Goal: Task Accomplishment & Management: Manage account settings

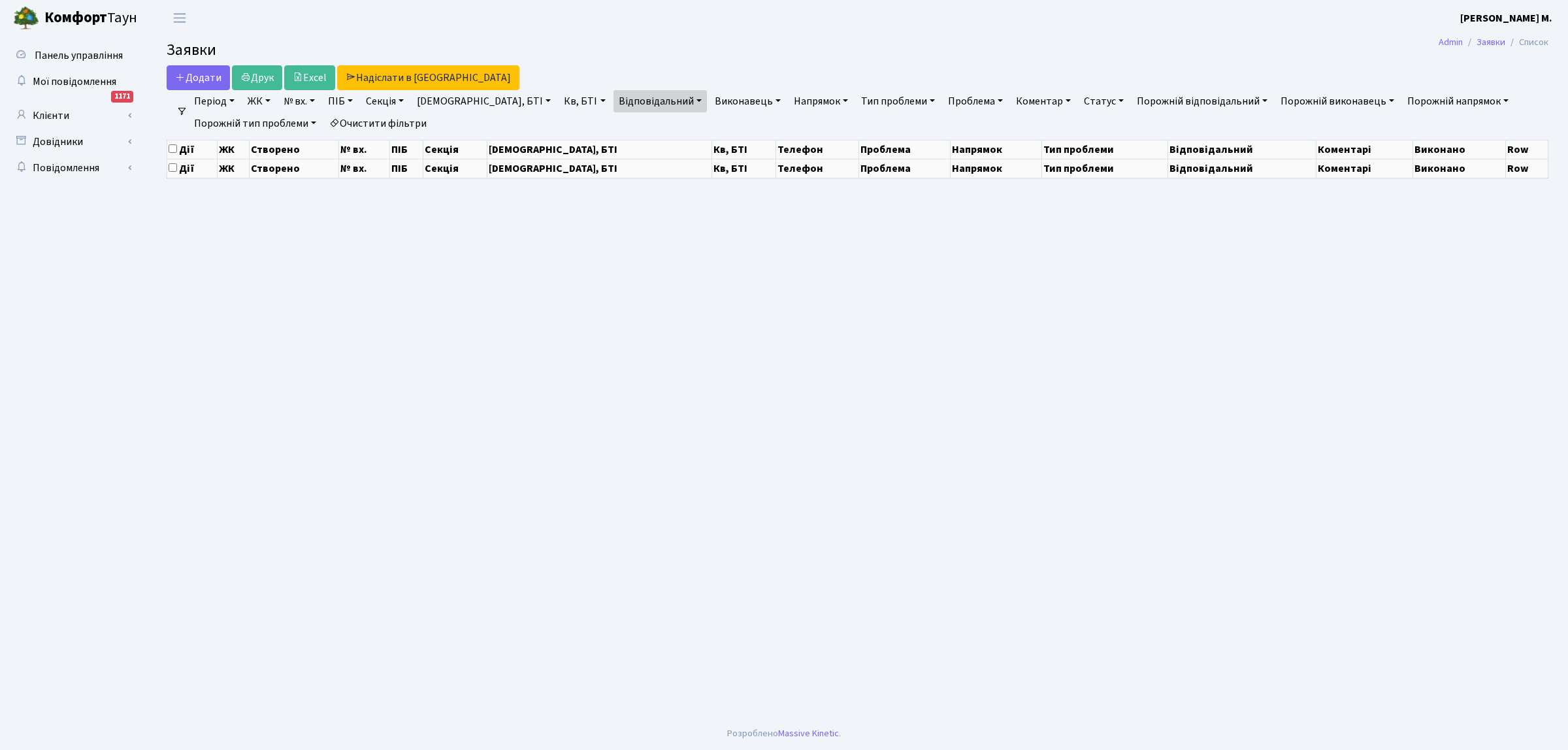
select select "25"
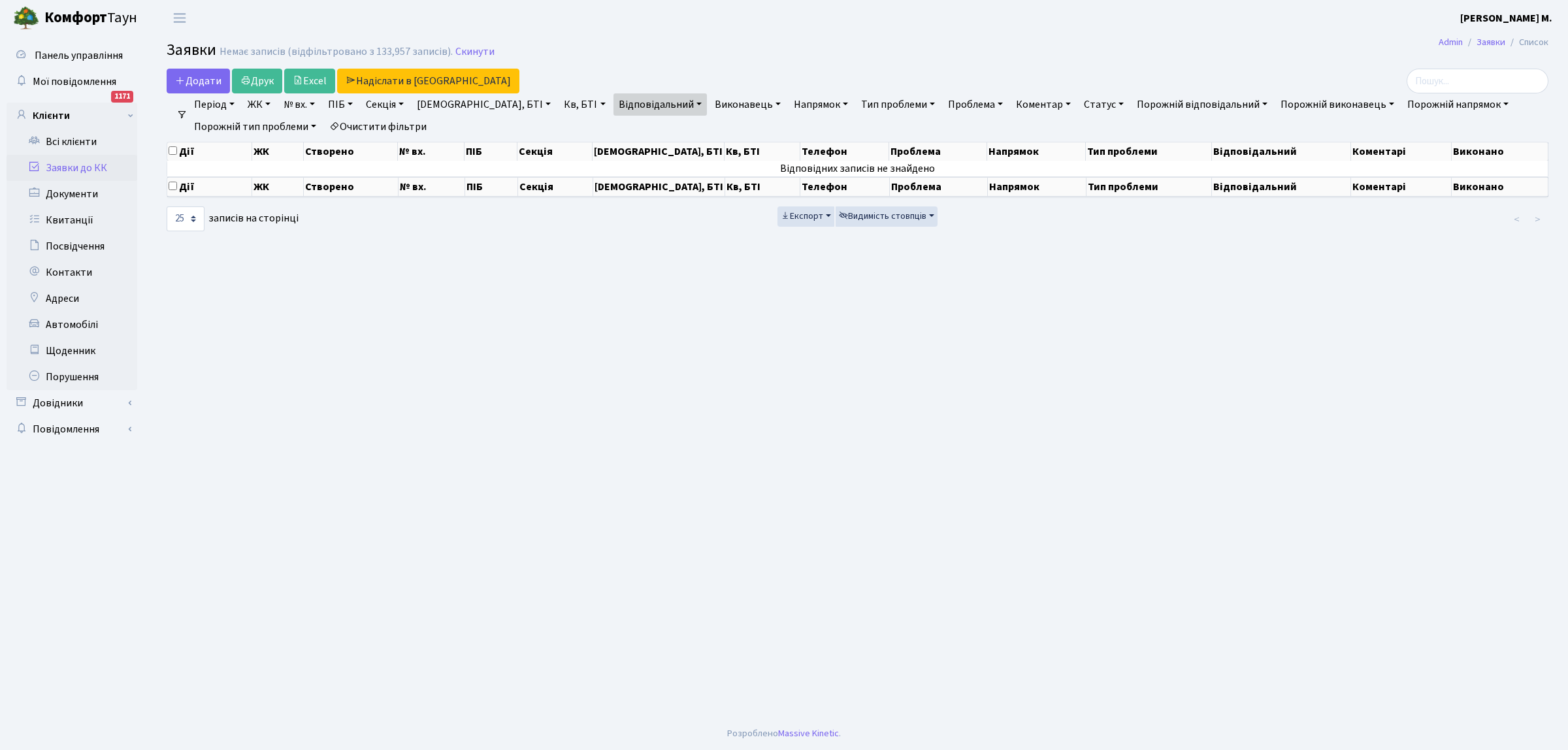
click at [98, 165] on link "Заявки до КК" at bounding box center [71, 168] width 131 height 26
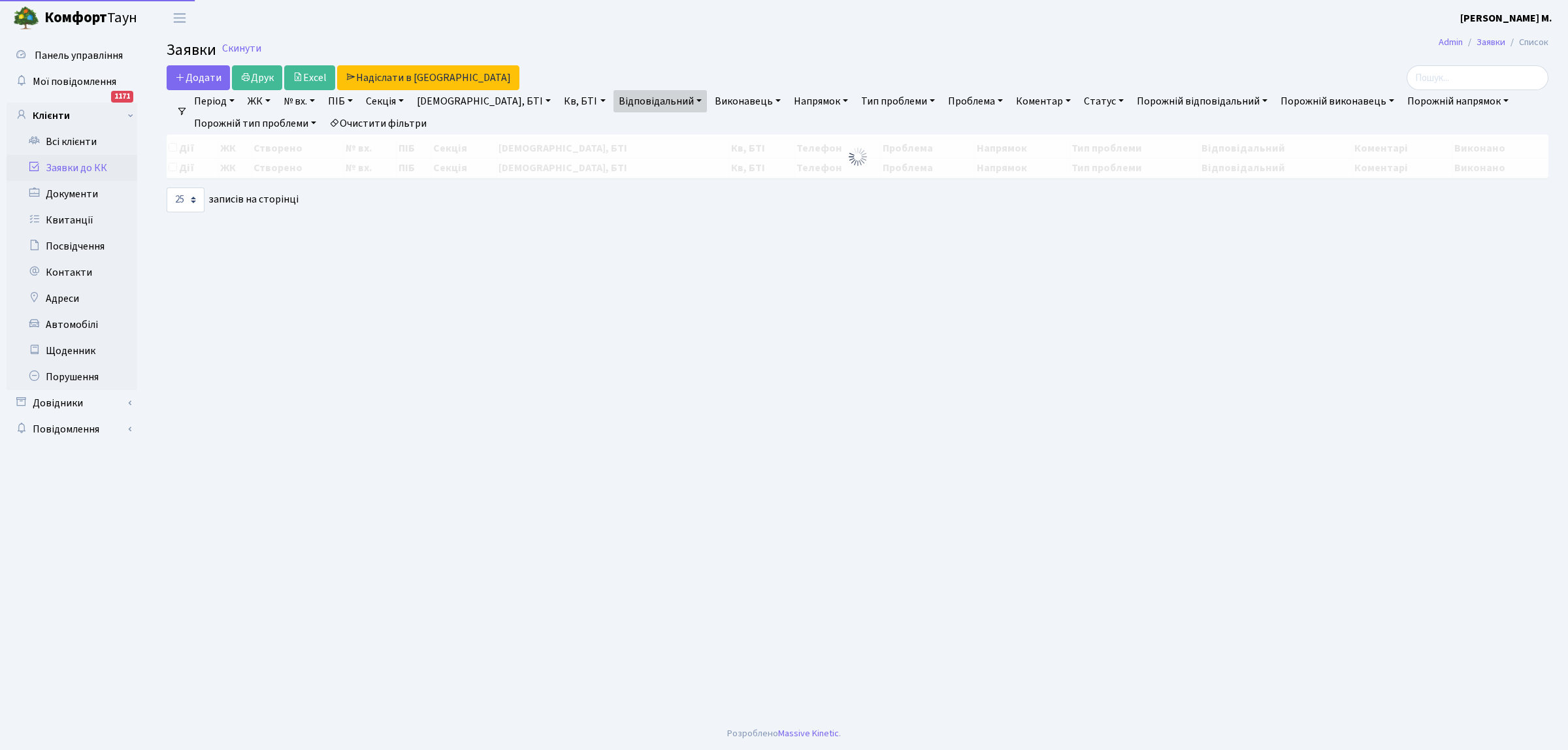
select select "25"
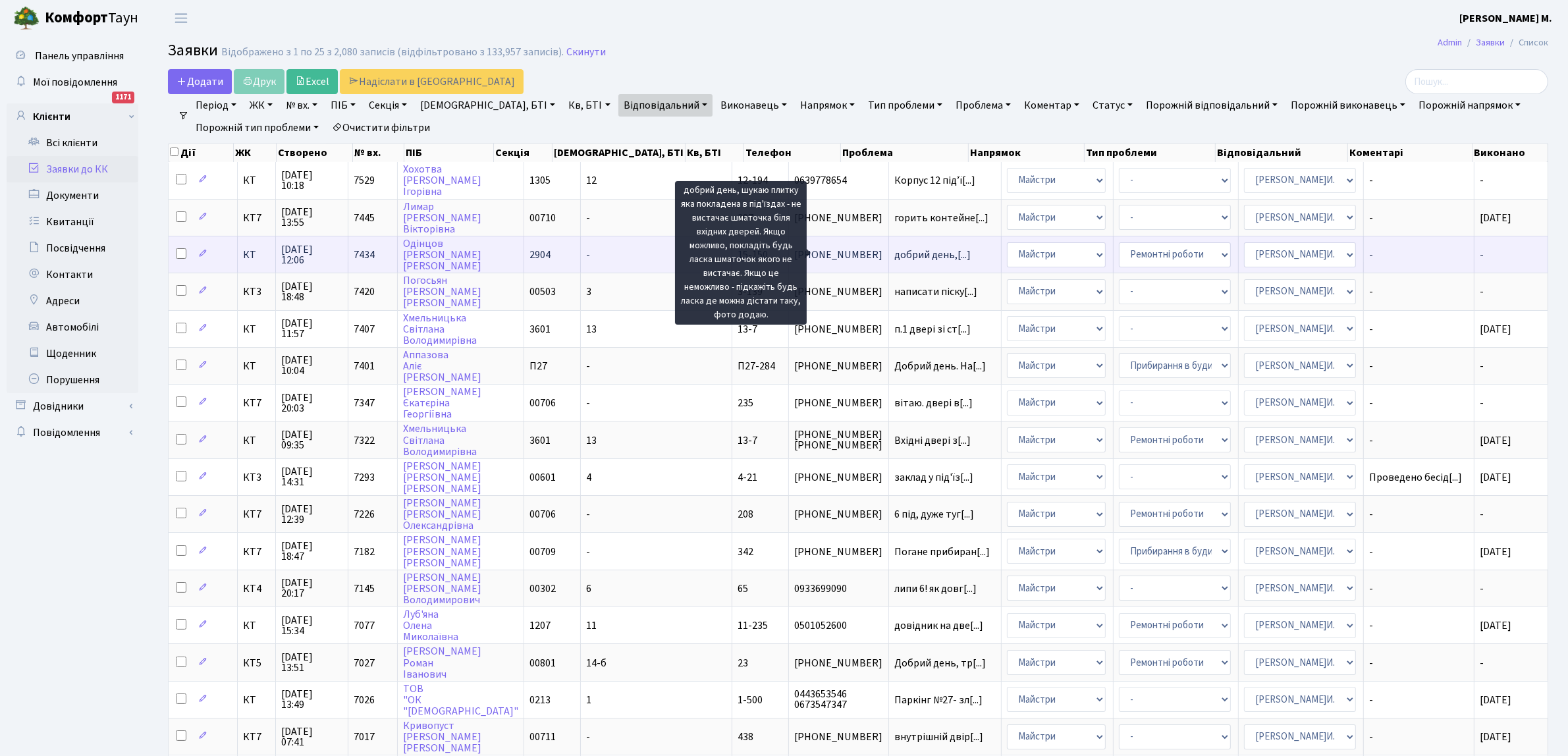
click at [894, 250] on span "добрий день,[...]" at bounding box center [931, 255] width 76 height 15
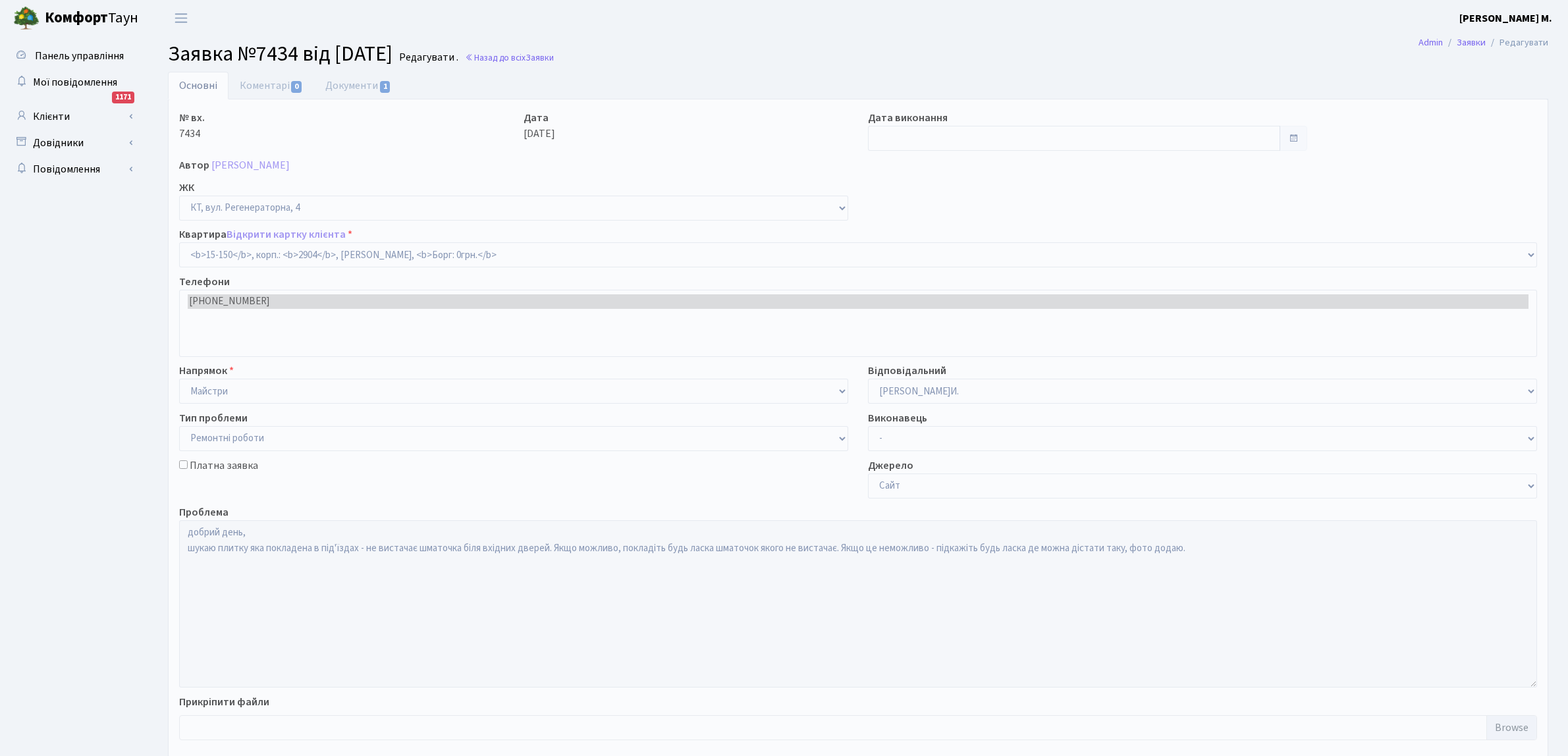
select select "8925"
select select "62"
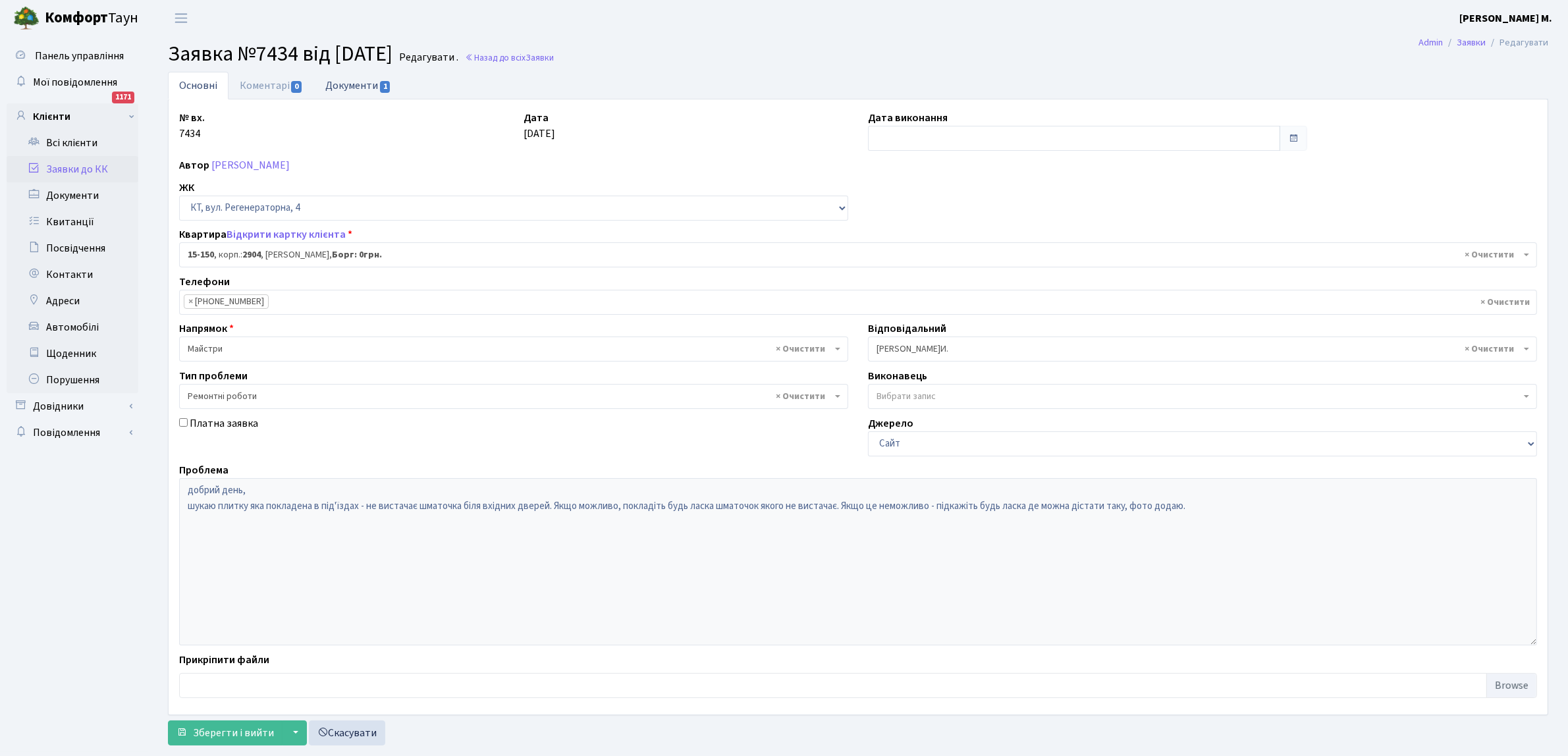
click at [387, 83] on span "1" at bounding box center [385, 87] width 11 height 12
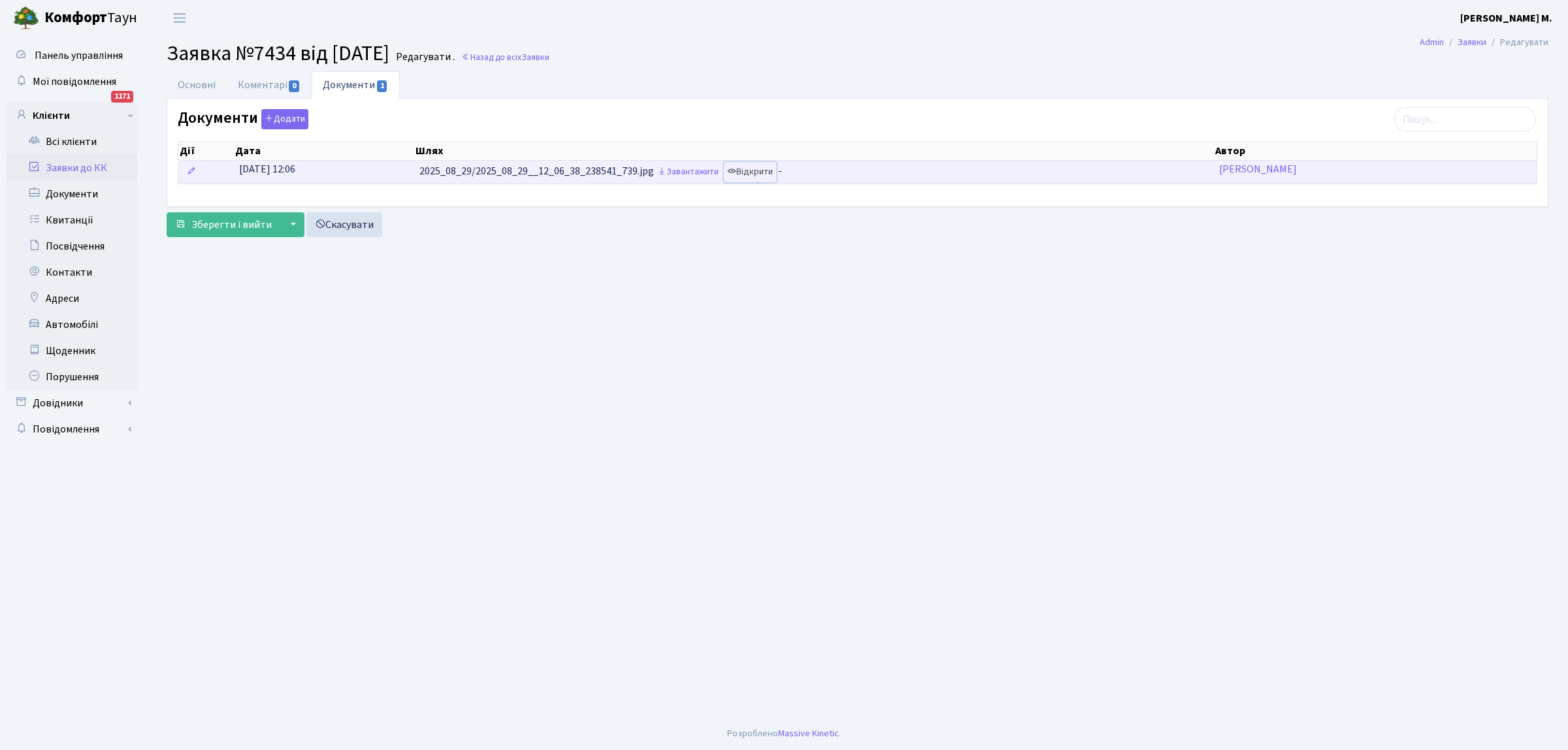
click at [742, 171] on link "Відкрити" at bounding box center [750, 172] width 52 height 20
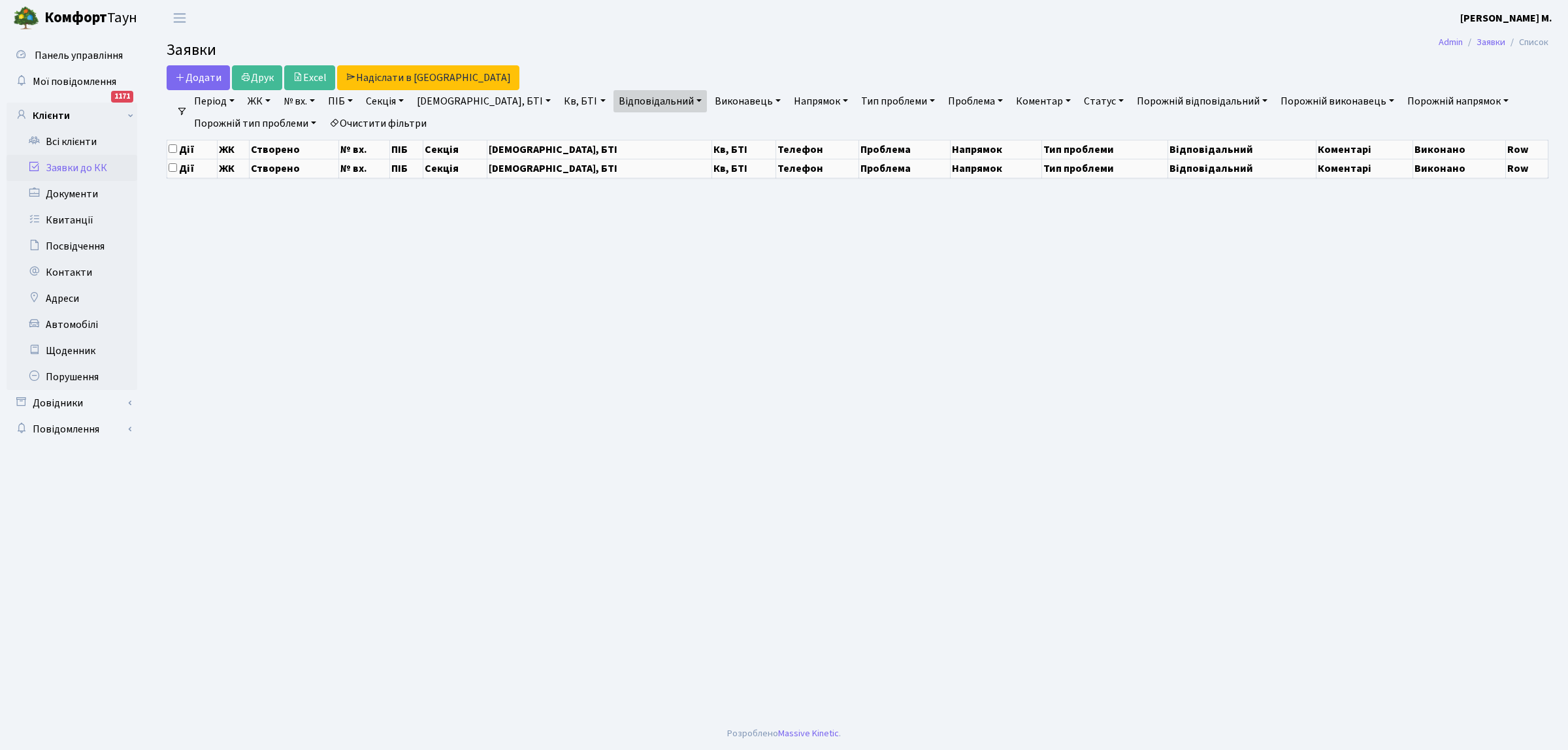
select select "25"
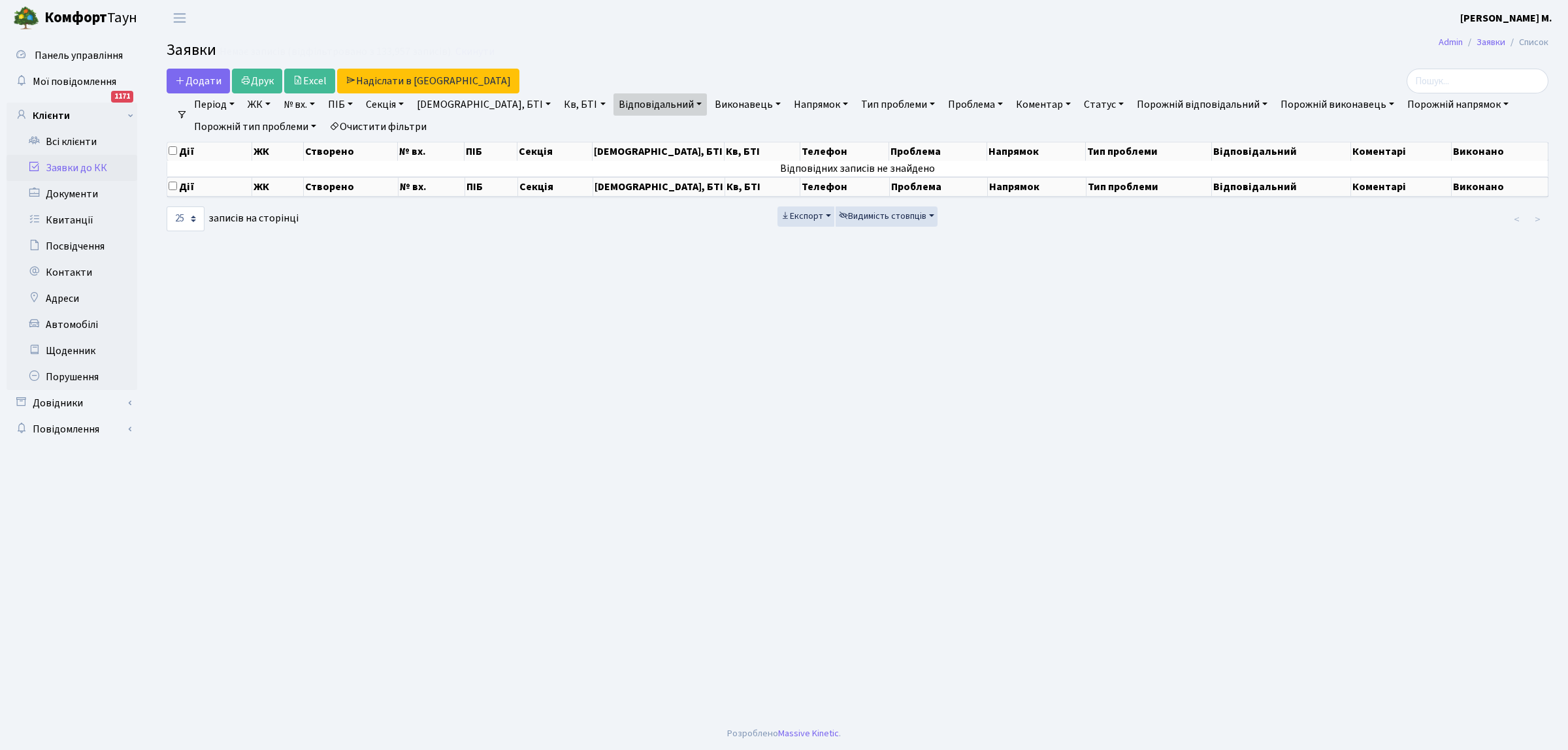
click at [66, 164] on link "Заявки до КК" at bounding box center [71, 168] width 131 height 26
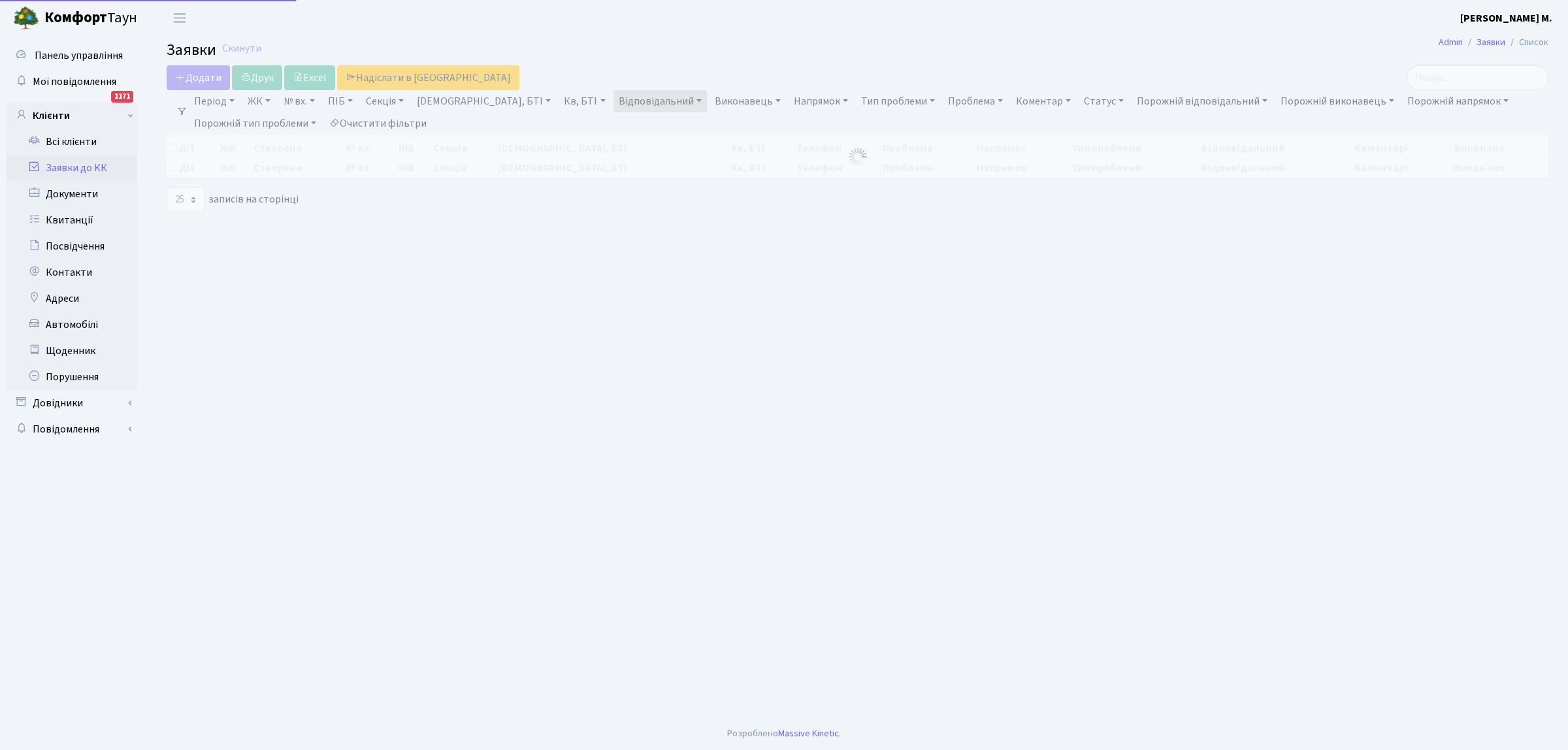
select select "25"
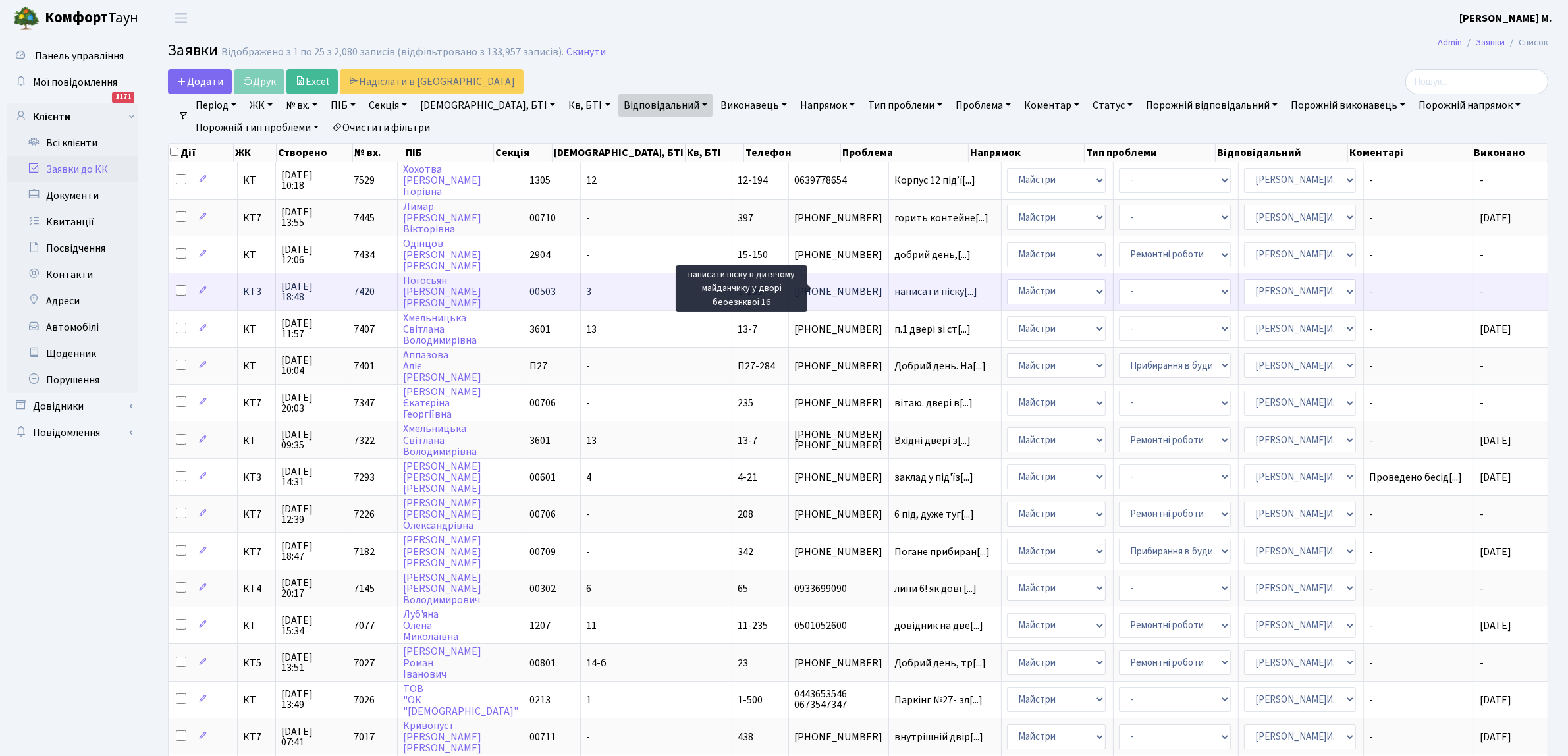
click at [894, 290] on span "написати піску[...]" at bounding box center [936, 292] width 83 height 15
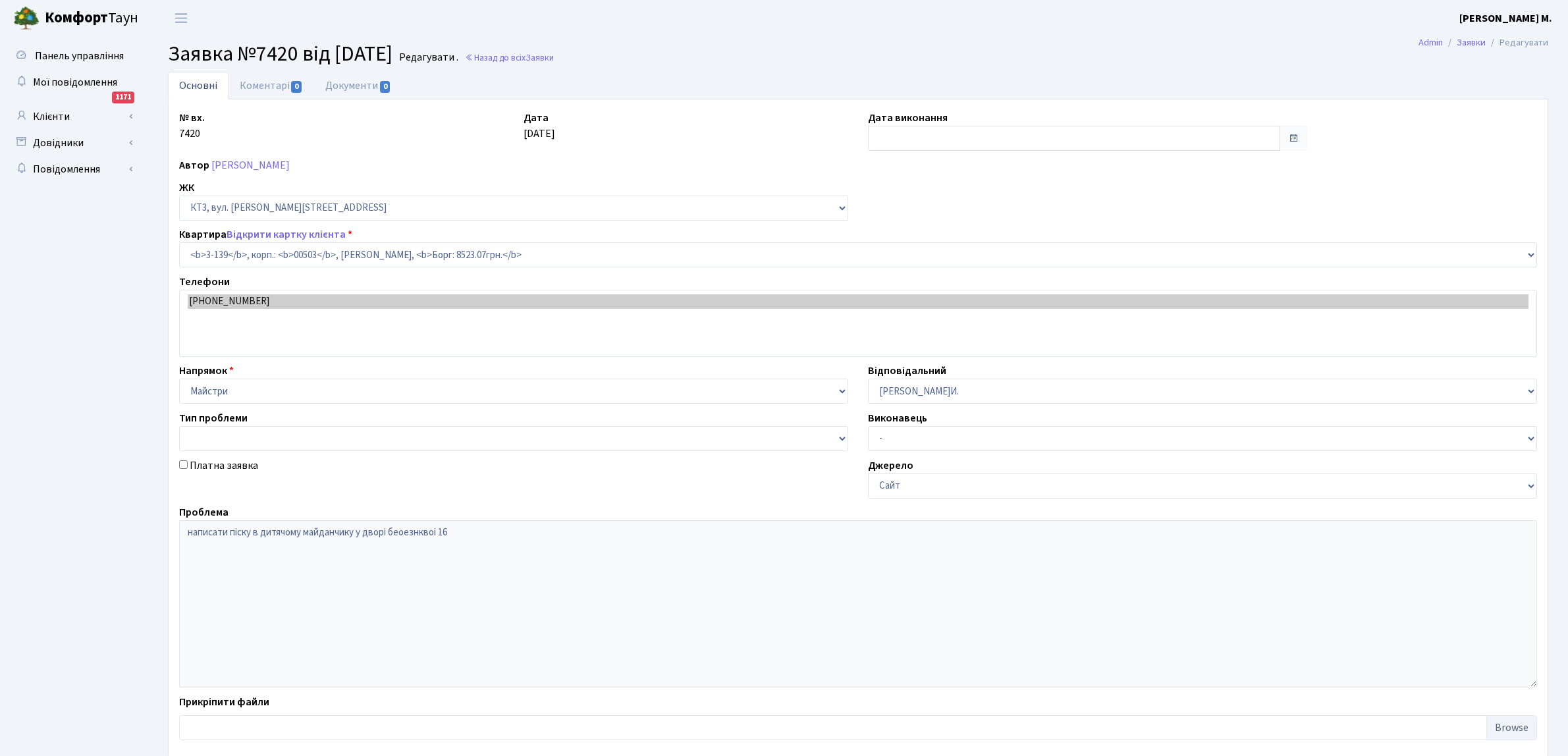
select select "16448"
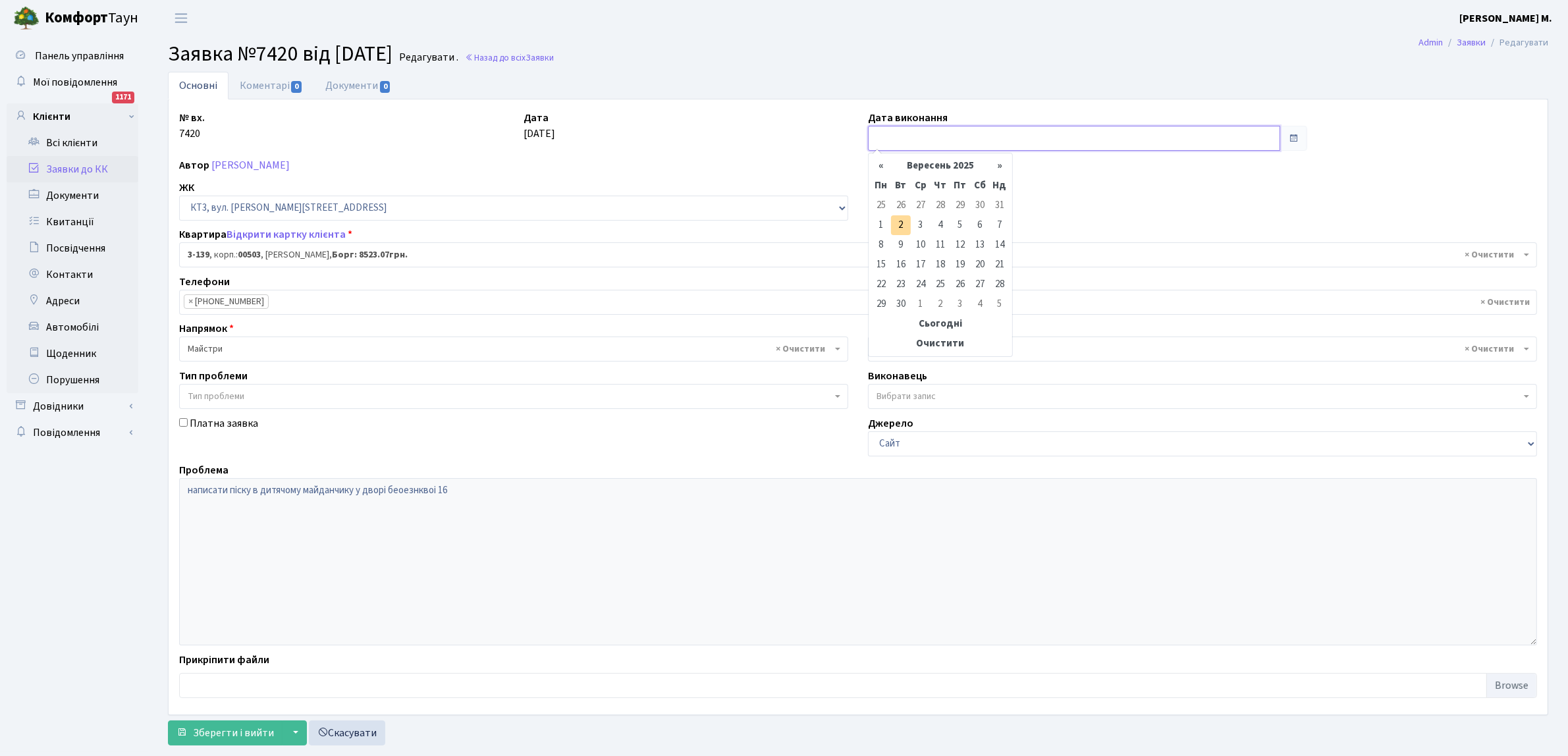
click at [900, 136] on input "text" at bounding box center [1074, 138] width 412 height 25
click at [880, 221] on td "1" at bounding box center [881, 226] width 20 height 20
type input "[DATE]"
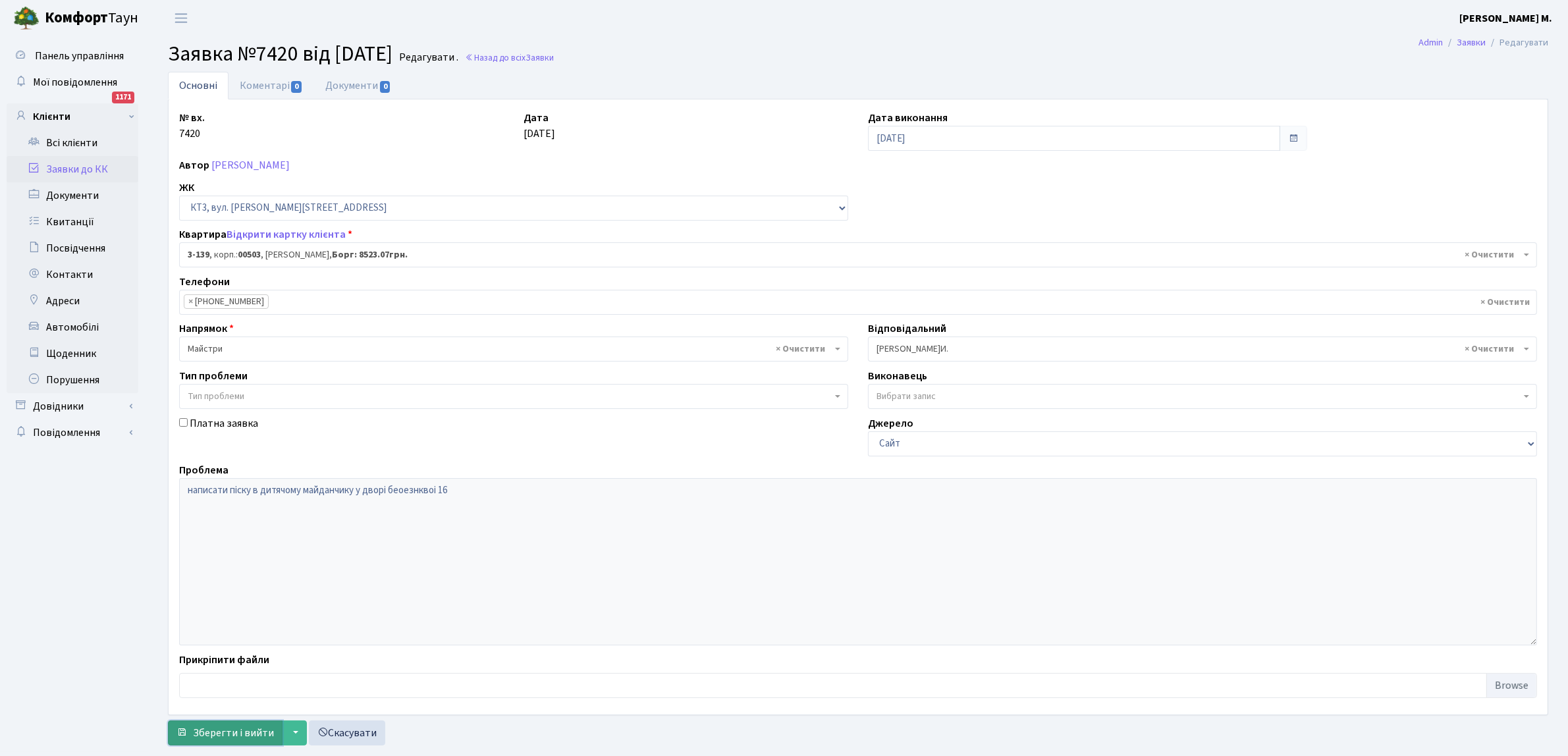
click at [229, 735] on span "Зберегти і вийти" at bounding box center [233, 733] width 81 height 15
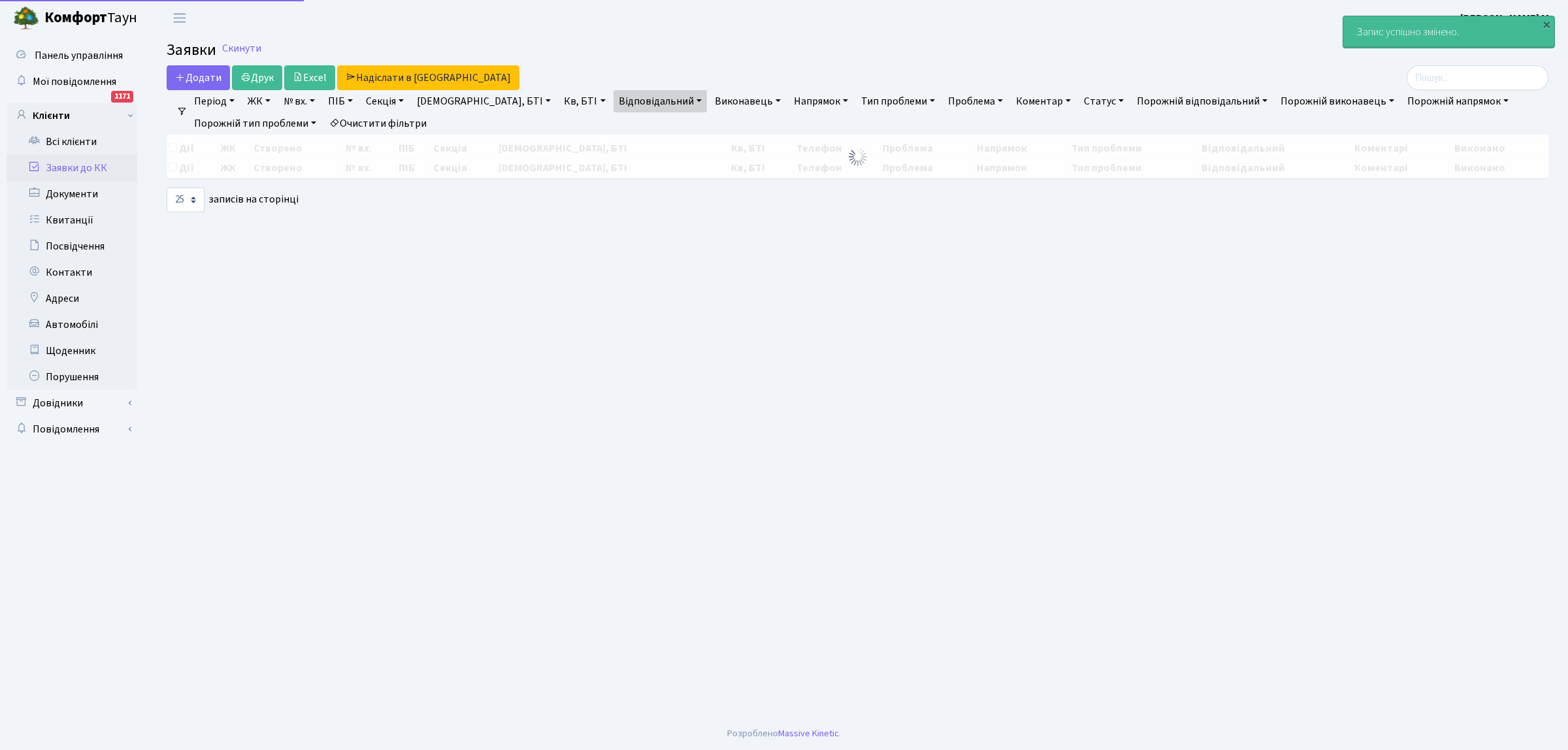
select select "25"
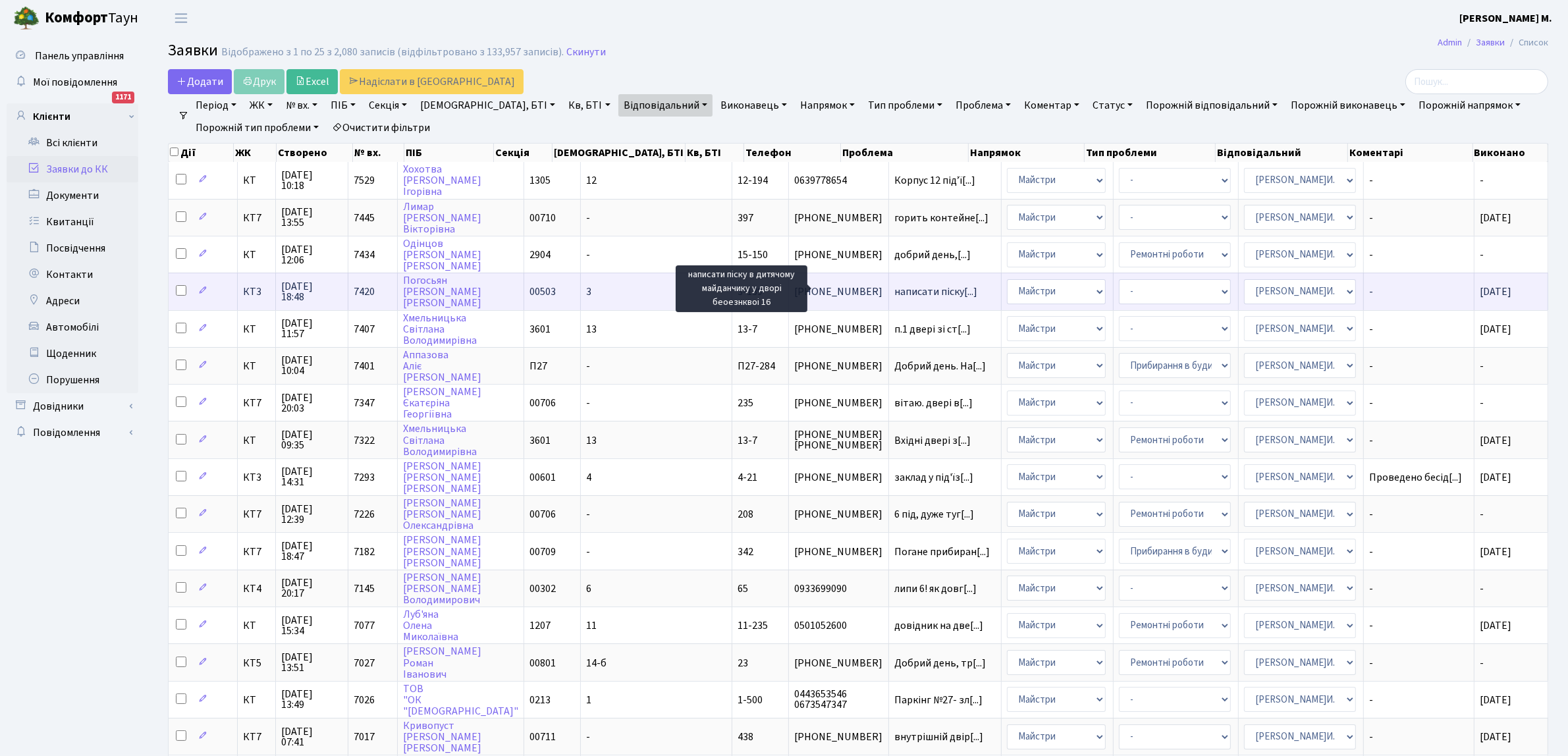
click at [894, 288] on span "написати піску[...]" at bounding box center [936, 292] width 83 height 15
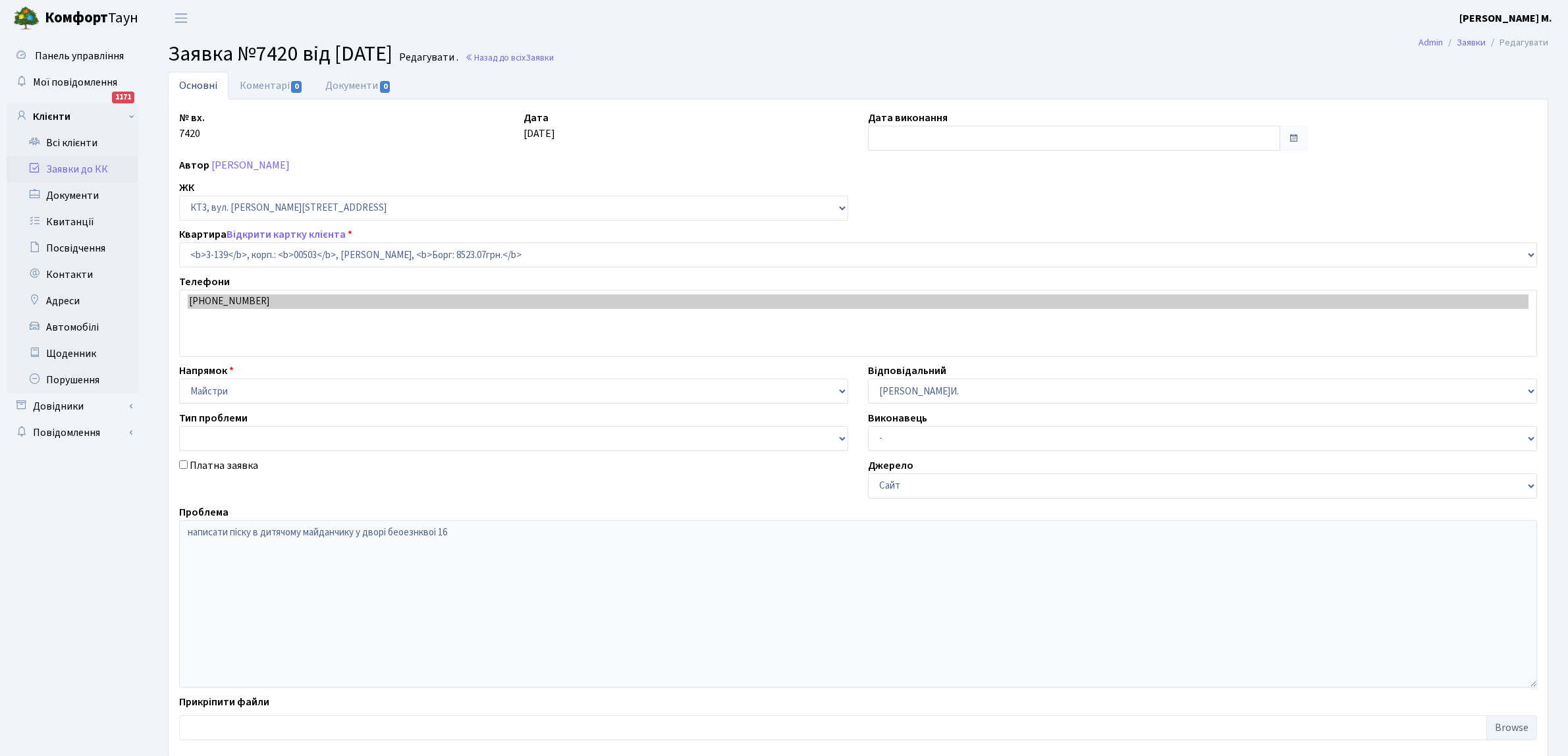
select select "16448"
type input "[DATE]"
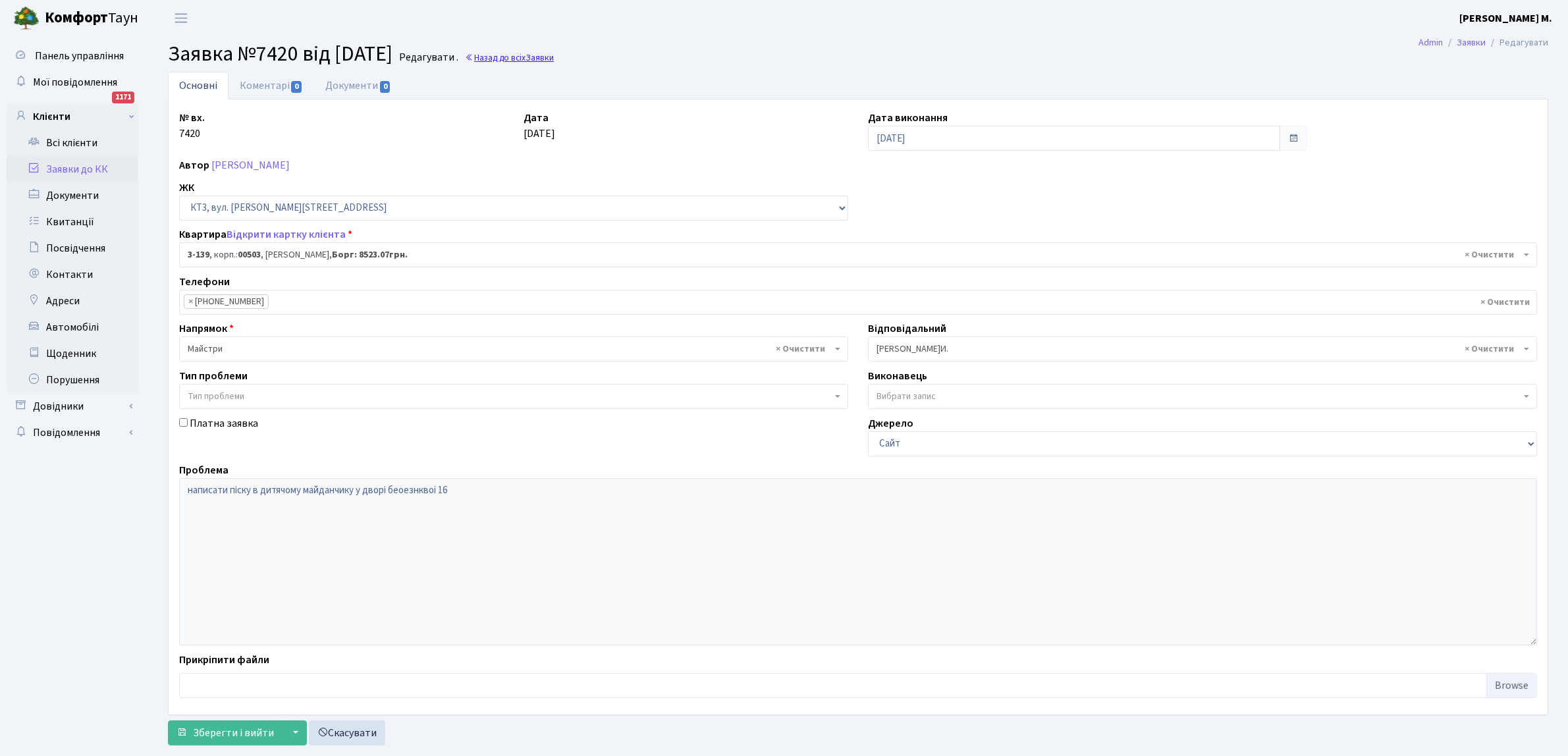
click at [525, 56] on link "Назад до всіх Заявки" at bounding box center [509, 57] width 89 height 12
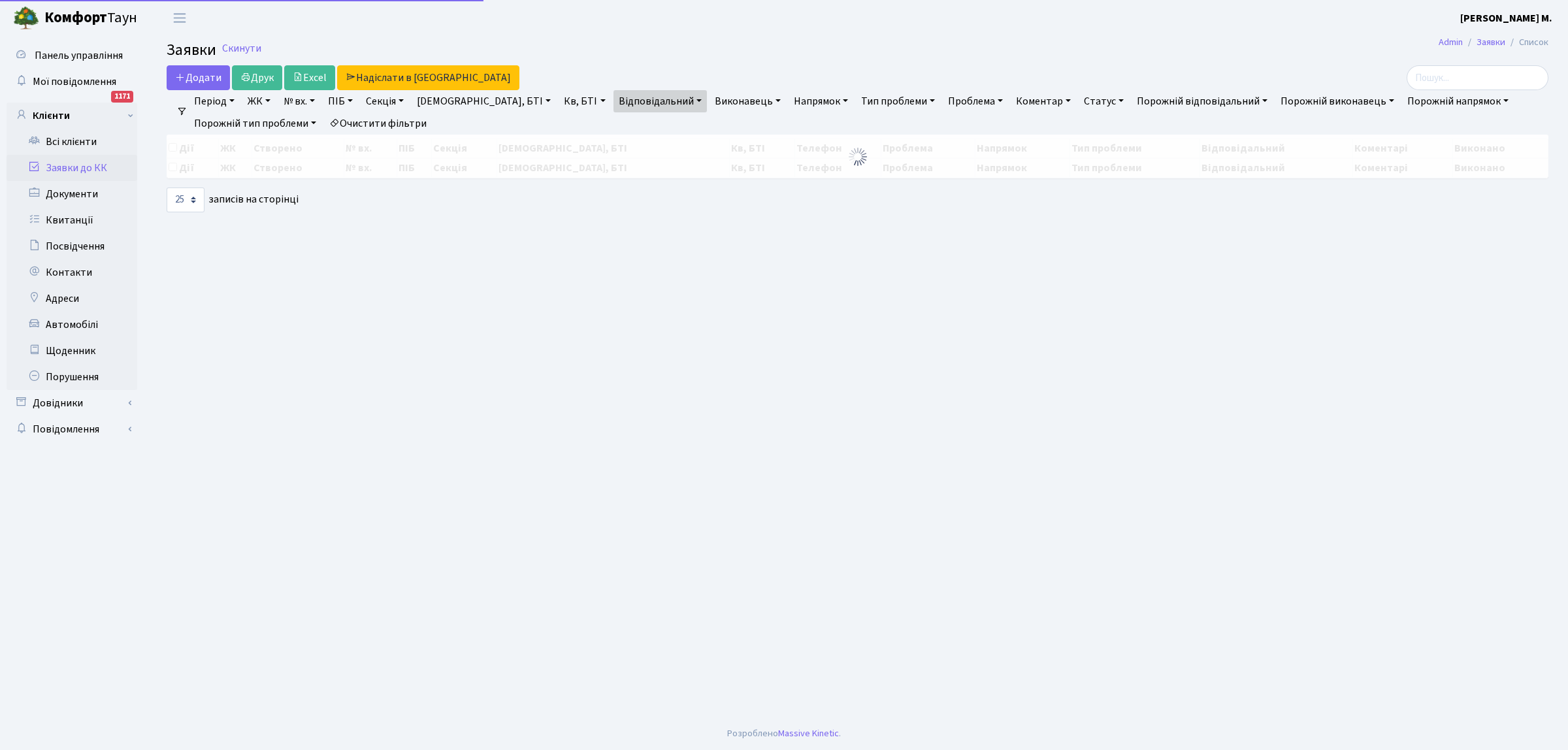
select select "25"
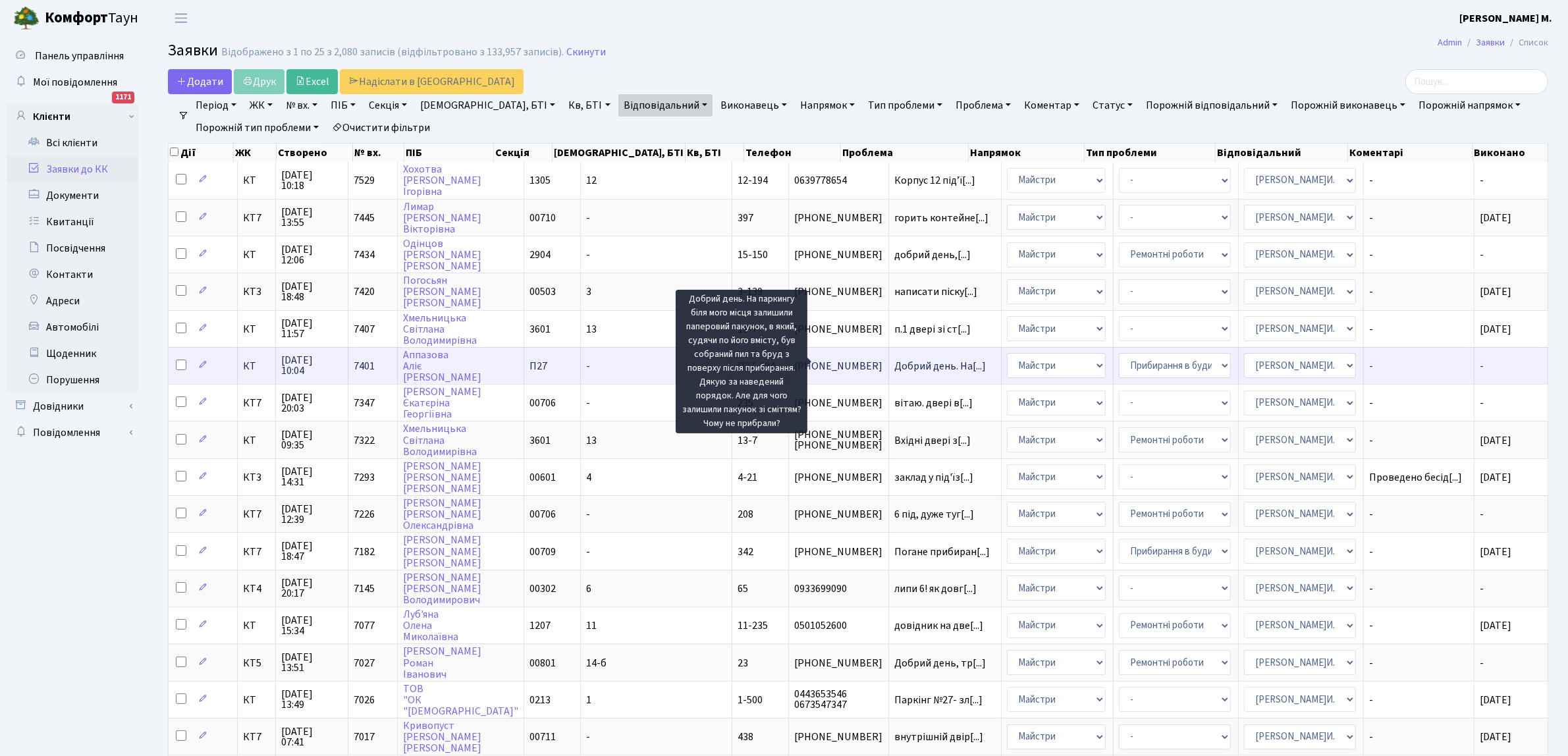
click at [894, 360] on span "Добрий день. На[...]" at bounding box center [940, 366] width 92 height 15
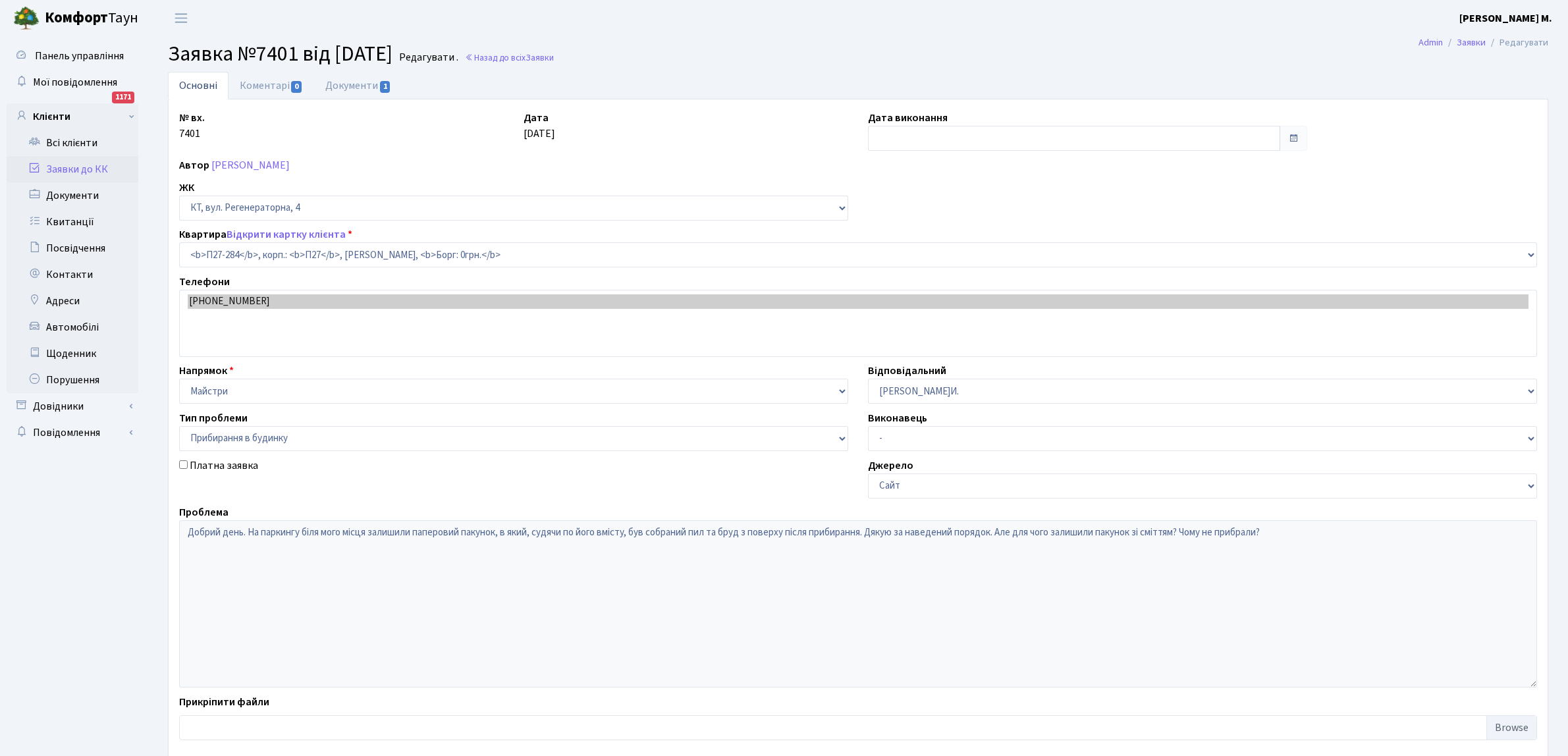
select select "10243"
select select "58"
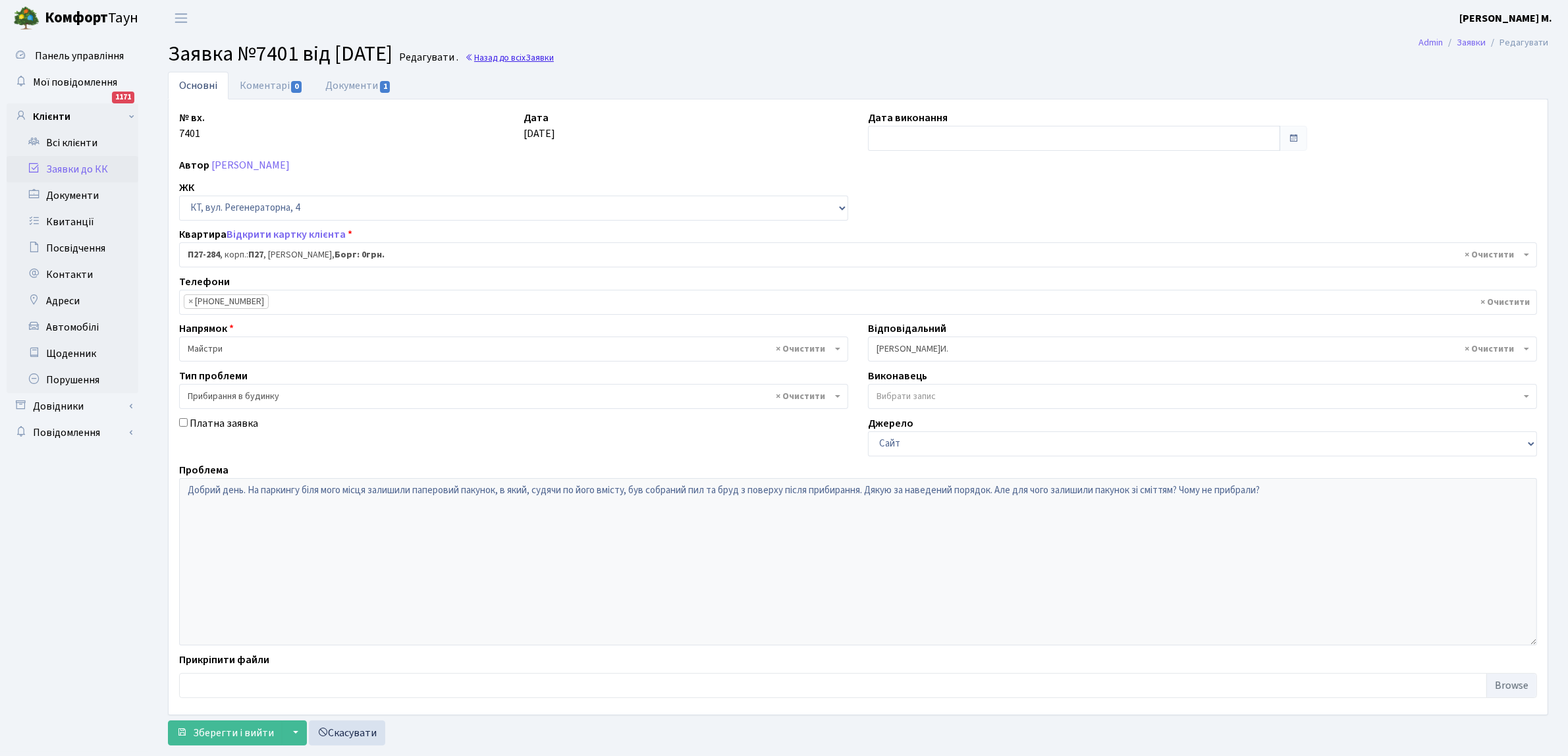
click at [554, 56] on span "Заявки" at bounding box center [539, 57] width 29 height 12
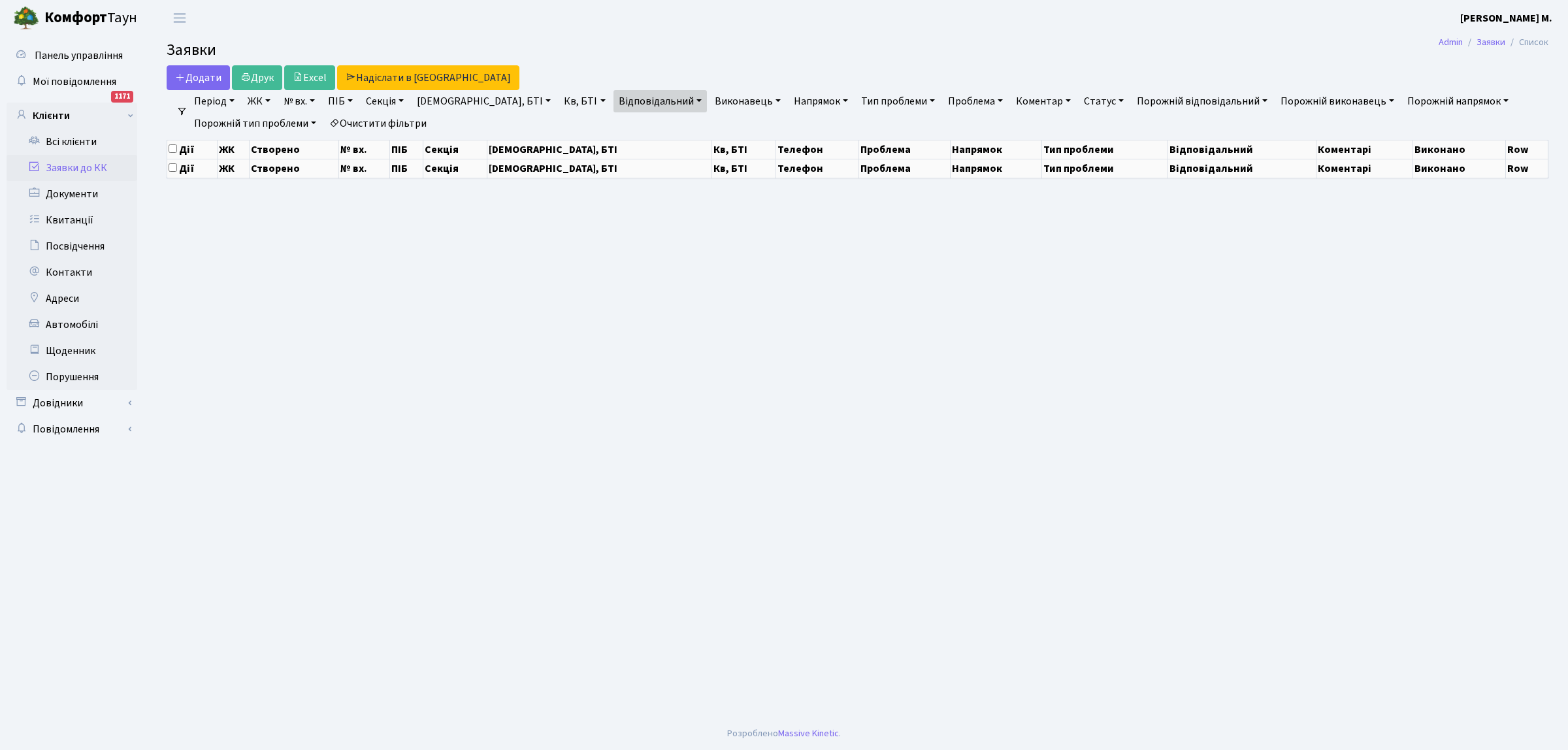
select select "25"
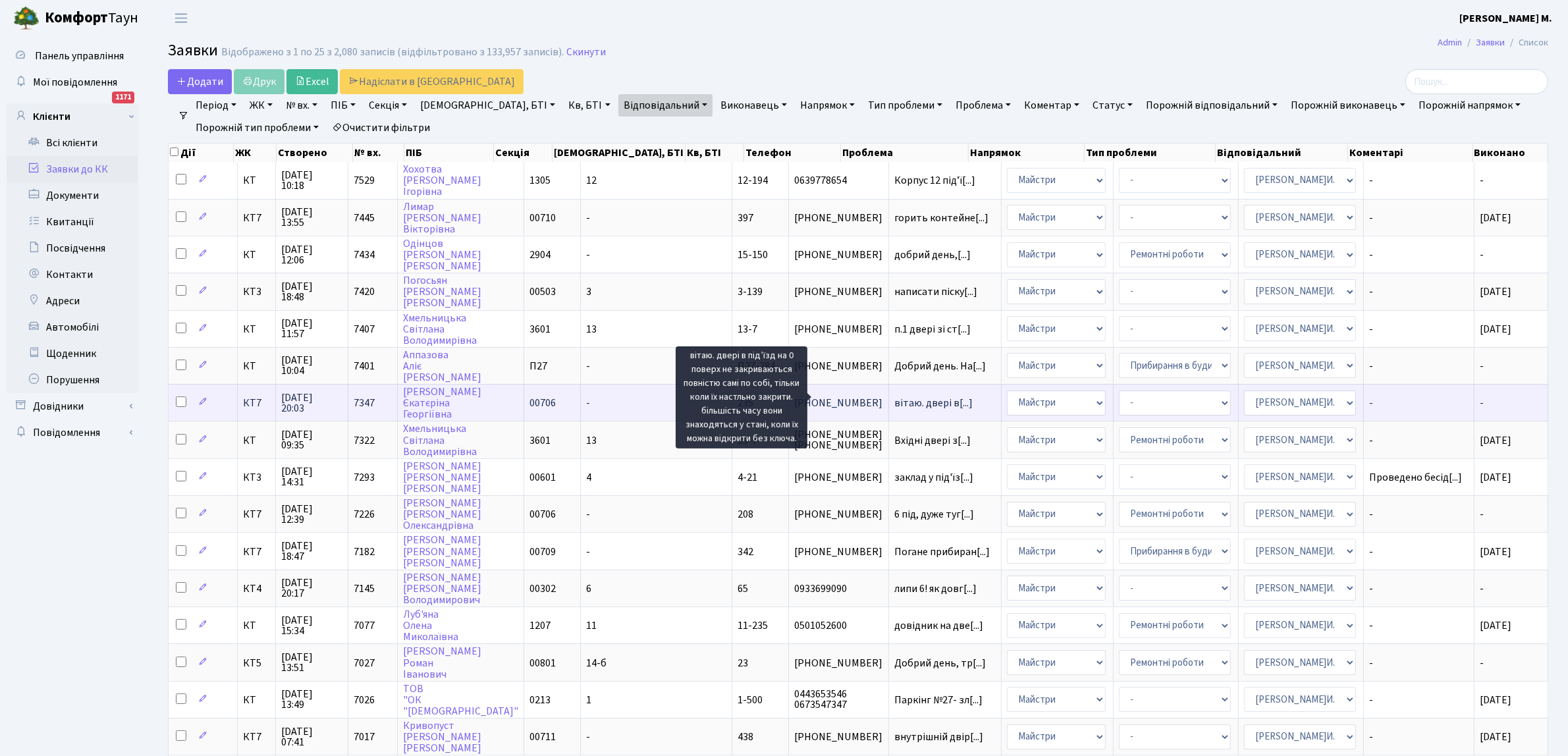
click at [894, 396] on span "вітаю. двері в[...]" at bounding box center [933, 403] width 78 height 15
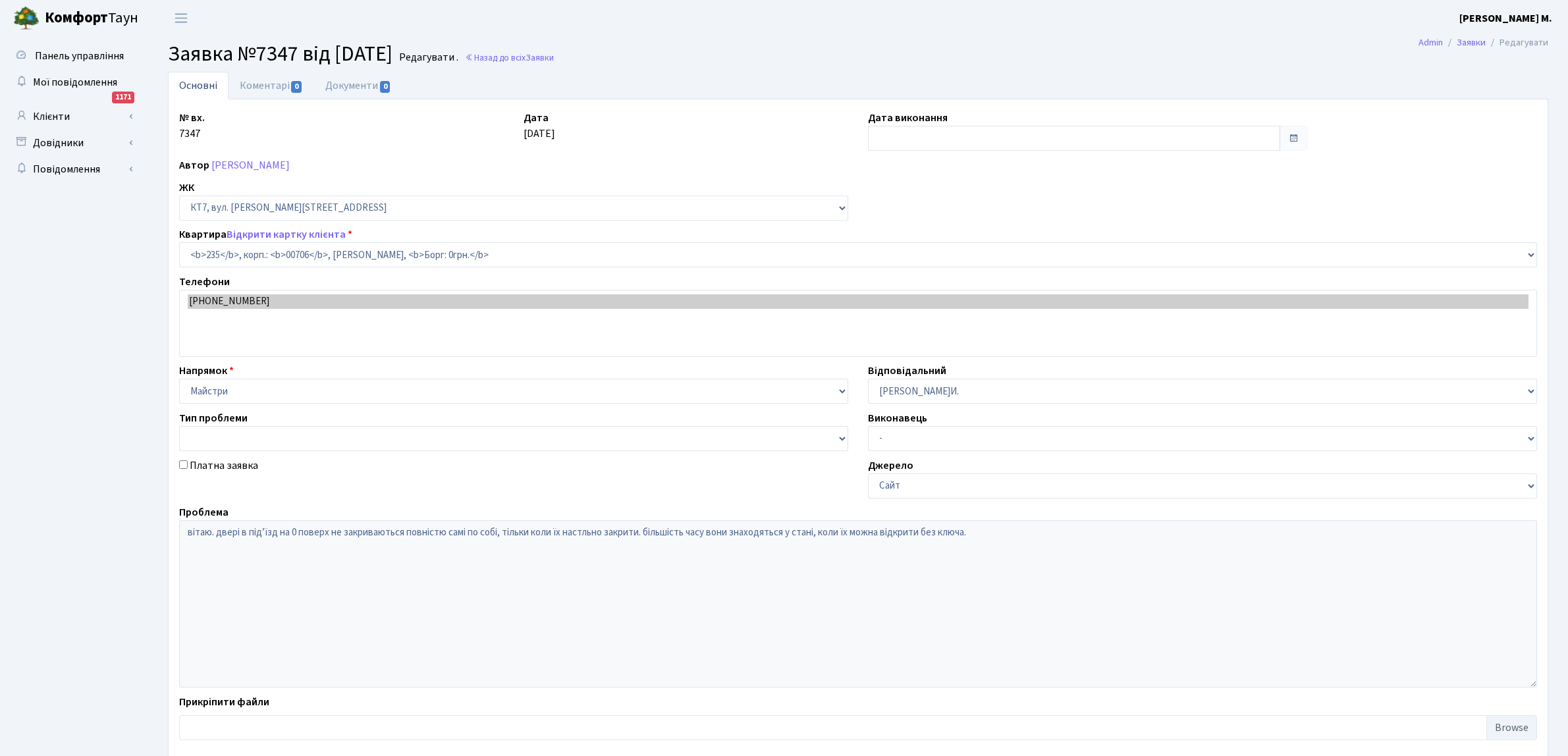
select select "18687"
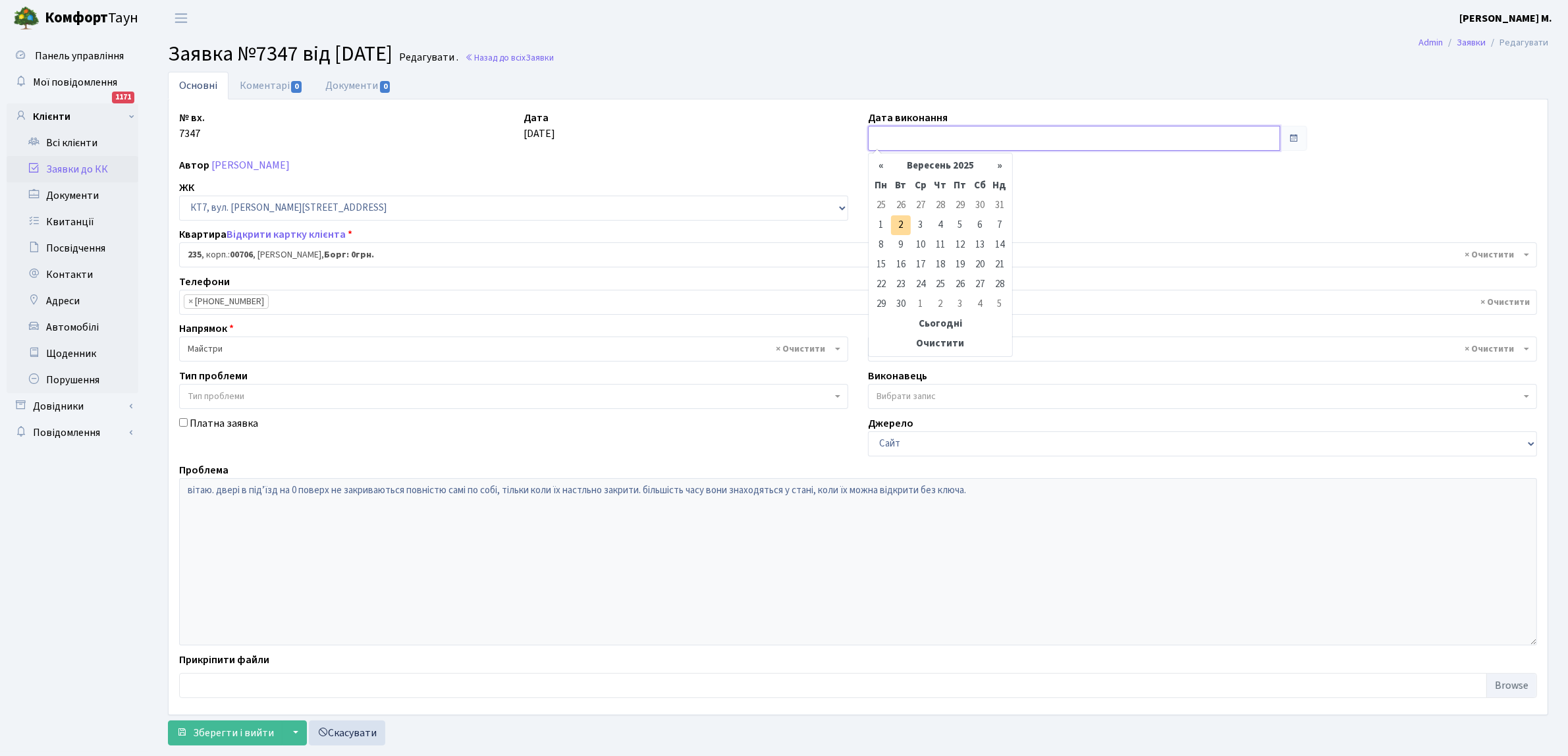
click at [893, 136] on input "text" at bounding box center [1074, 138] width 412 height 25
click at [880, 226] on td "1" at bounding box center [881, 226] width 20 height 20
type input "[DATE]"
drag, startPoint x: 211, startPoint y: 729, endPoint x: 231, endPoint y: 700, distance: 35.2
click at [214, 727] on span "Зберегти і вийти" at bounding box center [233, 733] width 81 height 15
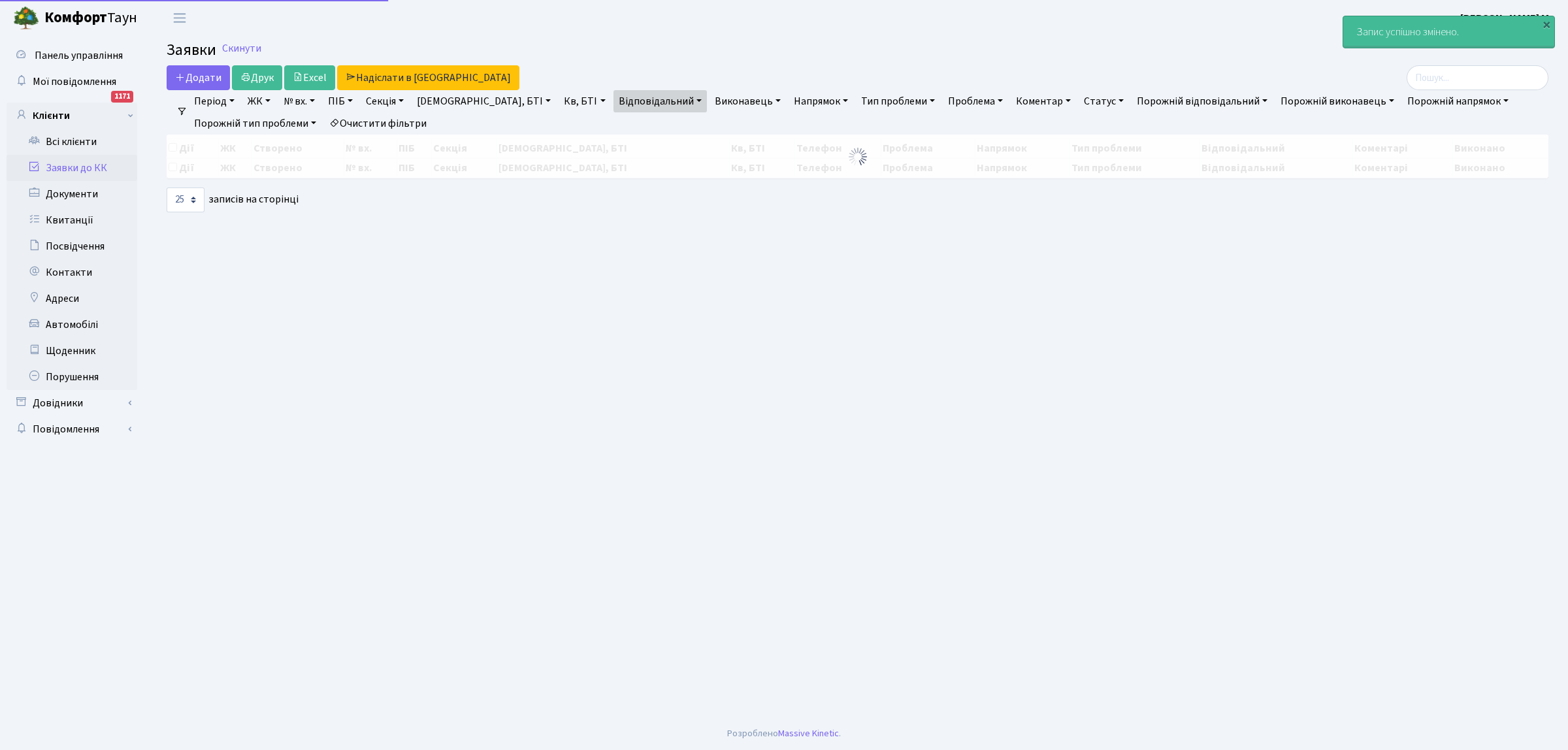
select select "25"
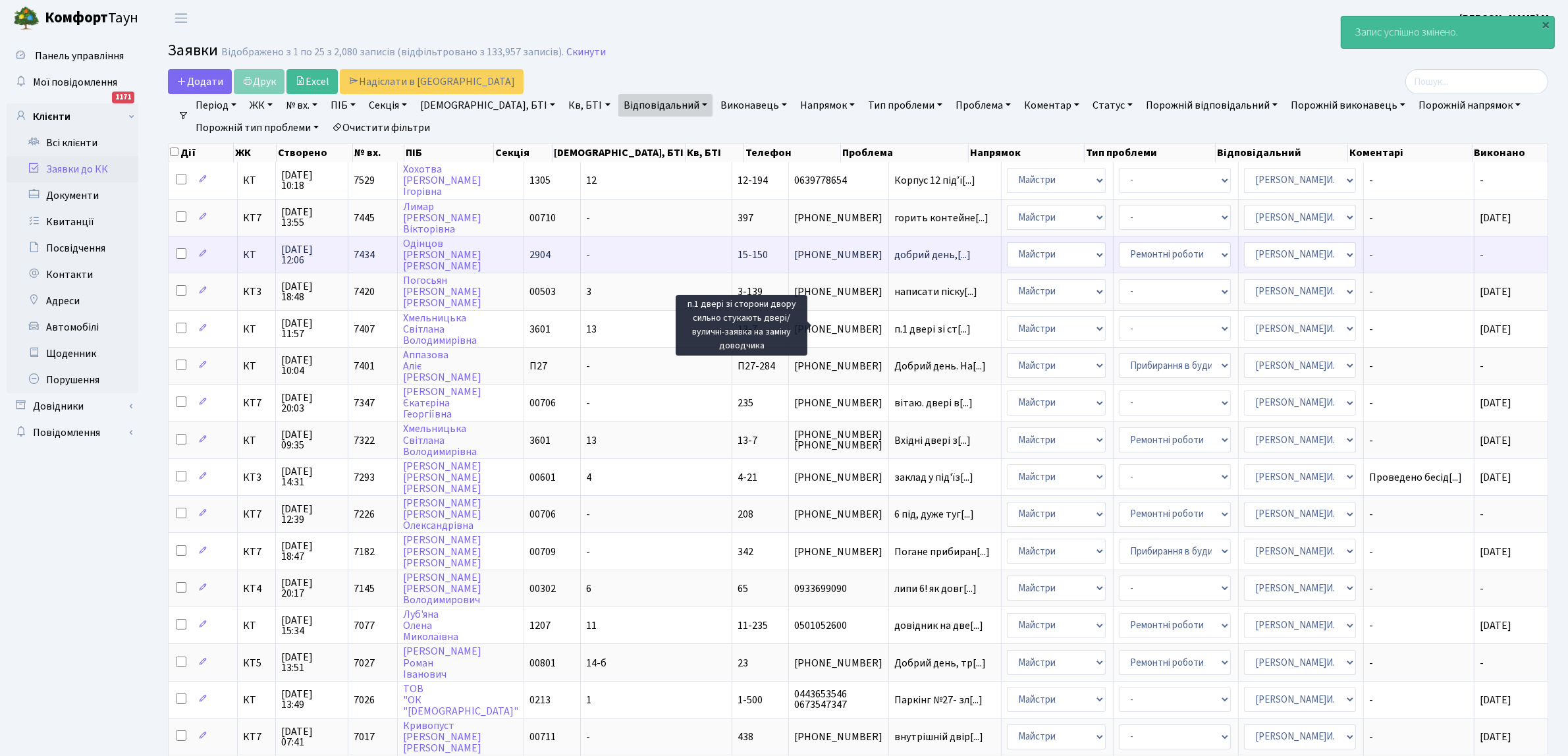
scroll to position [83, 0]
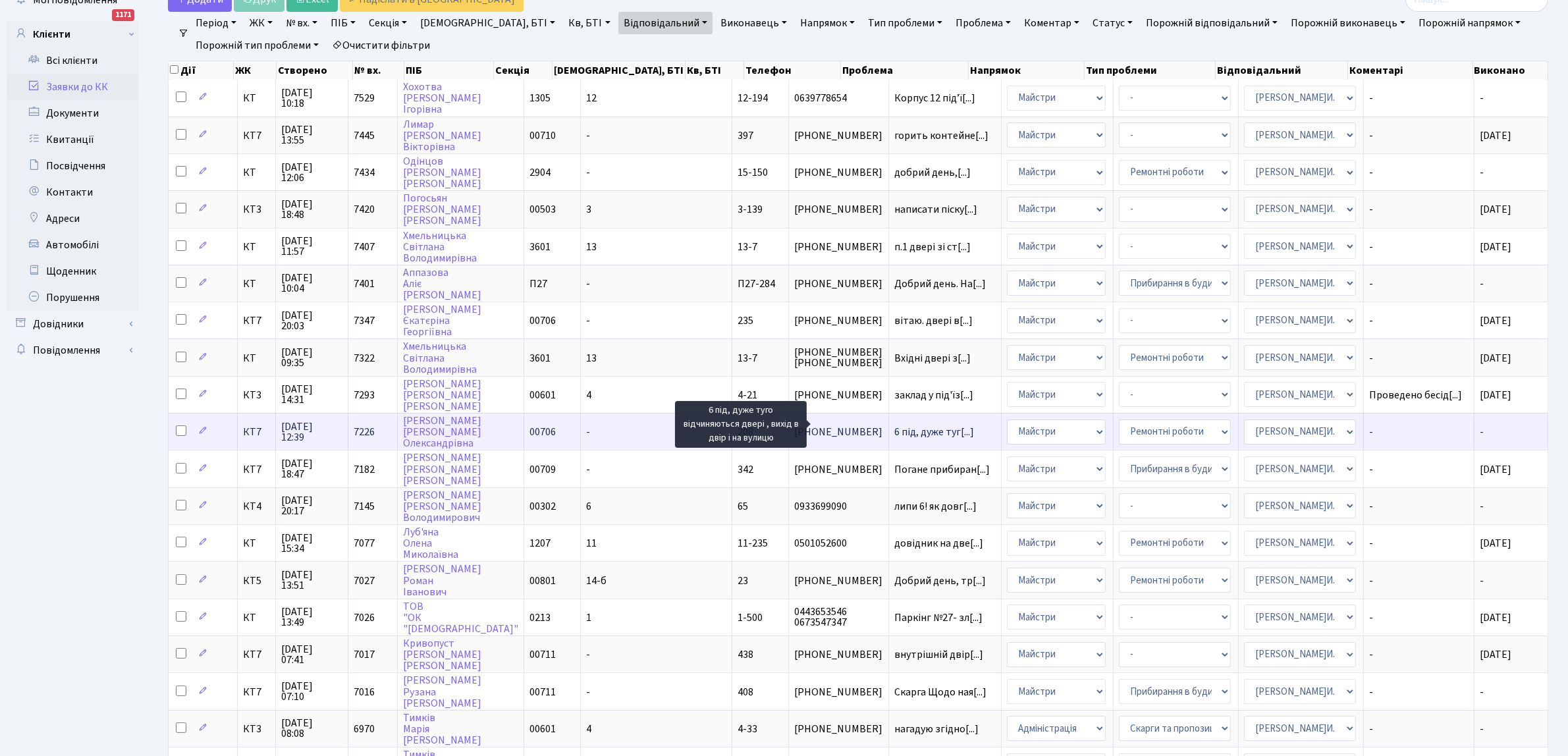
click at [894, 425] on span "6 під, дуже туг[...]" at bounding box center [934, 432] width 80 height 15
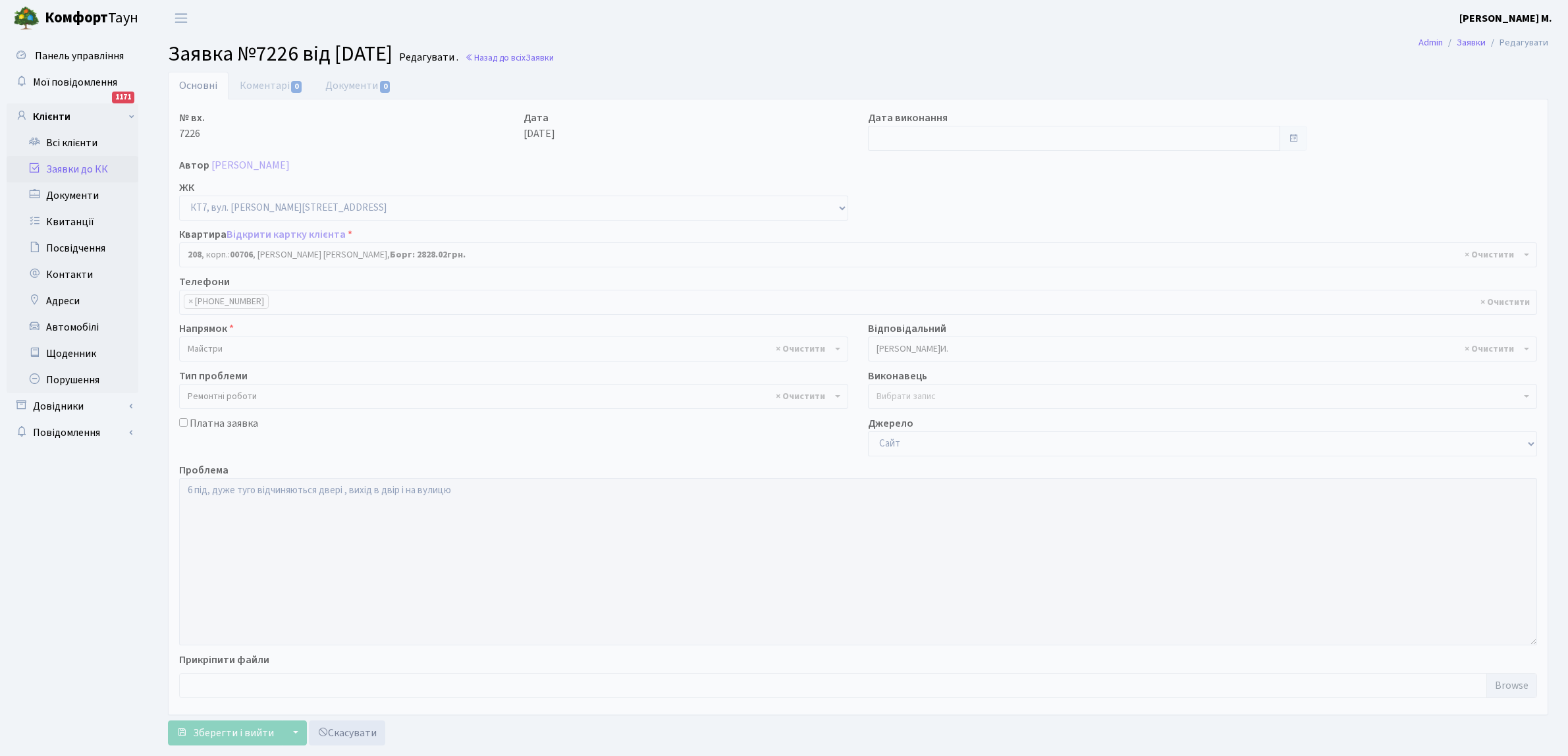
select select "18660"
select select "62"
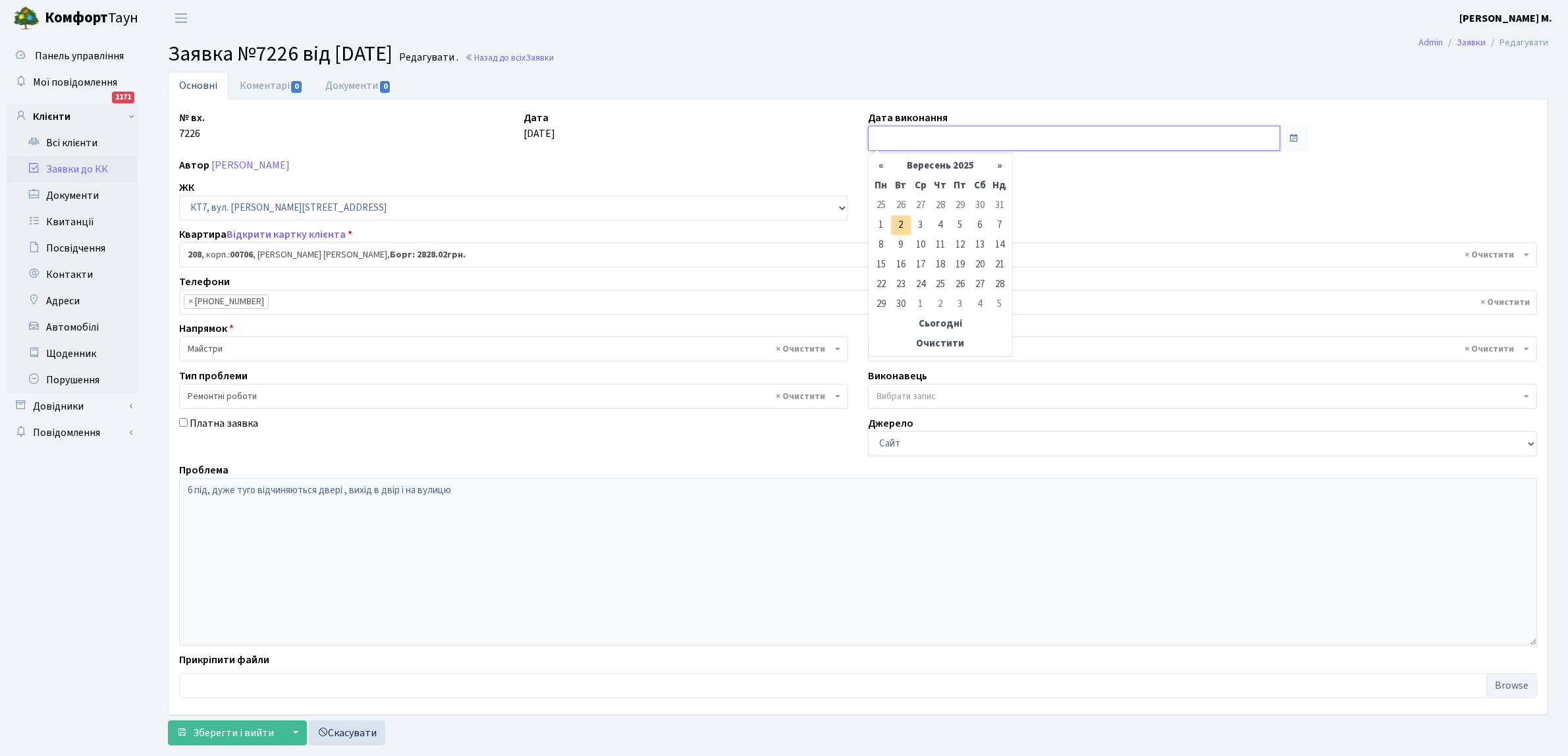
click at [882, 134] on input "text" at bounding box center [1074, 138] width 412 height 25
click at [882, 222] on td "1" at bounding box center [881, 226] width 20 height 20
type input "[DATE]"
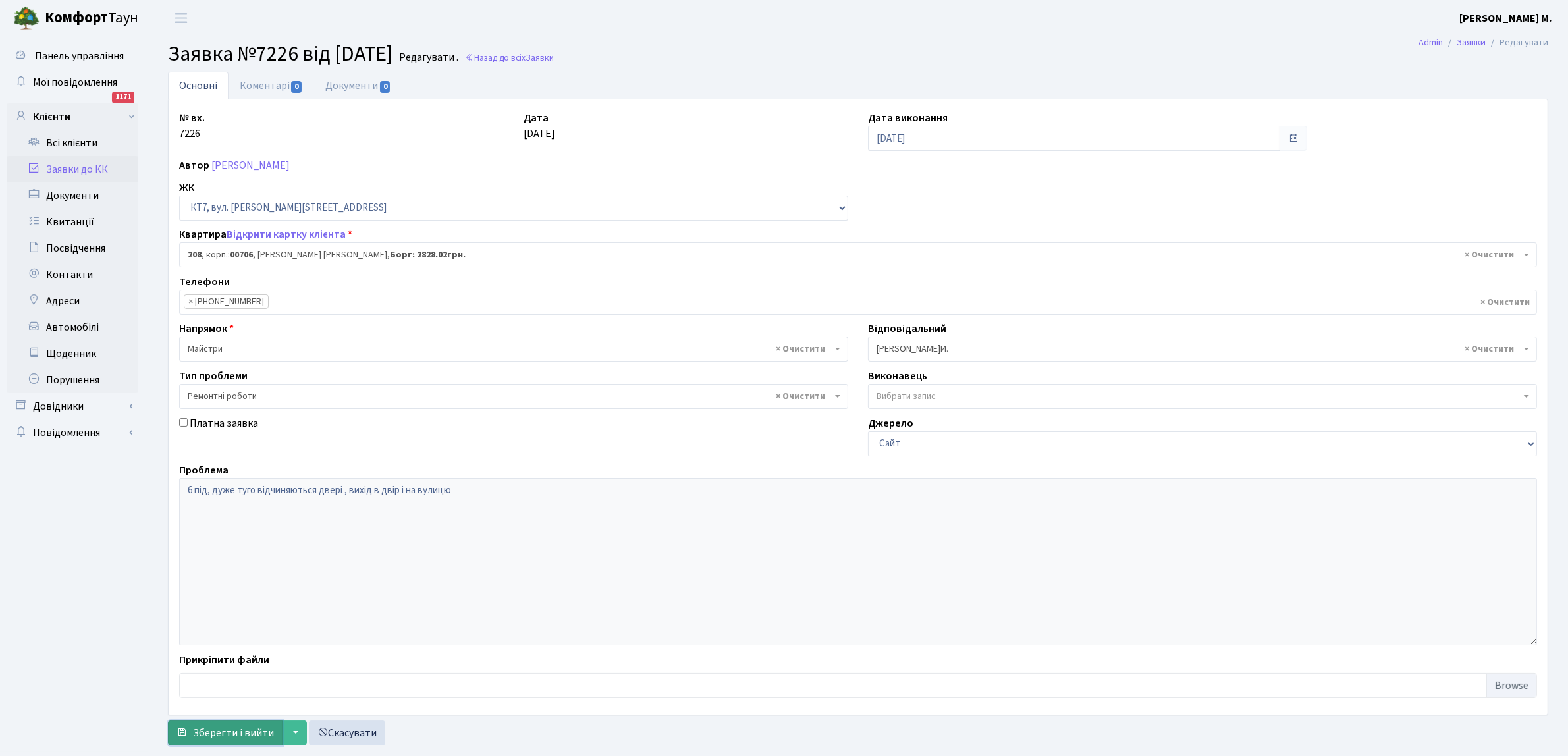
click at [195, 739] on span "Зберегти і вийти" at bounding box center [233, 733] width 81 height 15
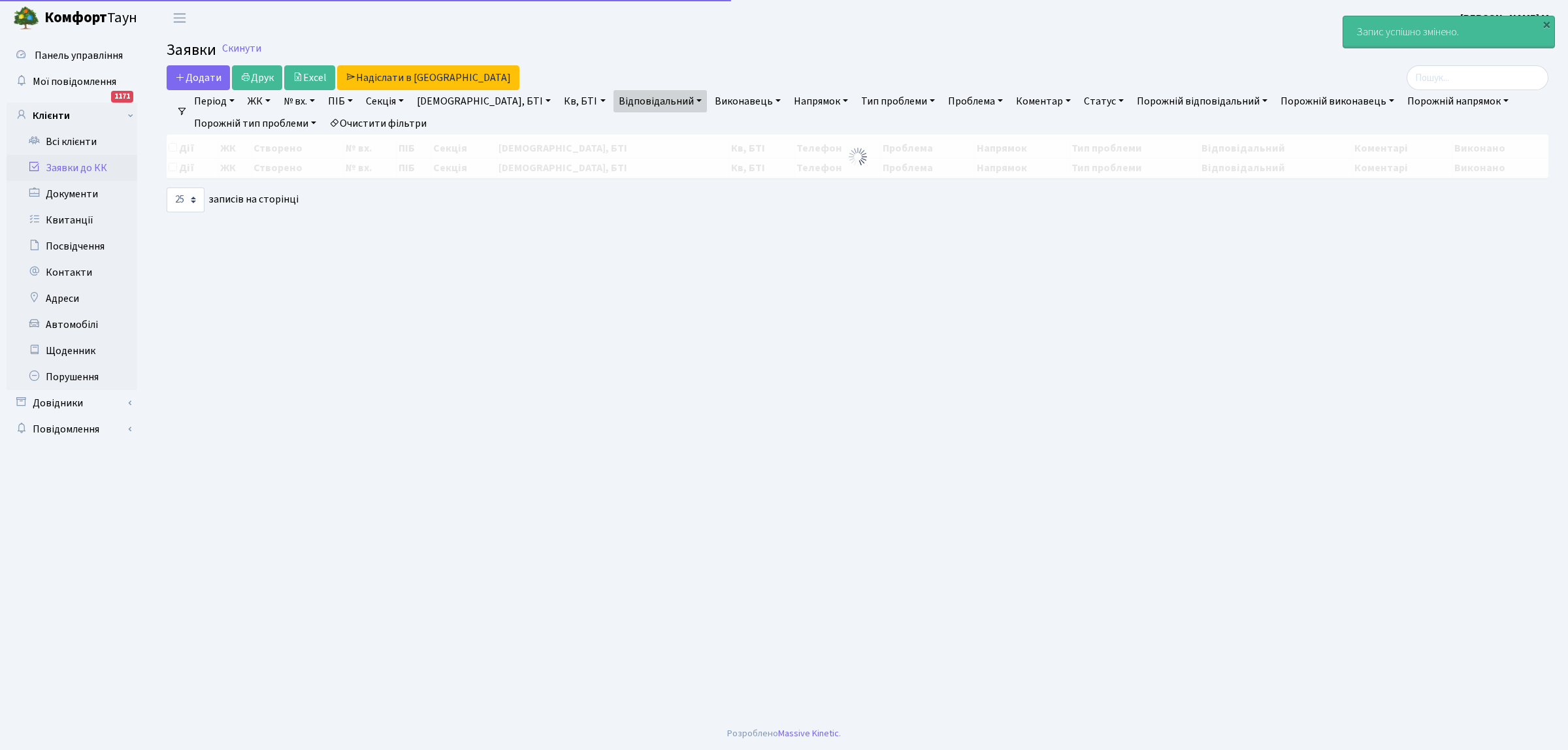
select select "25"
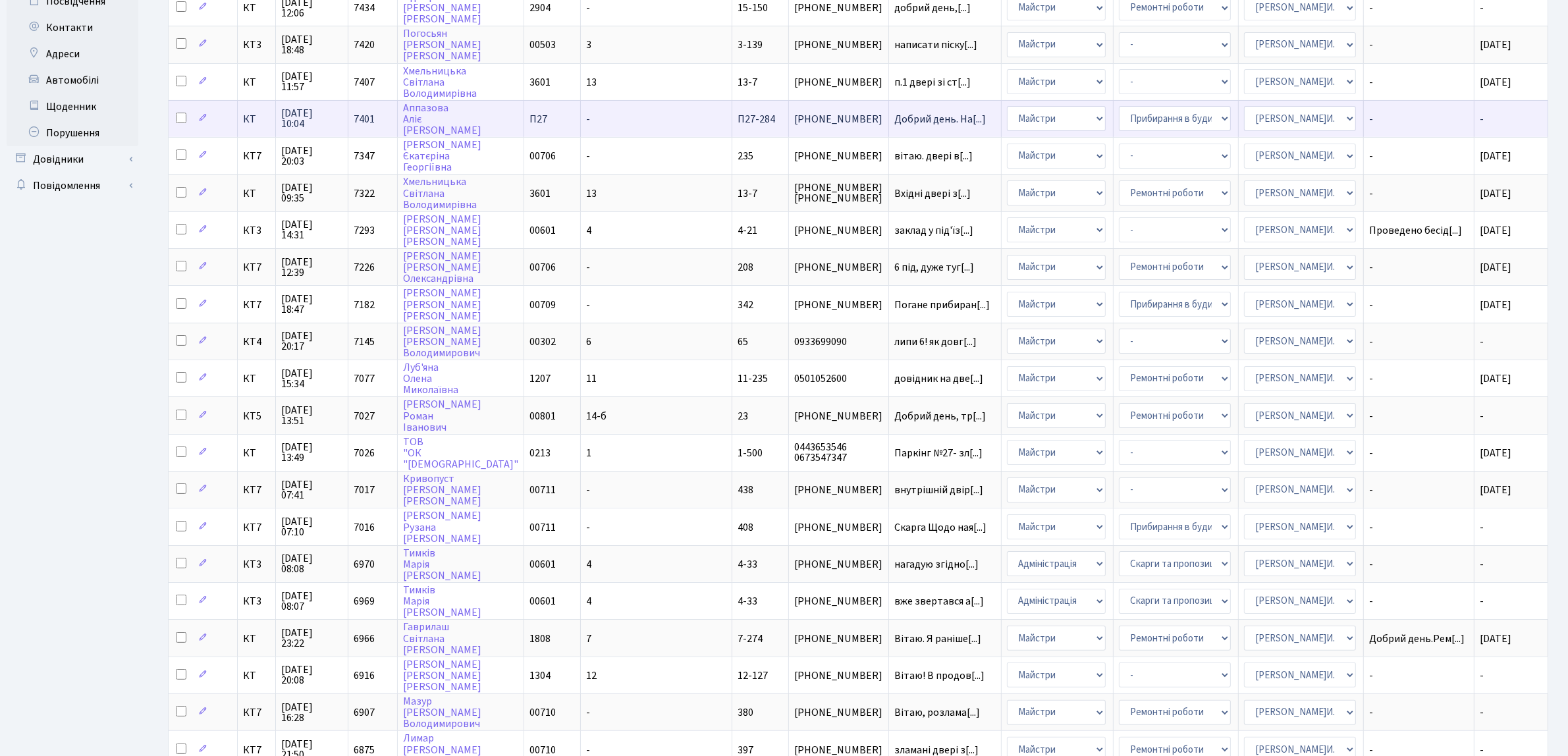
scroll to position [329, 0]
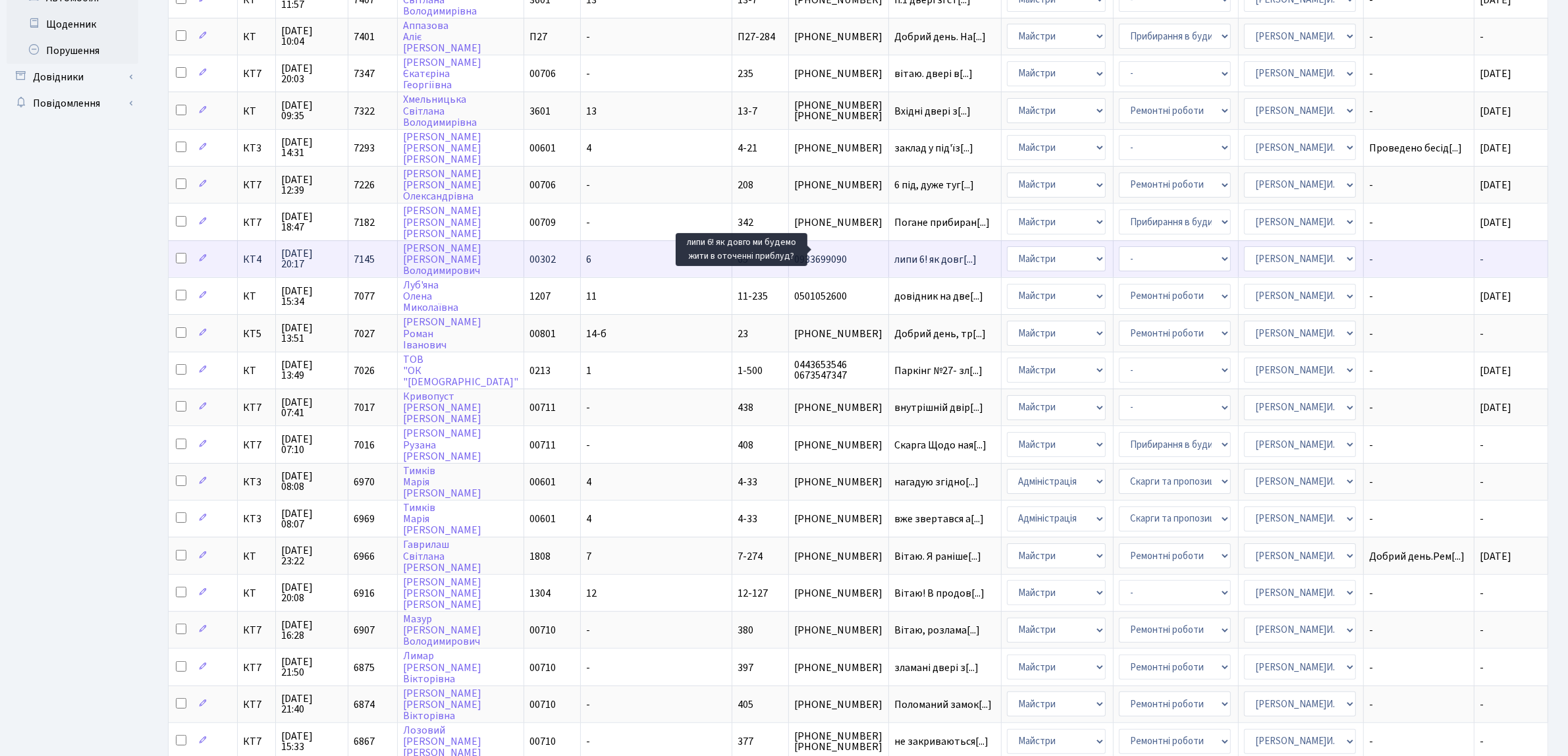
click at [894, 253] on span "липи 6! як довг[...]" at bounding box center [935, 260] width 83 height 15
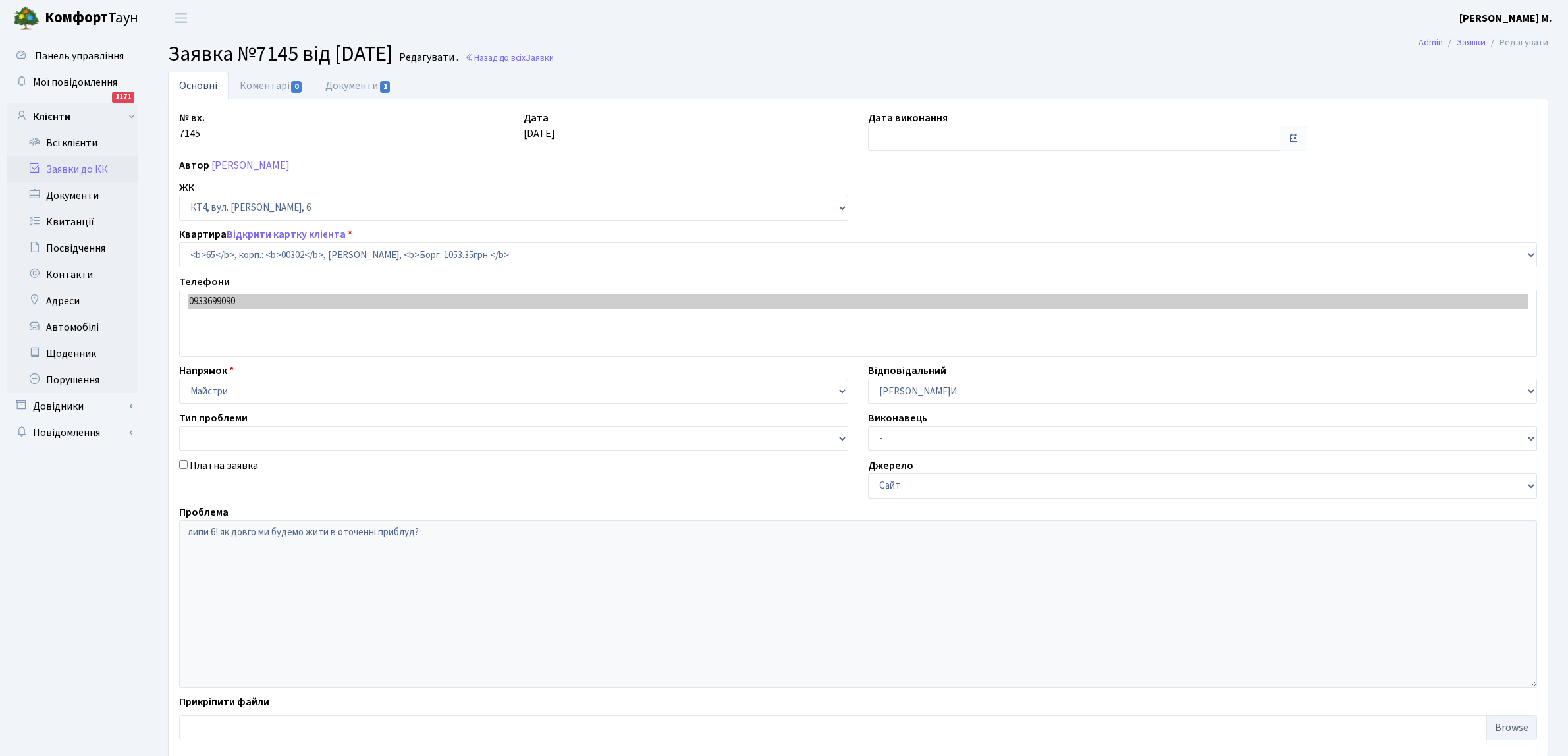
select select "16793"
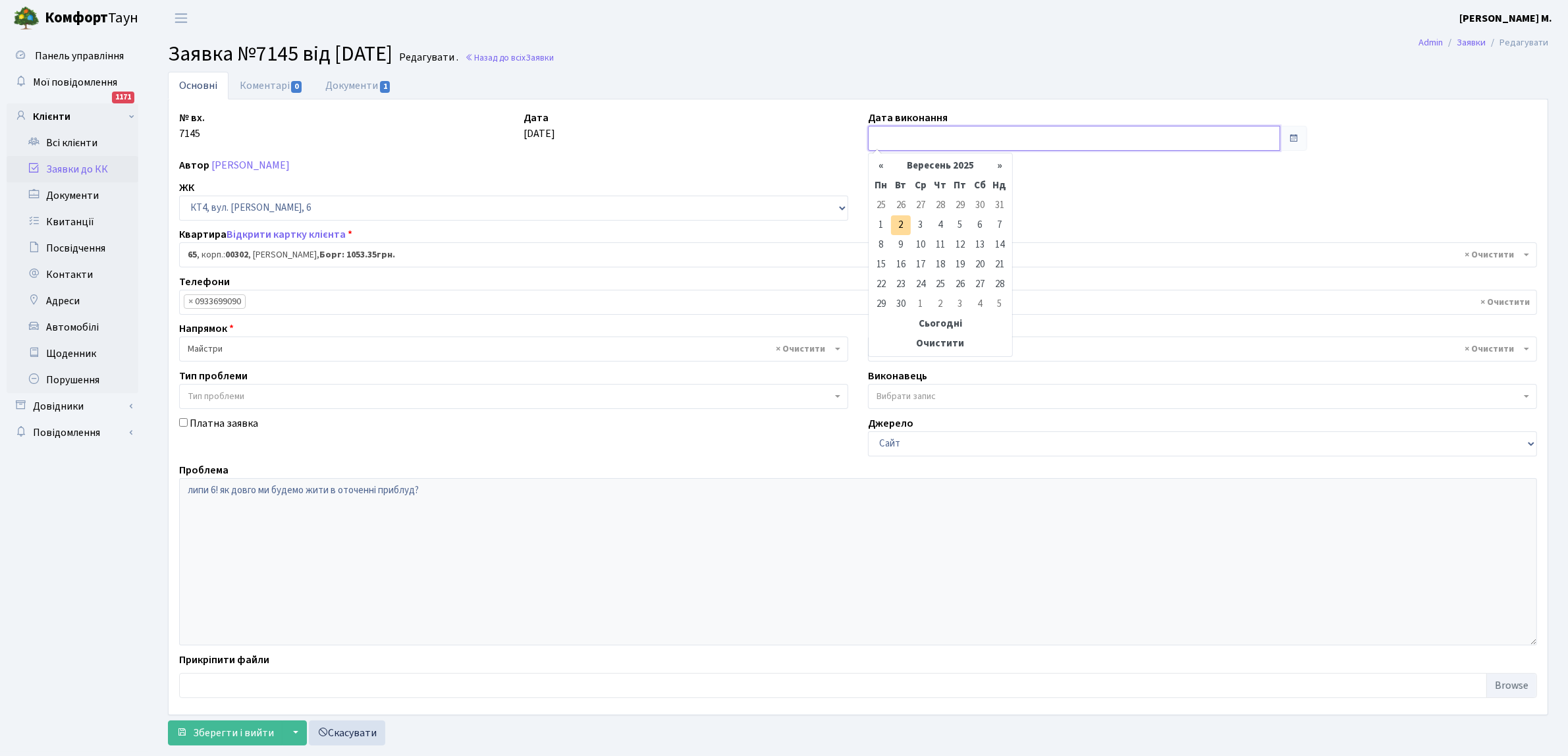
click at [904, 135] on input "text" at bounding box center [1074, 138] width 412 height 25
click at [881, 221] on td "1" at bounding box center [881, 226] width 20 height 20
type input "[DATE]"
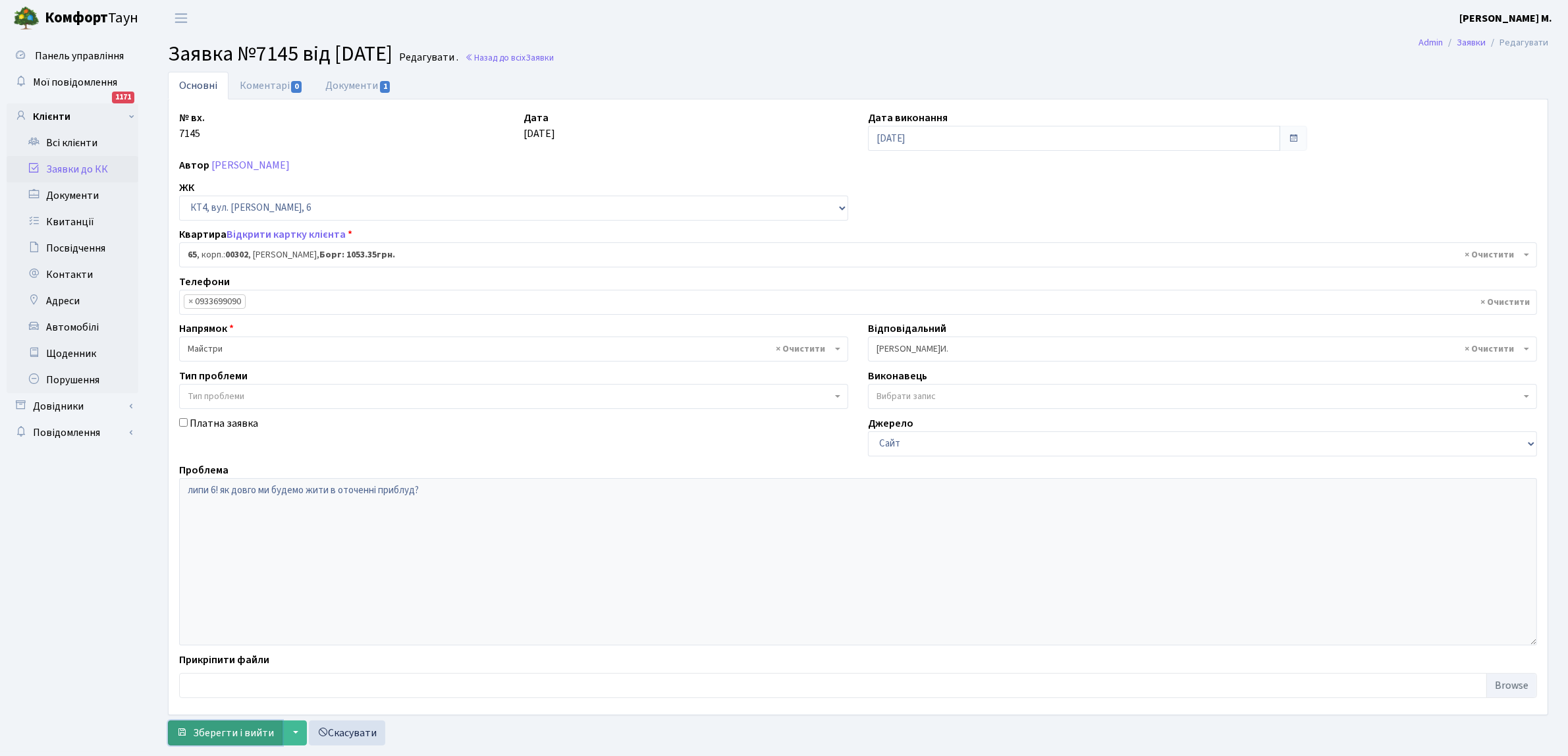
click at [206, 733] on span "Зберегти і вийти" at bounding box center [233, 733] width 81 height 15
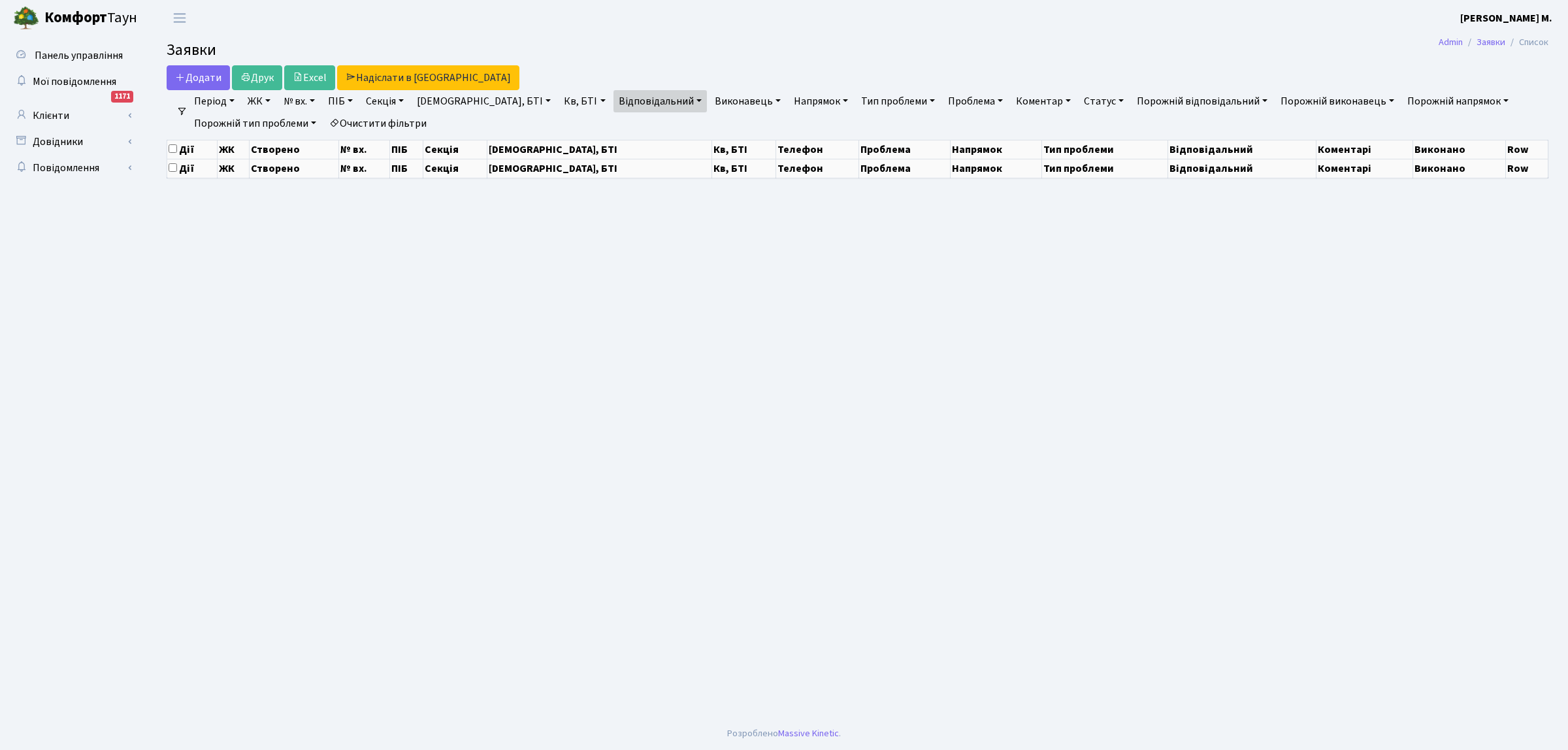
select select "25"
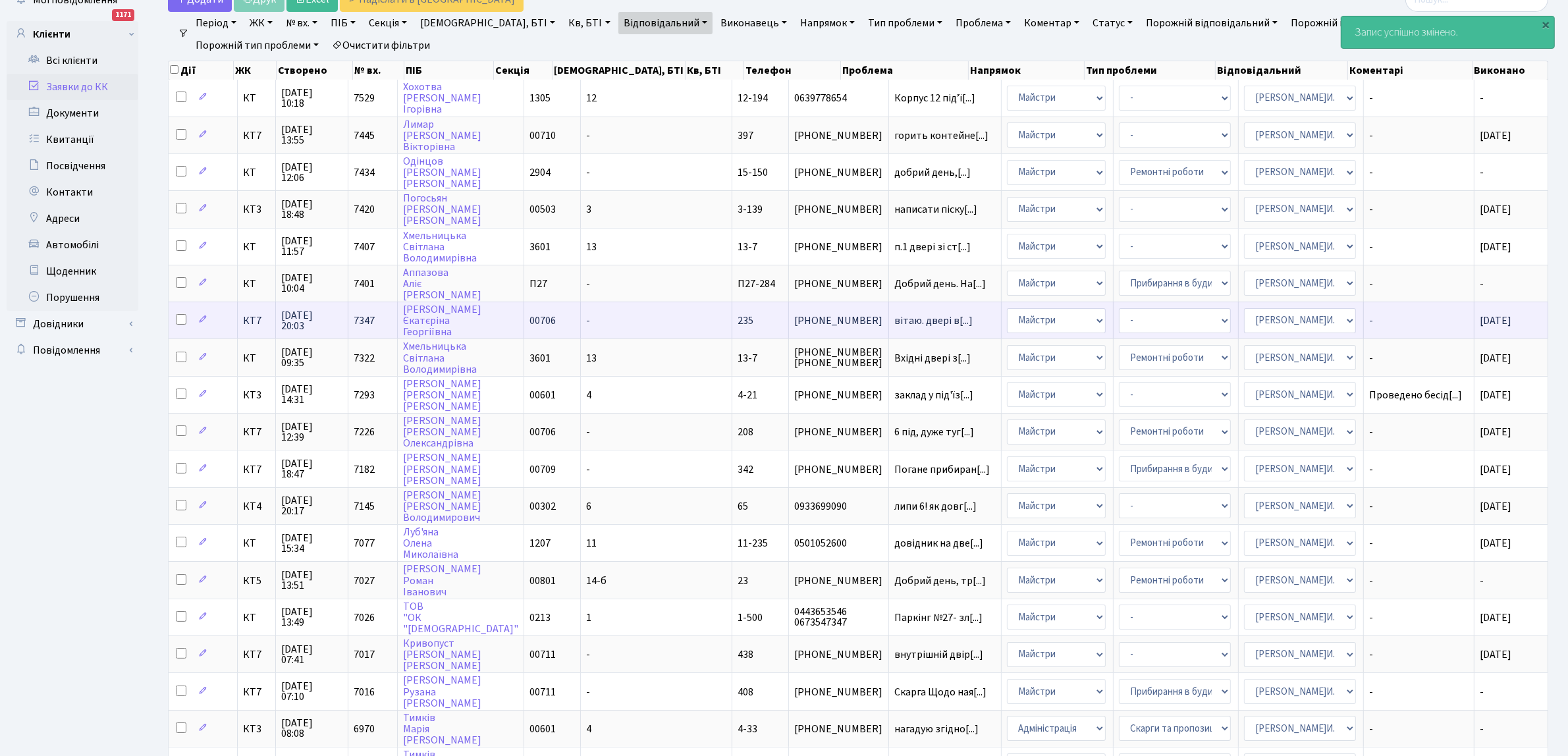
scroll to position [247, 0]
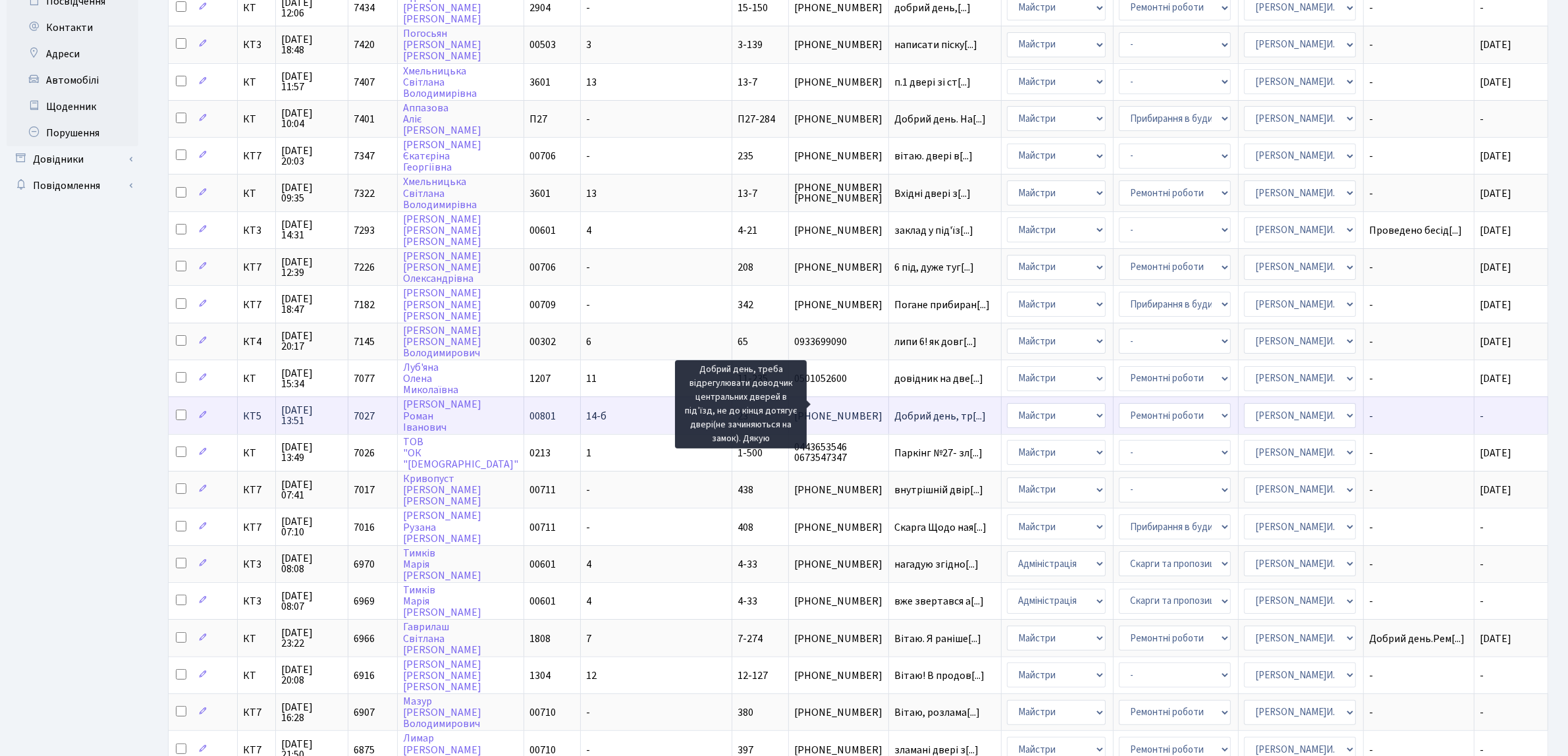
click at [894, 409] on span "Добрий день, тр[...]" at bounding box center [940, 416] width 92 height 15
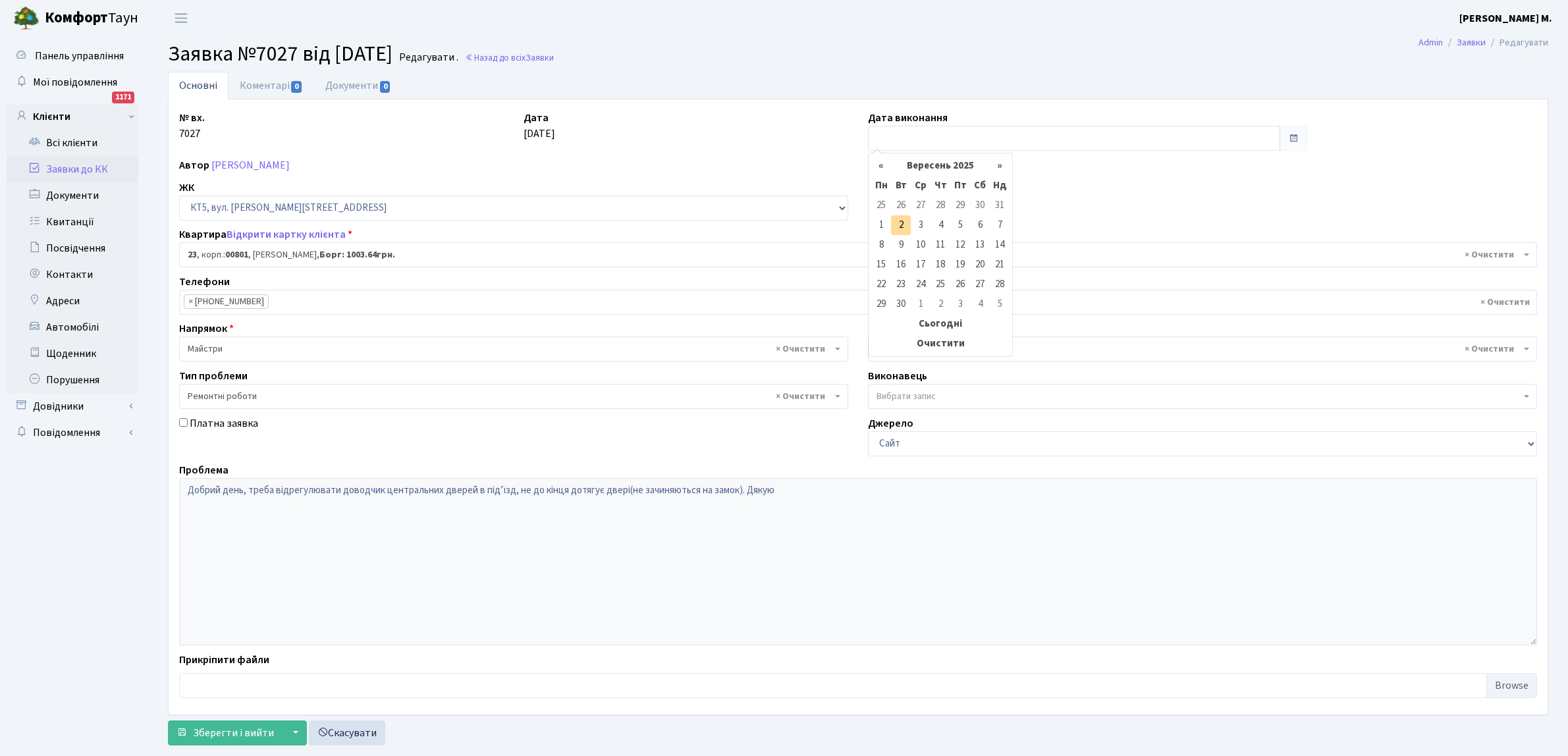
select select "17553"
select select "62"
click at [902, 205] on td "26" at bounding box center [900, 205] width 20 height 20
type input "26.08.2025"
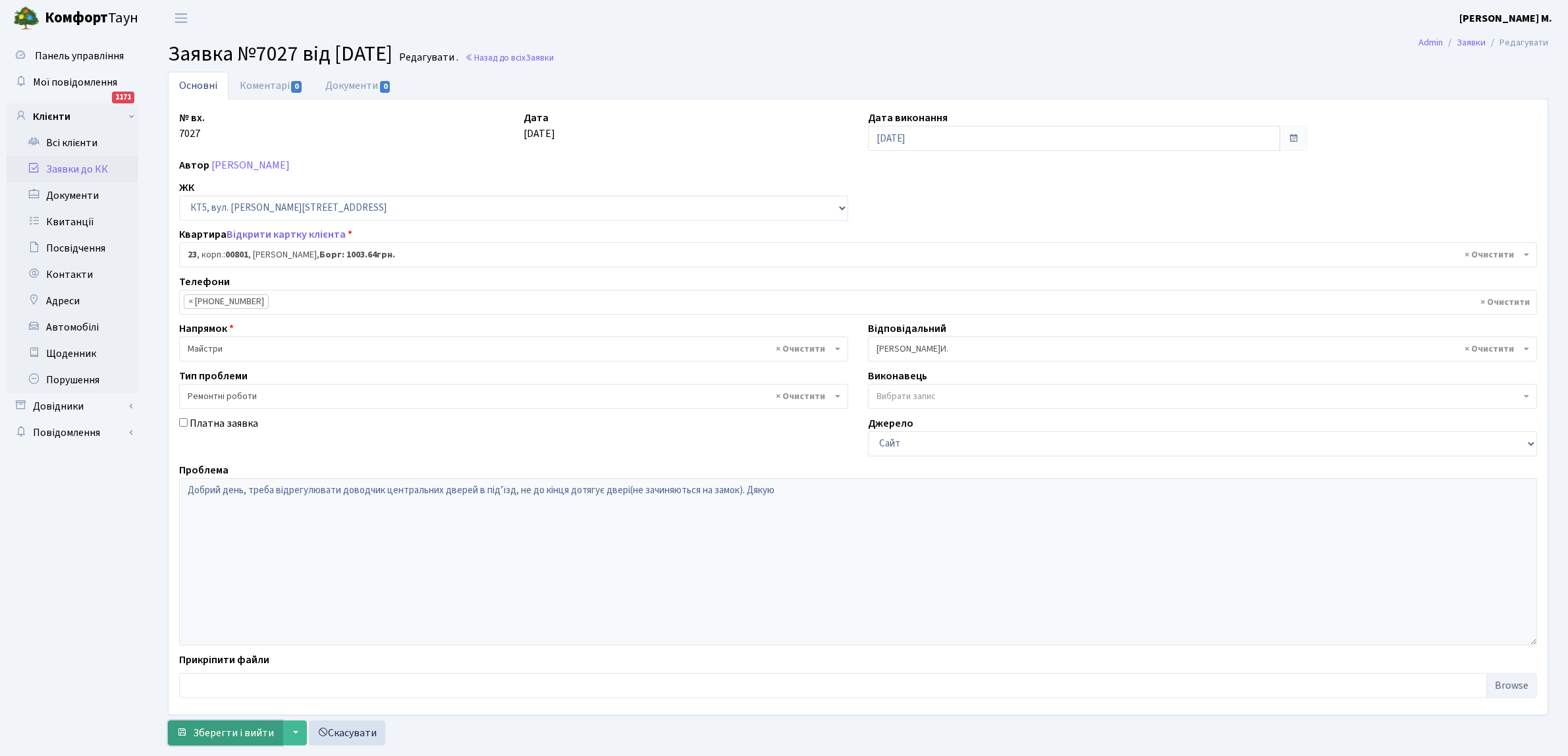
click at [221, 738] on span "Зберегти і вийти" at bounding box center [233, 733] width 81 height 15
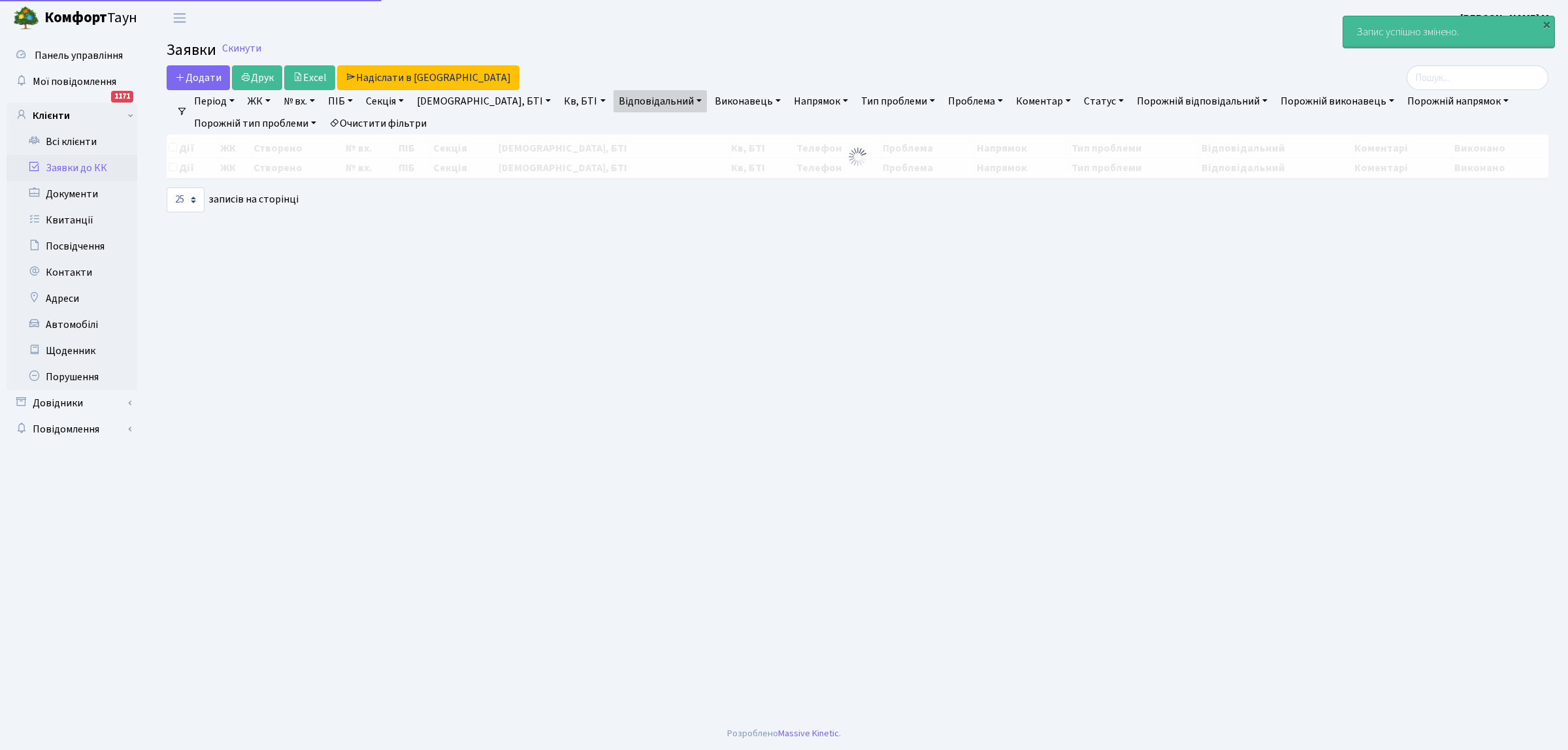
select select "25"
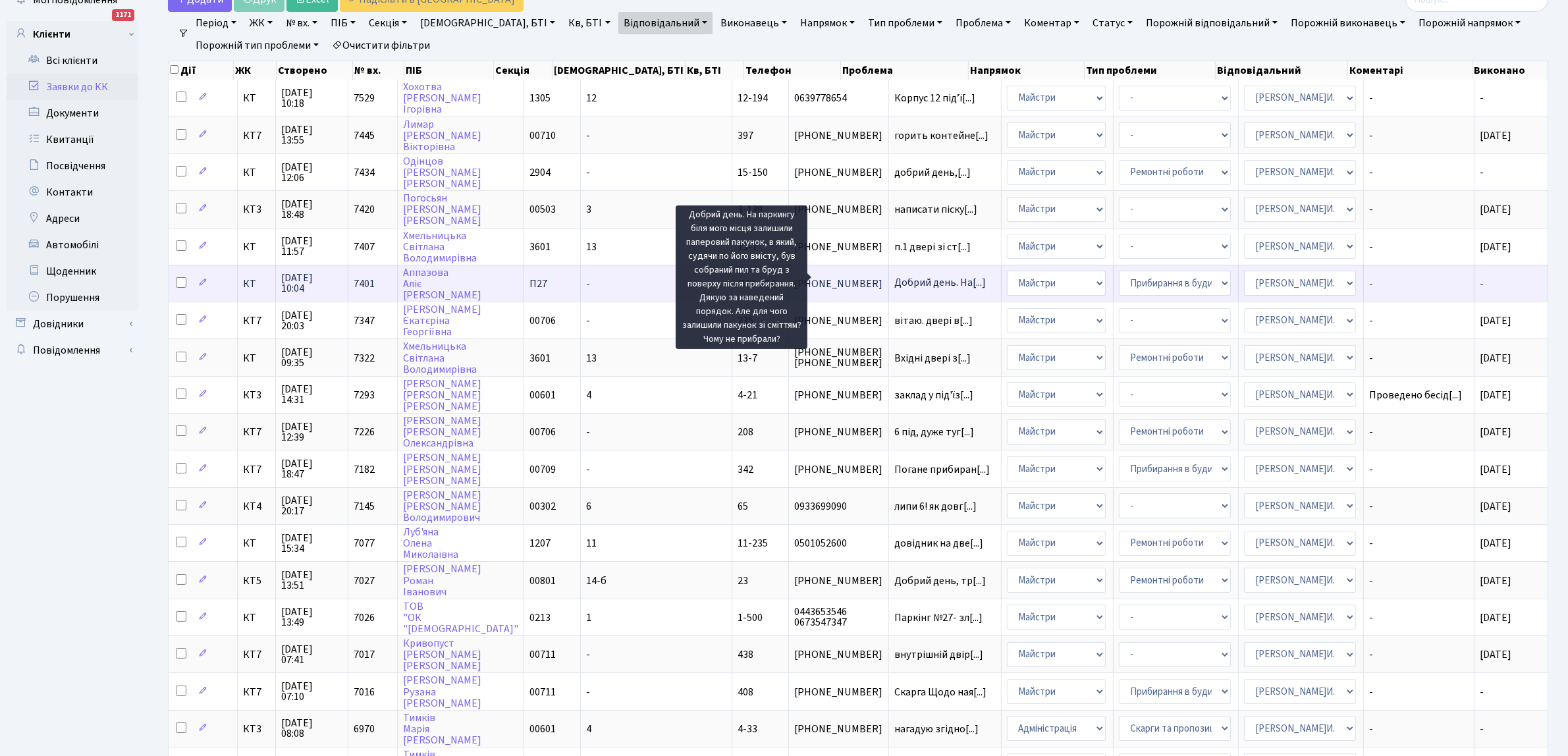
scroll to position [329, 0]
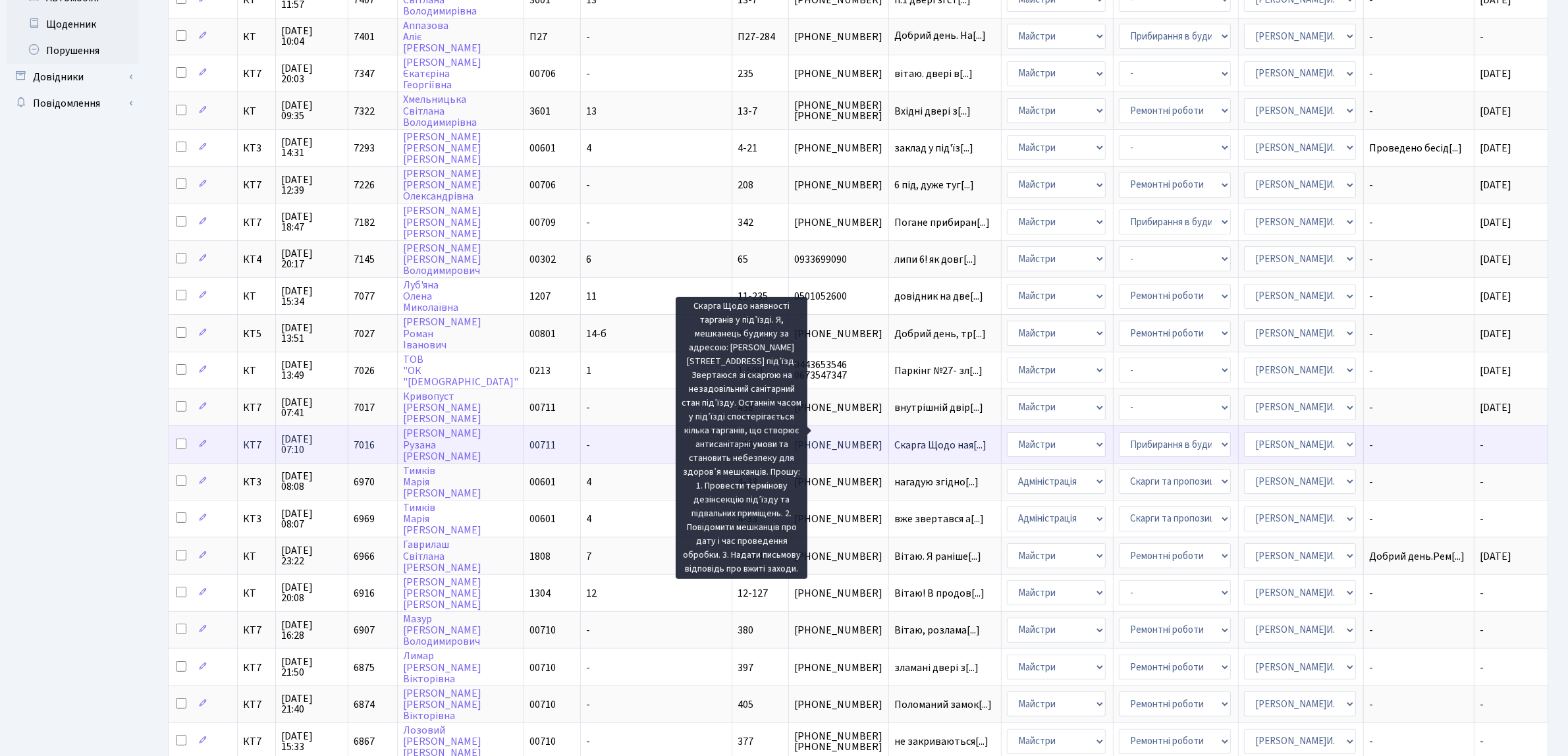
click at [894, 438] on span "Скарга Щодо ная[...]" at bounding box center [940, 445] width 92 height 15
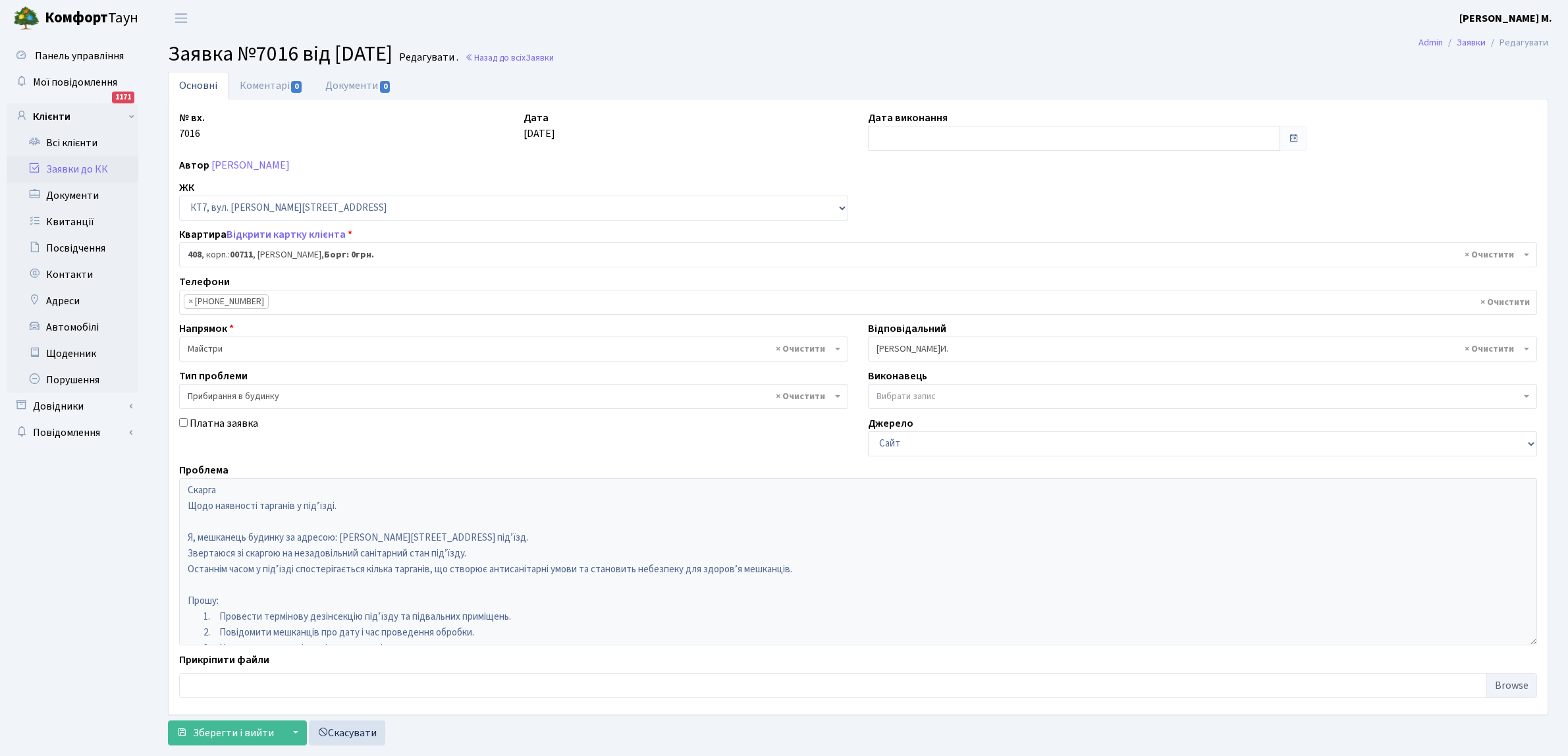
select select "18991"
select select "58"
click at [542, 57] on link "Назад до всіх Заявки" at bounding box center [509, 57] width 89 height 12
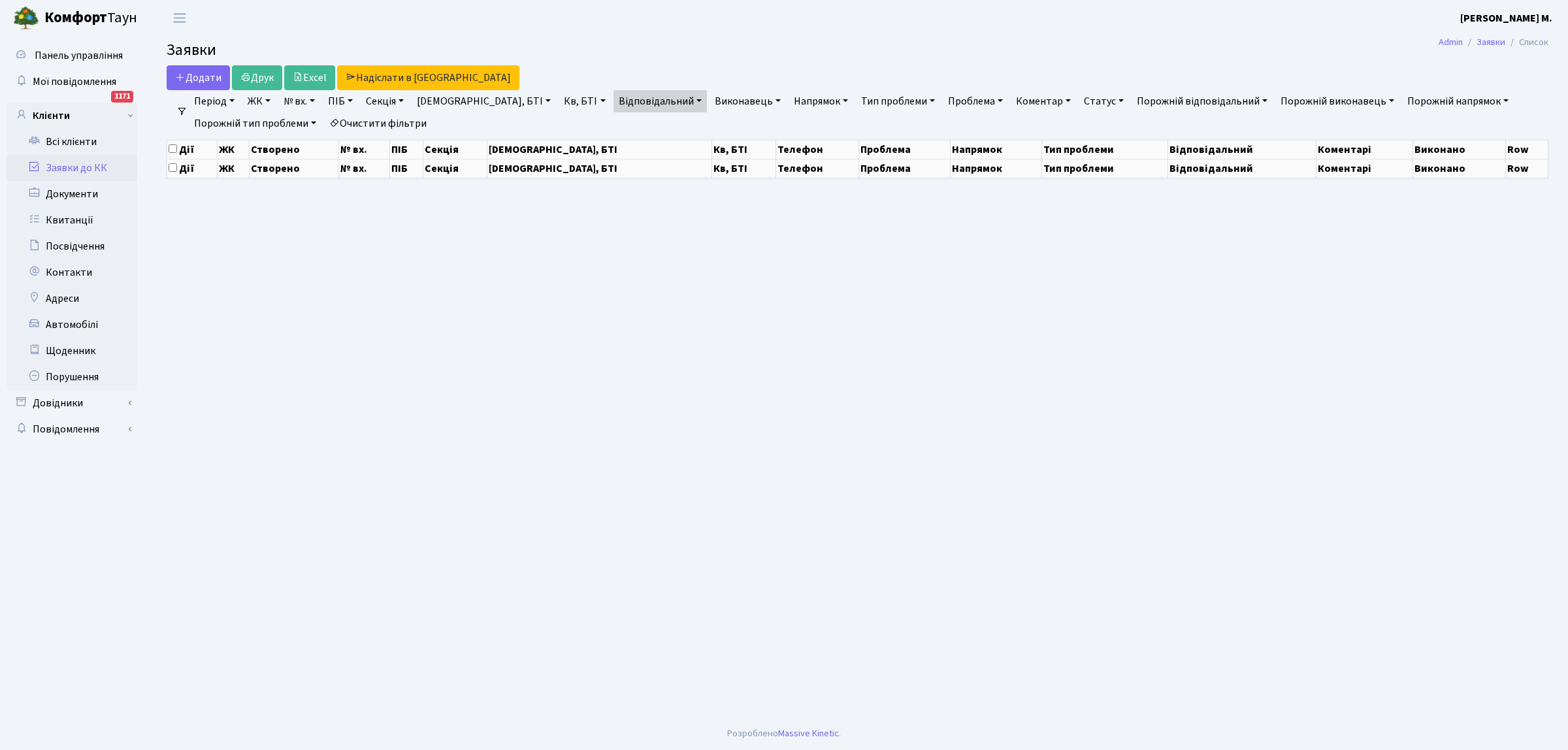
select select "25"
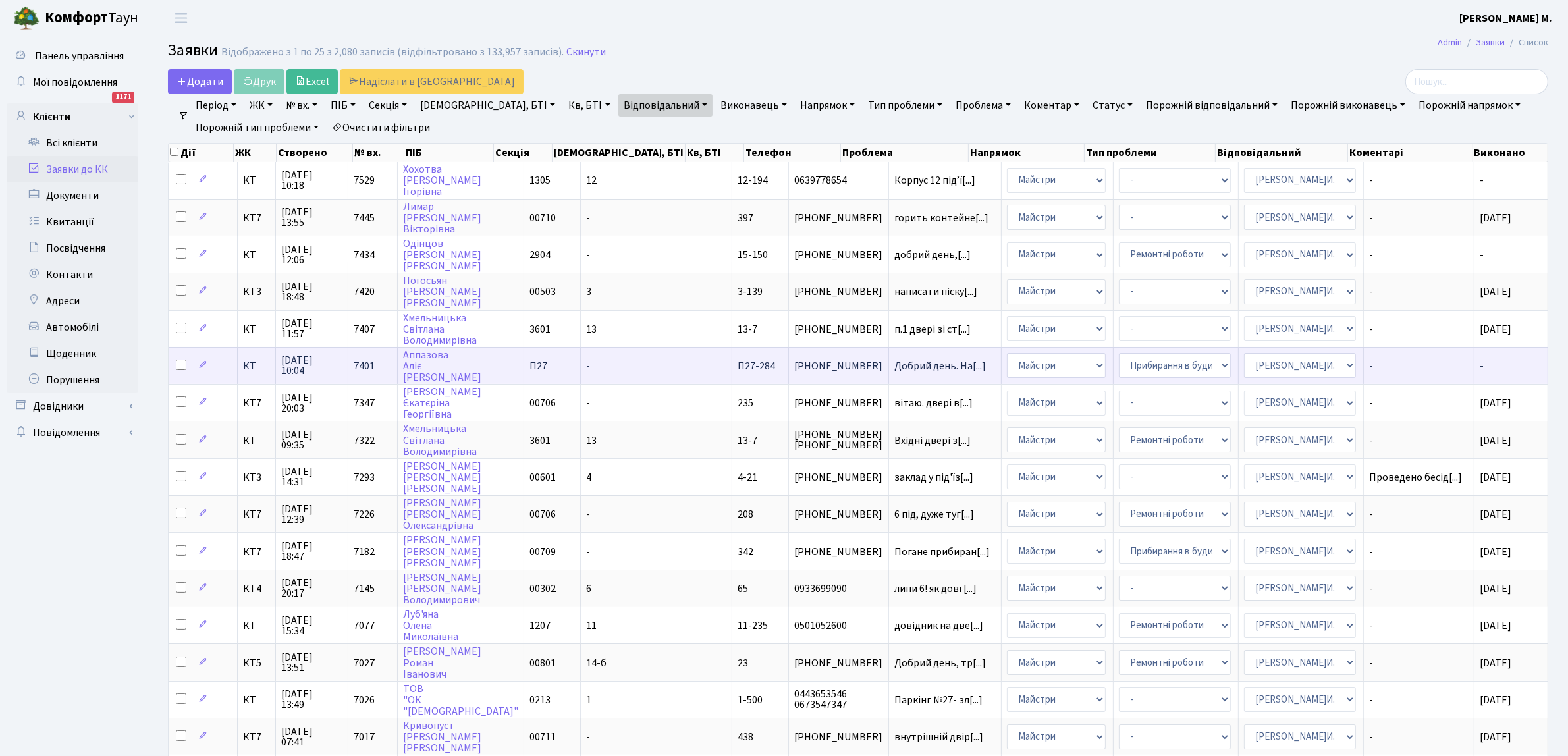
click at [1369, 361] on span "-" at bounding box center [1418, 366] width 100 height 11
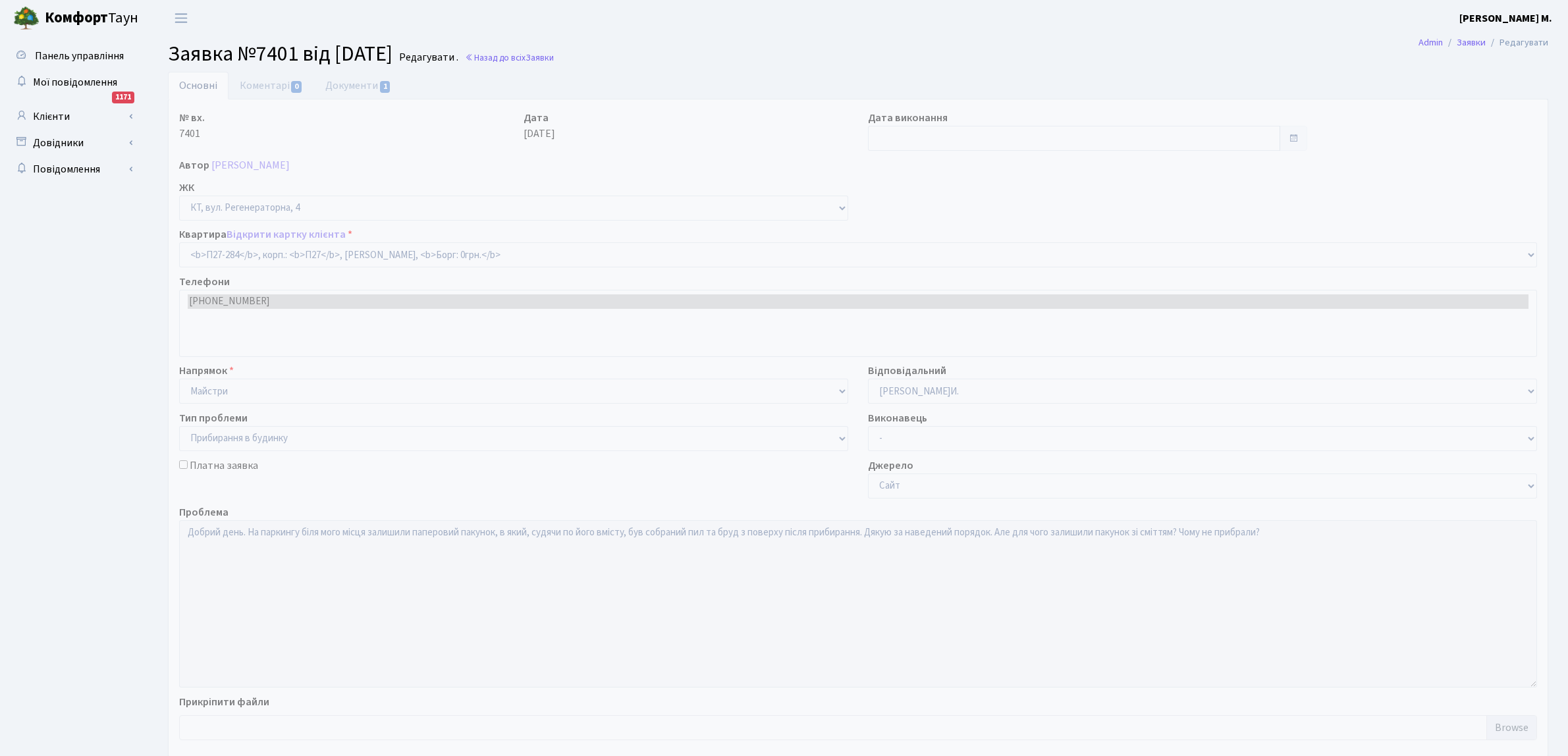
select select "10243"
select select "58"
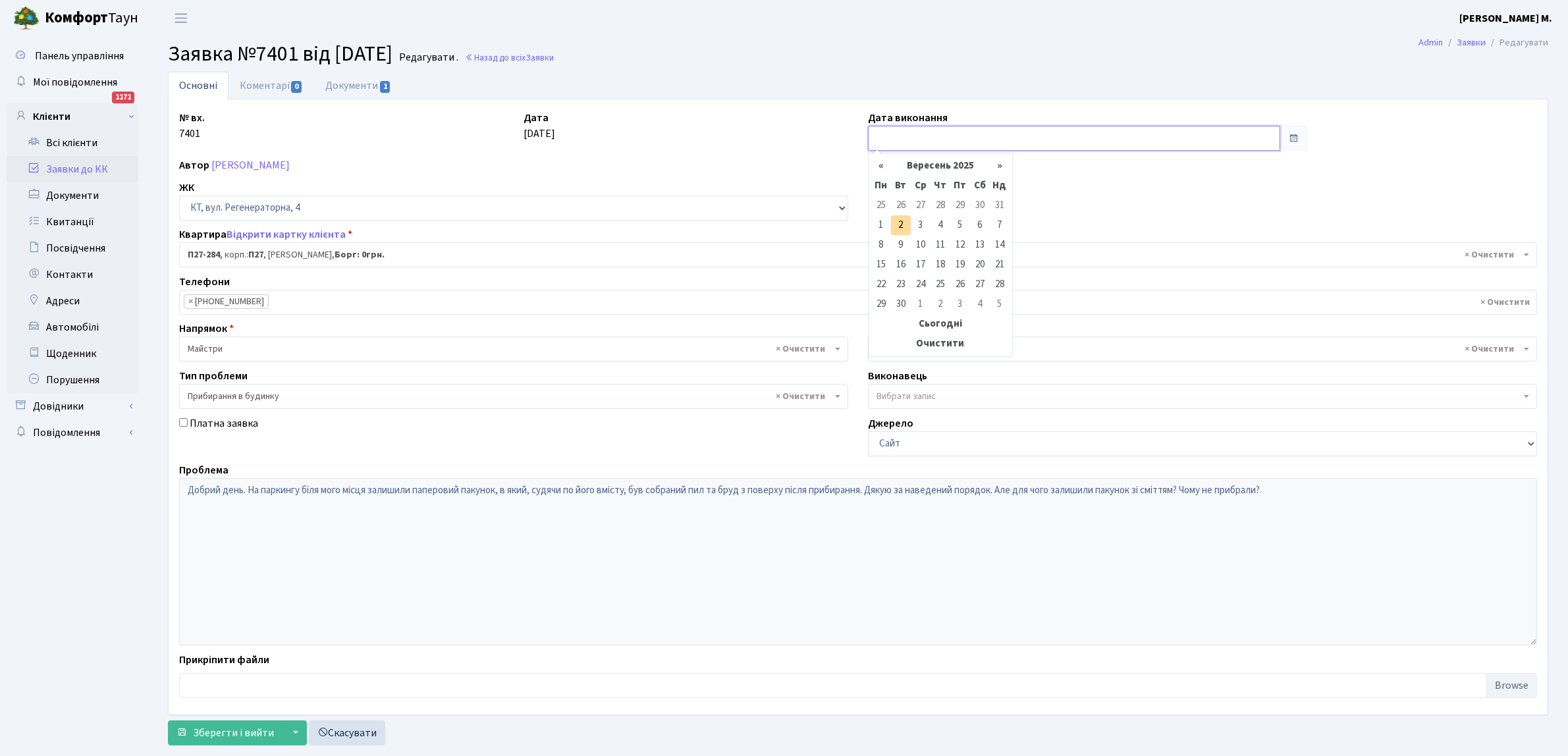
click at [914, 136] on input "text" at bounding box center [1074, 138] width 412 height 25
click at [944, 202] on td "28" at bounding box center [940, 205] width 20 height 20
type input "28.08.2025"
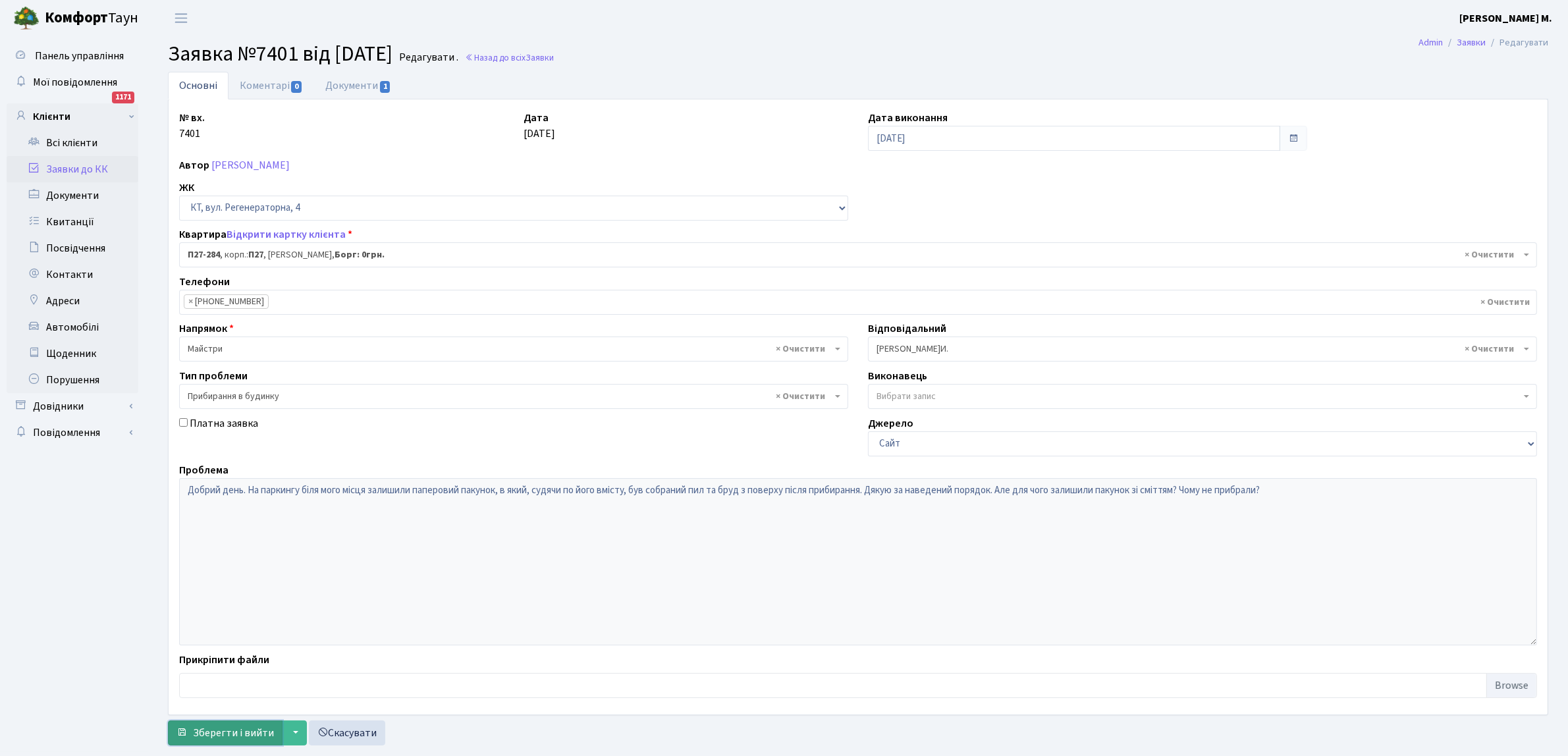
click at [216, 735] on span "Зберегти і вийти" at bounding box center [233, 733] width 81 height 15
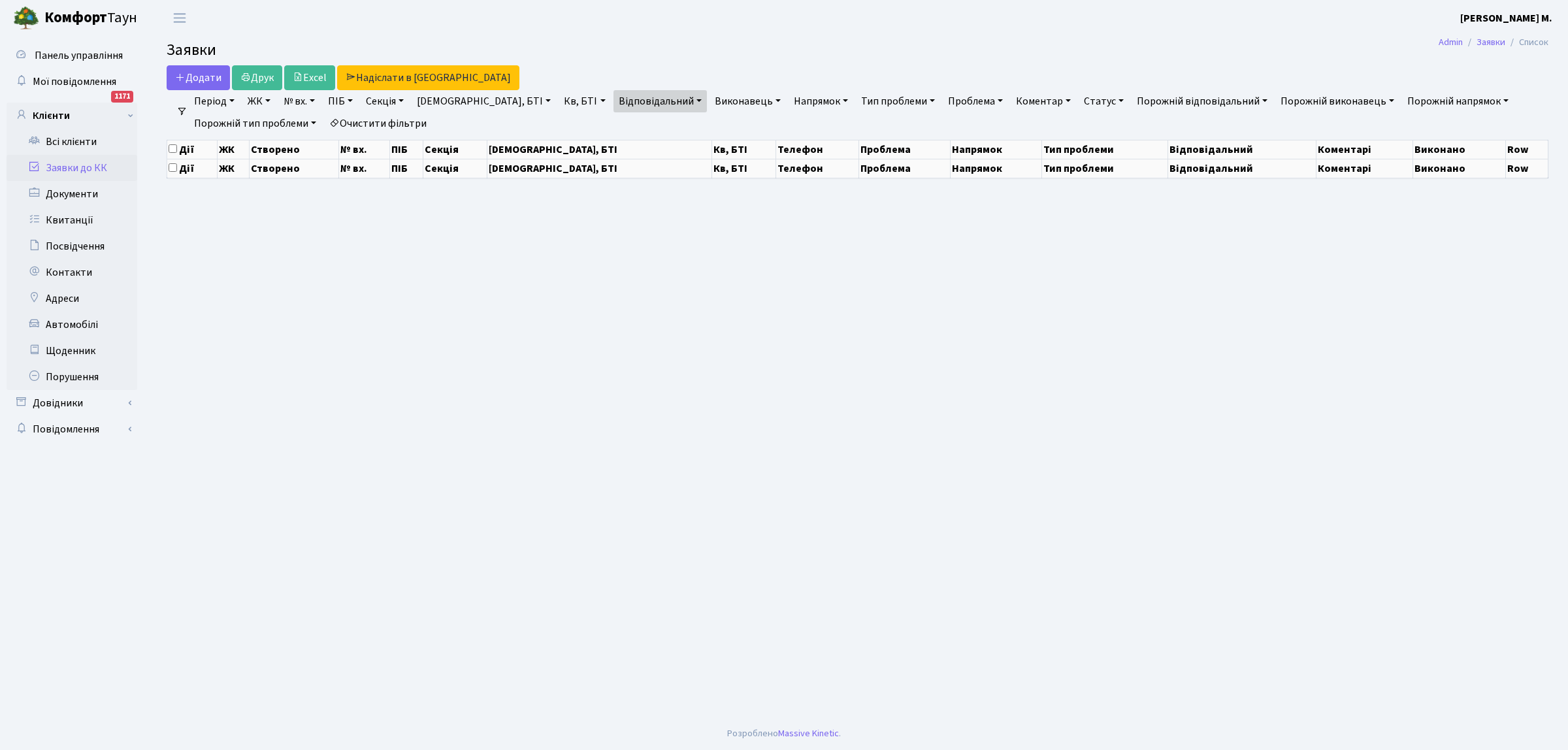
select select "25"
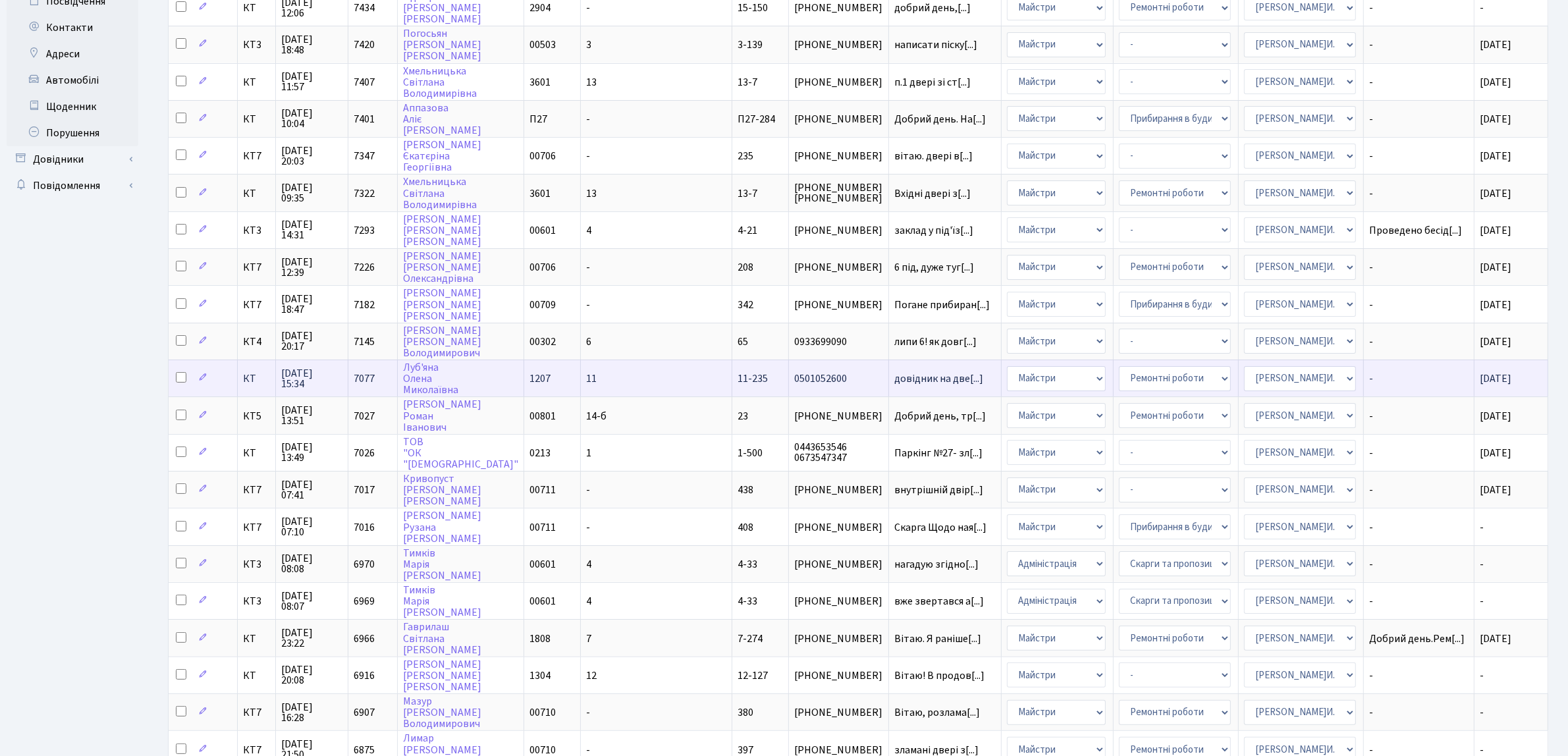
scroll to position [402, 0]
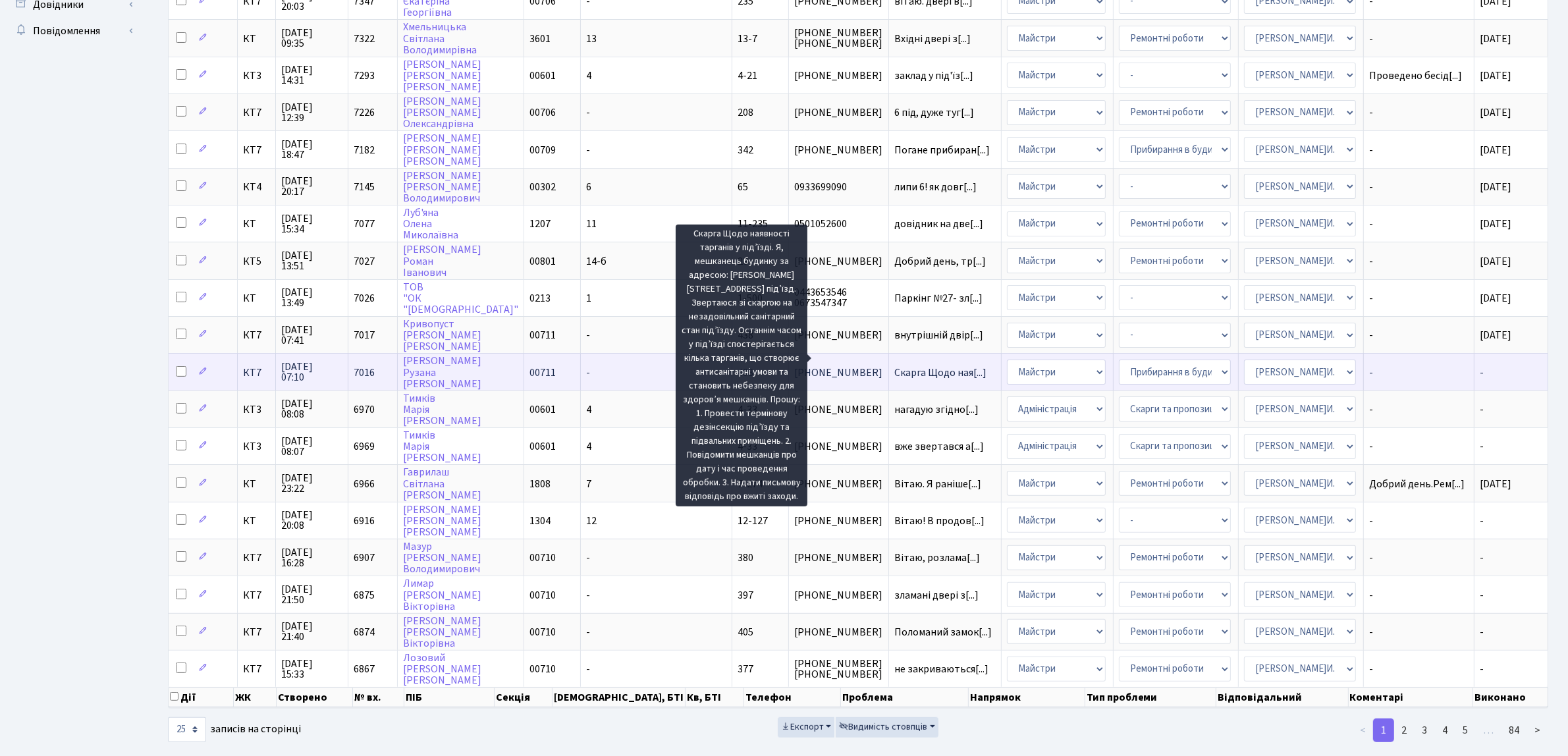
click at [894, 365] on span "Скарга Щодо ная[...]" at bounding box center [940, 373] width 92 height 15
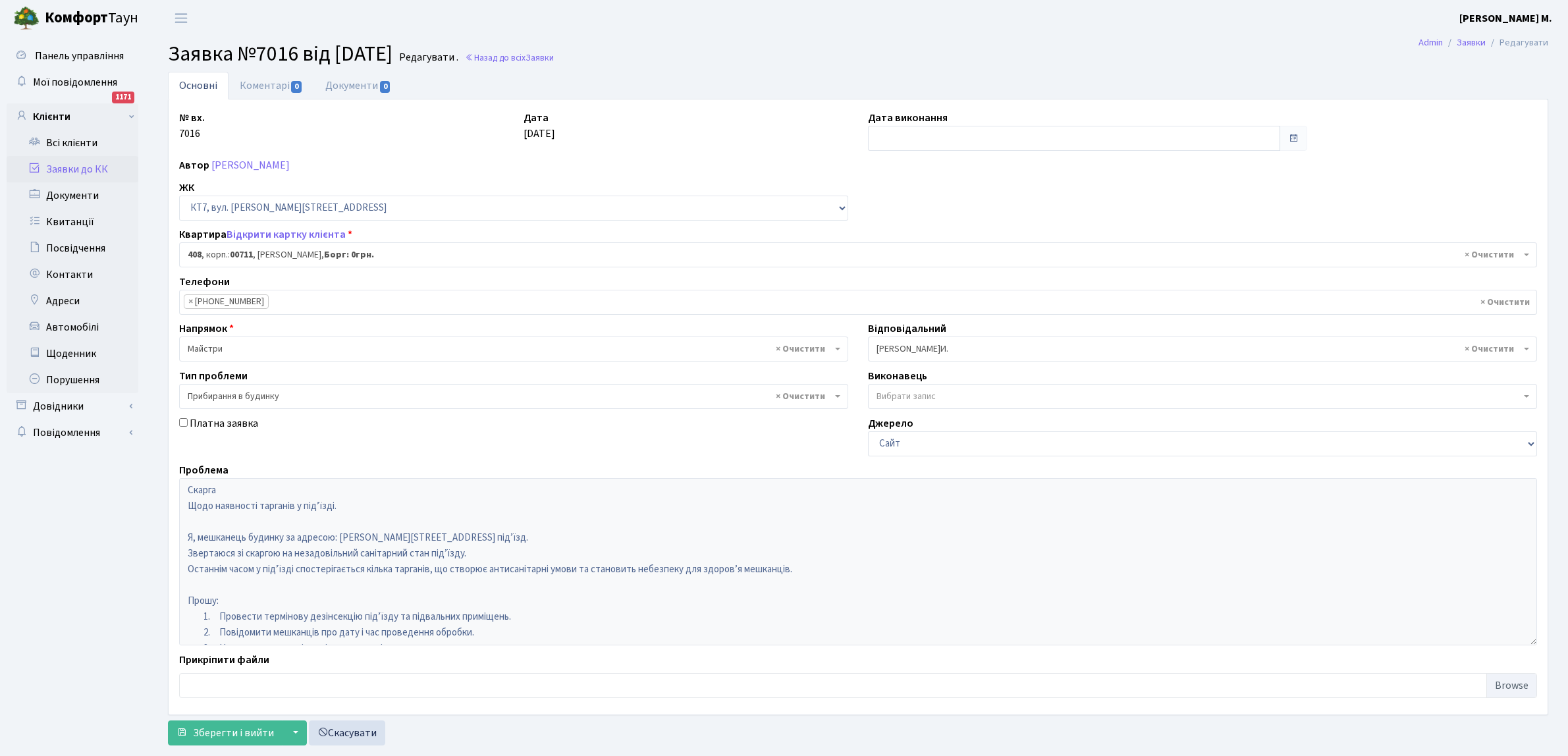
select select "18991"
select select "58"
click at [910, 137] on input "text" at bounding box center [1074, 138] width 412 height 25
click at [903, 203] on td "26" at bounding box center [900, 205] width 20 height 20
type input "[DATE]"
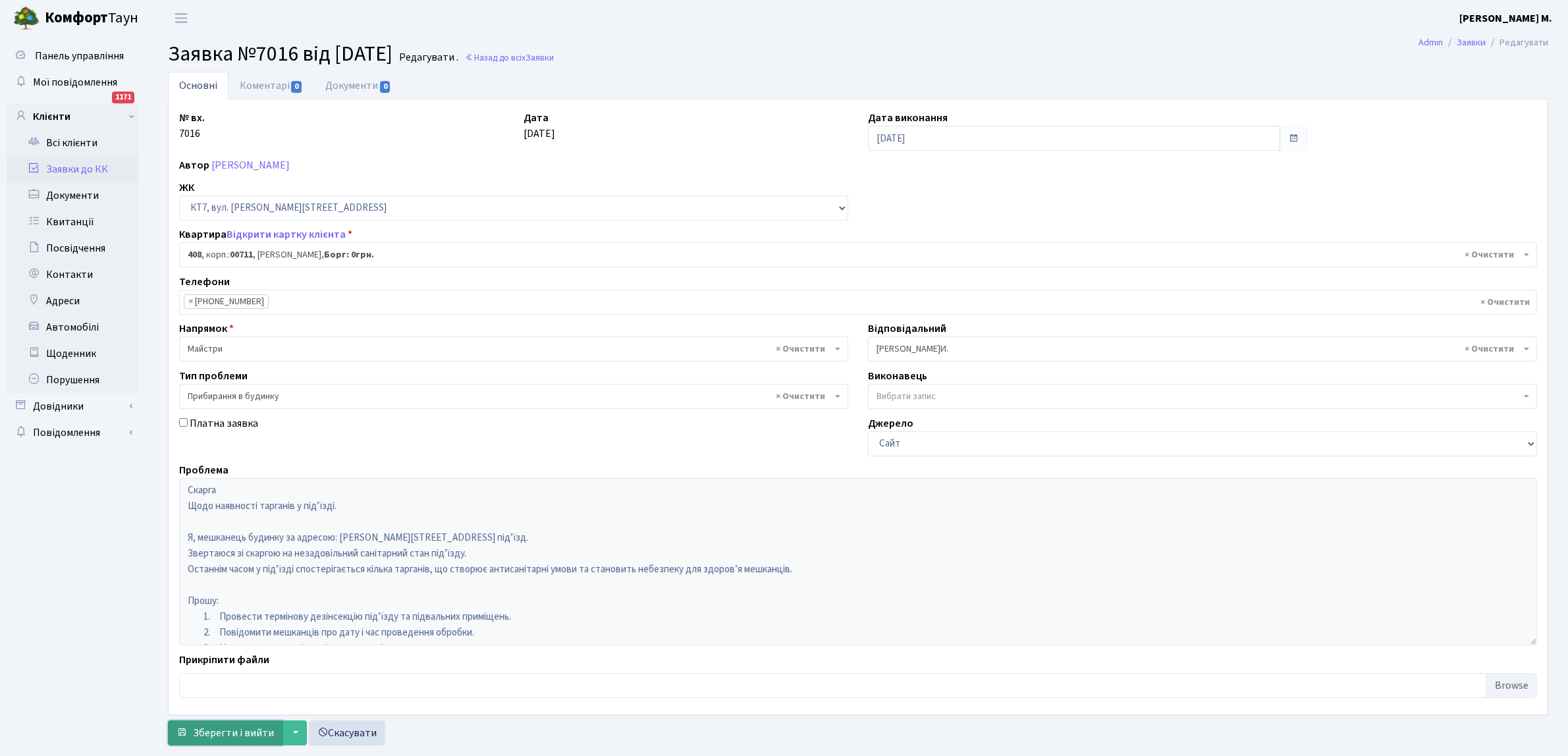
click at [204, 736] on span "Зберегти і вийти" at bounding box center [233, 733] width 81 height 15
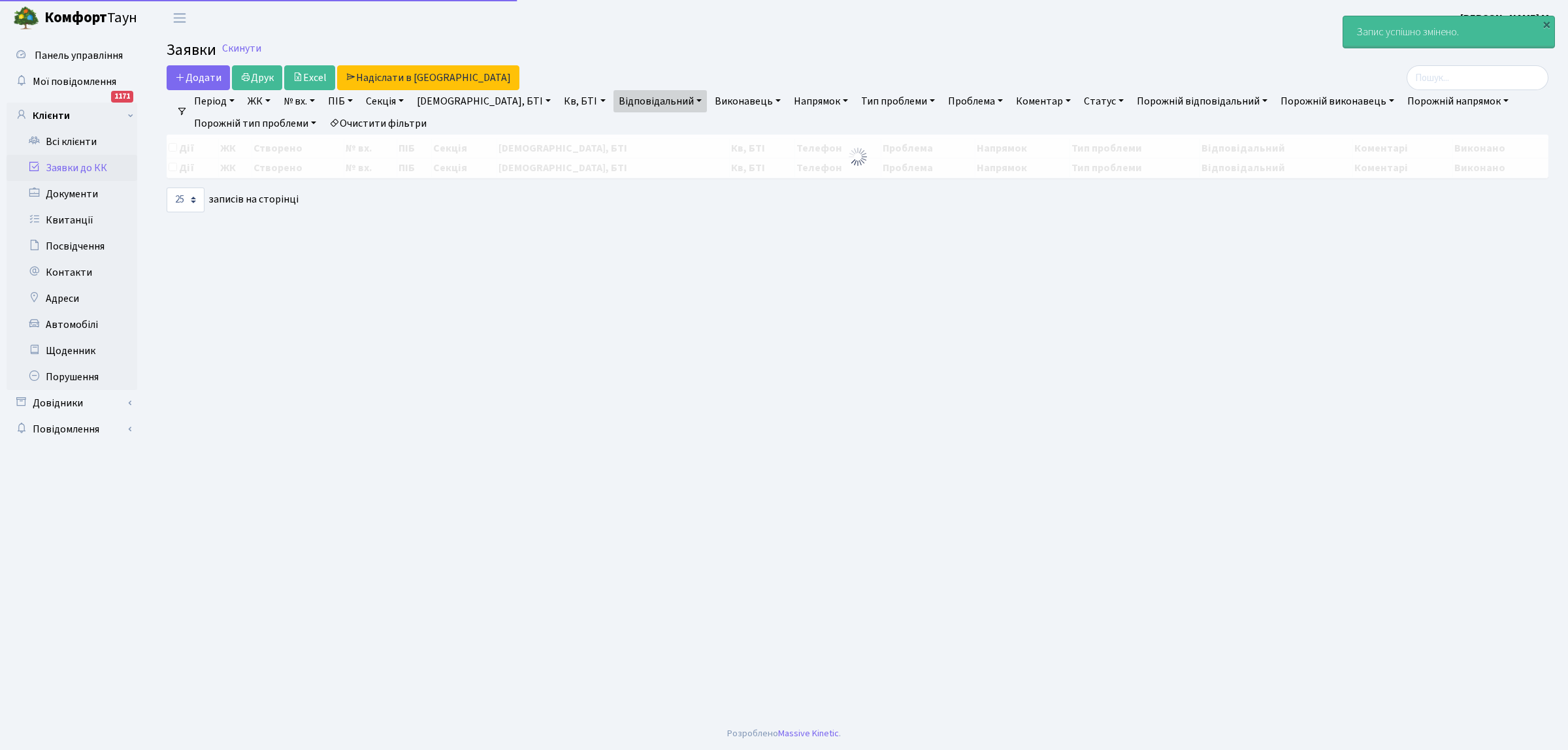
select select "25"
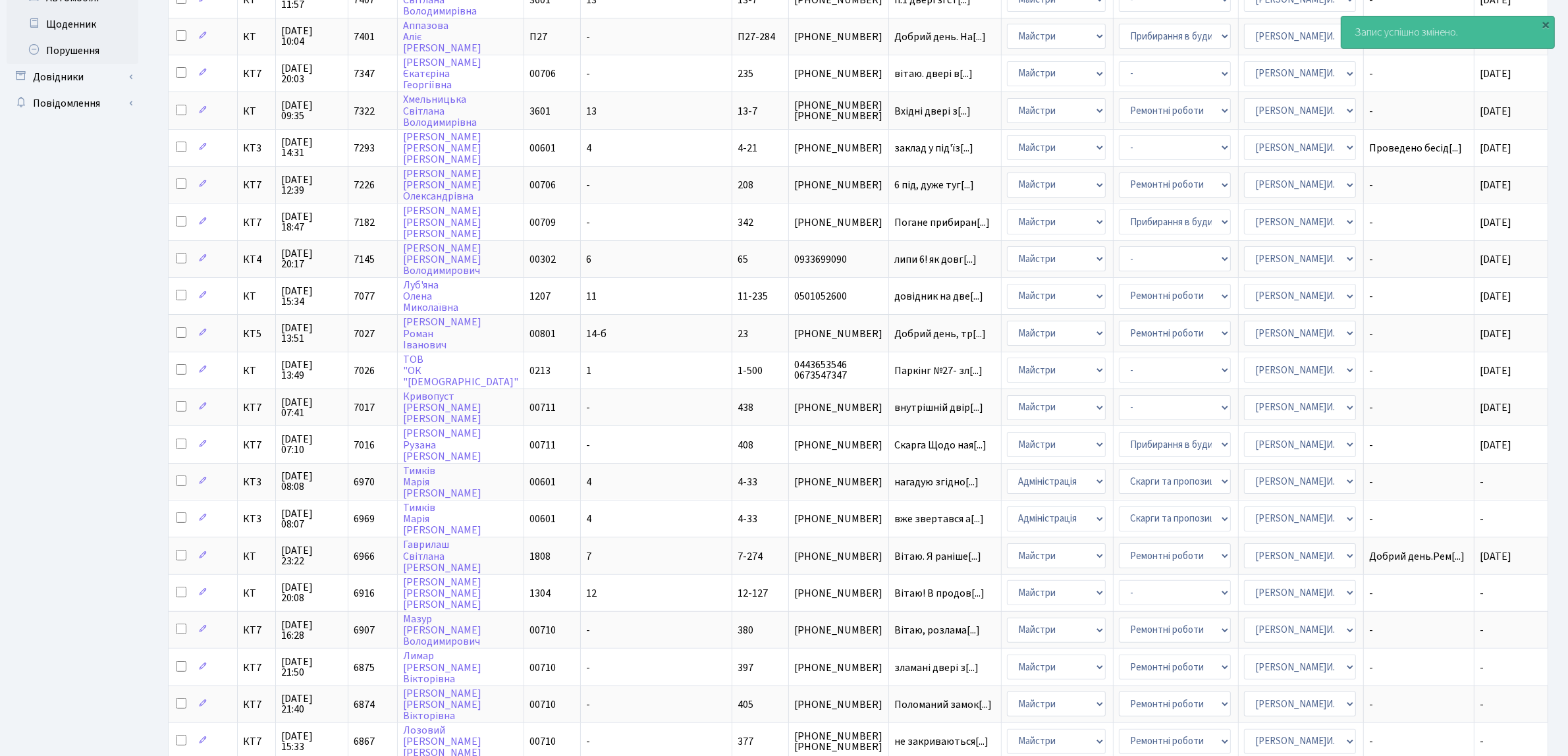
scroll to position [402, 0]
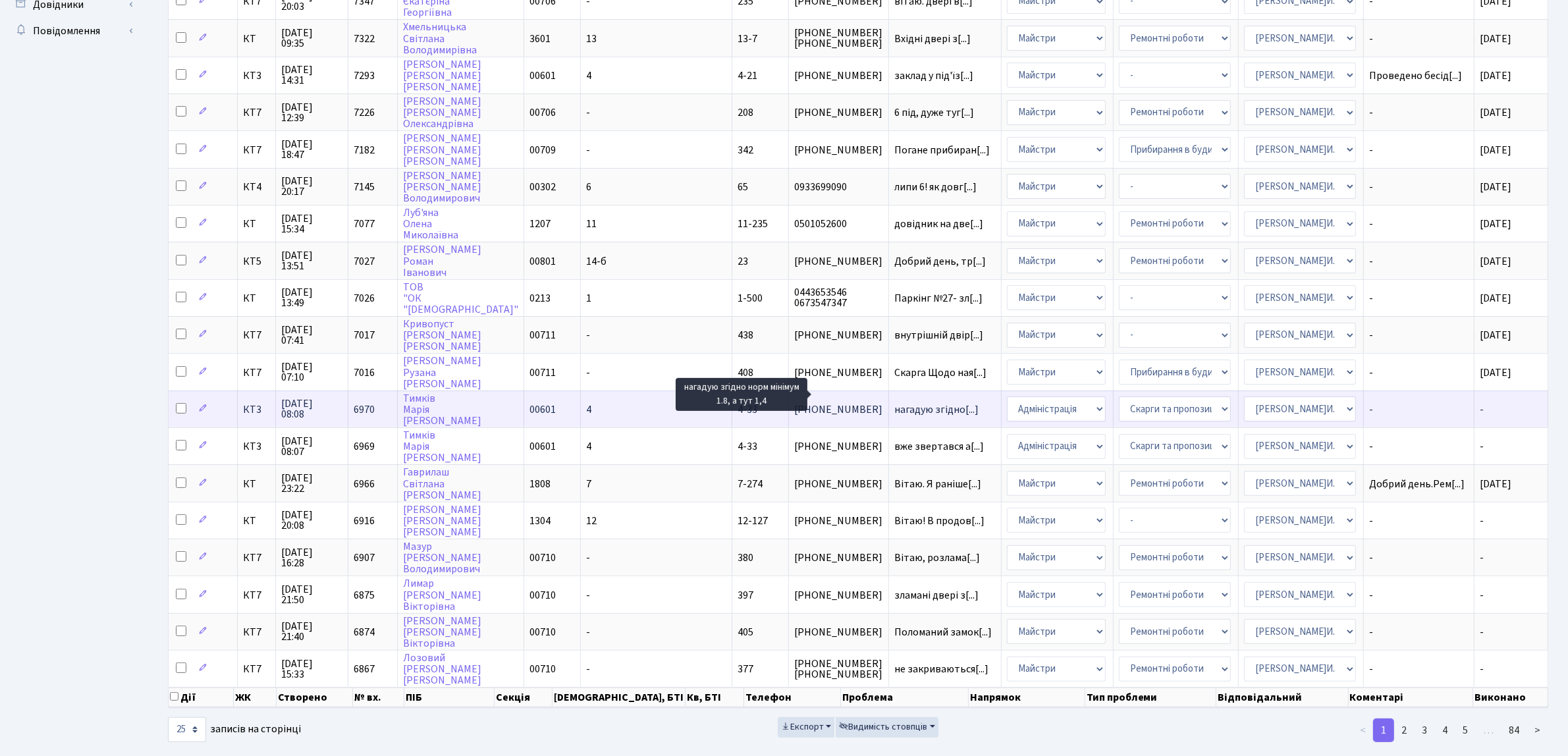
click at [894, 402] on span "нагадую згідно[...]" at bounding box center [936, 409] width 84 height 15
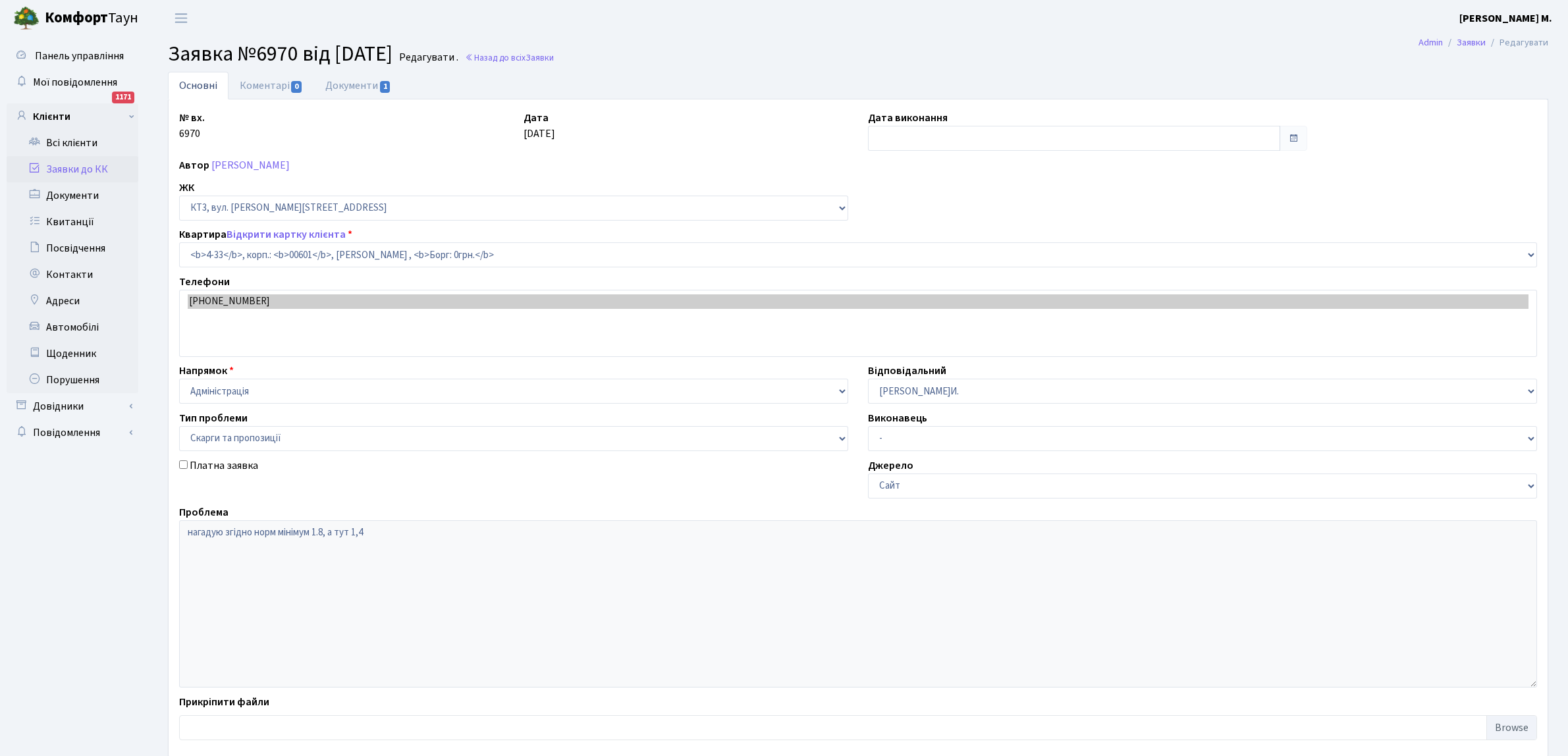
select select "16492"
select select "55"
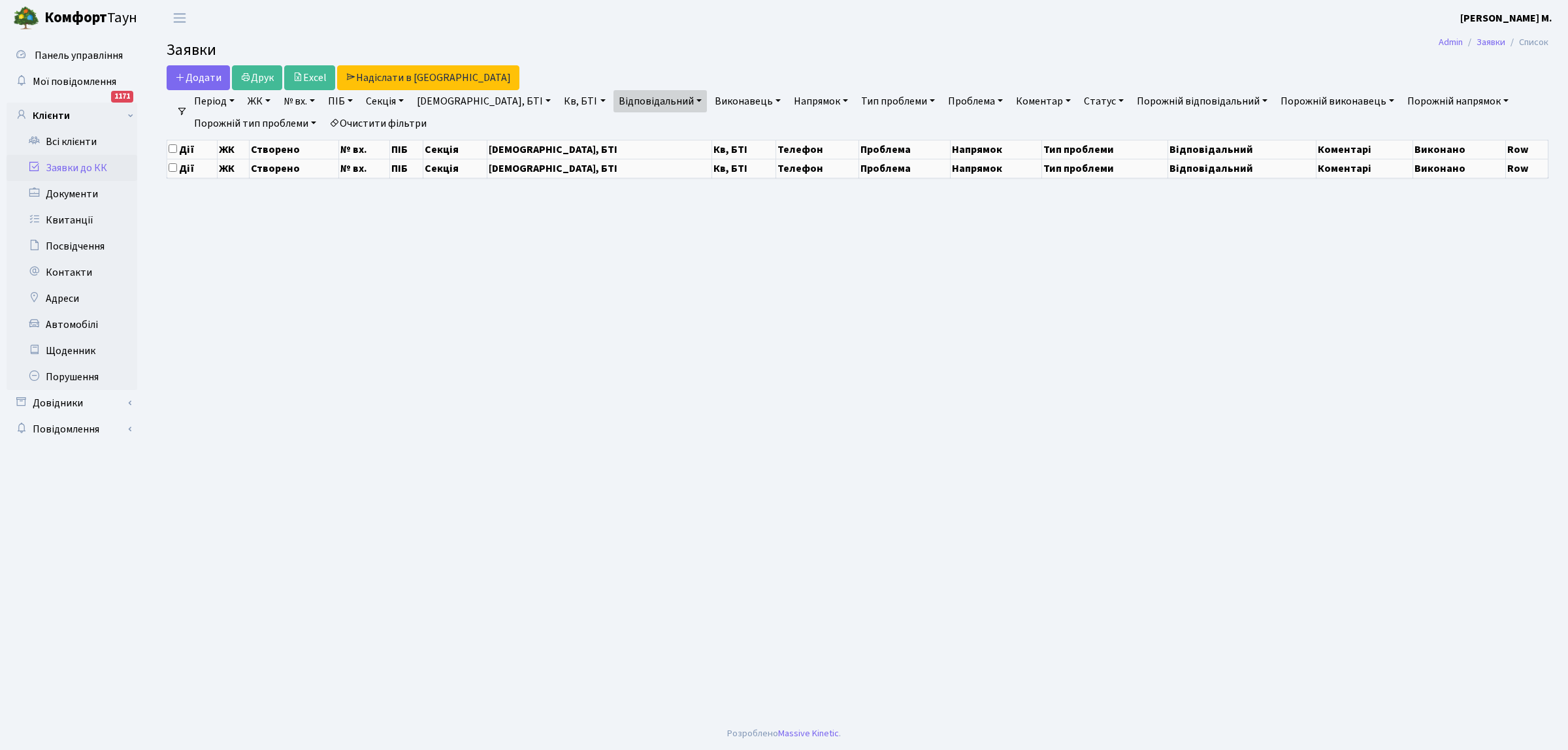
select select "25"
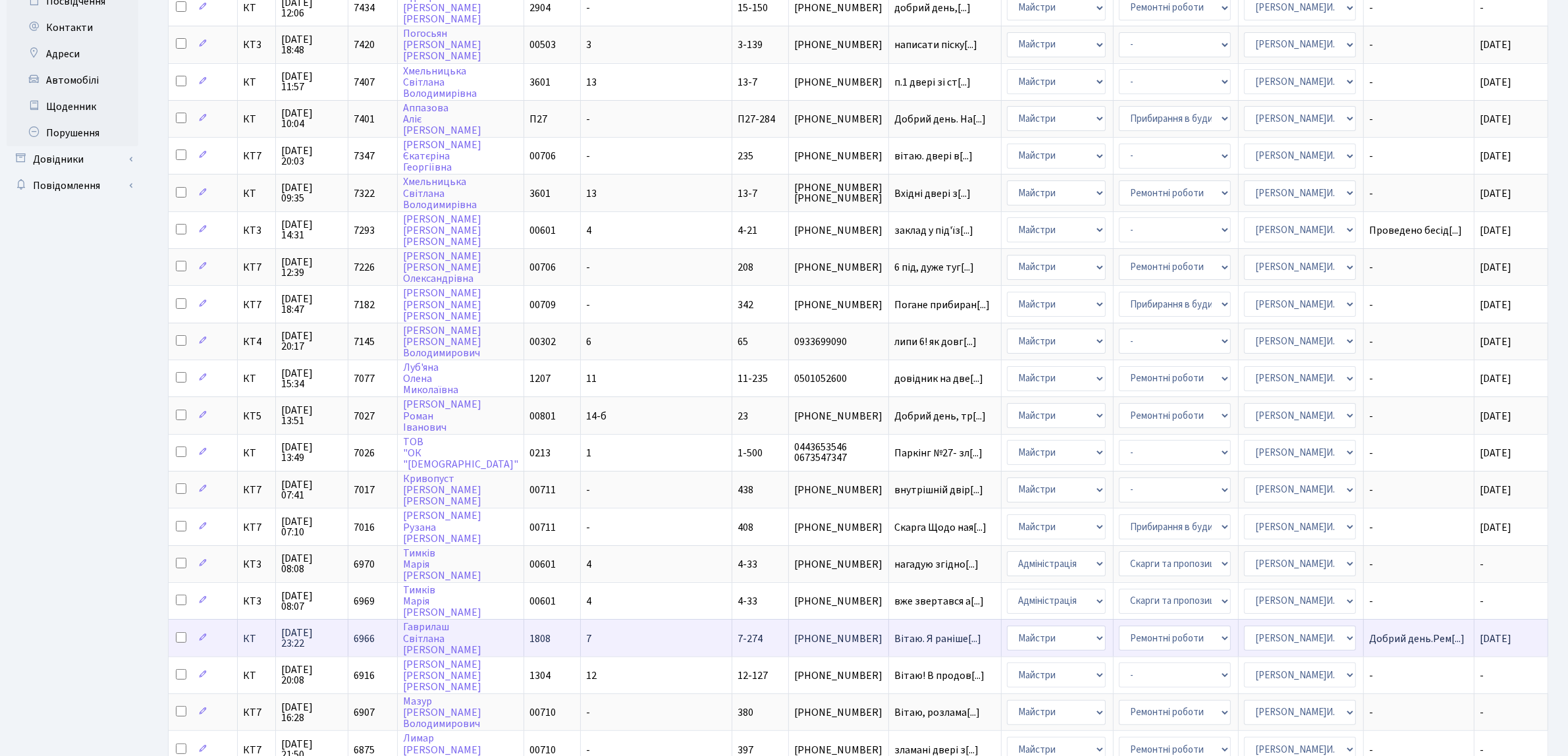
scroll to position [402, 0]
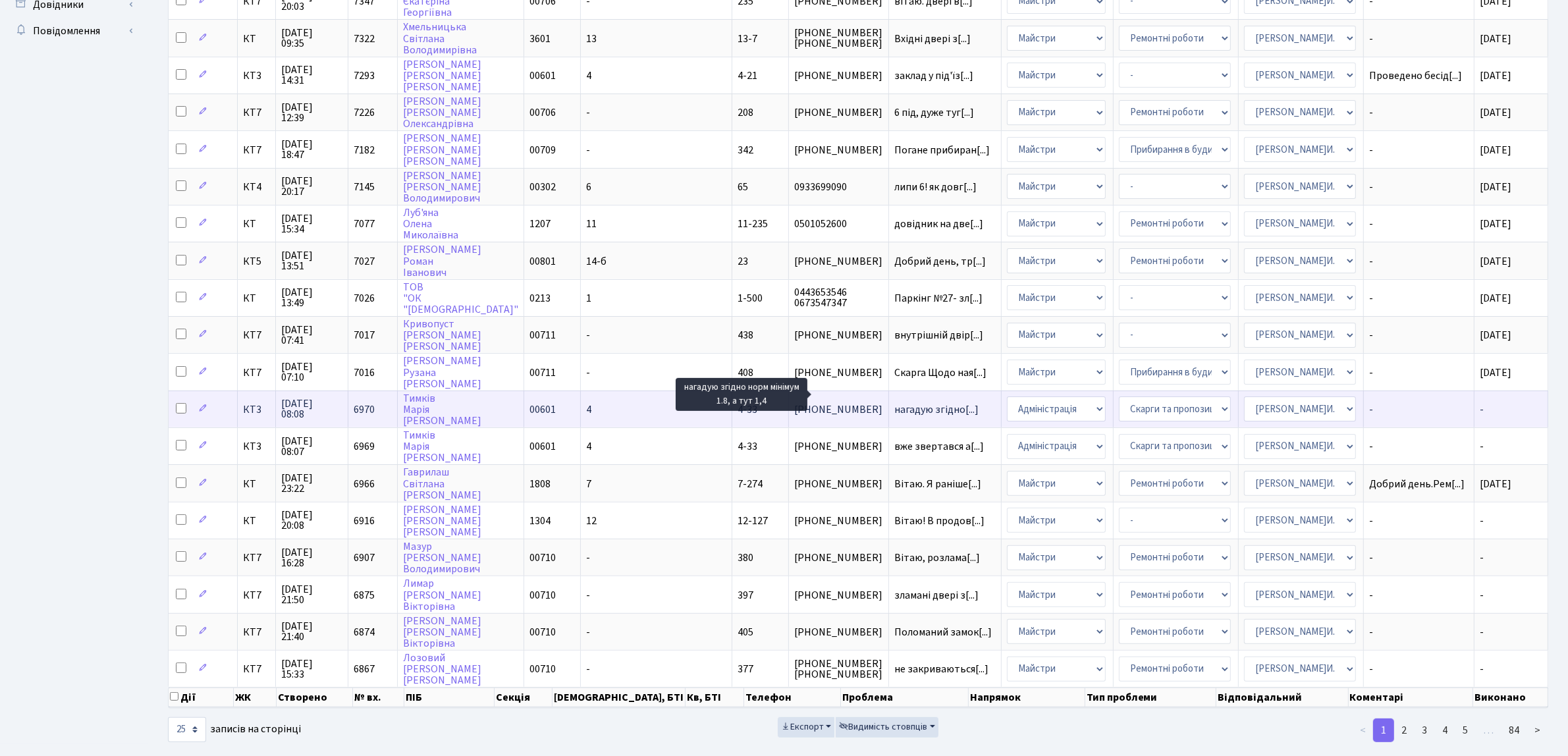
click at [894, 402] on span "нагадую згідно[...]" at bounding box center [936, 409] width 84 height 15
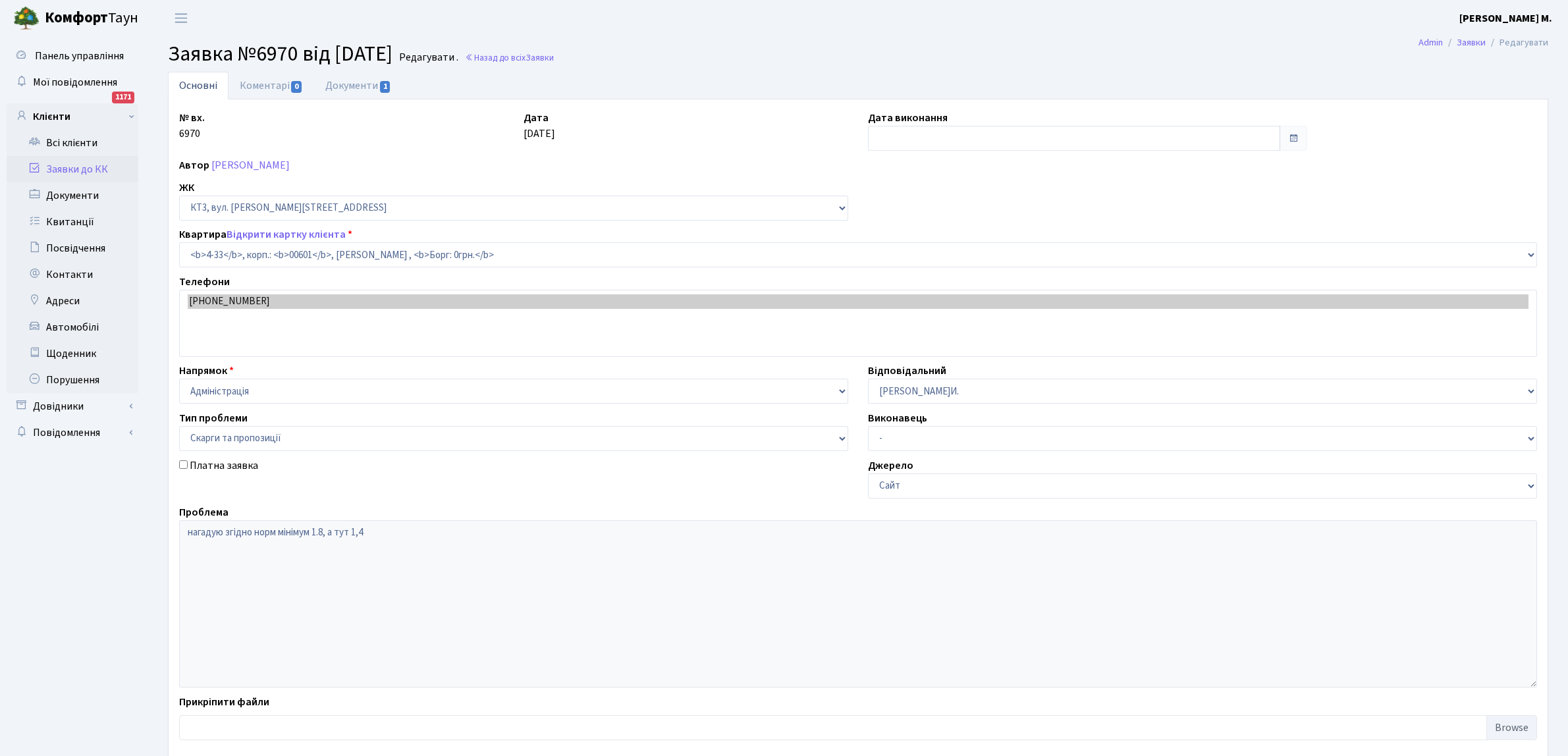
select select "16492"
select select "55"
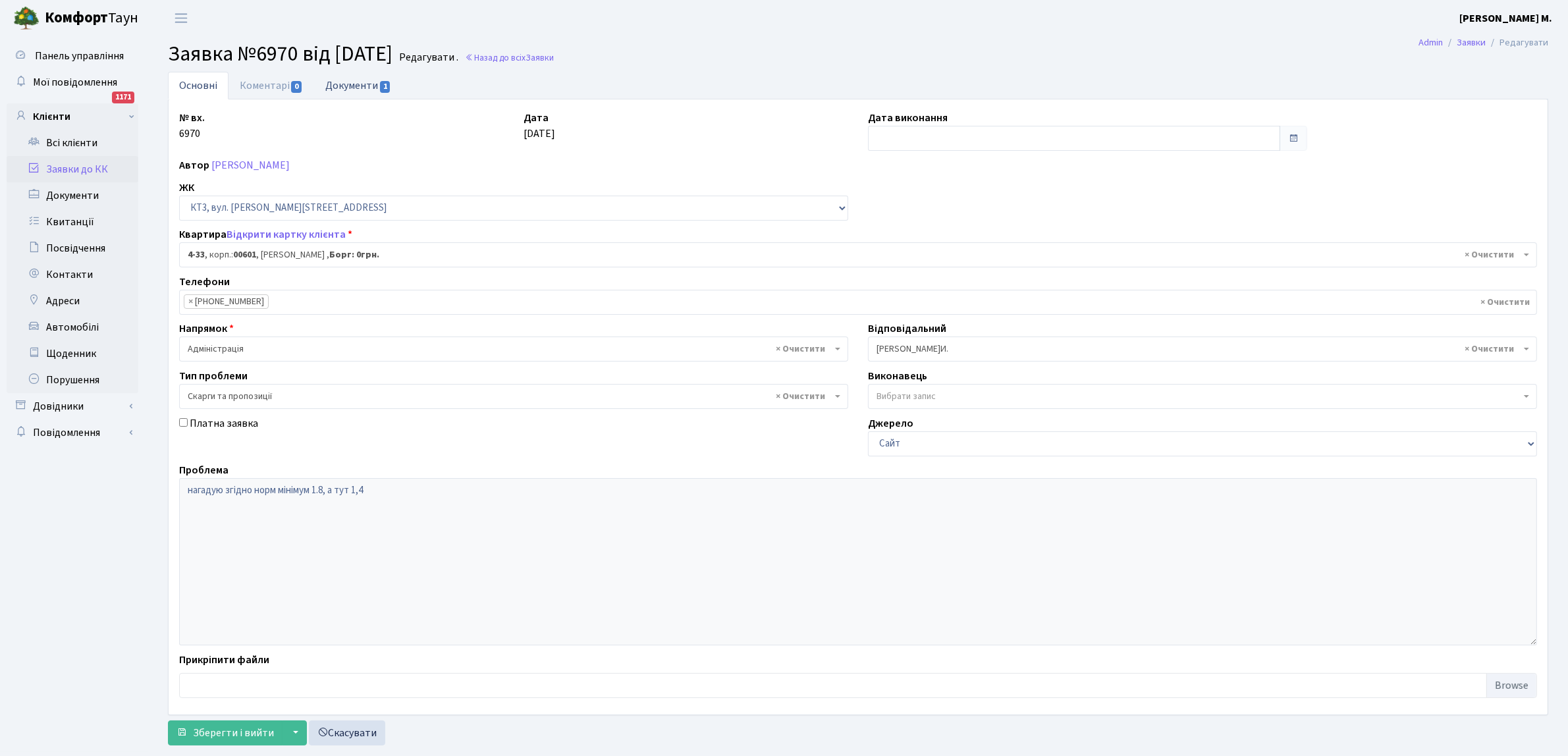
click at [384, 87] on span "1" at bounding box center [385, 87] width 11 height 12
select select "25"
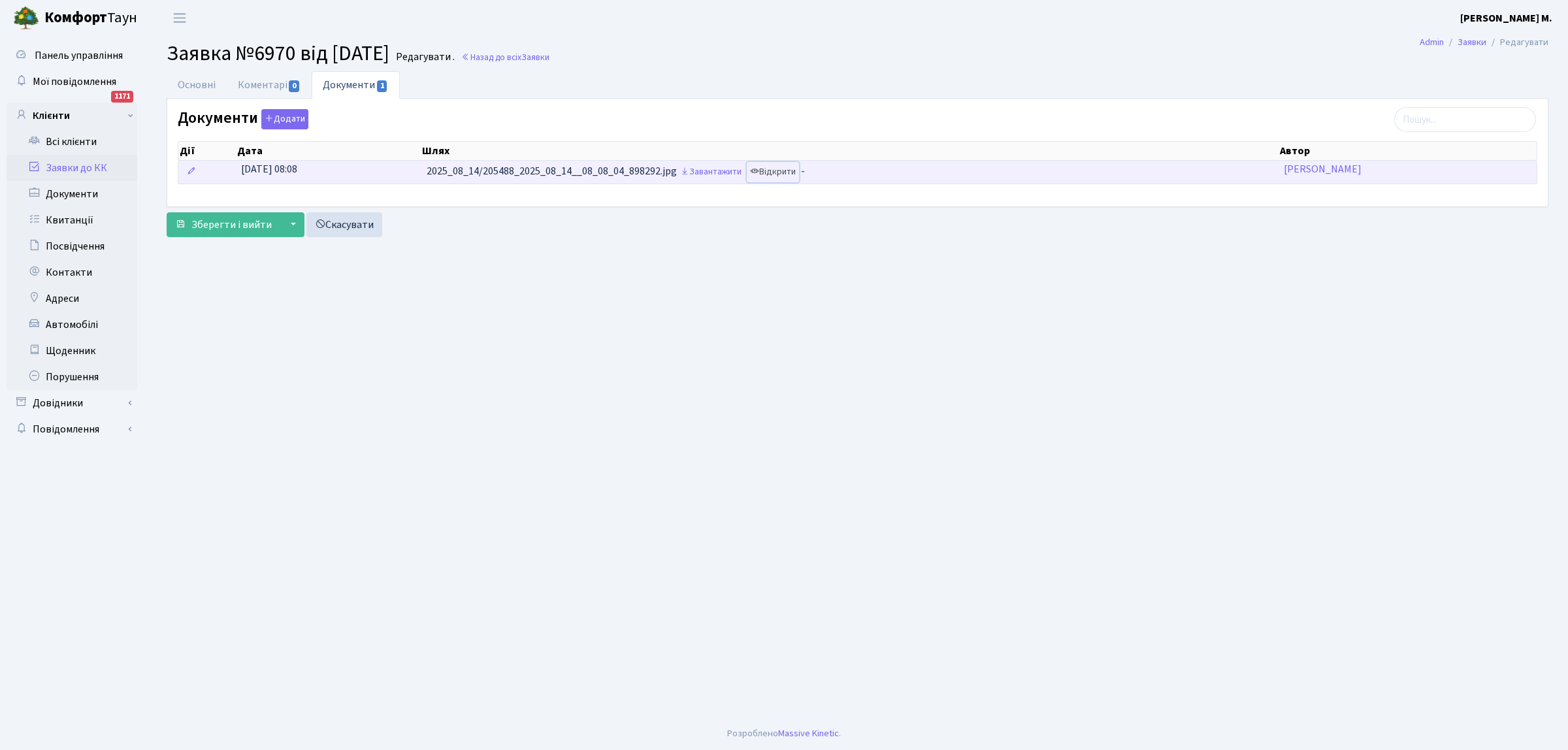
click at [784, 177] on link "Відкрити" at bounding box center [773, 172] width 52 height 20
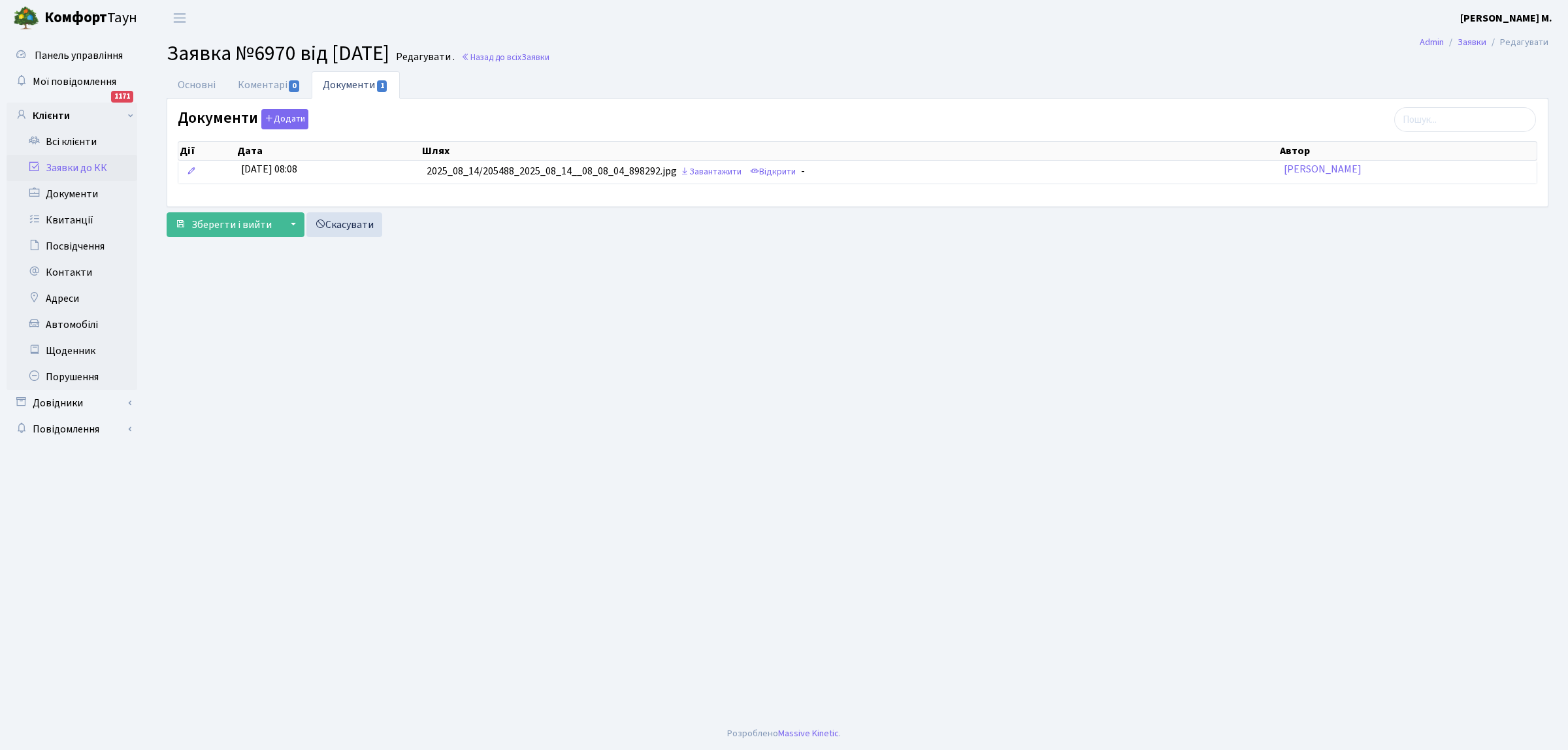
click at [99, 166] on link "Заявки до КК" at bounding box center [71, 168] width 131 height 26
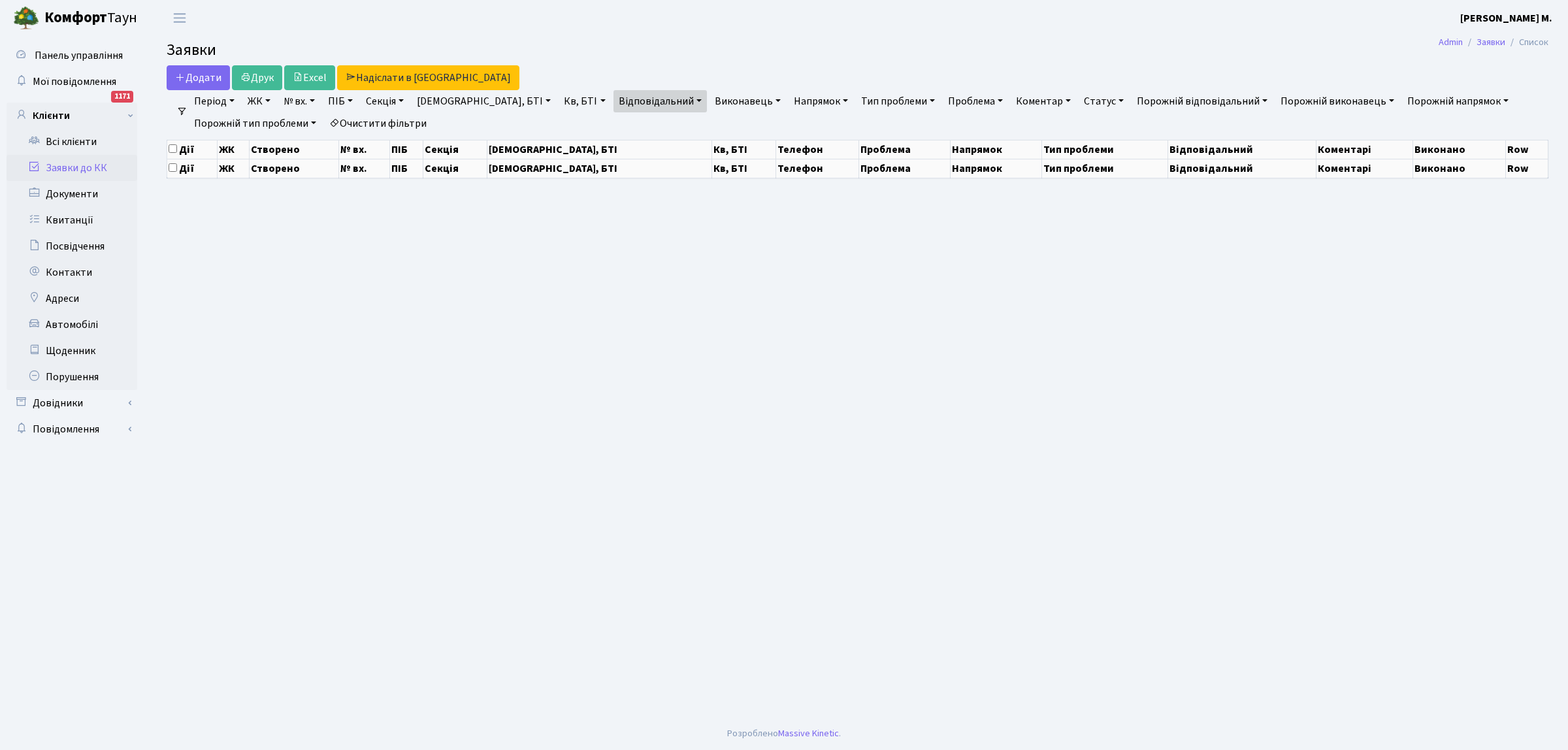
select select "25"
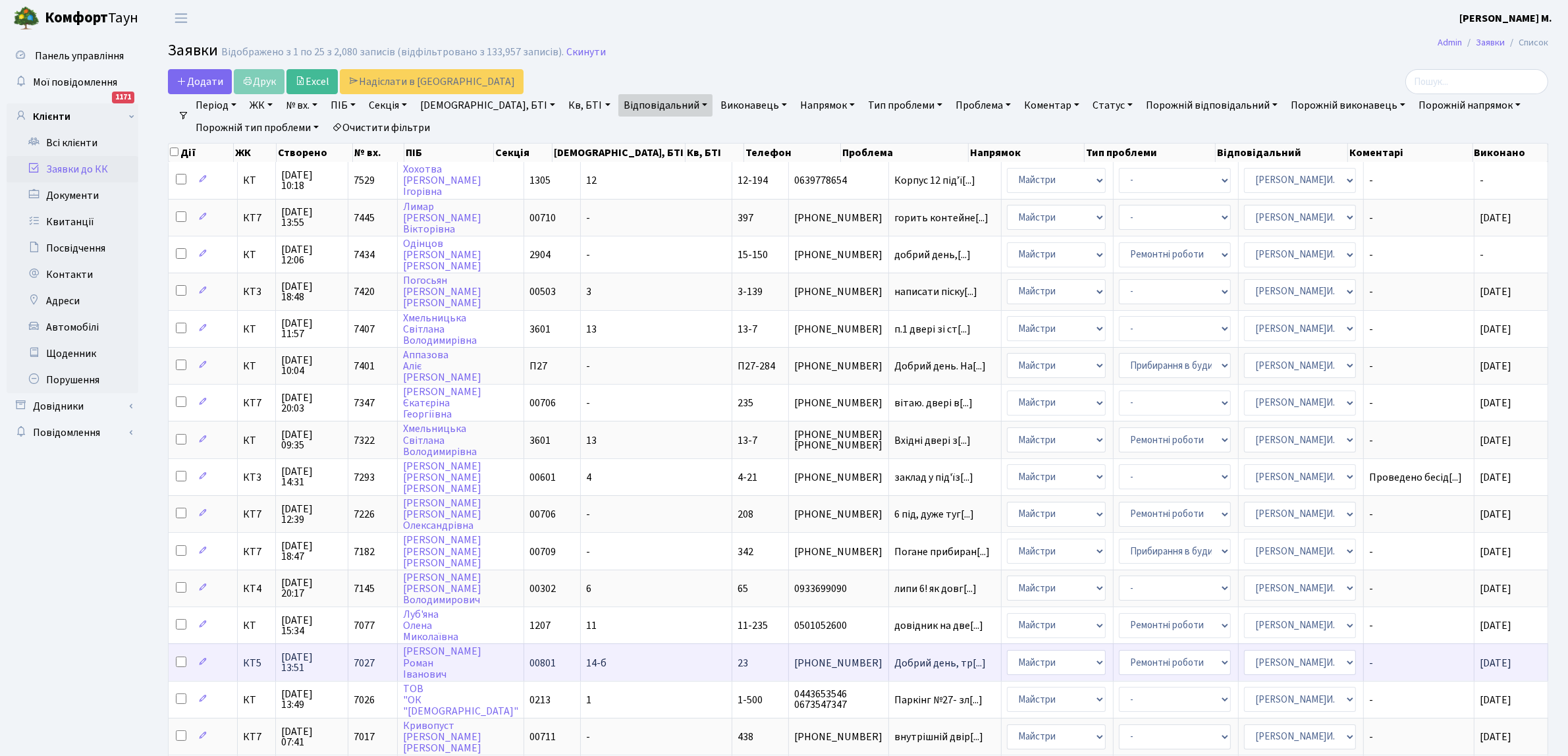
scroll to position [402, 0]
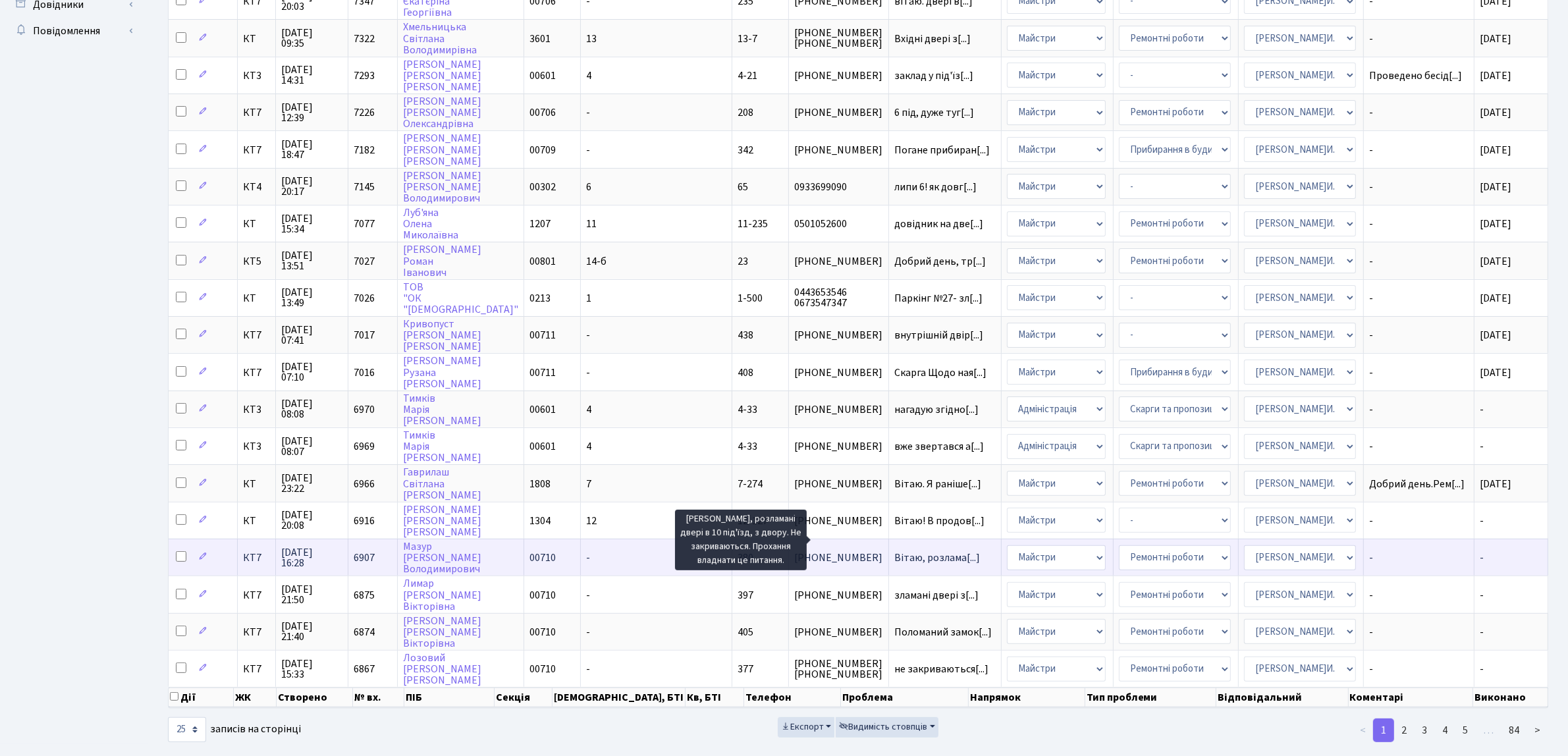
click at [894, 551] on span "Вітаю, розлама[...]" at bounding box center [936, 558] width 86 height 15
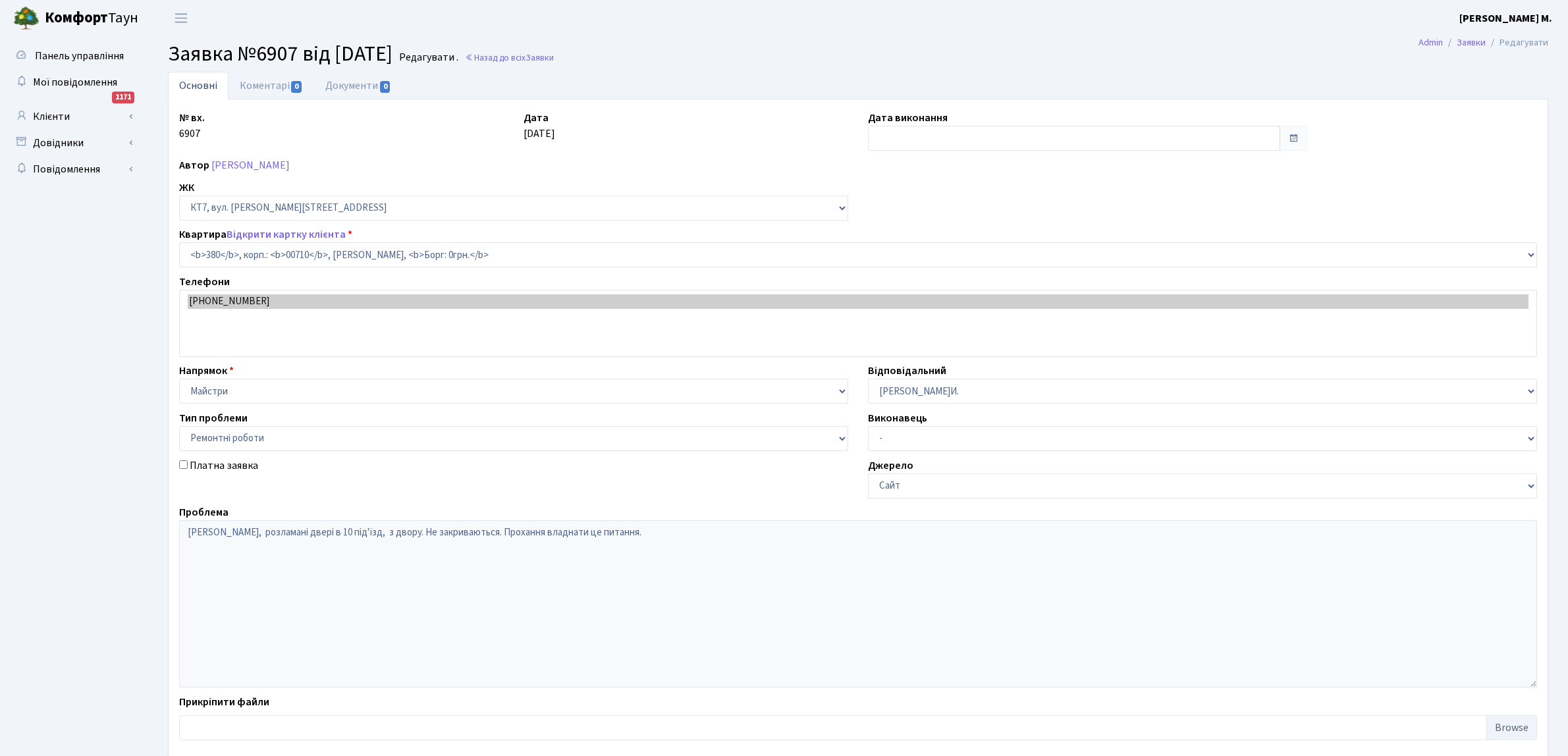
select select "18918"
select select "62"
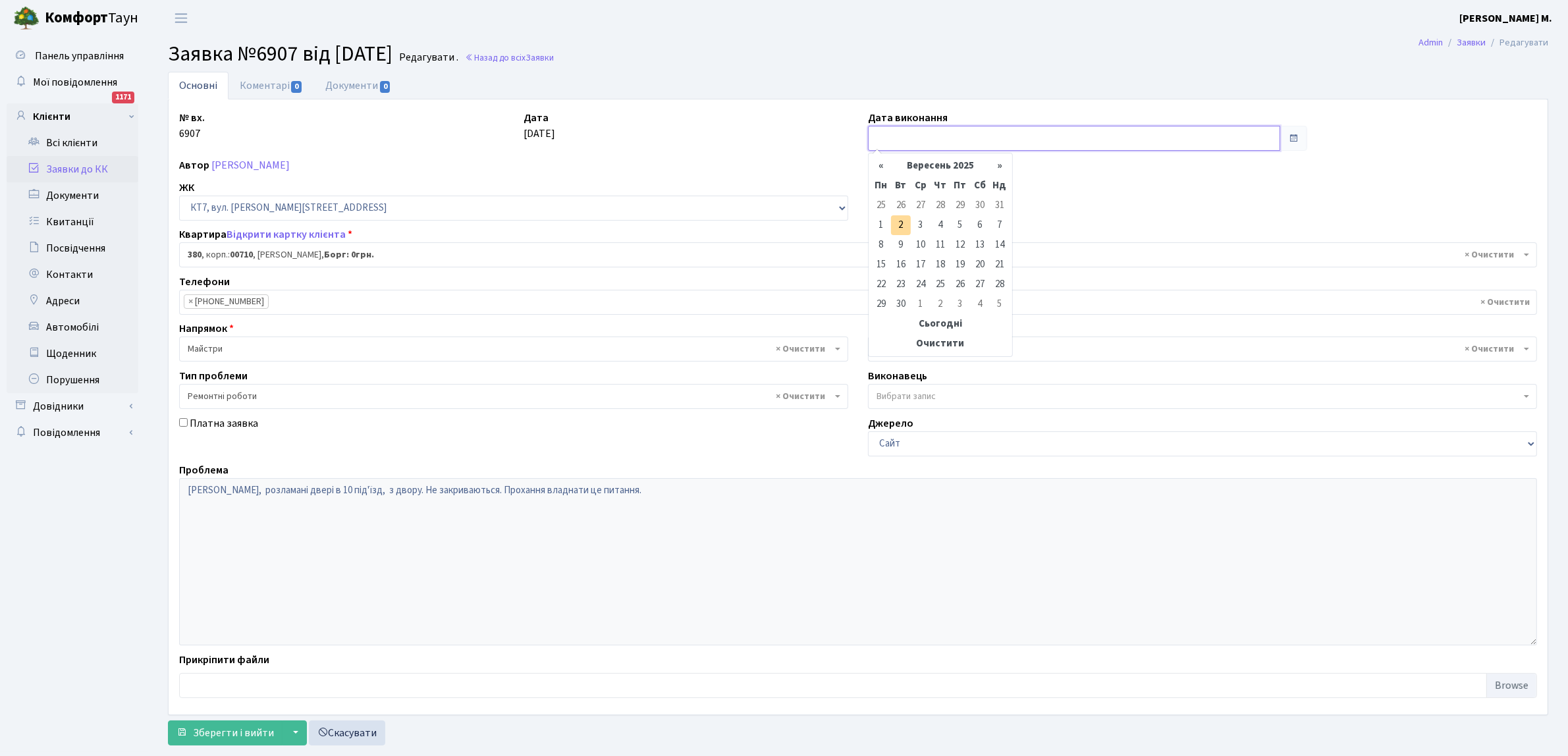
click at [877, 136] on input "text" at bounding box center [1074, 138] width 412 height 25
click at [880, 202] on td "25" at bounding box center [881, 205] width 20 height 20
type input "[DATE]"
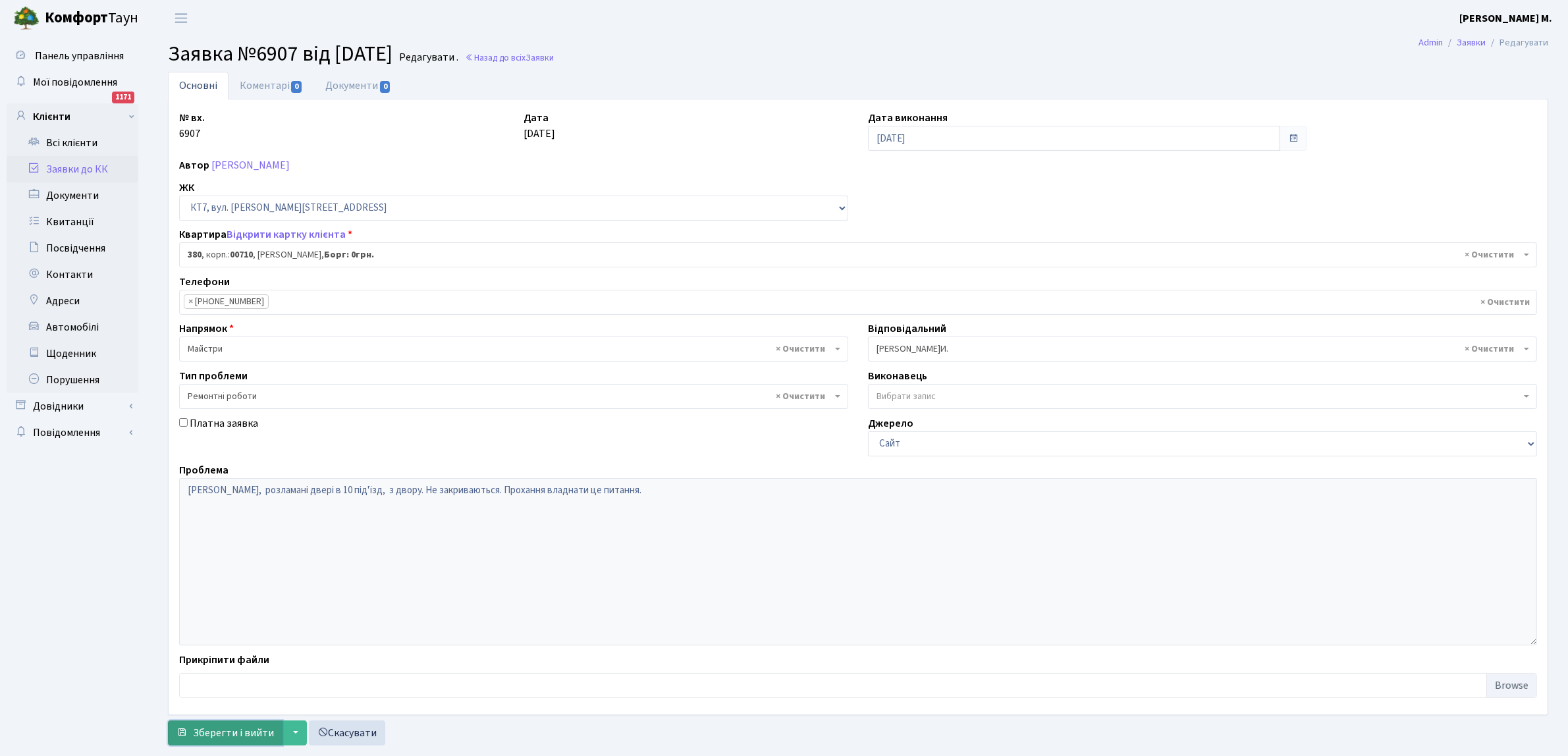
click at [221, 738] on span "Зберегти і вийти" at bounding box center [233, 733] width 81 height 15
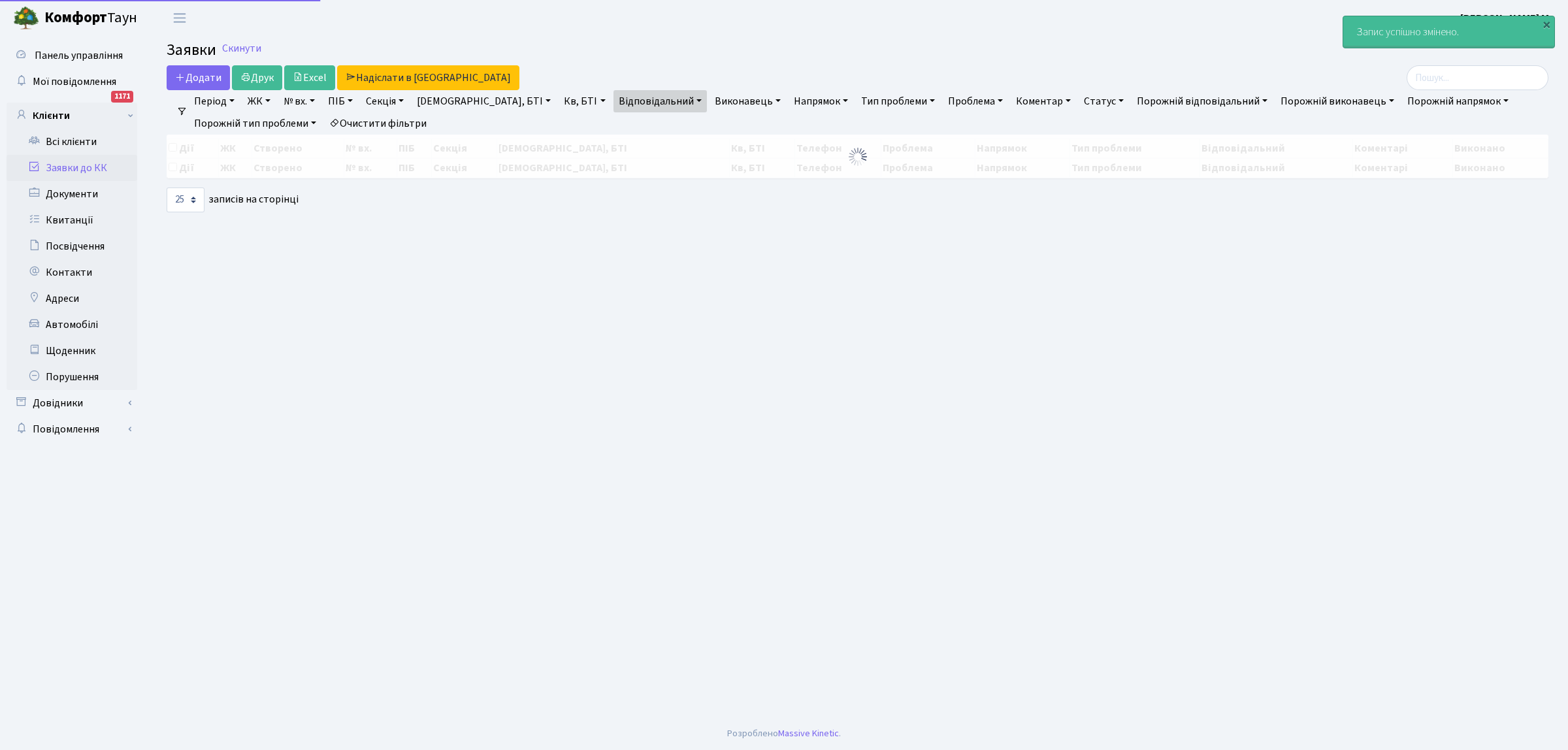
select select "25"
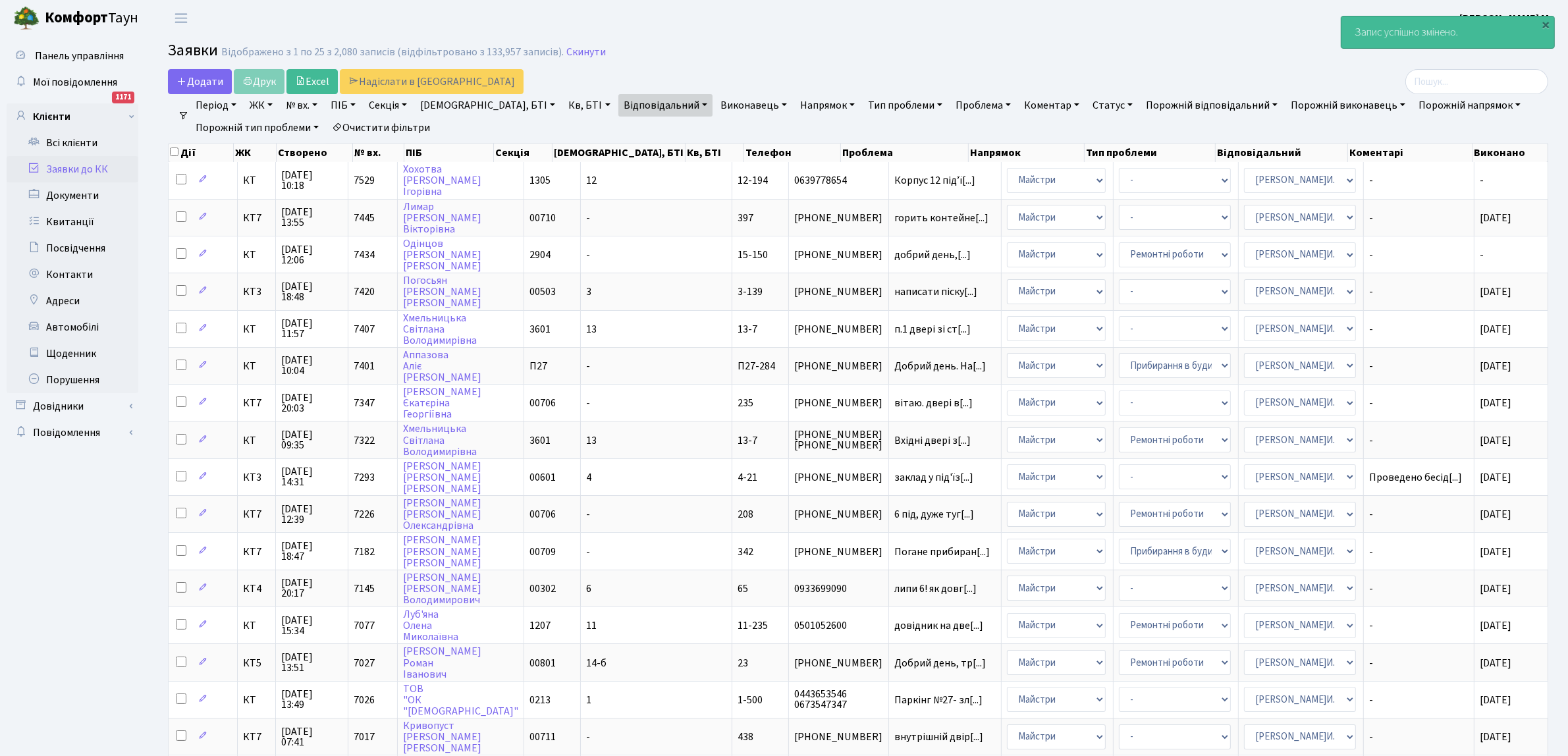
scroll to position [402, 0]
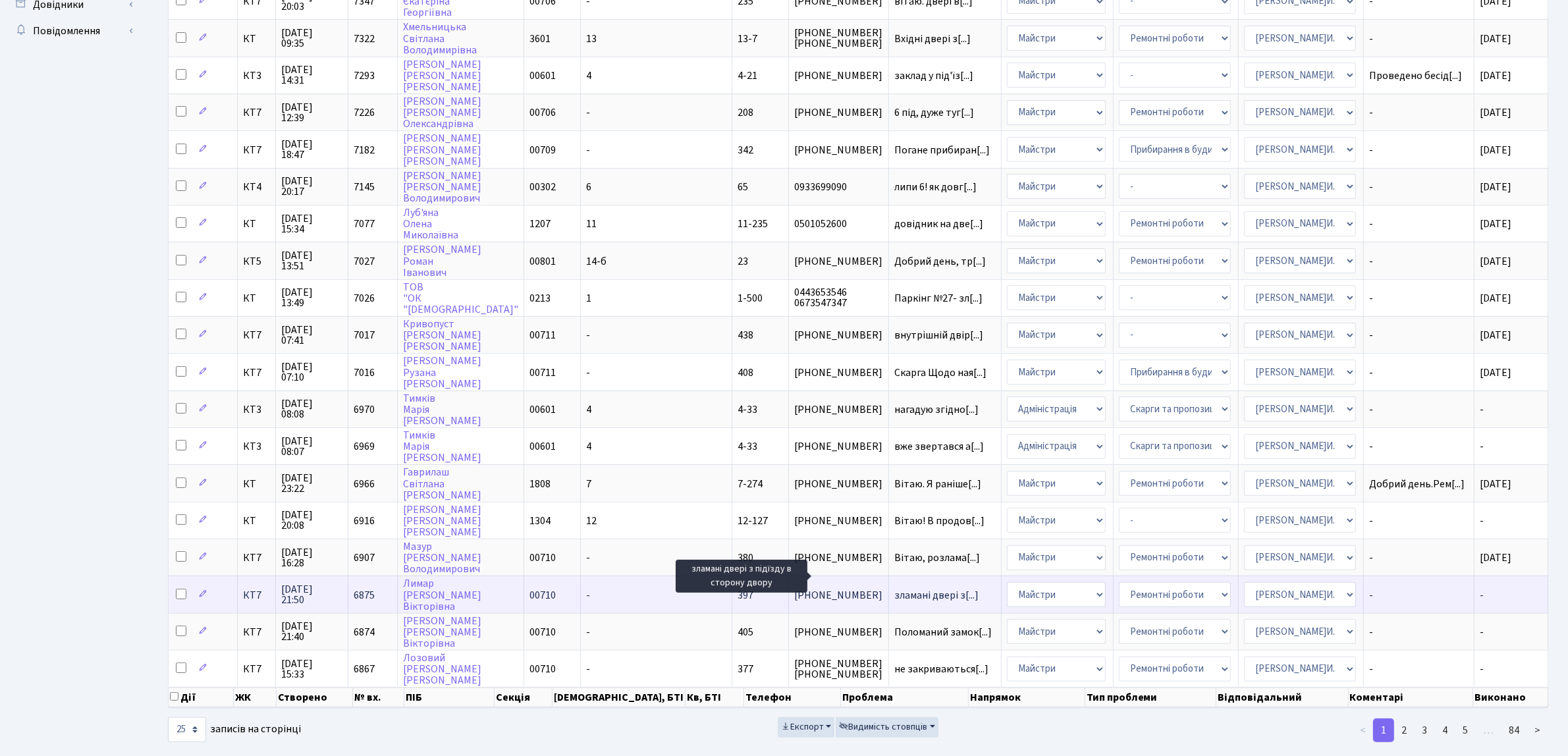
click at [894, 588] on span "зламані двері з[...]" at bounding box center [936, 596] width 84 height 15
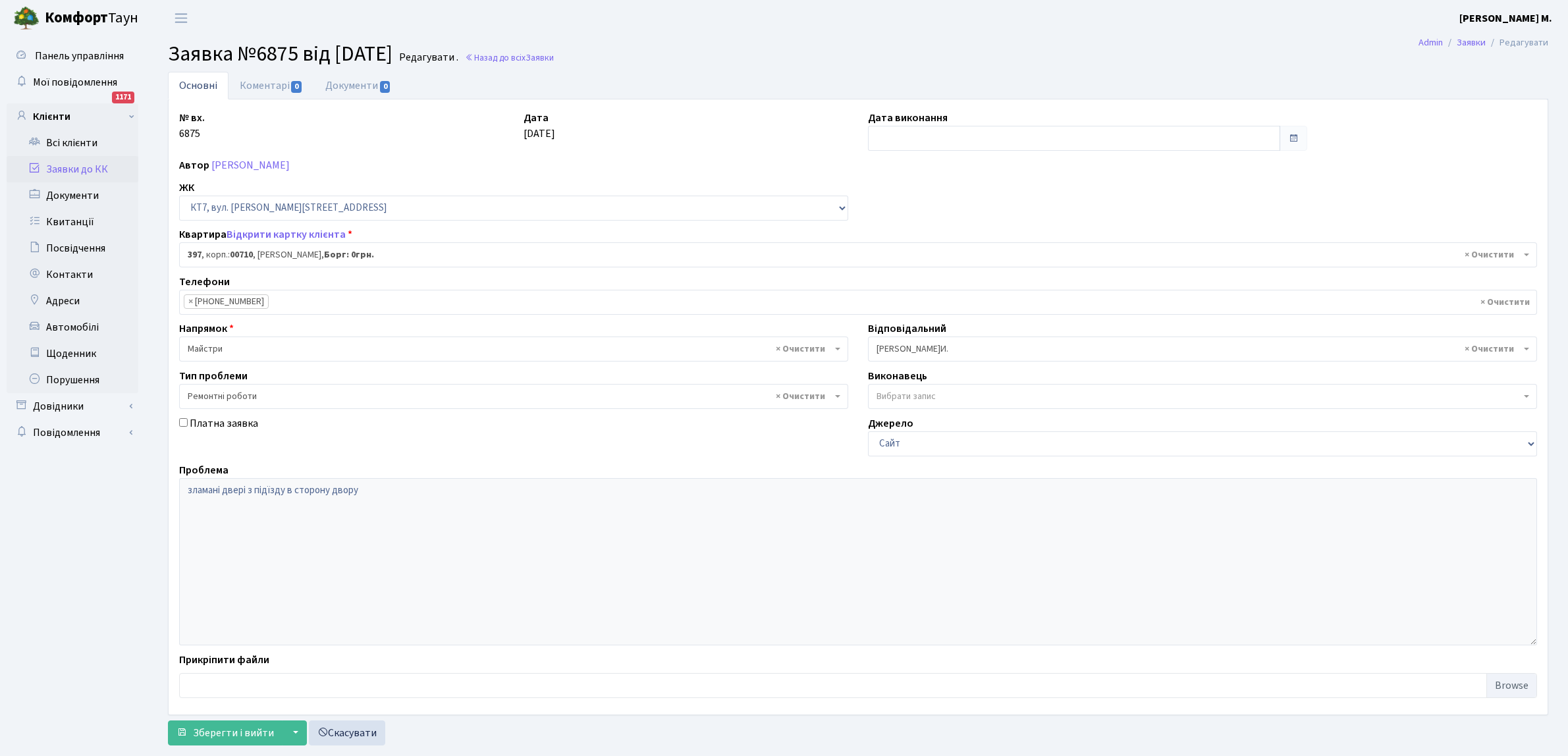
select select "18935"
select select "62"
click at [891, 136] on input "text" at bounding box center [1074, 138] width 412 height 25
click at [883, 204] on td "25" at bounding box center [881, 205] width 20 height 20
type input "[DATE]"
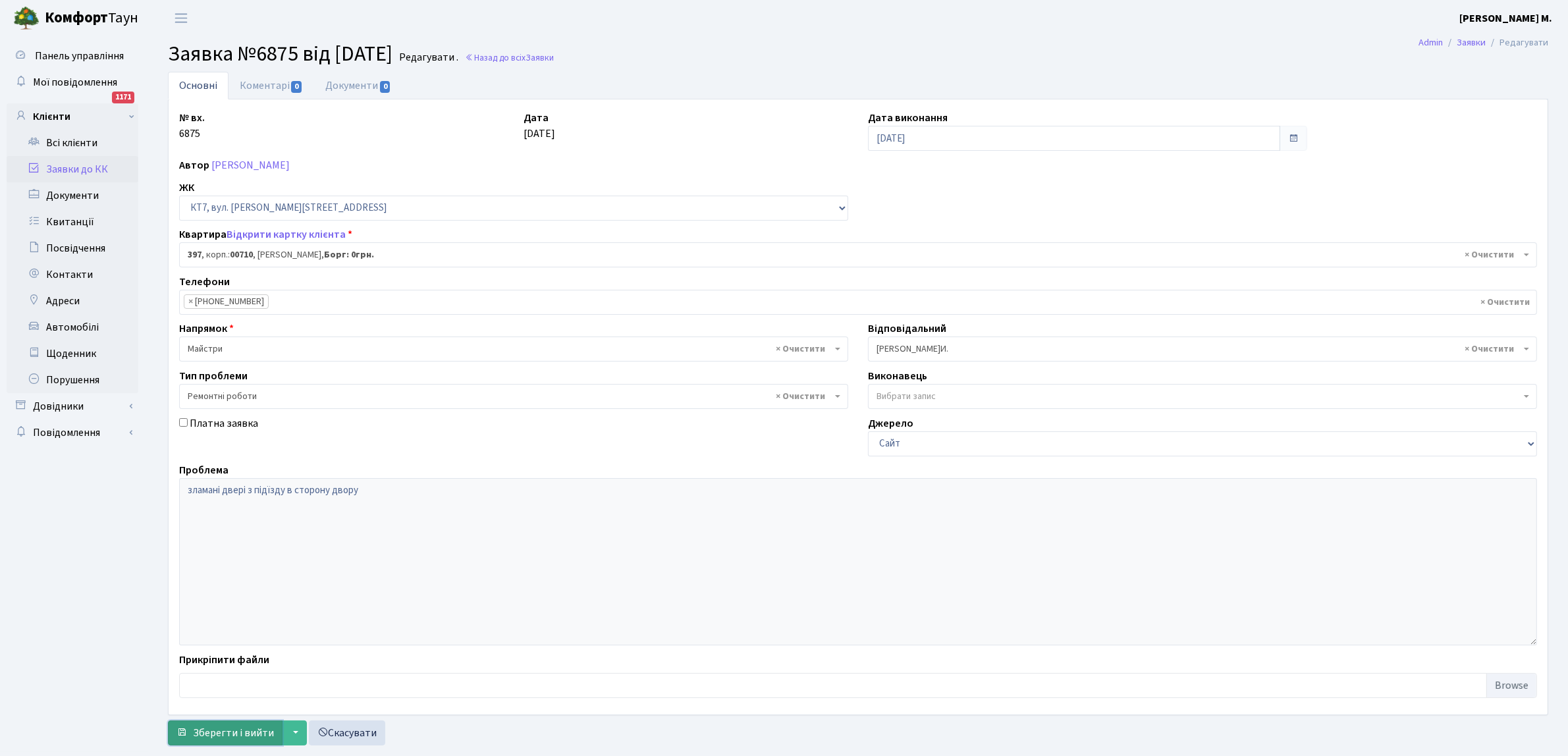
click at [232, 732] on span "Зберегти і вийти" at bounding box center [233, 733] width 81 height 15
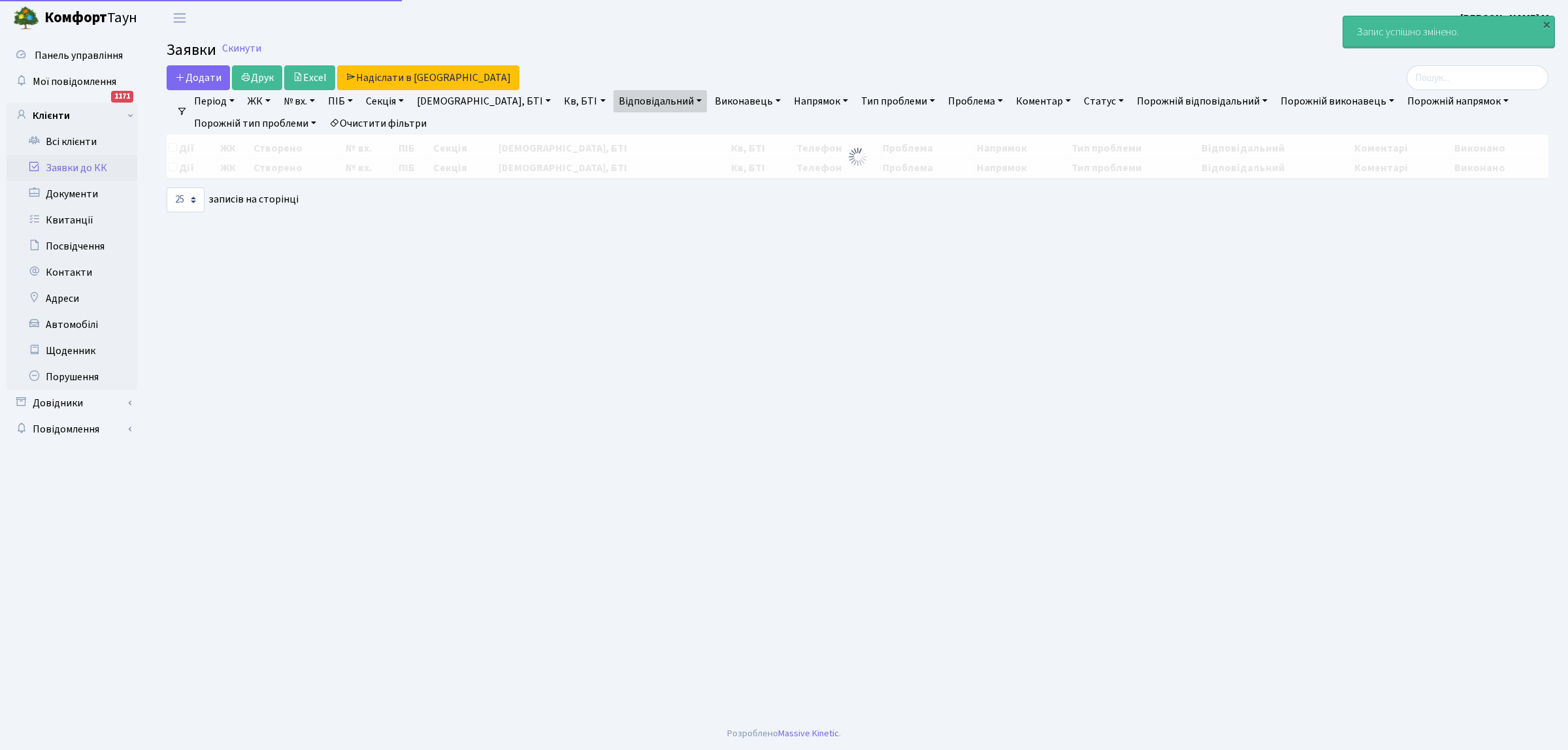
select select "25"
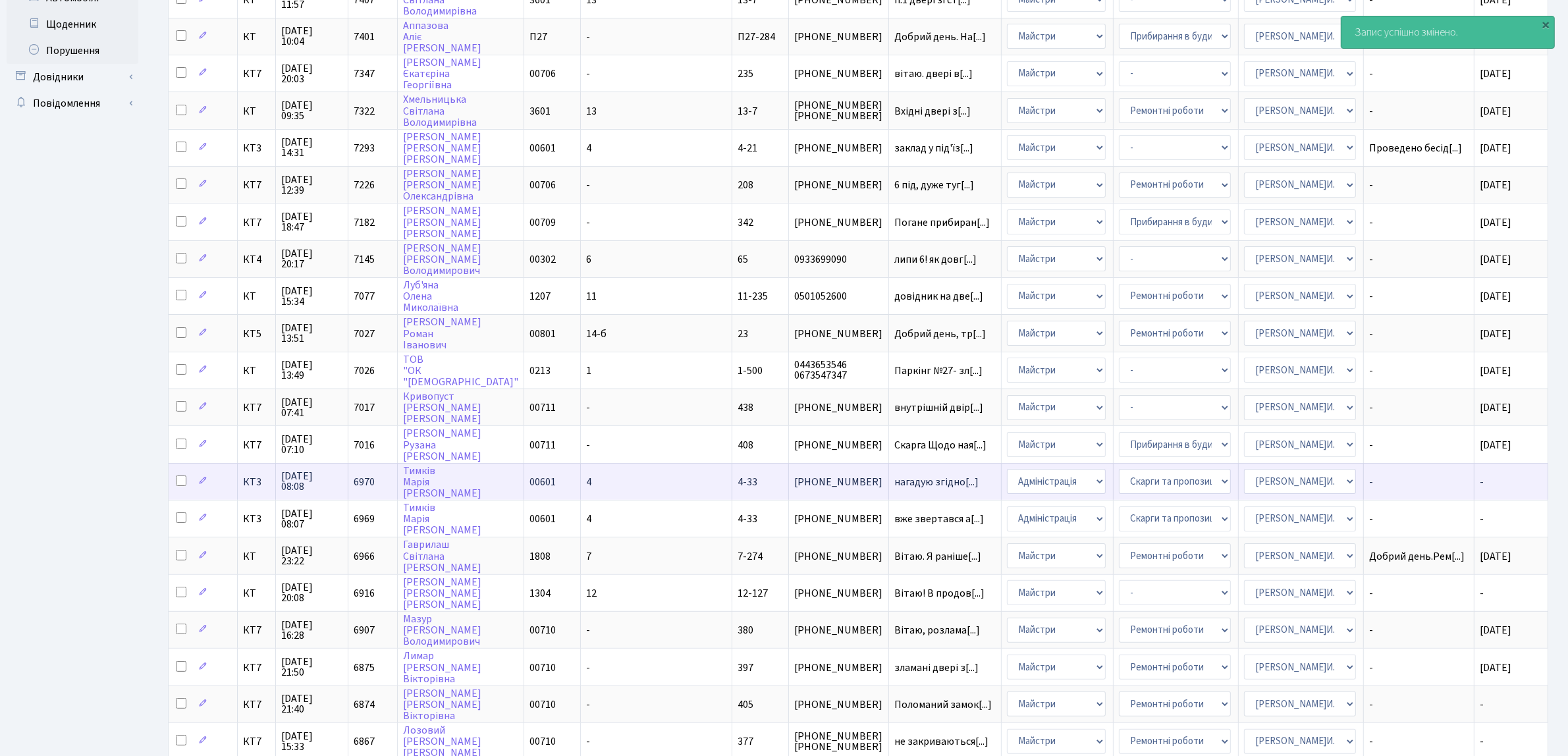
scroll to position [402, 0]
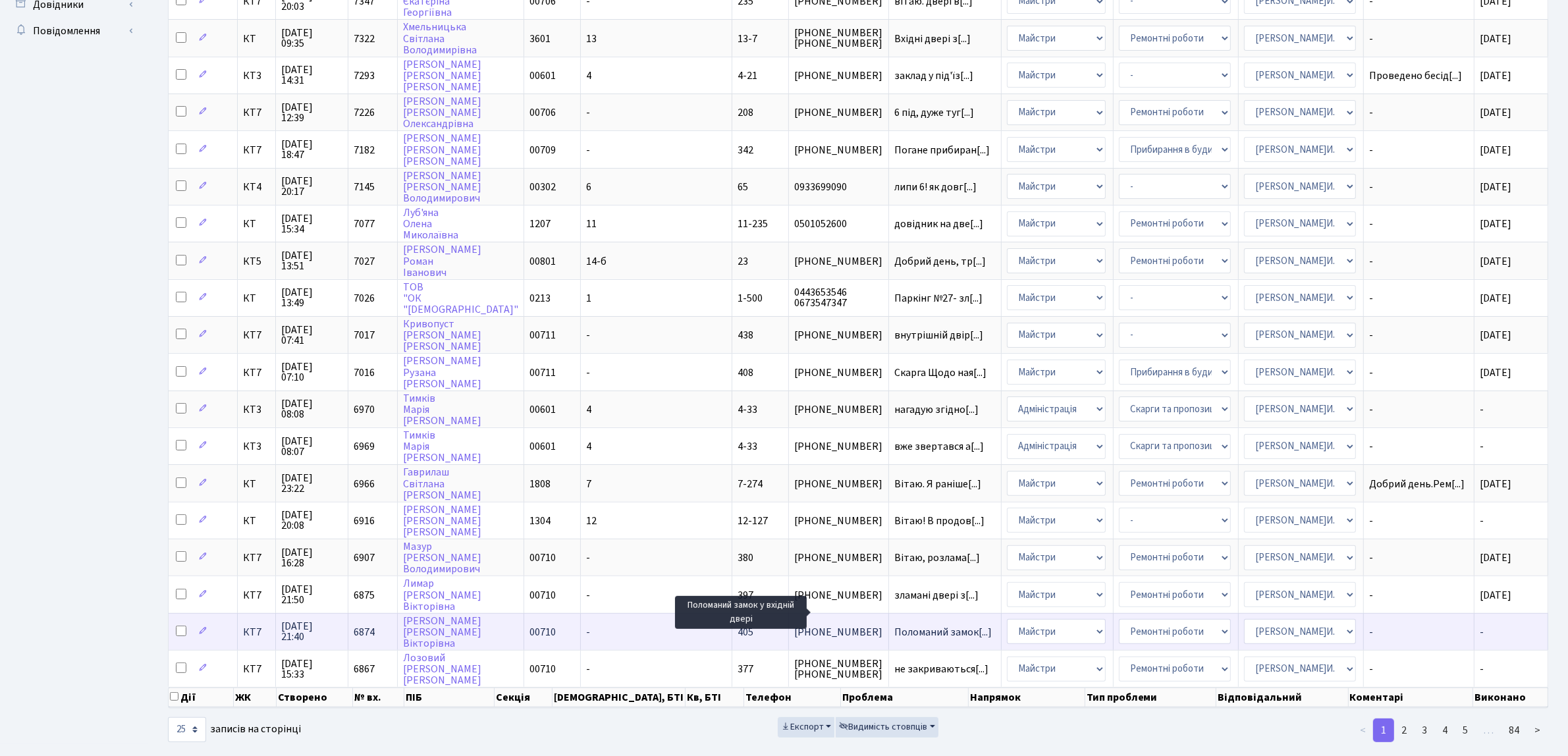
click at [894, 625] on span "Поломаний замок[...]" at bounding box center [942, 633] width 97 height 15
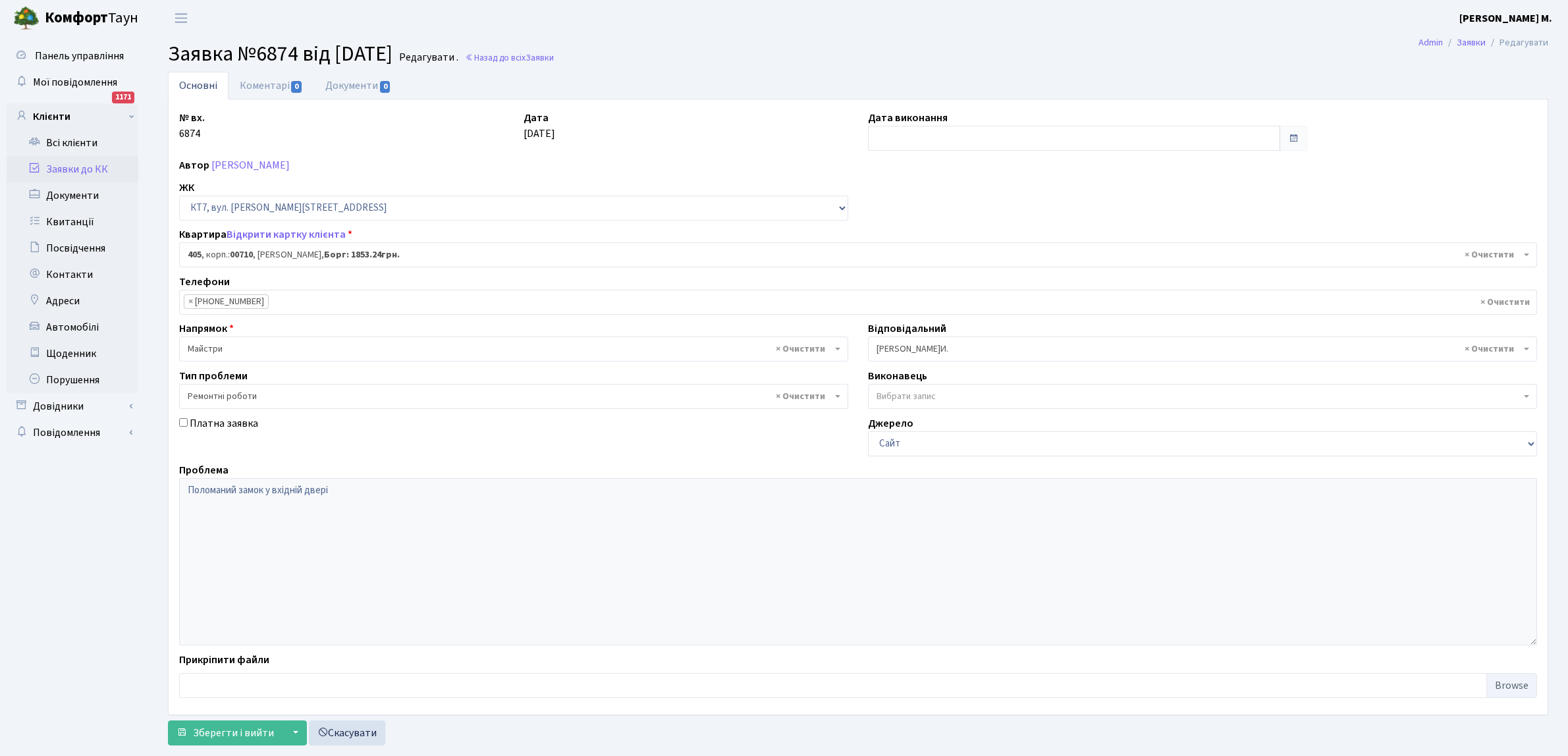
select select "18943"
select select "62"
click at [887, 138] on input "text" at bounding box center [1074, 138] width 412 height 25
click at [881, 205] on td "25" at bounding box center [881, 205] width 20 height 20
type input "[DATE]"
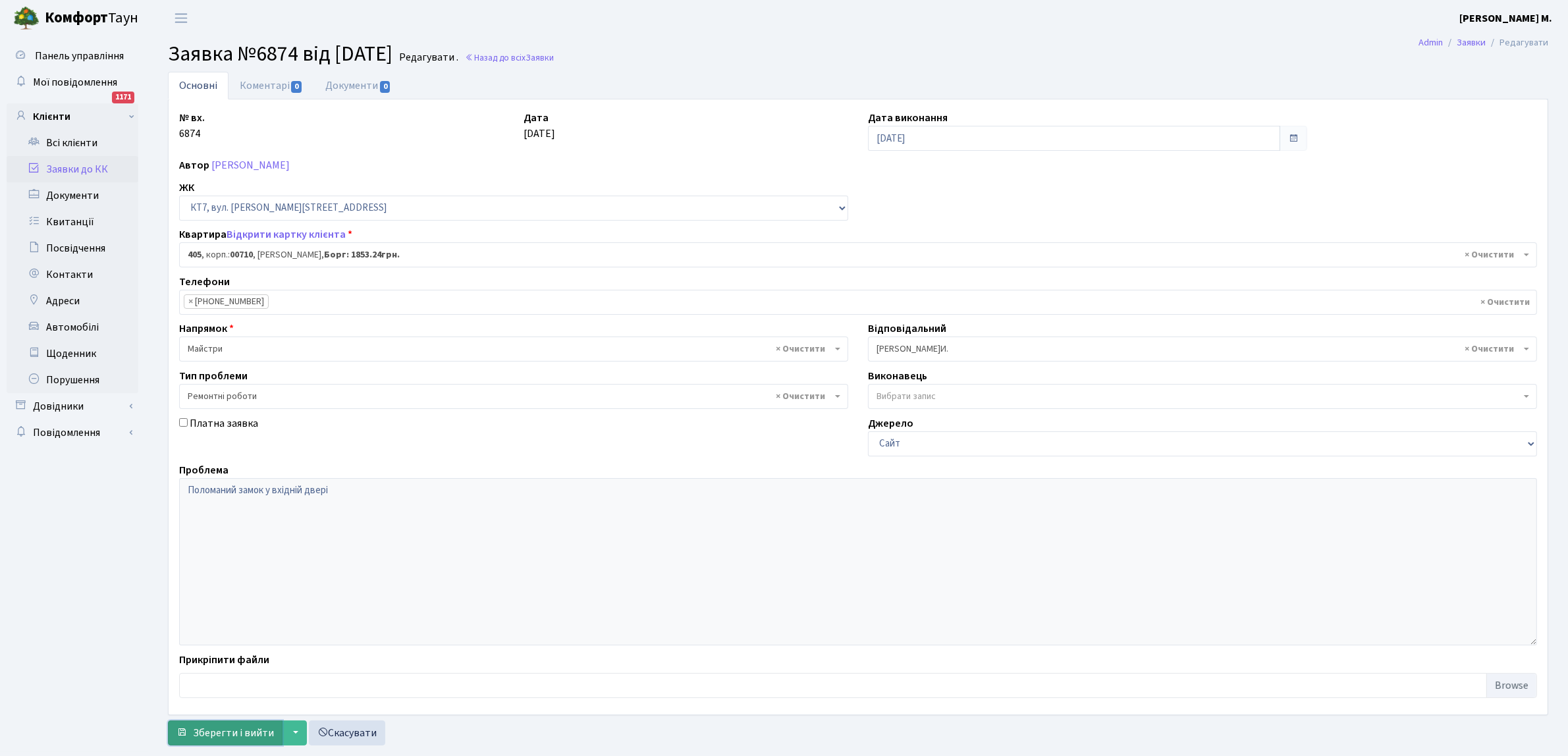
click at [209, 735] on span "Зберегти і вийти" at bounding box center [233, 733] width 81 height 15
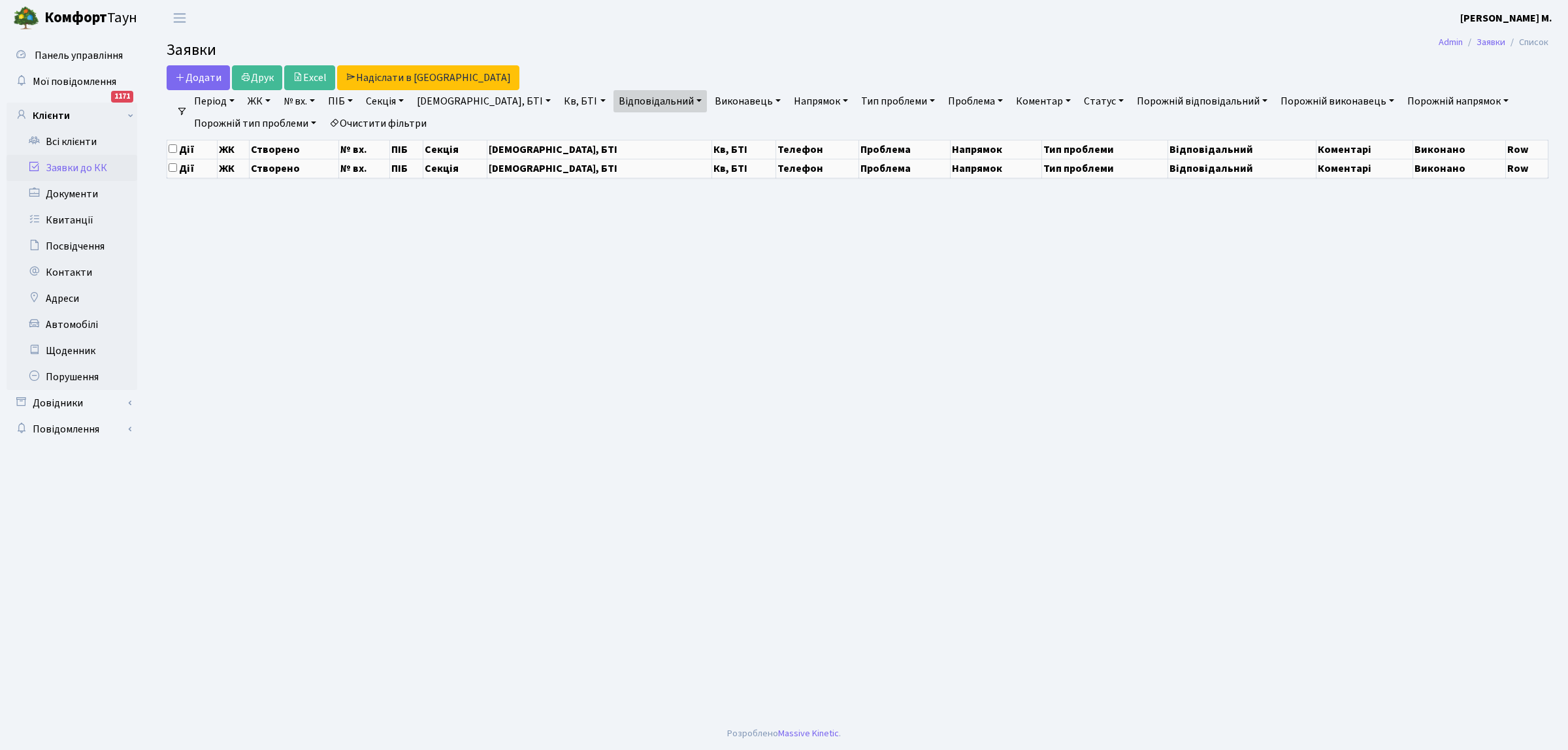
select select "25"
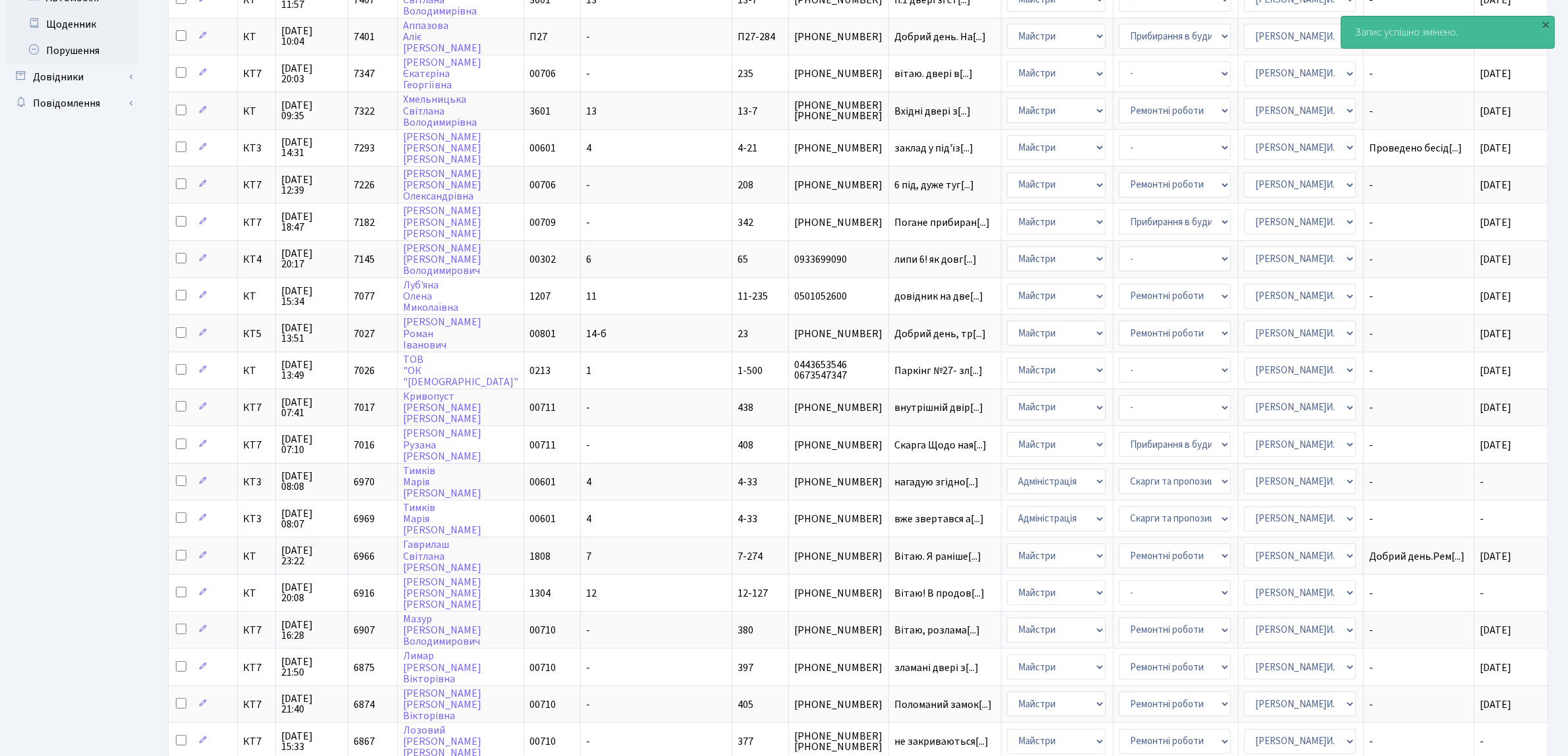
scroll to position [402, 0]
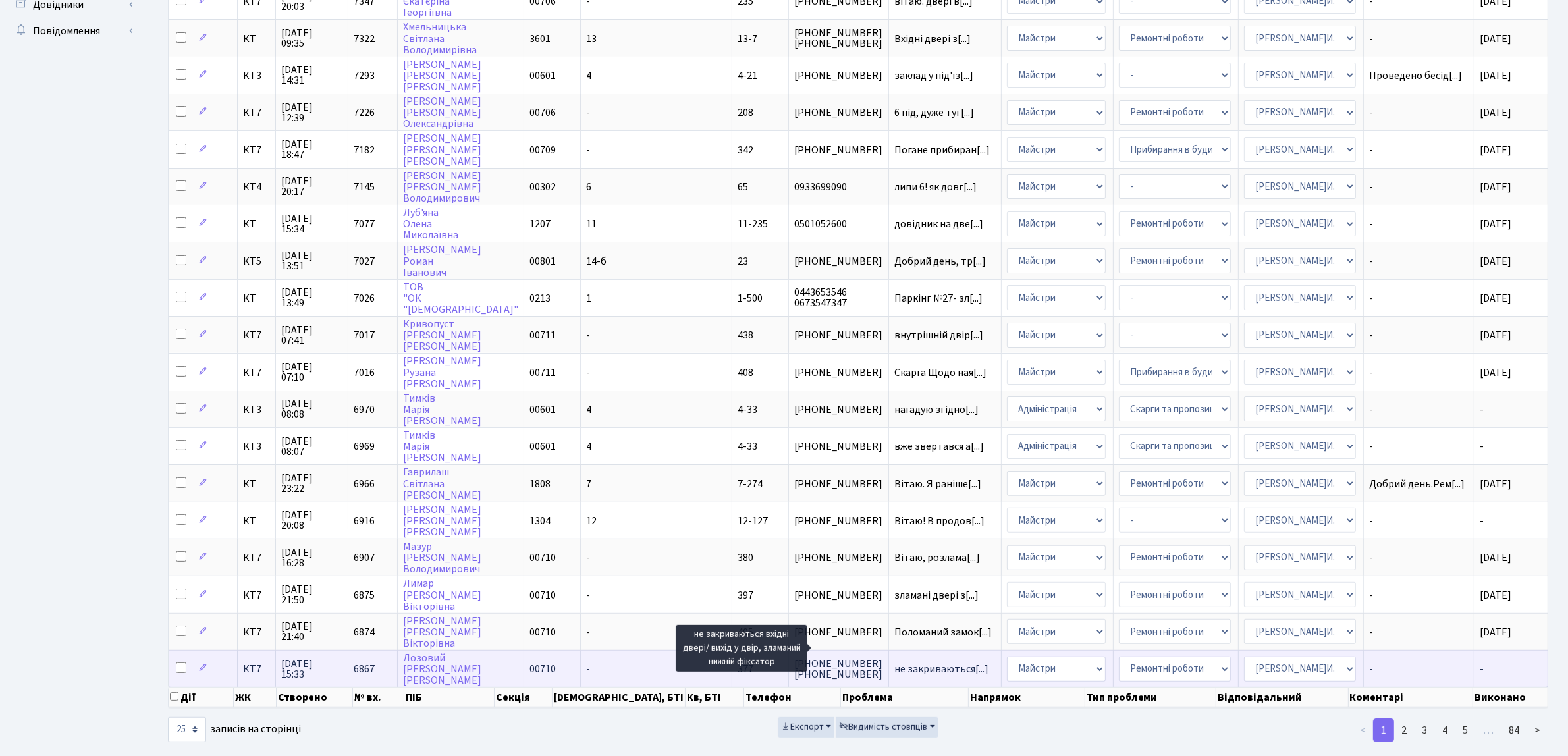
click at [894, 662] on span "не закриваються[...]" at bounding box center [940, 669] width 94 height 15
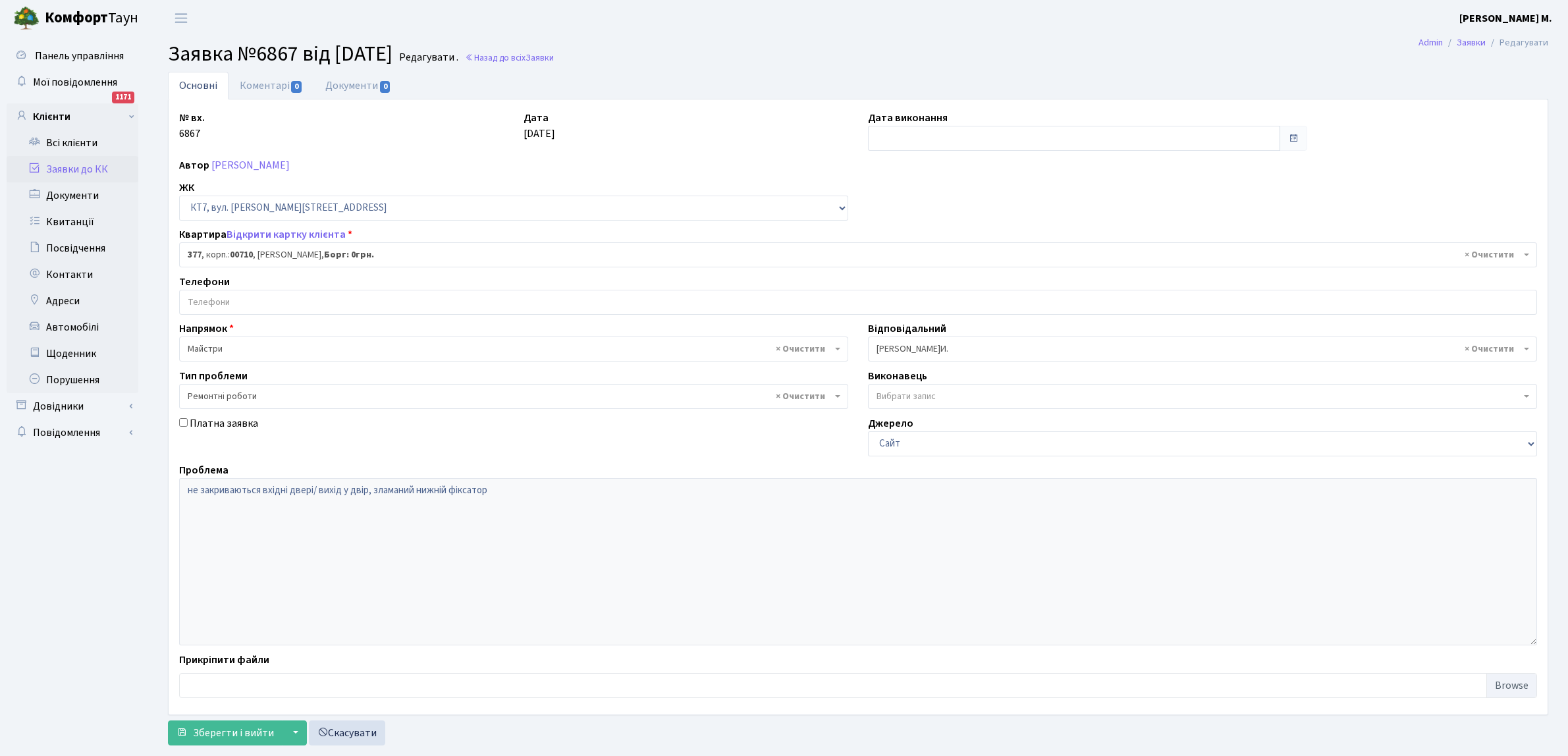
select select "18915"
select select "62"
click at [873, 132] on input "text" at bounding box center [1074, 138] width 412 height 25
click at [879, 205] on td "25" at bounding box center [881, 205] width 20 height 20
type input "[DATE]"
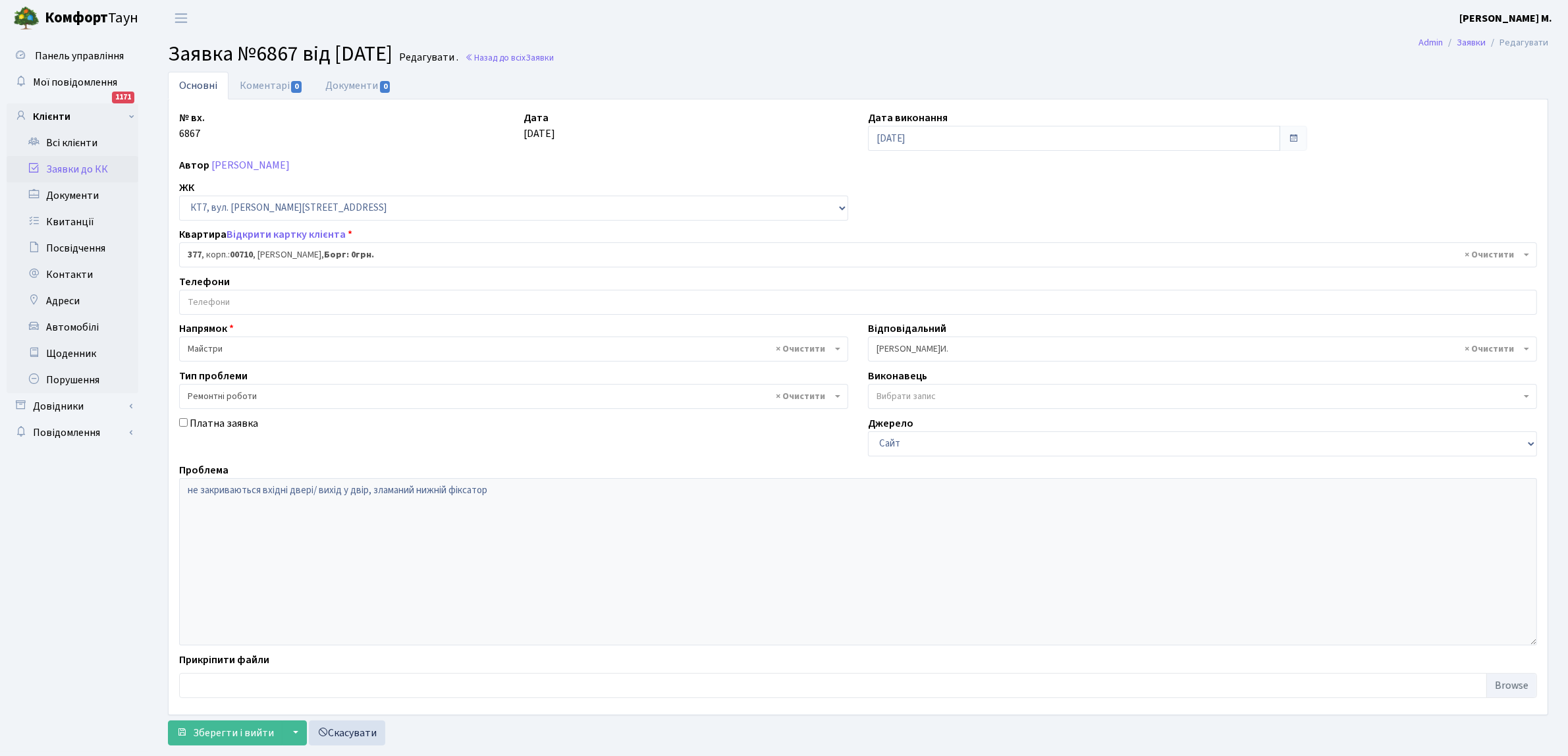
scroll to position [29, 0]
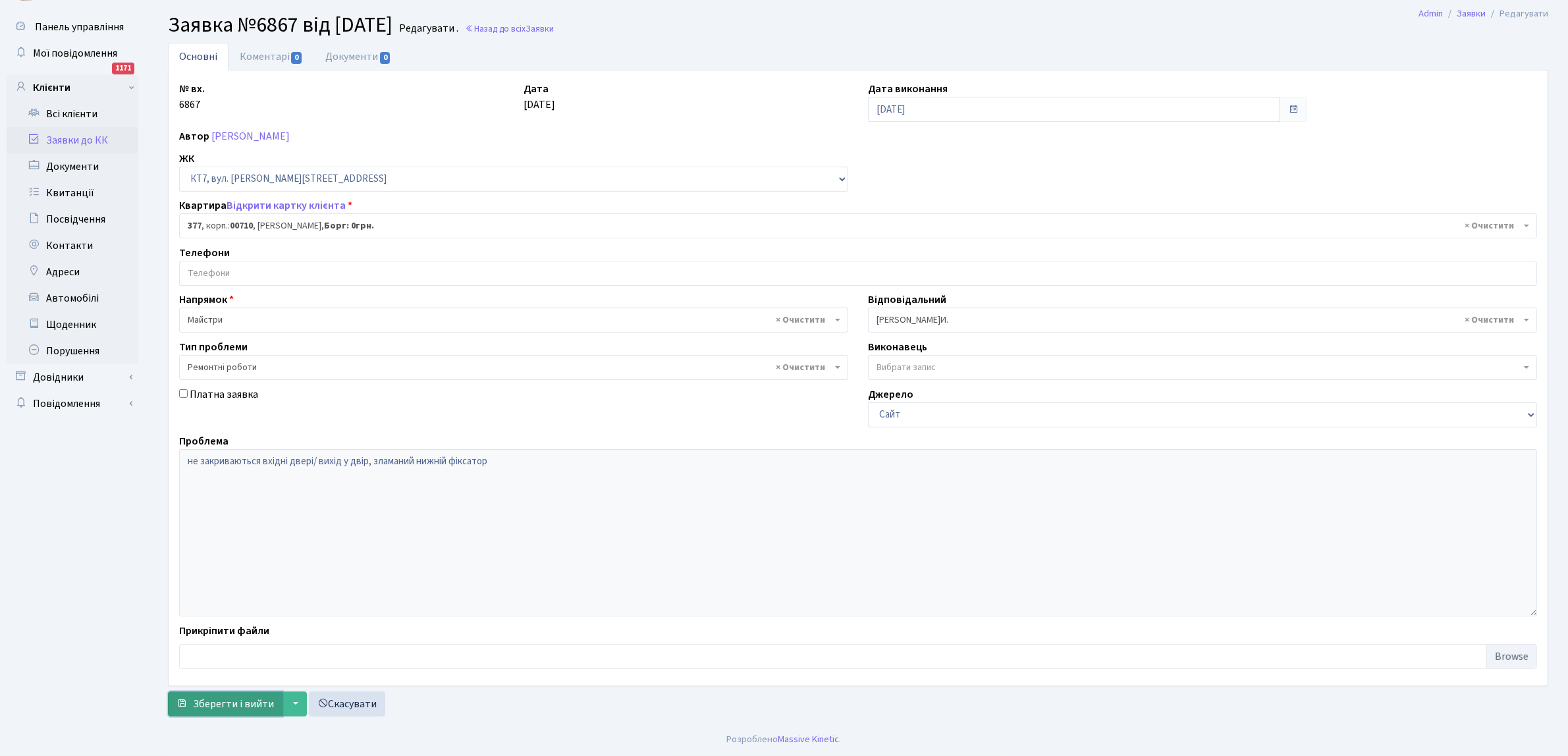
click at [243, 709] on span "Зберегти і вийти" at bounding box center [233, 705] width 81 height 15
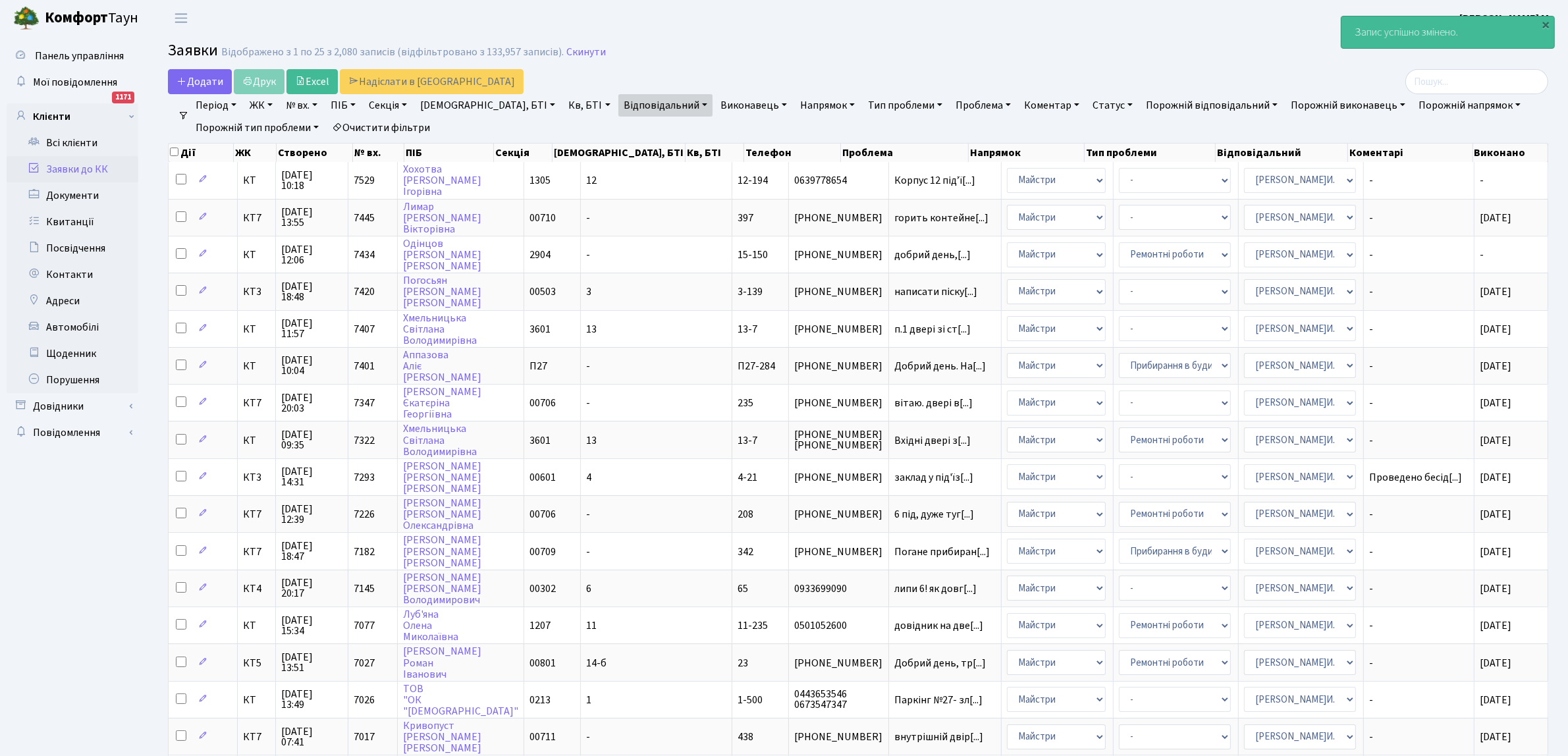
scroll to position [402, 0]
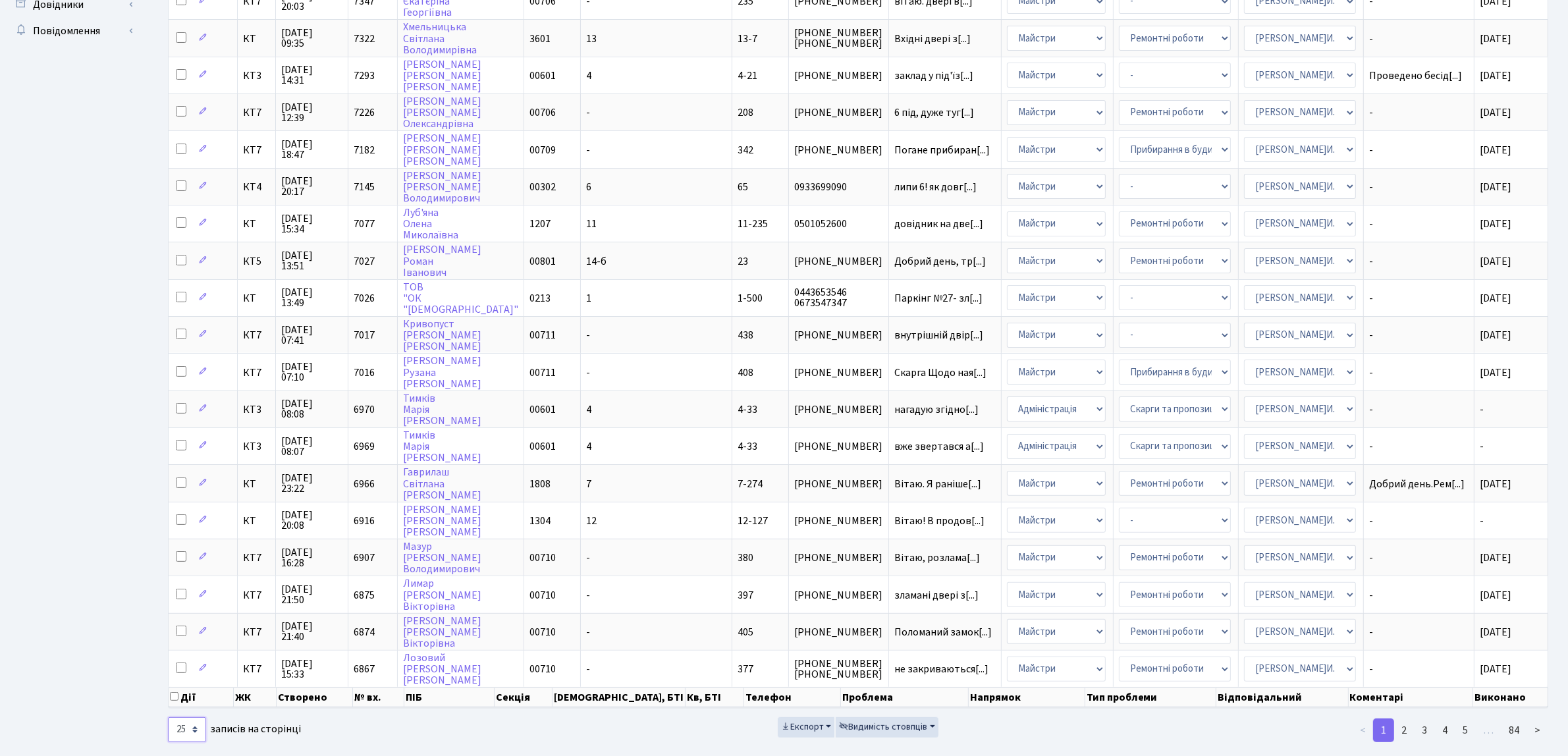
click at [192, 718] on select "10 25 50 100 250 500 1,000" at bounding box center [186, 730] width 38 height 25
select select "50"
click at [168, 718] on select "10 25 50 100 250 500 1,000" at bounding box center [186, 730] width 38 height 25
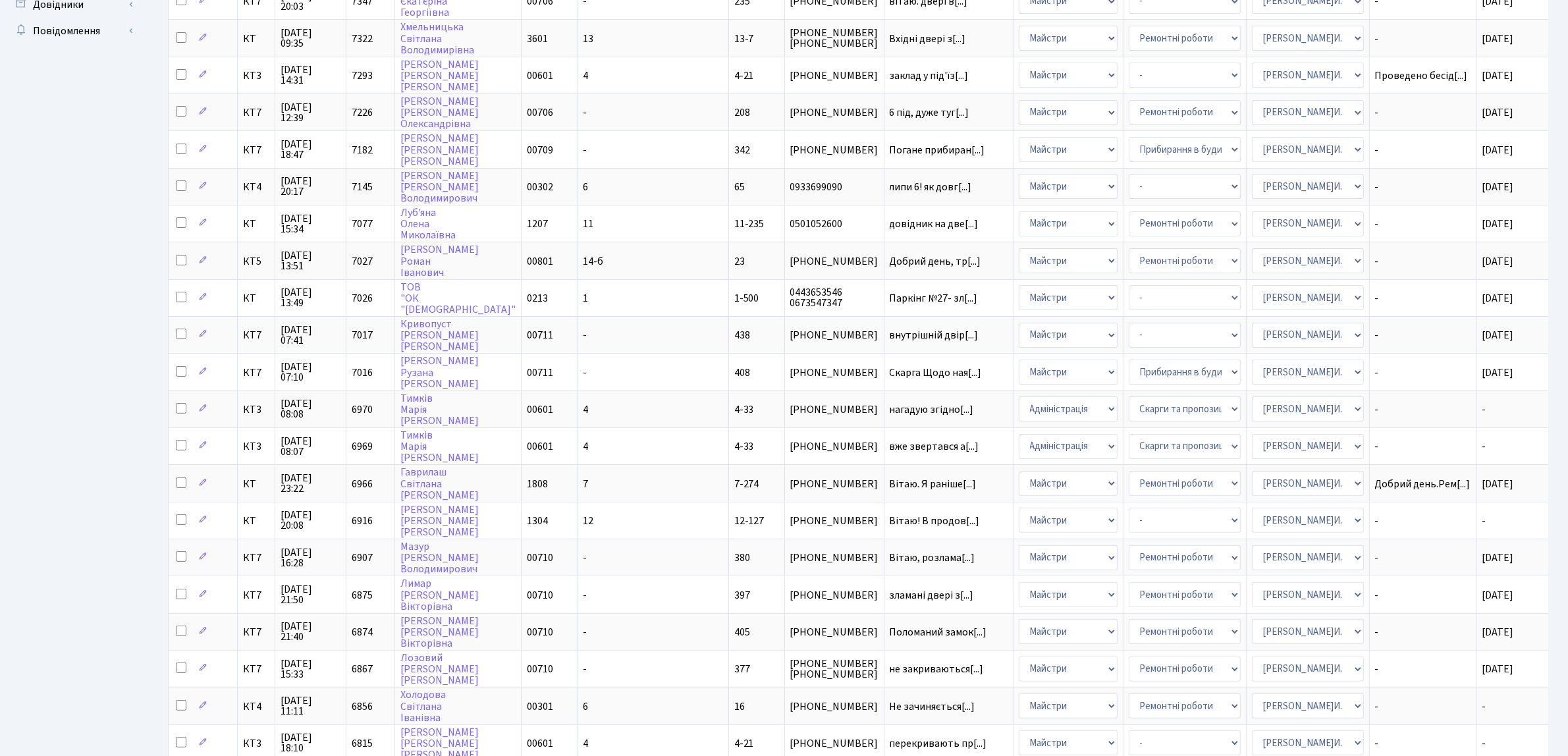
scroll to position [813, 0]
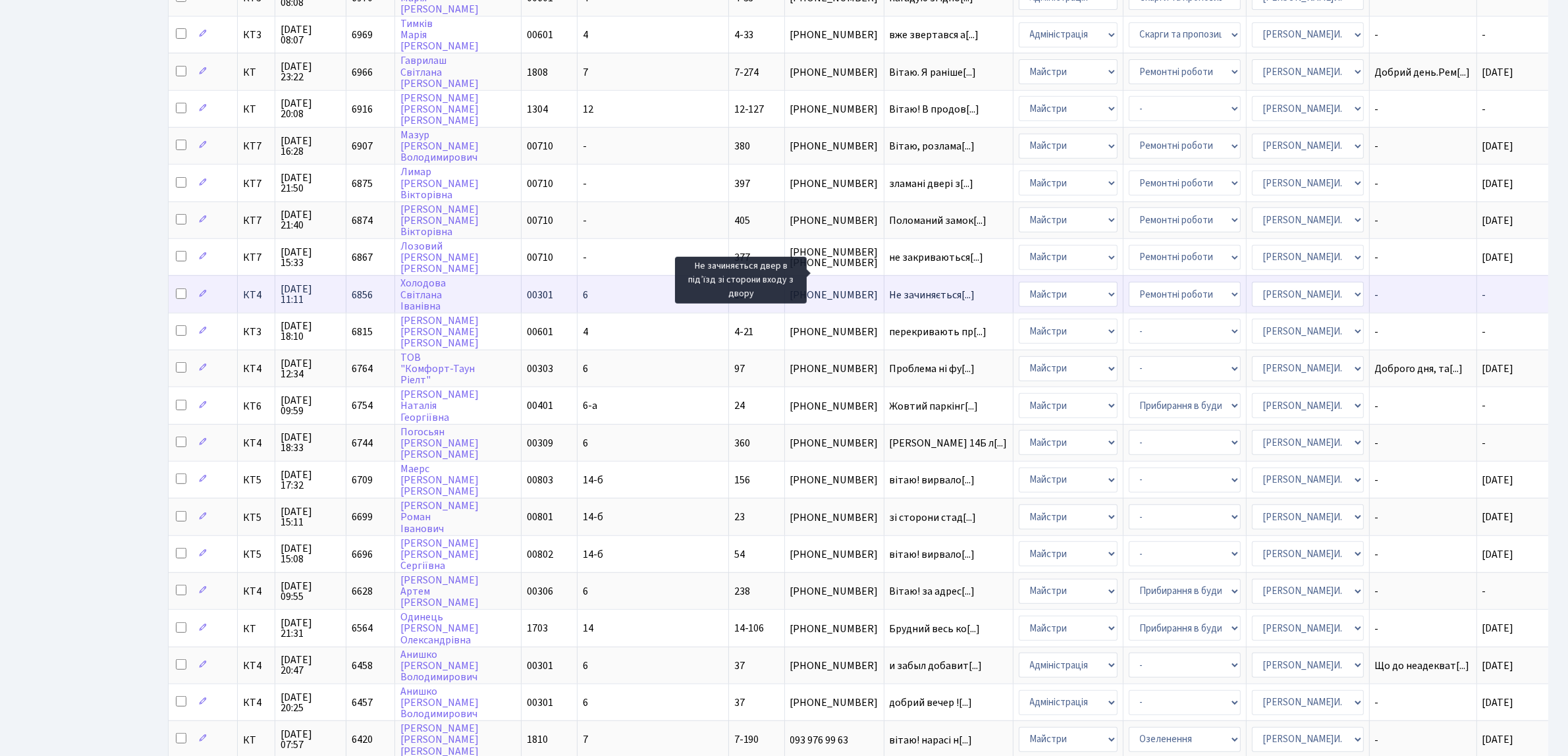
click at [890, 288] on span "Не зачиняється[...]" at bounding box center [932, 295] width 86 height 15
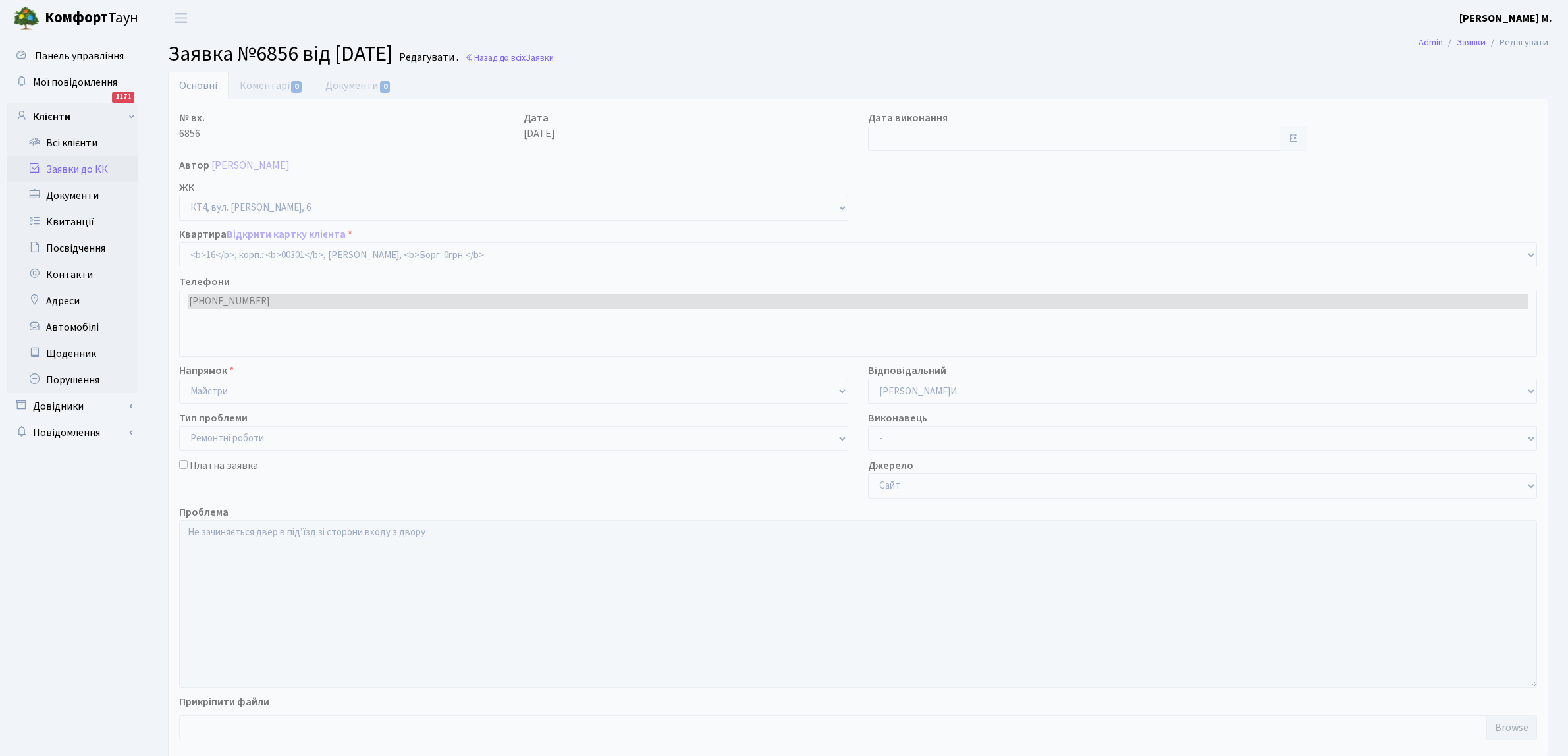
select select "16746"
select select "62"
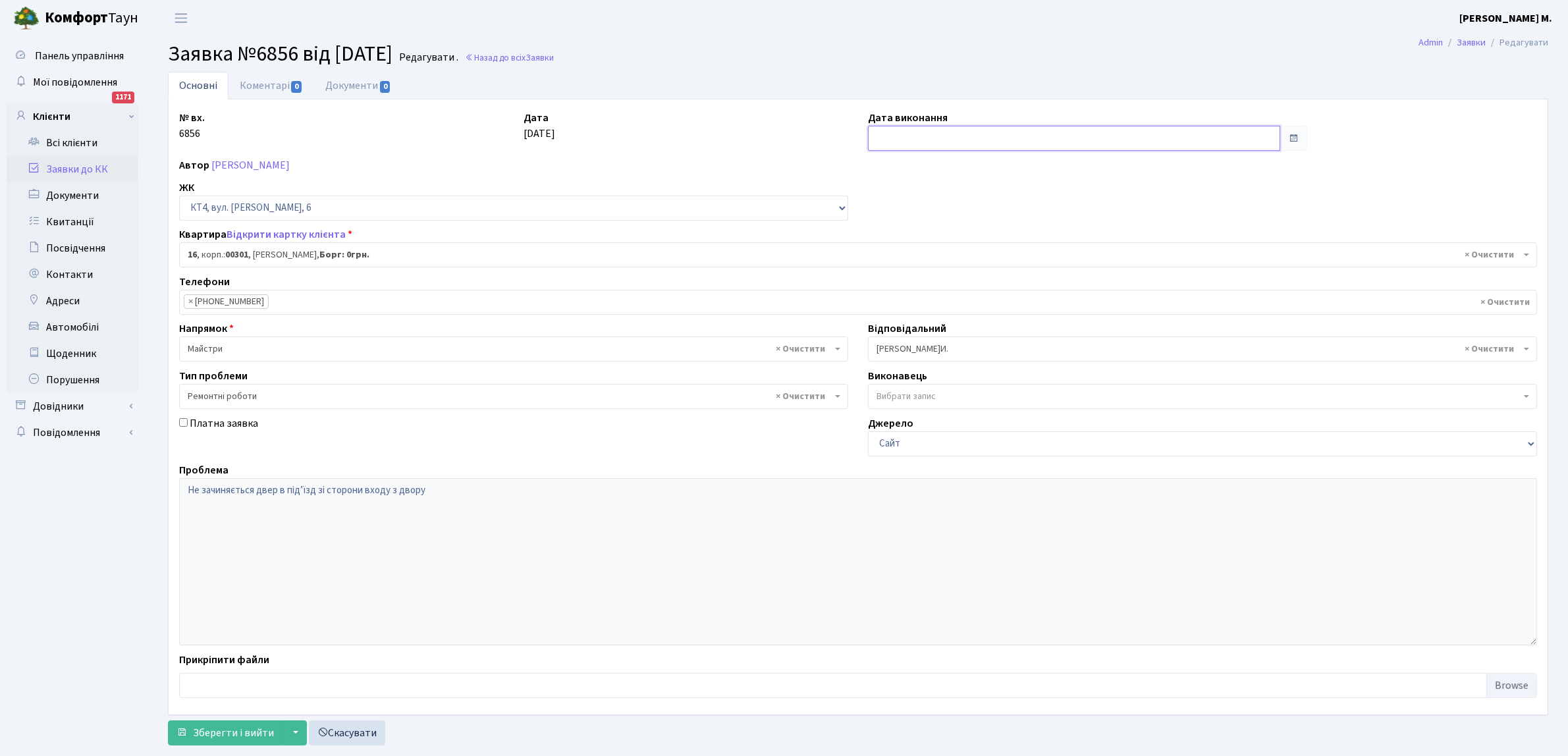
click at [918, 139] on input "text" at bounding box center [1074, 138] width 412 height 25
click at [883, 201] on td "25" at bounding box center [881, 205] width 20 height 20
type input "[DATE]"
click at [219, 735] on span "Зберегти і вийти" at bounding box center [233, 733] width 81 height 15
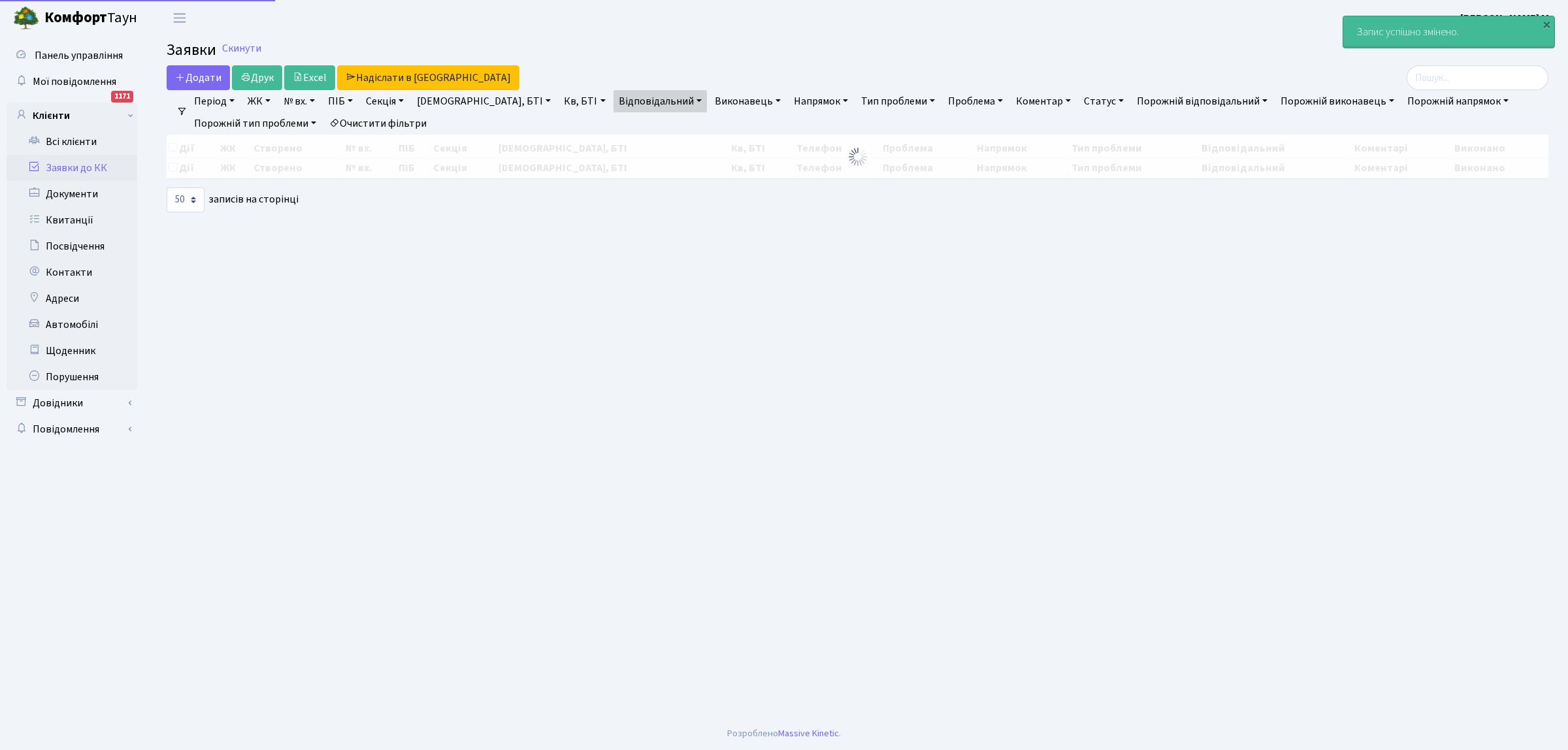
select select "50"
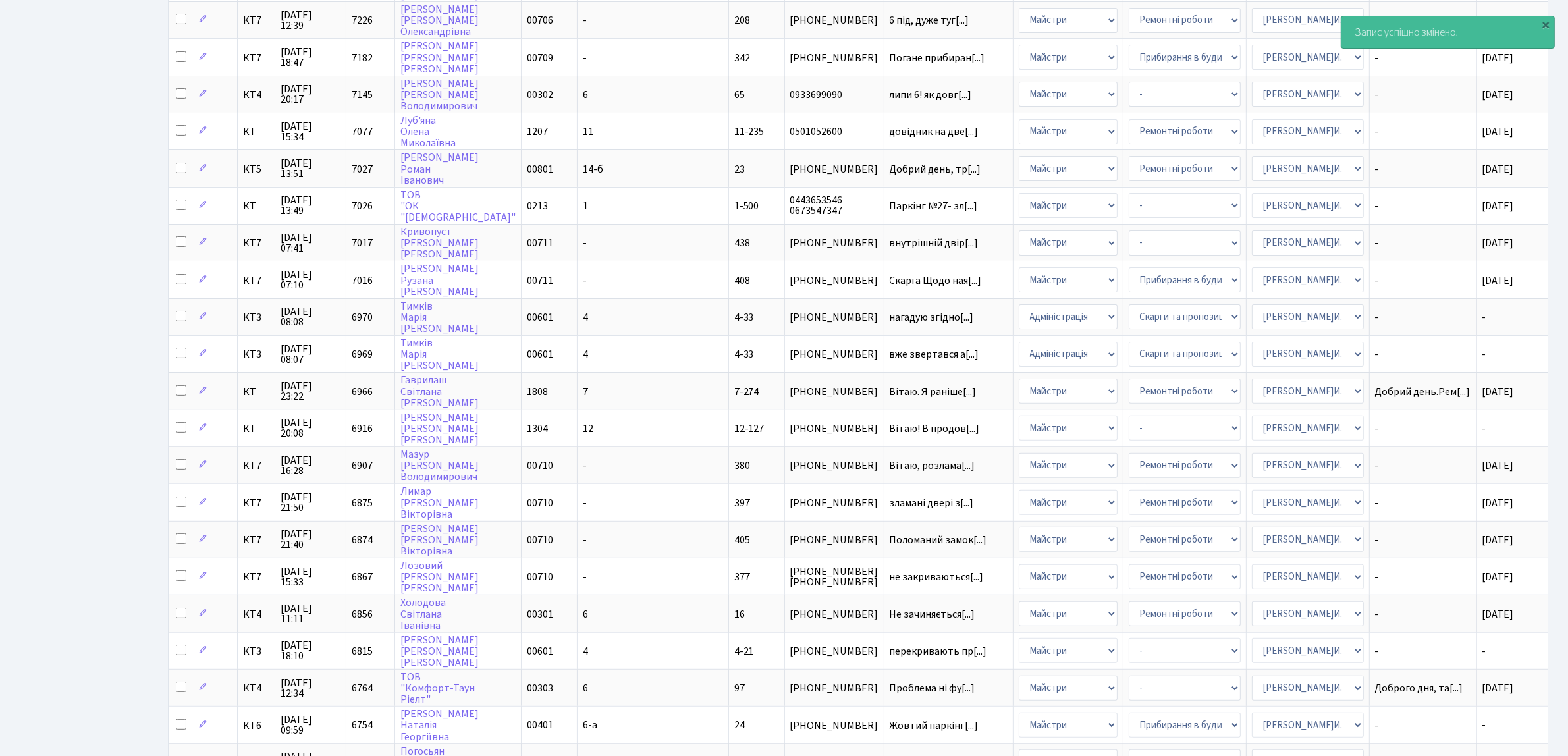
scroll to position [906, 0]
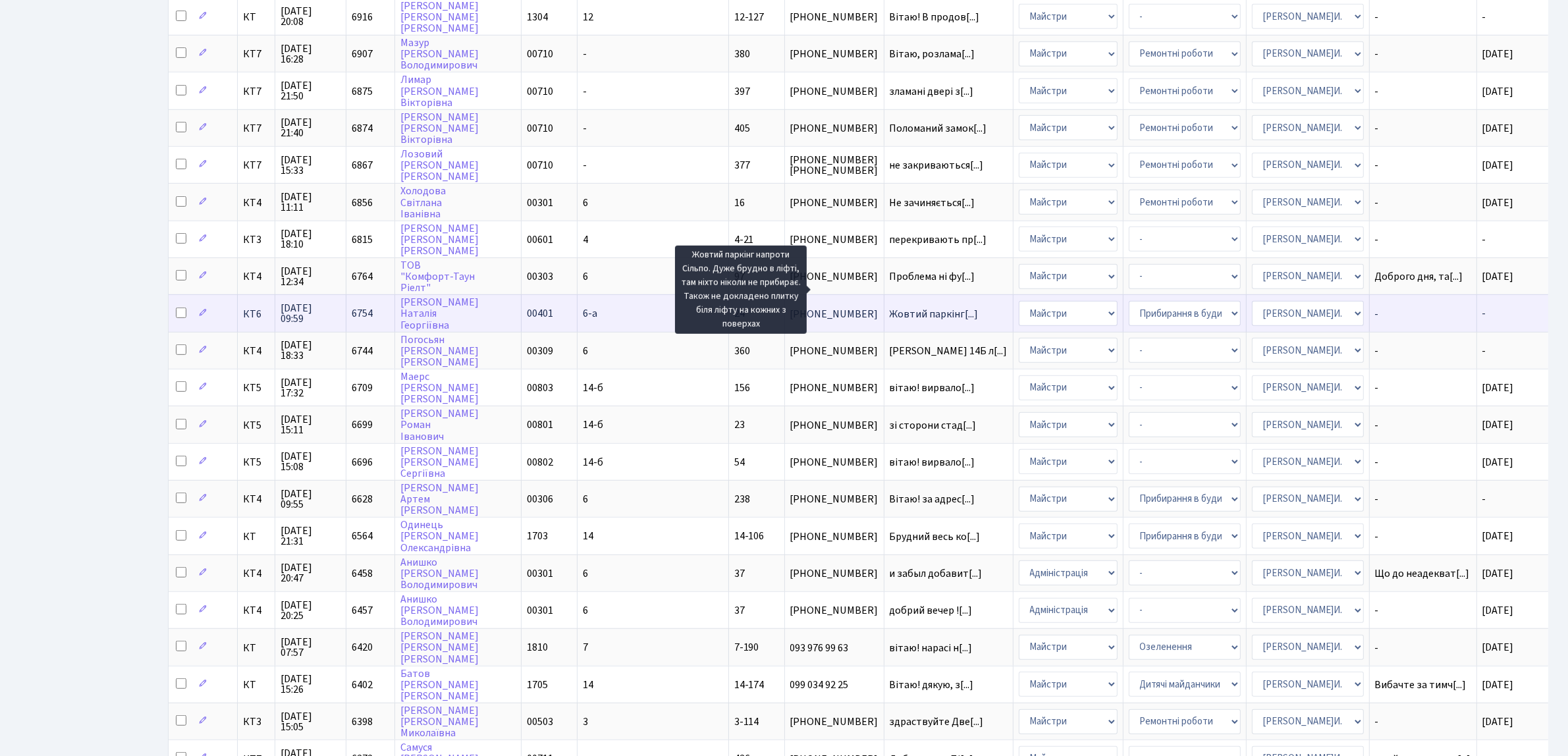
click at [890, 307] on span "Жовтий паркінг[...]" at bounding box center [934, 315] width 89 height 15
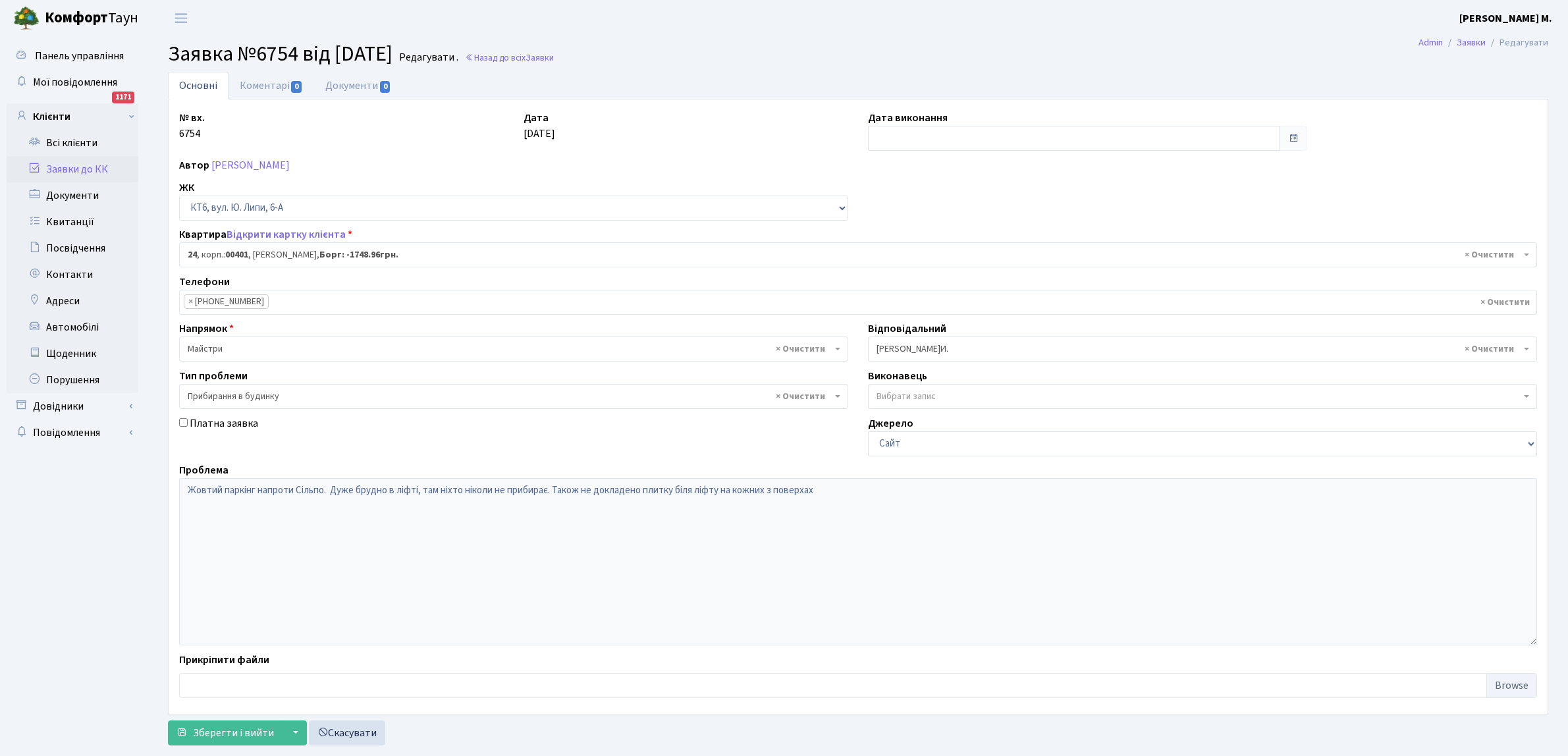
select select "17116"
select select "58"
click at [880, 132] on input "text" at bounding box center [1074, 138] width 412 height 25
click at [883, 205] on td "25" at bounding box center [881, 205] width 20 height 20
type input "[DATE]"
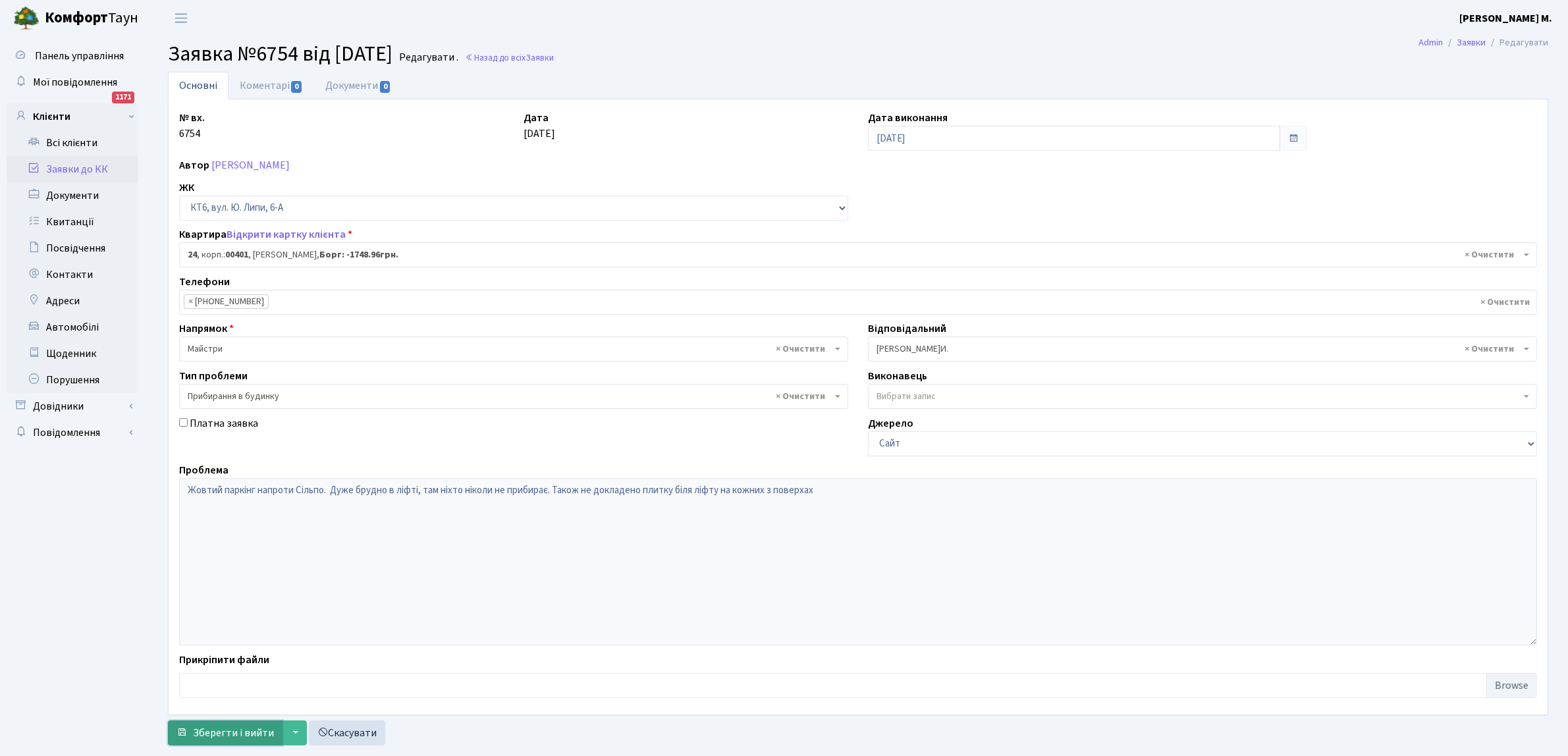
drag, startPoint x: 222, startPoint y: 738, endPoint x: 228, endPoint y: 730, distance: 10.0
click at [226, 731] on span "Зберегти і вийти" at bounding box center [233, 733] width 81 height 15
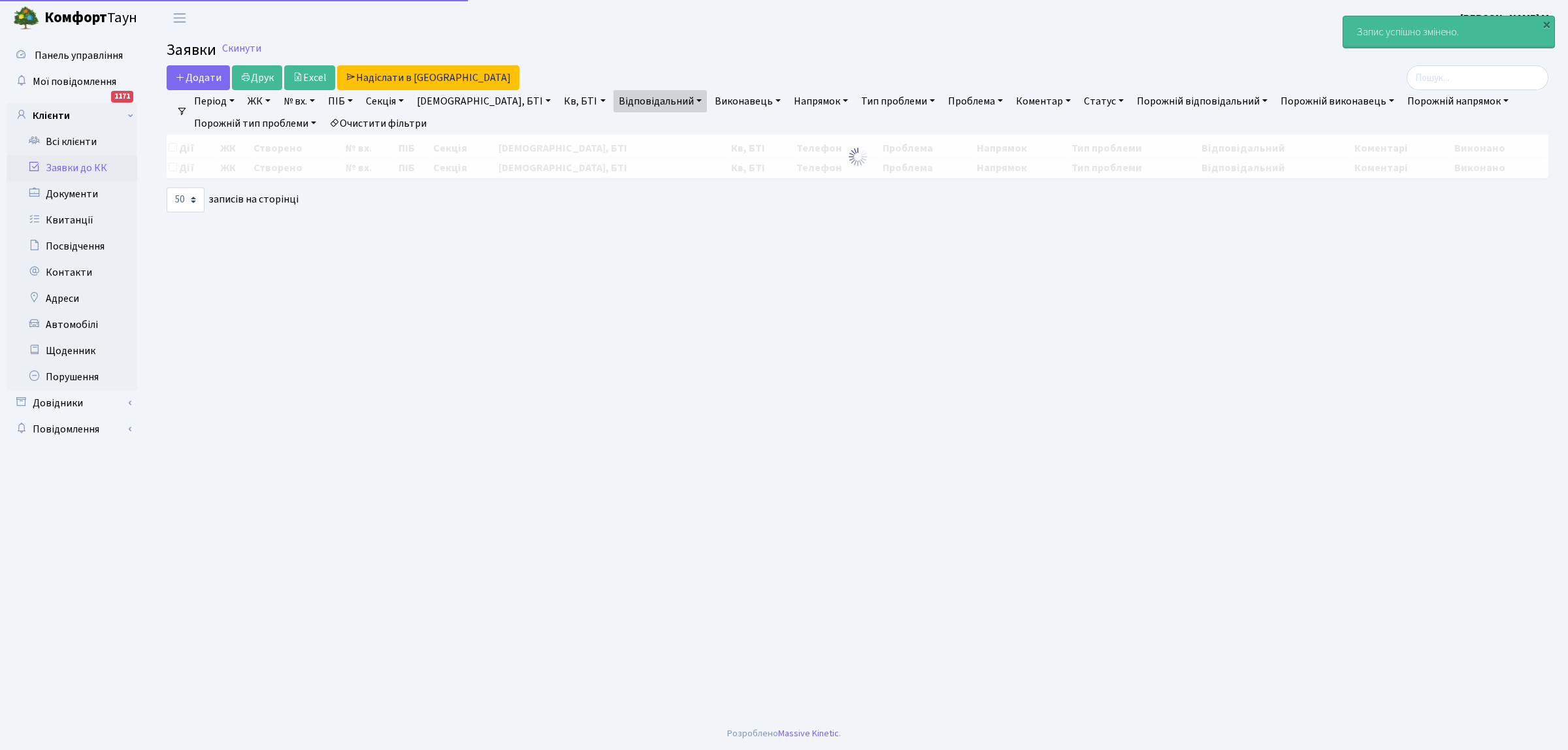
select select "50"
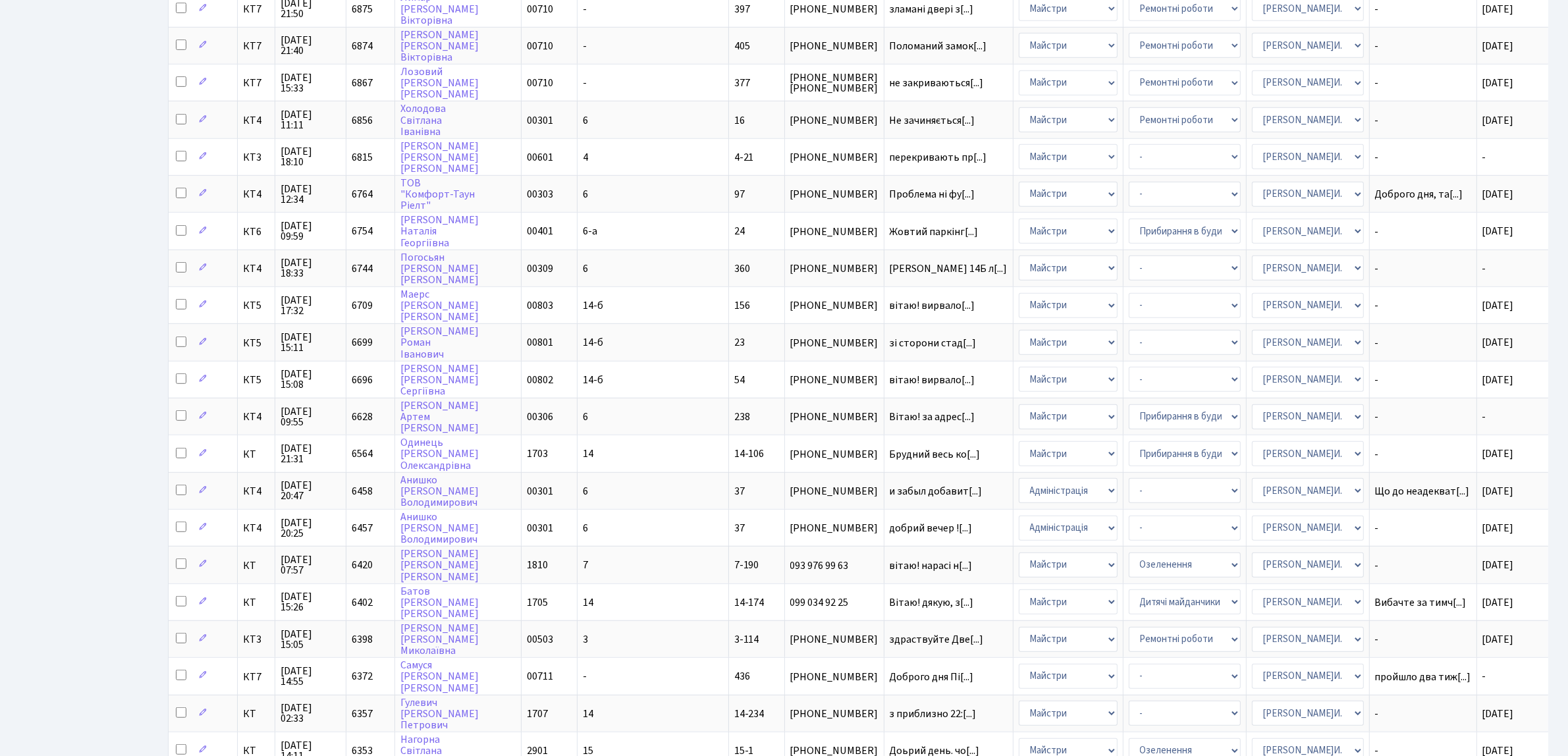
scroll to position [1071, 0]
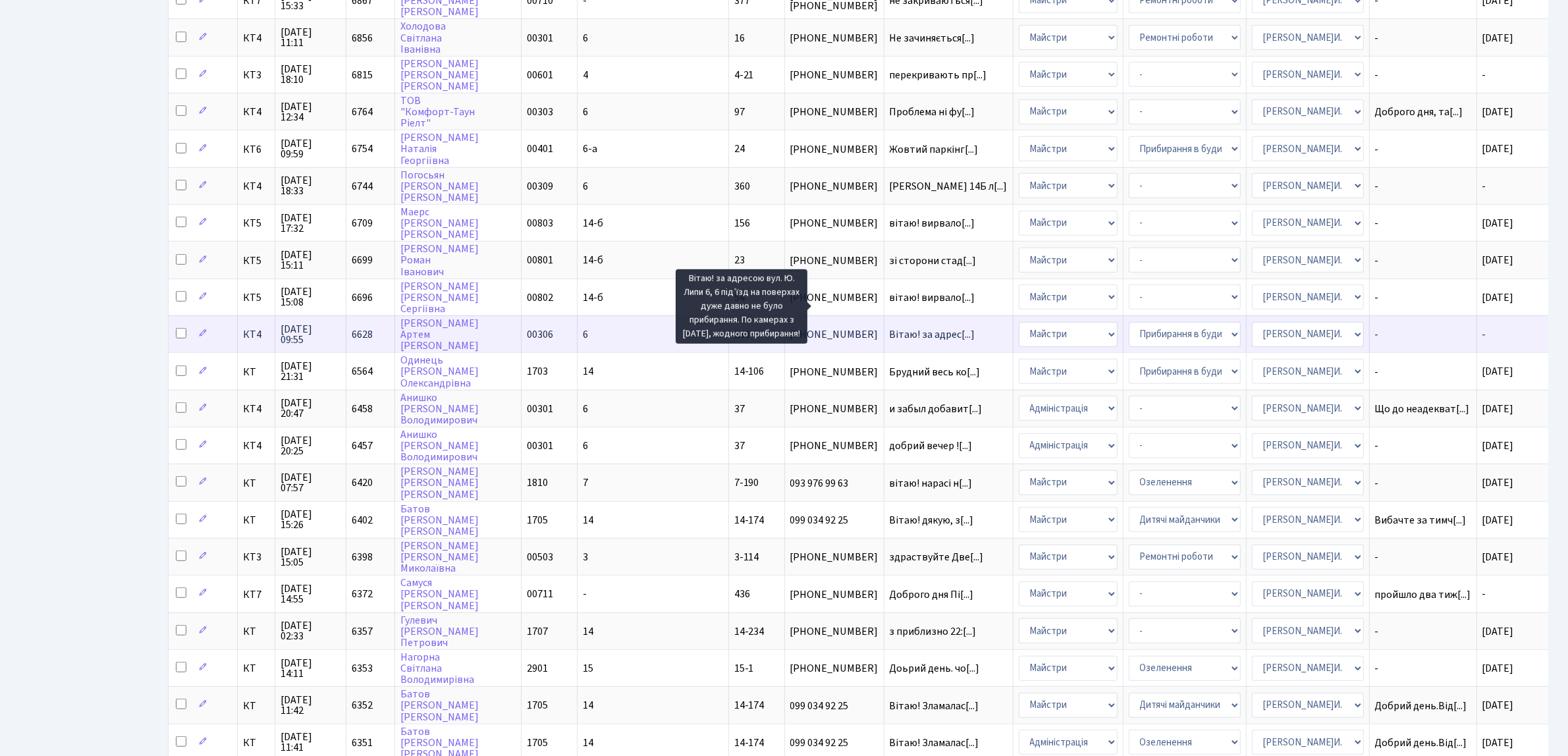
click at [890, 328] on span "Вітаю! за адрес[...]" at bounding box center [932, 335] width 86 height 15
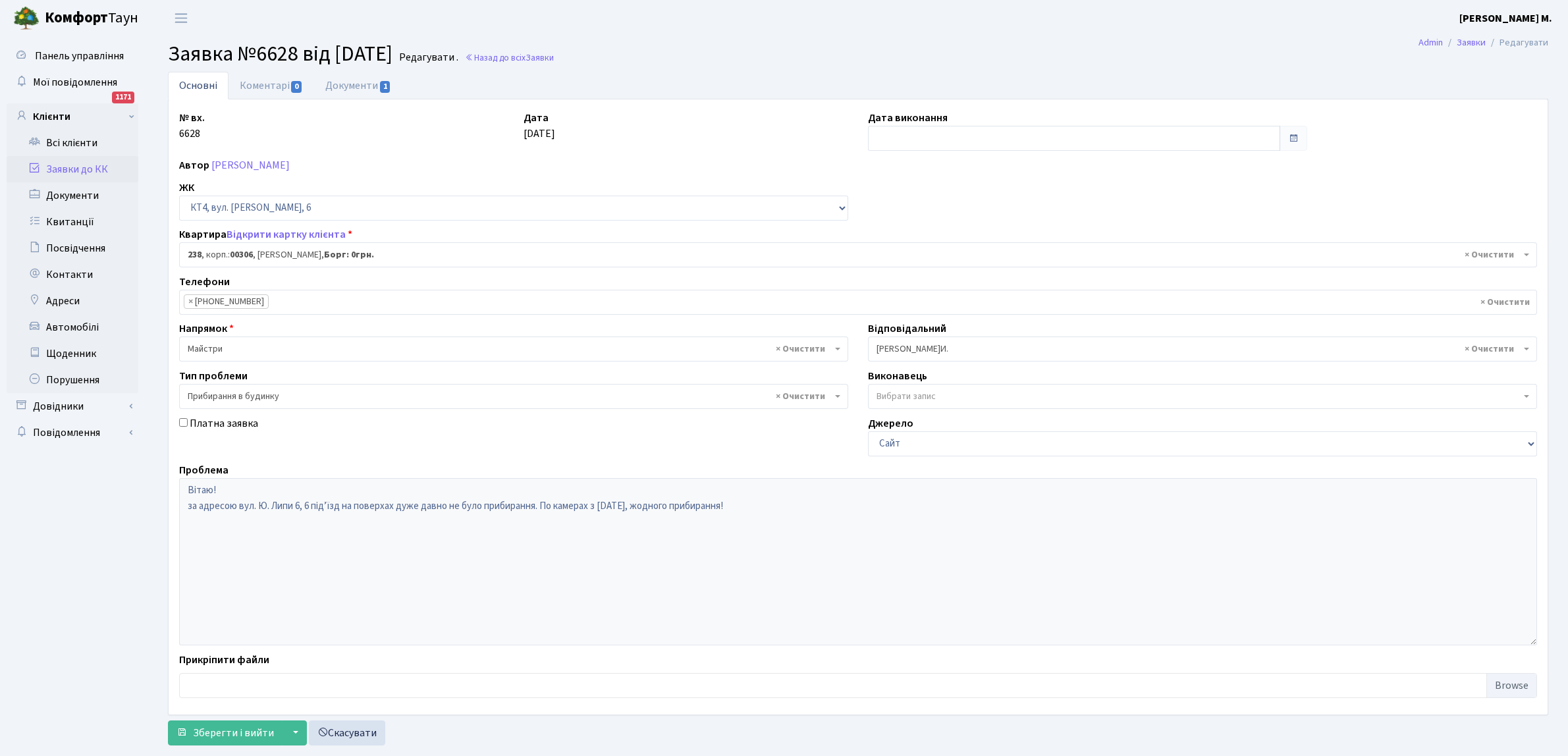
select select "16955"
select select "58"
click at [904, 136] on input "text" at bounding box center [1074, 138] width 412 height 25
click at [883, 201] on td "25" at bounding box center [881, 205] width 20 height 20
type input "[DATE]"
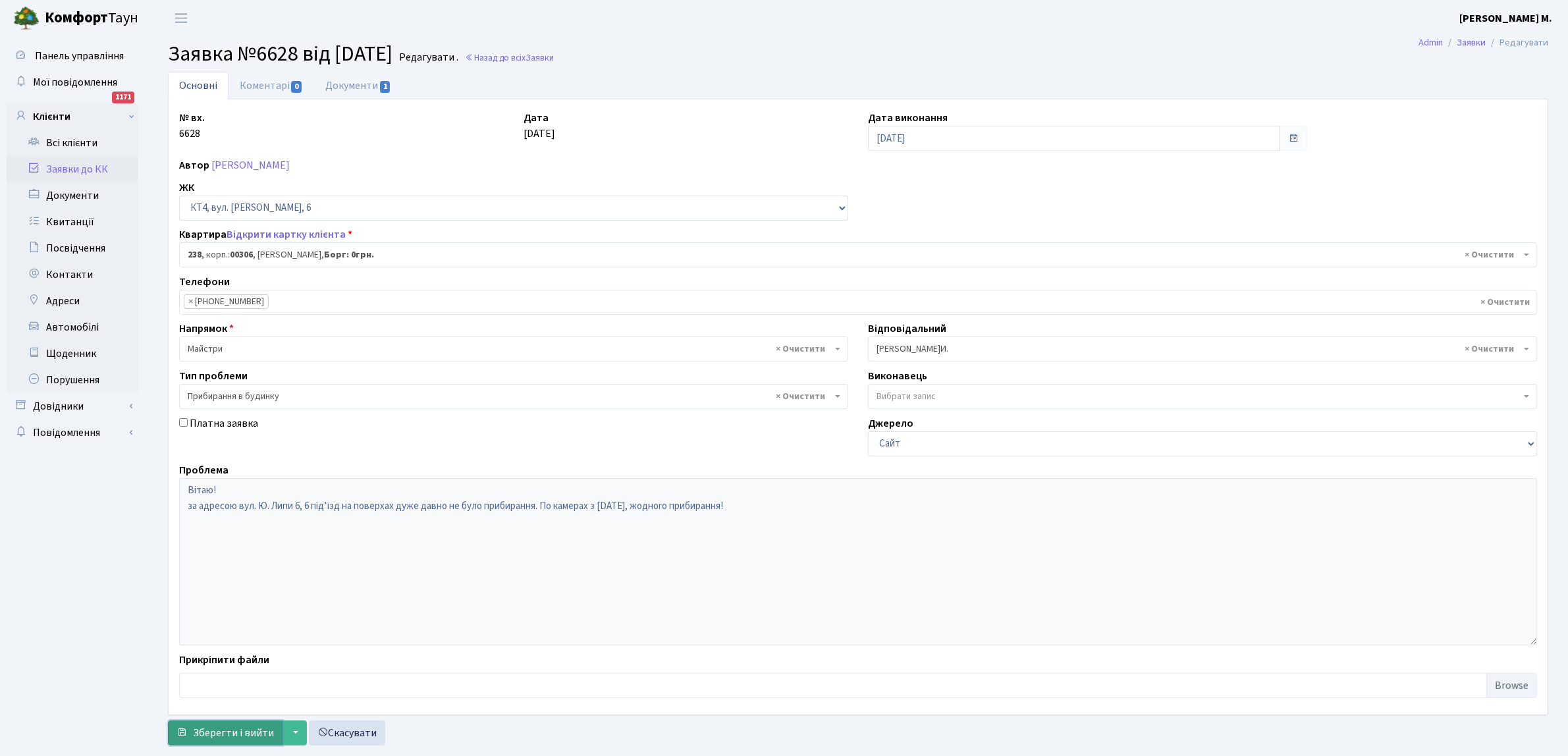
click at [234, 735] on span "Зберегти і вийти" at bounding box center [233, 733] width 81 height 15
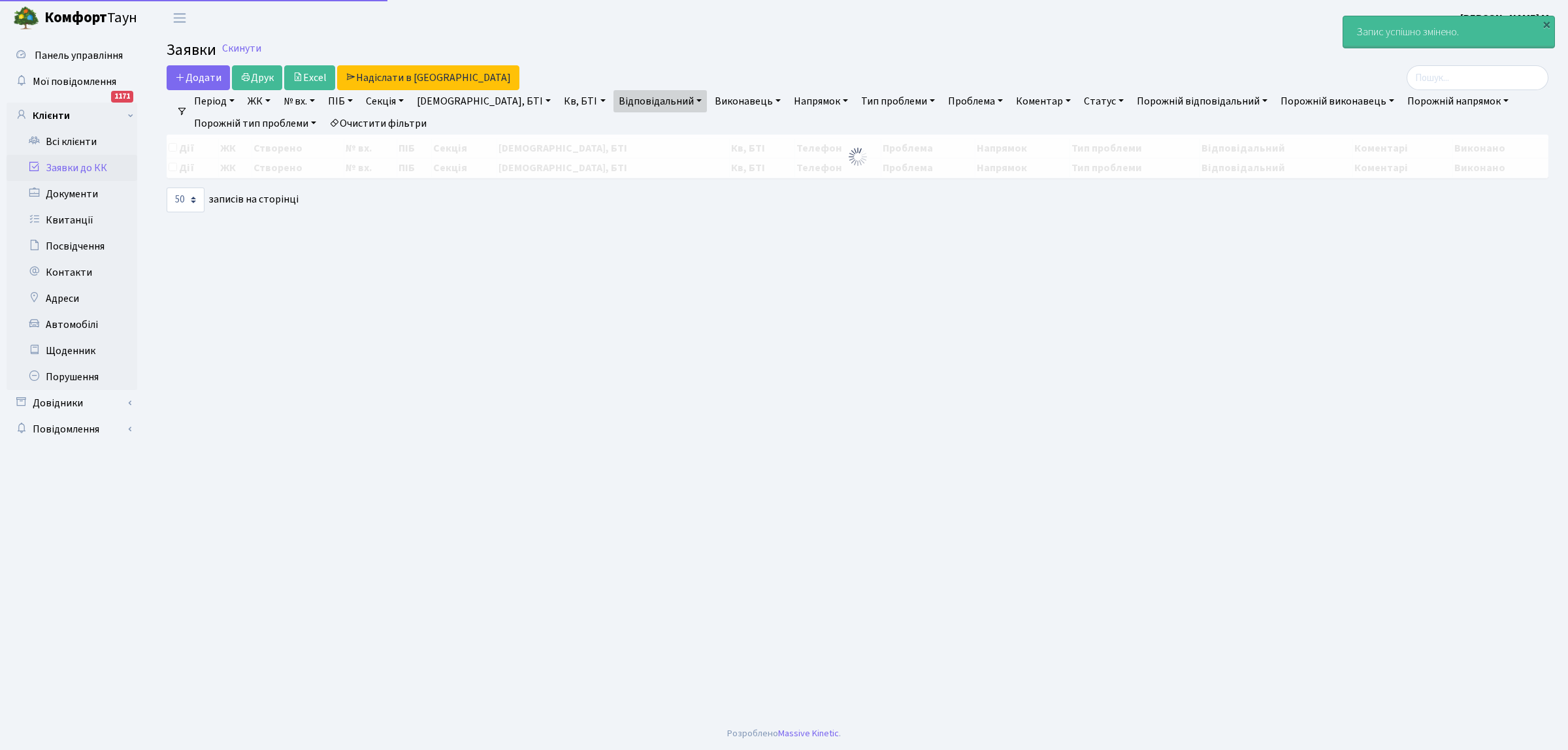
select select "50"
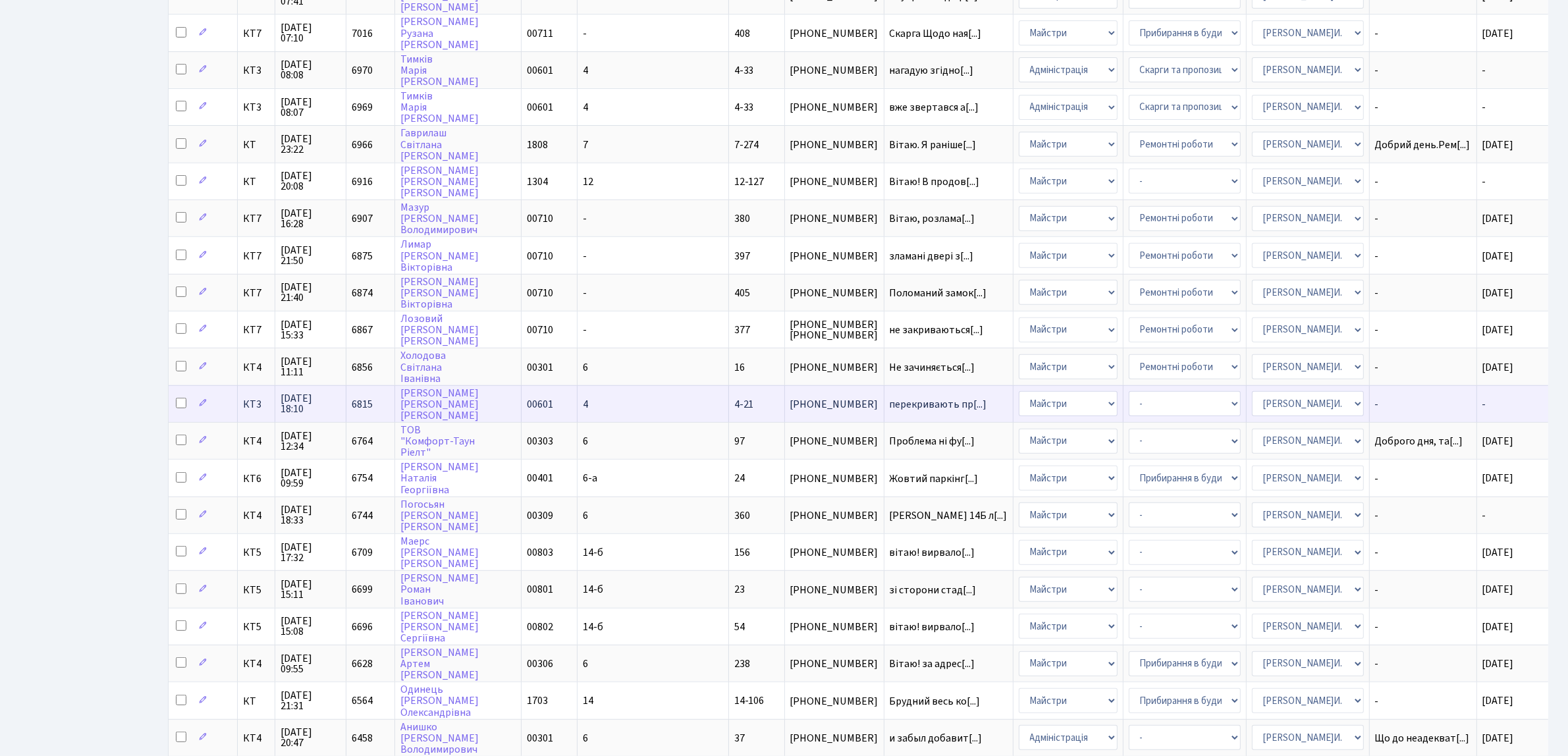
scroll to position [1152, 0]
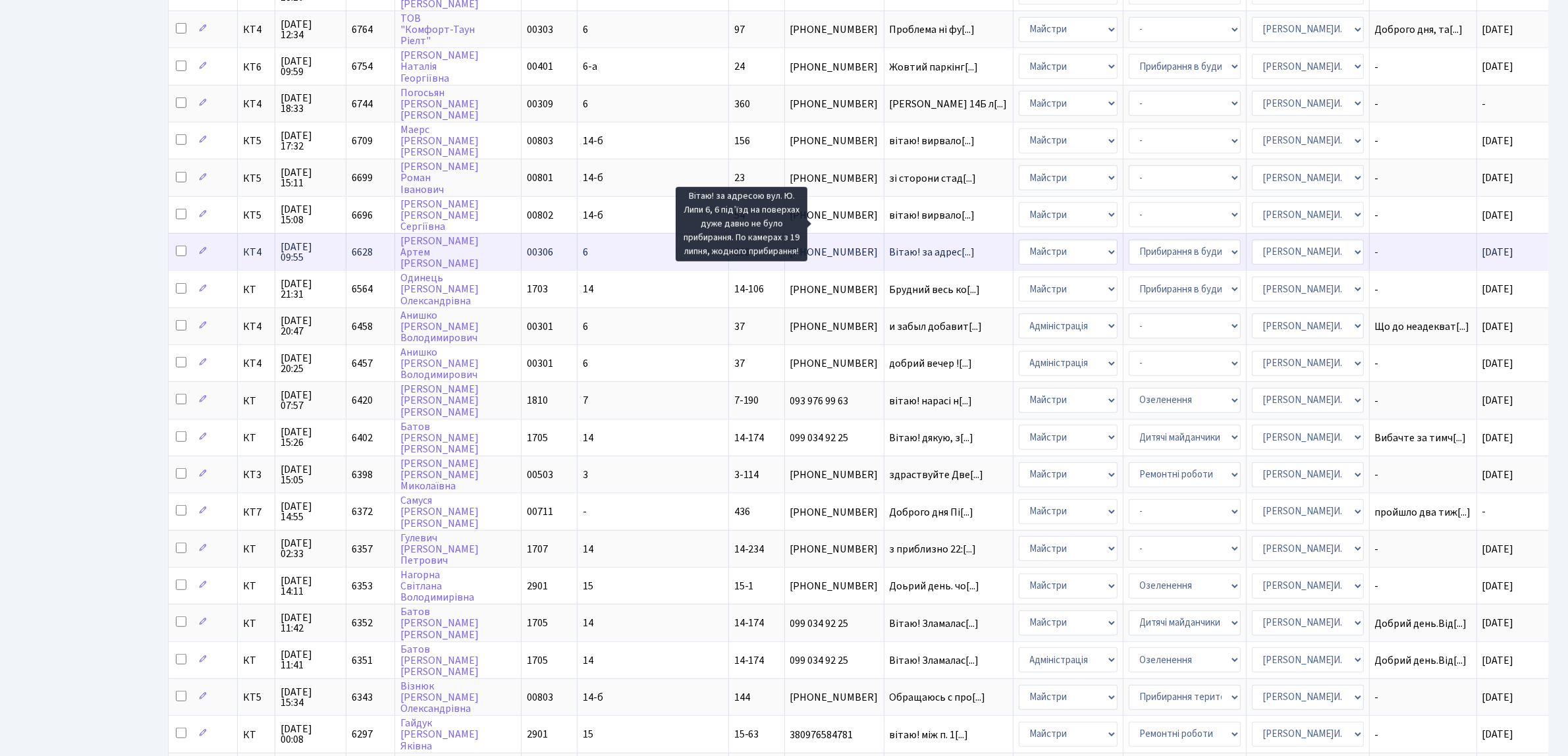
click at [890, 245] on span "Вітаю! за адрес[...]" at bounding box center [932, 253] width 86 height 15
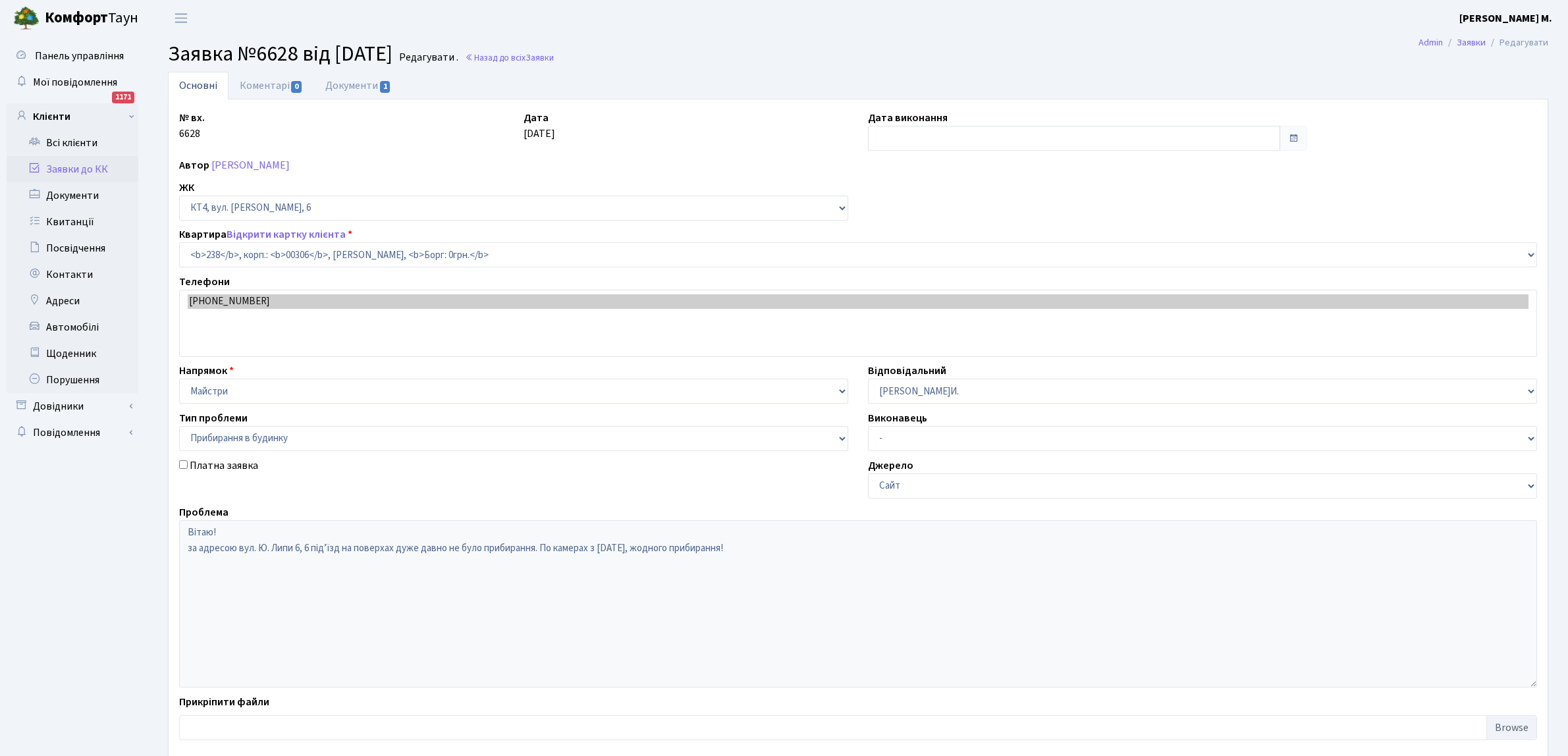
select select "16955"
select select "58"
type input "[DATE]"
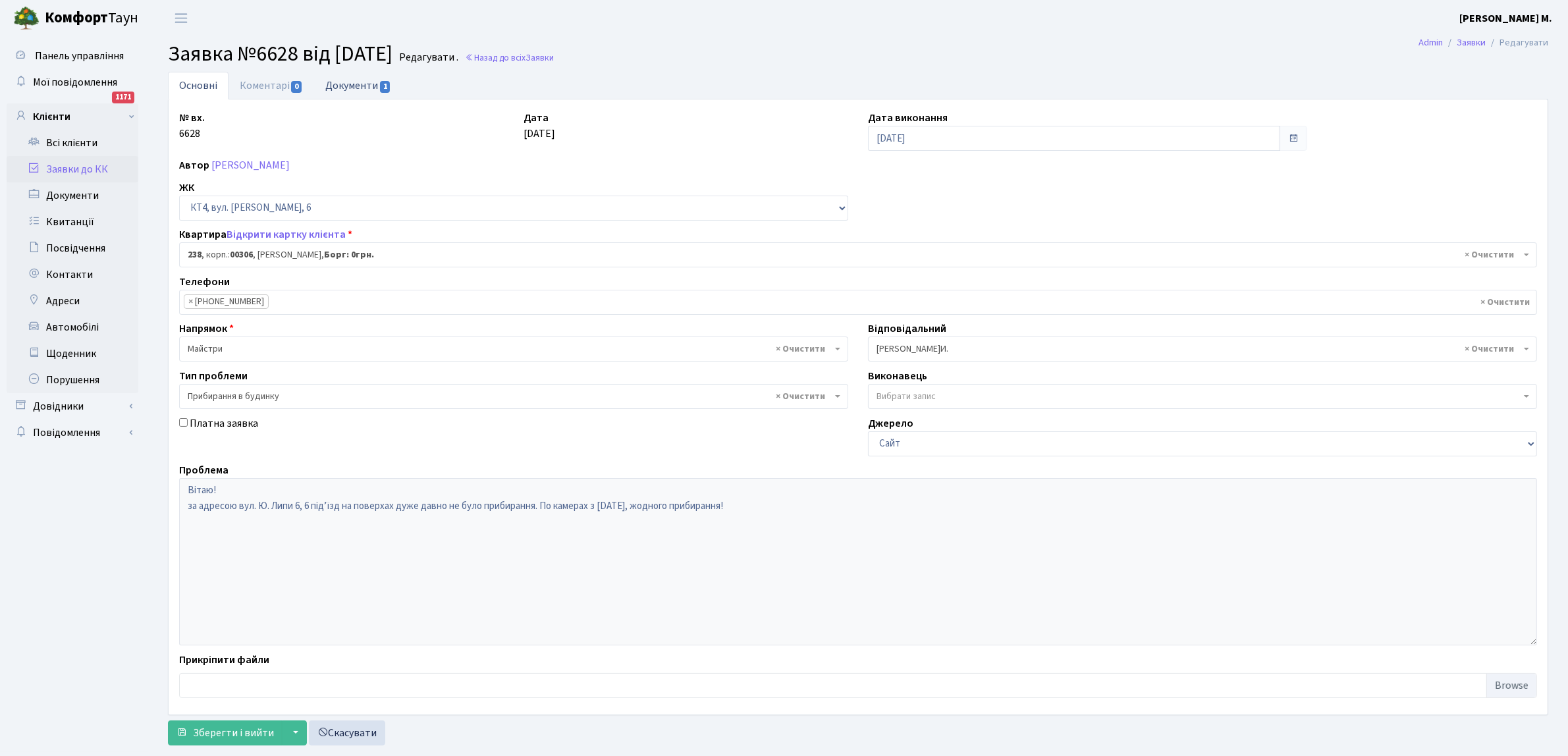
click at [385, 86] on span "1" at bounding box center [385, 87] width 11 height 12
select select "25"
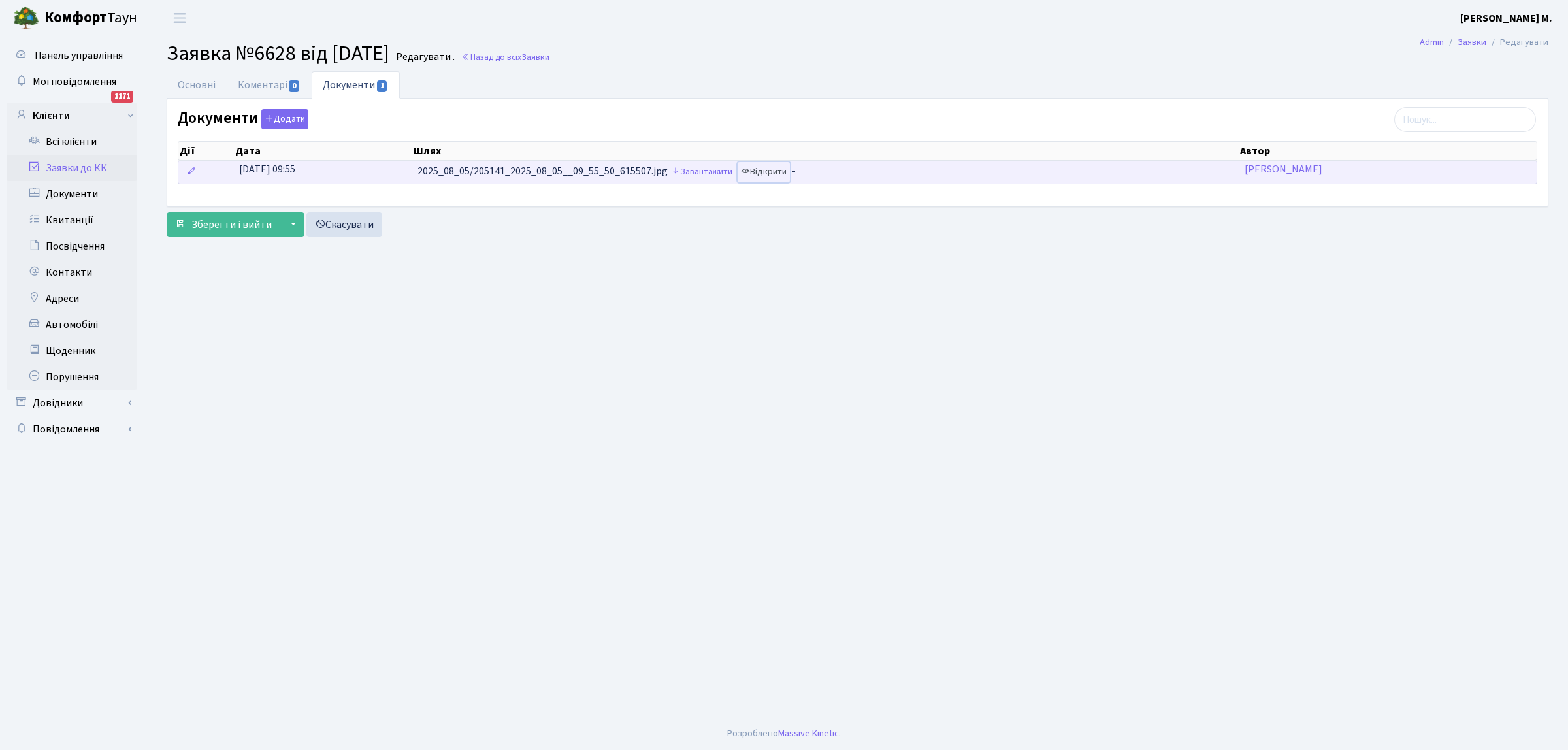
click at [773, 174] on link "Відкрити" at bounding box center [764, 172] width 52 height 20
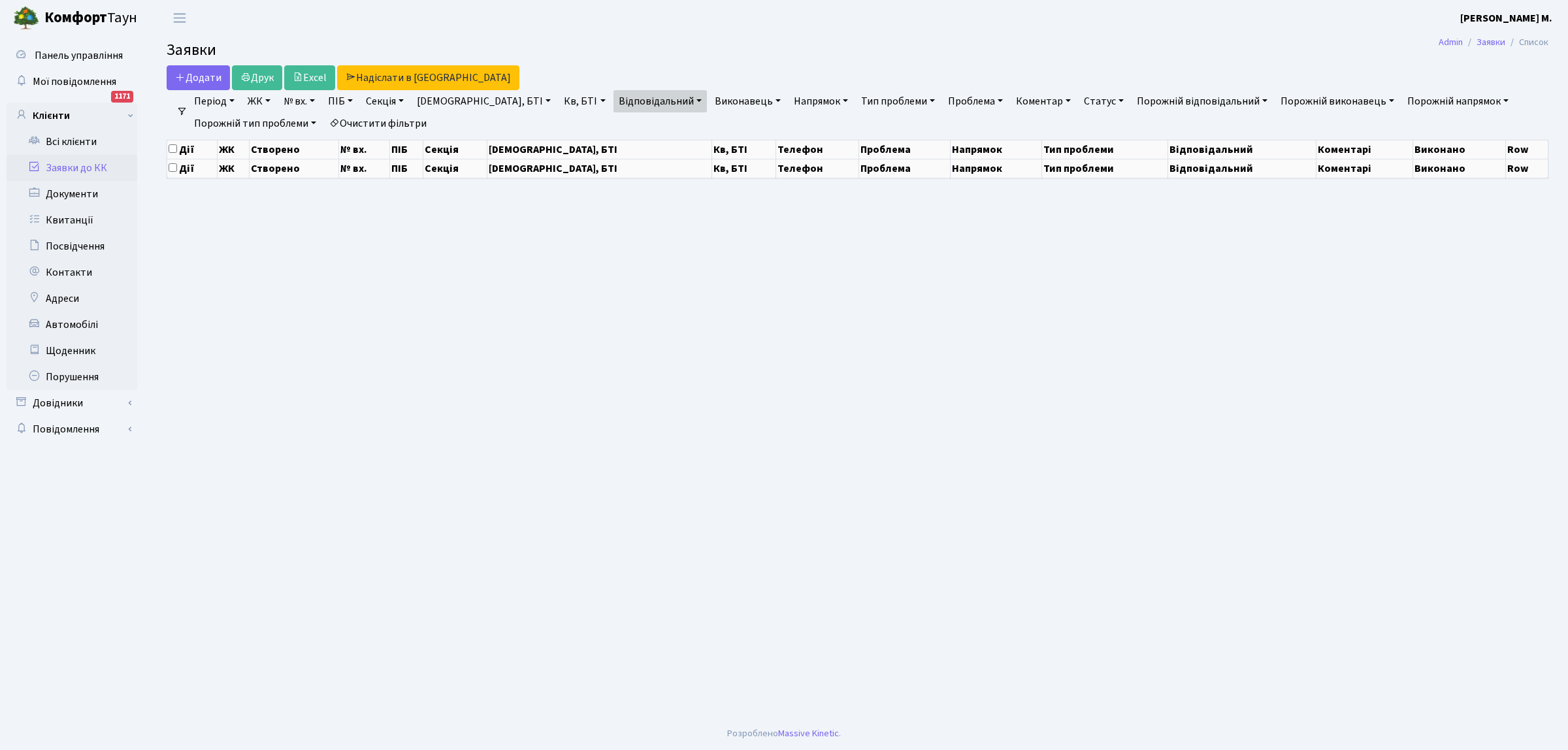
select select "50"
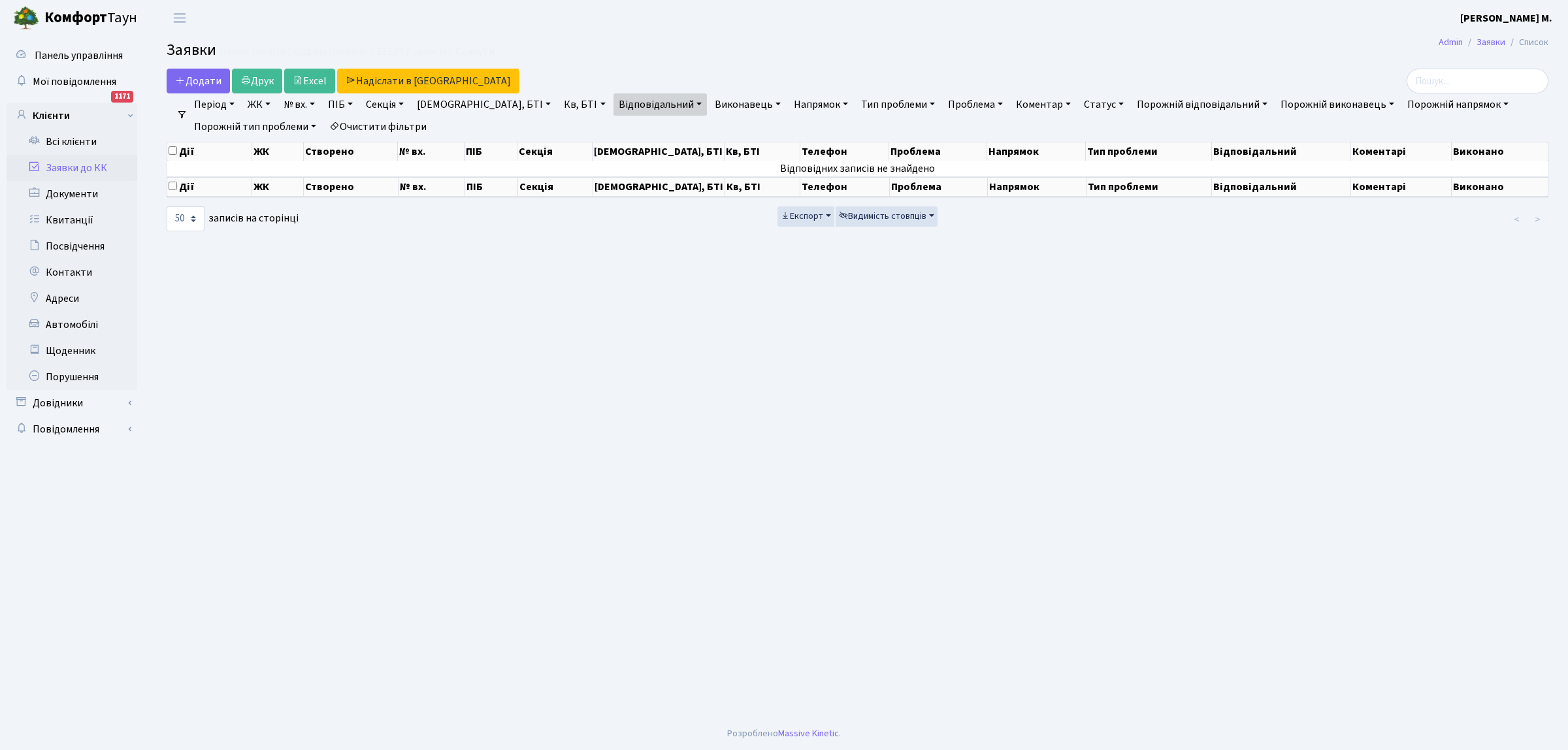
click at [1078, 102] on link "Статус" at bounding box center [1103, 104] width 50 height 22
click at [1079, 183] on link "Не виконано" at bounding box center [1130, 183] width 103 height 20
click at [1078, 101] on link "Статус" at bounding box center [1103, 104] width 50 height 22
click at [1079, 163] on link "Виконано" at bounding box center [1130, 164] width 103 height 20
click at [400, 128] on link "Очистити фільтри" at bounding box center [378, 126] width 108 height 22
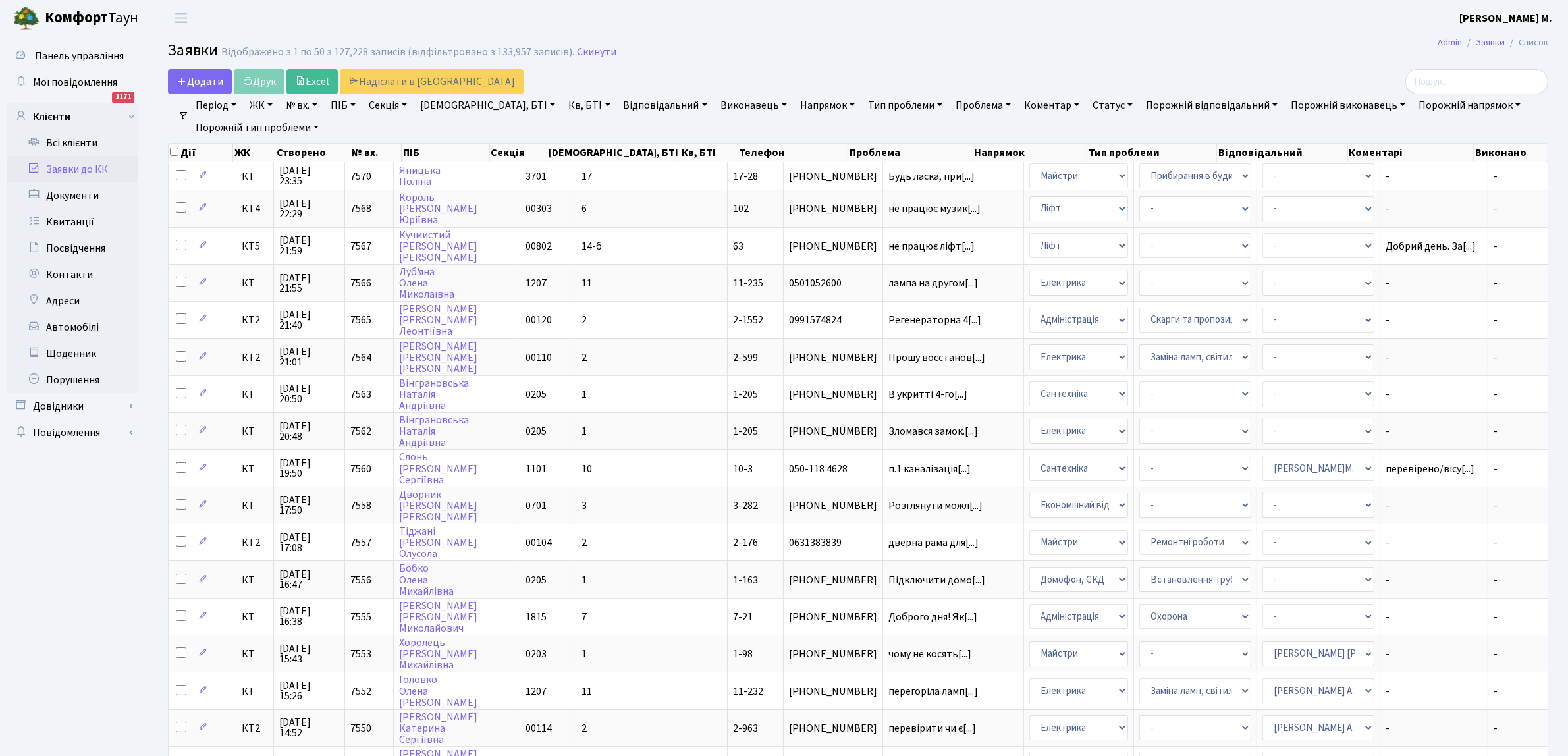
click at [621, 101] on link "Відповідальний" at bounding box center [665, 105] width 94 height 22
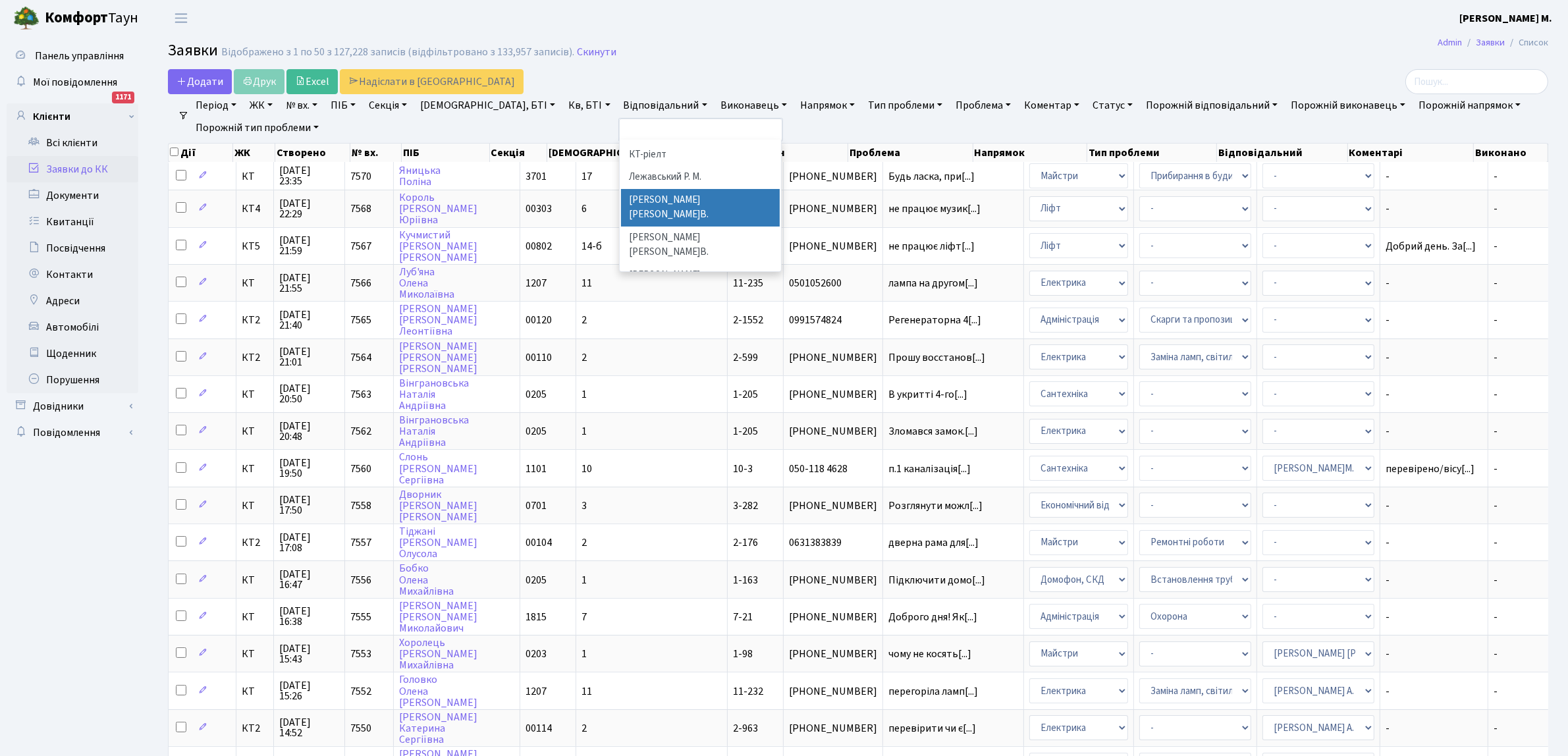
scroll to position [659, 0]
click at [621, 312] on li "[PERSON_NAME]И." at bounding box center [700, 324] width 159 height 23
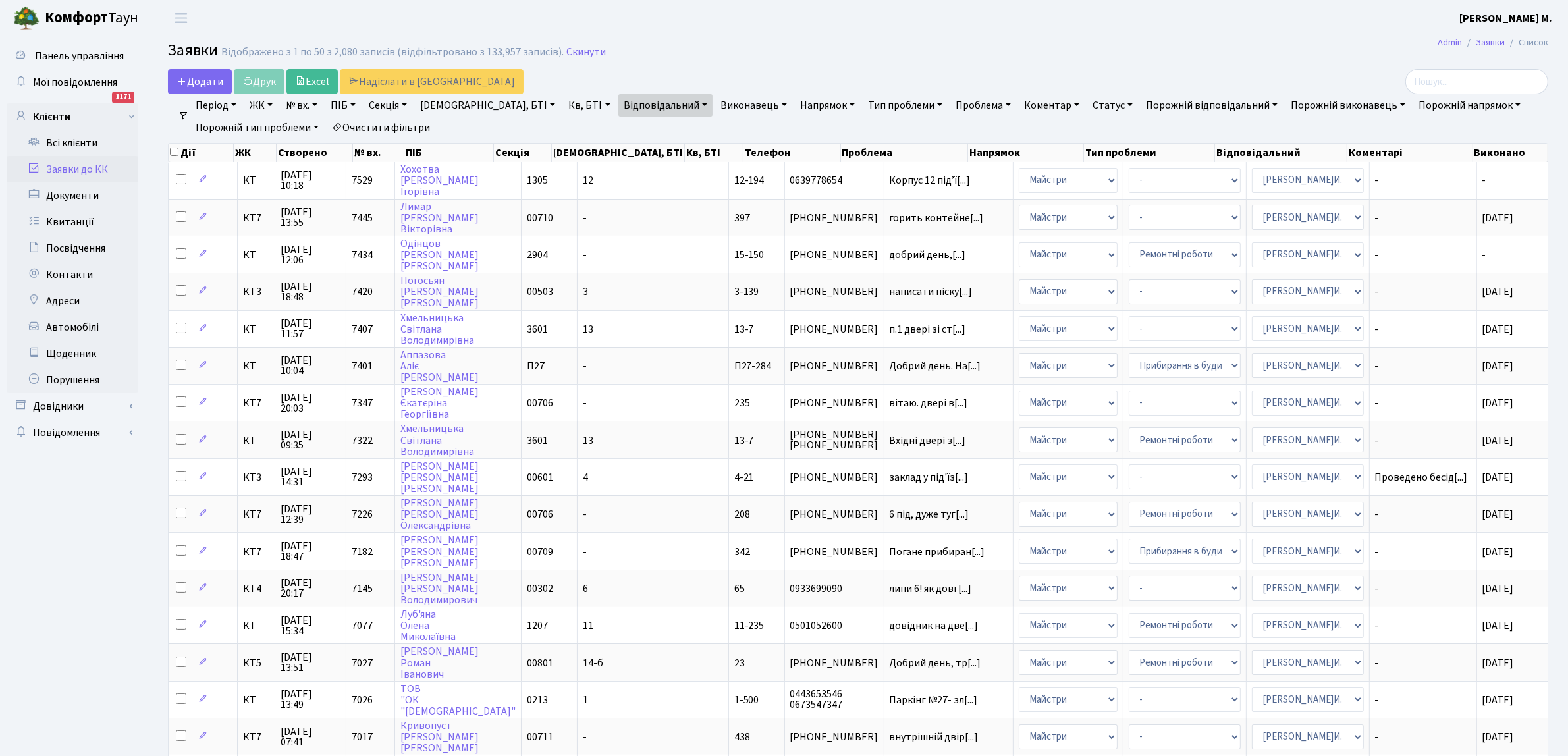
click at [1087, 104] on link "Статус" at bounding box center [1112, 105] width 51 height 22
click at [1088, 188] on link "Не виконано" at bounding box center [1139, 185] width 104 height 20
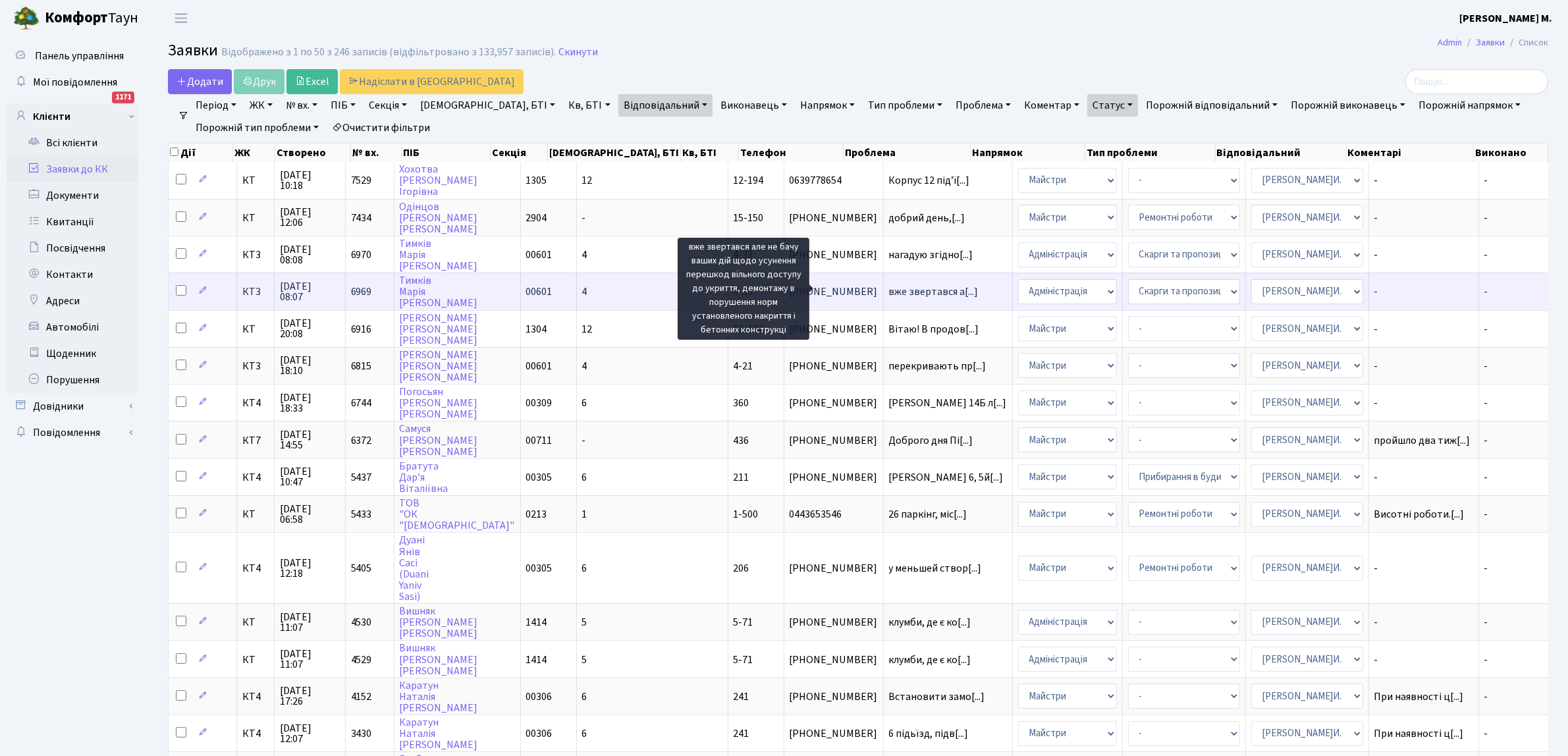
click at [897, 294] on span "вже звертався а[...]" at bounding box center [934, 292] width 90 height 15
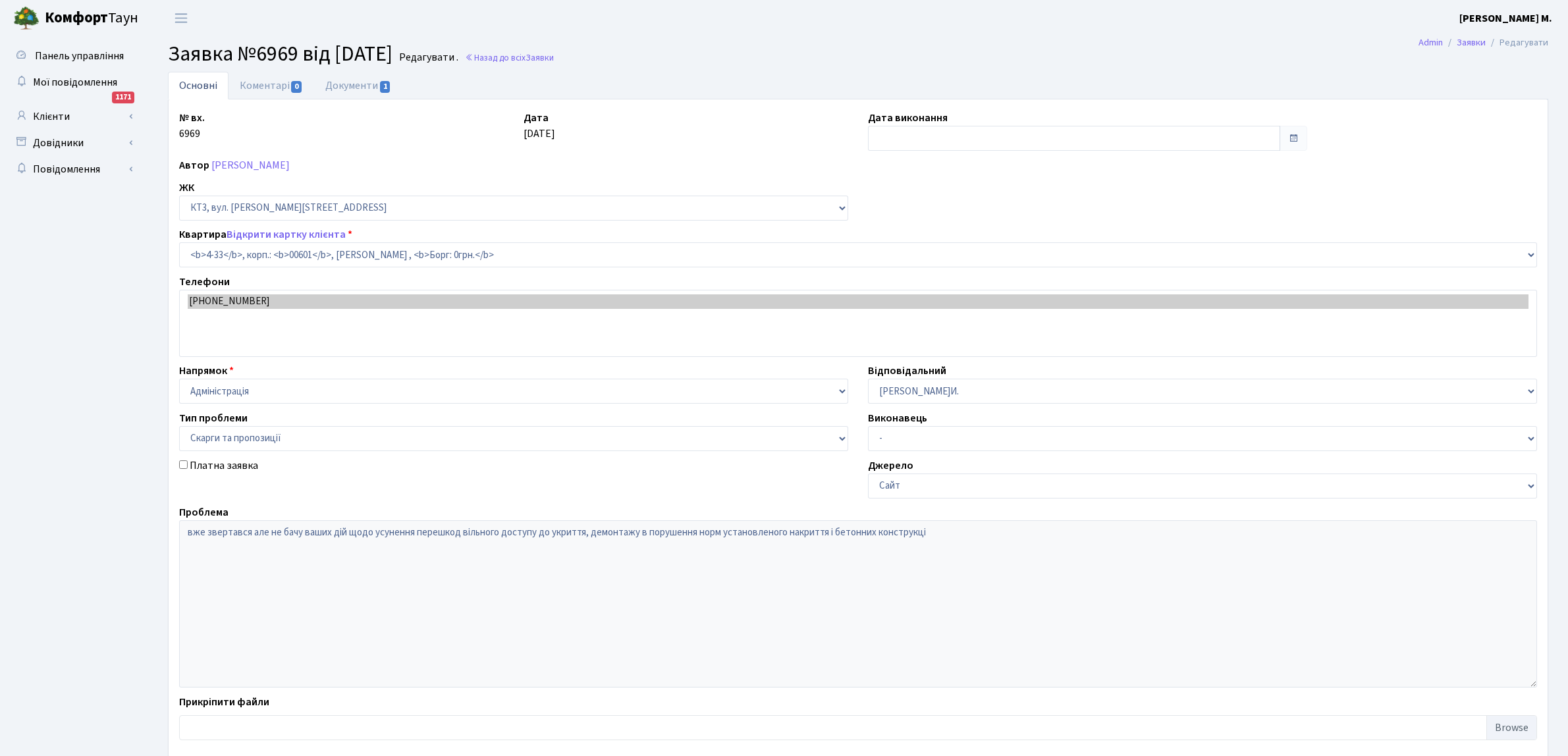
select select "16492"
select select "55"
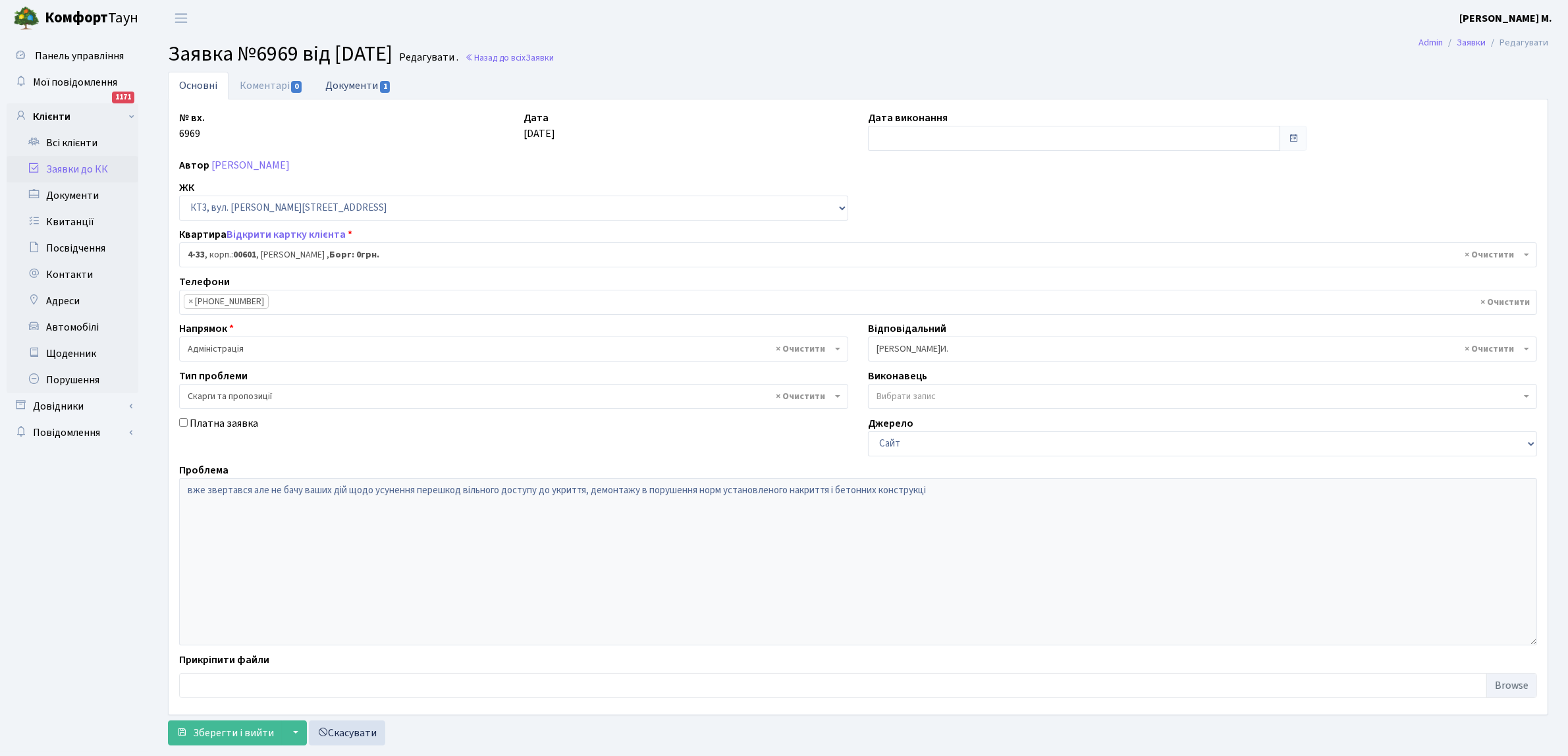
click at [385, 84] on span "1" at bounding box center [385, 87] width 11 height 12
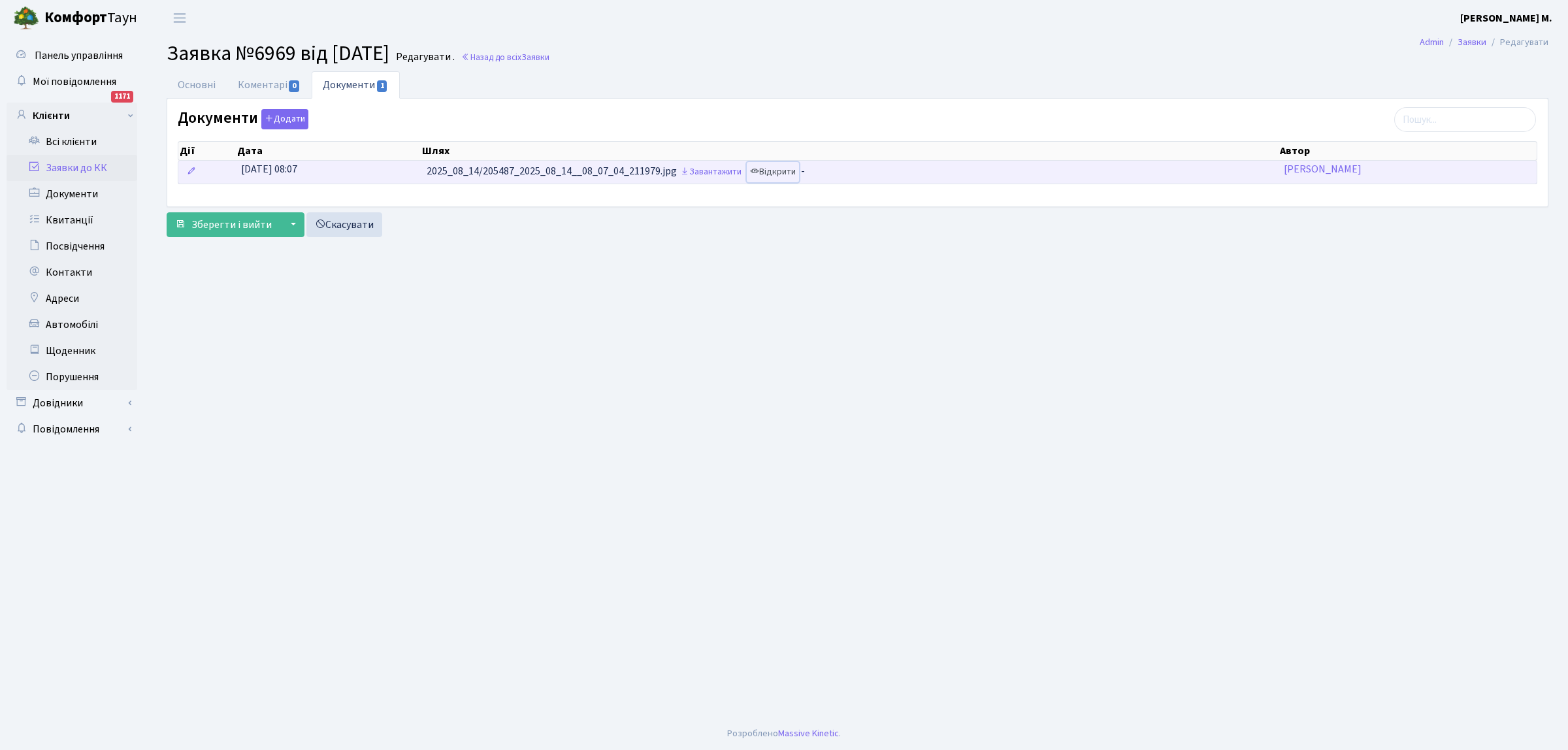
click at [782, 174] on link "Відкрити" at bounding box center [773, 172] width 52 height 20
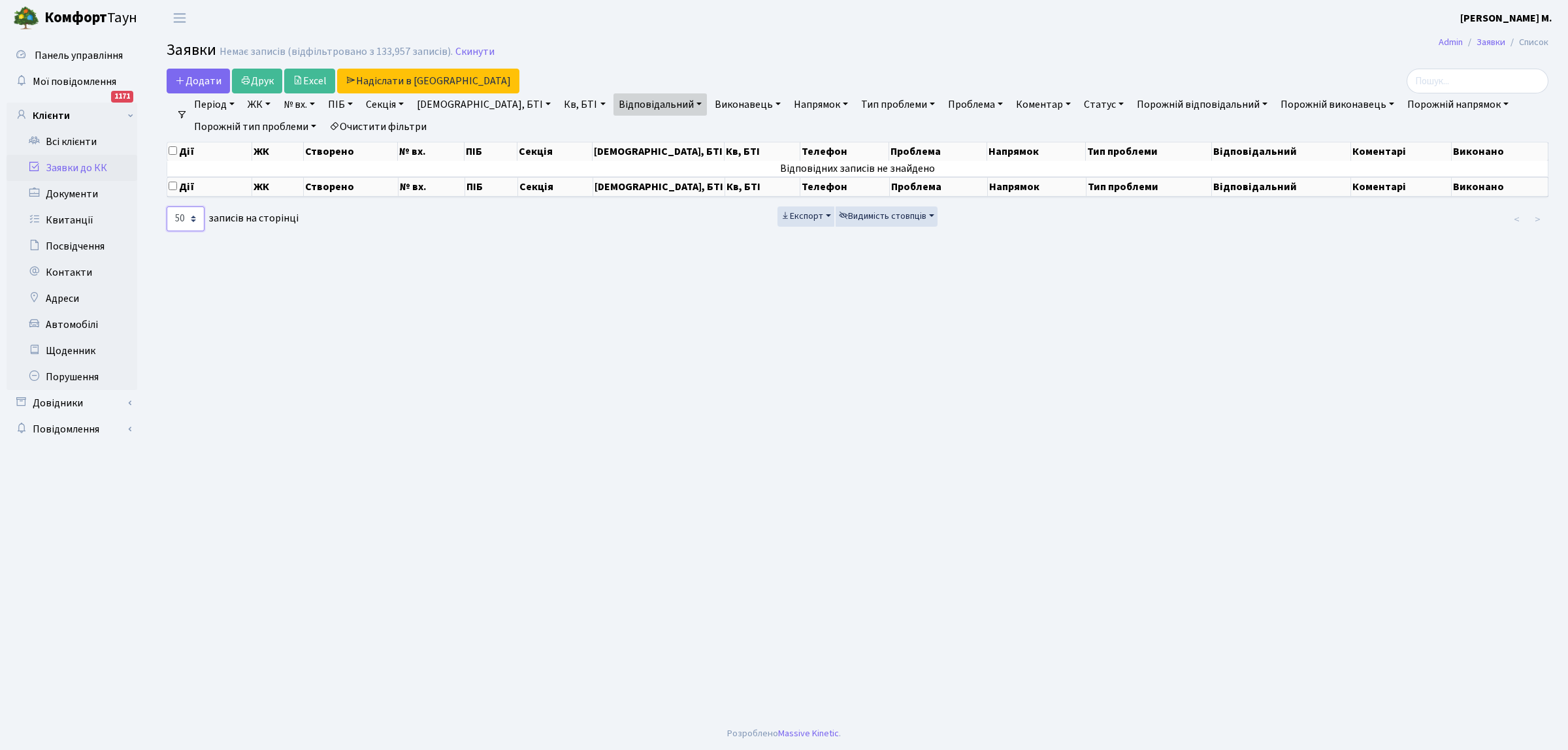
click at [191, 220] on select "10 25 50 100 250 500 1,000" at bounding box center [185, 219] width 38 height 25
select select "25"
click at [166, 208] on select "10 25 50 100 250 500 1,000" at bounding box center [185, 219] width 38 height 25
click at [1078, 100] on link "Статус" at bounding box center [1103, 104] width 50 height 22
click at [1079, 184] on link "Не виконано" at bounding box center [1130, 183] width 103 height 20
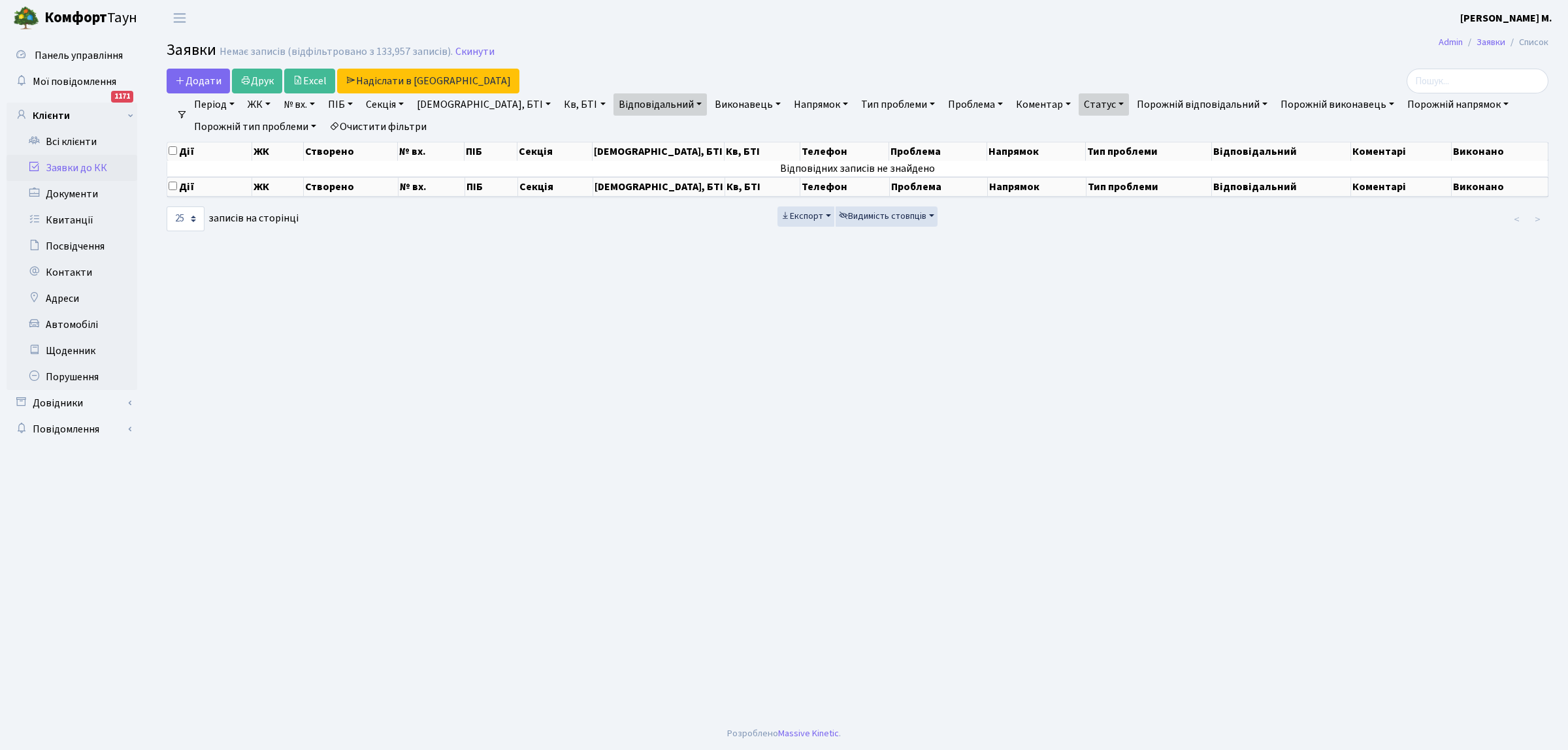
click at [383, 126] on link "Очистити фільтри" at bounding box center [378, 126] width 108 height 22
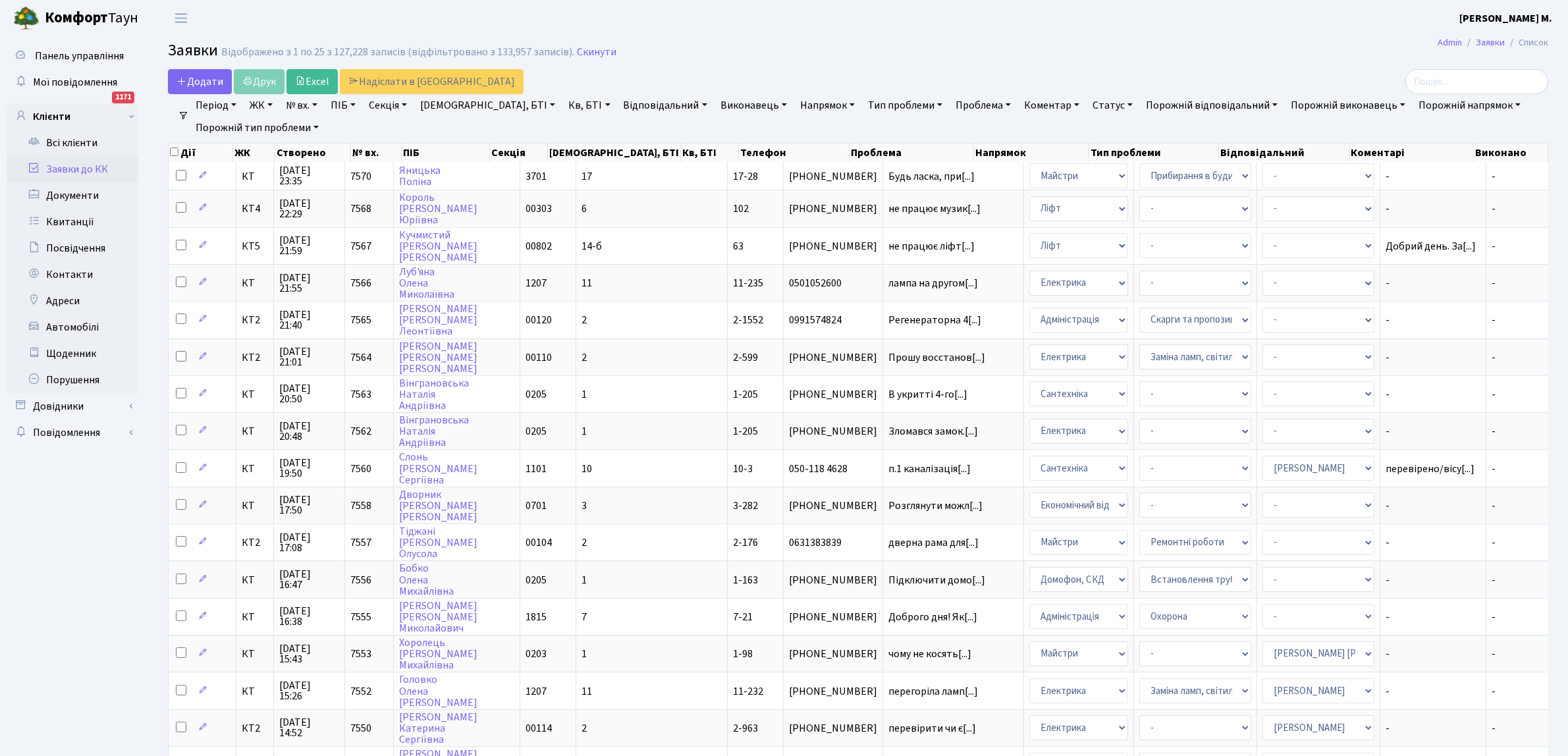
click at [619, 106] on link "Відповідальний" at bounding box center [665, 105] width 94 height 22
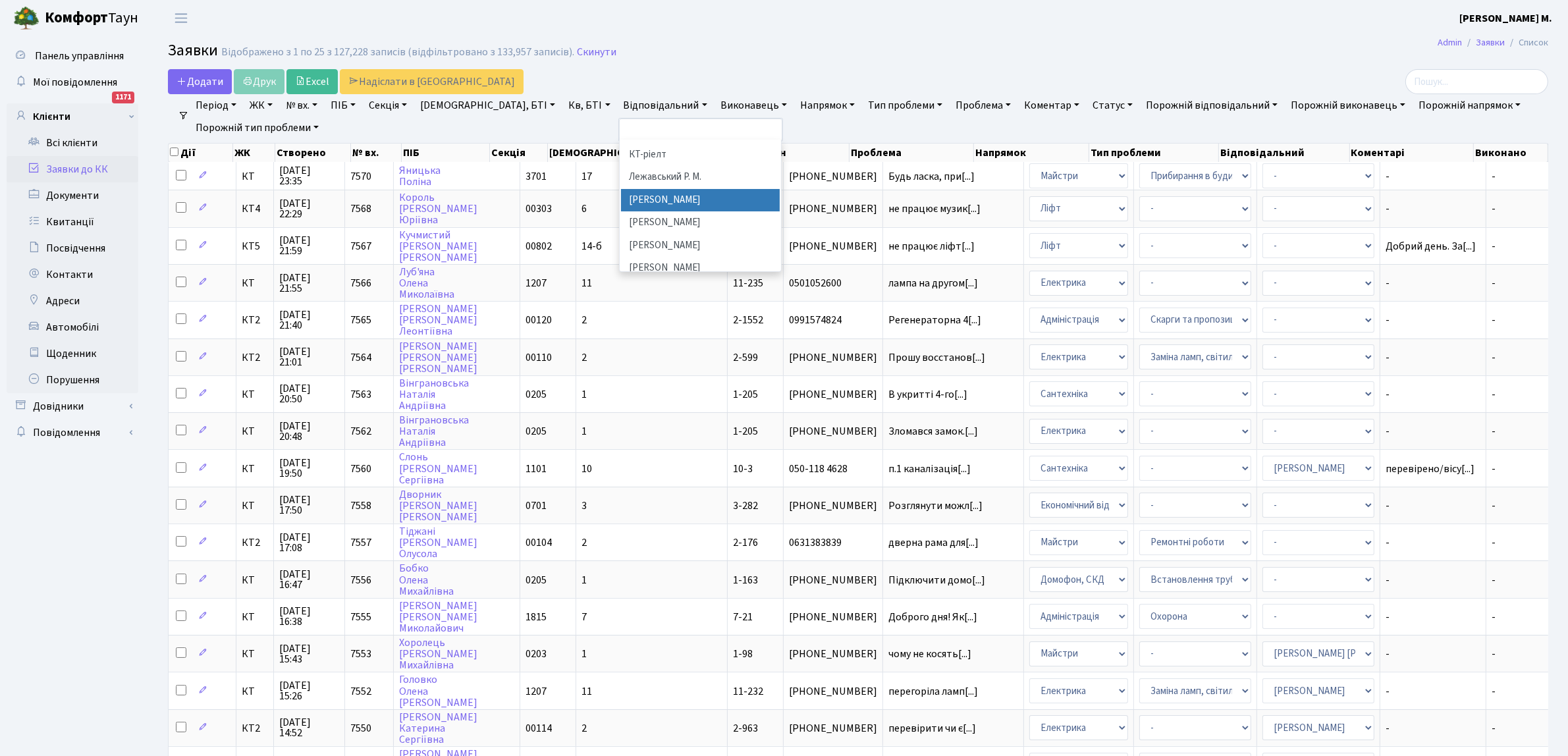
scroll to position [664, 0]
click at [621, 233] on li "[PERSON_NAME]И." at bounding box center [700, 244] width 159 height 23
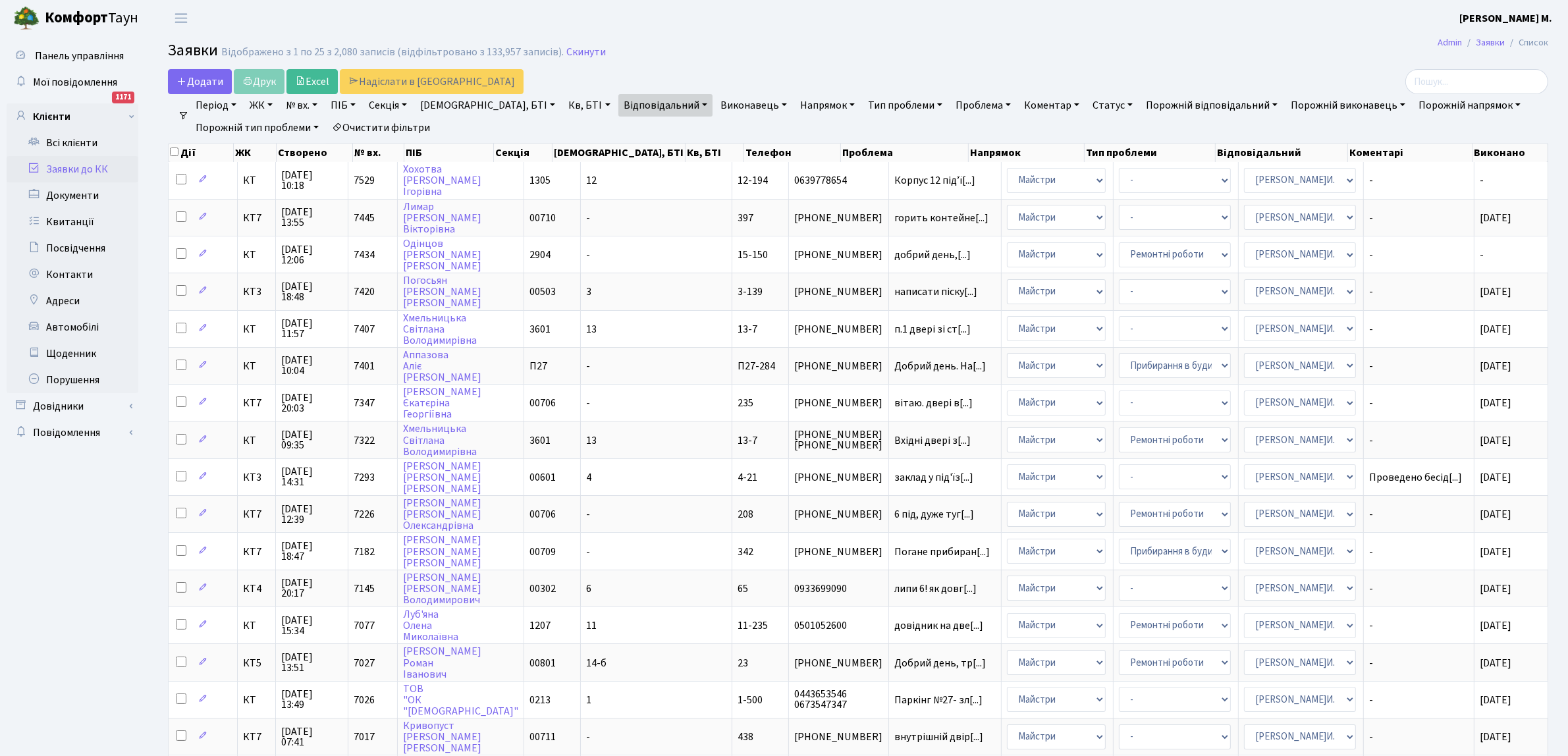
click at [1087, 101] on link "Статус" at bounding box center [1112, 105] width 51 height 22
click at [1088, 186] on link "Не виконано" at bounding box center [1139, 185] width 104 height 20
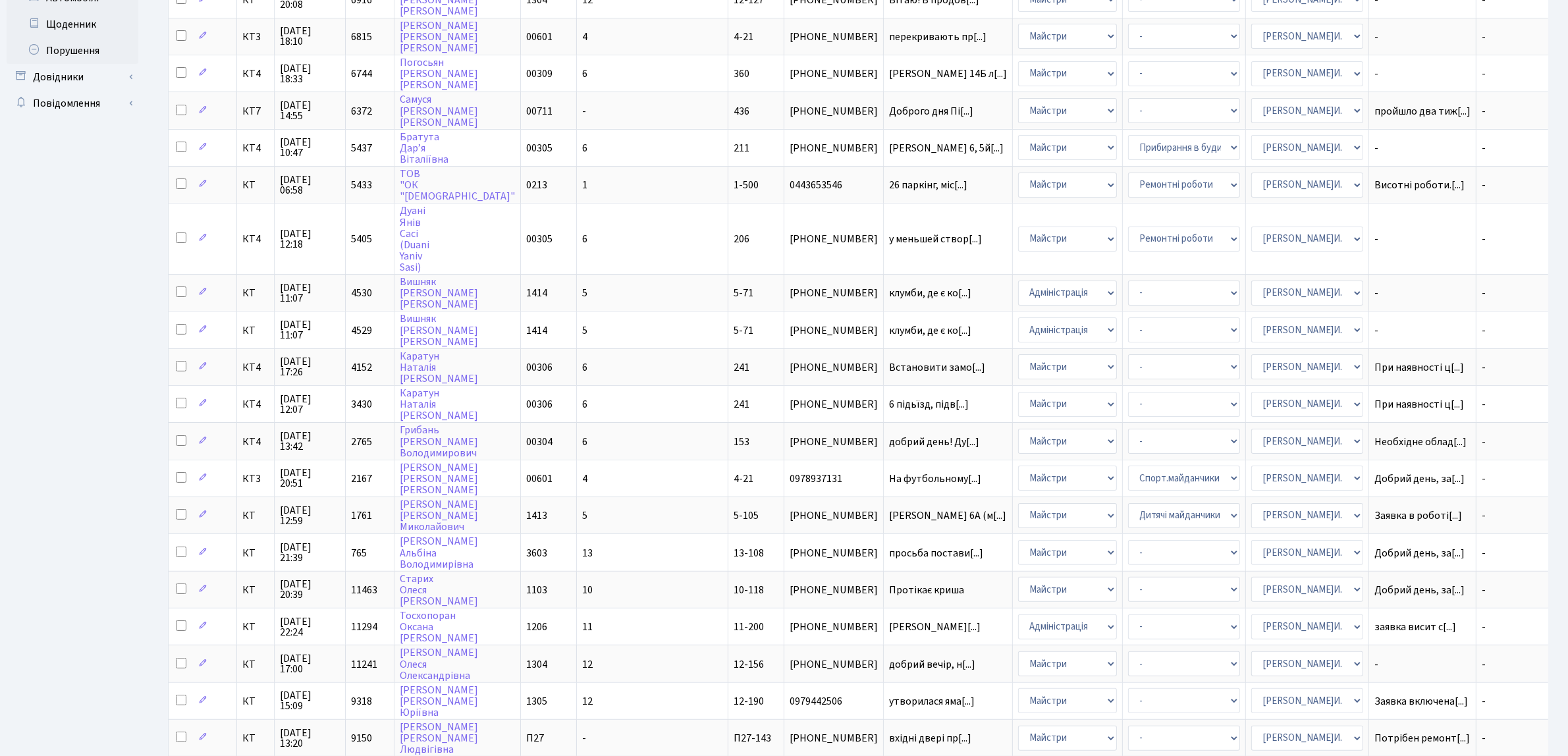
scroll to position [83, 0]
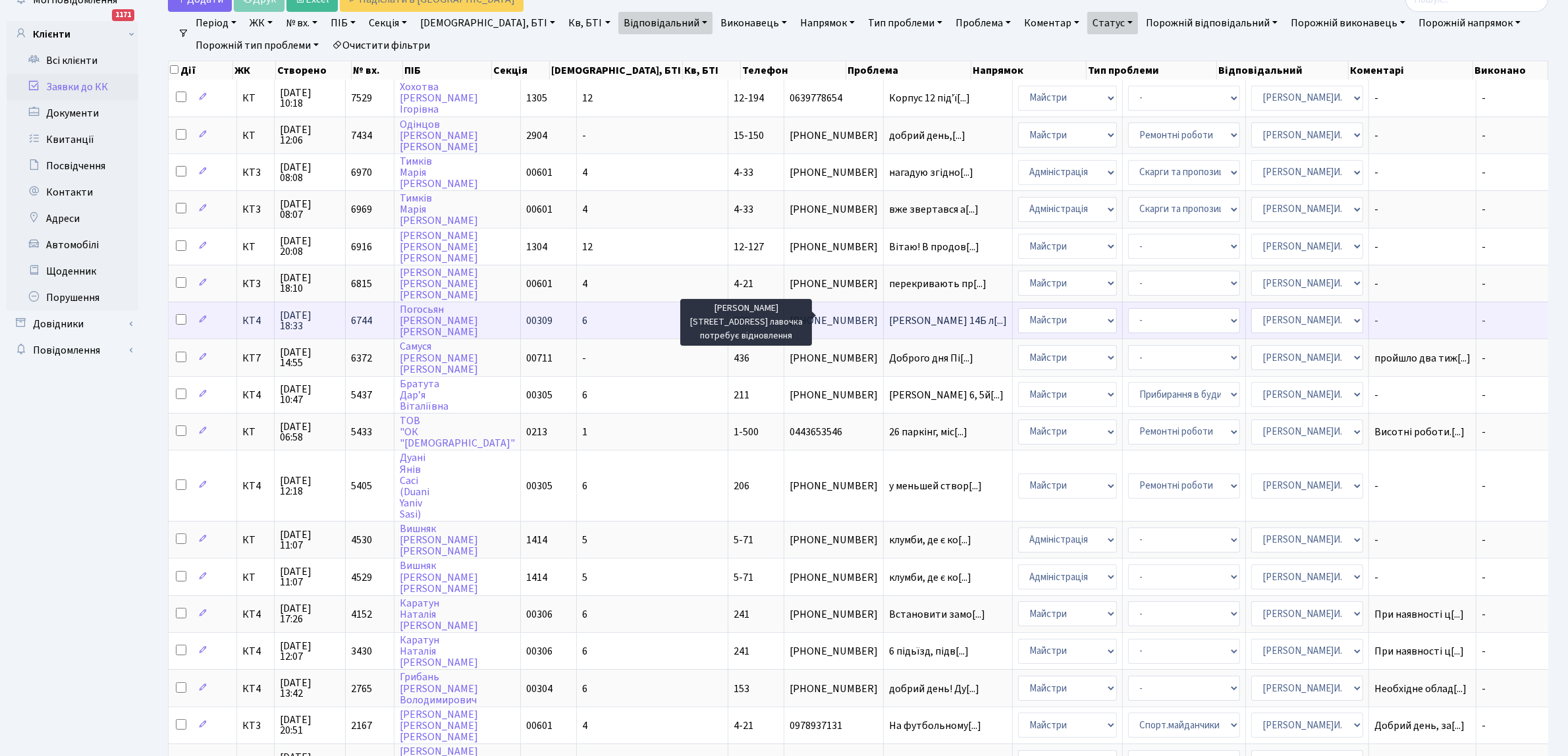
click at [894, 315] on span "Березнева 14Б л[...]" at bounding box center [948, 321] width 118 height 15
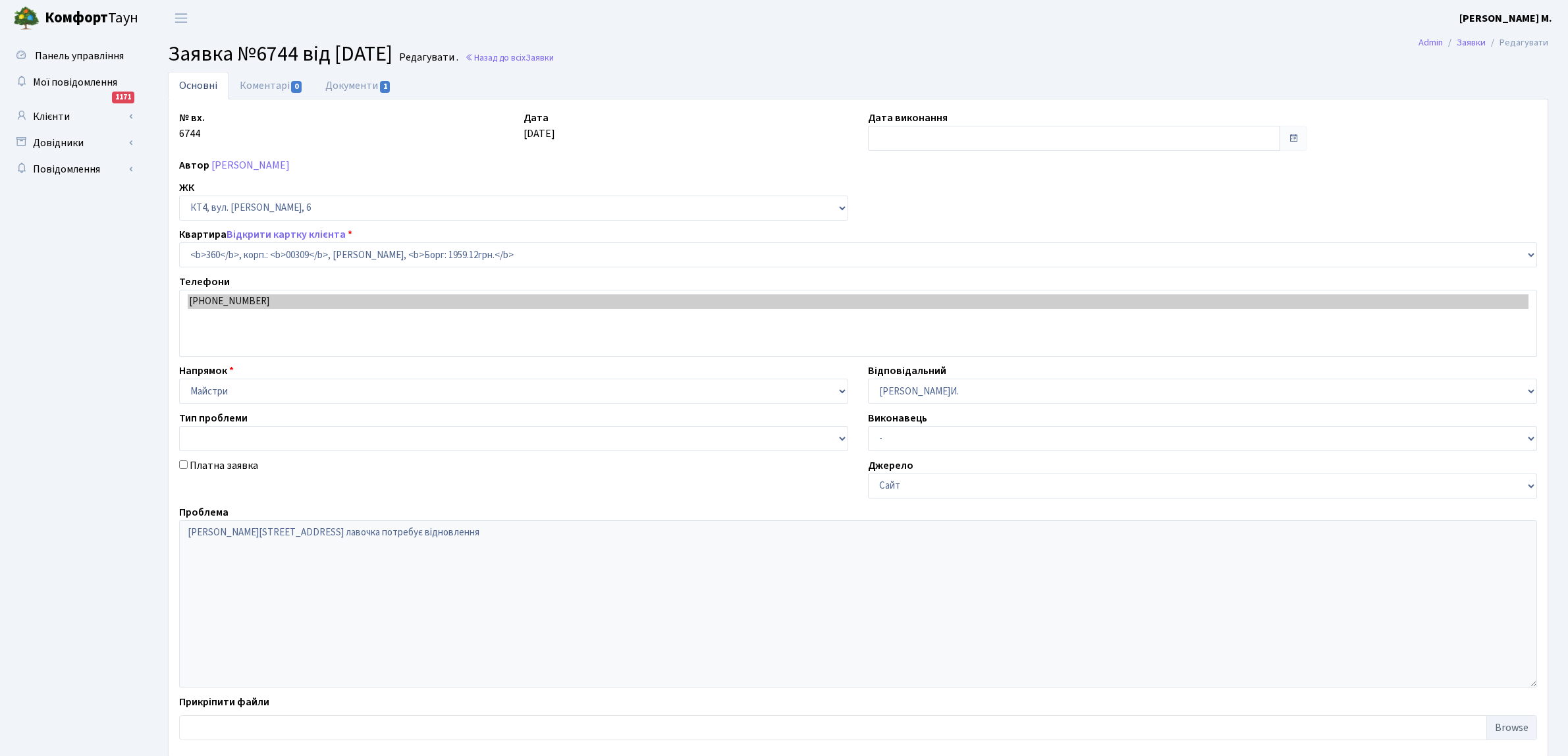
select select "17067"
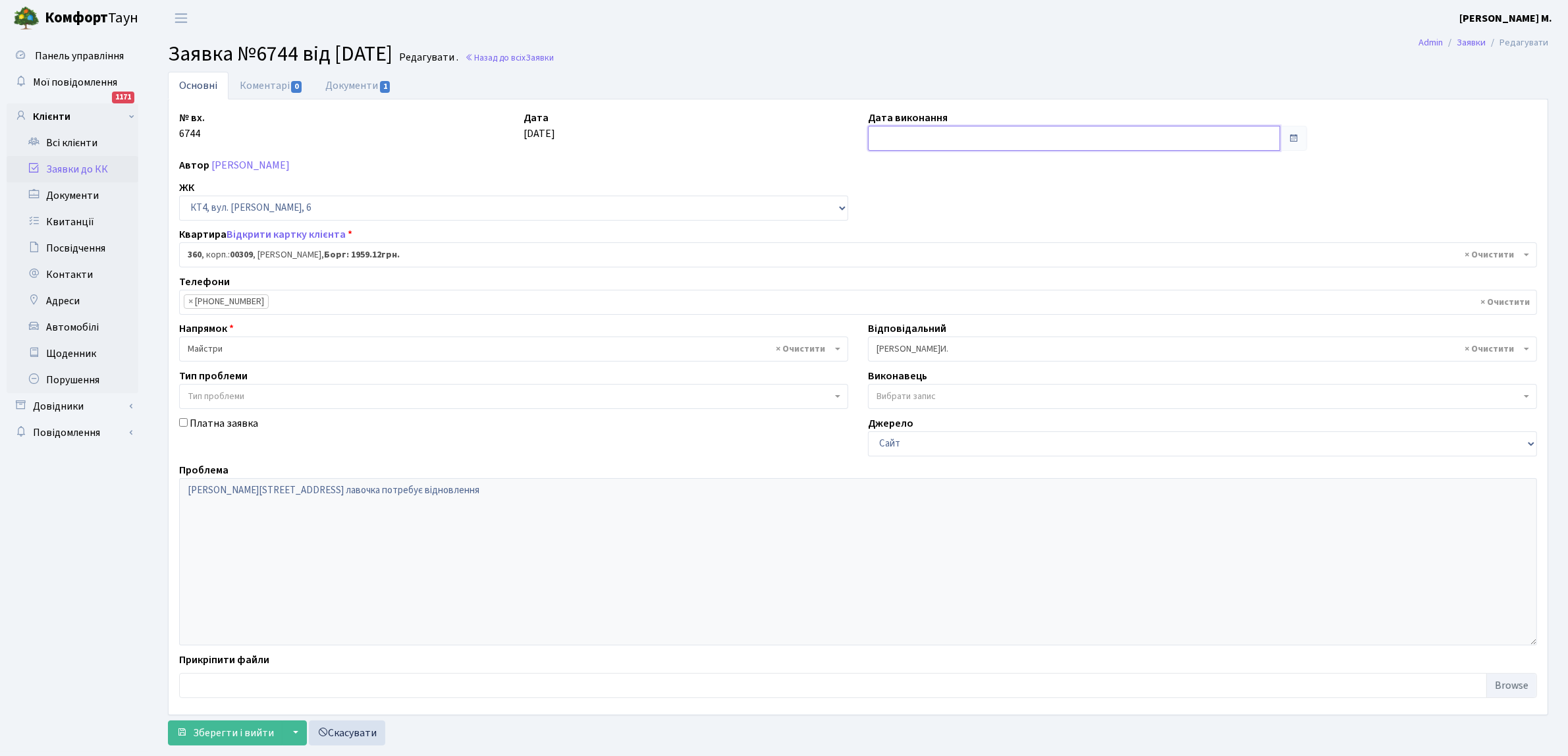
click at [914, 136] on input "text" at bounding box center [1074, 138] width 412 height 25
click at [881, 202] on td "25" at bounding box center [881, 205] width 20 height 20
type input "25.08.2025"
click at [228, 739] on span "Зберегти і вийти" at bounding box center [233, 733] width 81 height 15
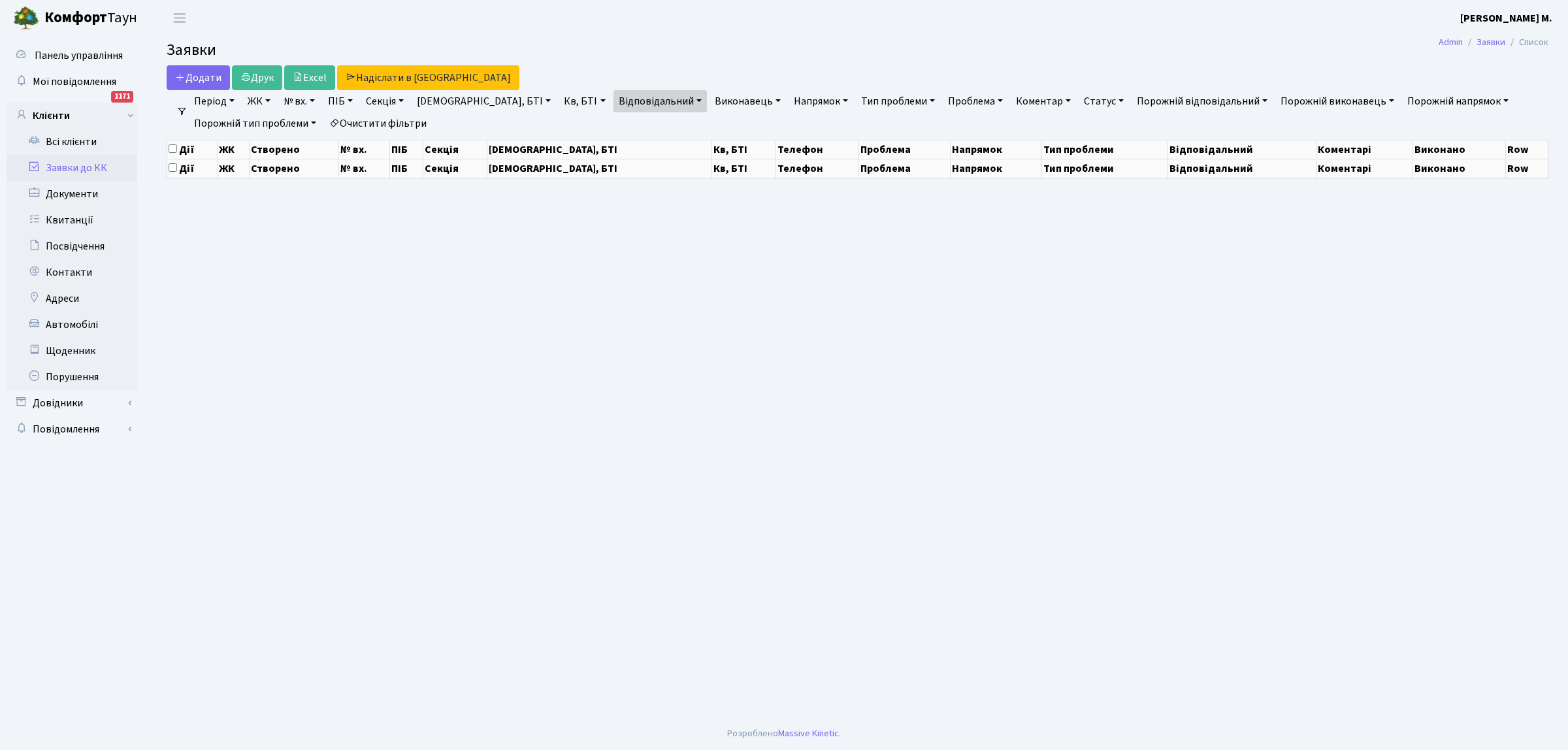
select select "25"
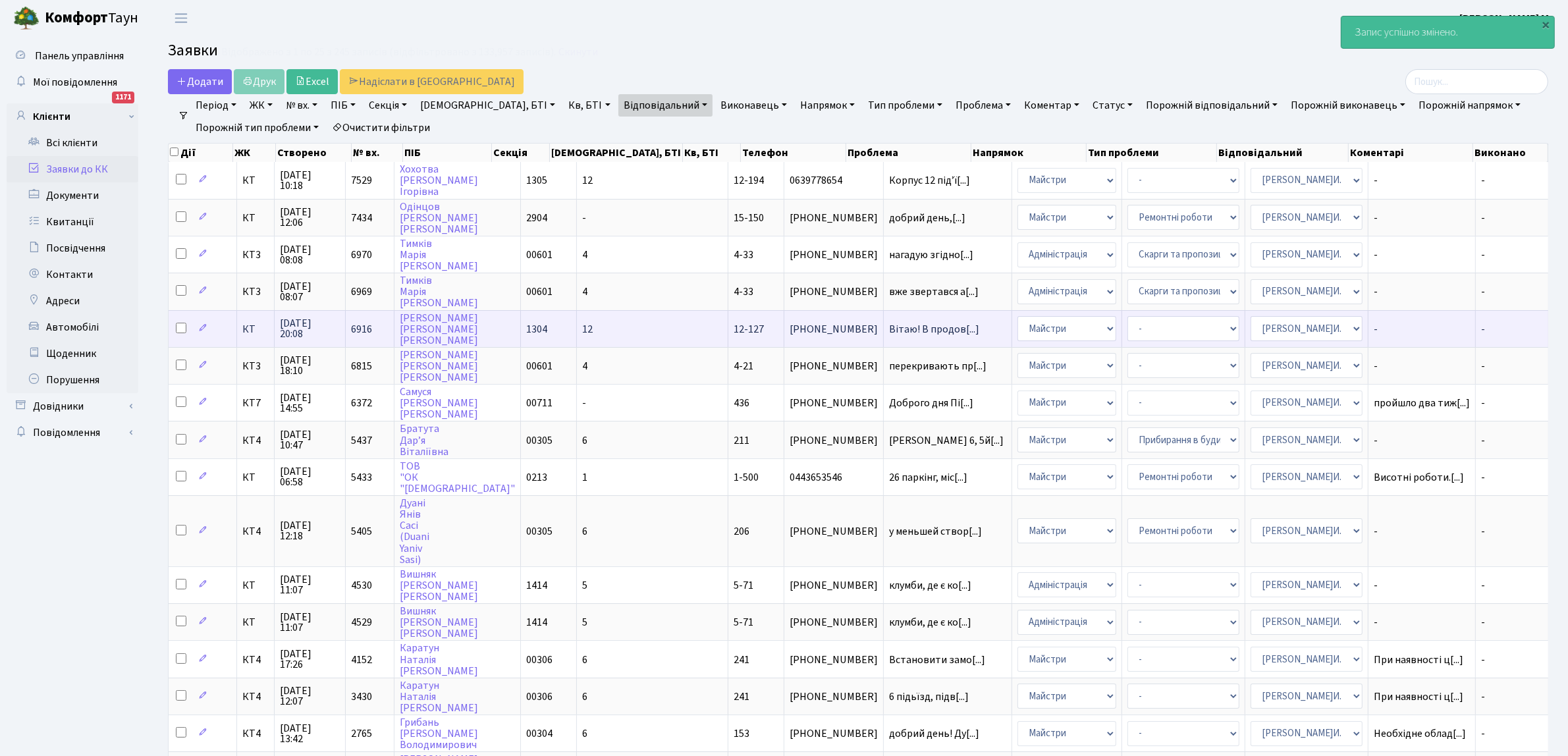
scroll to position [83, 0]
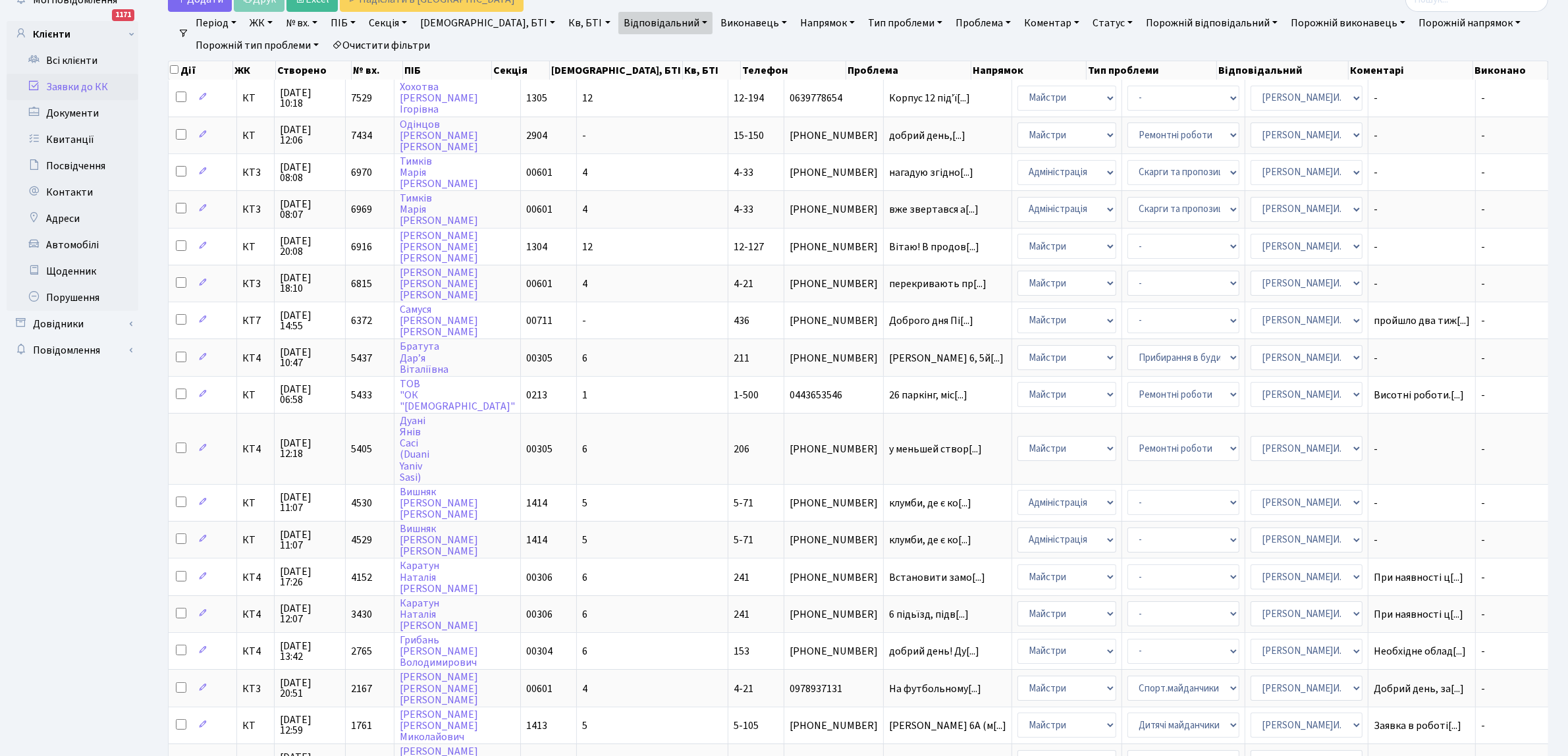
click at [1087, 20] on link "Статус" at bounding box center [1112, 23] width 51 height 22
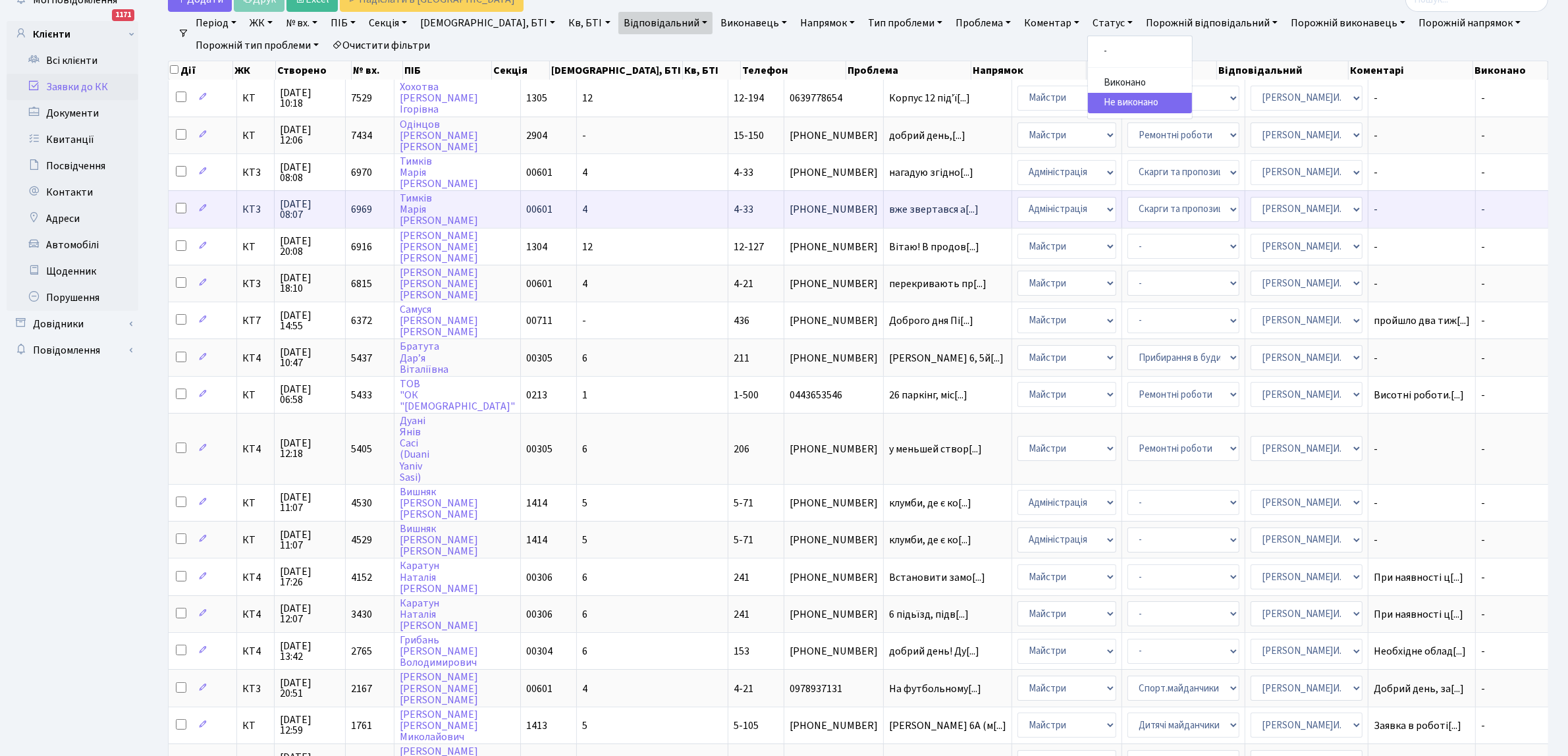
click at [1369, 201] on td "-" at bounding box center [1422, 208] width 107 height 37
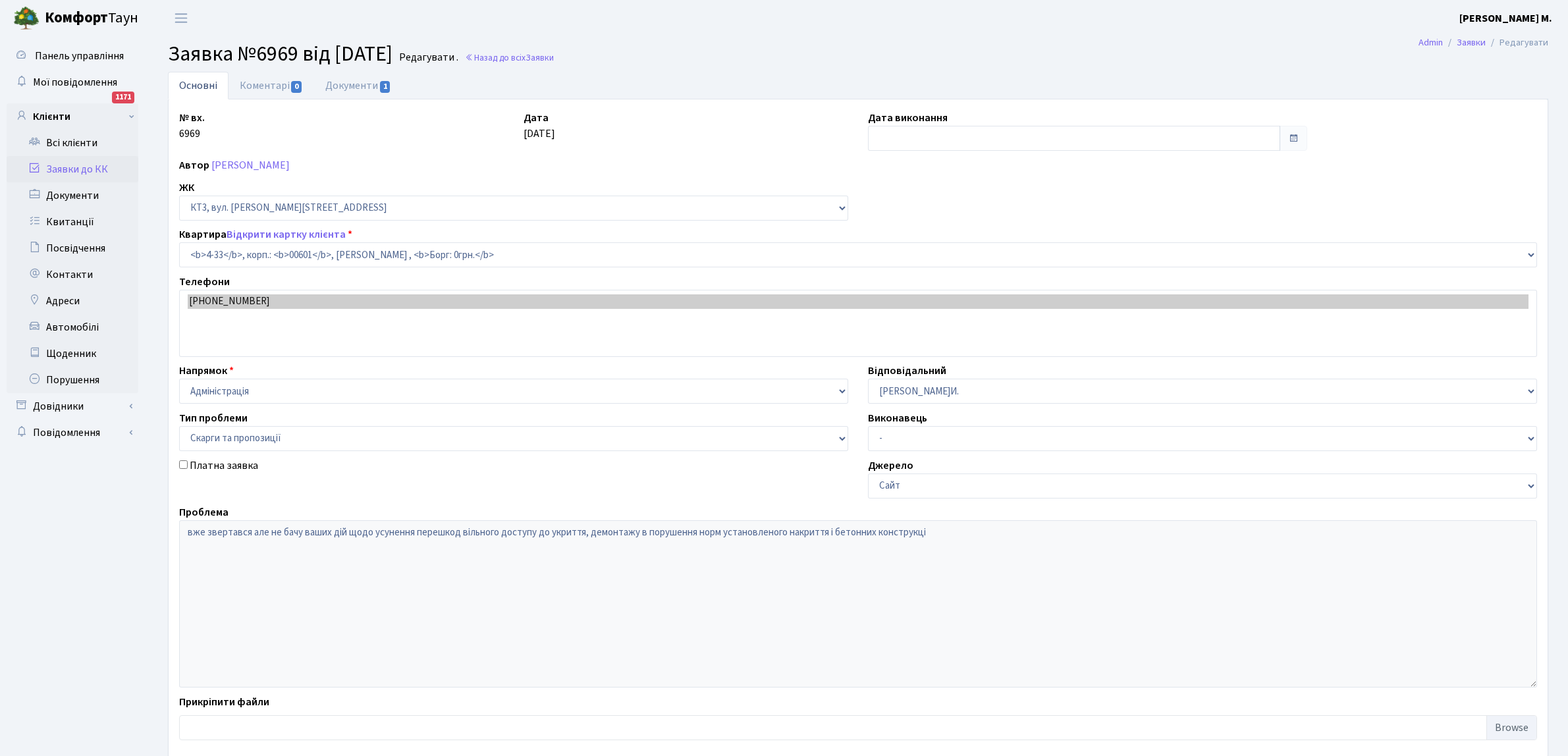
select select "16492"
select select "55"
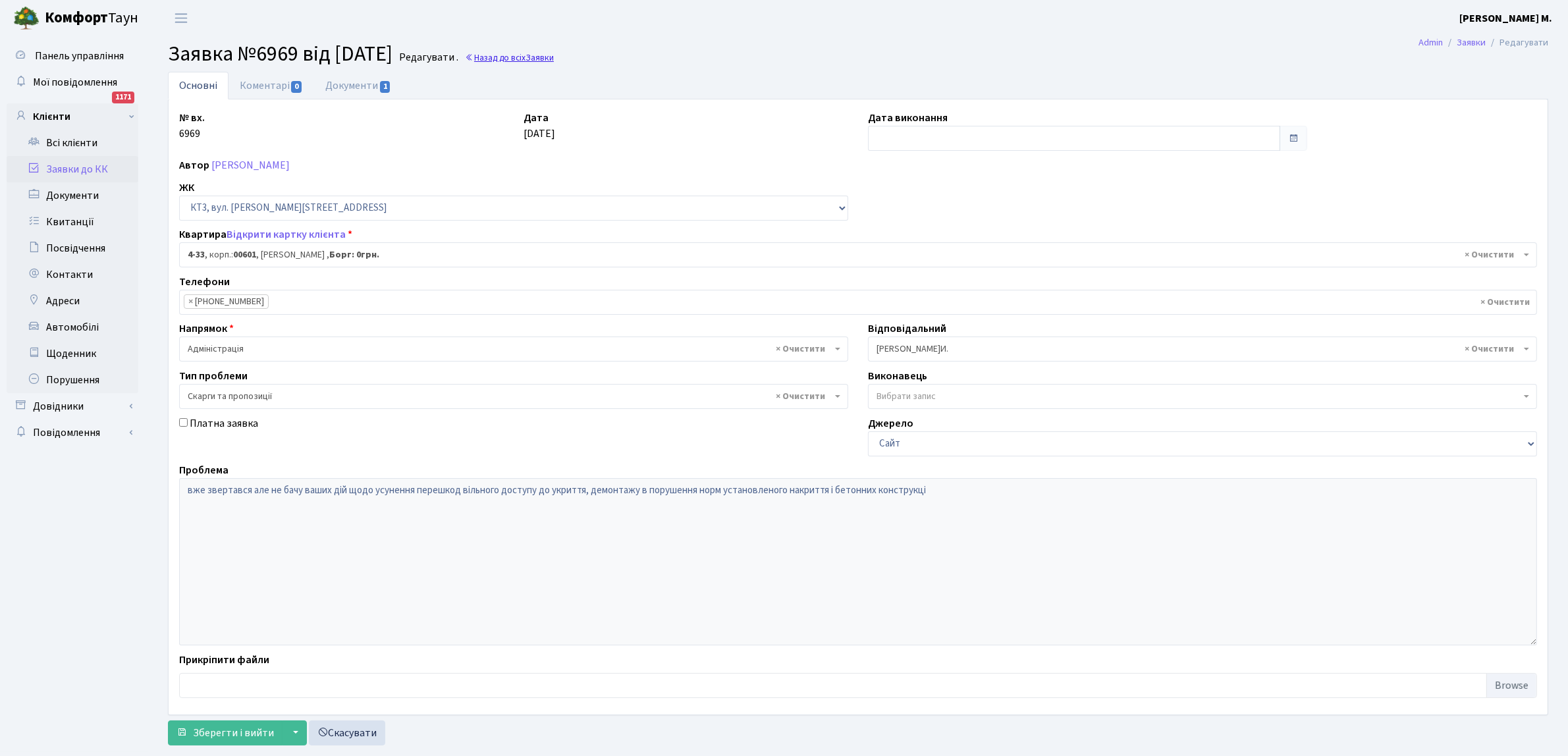
click at [521, 57] on link "Назад до всіх Заявки" at bounding box center [509, 57] width 89 height 12
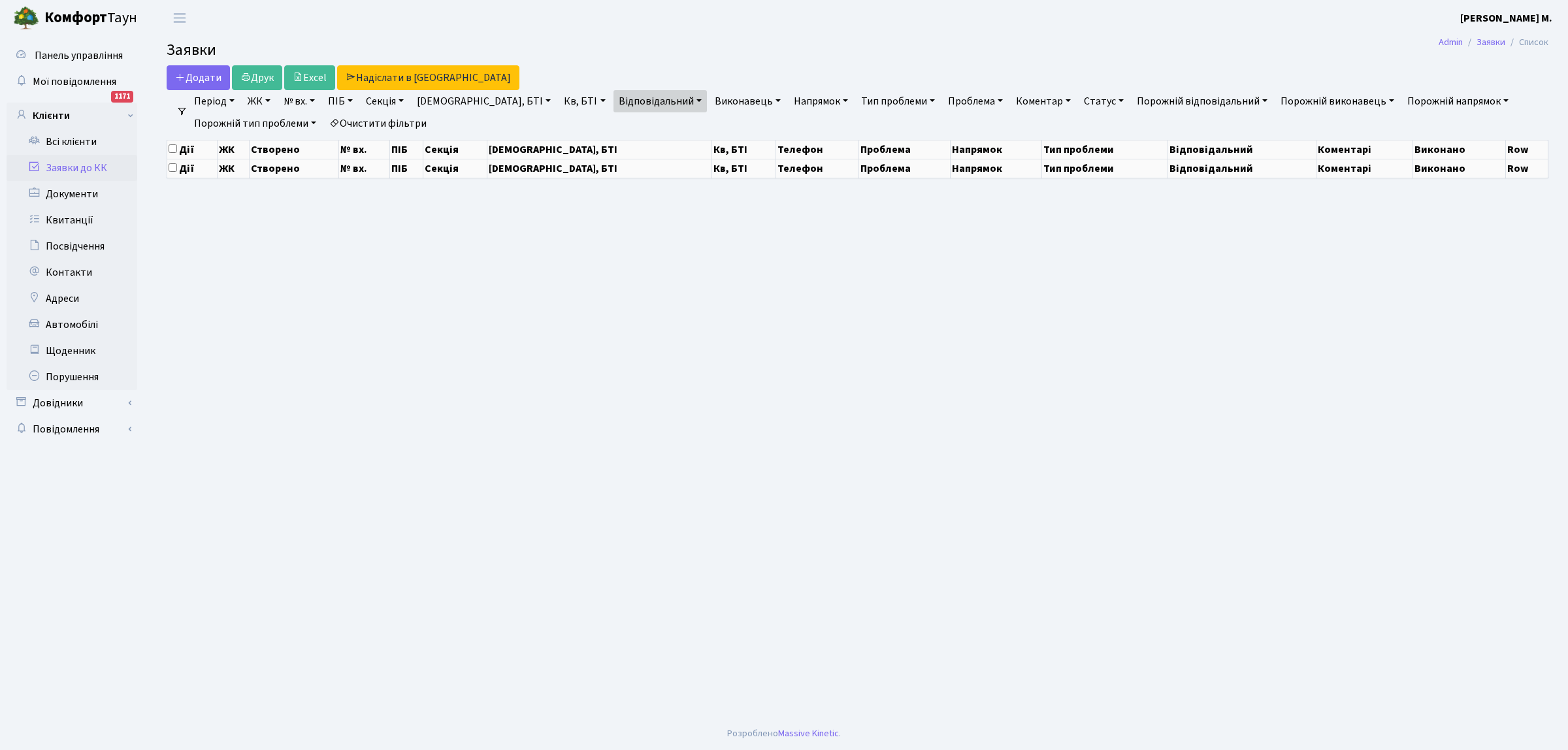
select select "25"
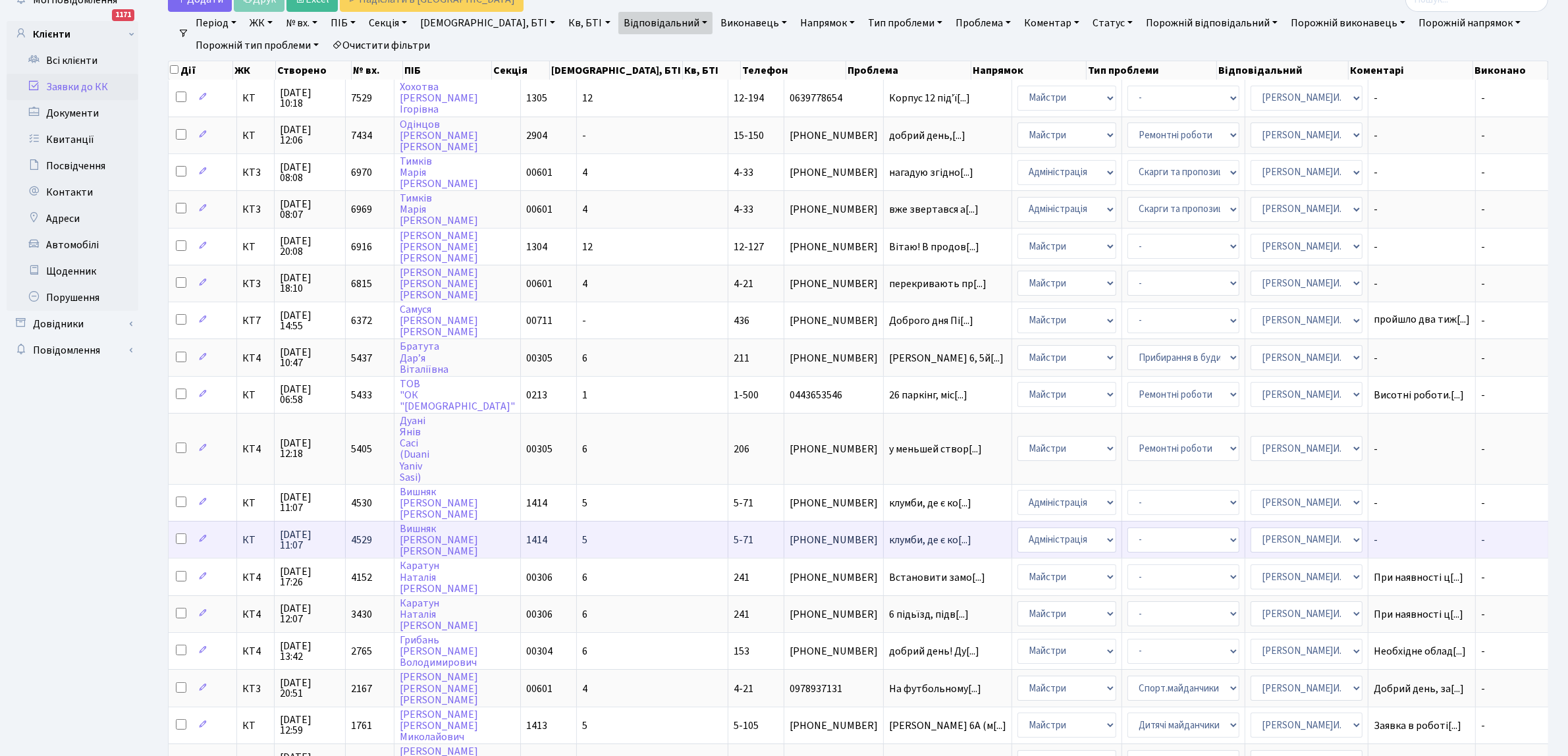
scroll to position [247, 0]
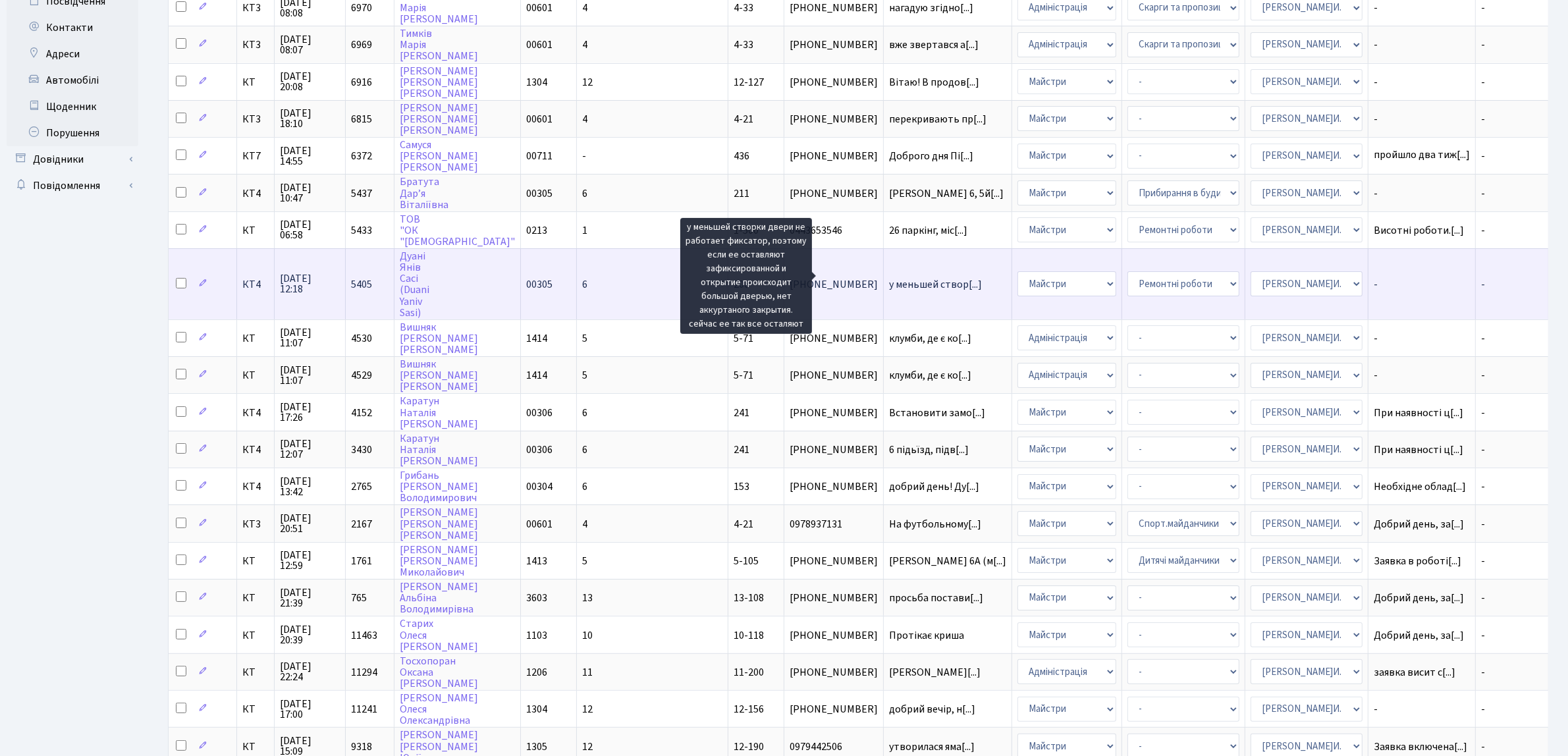
click at [894, 277] on span "у меньшей створ[...]" at bounding box center [936, 284] width 93 height 15
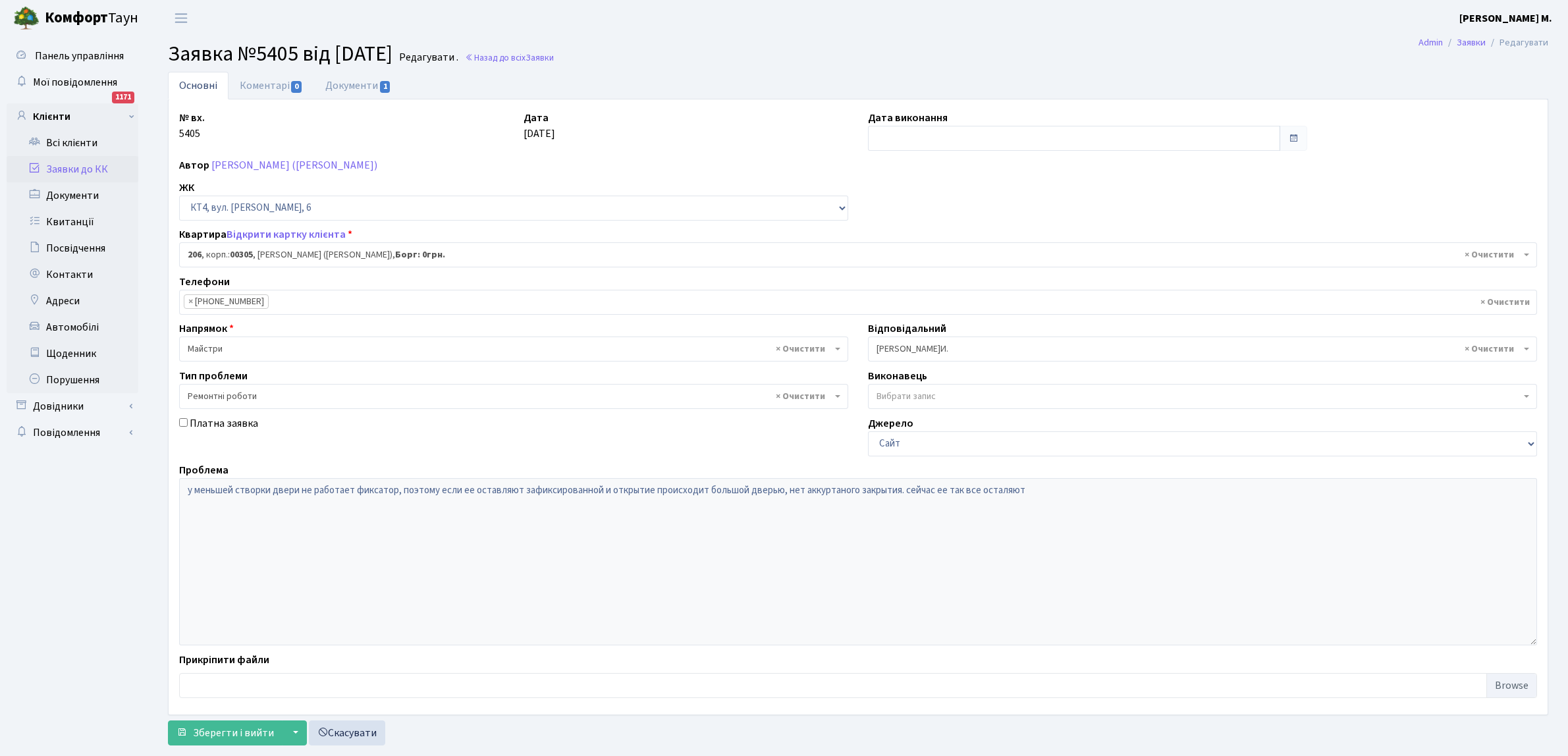
select select "16926"
select select "62"
click at [877, 136] on input "text" at bounding box center [1074, 138] width 412 height 25
click at [881, 202] on td "25" at bounding box center [881, 205] width 20 height 20
type input "[DATE]"
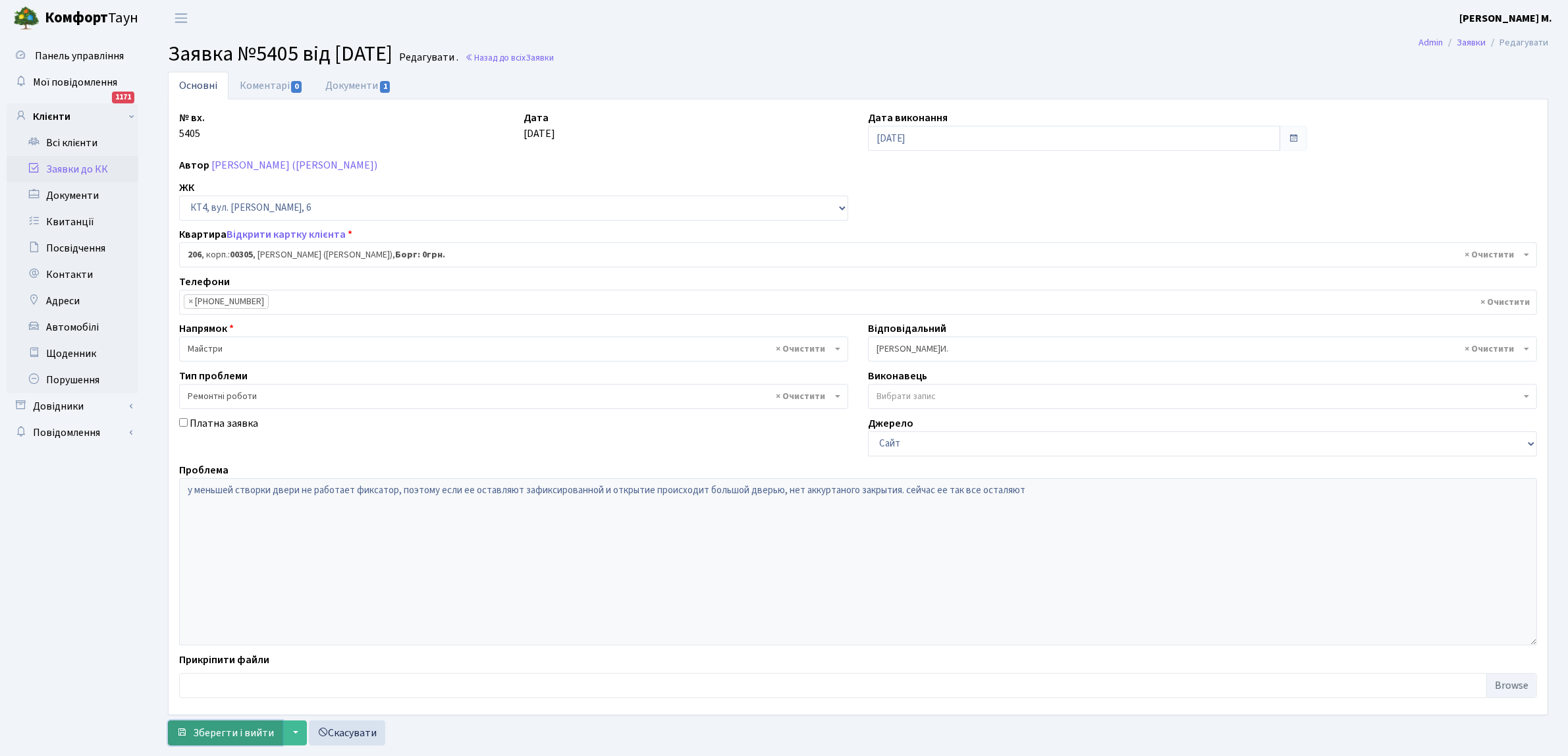
click at [227, 736] on span "Зберегти і вийти" at bounding box center [233, 733] width 81 height 15
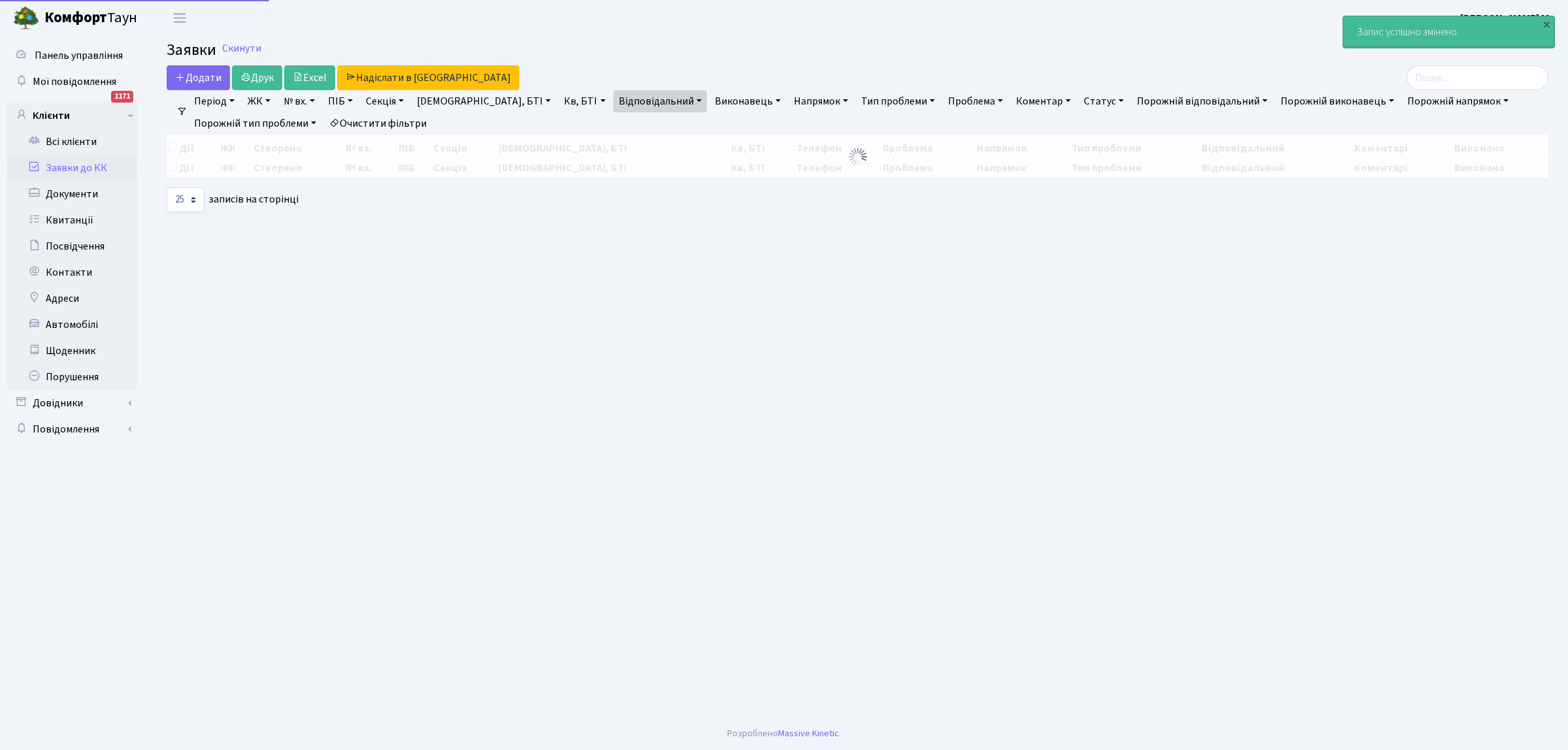
select select "25"
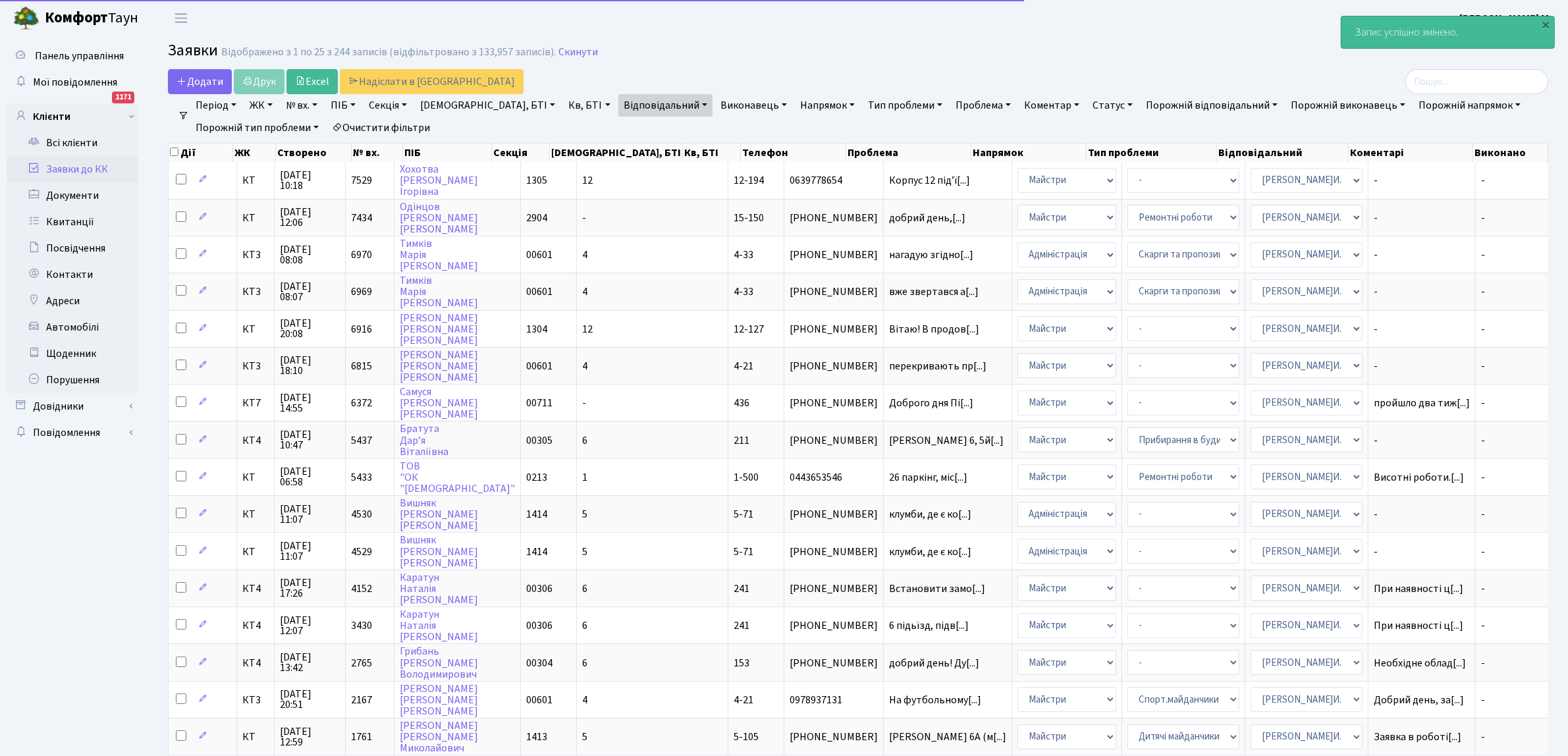
scroll to position [402, 0]
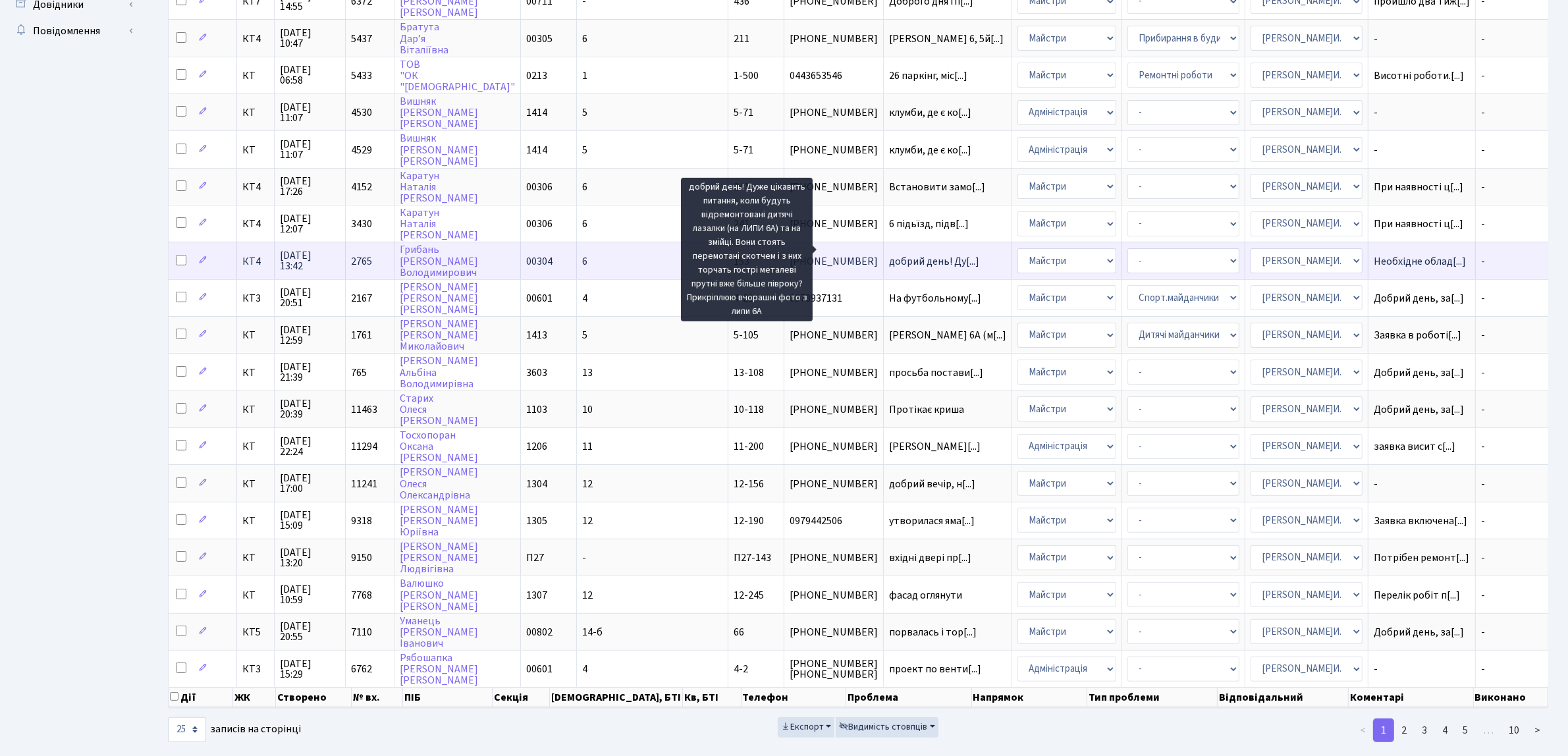
click at [904, 254] on span "добрий день! Ду[...]" at bounding box center [934, 262] width 90 height 15
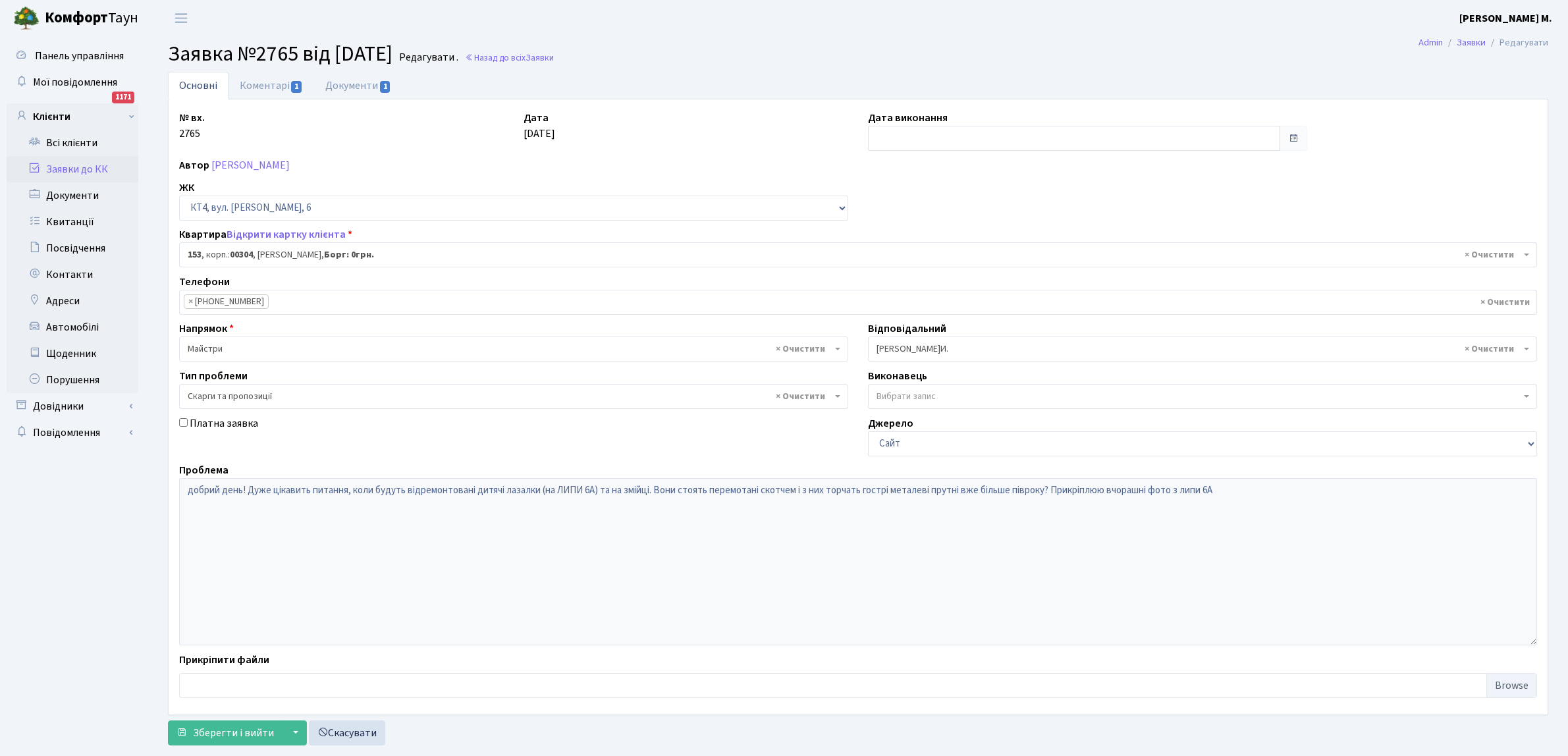
select select "16876"
select select "55"
click at [386, 81] on span "1" at bounding box center [385, 87] width 11 height 12
select select "25"
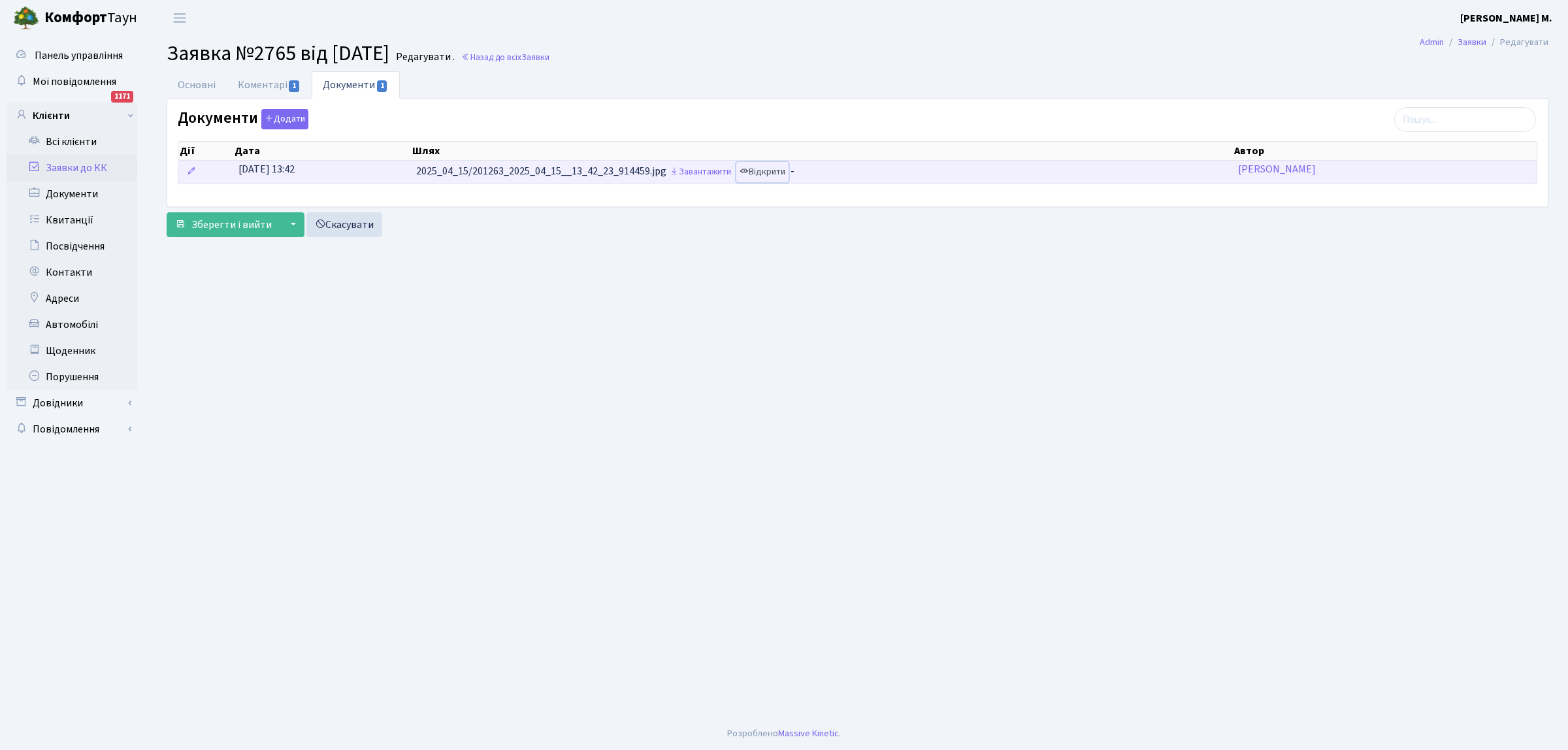
click at [763, 174] on link "Відкрити" at bounding box center [762, 172] width 52 height 20
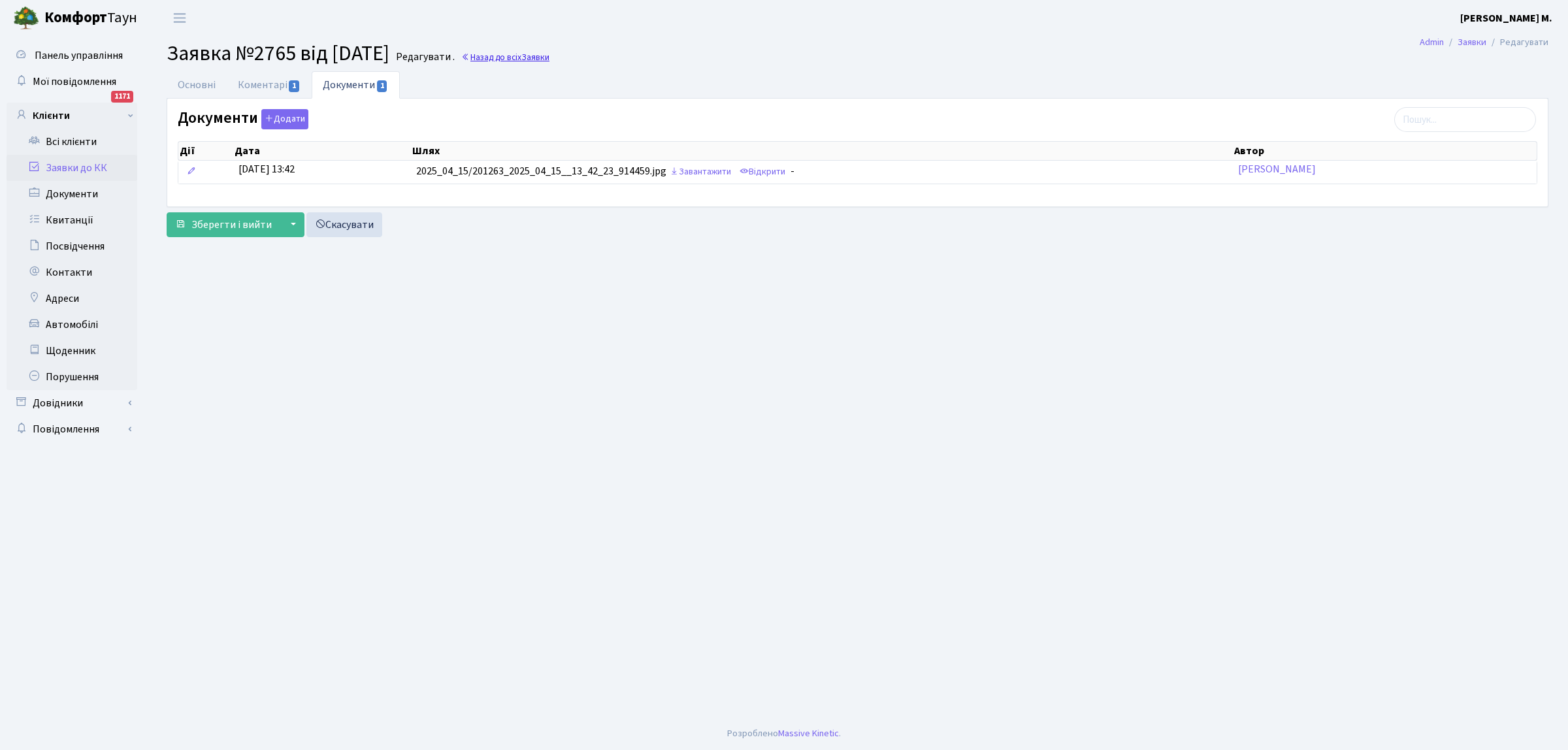
click at [520, 55] on link "Назад до всіх Заявки" at bounding box center [505, 57] width 88 height 12
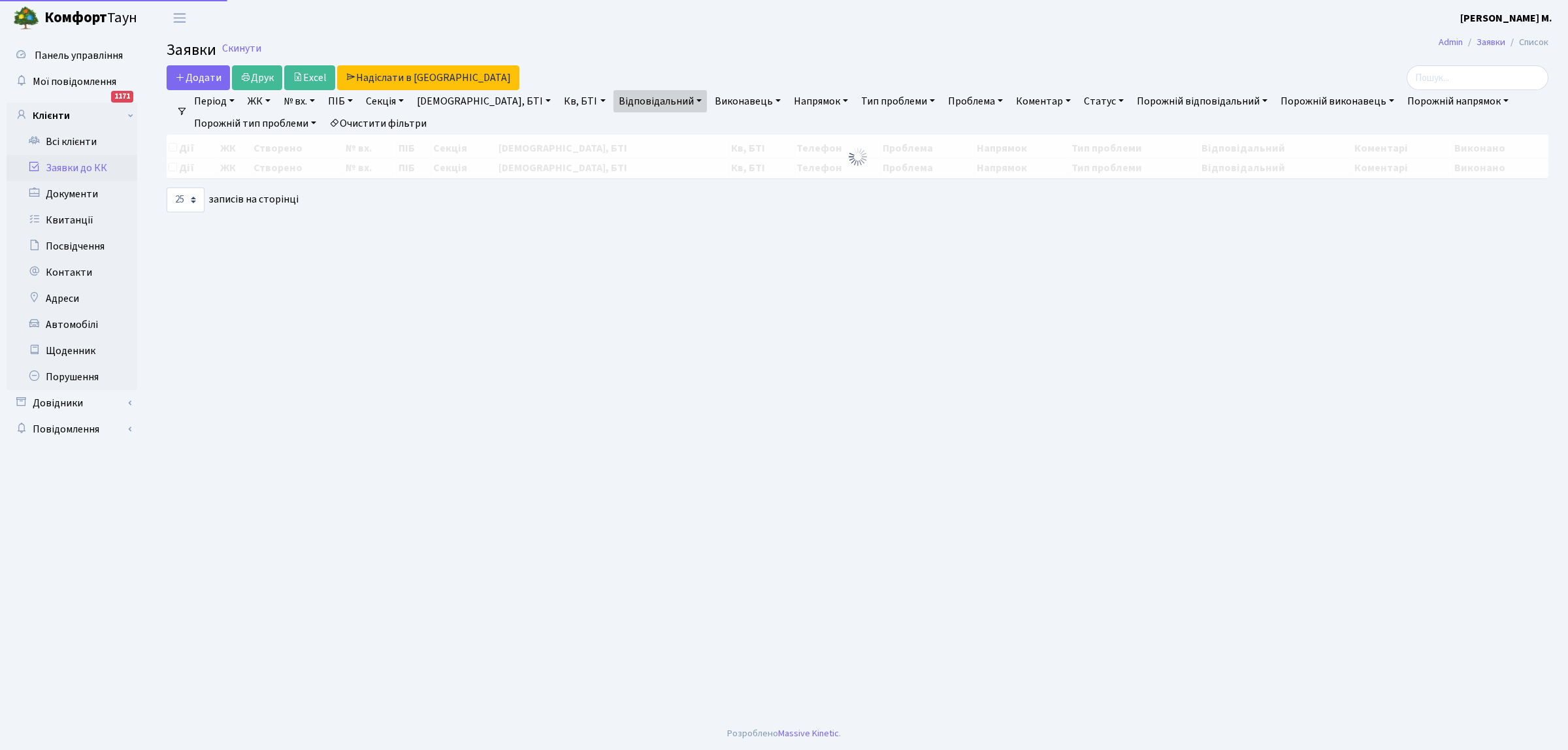
select select "25"
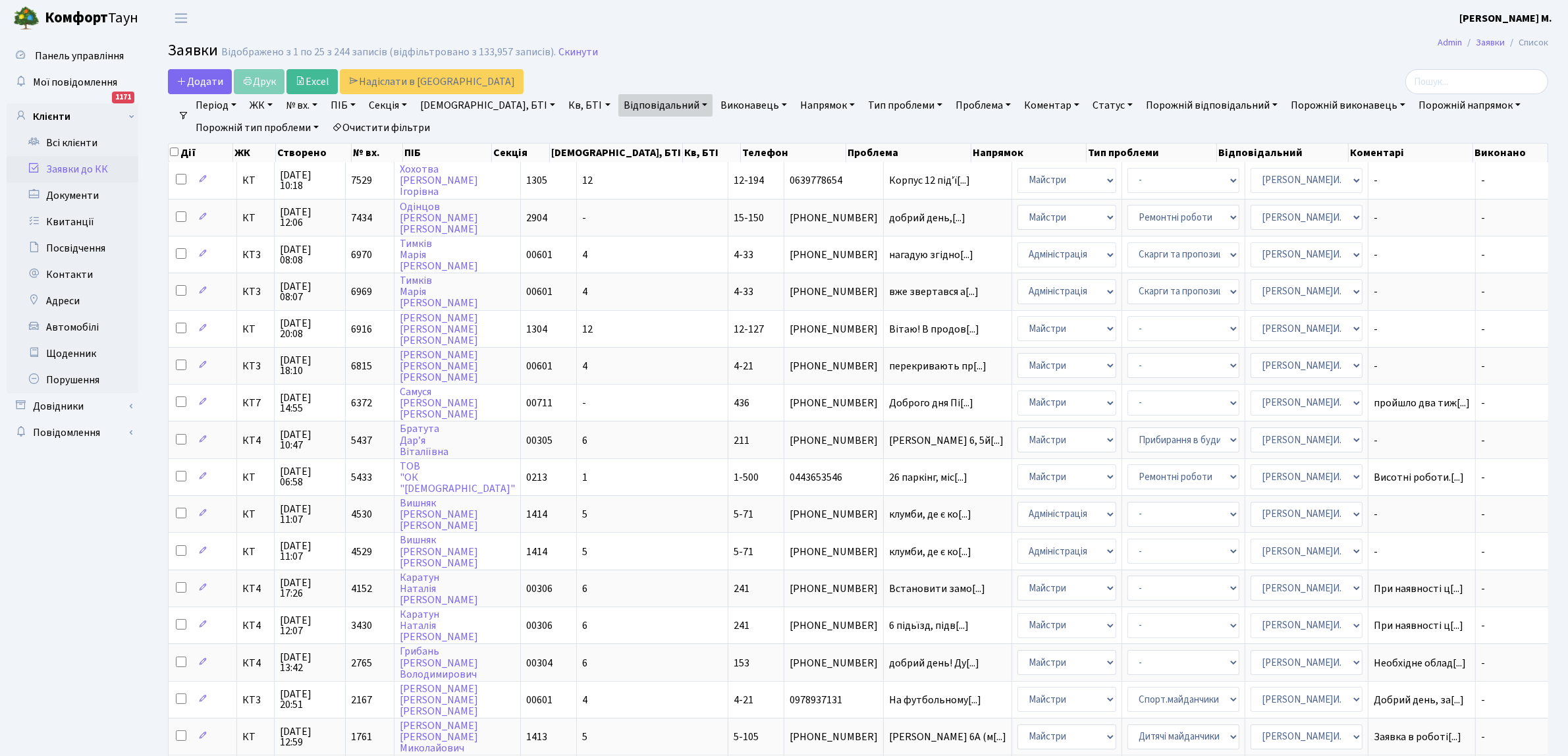
scroll to position [402, 0]
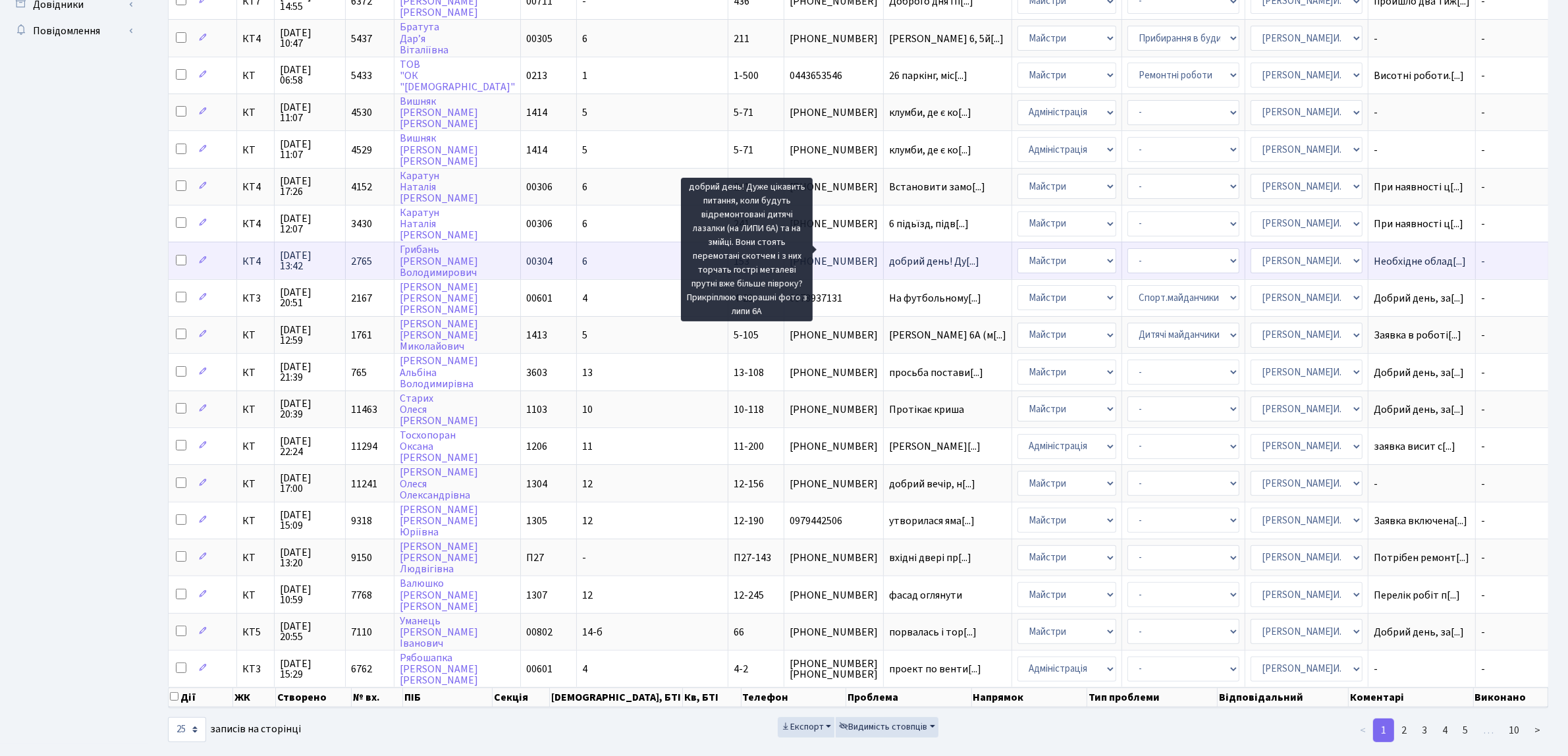
click at [889, 254] on span "добрий день! Ду[...]" at bounding box center [934, 262] width 90 height 15
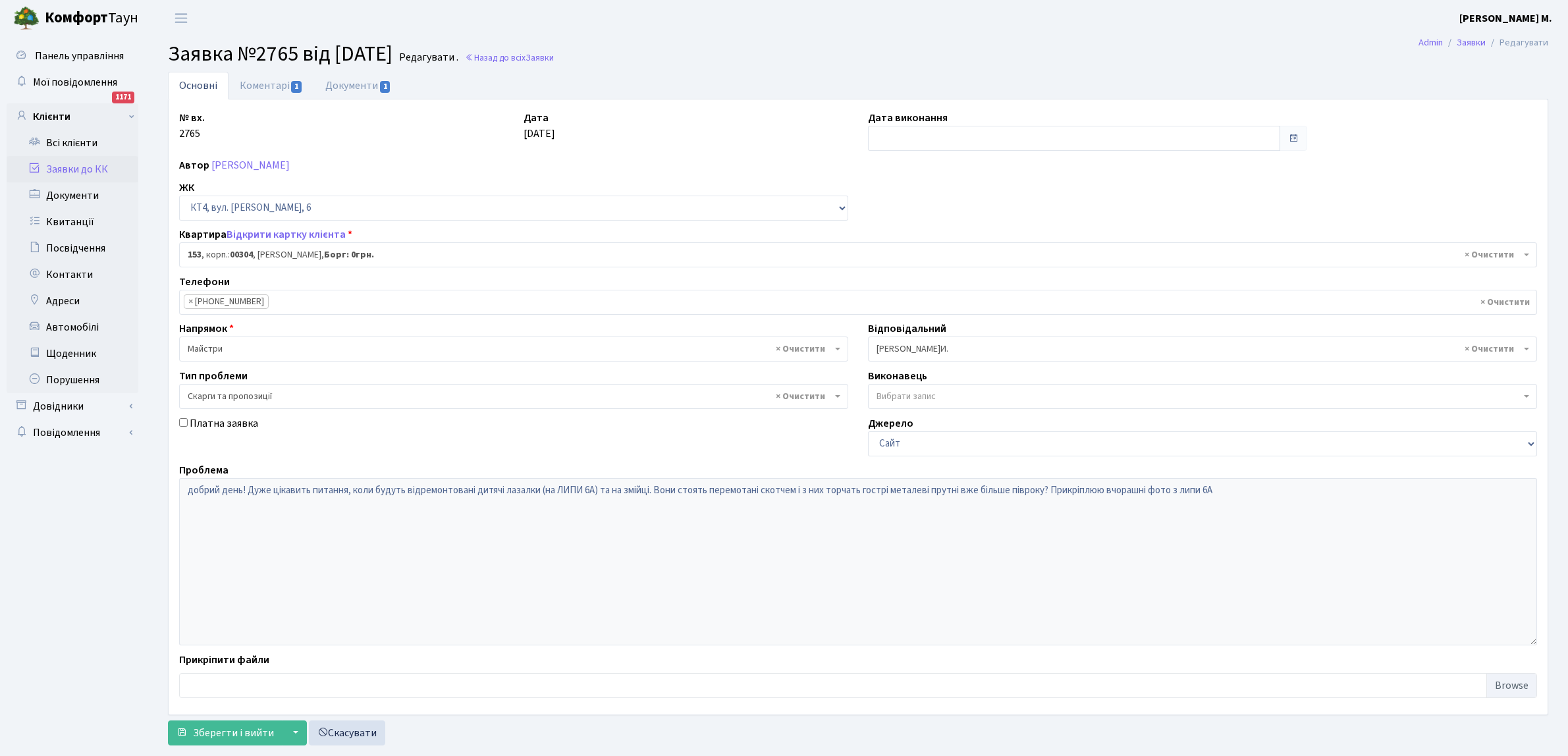
select select "16876"
select select "55"
click at [892, 128] on input "text" at bounding box center [1074, 138] width 412 height 25
click at [880, 201] on td "25" at bounding box center [881, 205] width 20 height 20
type input "25.08.2025"
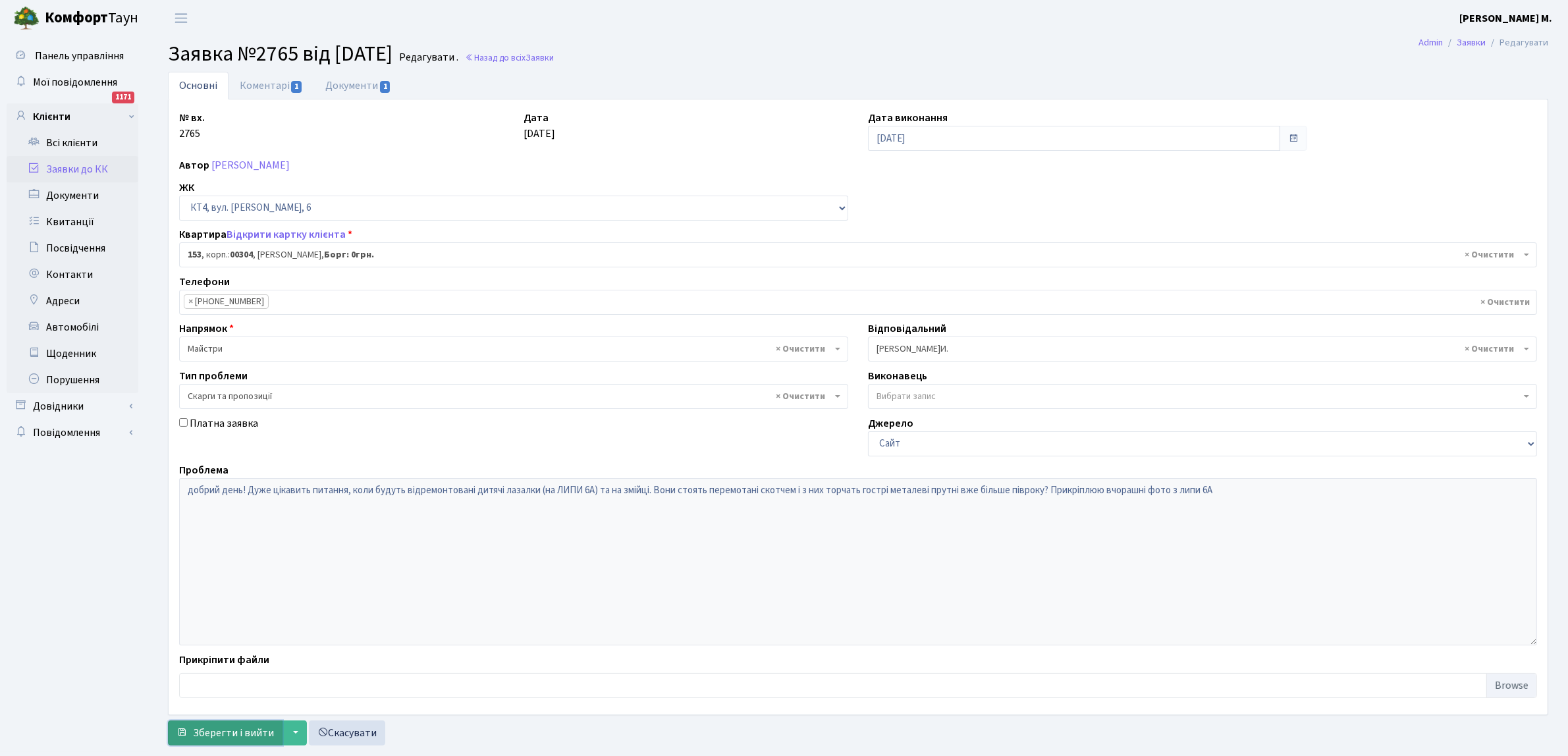
click at [211, 738] on span "Зберегти і вийти" at bounding box center [233, 733] width 81 height 15
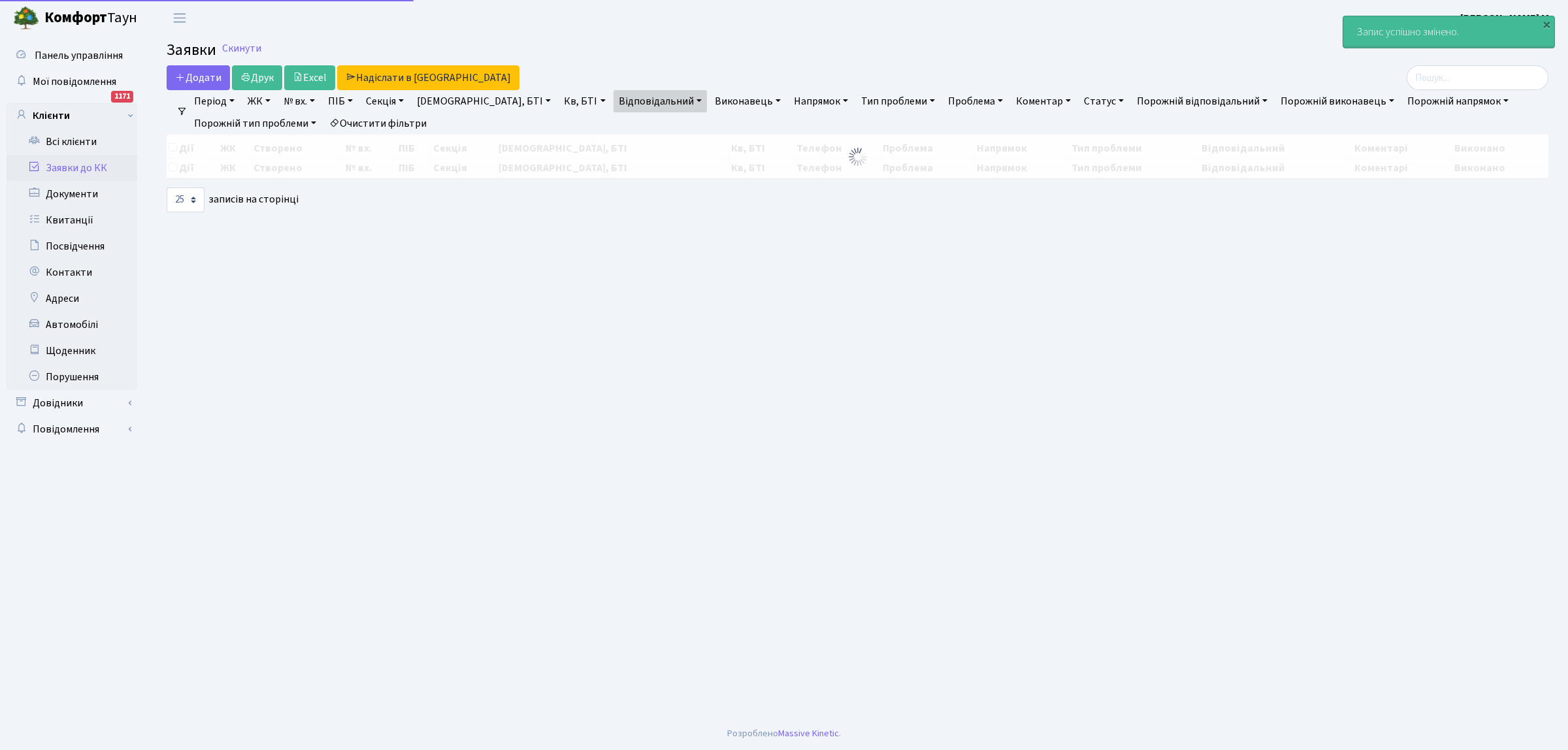
select select "25"
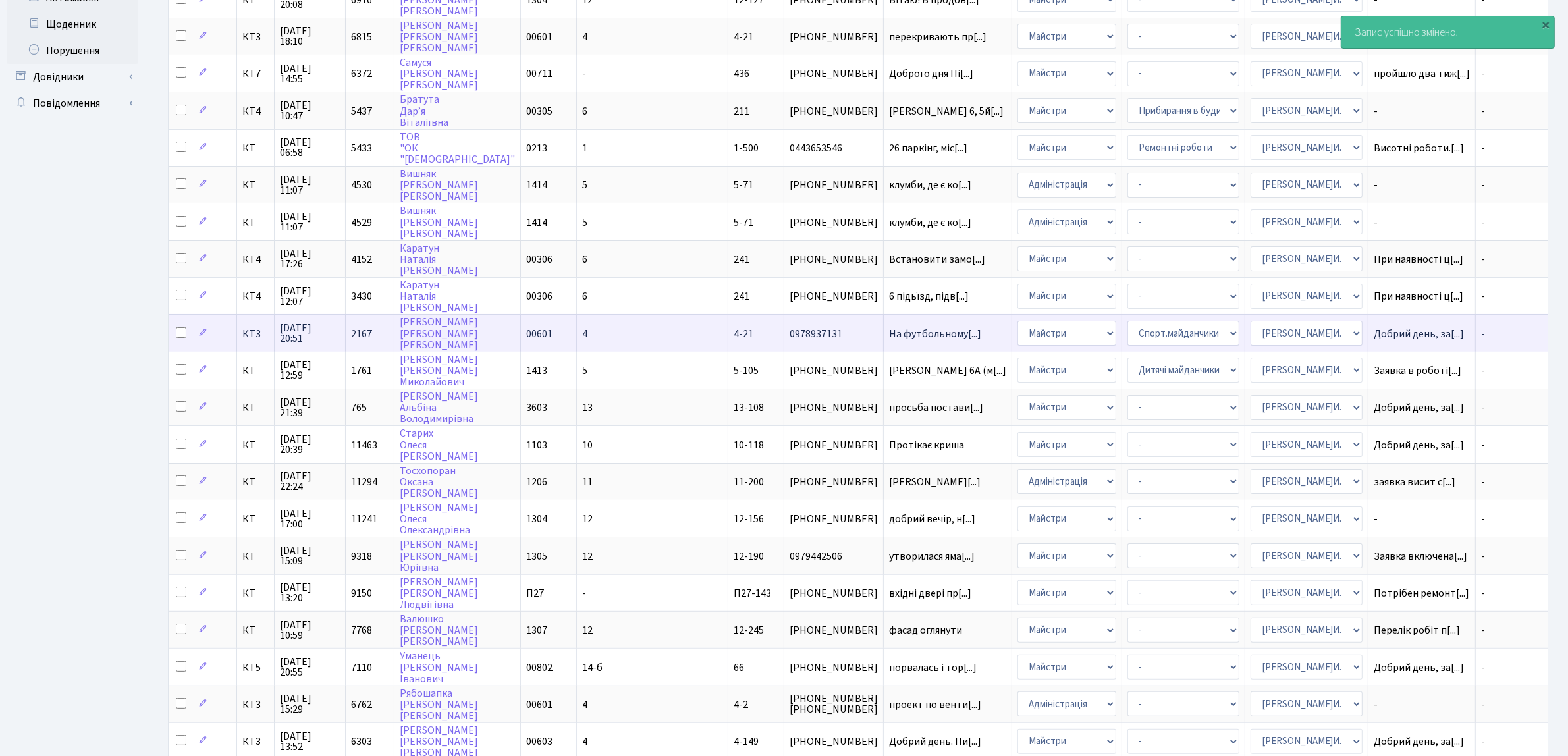
scroll to position [402, 0]
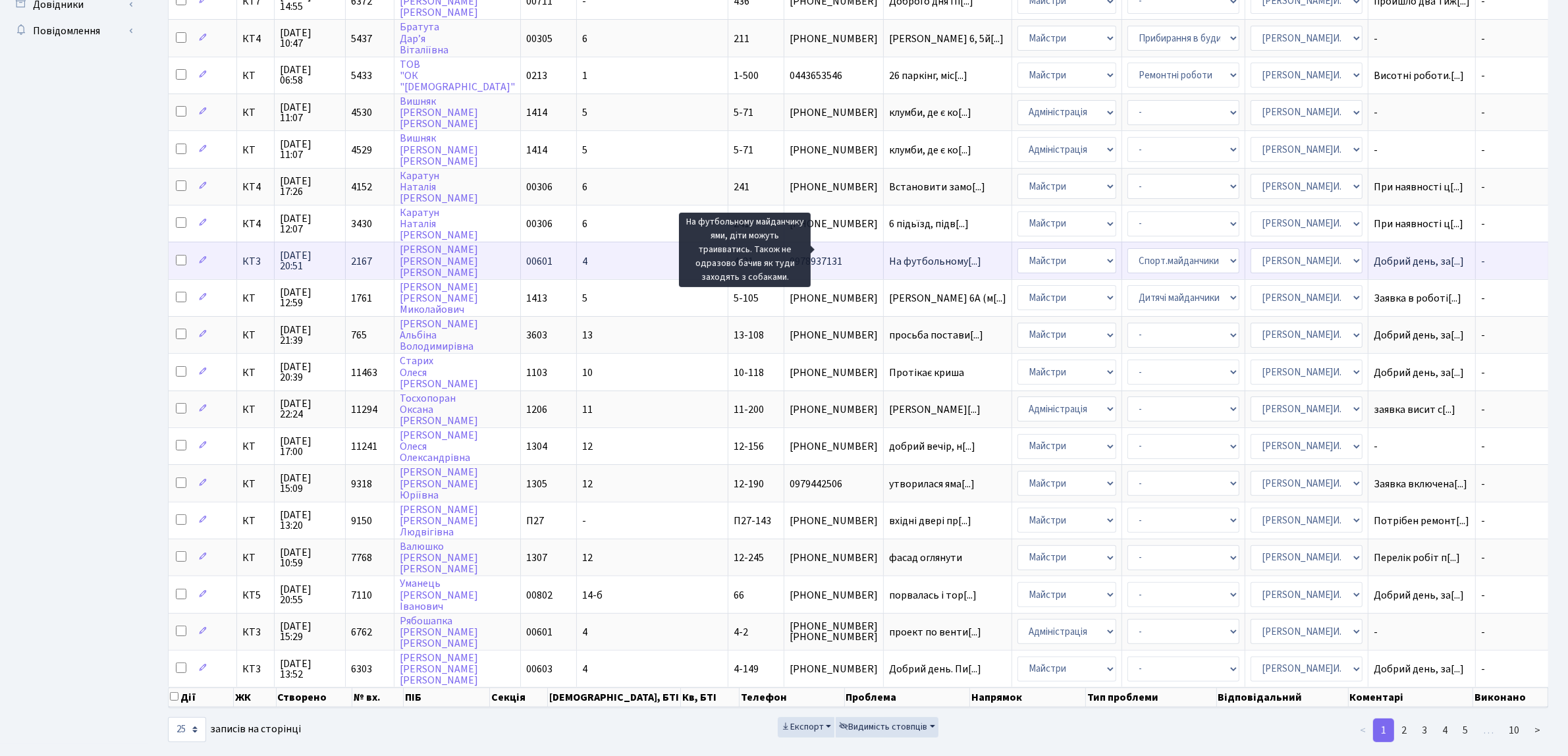
click at [889, 254] on span "На футбольному[...]" at bounding box center [935, 262] width 92 height 15
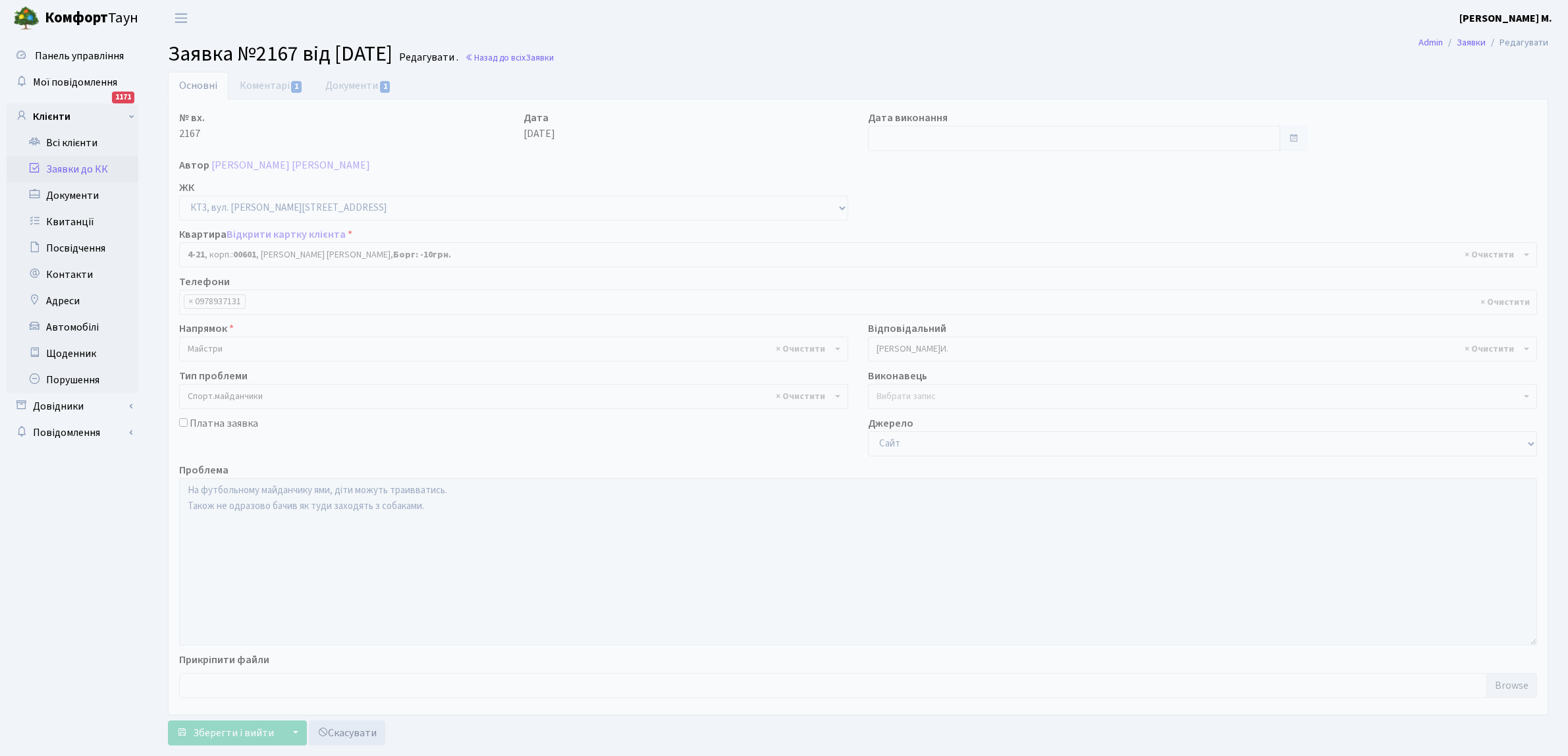
select select "16480"
select select "57"
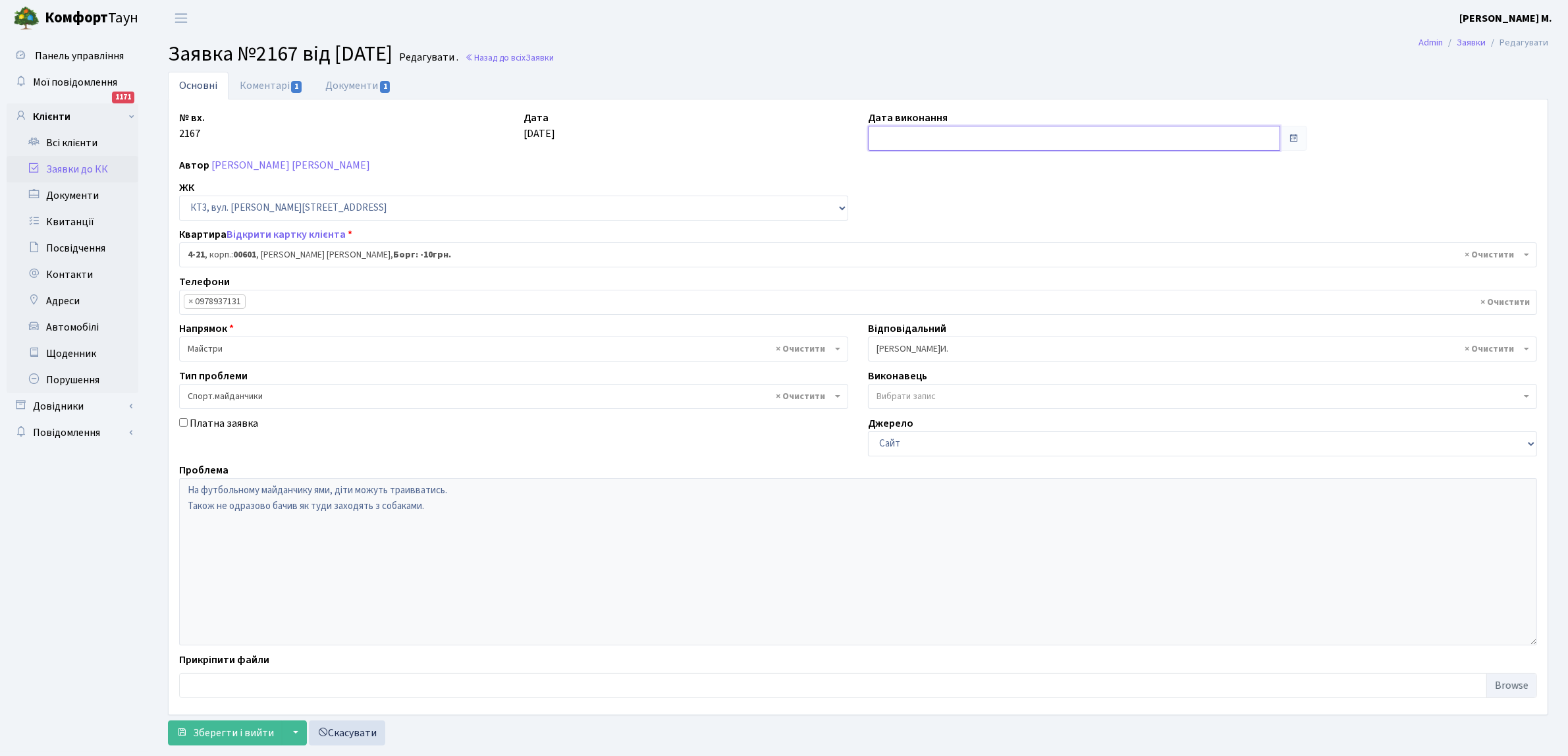
click at [890, 131] on input "text" at bounding box center [1074, 138] width 412 height 25
click at [880, 202] on td "25" at bounding box center [881, 205] width 20 height 20
type input "25.08.2025"
click at [204, 726] on span "Зберегти і вийти" at bounding box center [233, 733] width 81 height 15
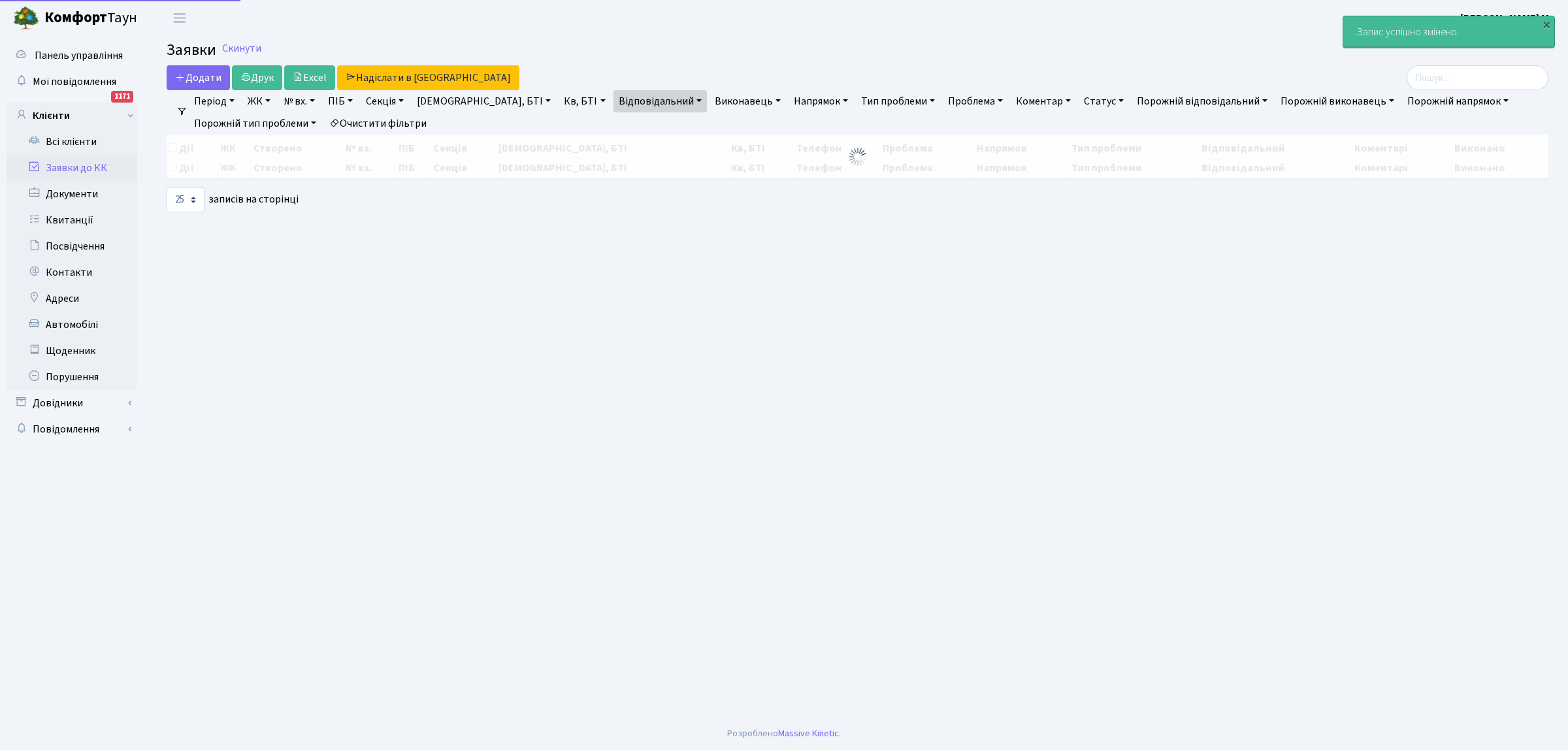
select select "25"
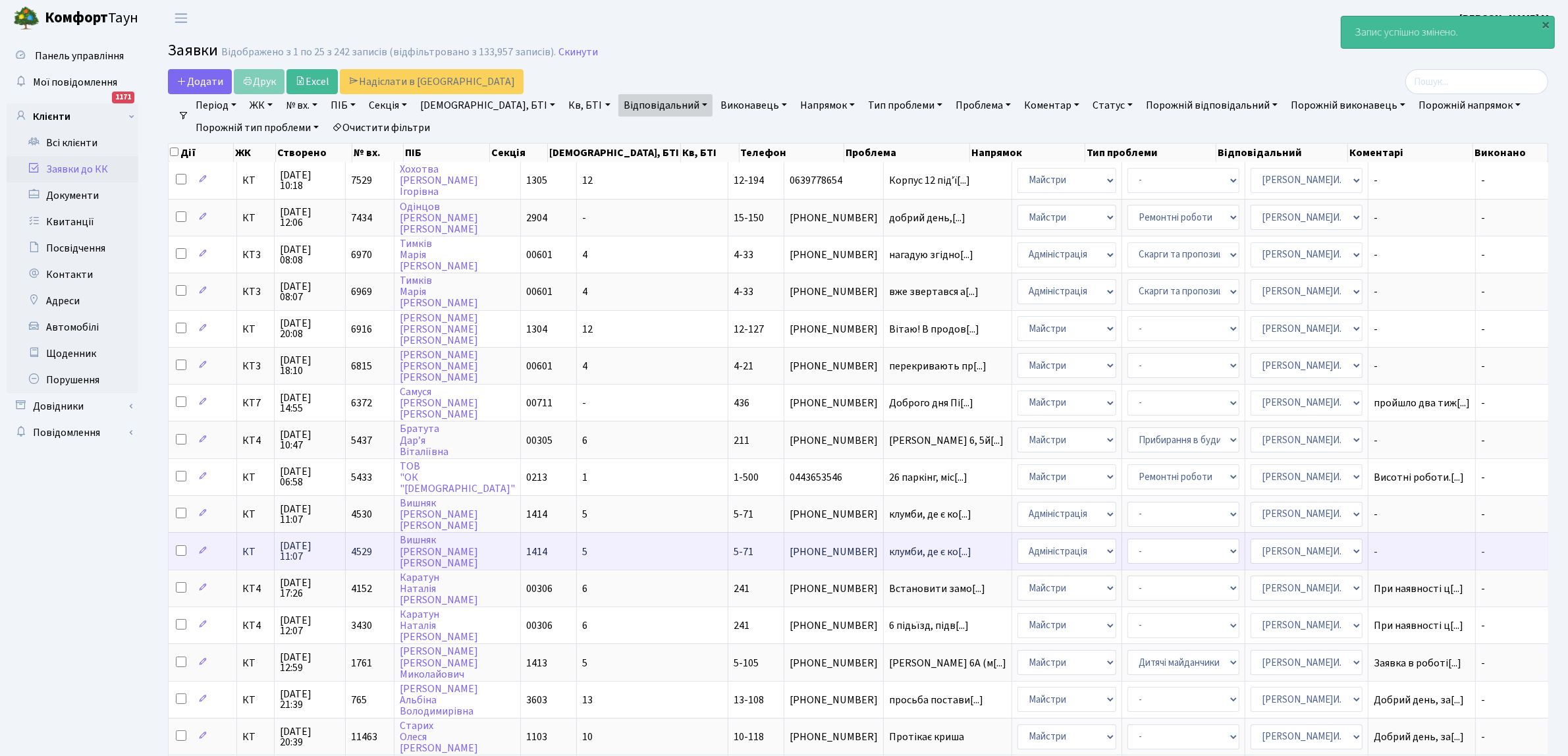
scroll to position [402, 0]
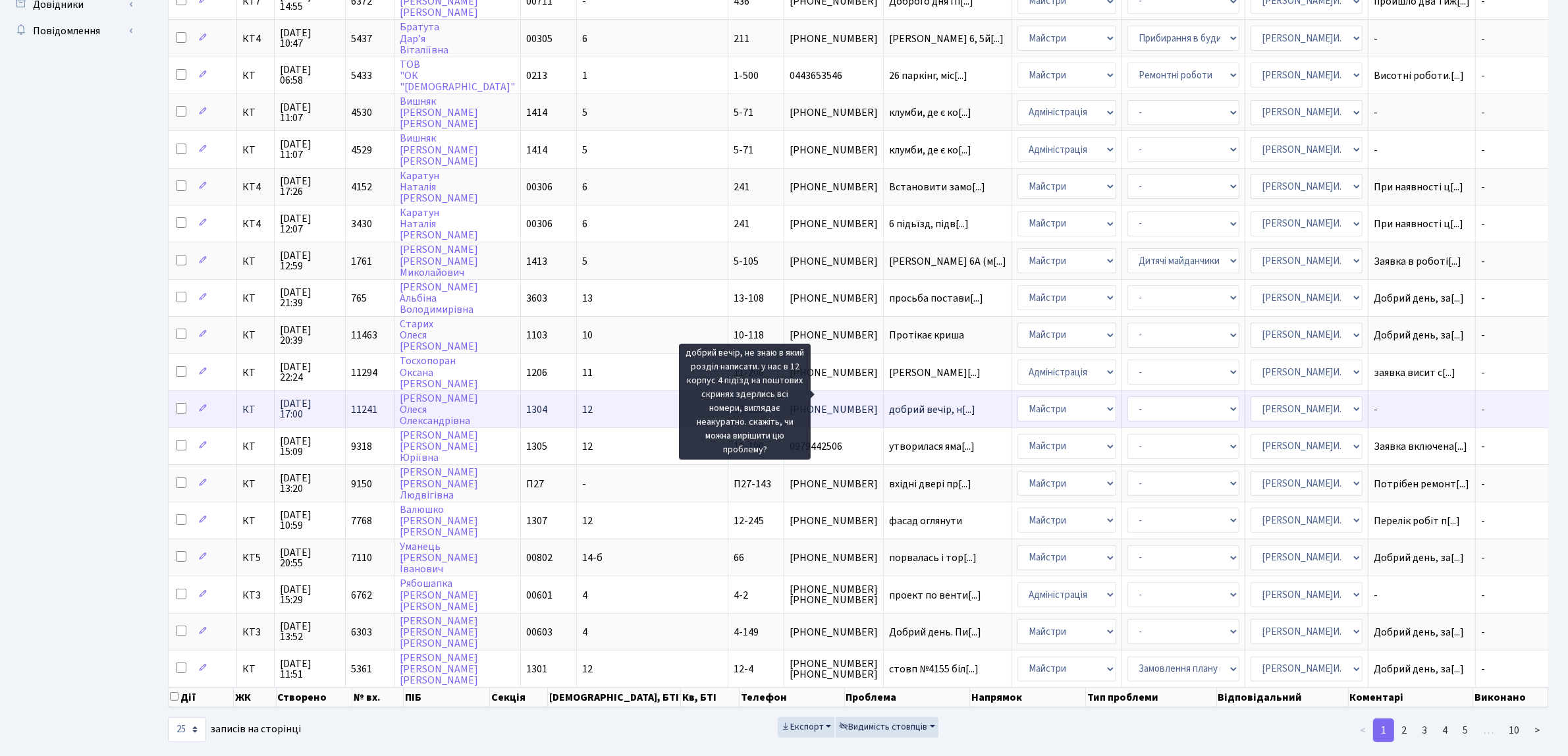
click at [889, 402] on span "добрий вечір, н[...]" at bounding box center [932, 409] width 87 height 15
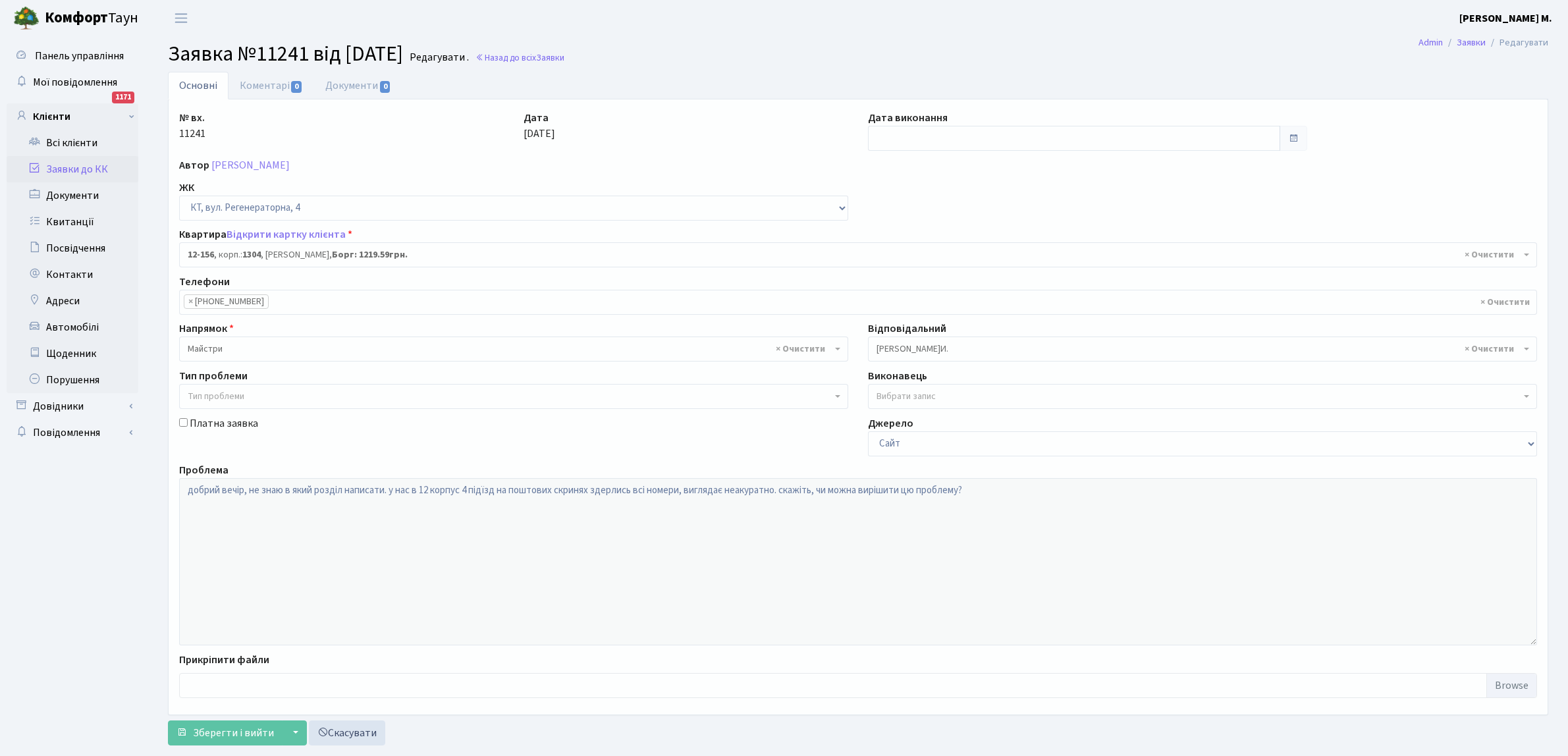
select select "7263"
click at [292, 86] on span "0" at bounding box center [296, 87] width 11 height 12
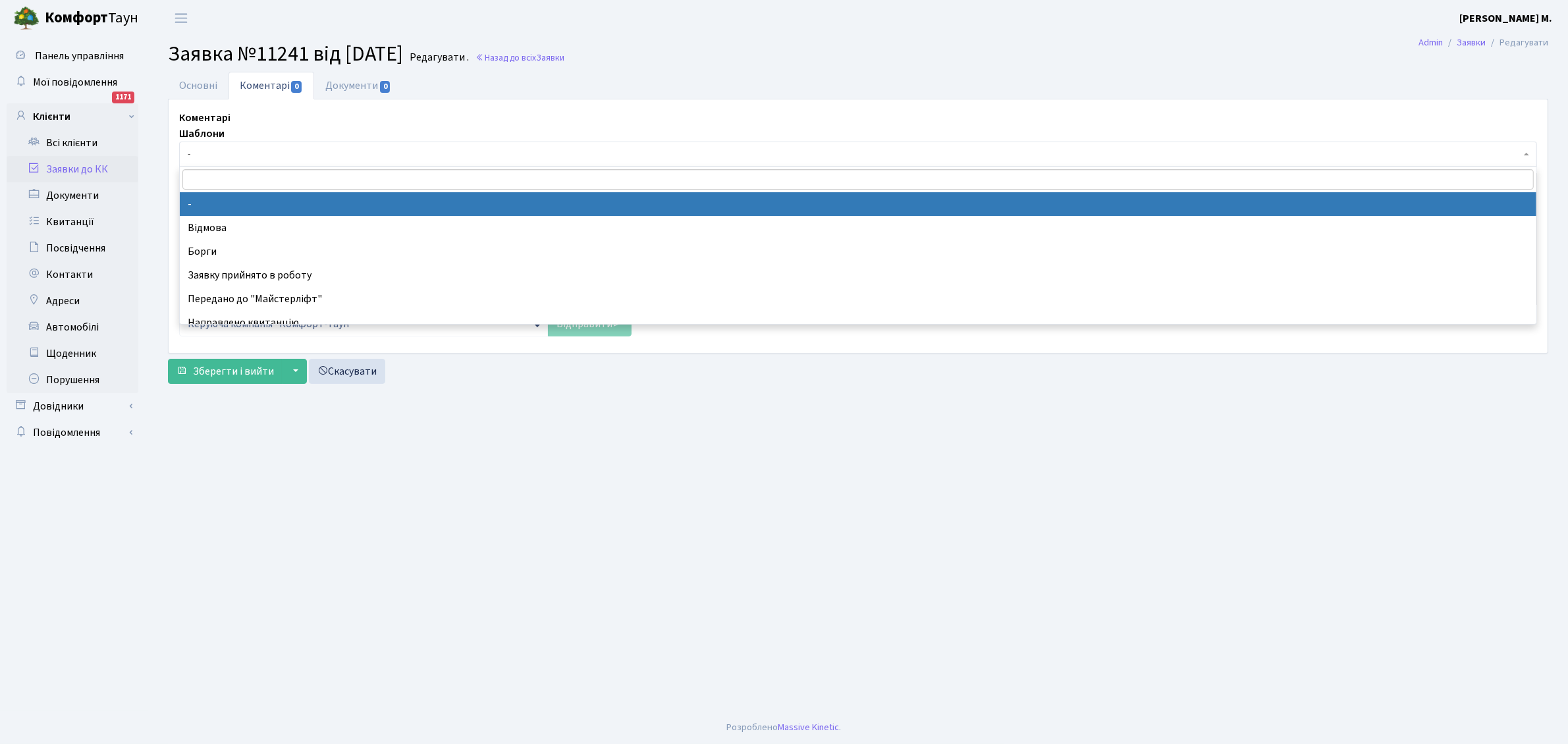
click at [243, 152] on span "-" at bounding box center [854, 154] width 1333 height 13
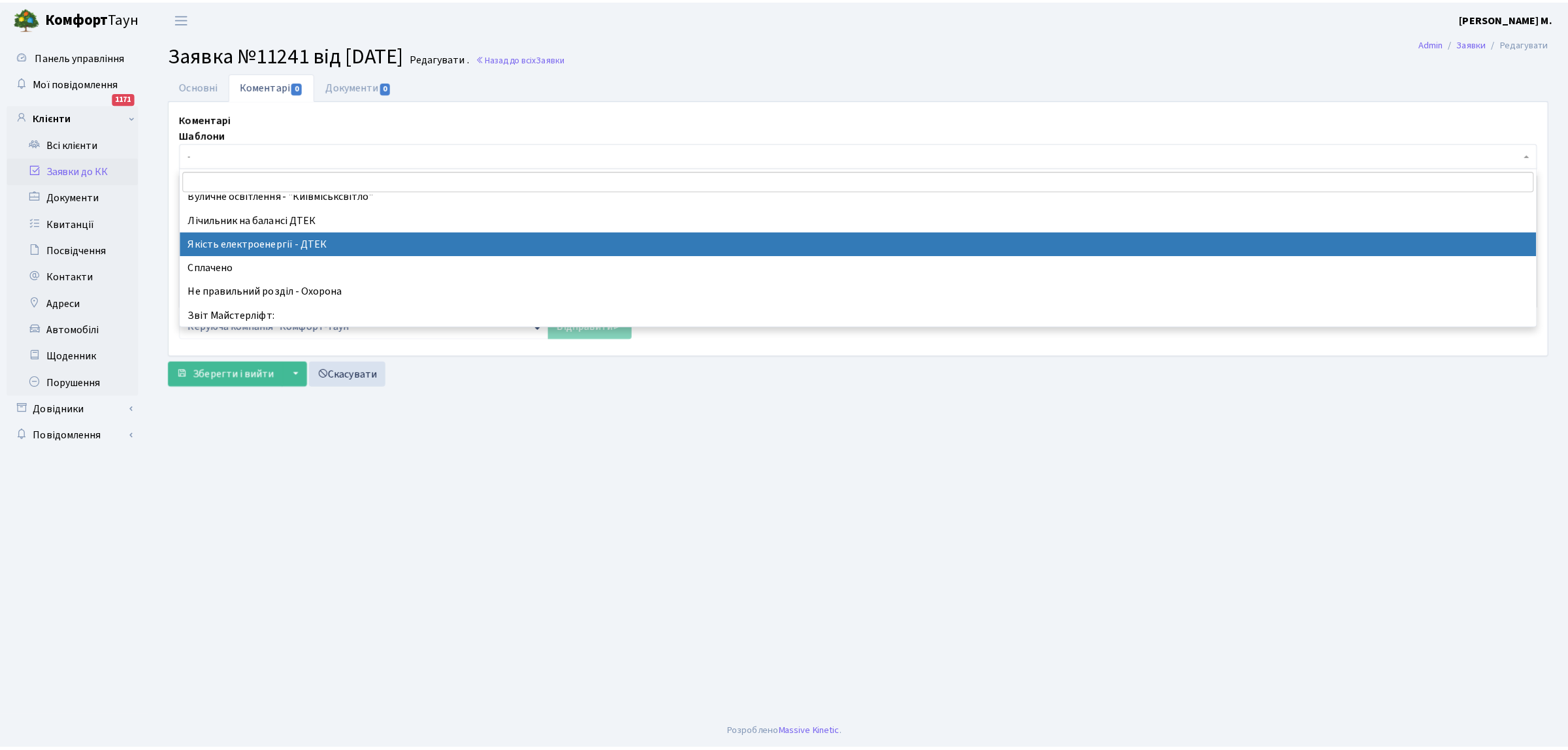
scroll to position [163, 0]
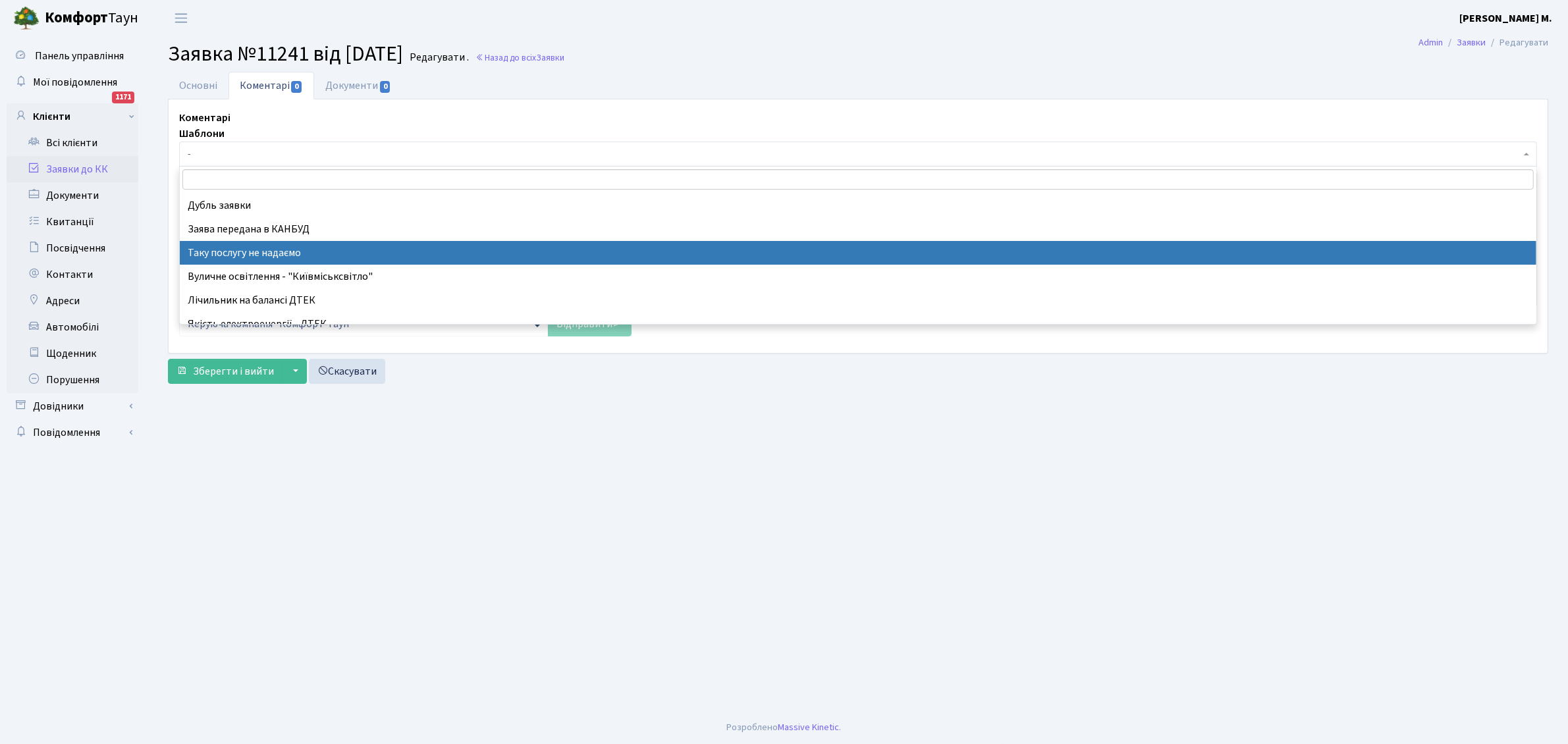
select select "21"
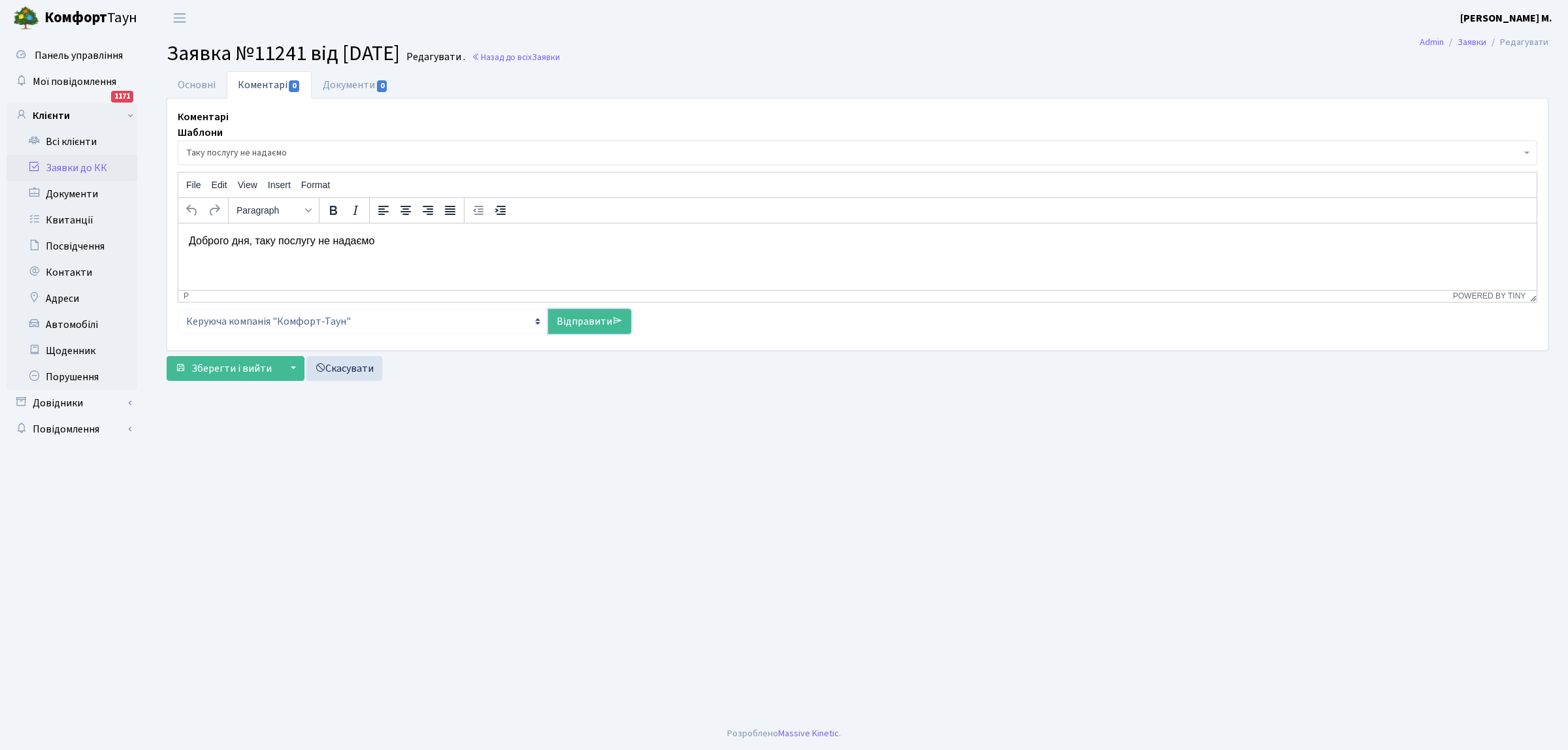
click at [572, 318] on link "Відправити" at bounding box center [589, 321] width 83 height 25
select select
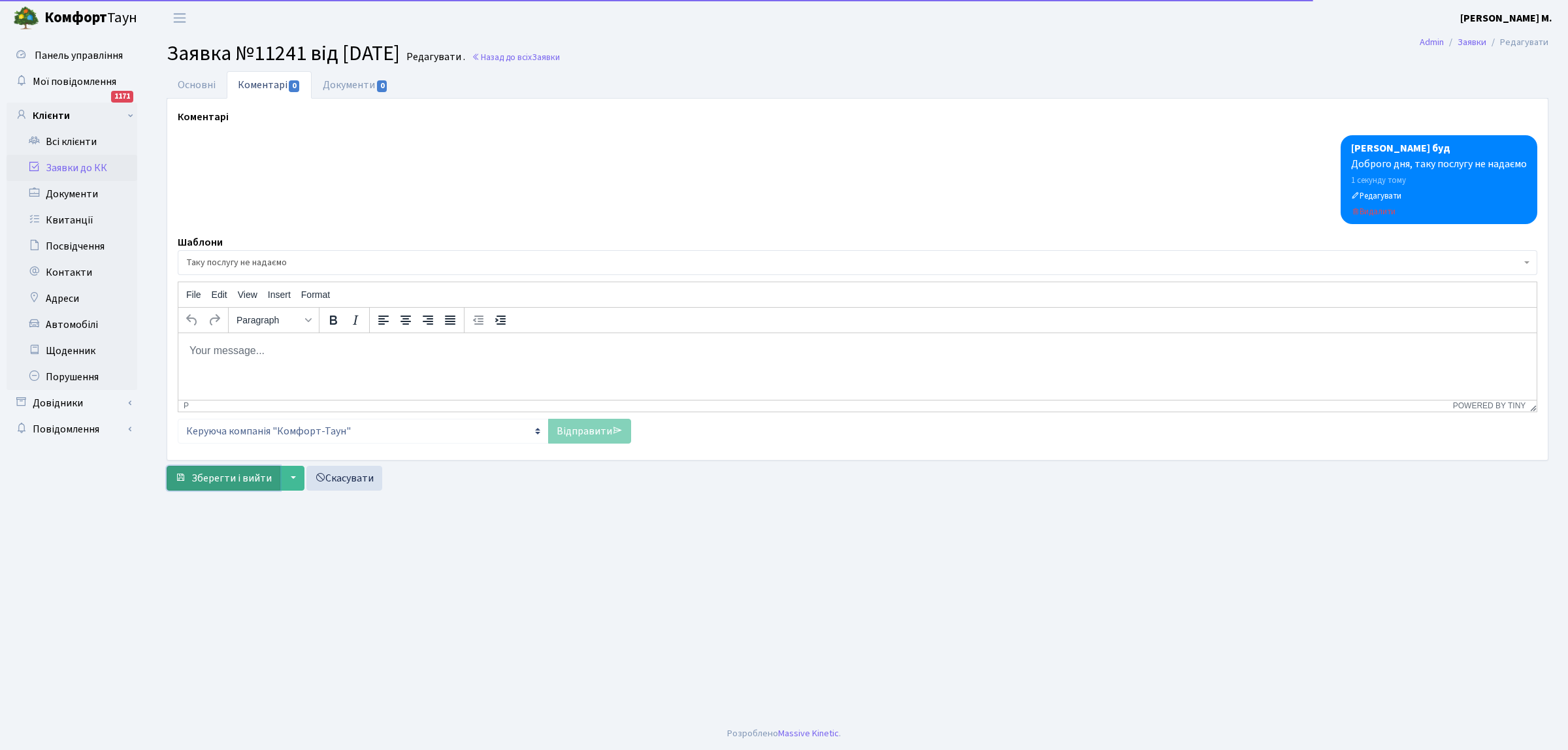
click at [230, 482] on span "Зберегти і вийти" at bounding box center [231, 478] width 80 height 15
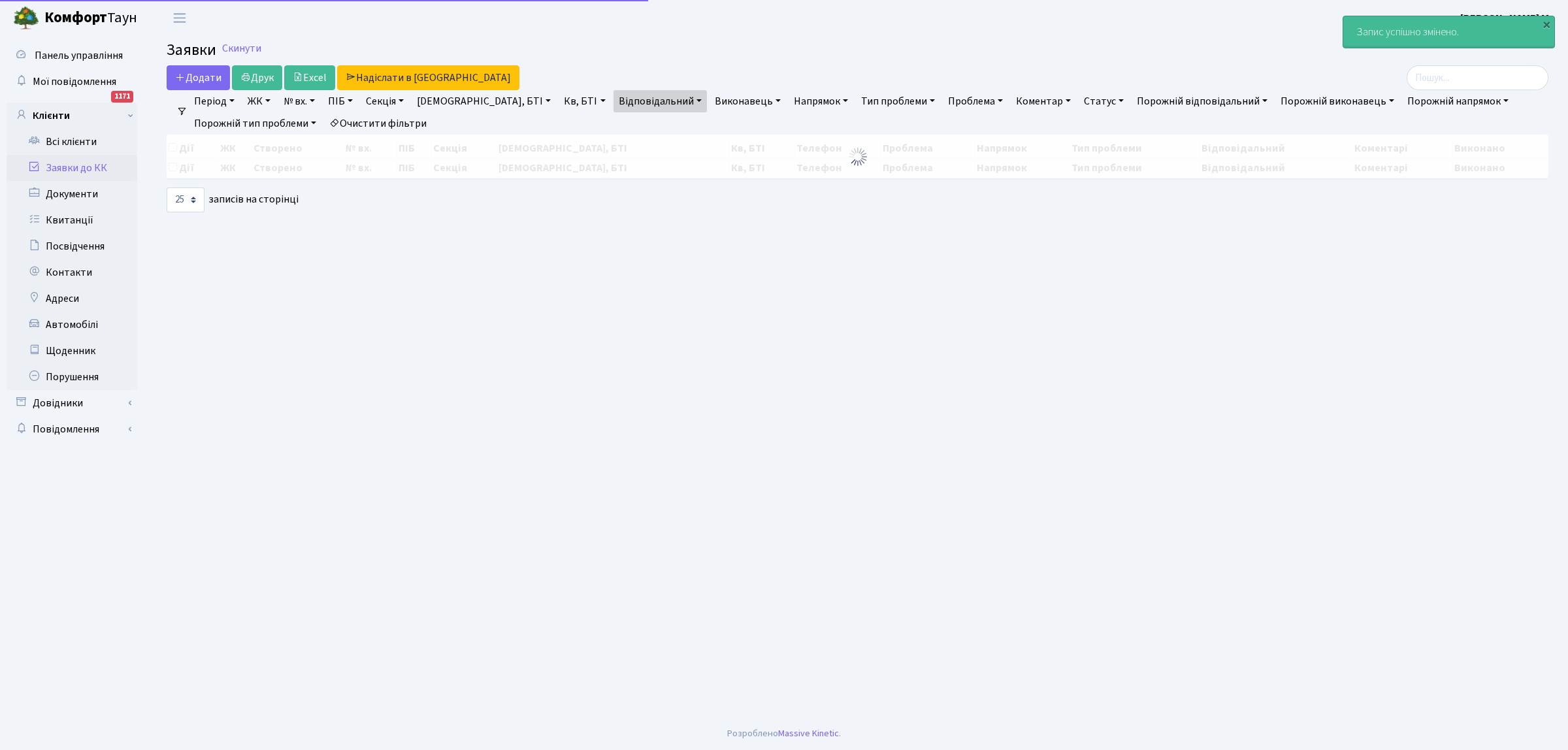
select select "25"
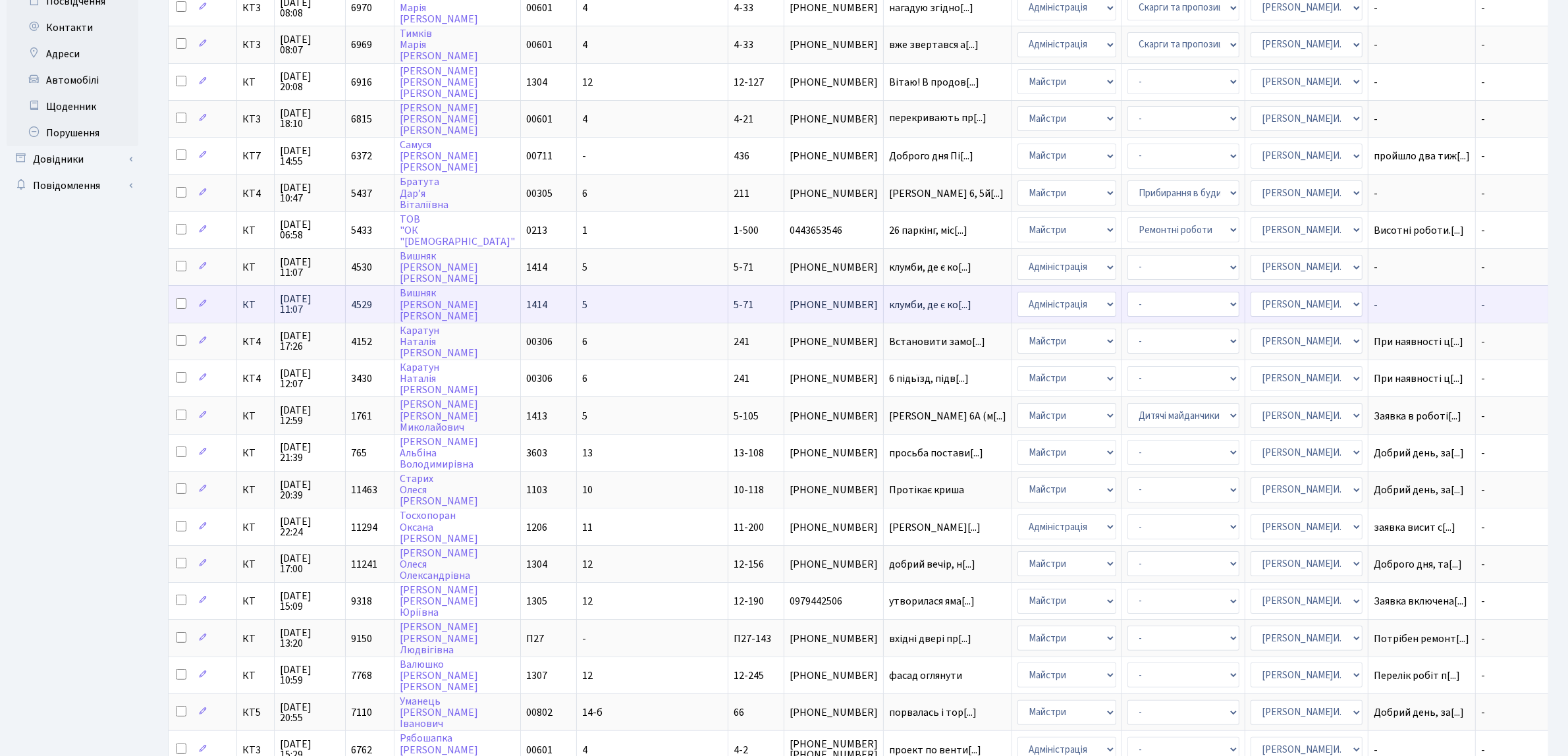
scroll to position [2, 0]
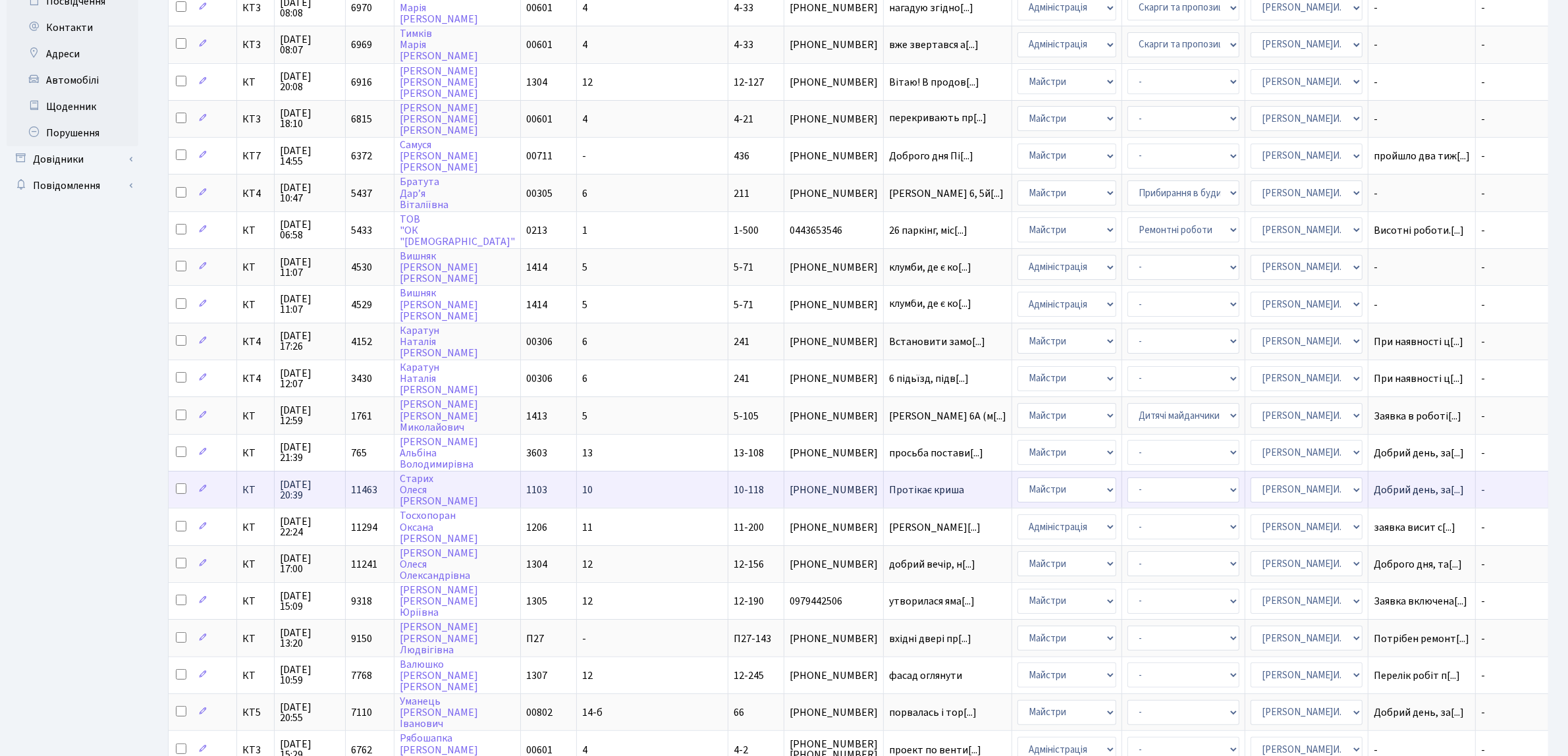
click at [889, 485] on span "Протікає криша" at bounding box center [947, 490] width 117 height 11
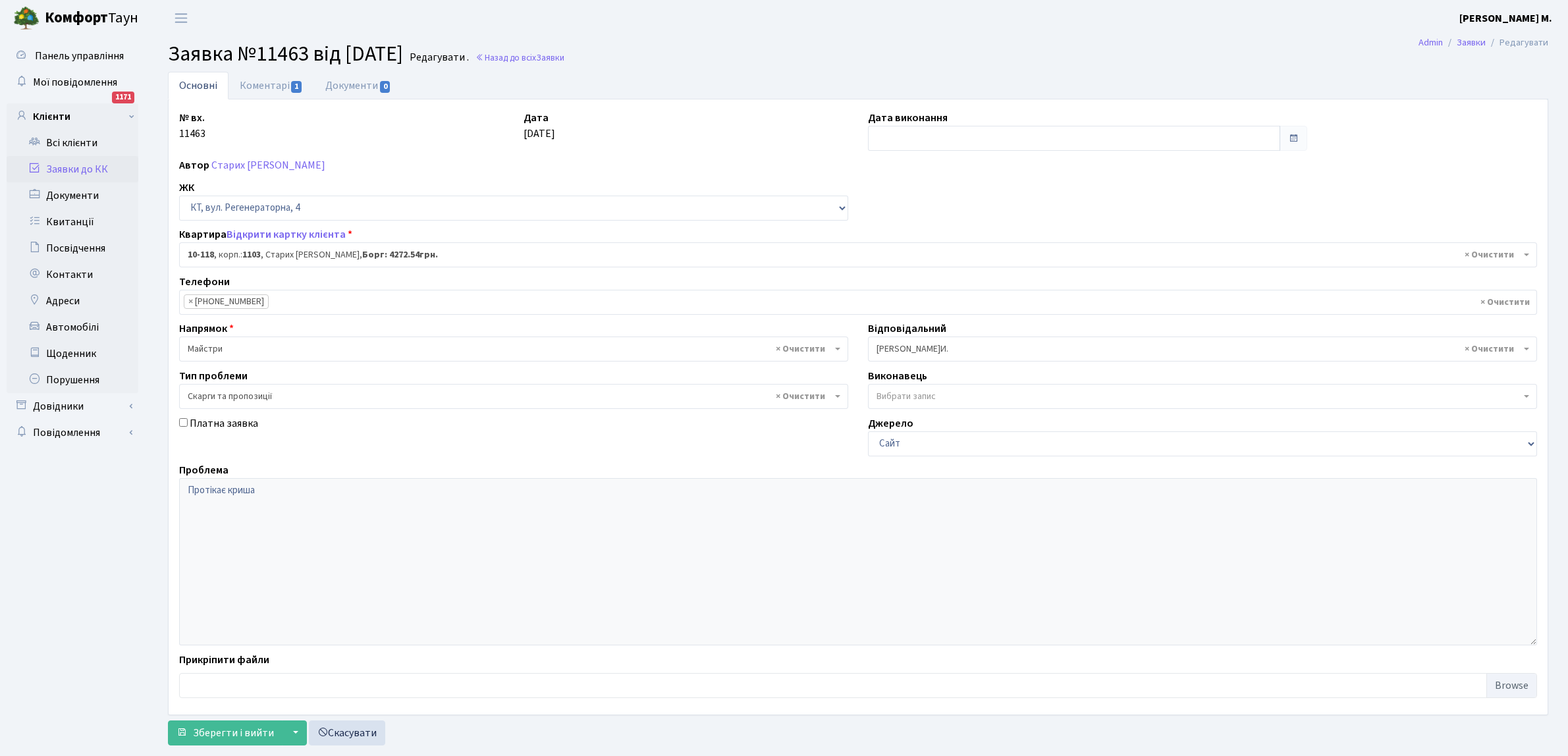
select select "6687"
select select "55"
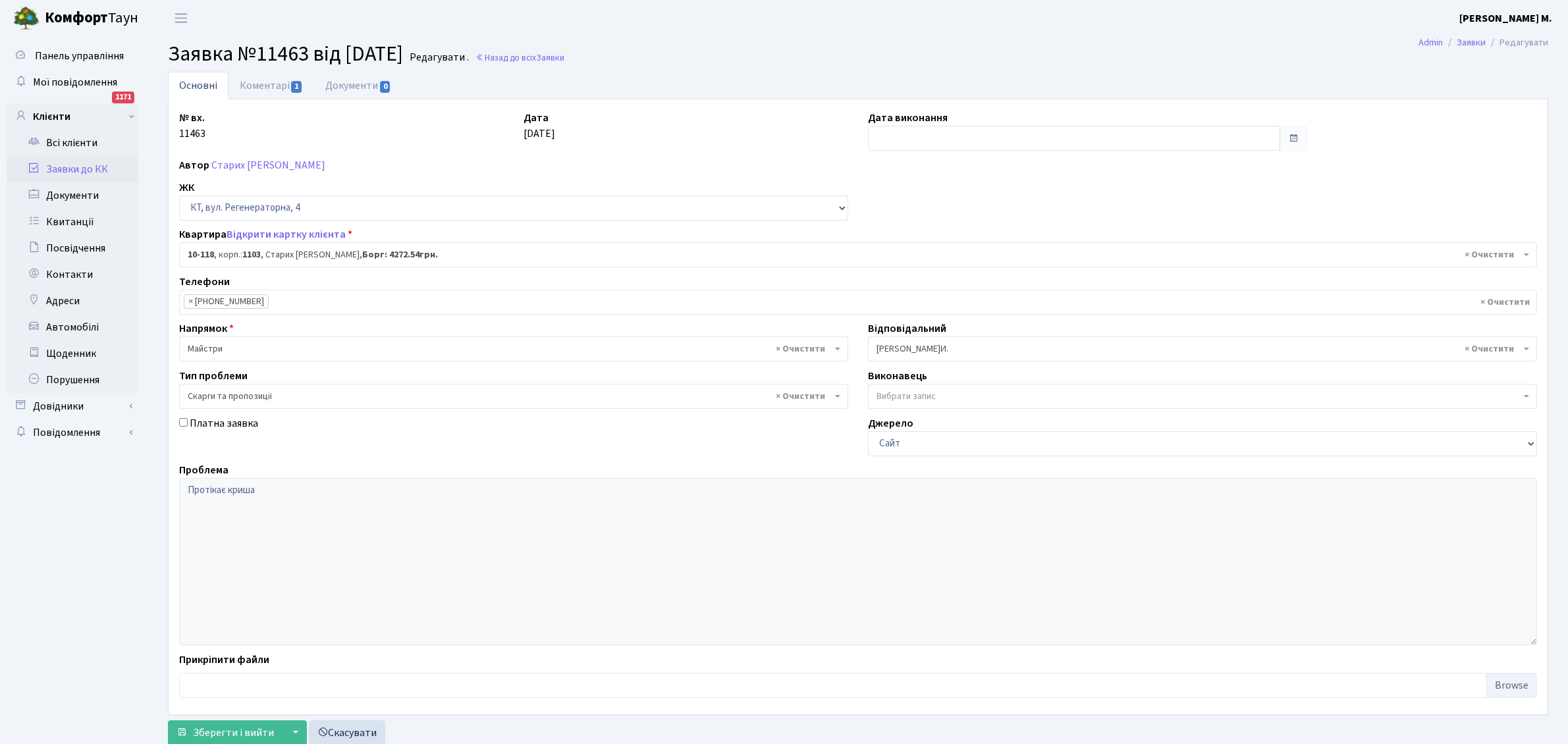
click at [989, 346] on span "× Шурубалко В.И." at bounding box center [1199, 349] width 644 height 13
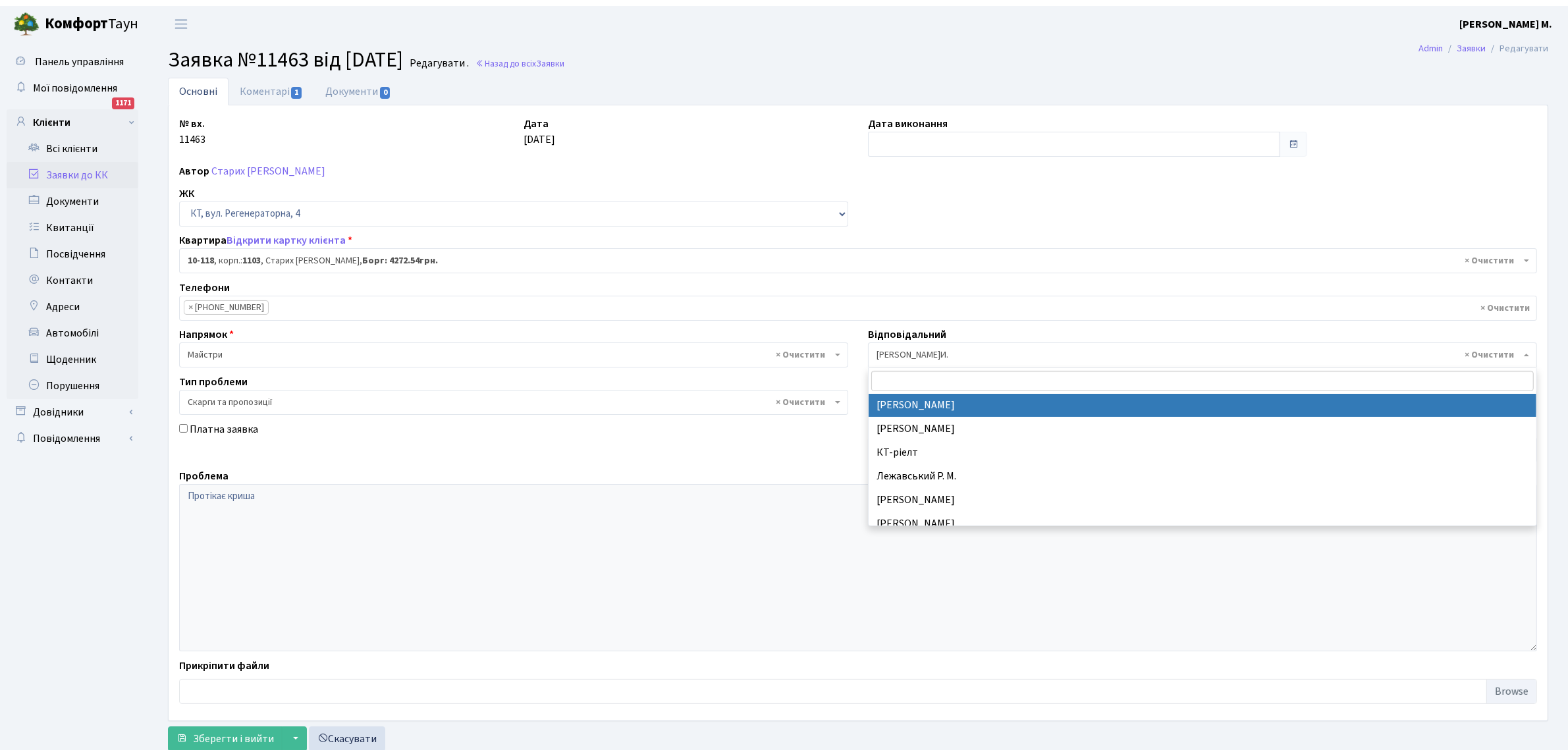
scroll to position [368, 0]
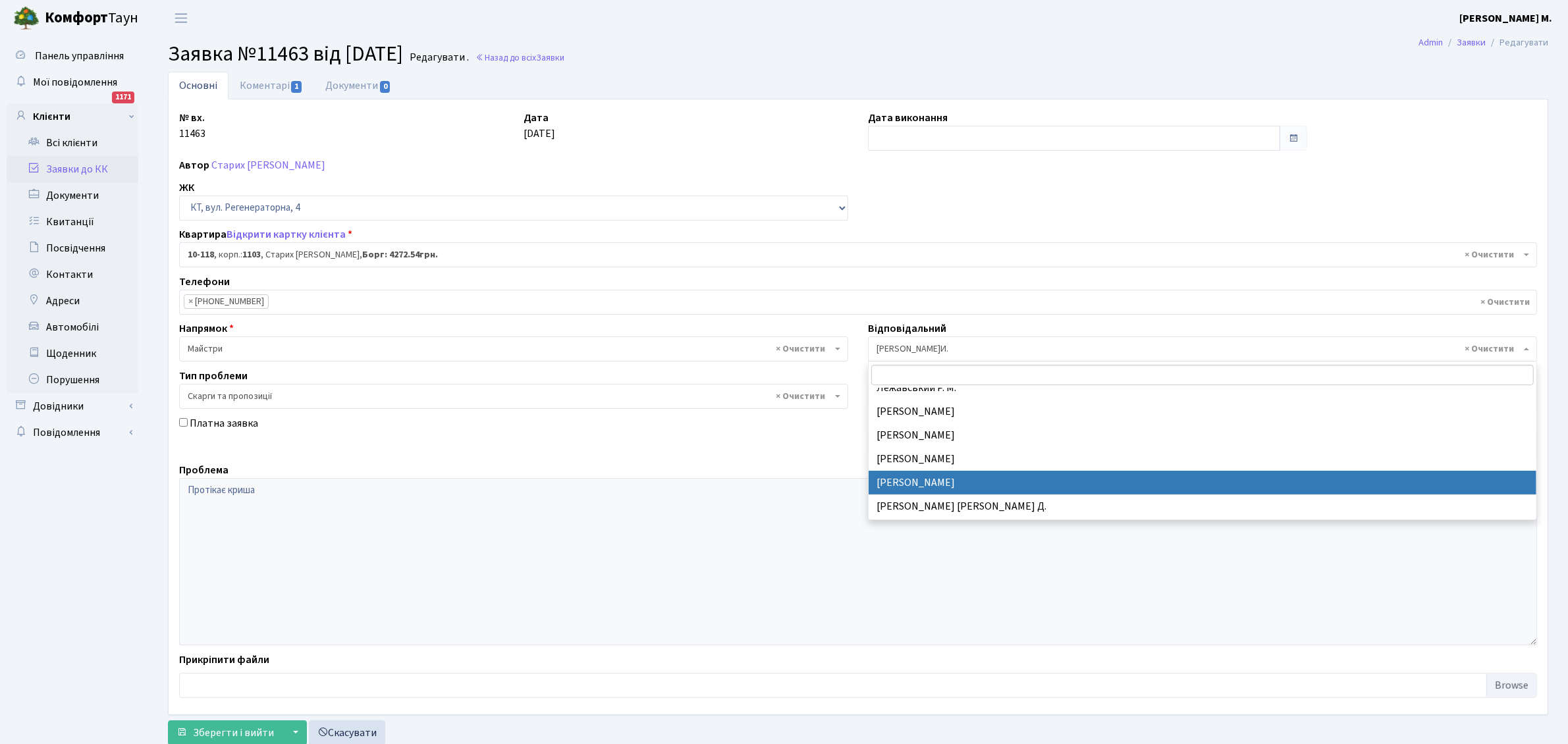
select select "42"
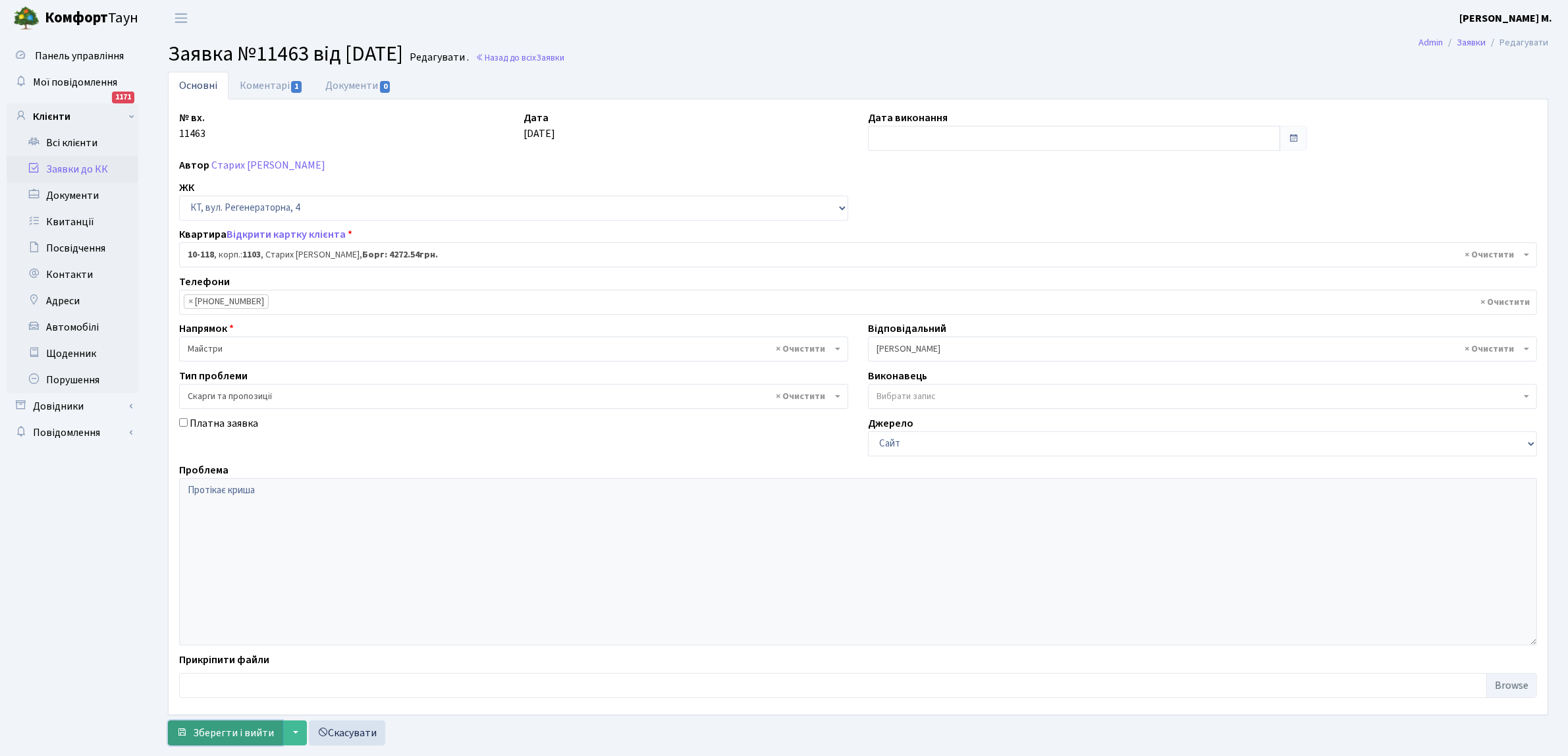
click at [230, 729] on span "Зберегти і вийти" at bounding box center [233, 733] width 81 height 15
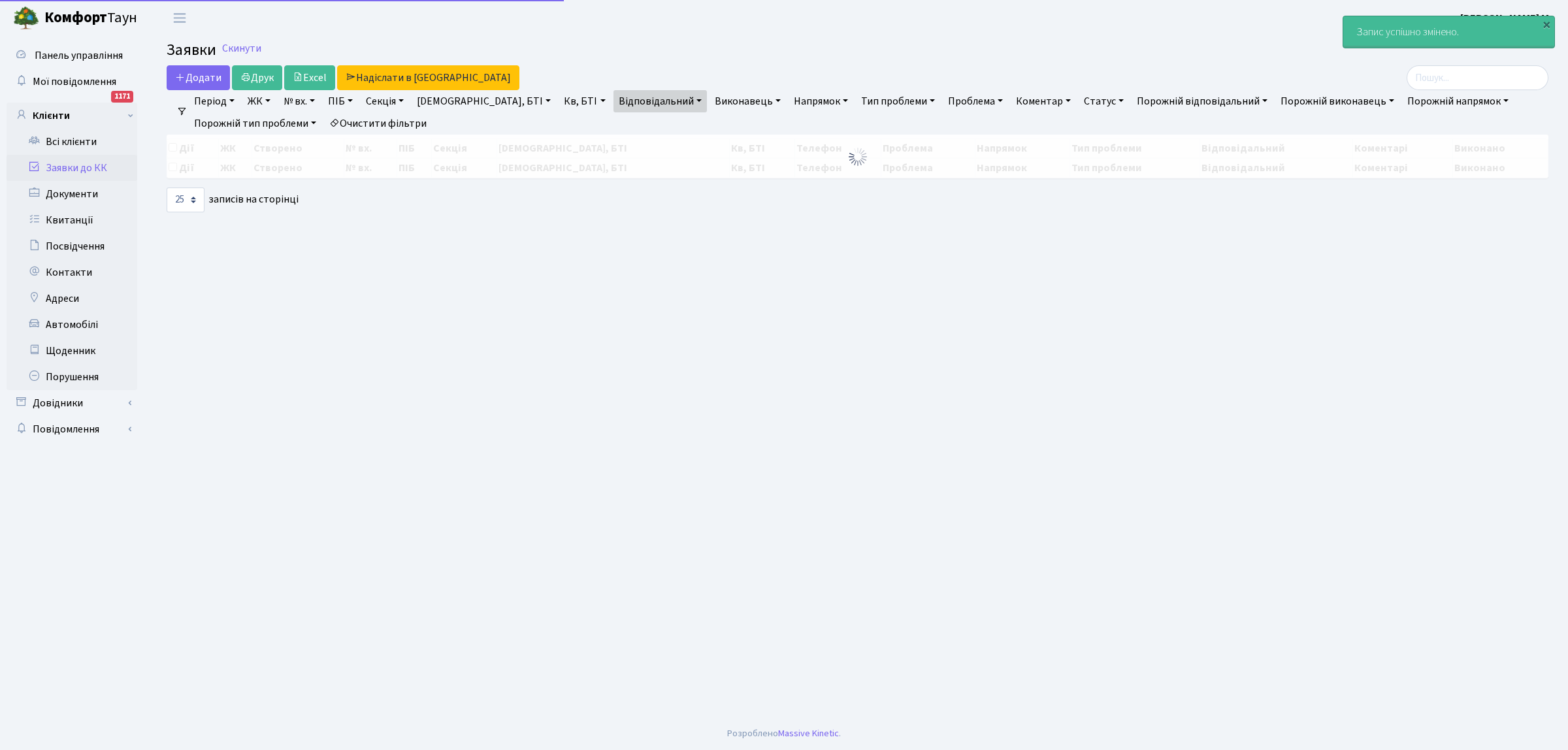
select select "25"
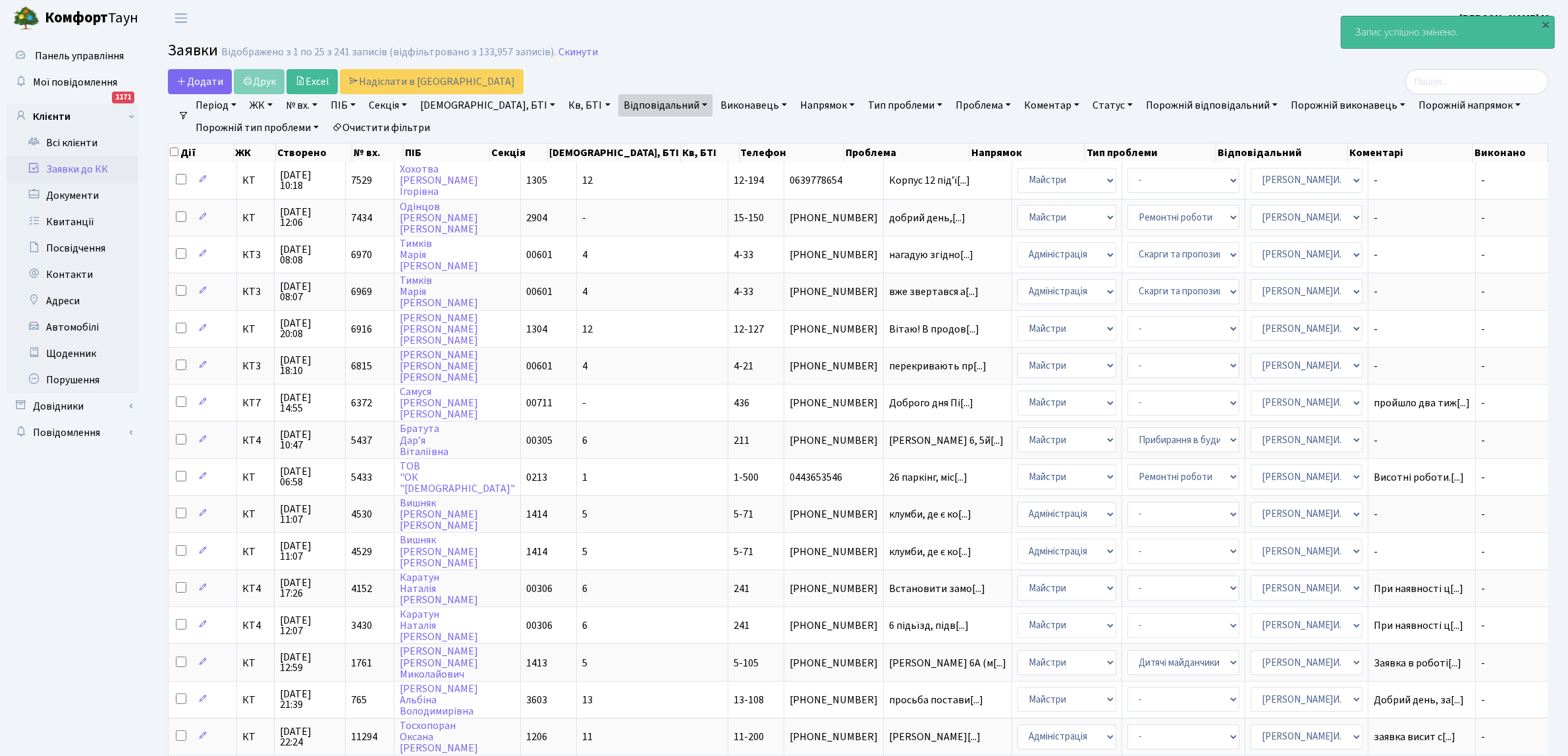
scroll to position [402, 0]
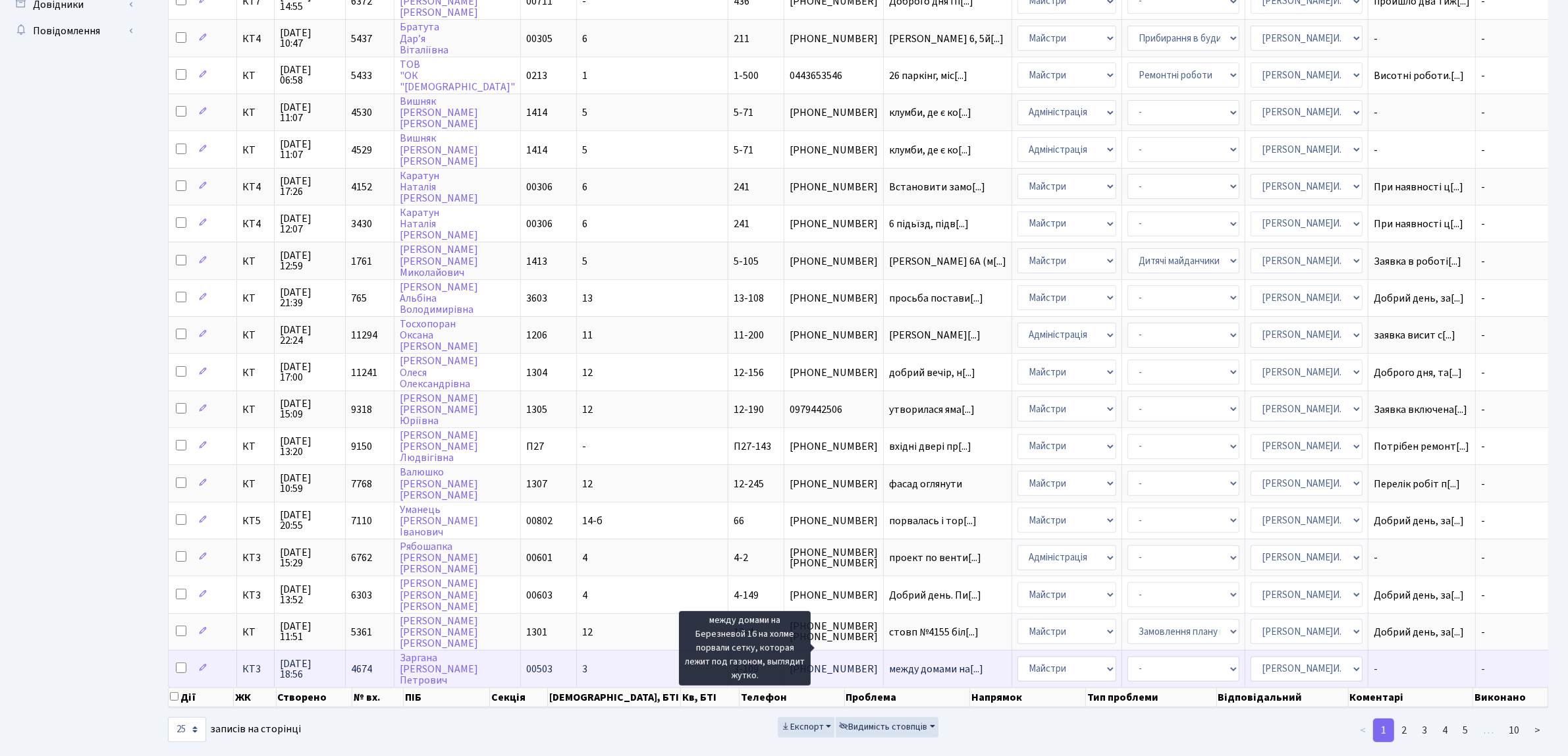
click at [889, 662] on span "между домами на[...]" at bounding box center [936, 669] width 94 height 15
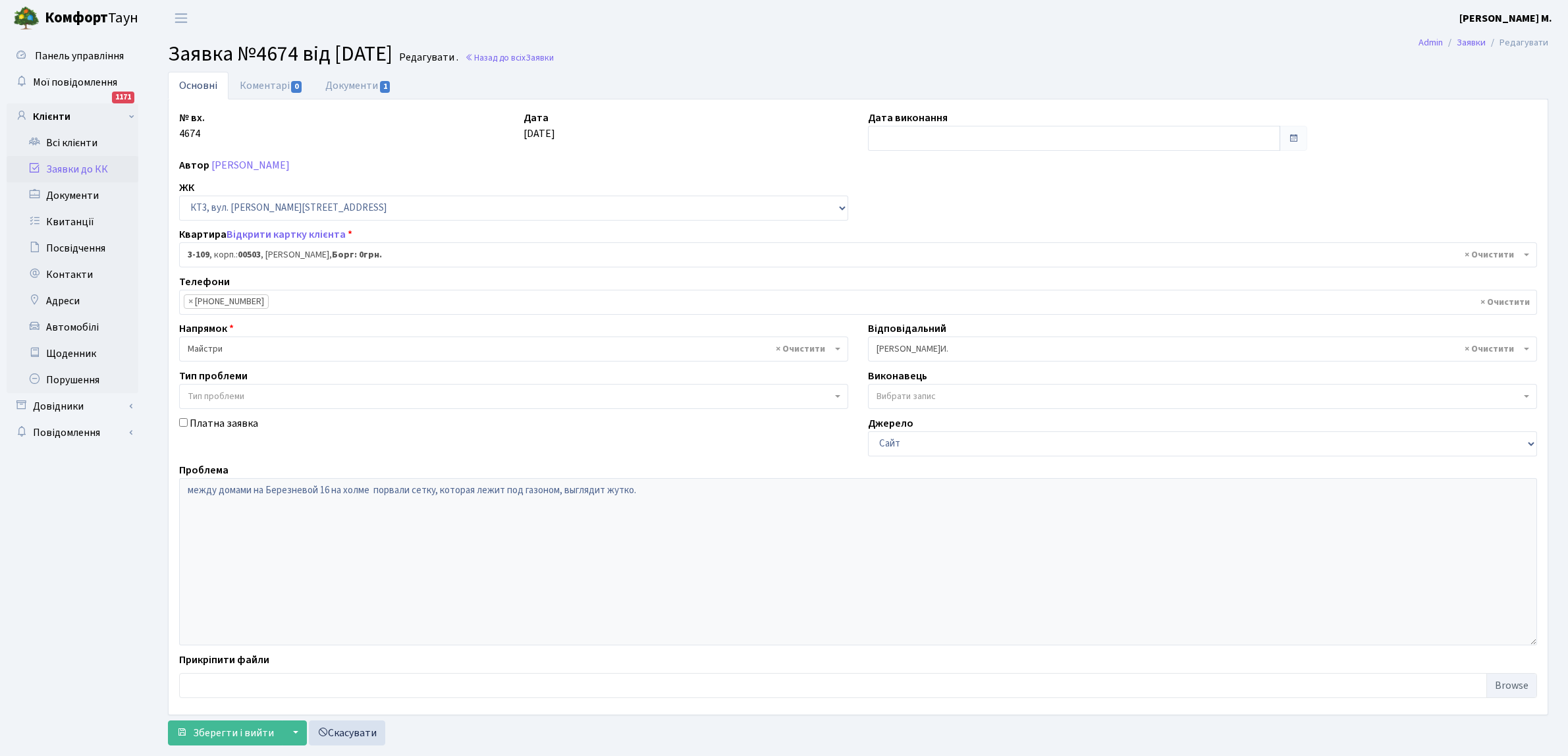
select select "16418"
click at [902, 139] on input "text" at bounding box center [1074, 138] width 412 height 25
click at [883, 205] on td "25" at bounding box center [881, 205] width 20 height 20
type input "25.08.2025"
click at [212, 732] on span "Зберегти і вийти" at bounding box center [233, 733] width 81 height 15
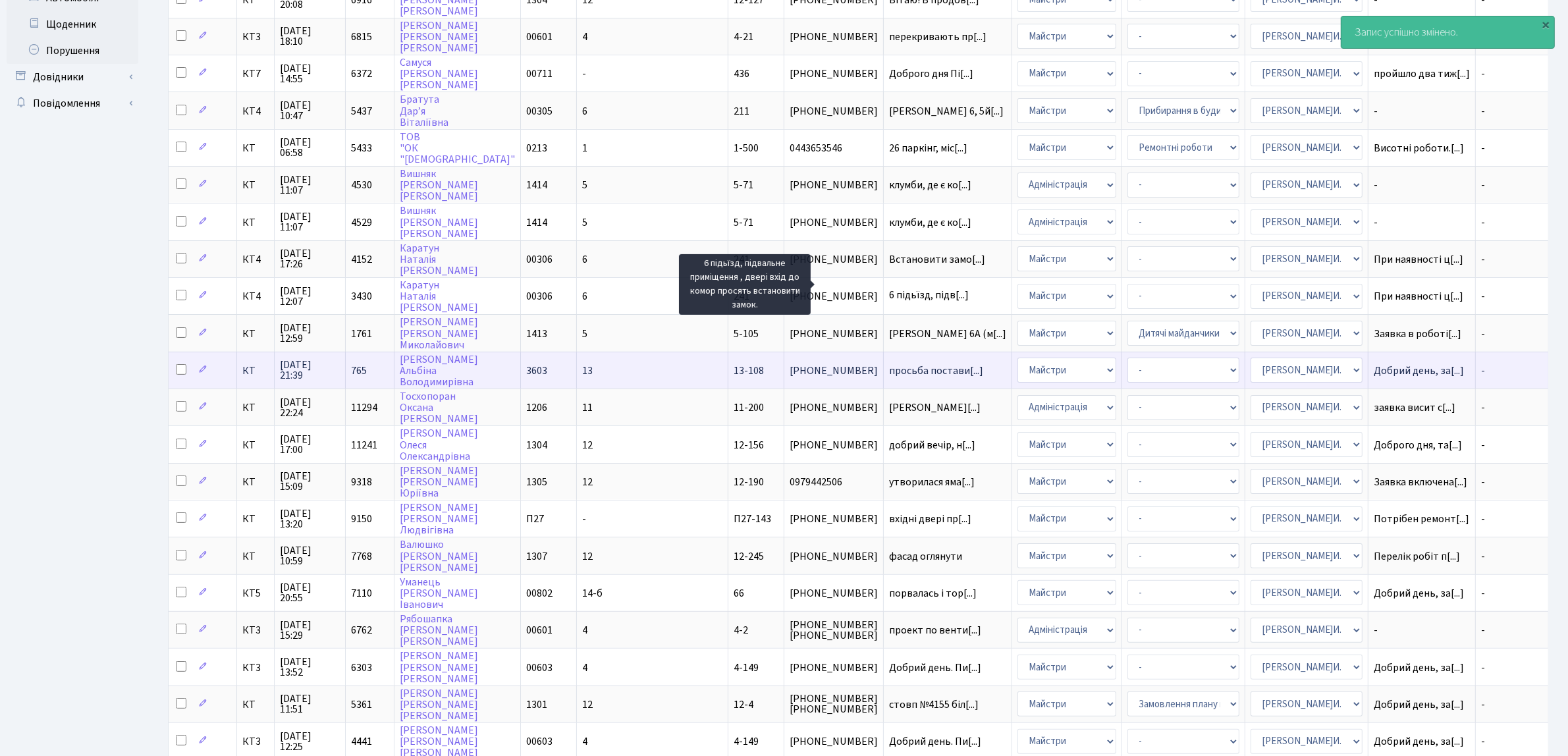
scroll to position [402, 0]
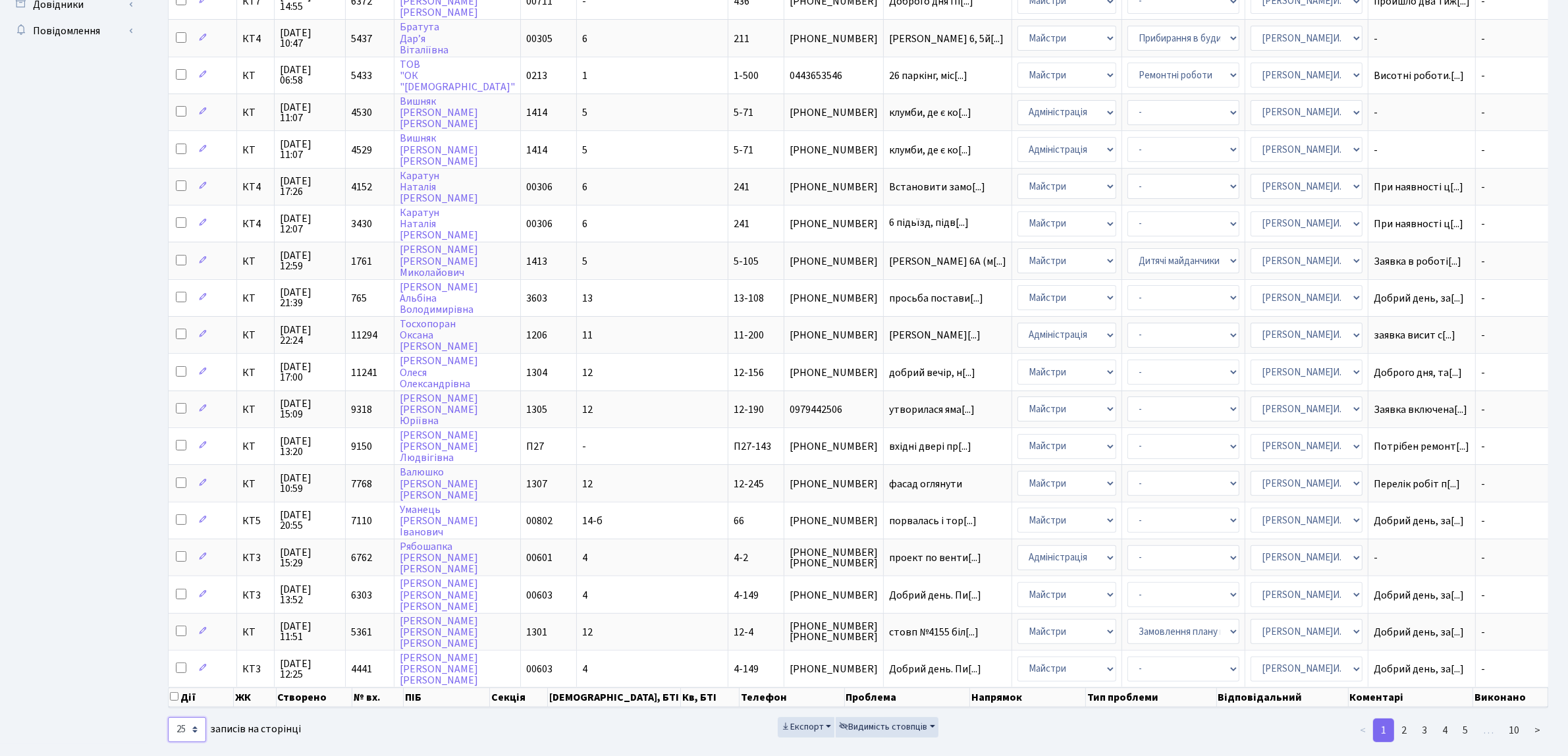
drag, startPoint x: 194, startPoint y: 711, endPoint x: 194, endPoint y: 702, distance: 9.0
click at [194, 718] on select "10 25 50 100 250 500 1,000" at bounding box center [186, 730] width 38 height 25
select select "50"
click at [168, 718] on select "10 25 50 100 250 500 1,000" at bounding box center [186, 730] width 38 height 25
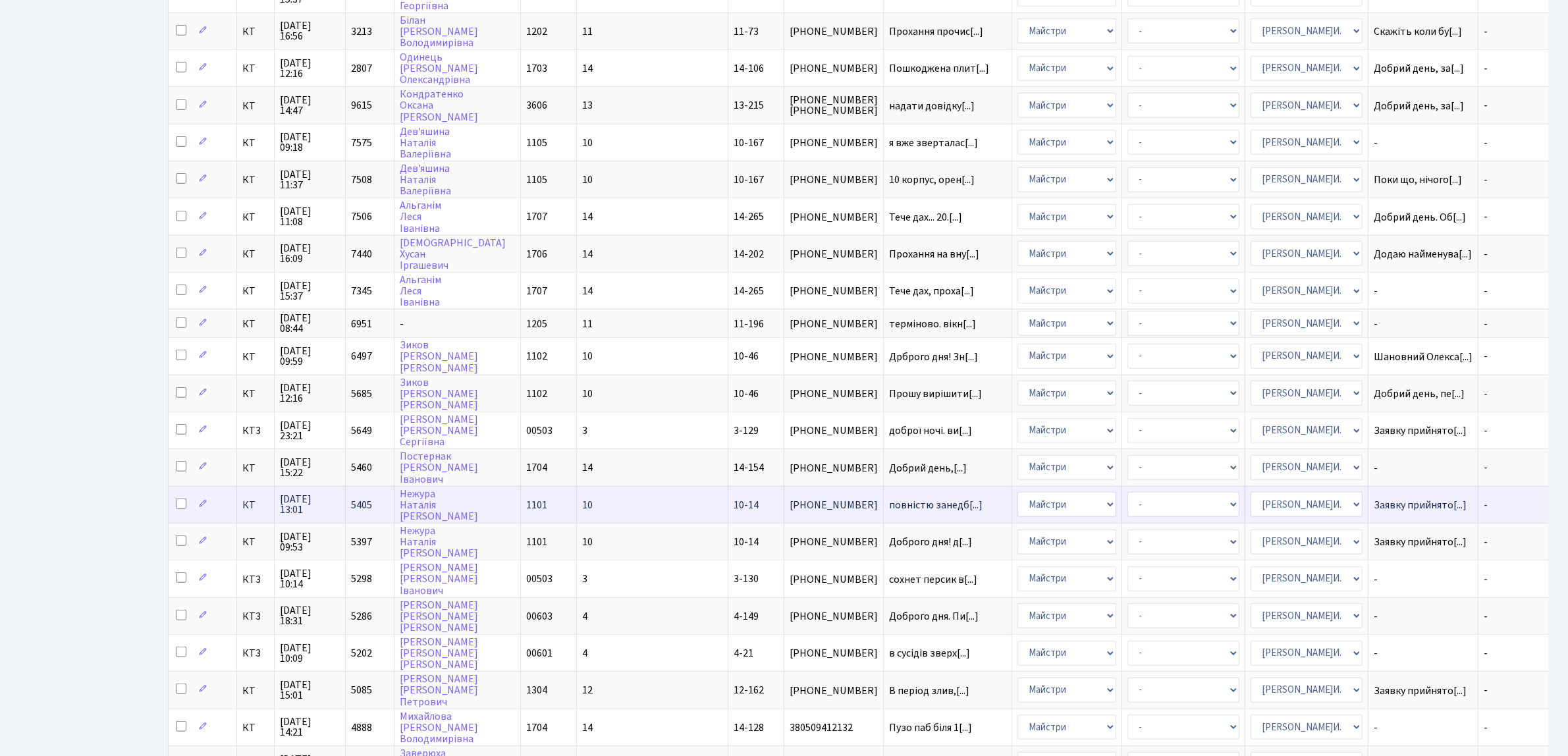
scroll to position [1300, 0]
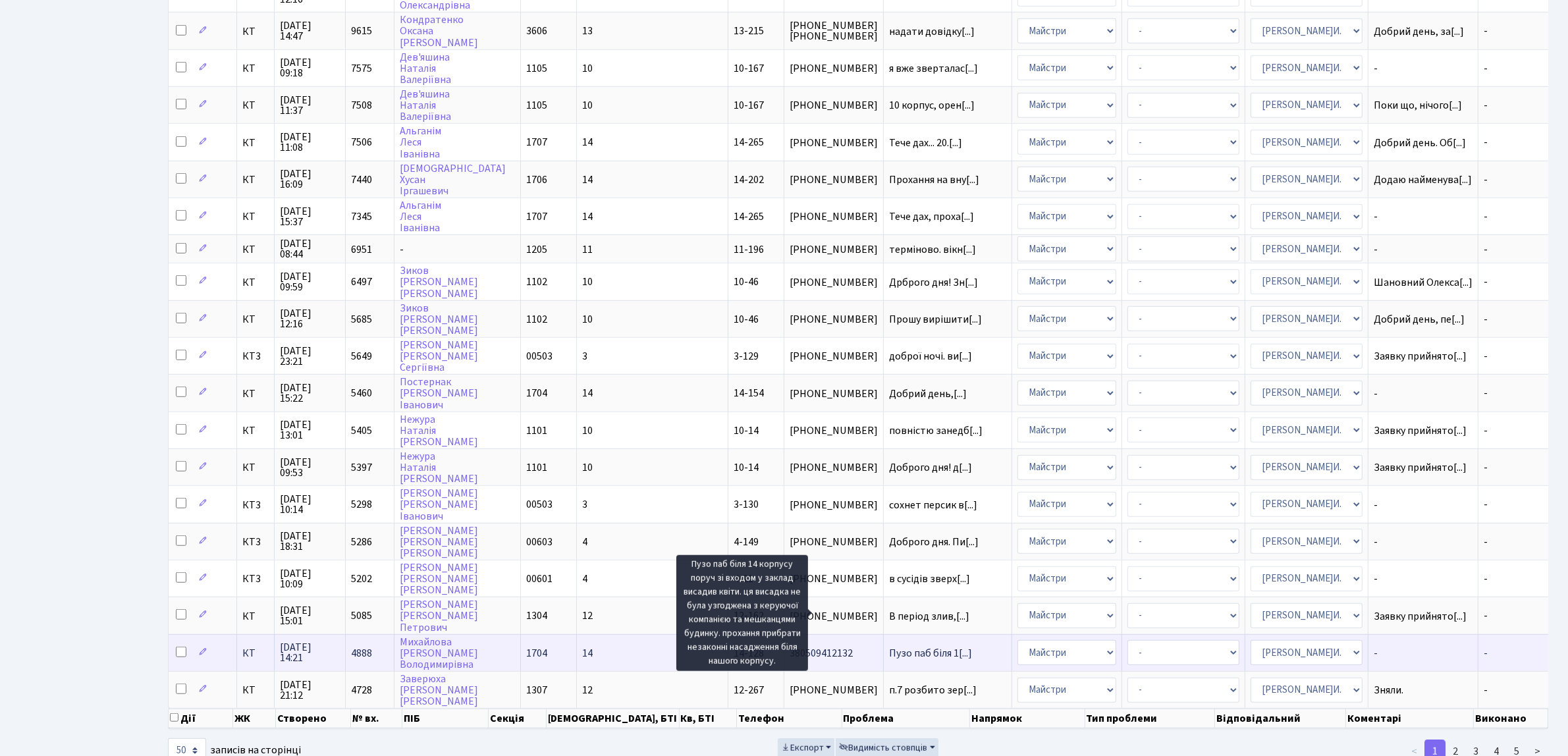
click at [889, 646] on span "Пузо паб біля 1[...]" at bounding box center [931, 654] width 83 height 15
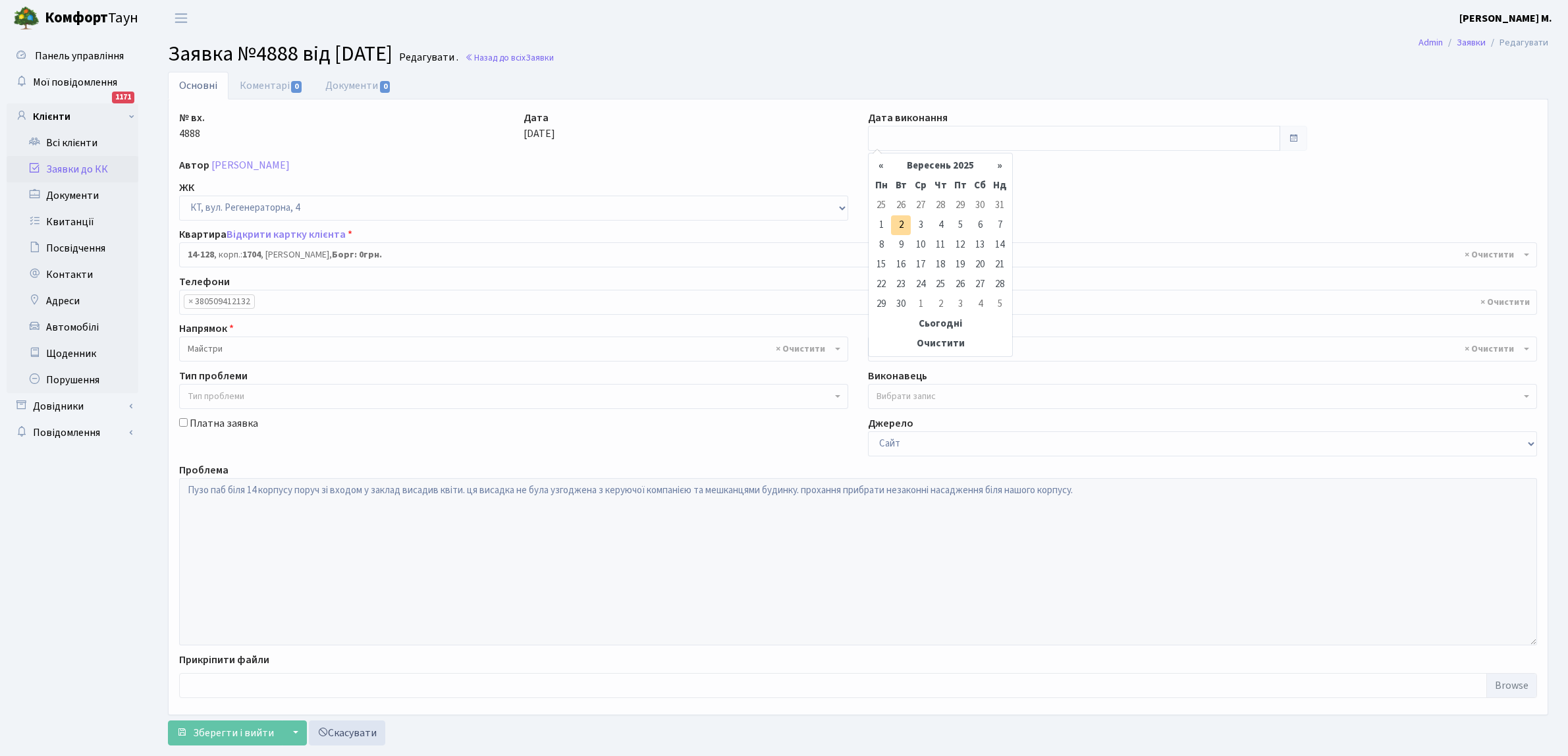
select select "7505"
click at [919, 136] on input "text" at bounding box center [1074, 138] width 412 height 25
click at [874, 204] on td "25" at bounding box center [881, 205] width 20 height 20
type input "25.08.2025"
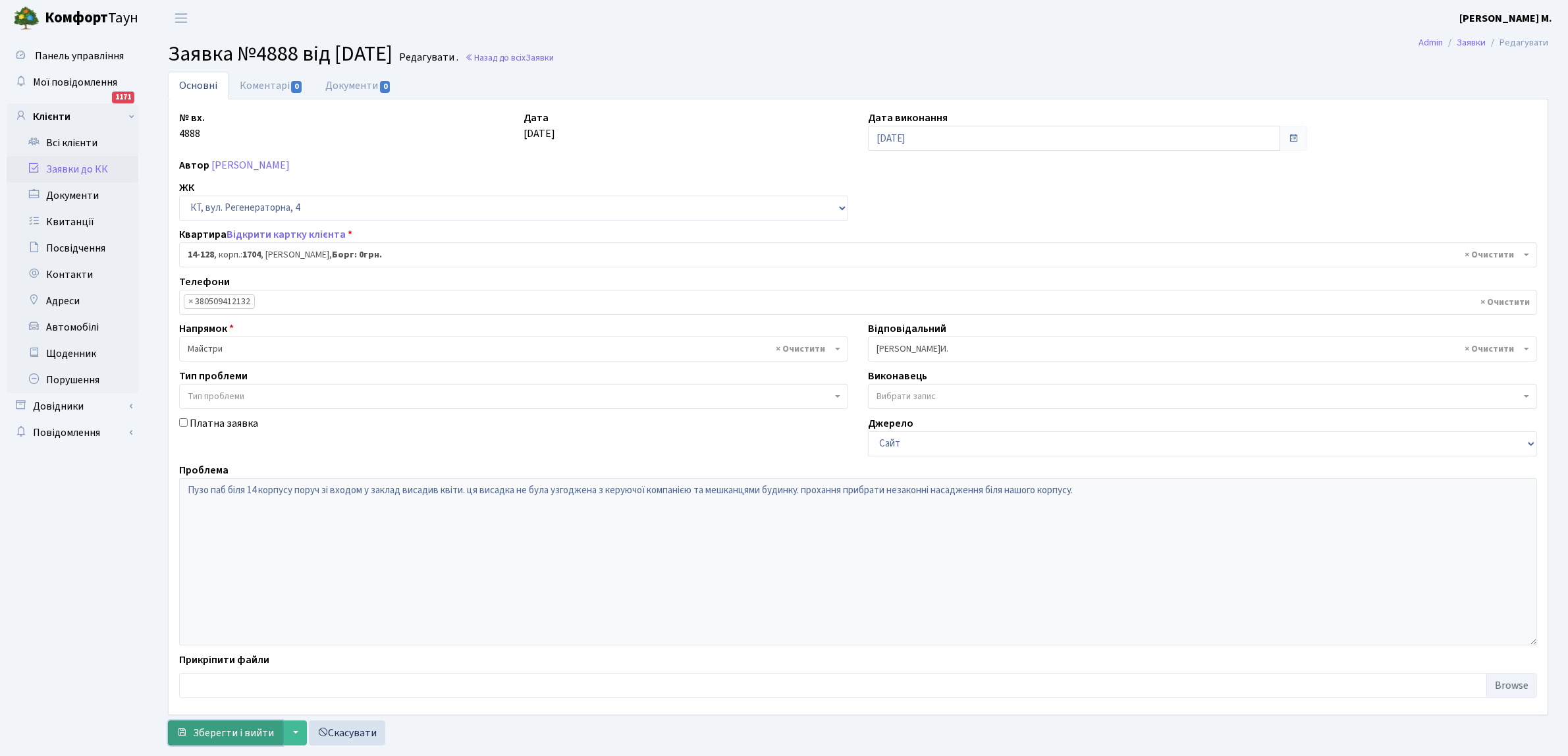
click at [221, 726] on span "Зберегти і вийти" at bounding box center [233, 733] width 81 height 15
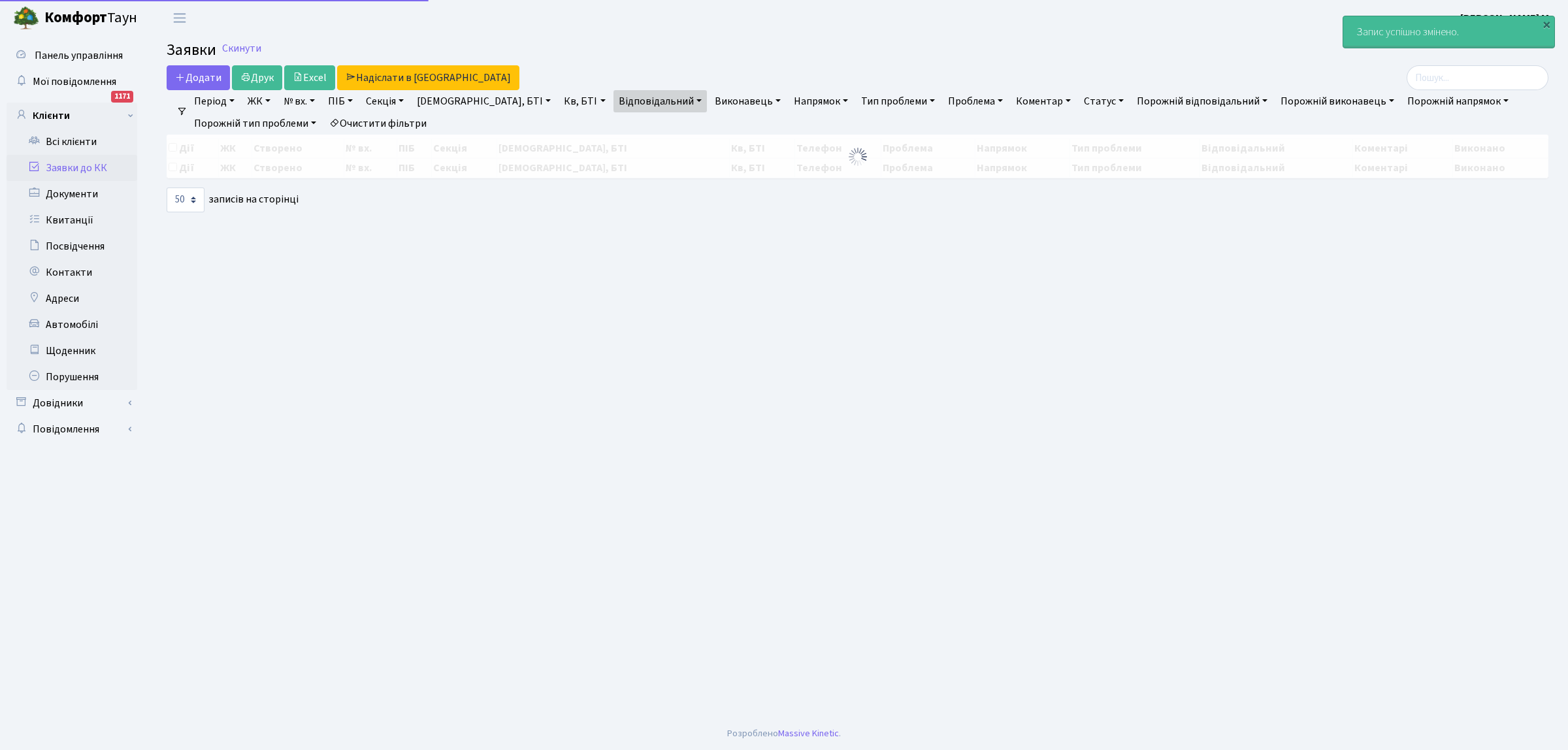
select select "50"
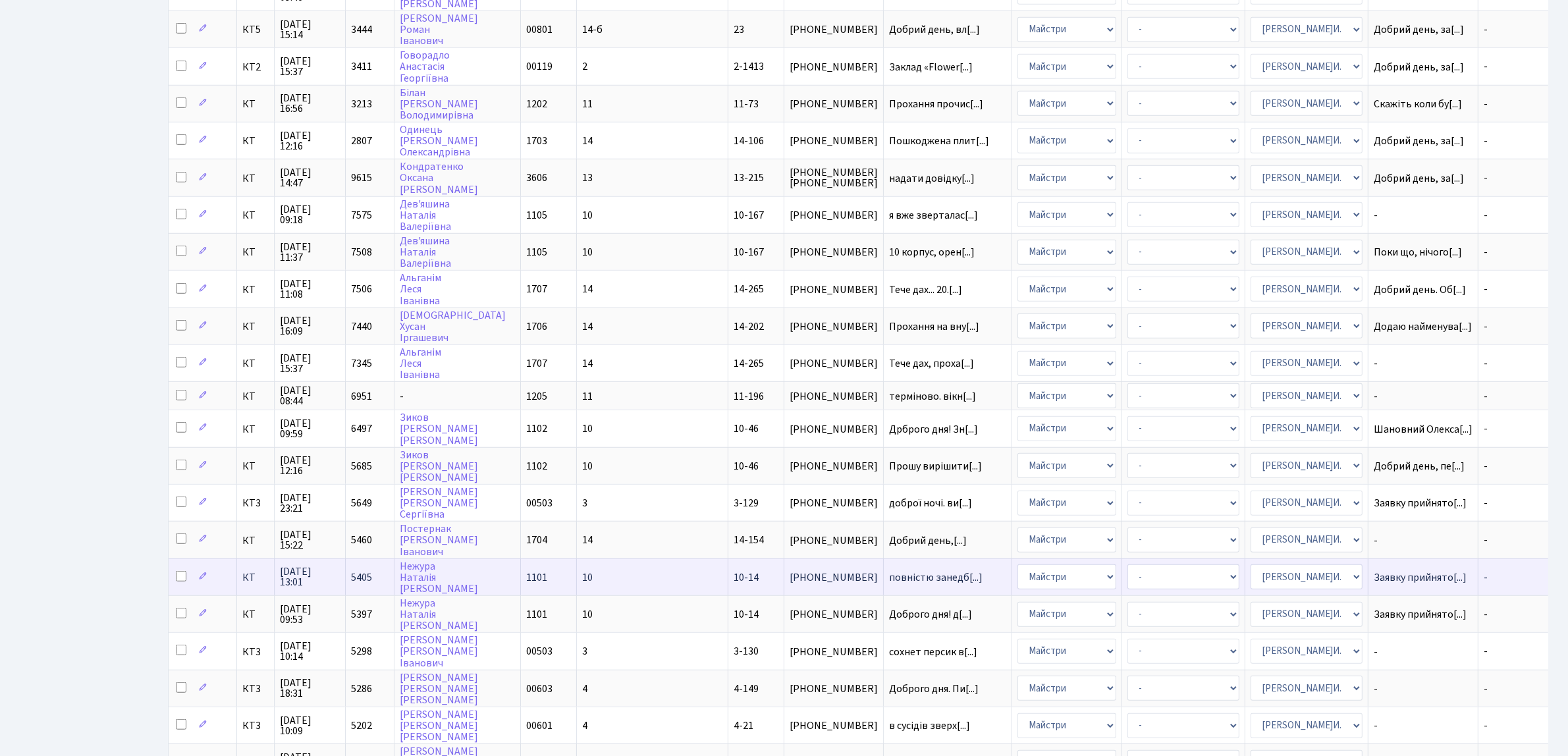
scroll to position [1300, 0]
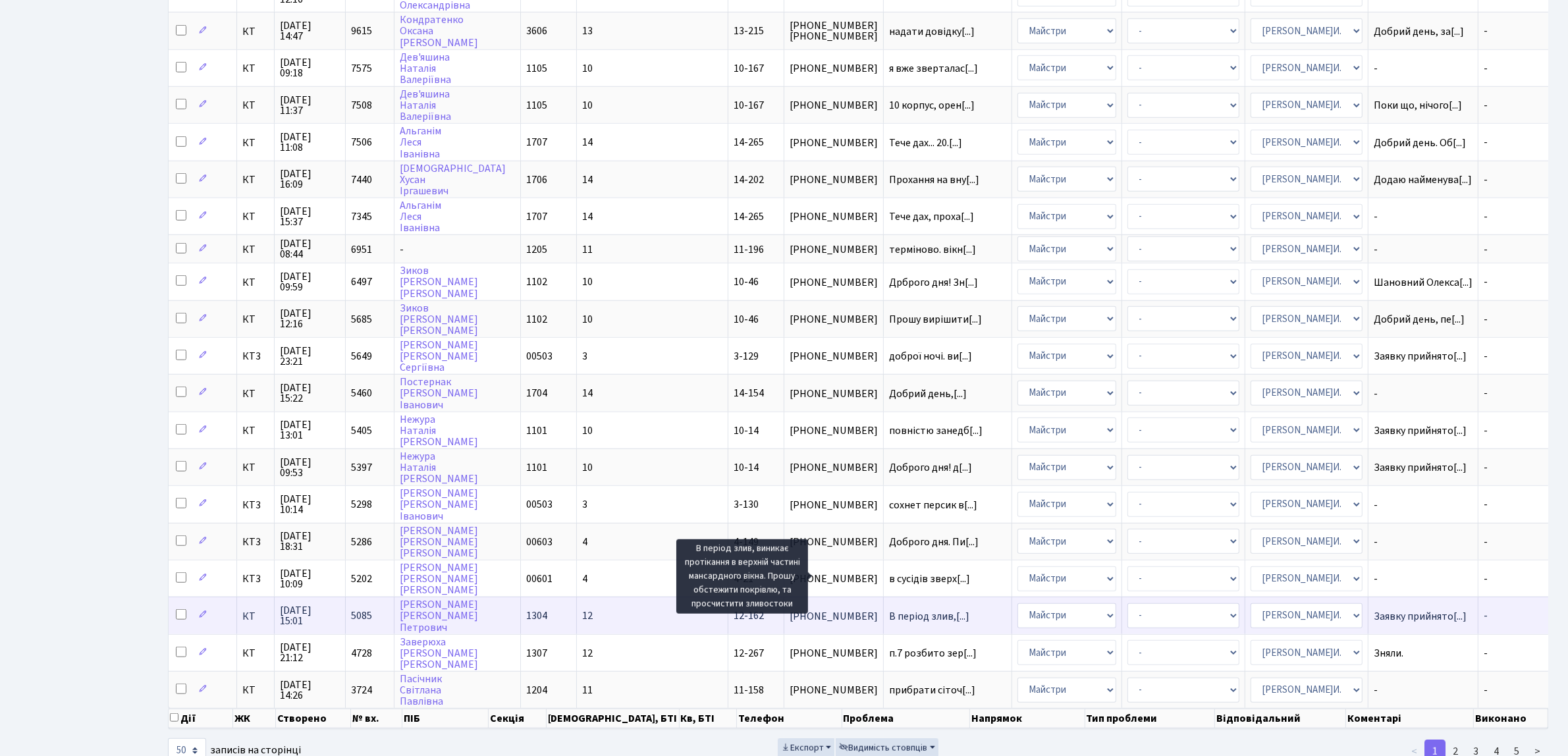
click at [892, 609] on span "В період злив,[...]" at bounding box center [929, 616] width 80 height 15
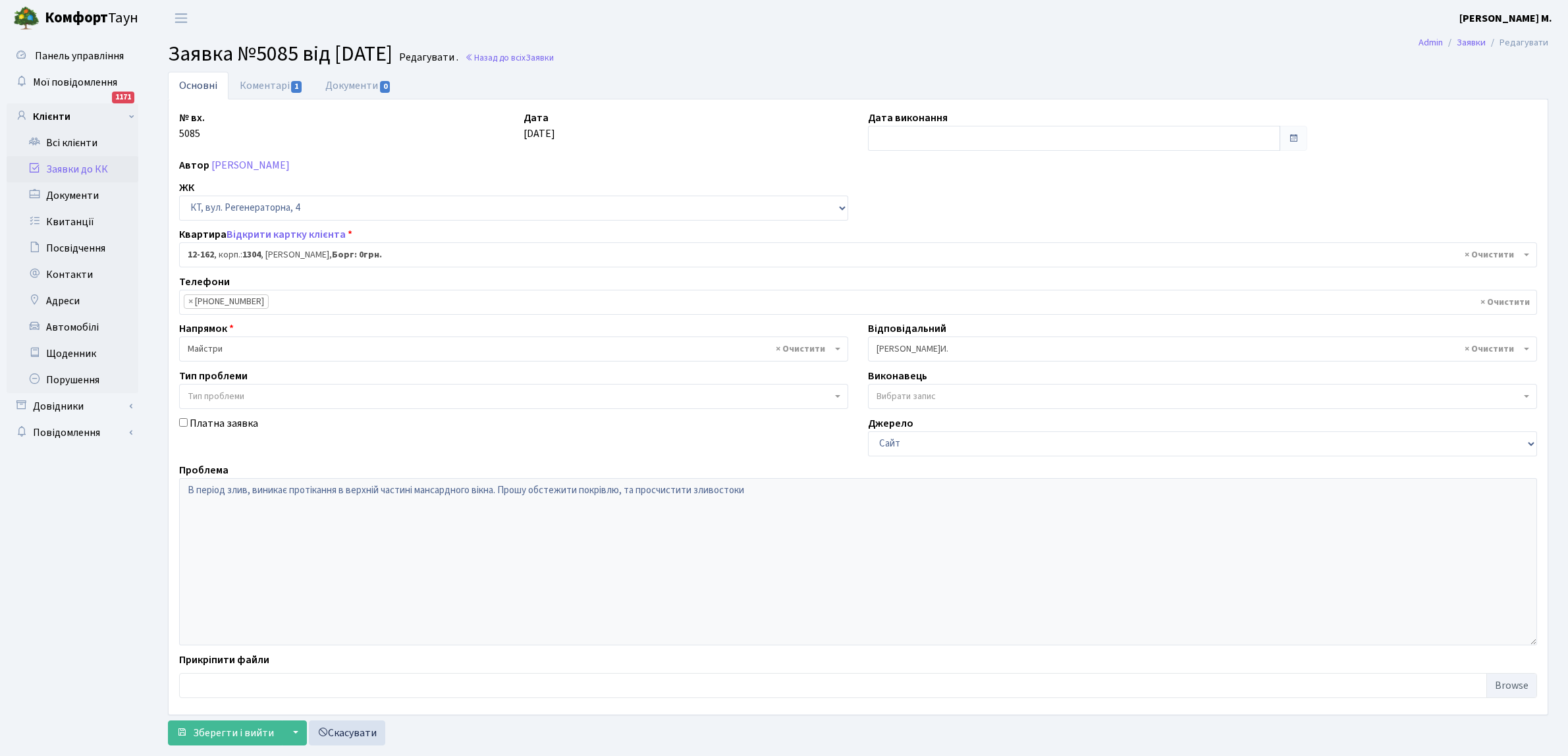
select select "7269"
click at [554, 56] on span "Заявки" at bounding box center [539, 57] width 29 height 12
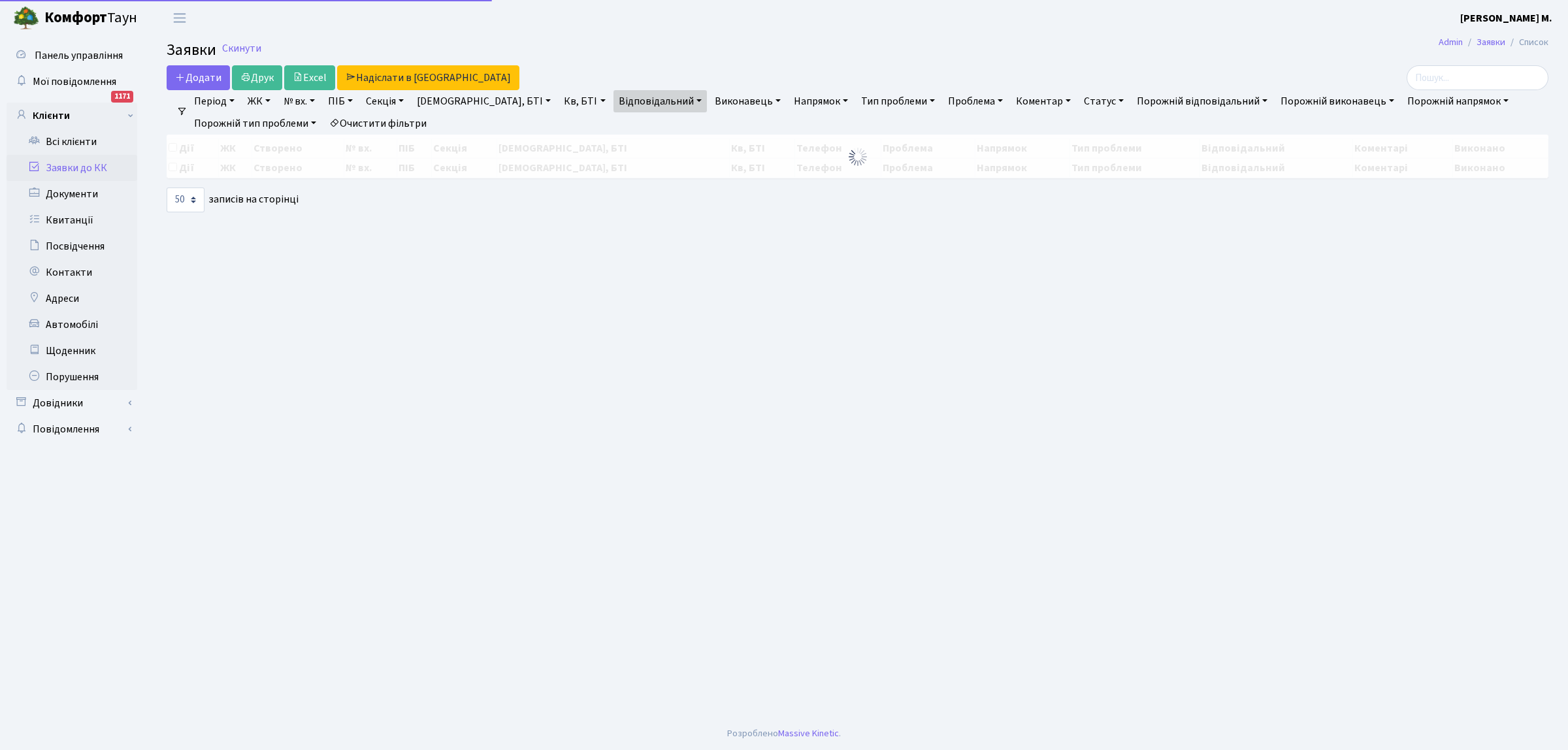
select select "50"
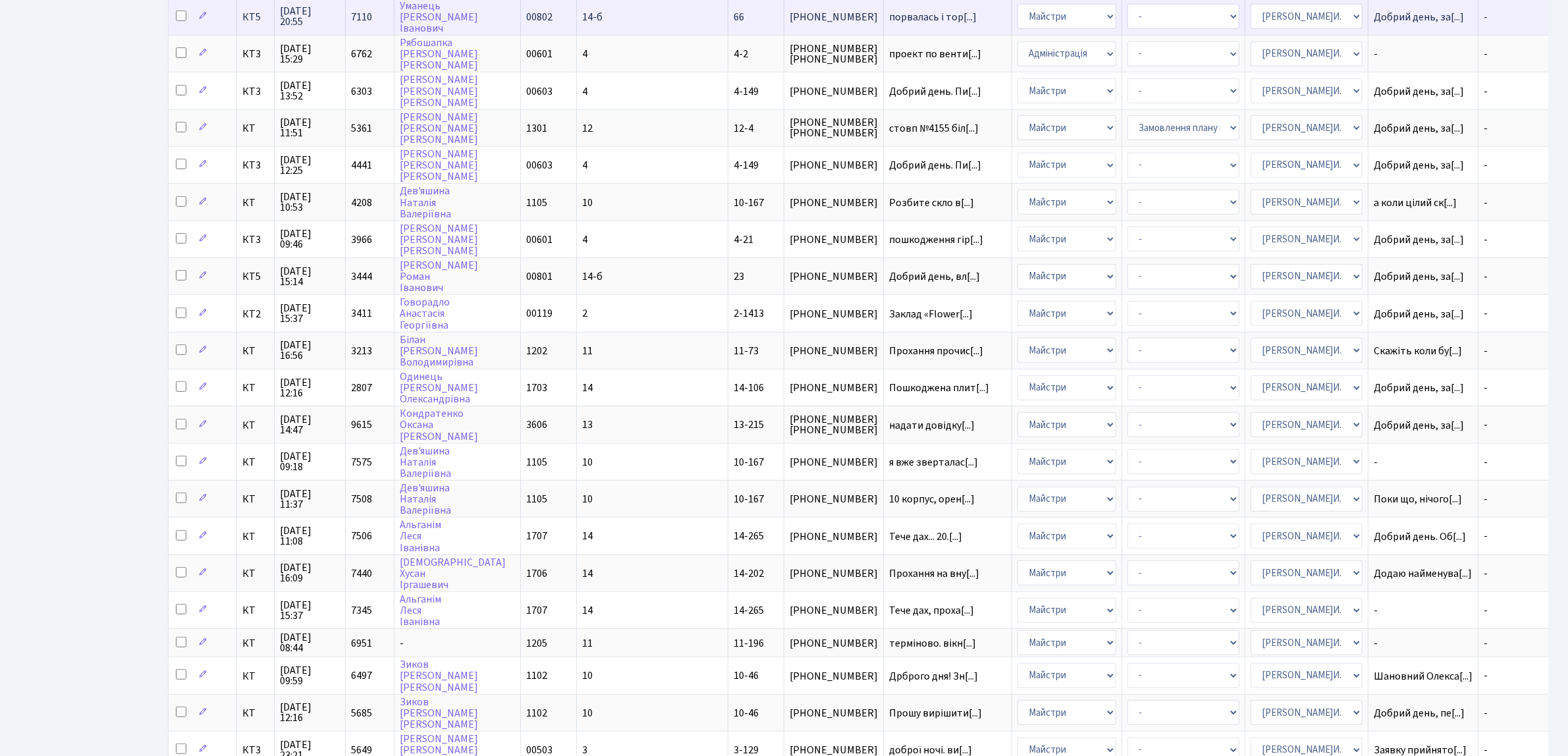
scroll to position [1300, 0]
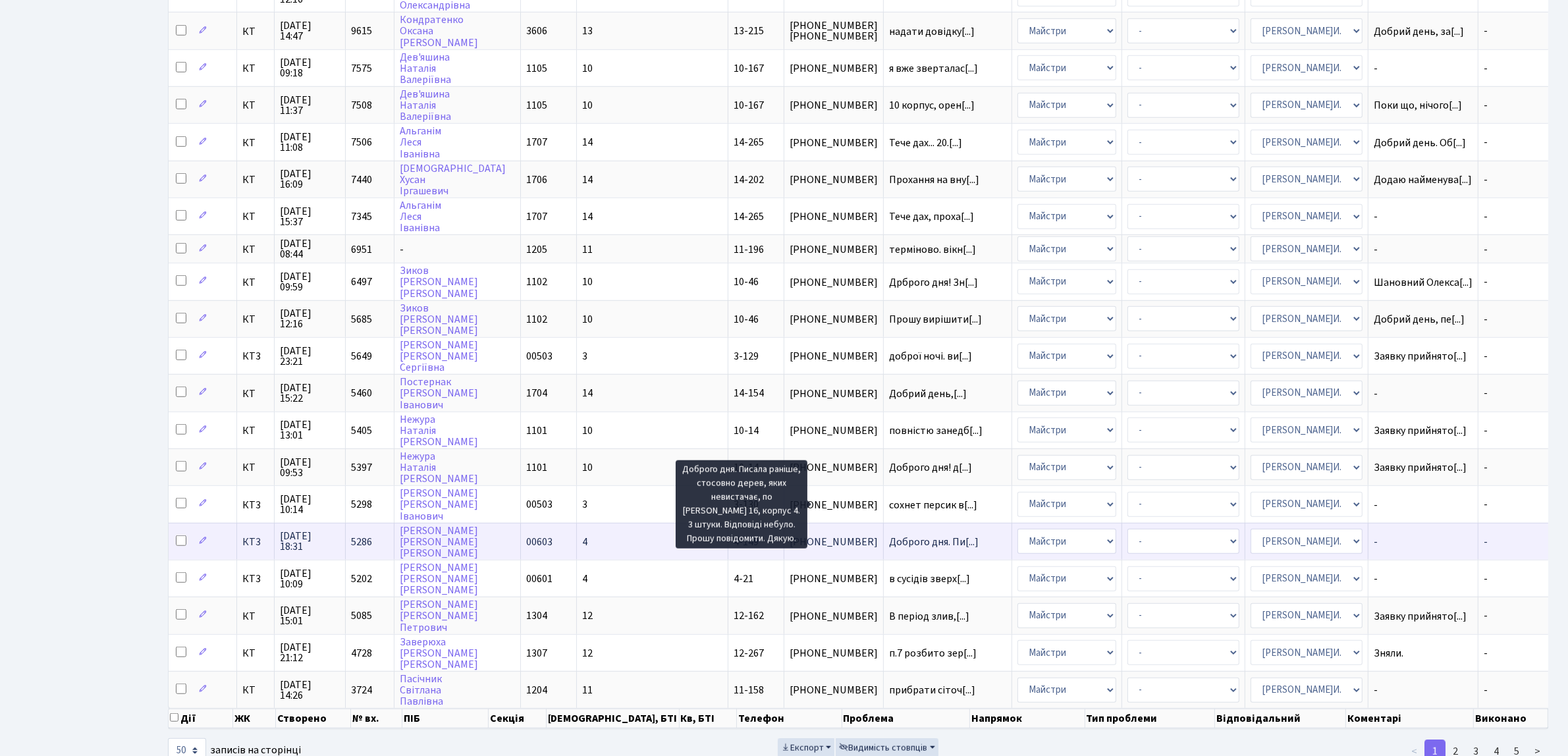
click at [889, 535] on span "Доброго дня. Пи[...]" at bounding box center [934, 542] width 90 height 15
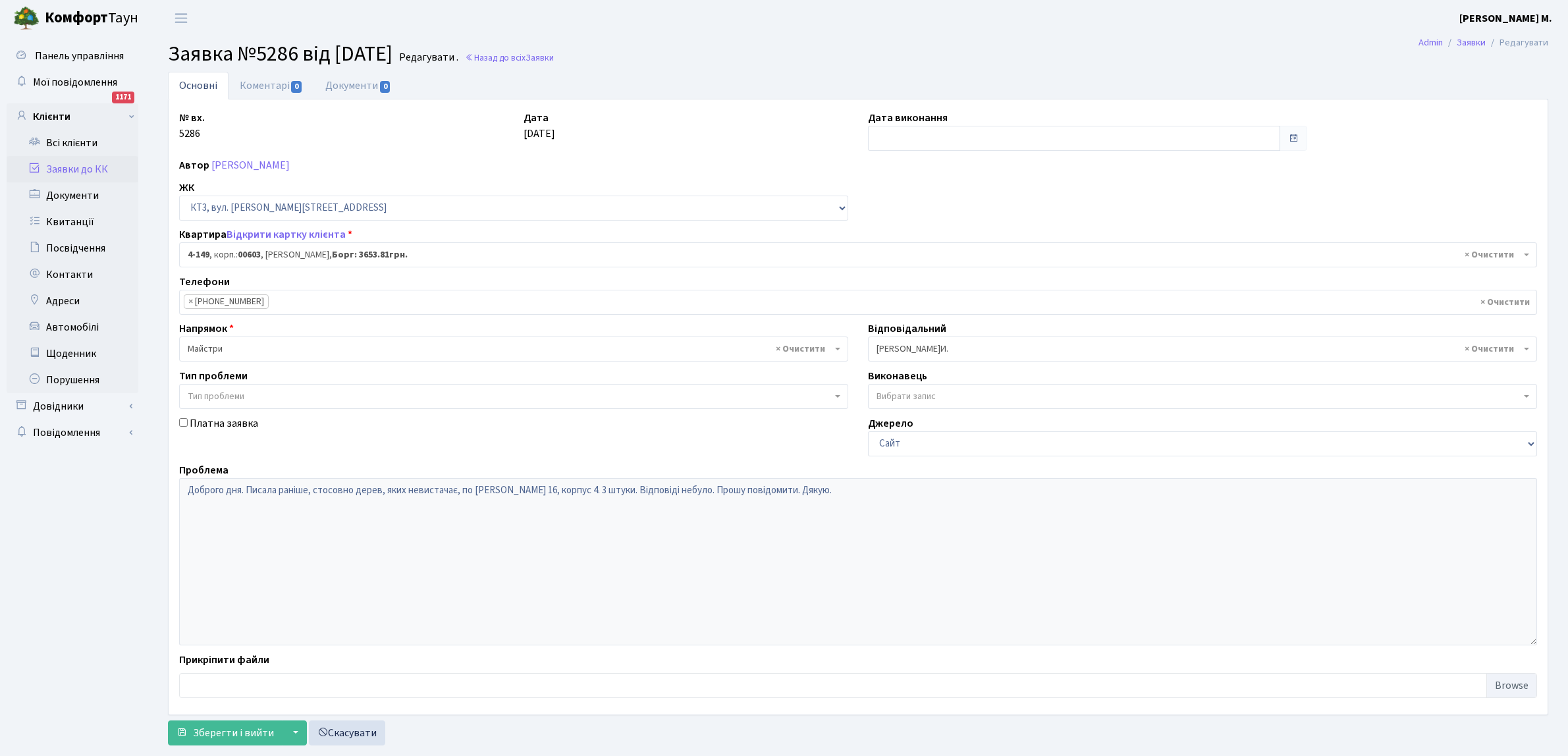
select select "16608"
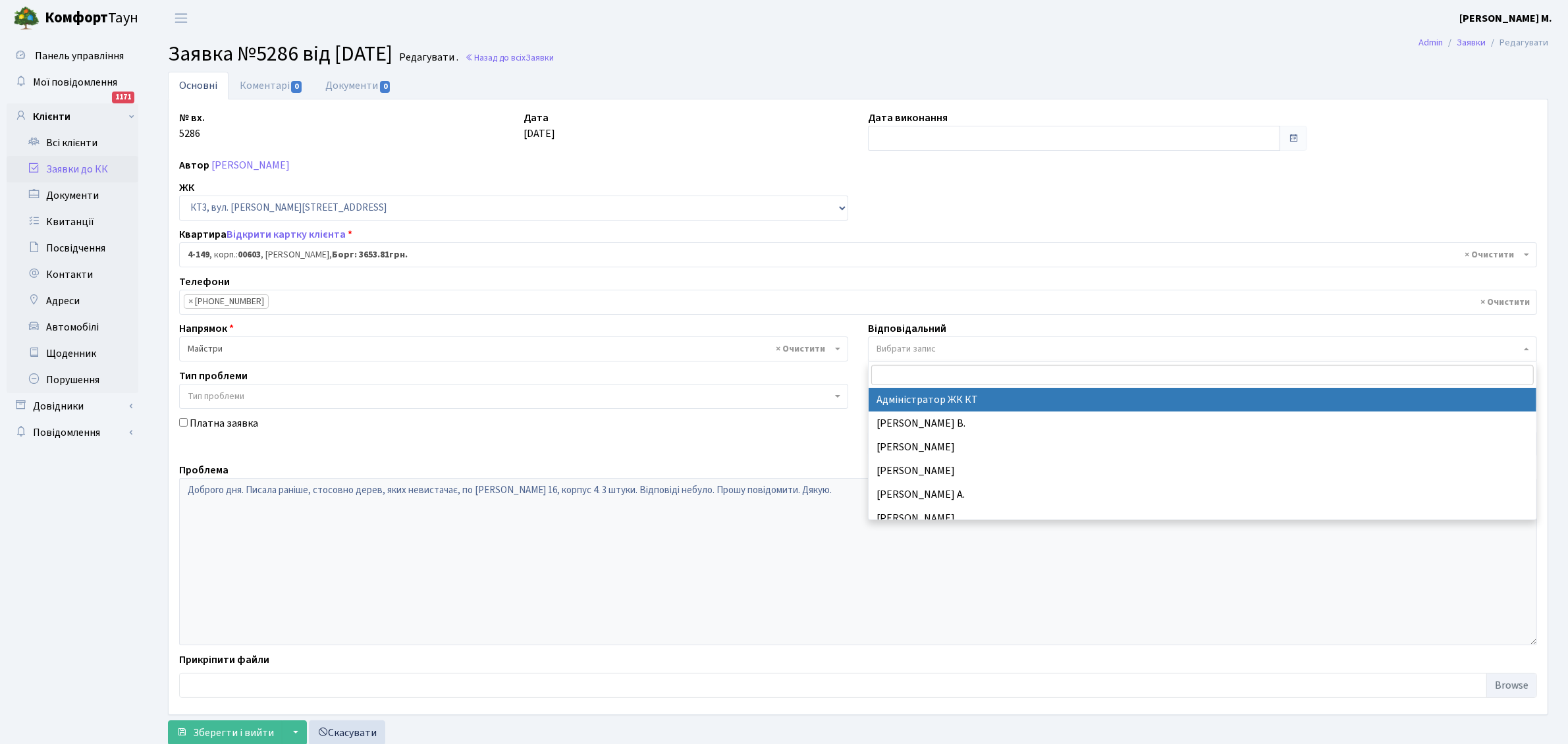
select select "112"
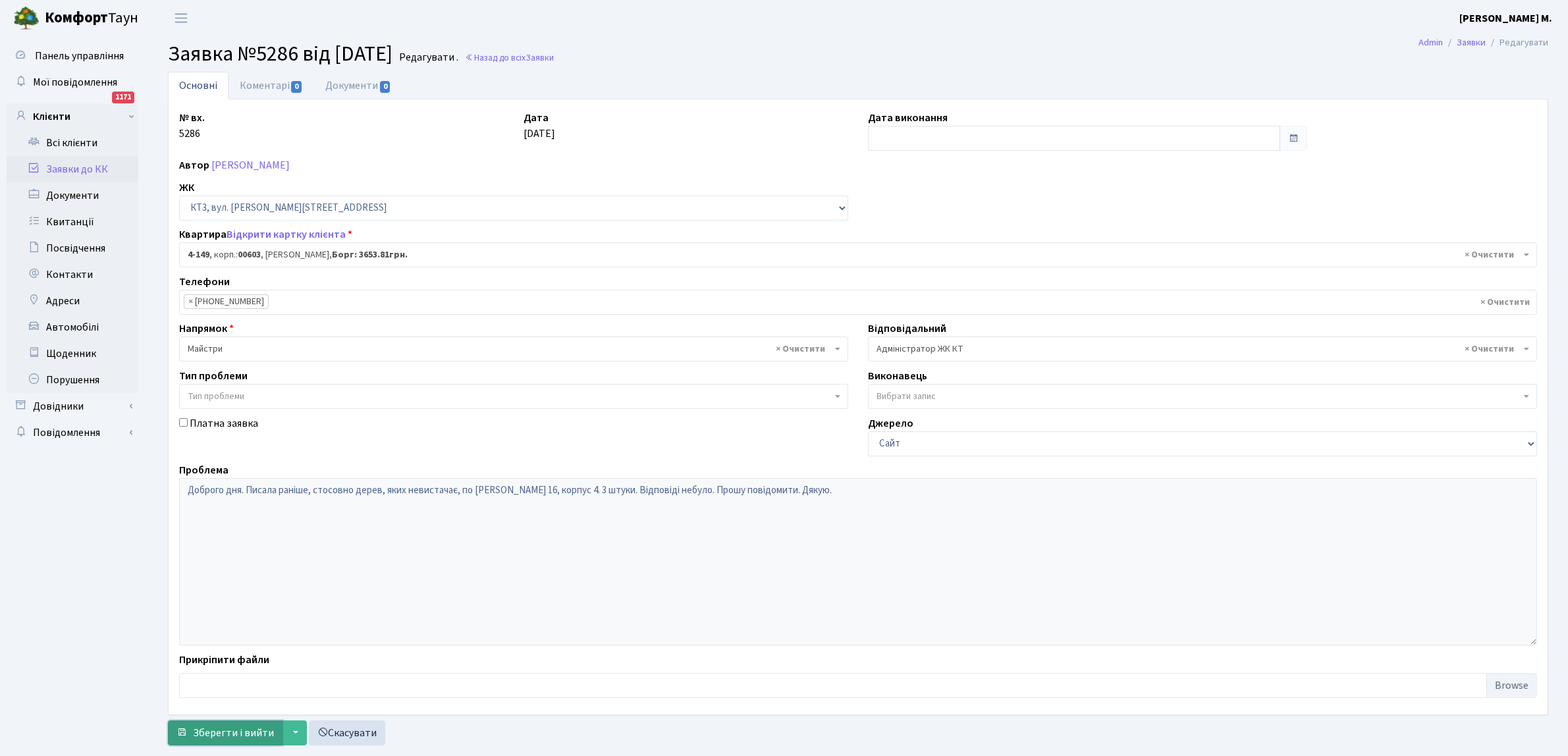
click at [204, 736] on span "Зберегти і вийти" at bounding box center [233, 733] width 81 height 15
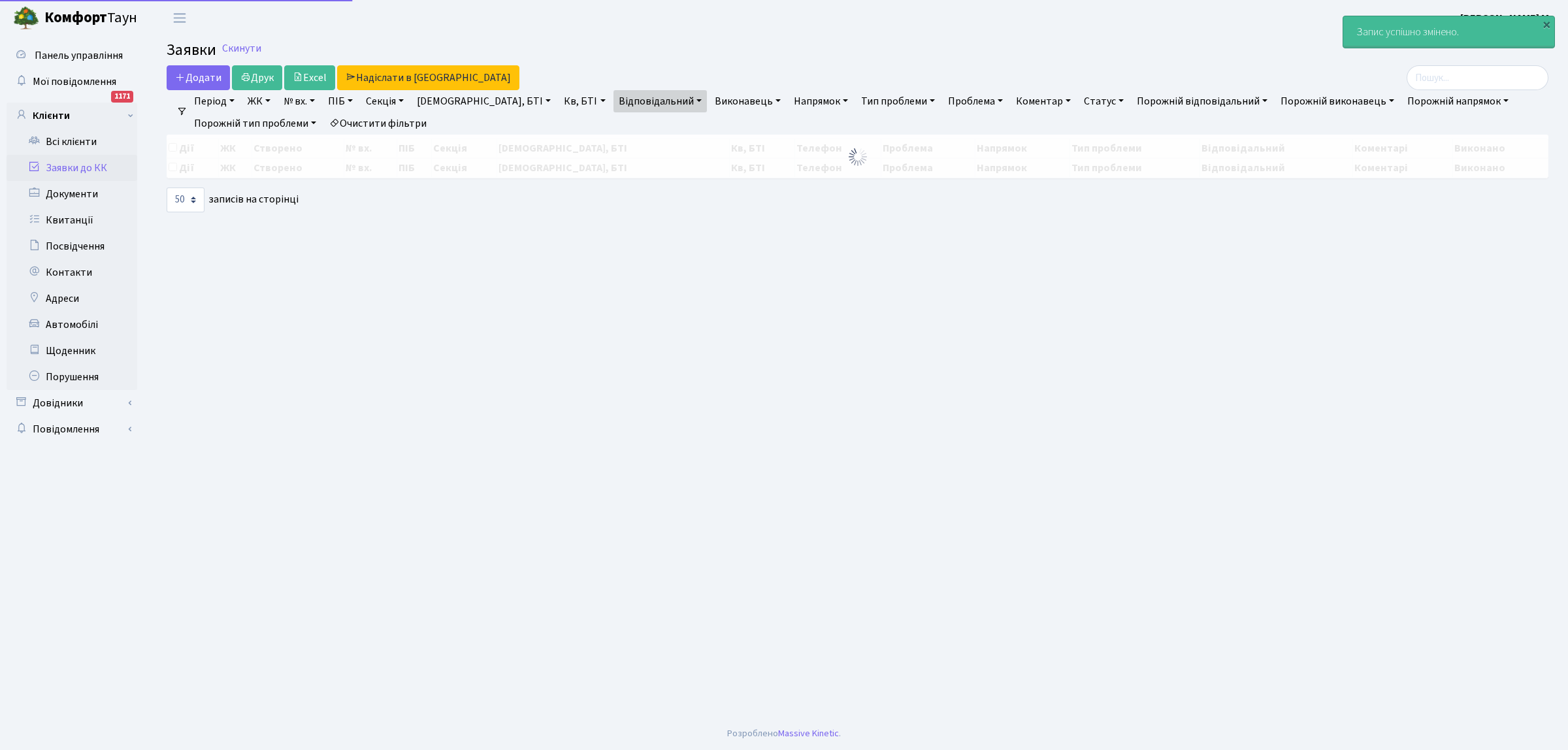
select select "50"
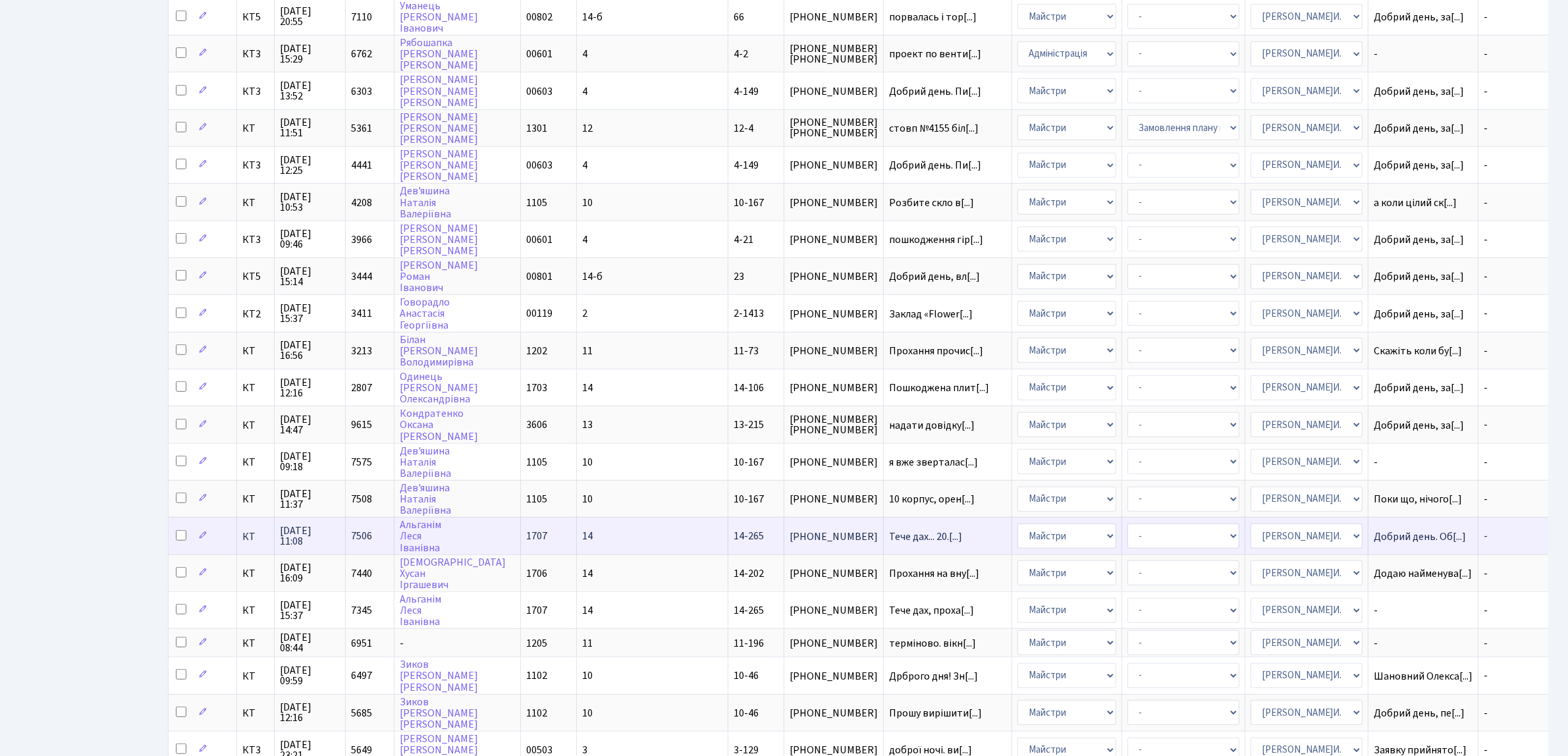
scroll to position [1300, 0]
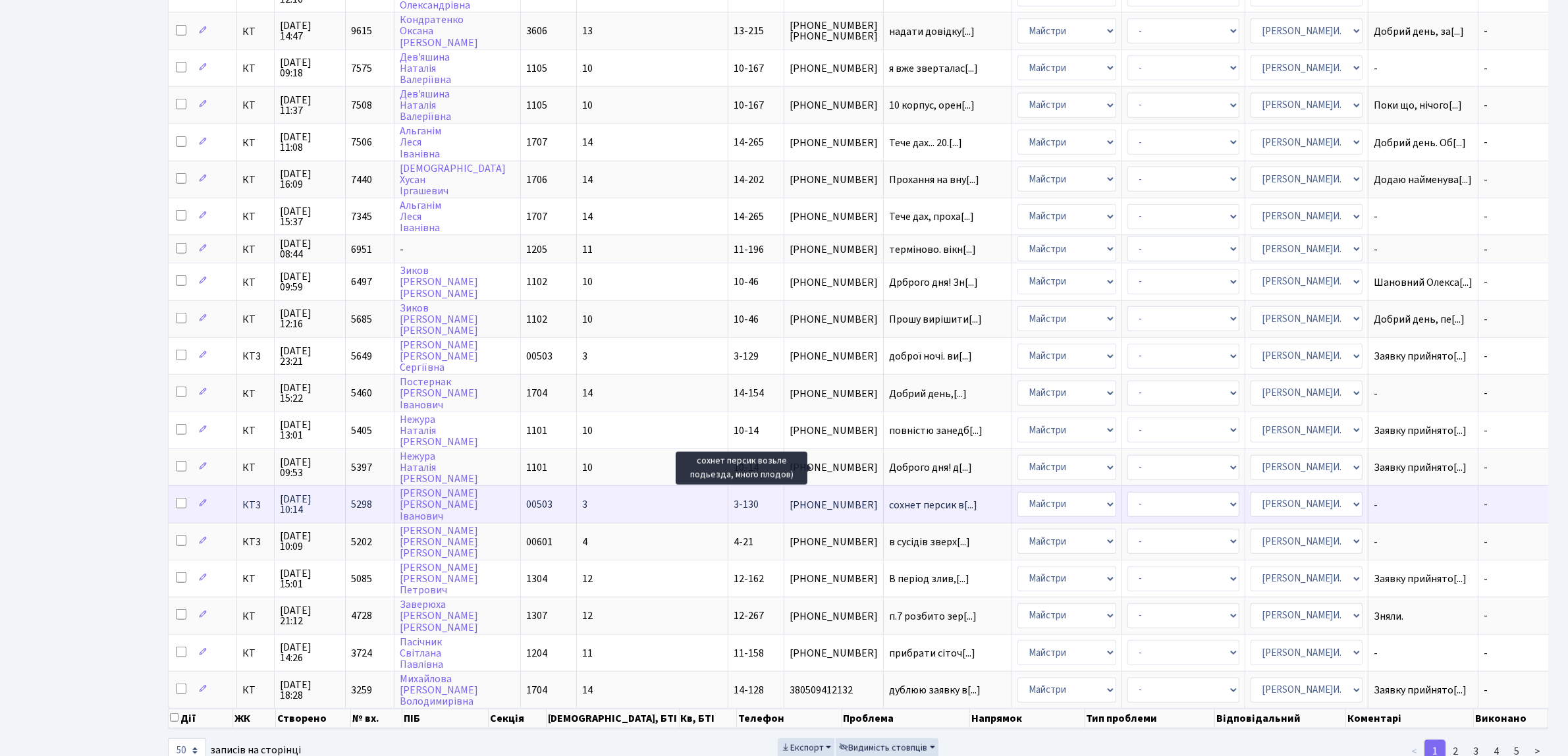
click at [889, 498] on span "сохнет персик в[...]" at bounding box center [933, 505] width 88 height 15
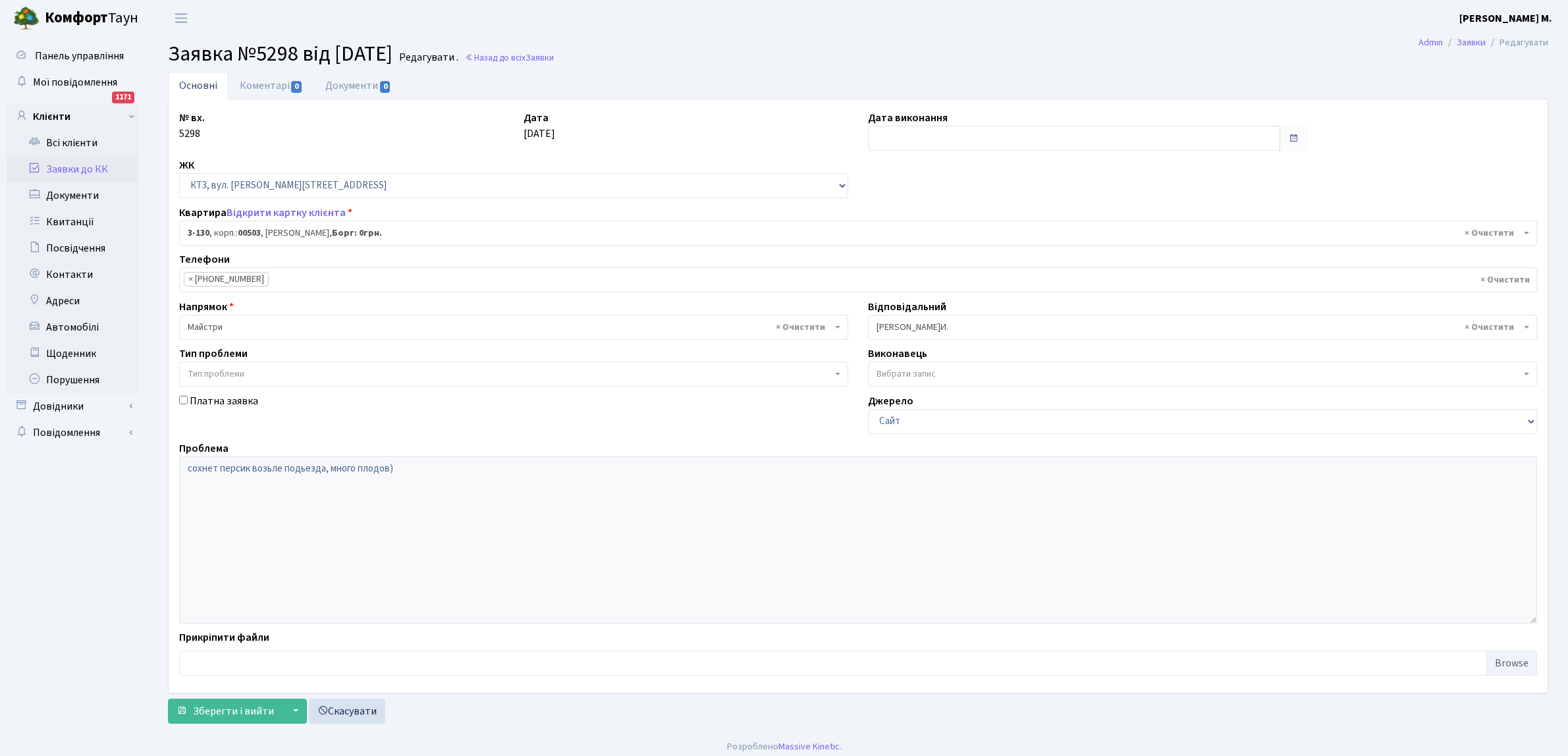
select select "16439"
click at [919, 136] on input "text" at bounding box center [1074, 138] width 412 height 25
click at [880, 199] on td "25" at bounding box center [881, 205] width 20 height 20
type input "25.08.2025"
click at [235, 714] on span "Зберегти і вийти" at bounding box center [233, 711] width 81 height 15
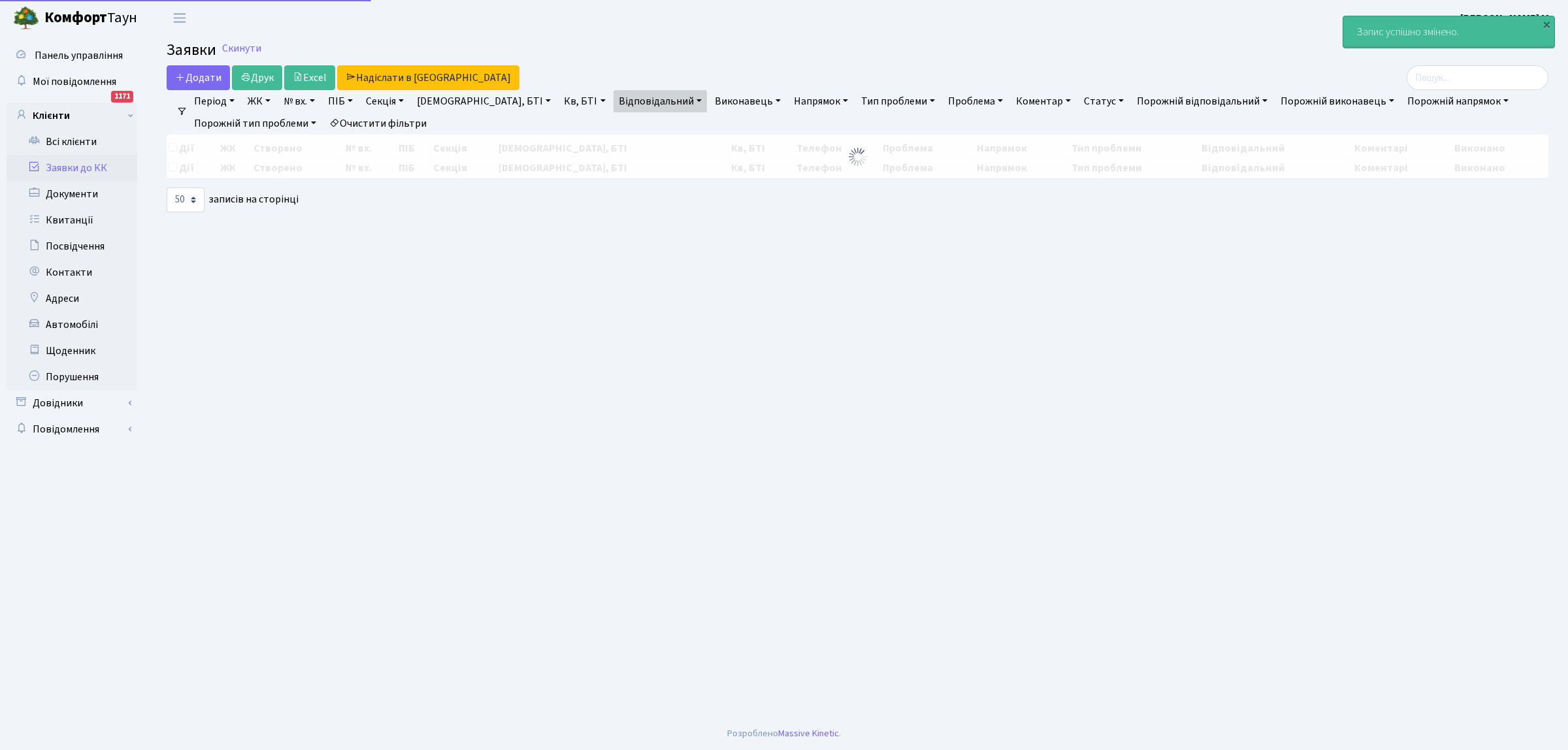
select select "50"
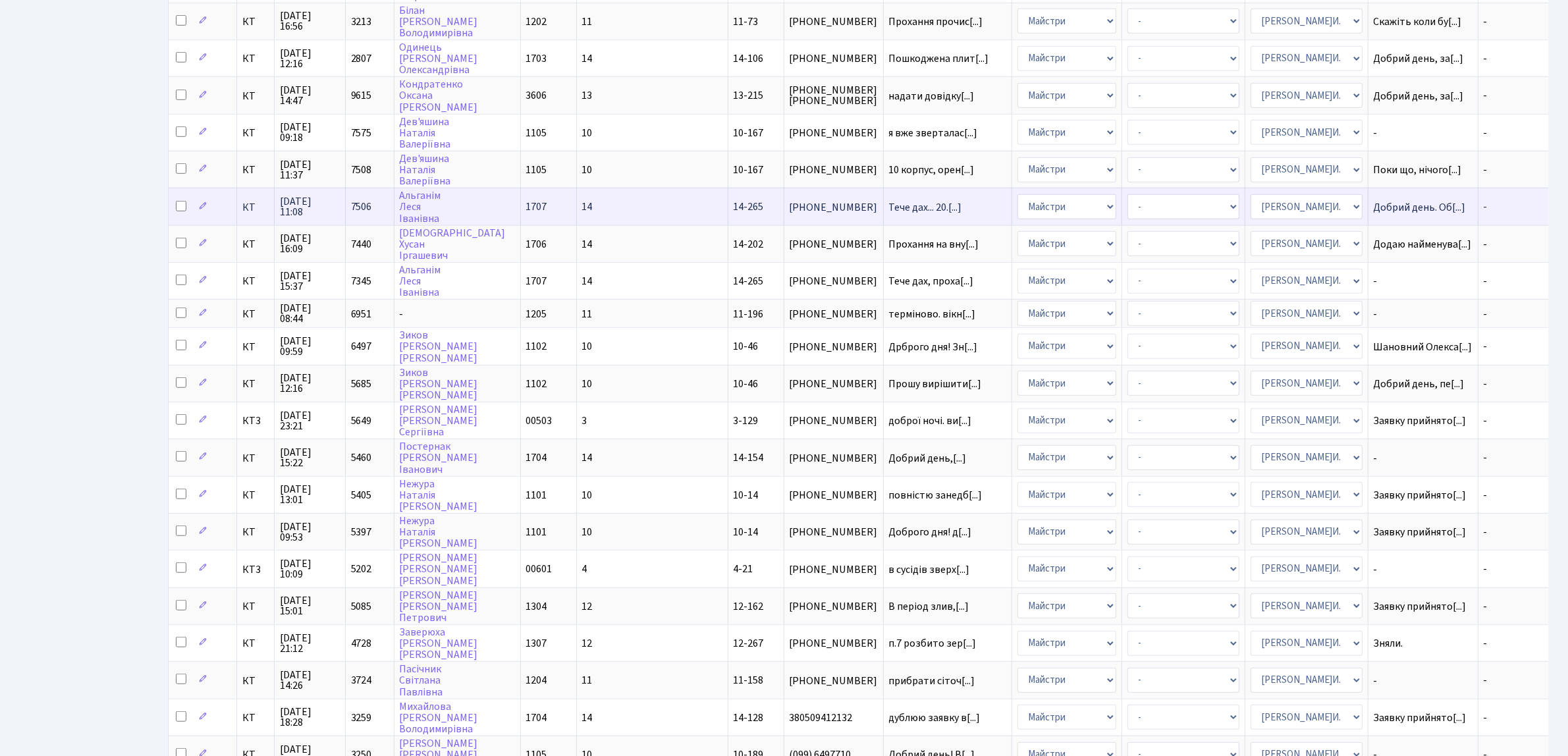
scroll to position [1300, 0]
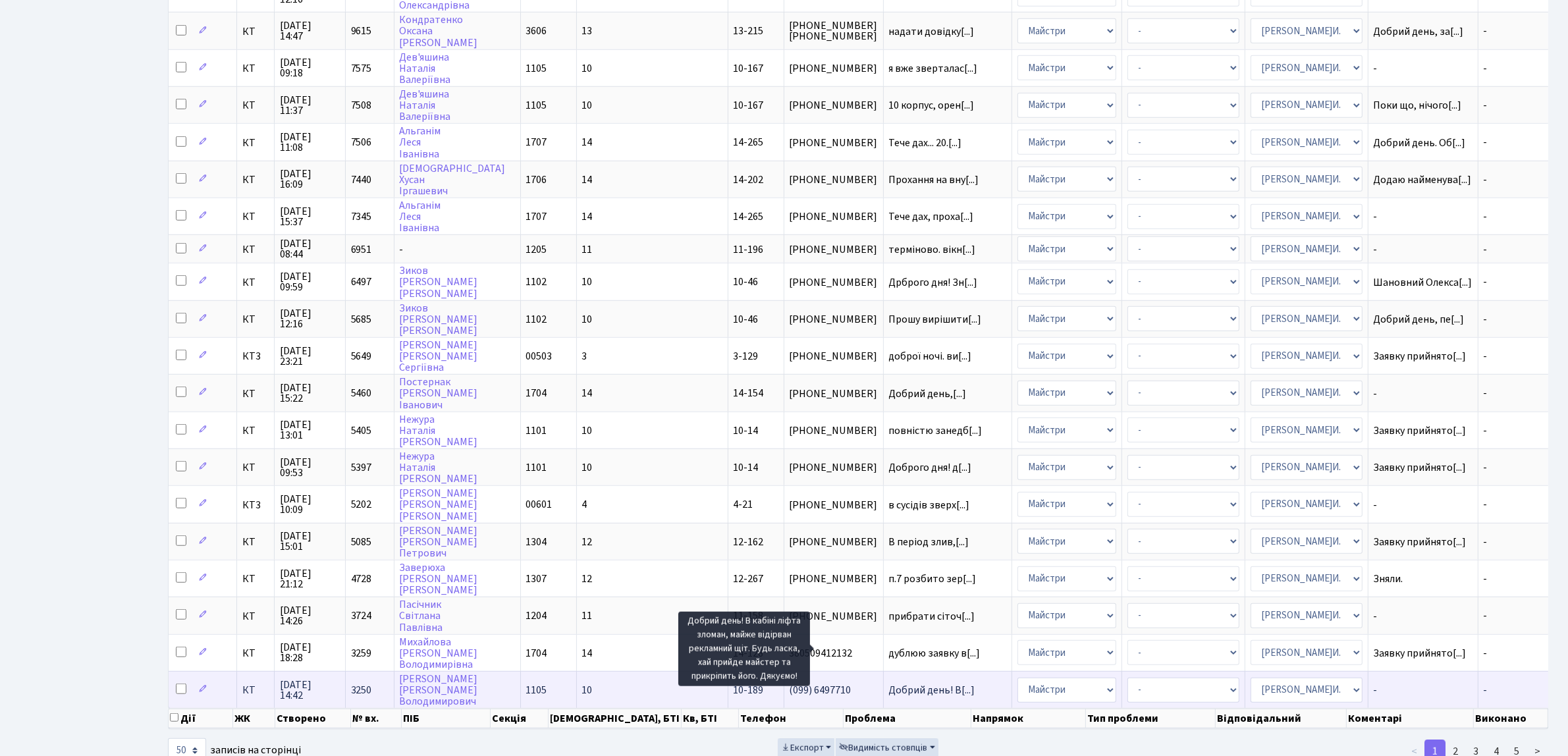
click at [889, 683] on span "Добрий день! В[...]" at bounding box center [932, 691] width 87 height 15
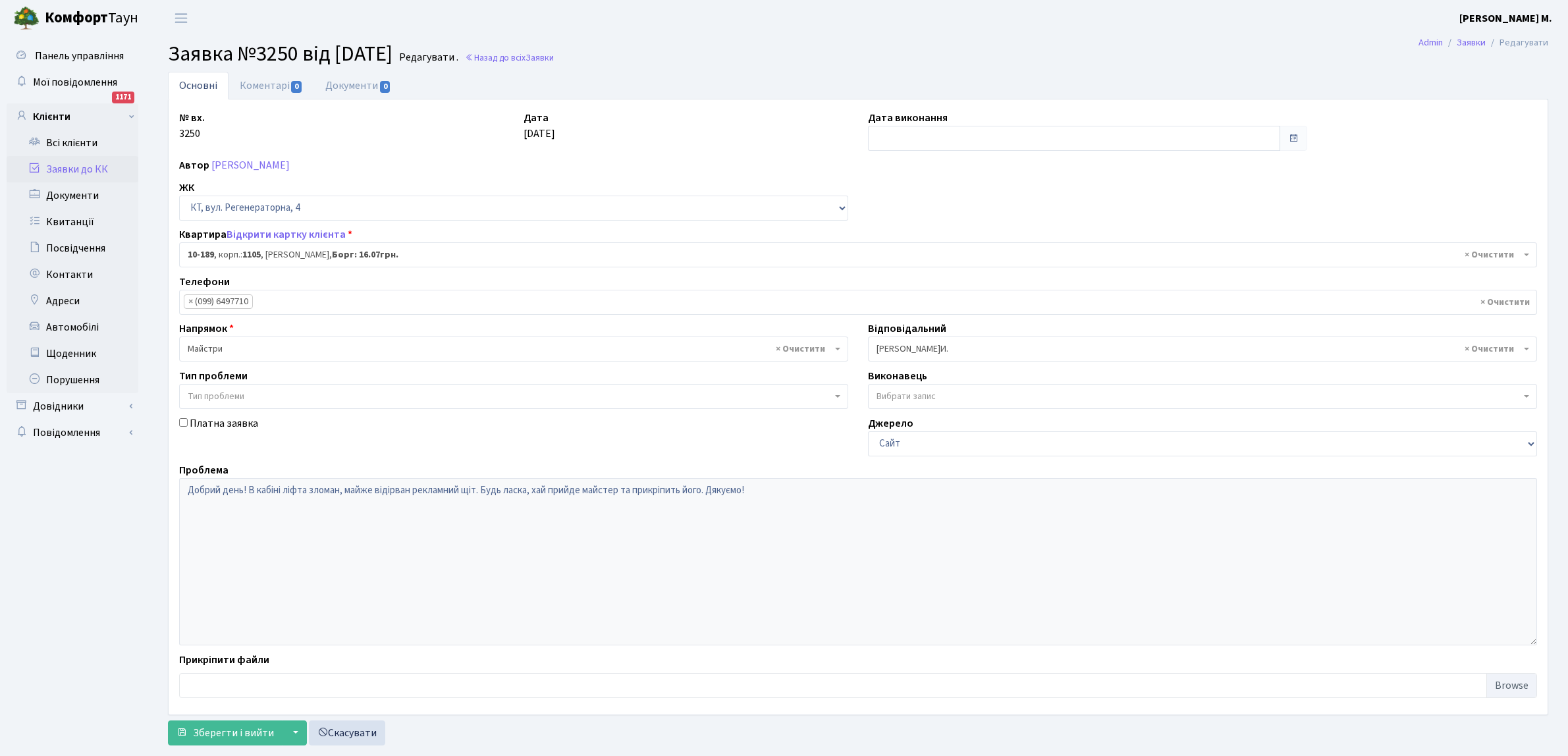
select select "6758"
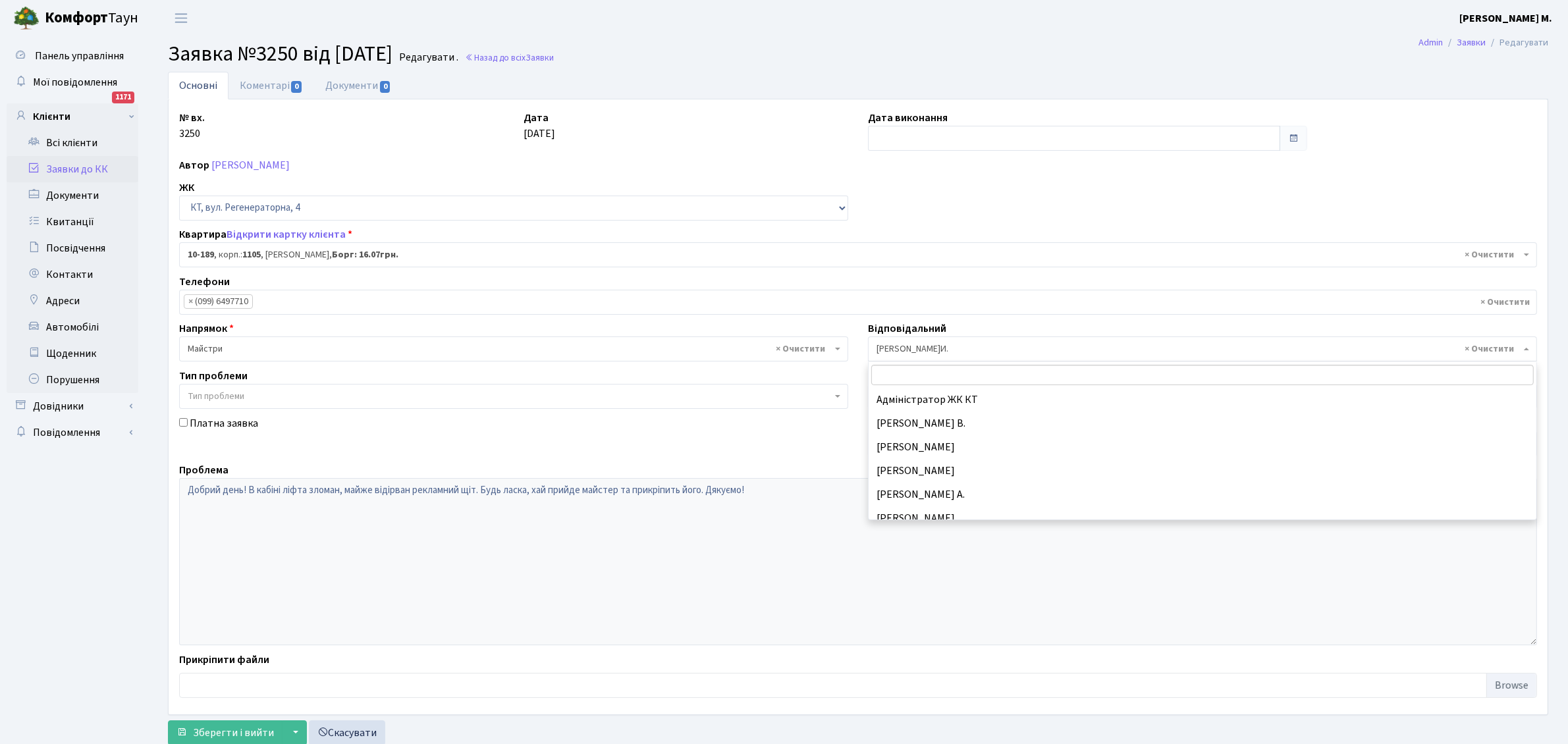
click at [944, 341] on span "× Шурубалко В.И." at bounding box center [1202, 349] width 669 height 25
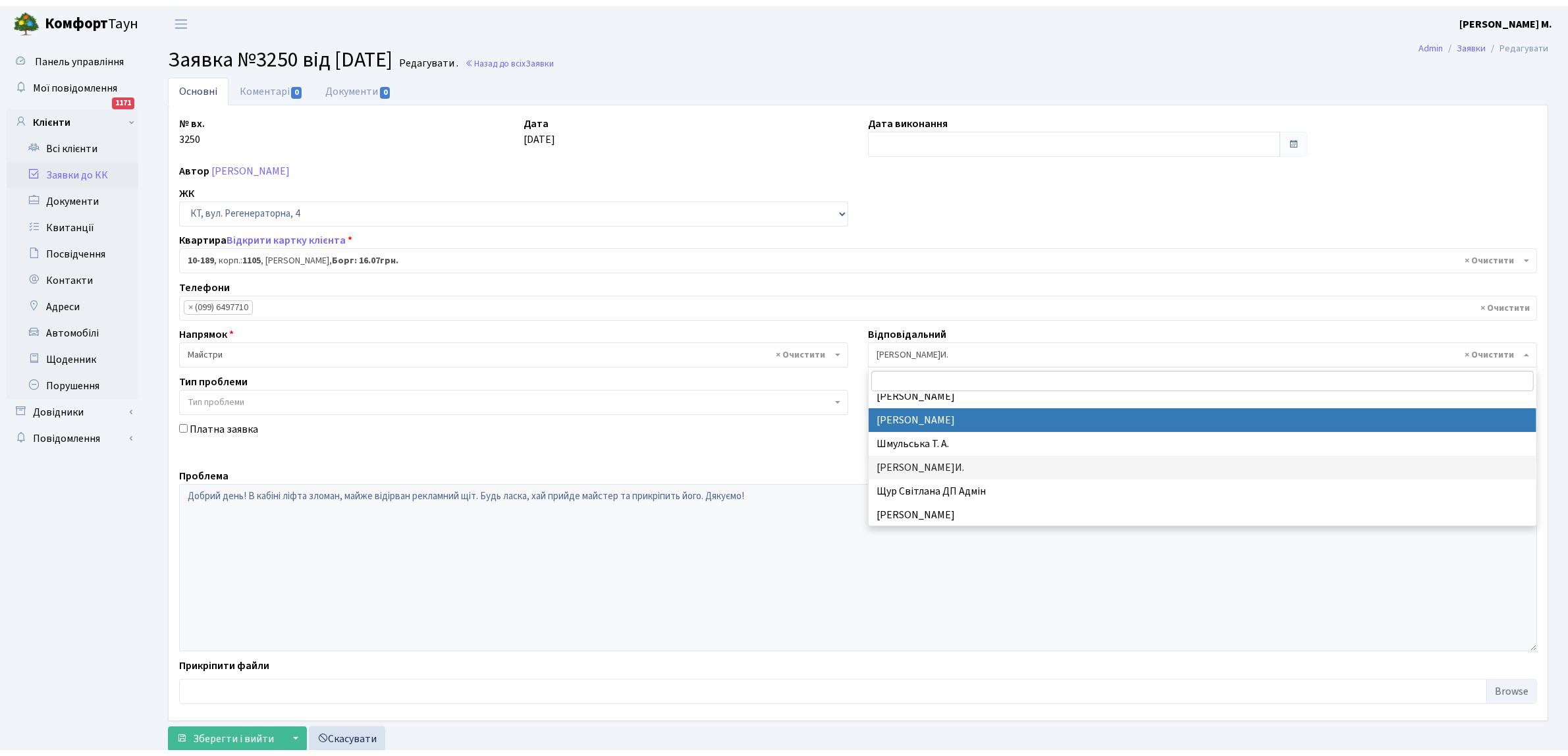
scroll to position [450, 0]
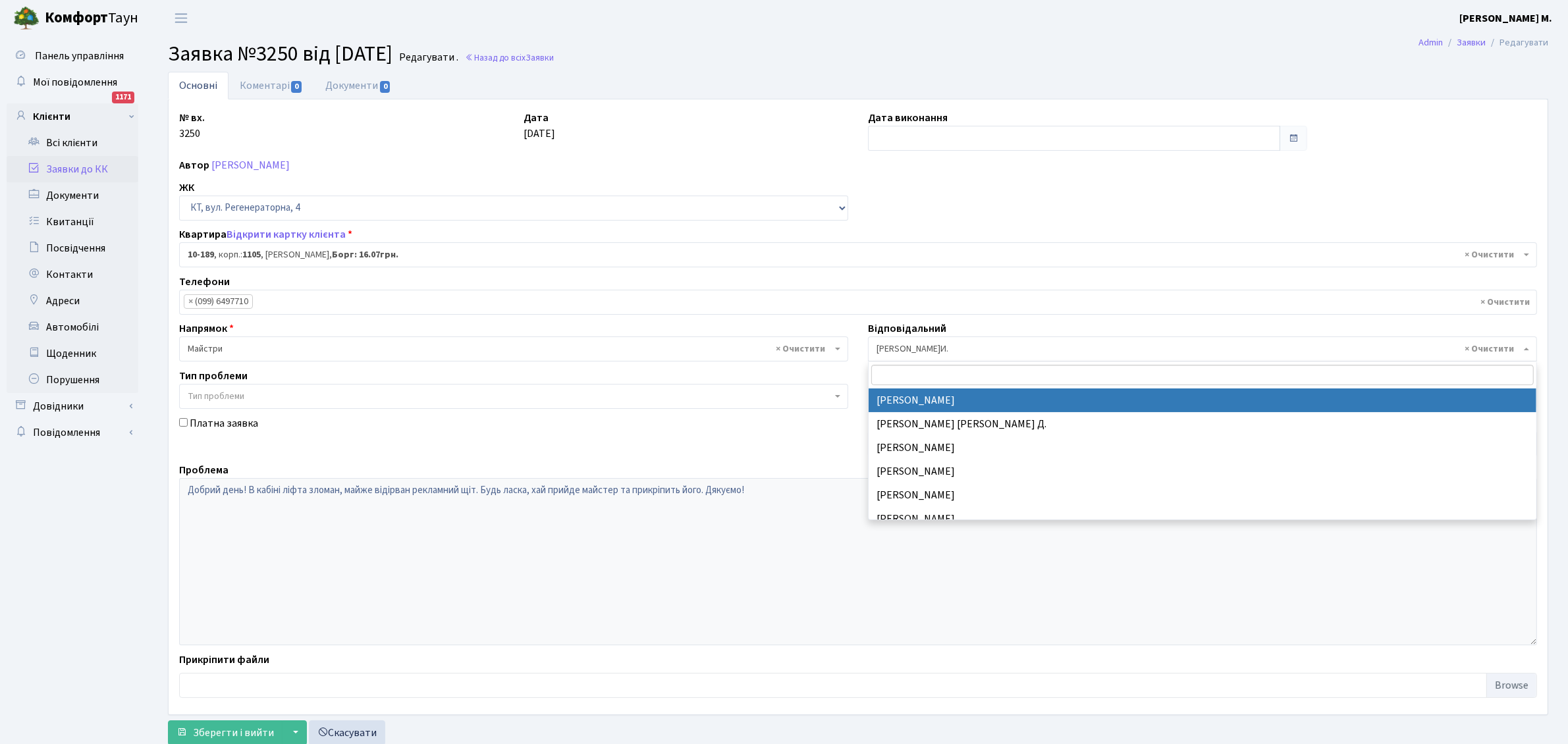
select select "42"
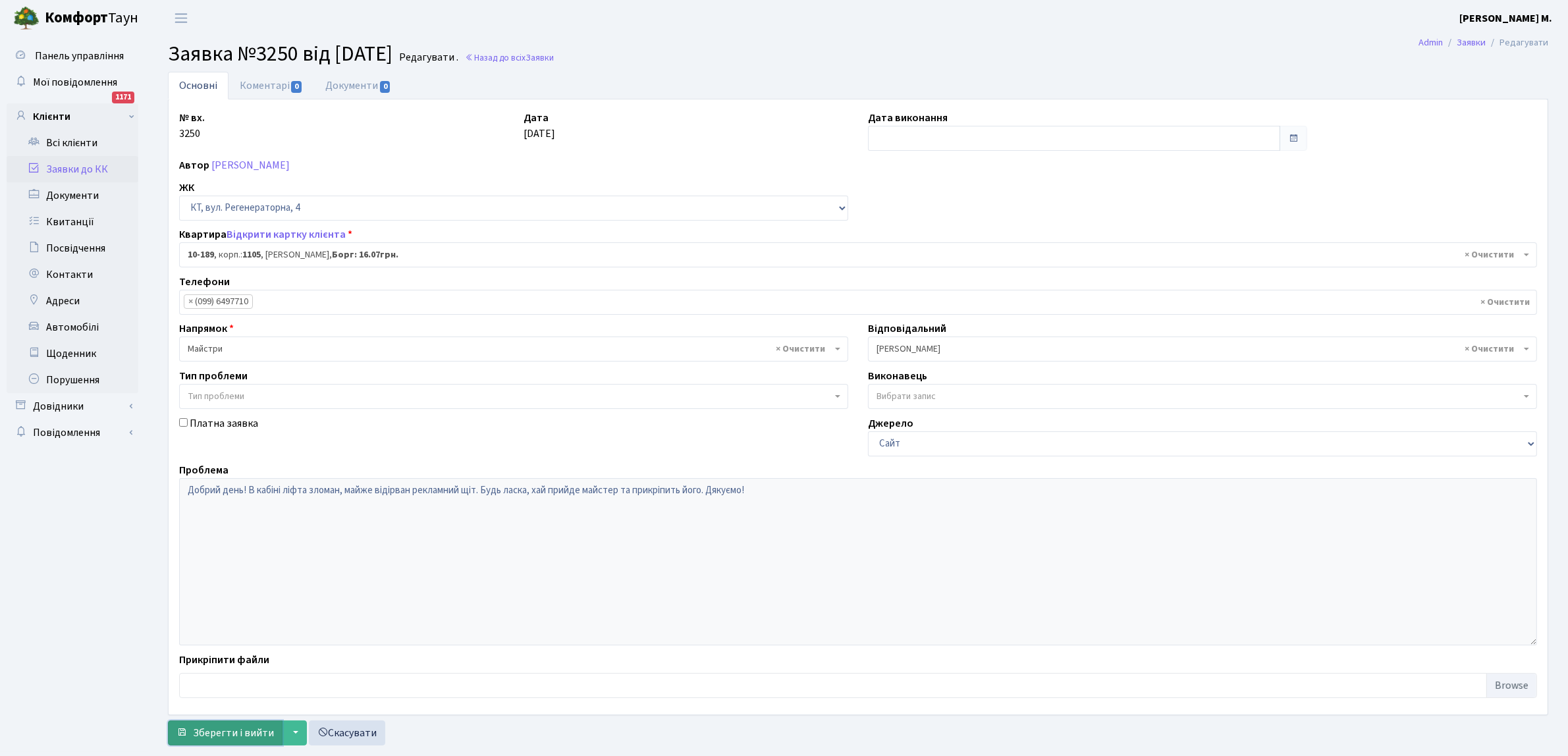
click at [226, 735] on span "Зберегти і вийти" at bounding box center [233, 733] width 81 height 15
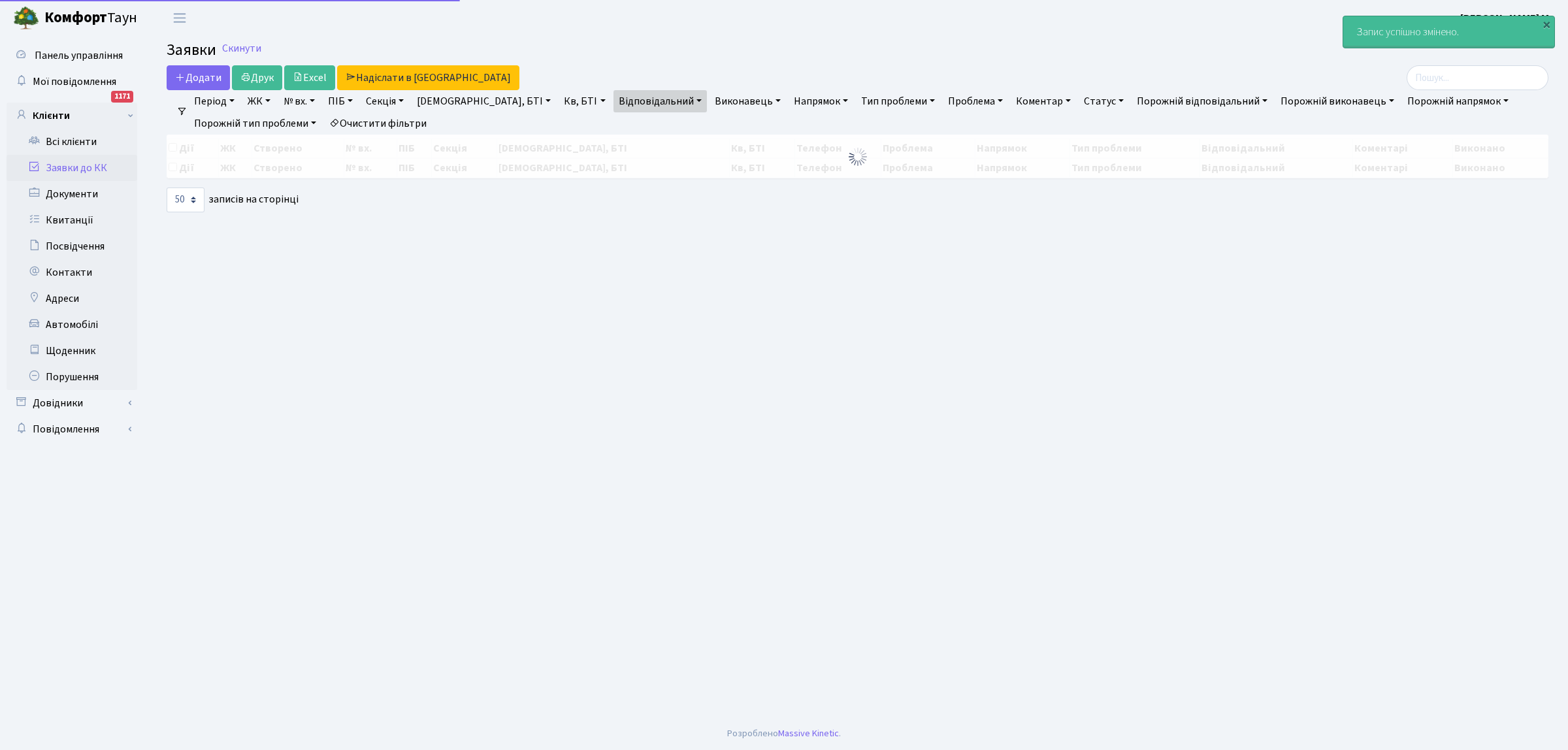
select select "50"
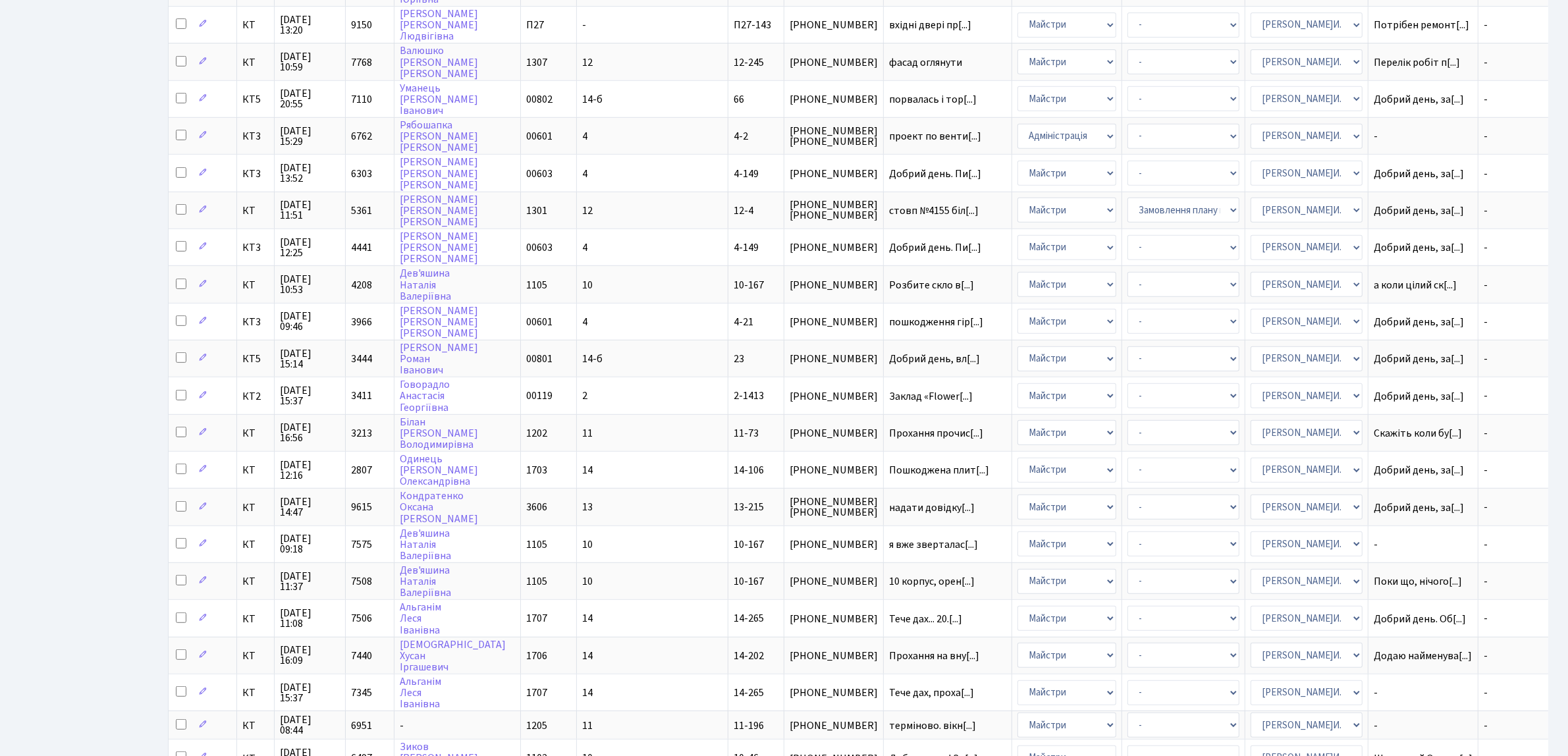
scroll to position [1300, 0]
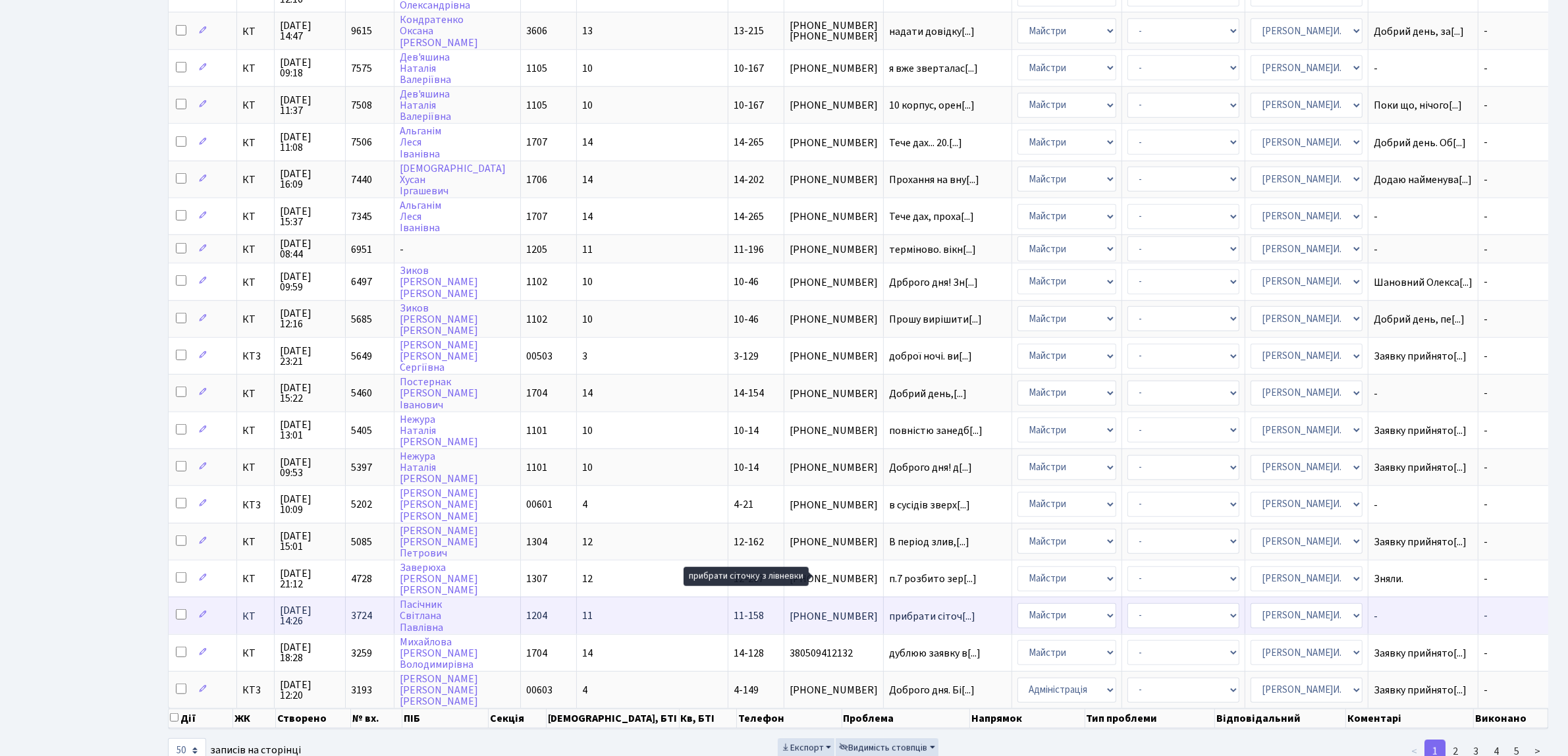
click at [889, 609] on span "прибрати сіточ[...]" at bounding box center [932, 616] width 87 height 15
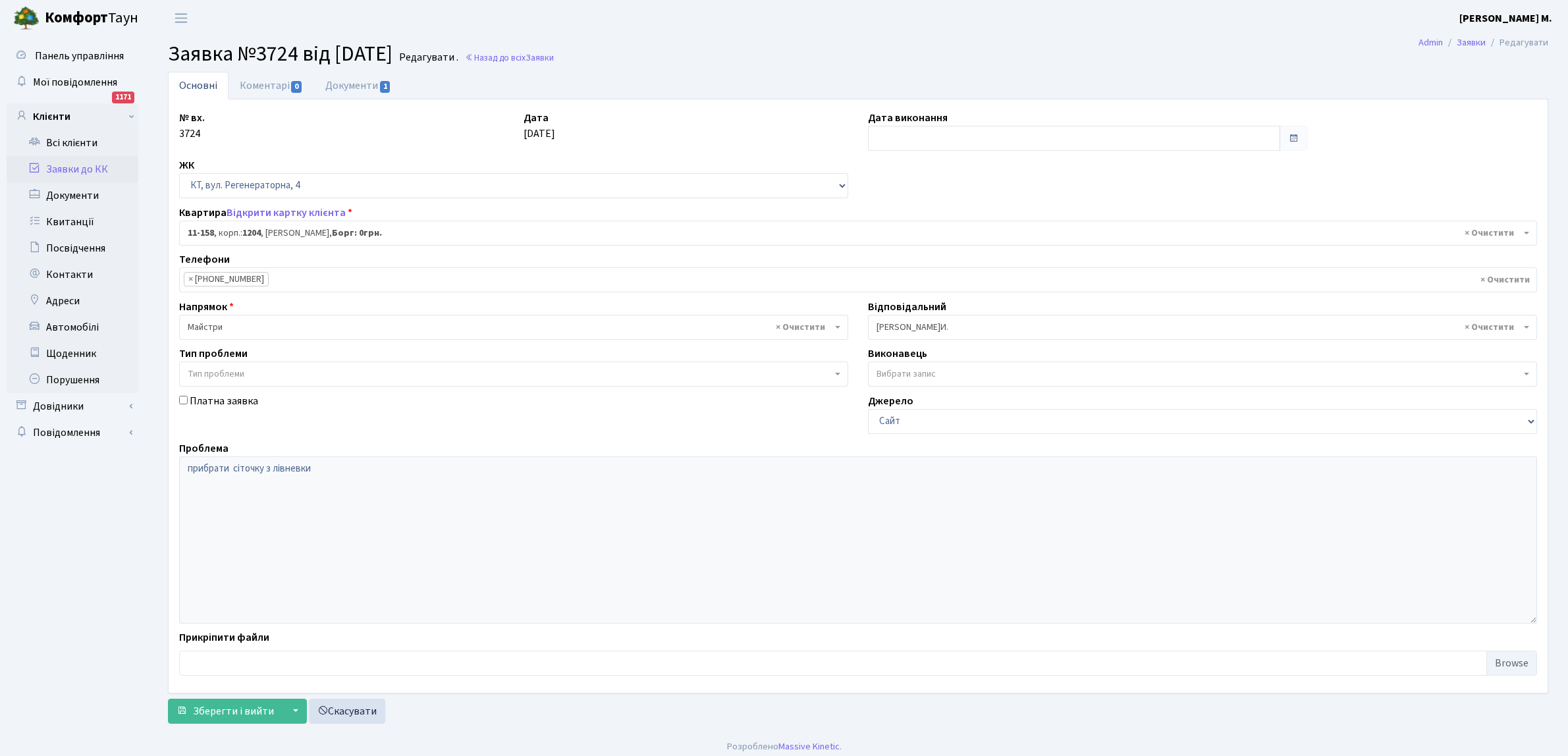
select select "6844"
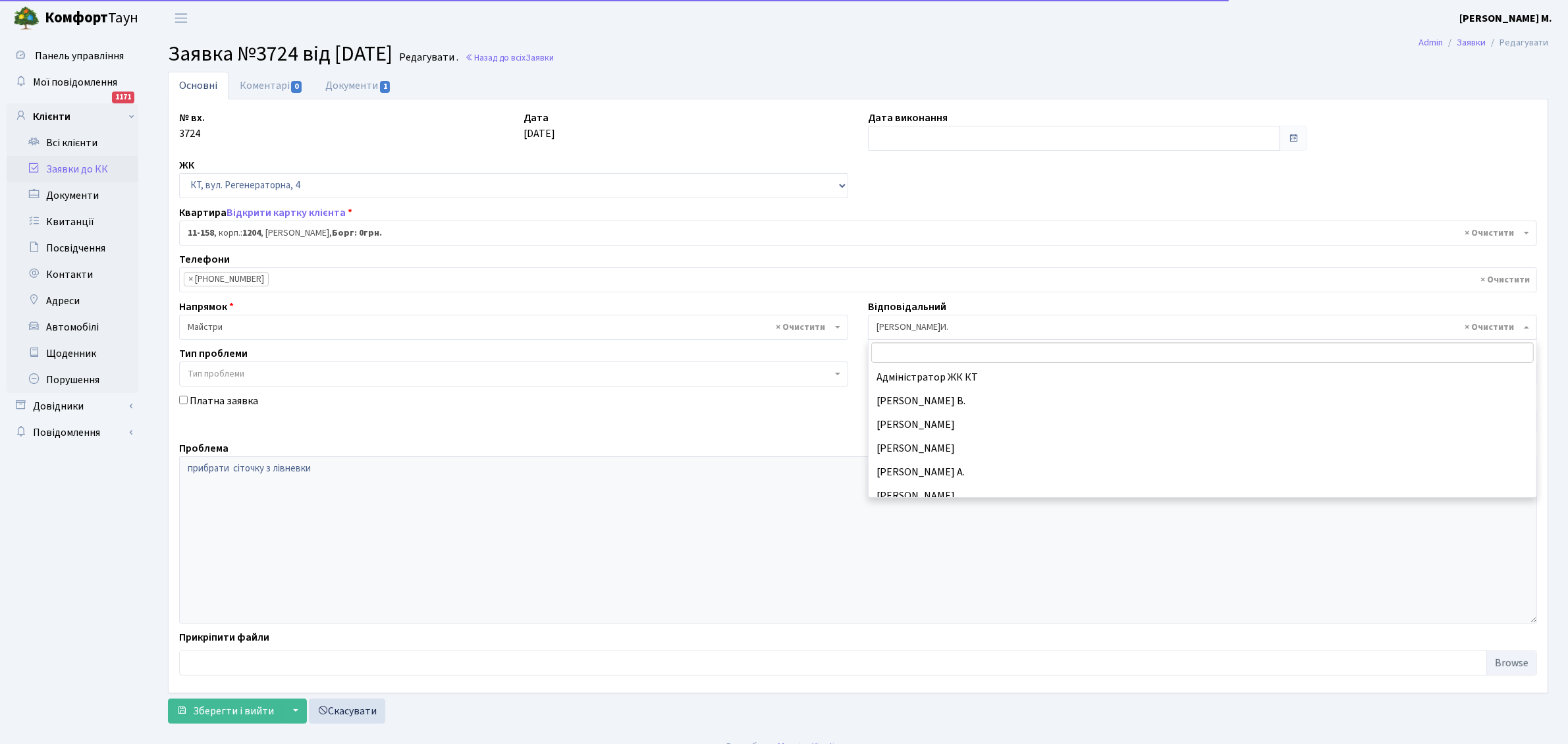
click at [932, 320] on span "× Шурубалко В.И." at bounding box center [1199, 327] width 644 height 13
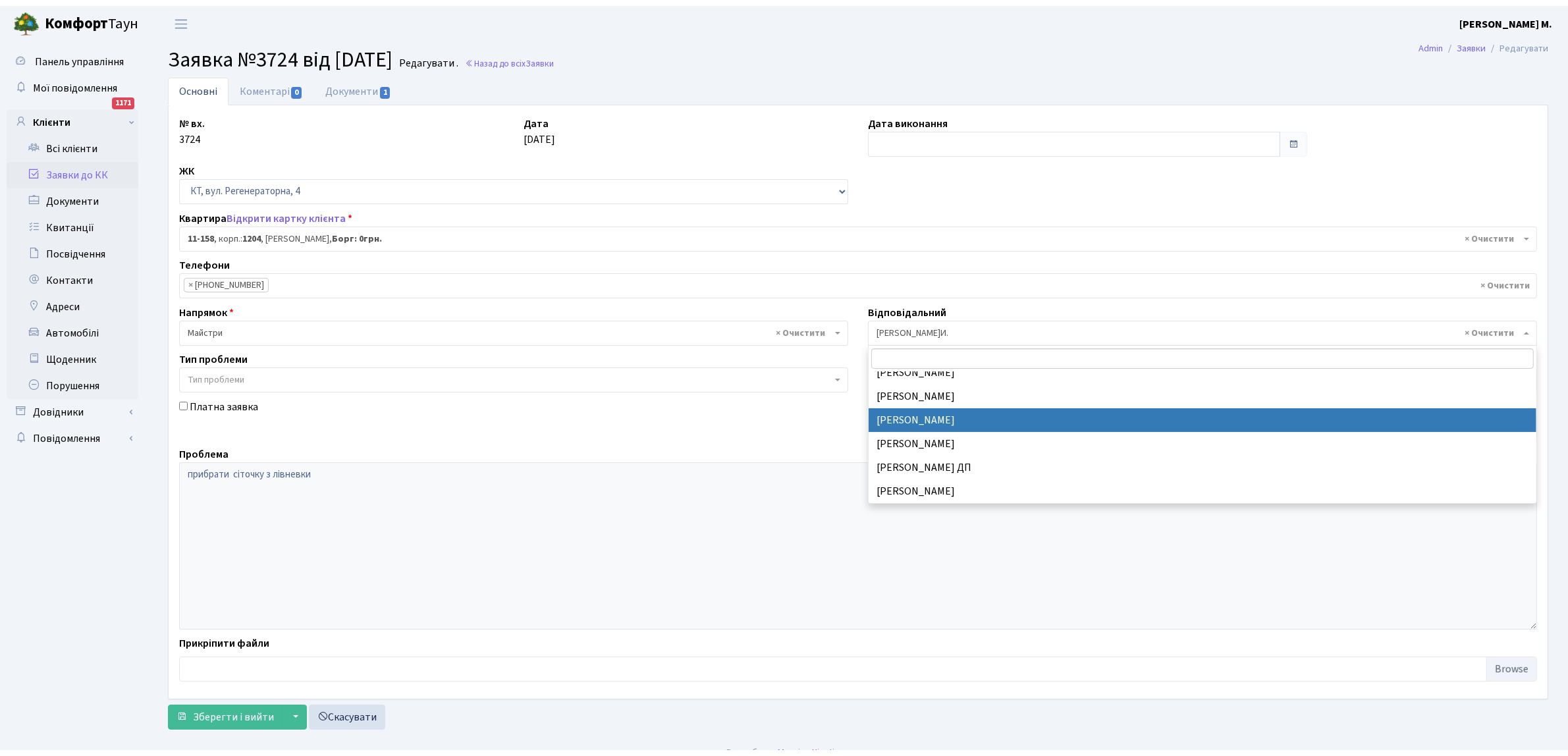
scroll to position [450, 0]
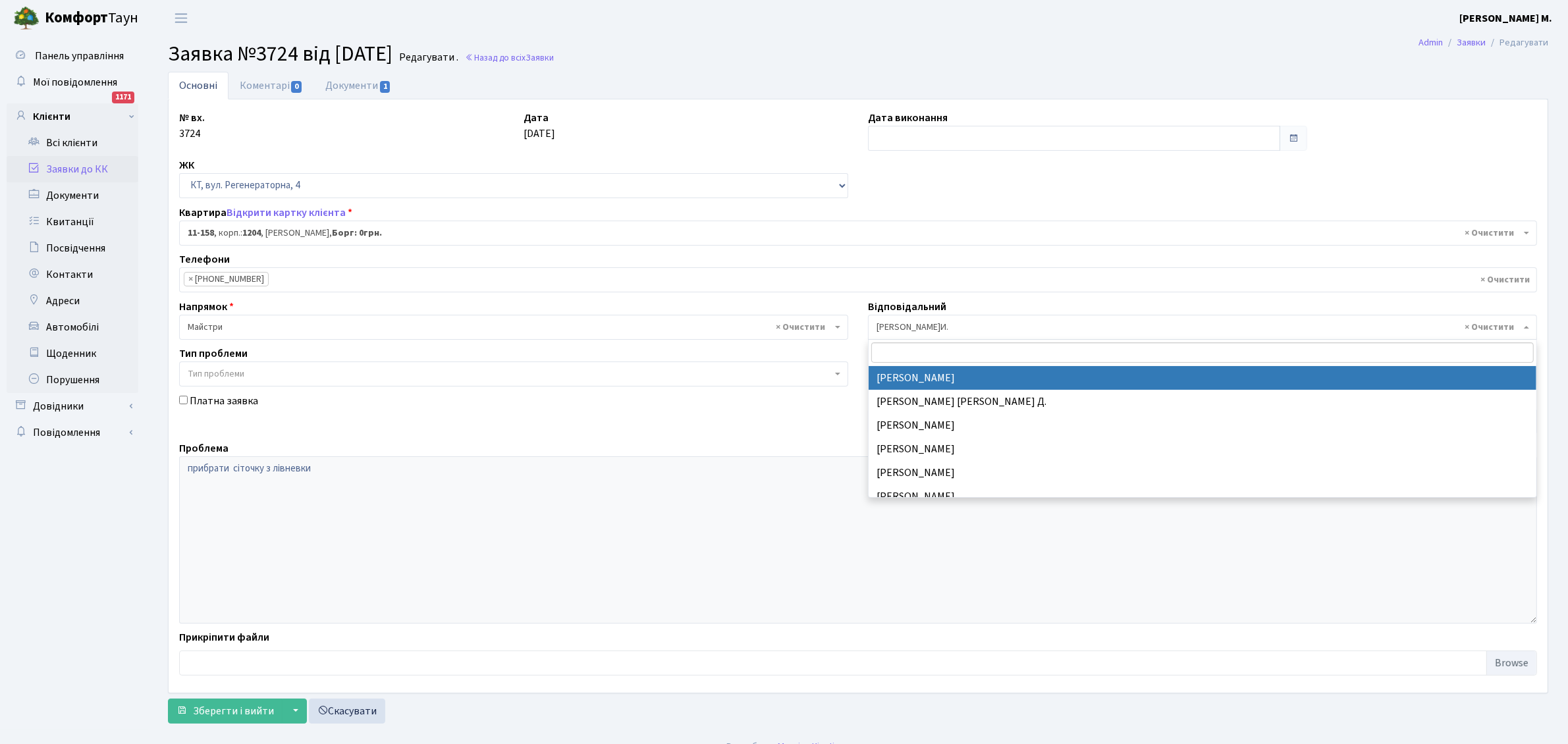
select select "42"
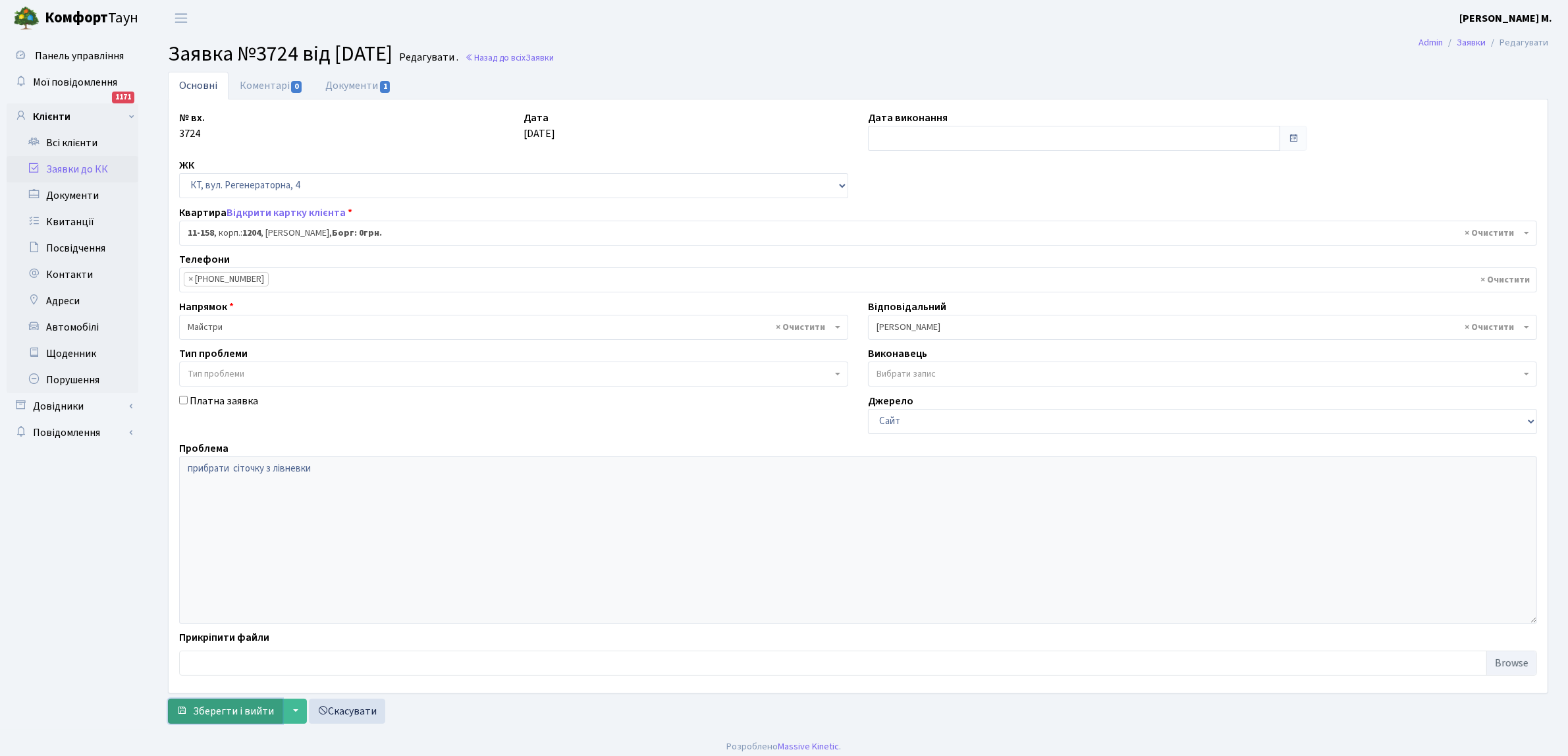
click at [250, 709] on span "Зберегти і вийти" at bounding box center [233, 711] width 81 height 15
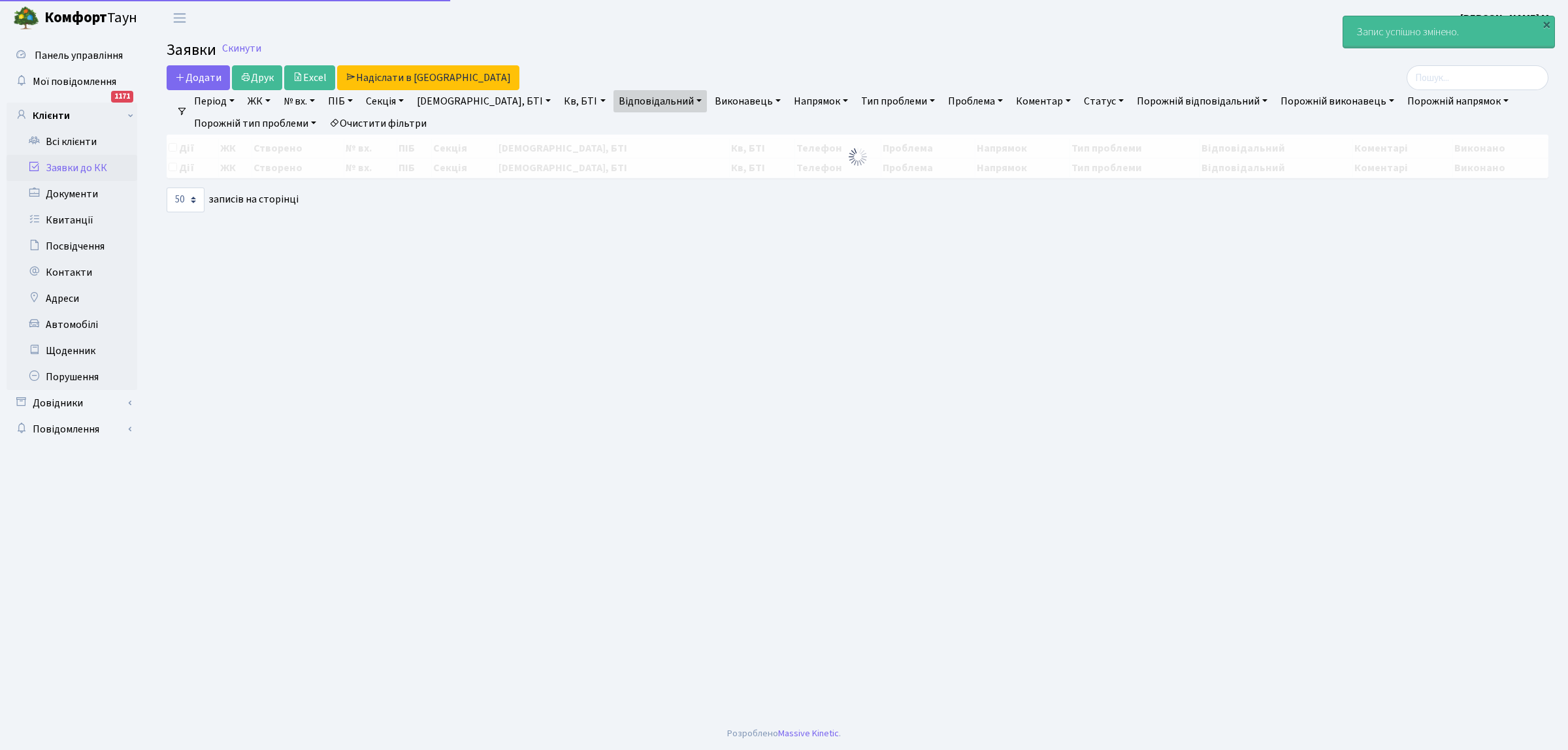
select select "50"
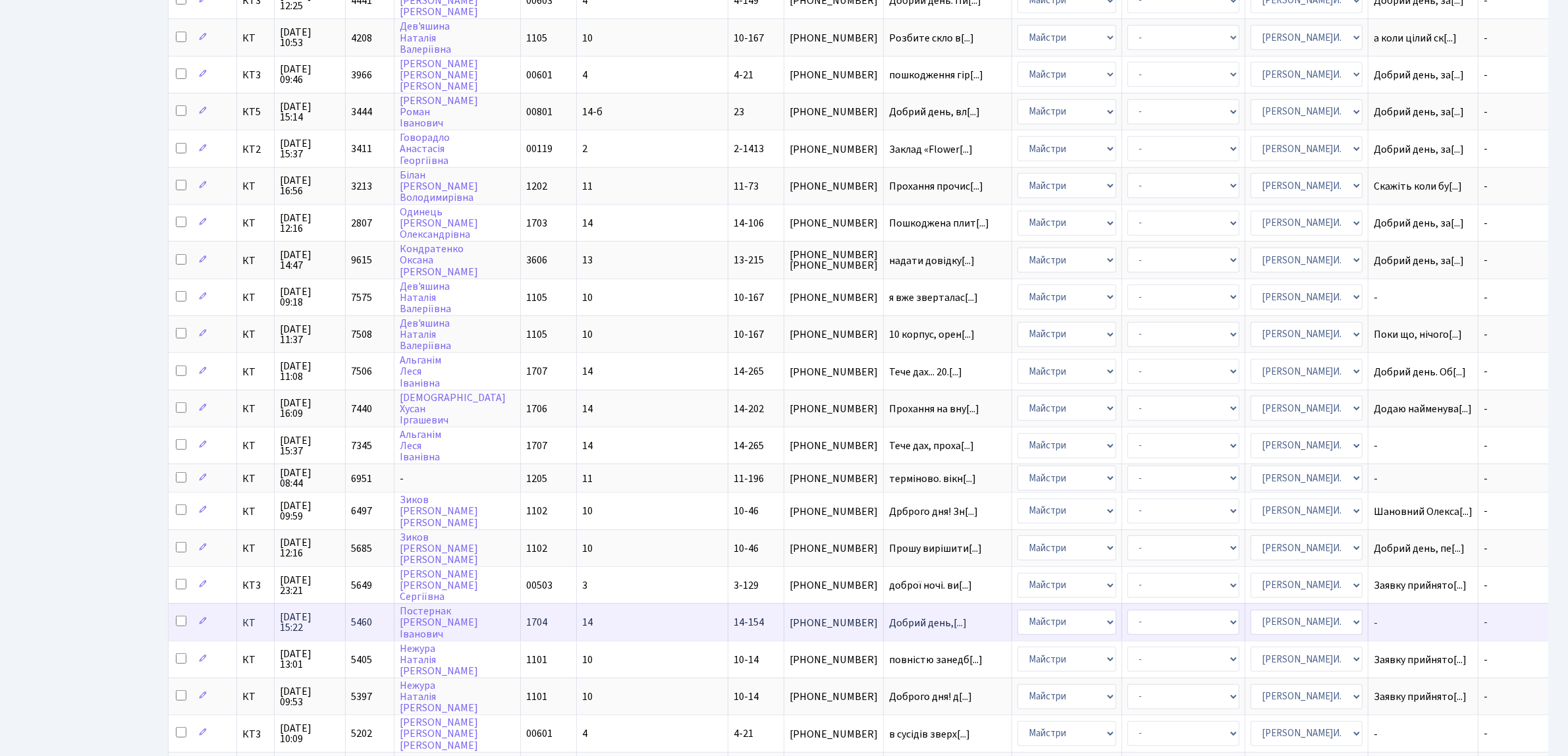
scroll to position [1300, 0]
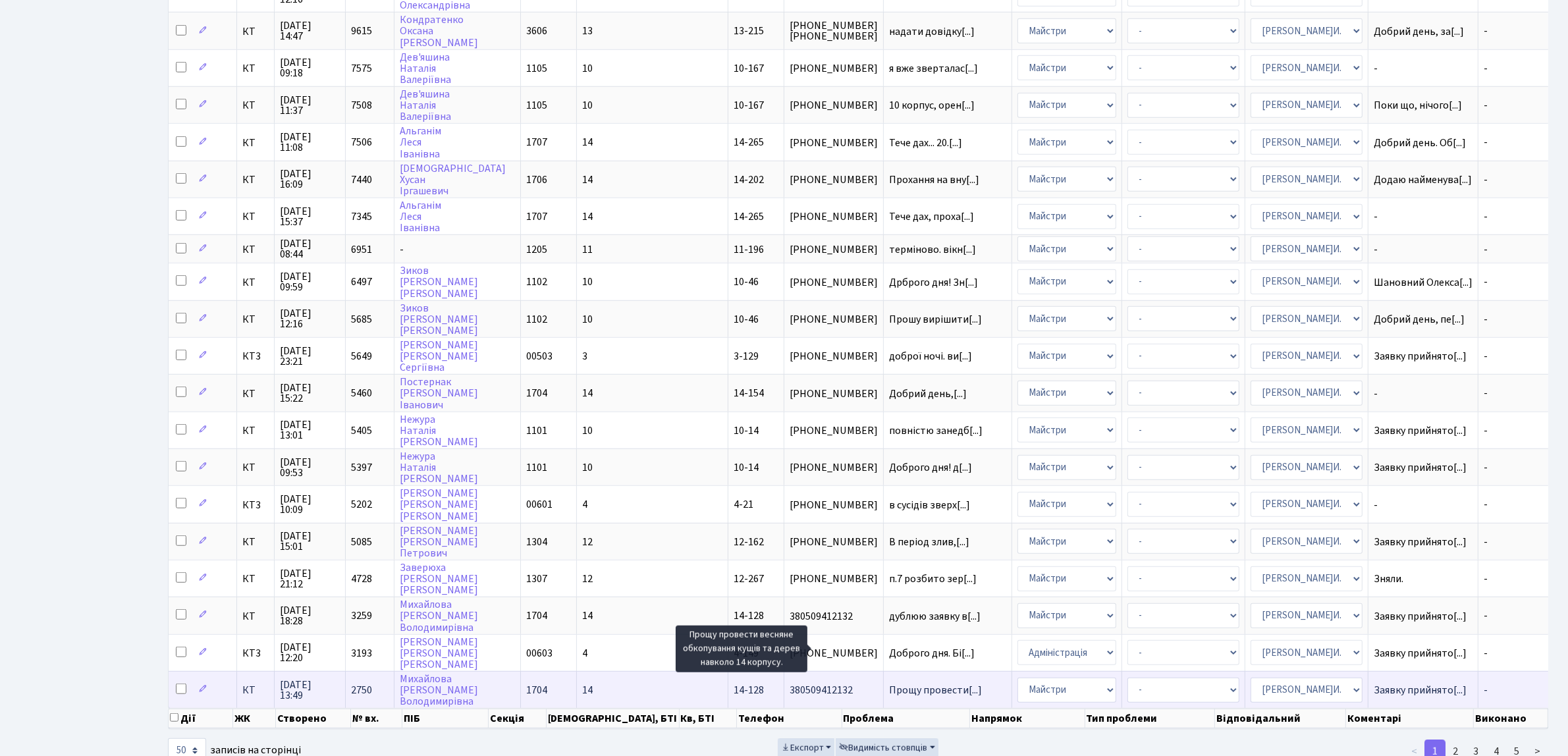
click at [889, 683] on span "Прощу провести[...]" at bounding box center [936, 691] width 93 height 15
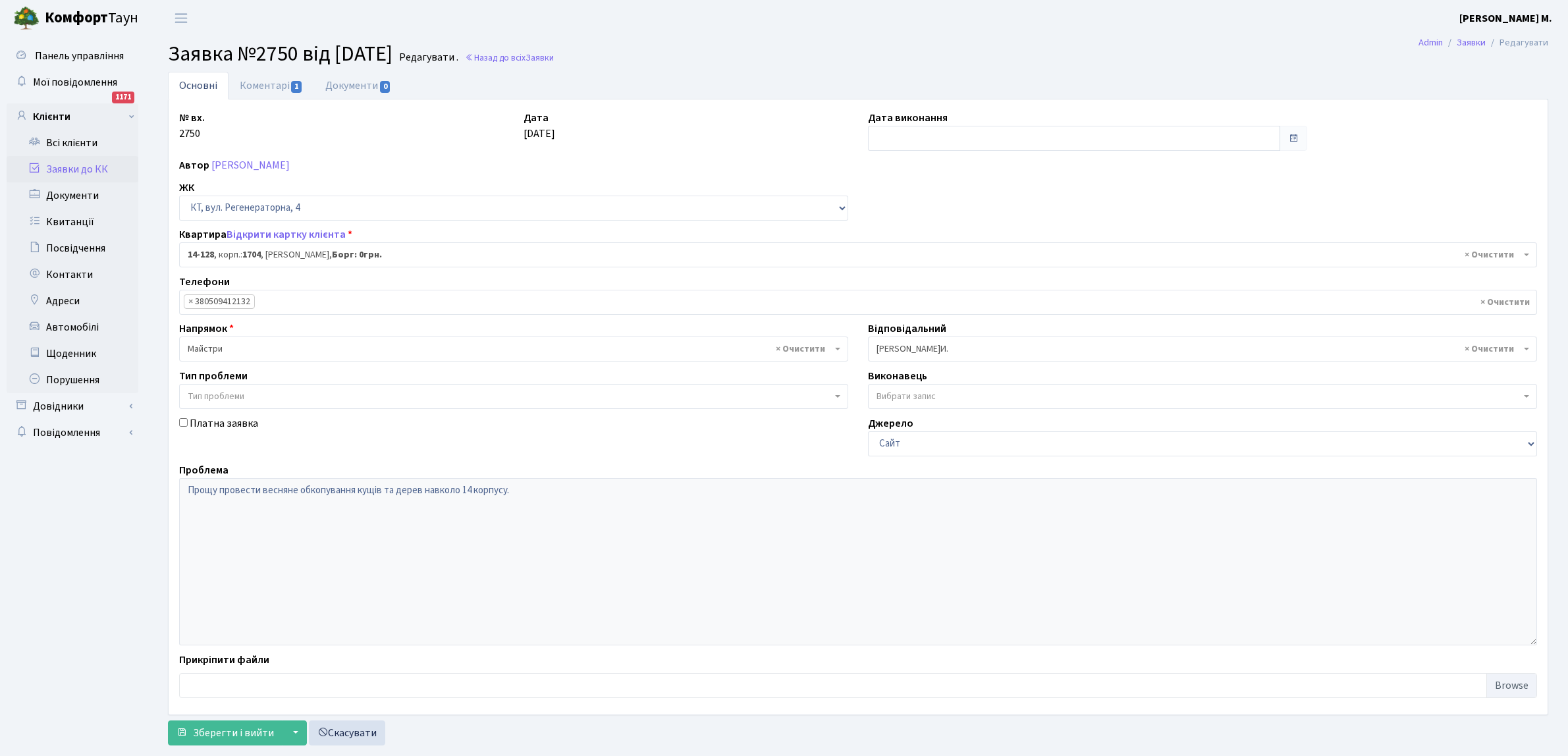
select select "7505"
click at [886, 132] on input "text" at bounding box center [1074, 138] width 412 height 25
click at [879, 201] on td "25" at bounding box center [881, 205] width 20 height 20
type input "25.08.2025"
click at [216, 731] on span "Зберегти і вийти" at bounding box center [233, 733] width 81 height 15
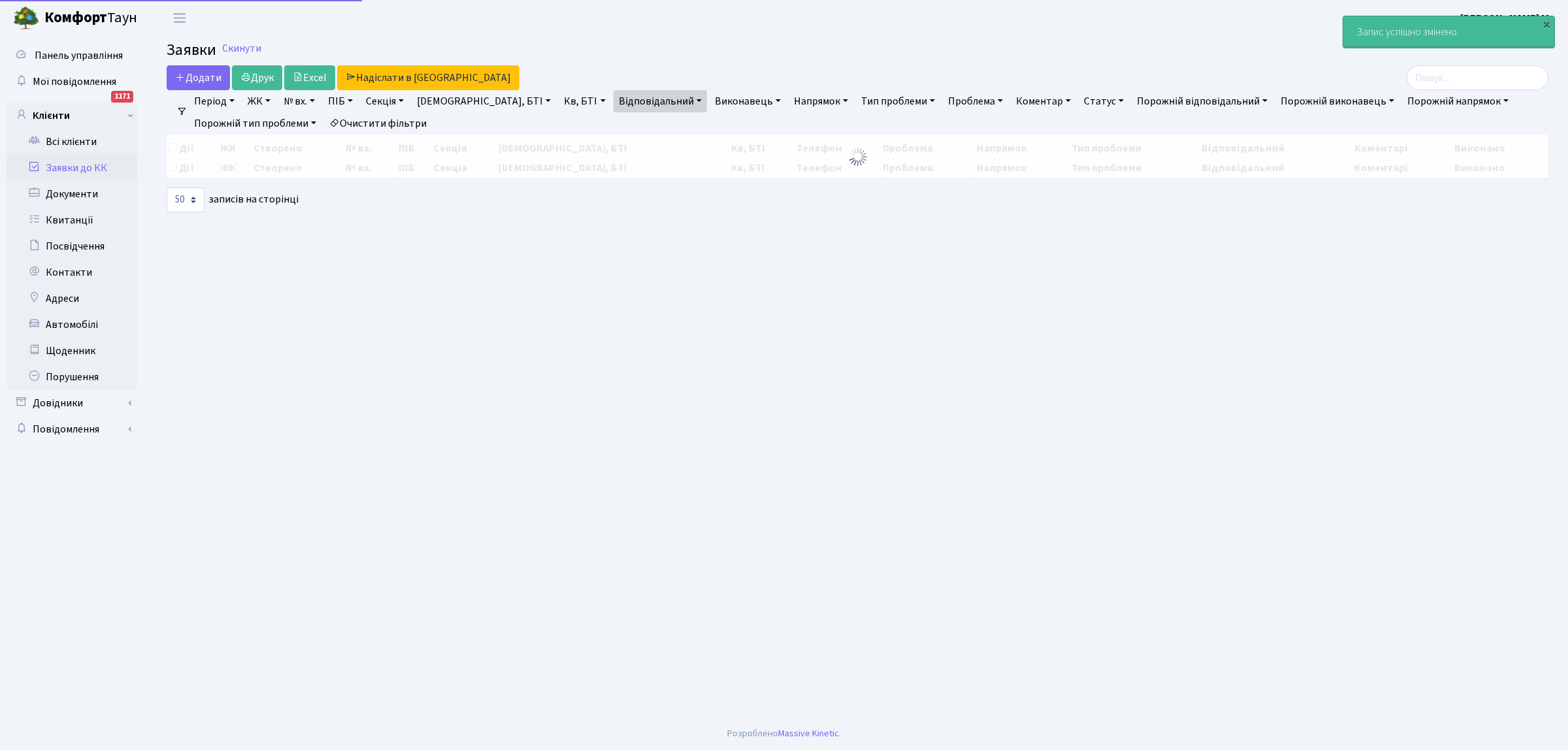
select select "50"
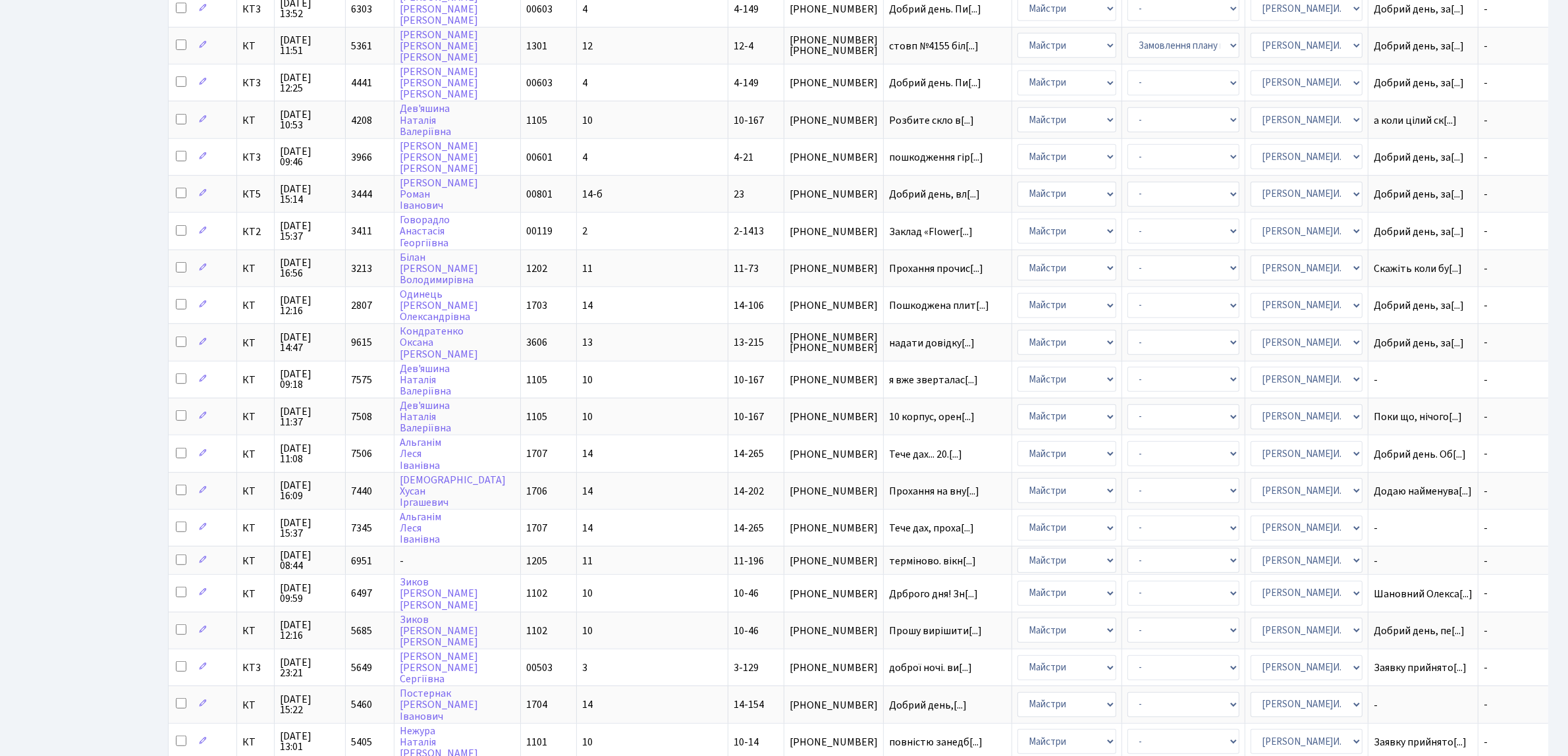
scroll to position [1300, 0]
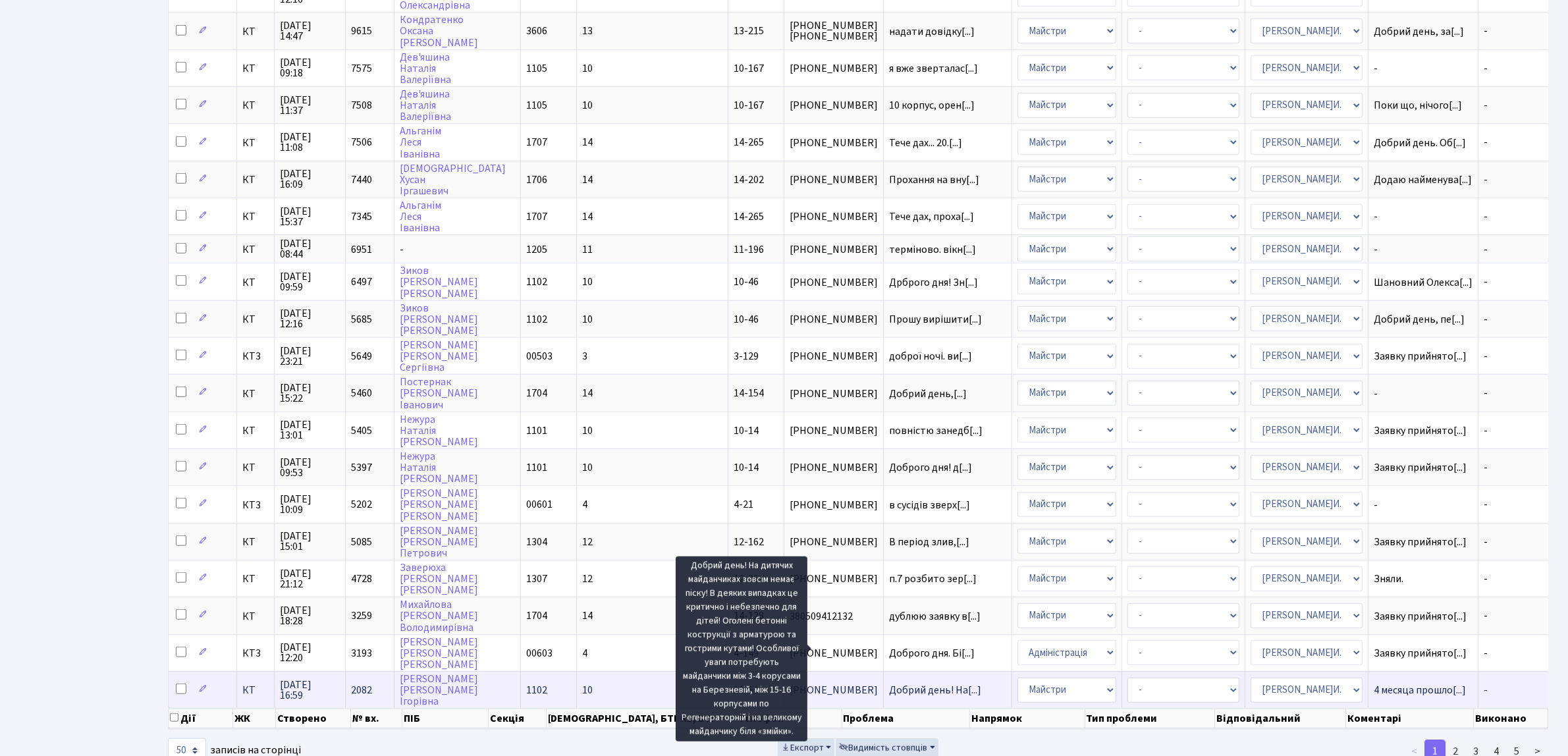
click at [889, 683] on span "Добрий день! На[...]" at bounding box center [935, 691] width 92 height 15
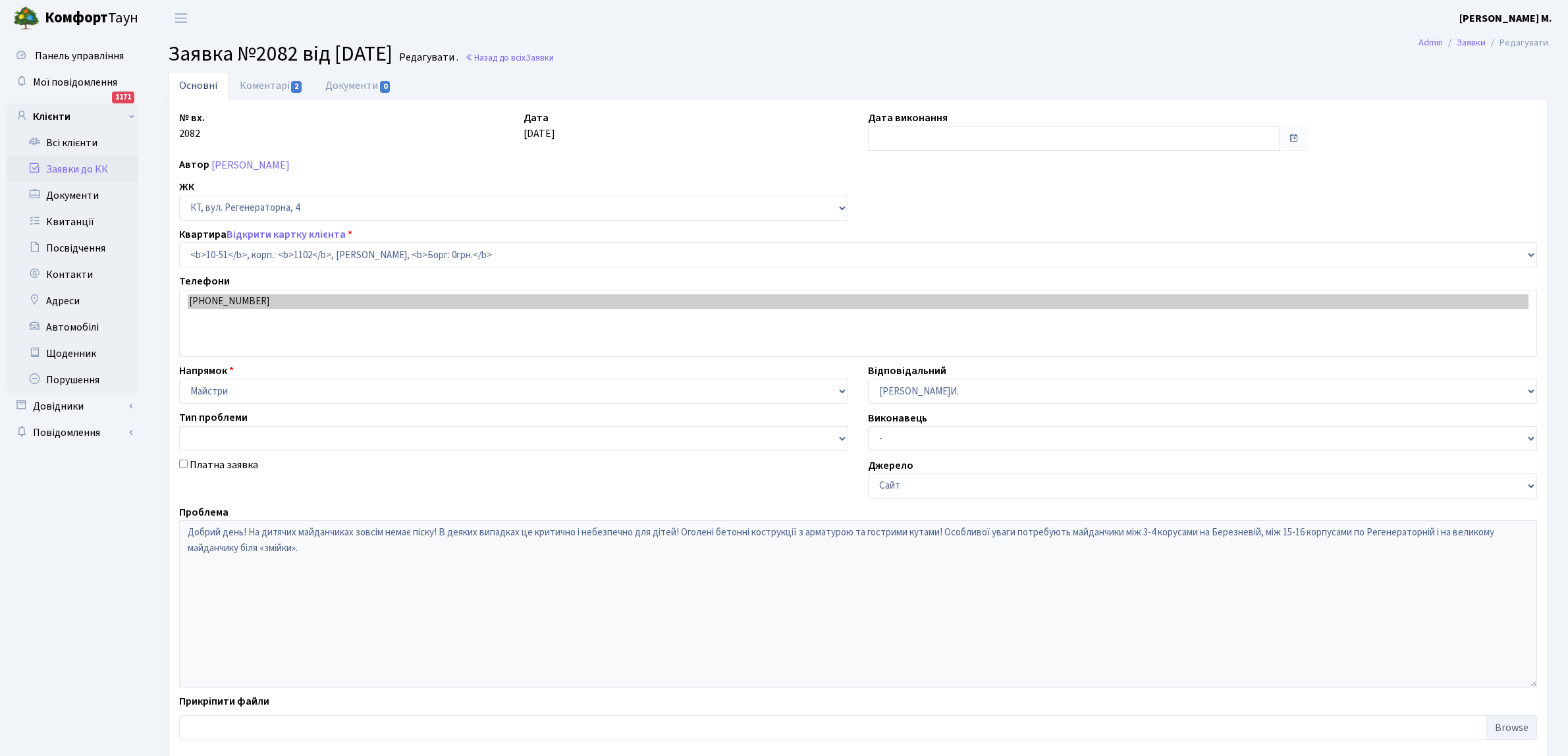
select select "6620"
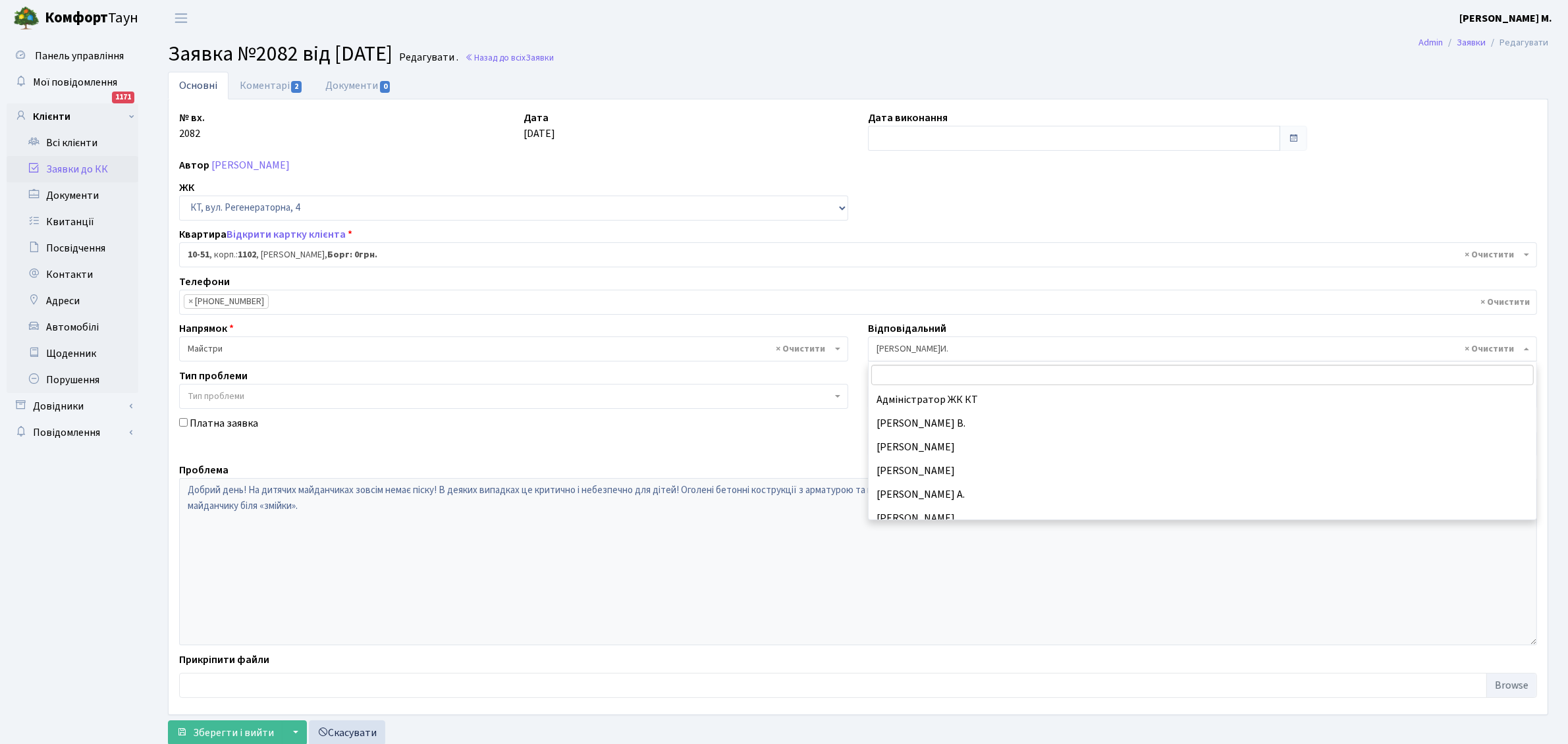
click at [949, 347] on span "× Шурубалко В.И." at bounding box center [1199, 349] width 644 height 13
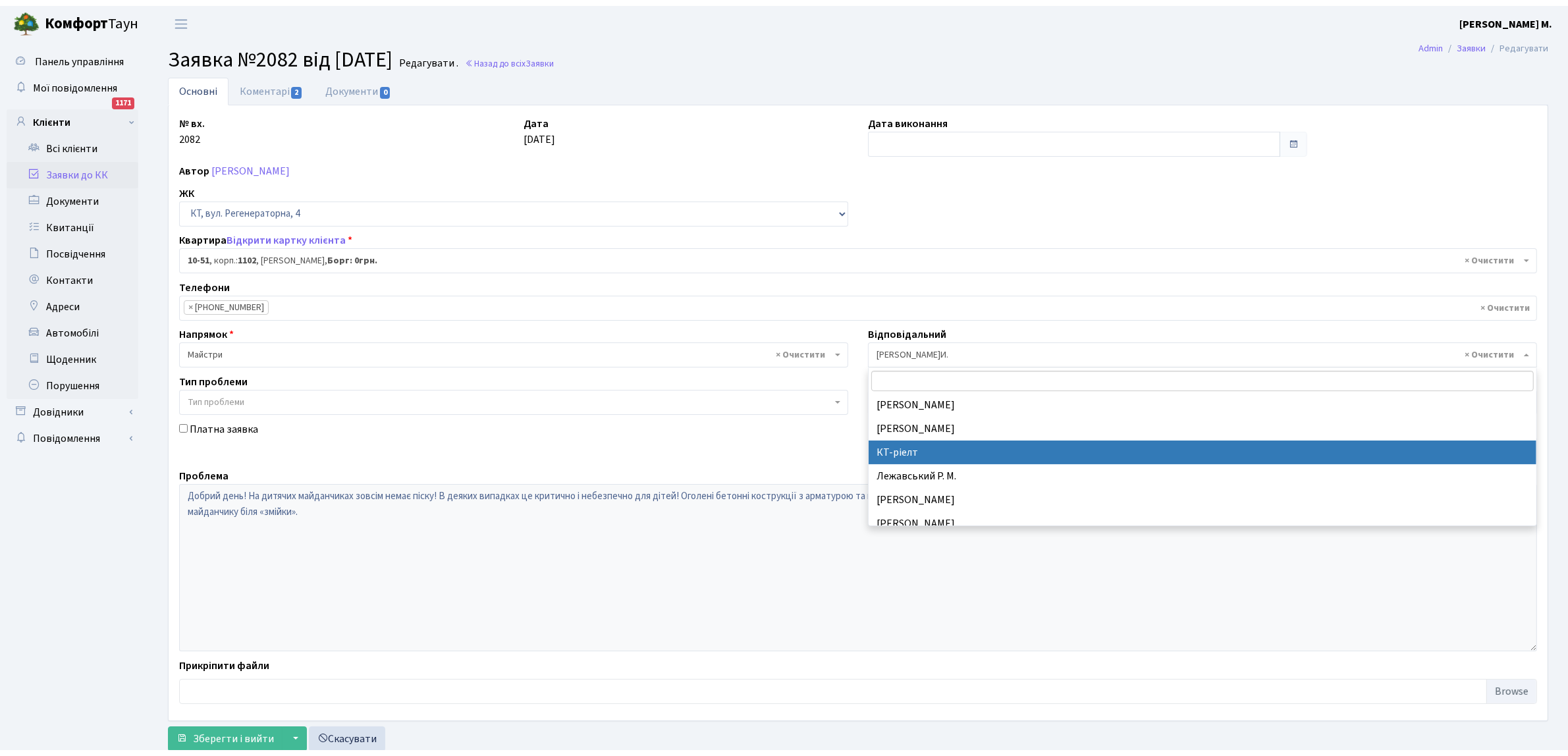
scroll to position [368, 0]
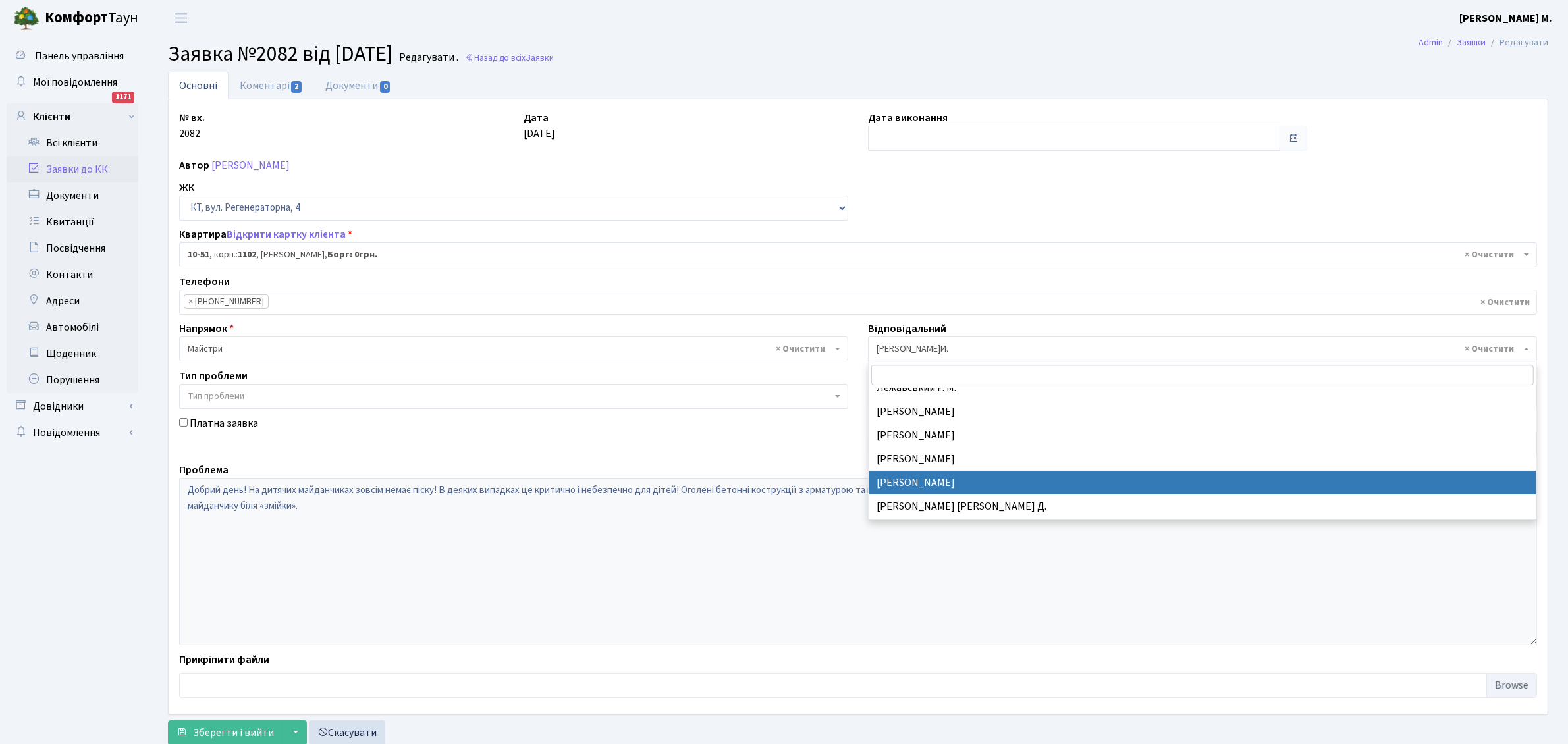
select select "42"
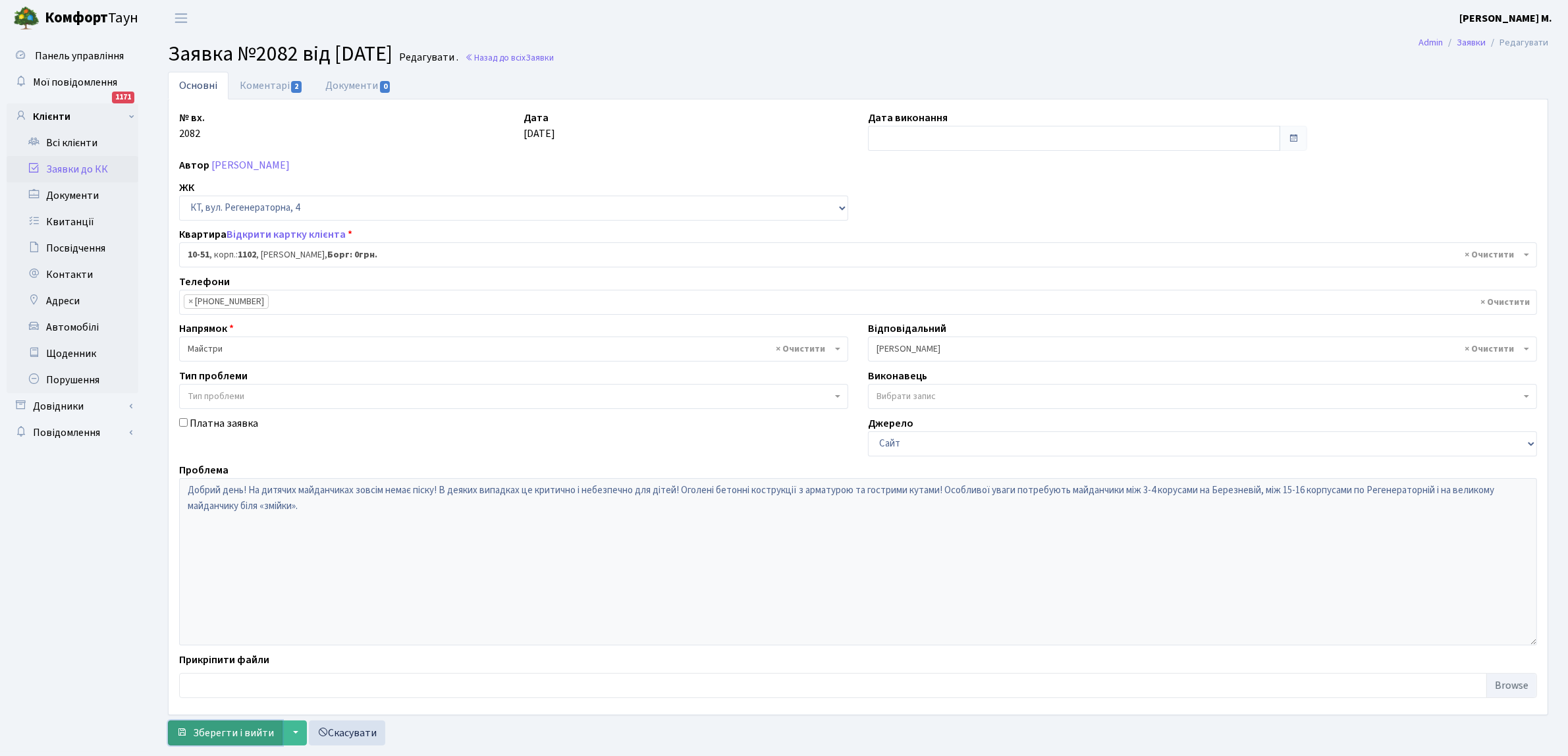
click at [221, 738] on span "Зберегти і вийти" at bounding box center [233, 733] width 81 height 15
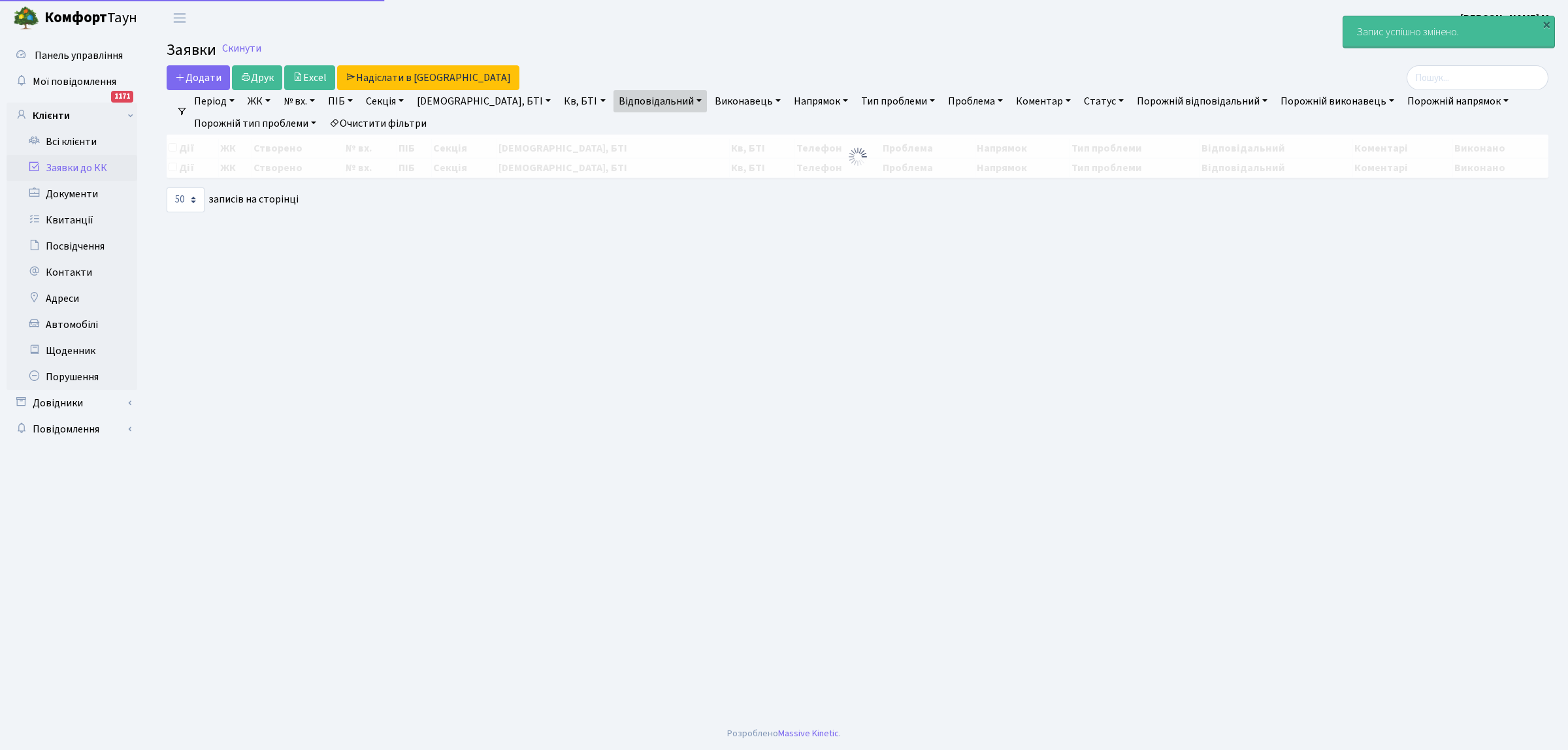
select select "50"
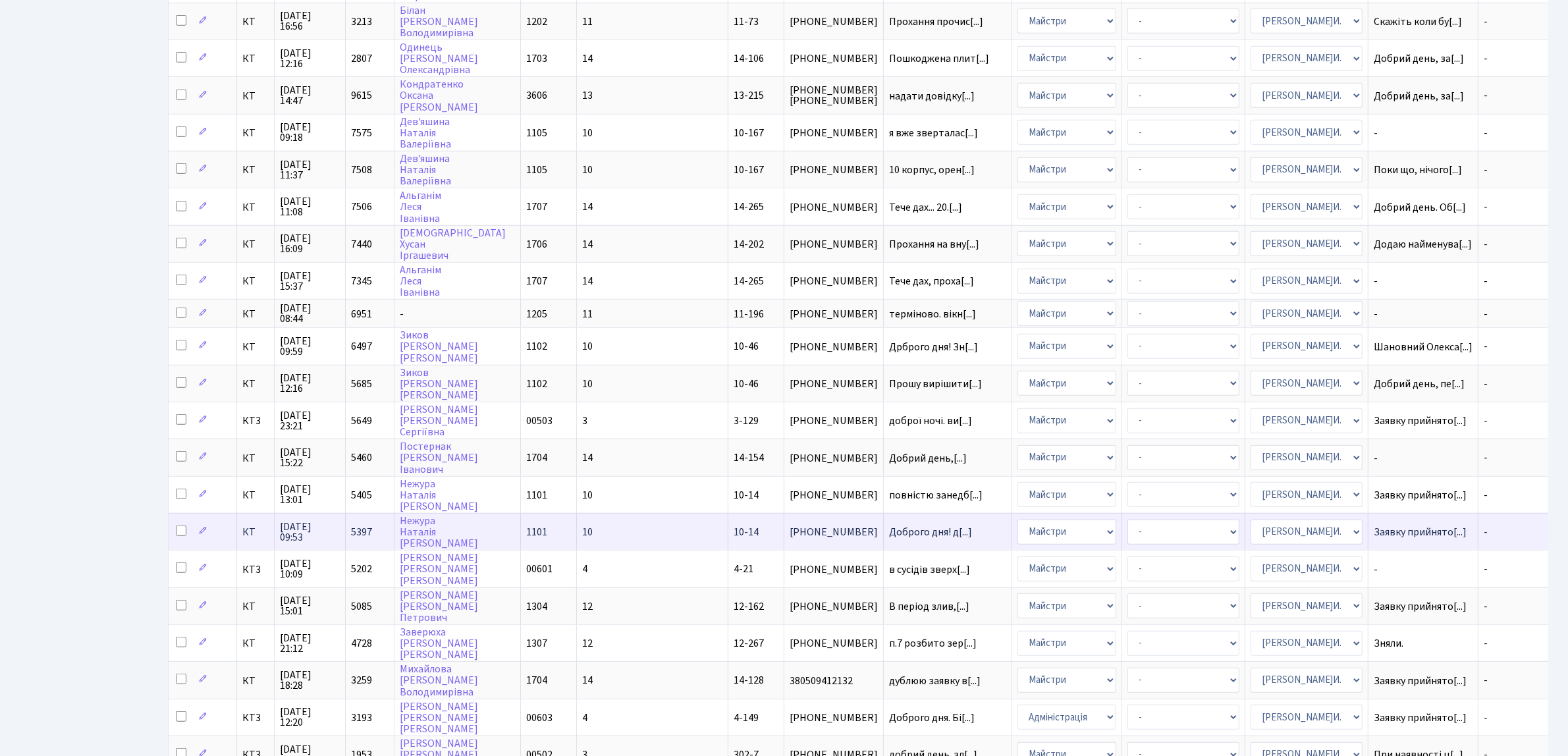
scroll to position [1300, 0]
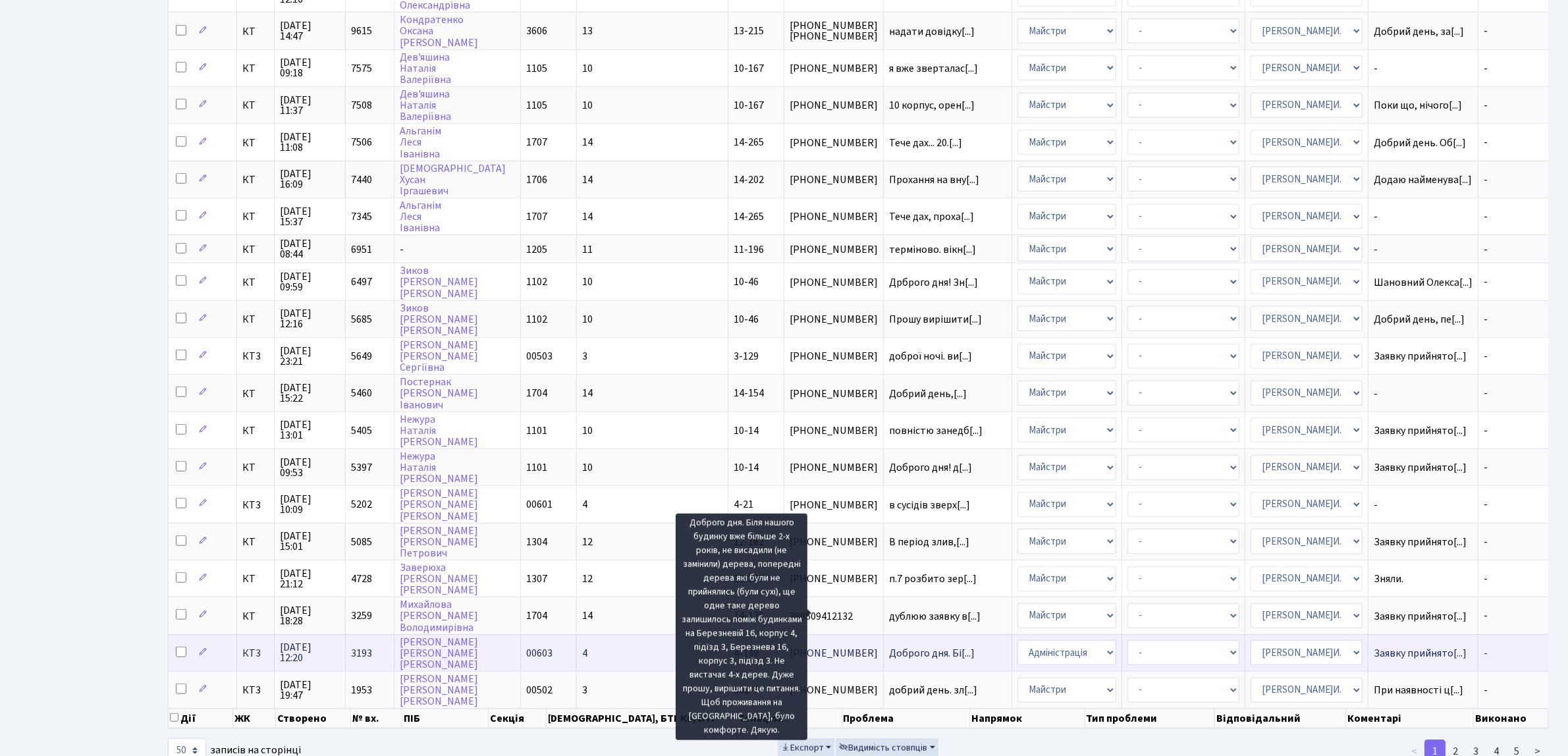
click at [889, 646] on span "Доброго дня. Бі[...]" at bounding box center [931, 654] width 86 height 15
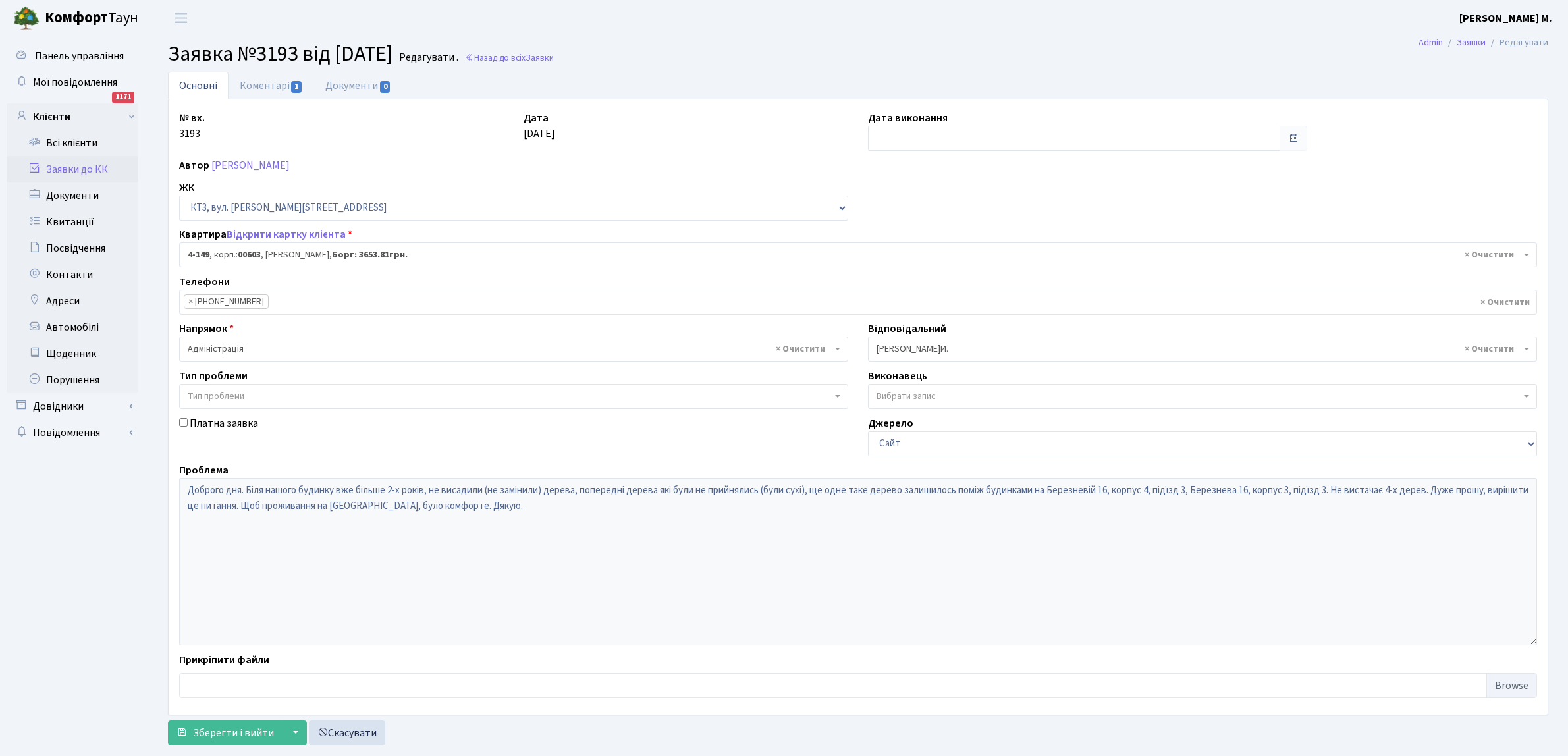
select select "16608"
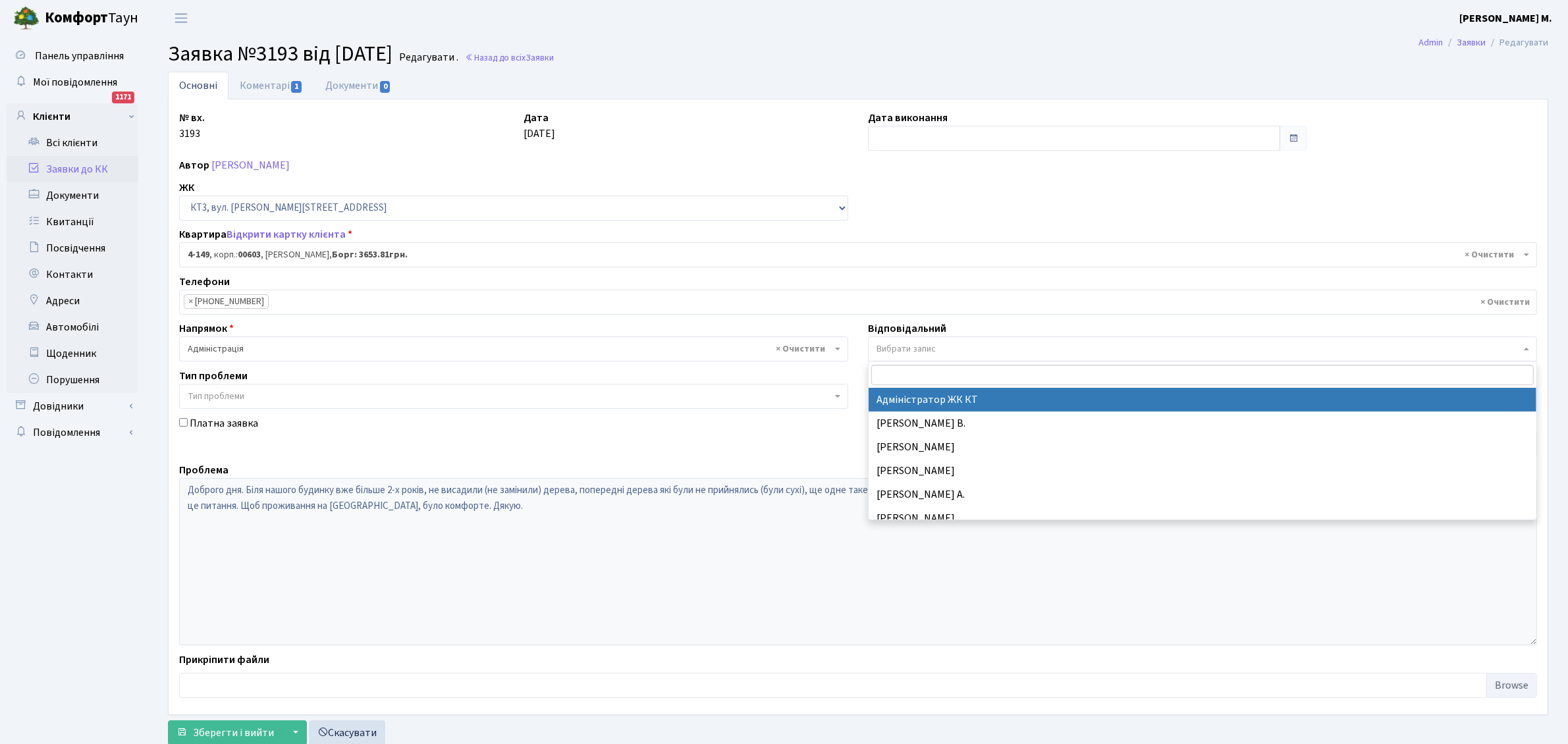
select select "112"
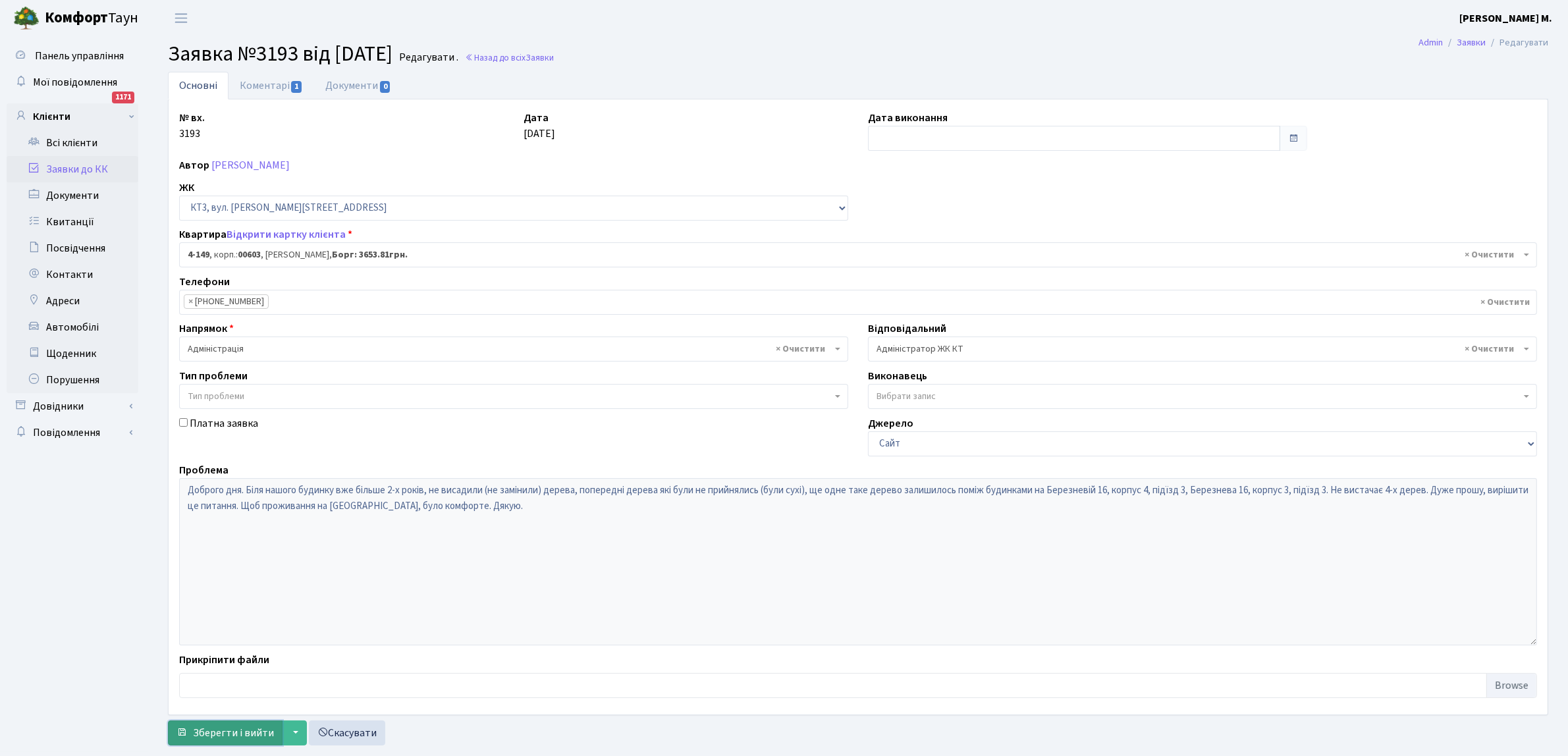
click at [235, 727] on span "Зберегти і вийти" at bounding box center [233, 733] width 81 height 15
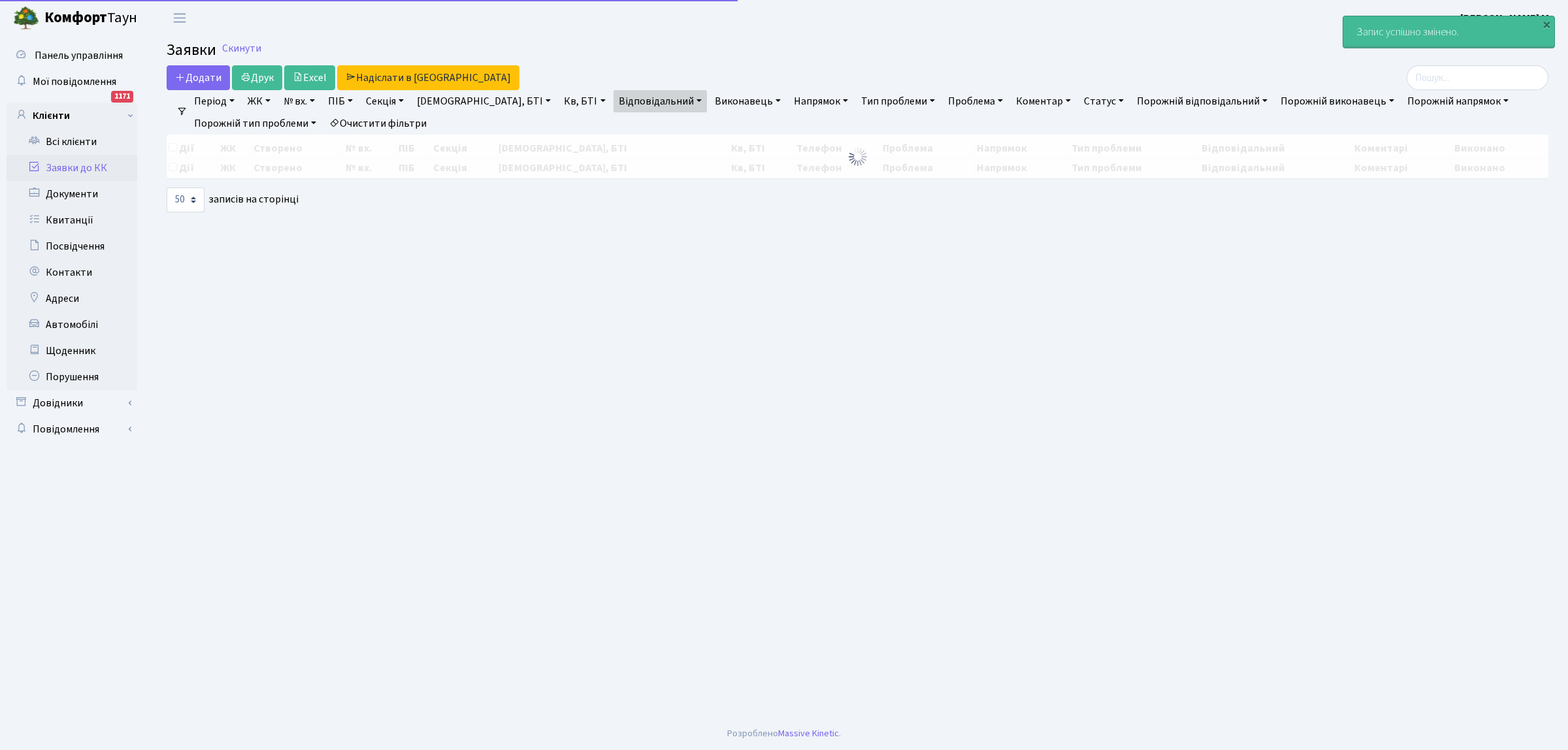
select select "50"
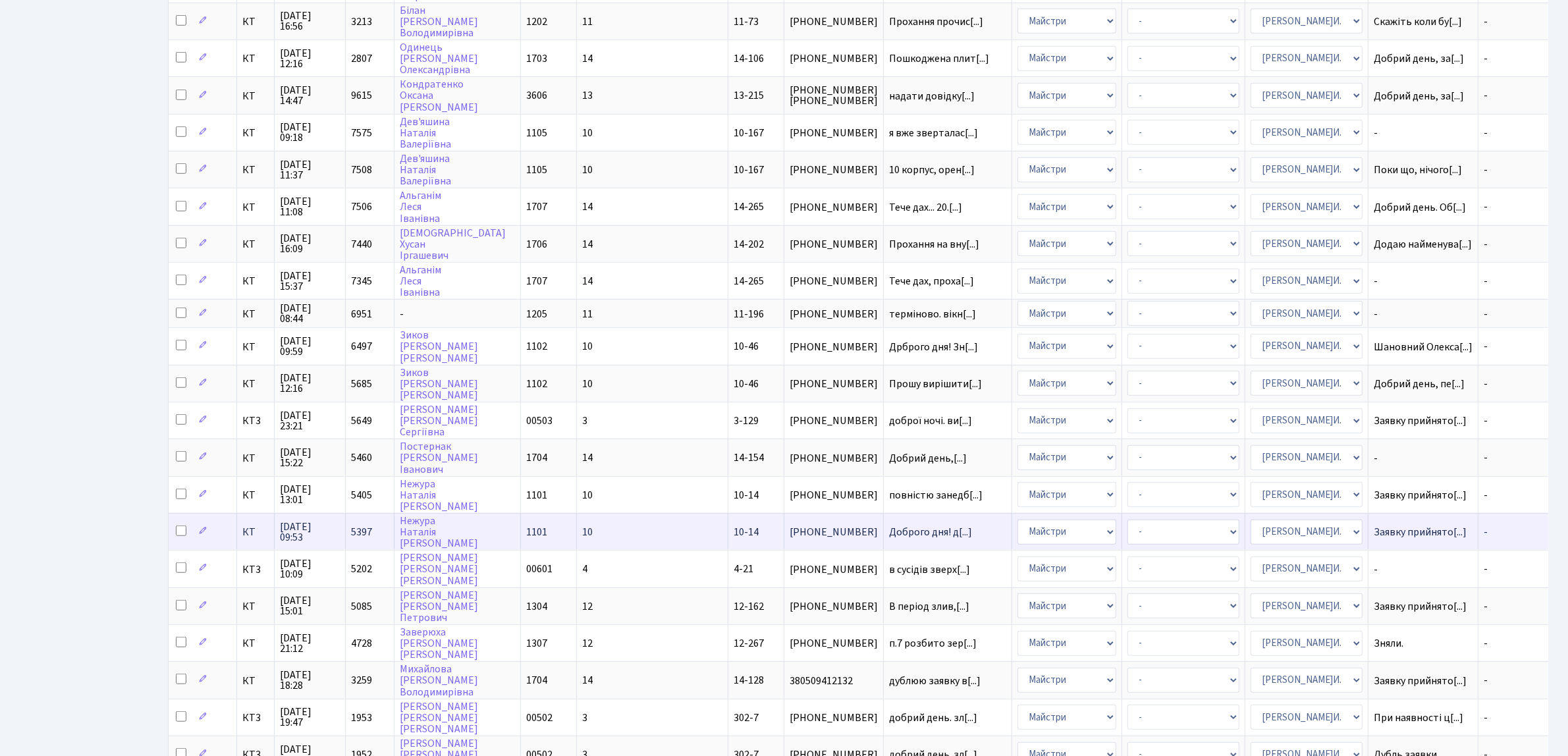
scroll to position [1300, 0]
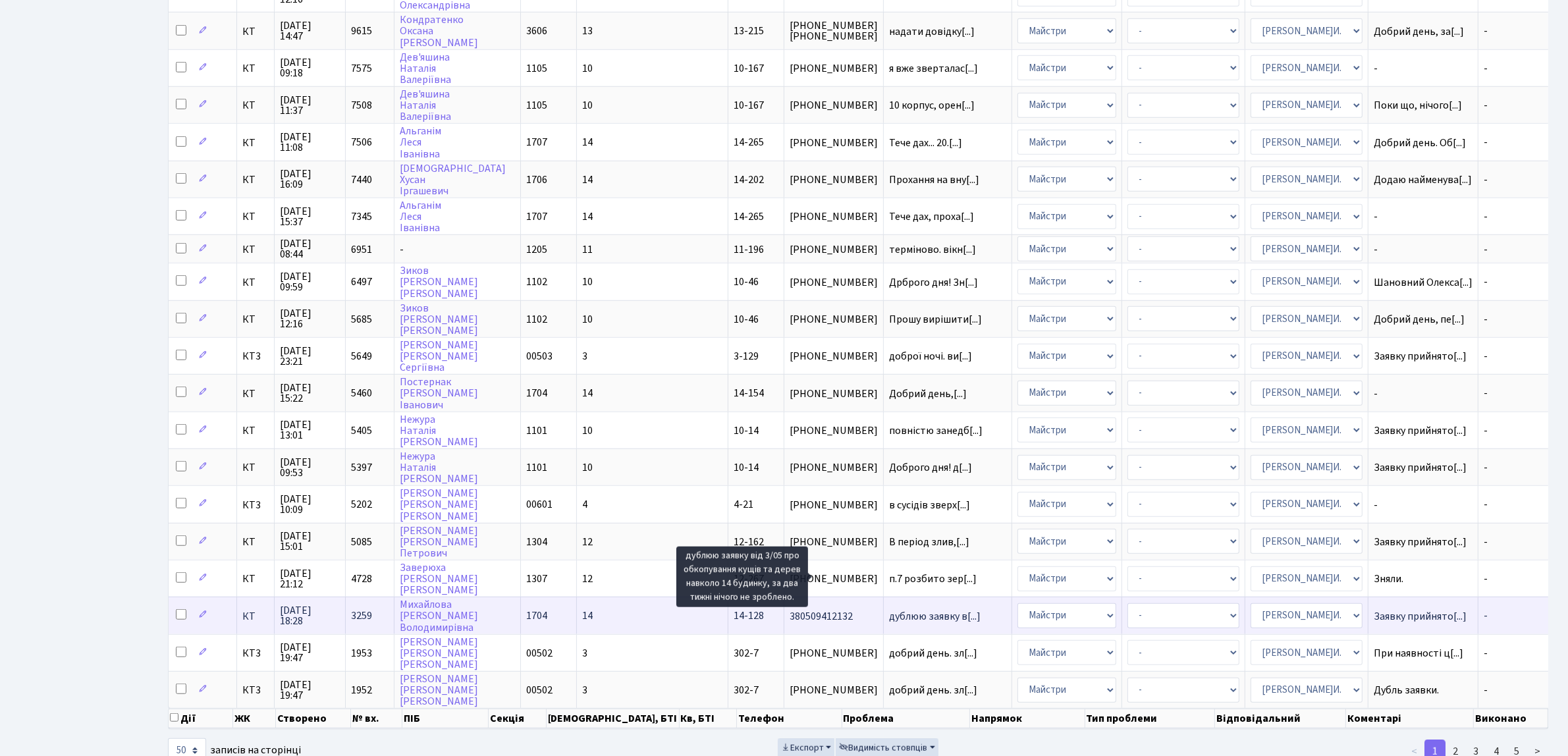
click at [889, 609] on span "дублюю заявку в[...]" at bounding box center [935, 616] width 92 height 15
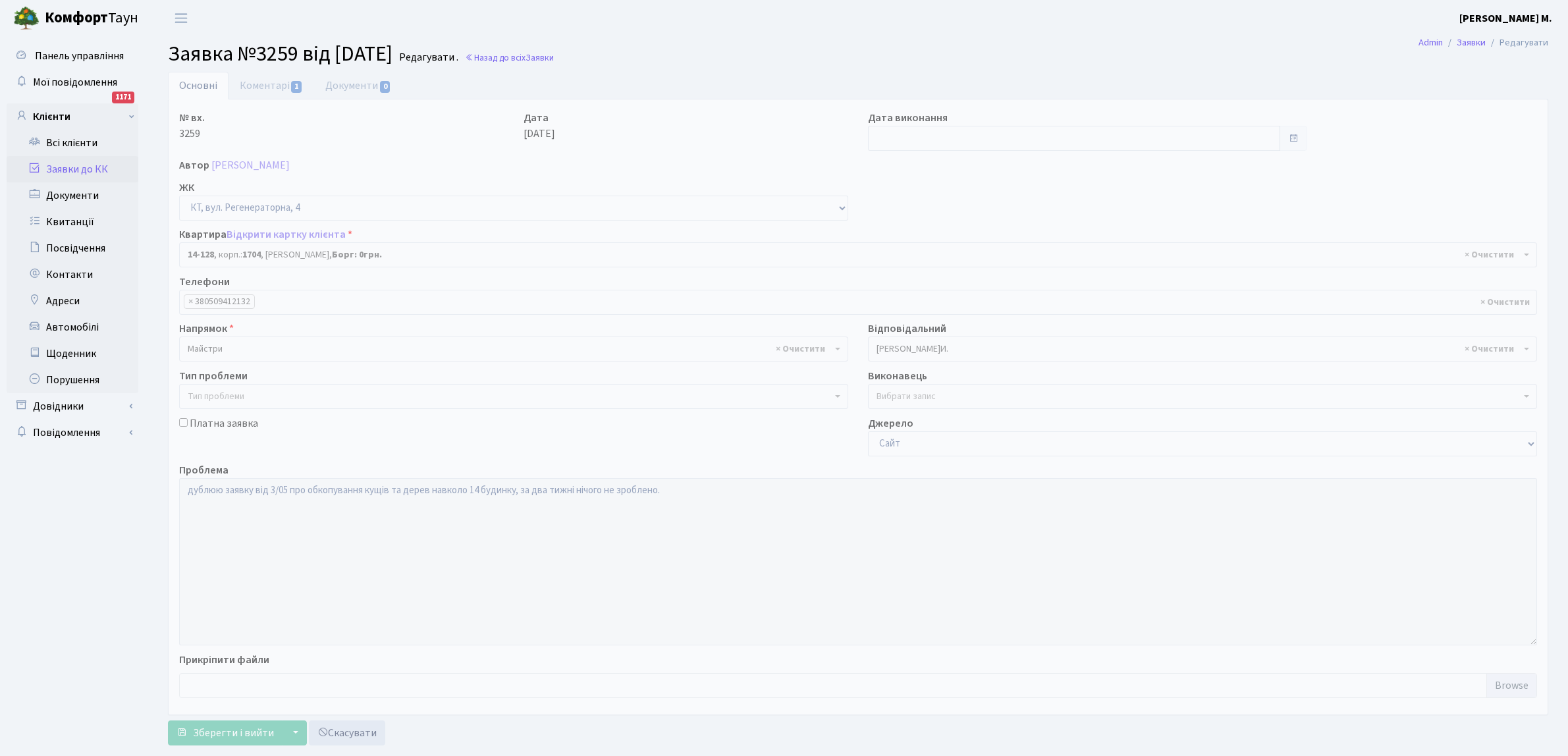
select select "7505"
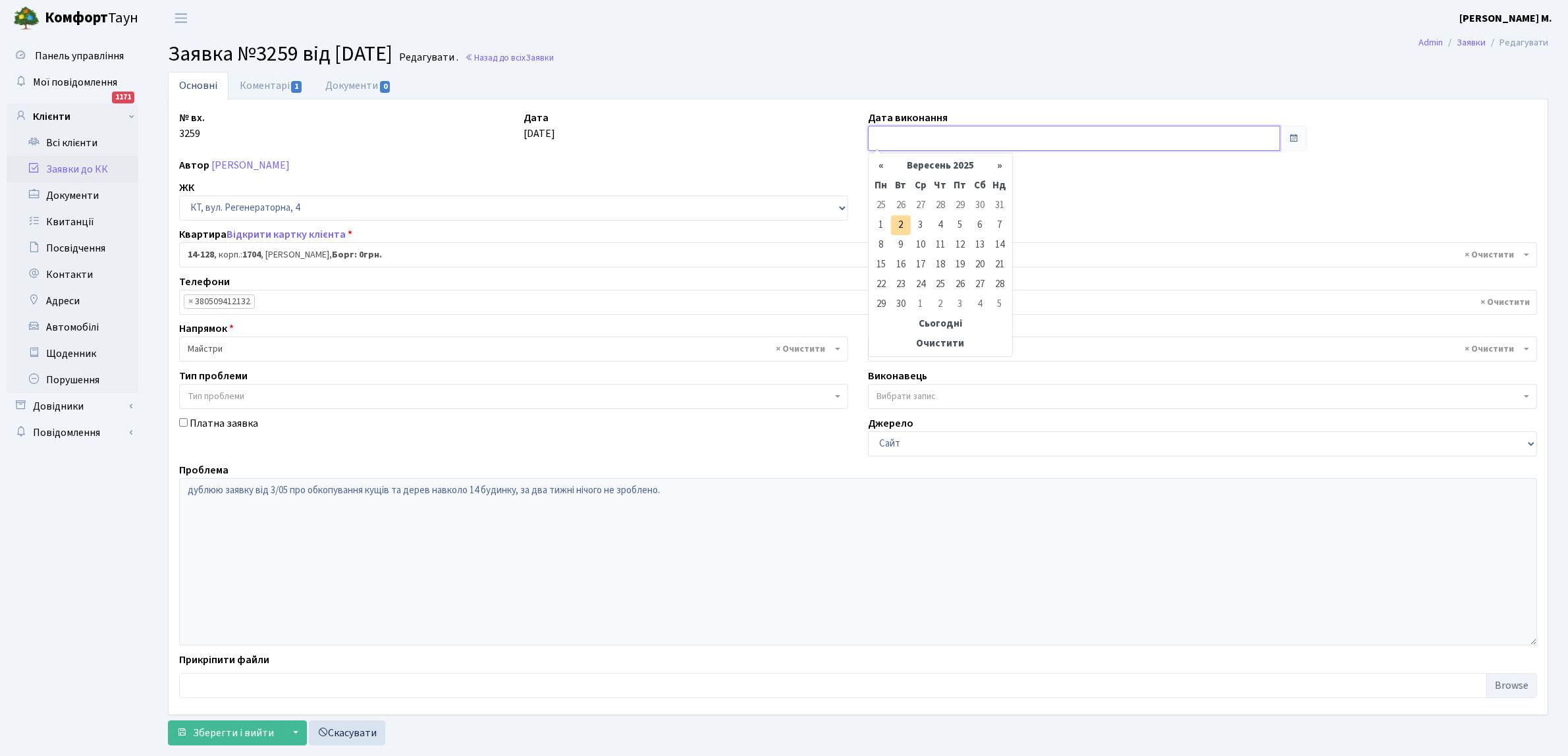
click at [894, 136] on input "text" at bounding box center [1074, 138] width 412 height 25
click at [879, 204] on td "25" at bounding box center [881, 205] width 20 height 20
type input "25.08.2025"
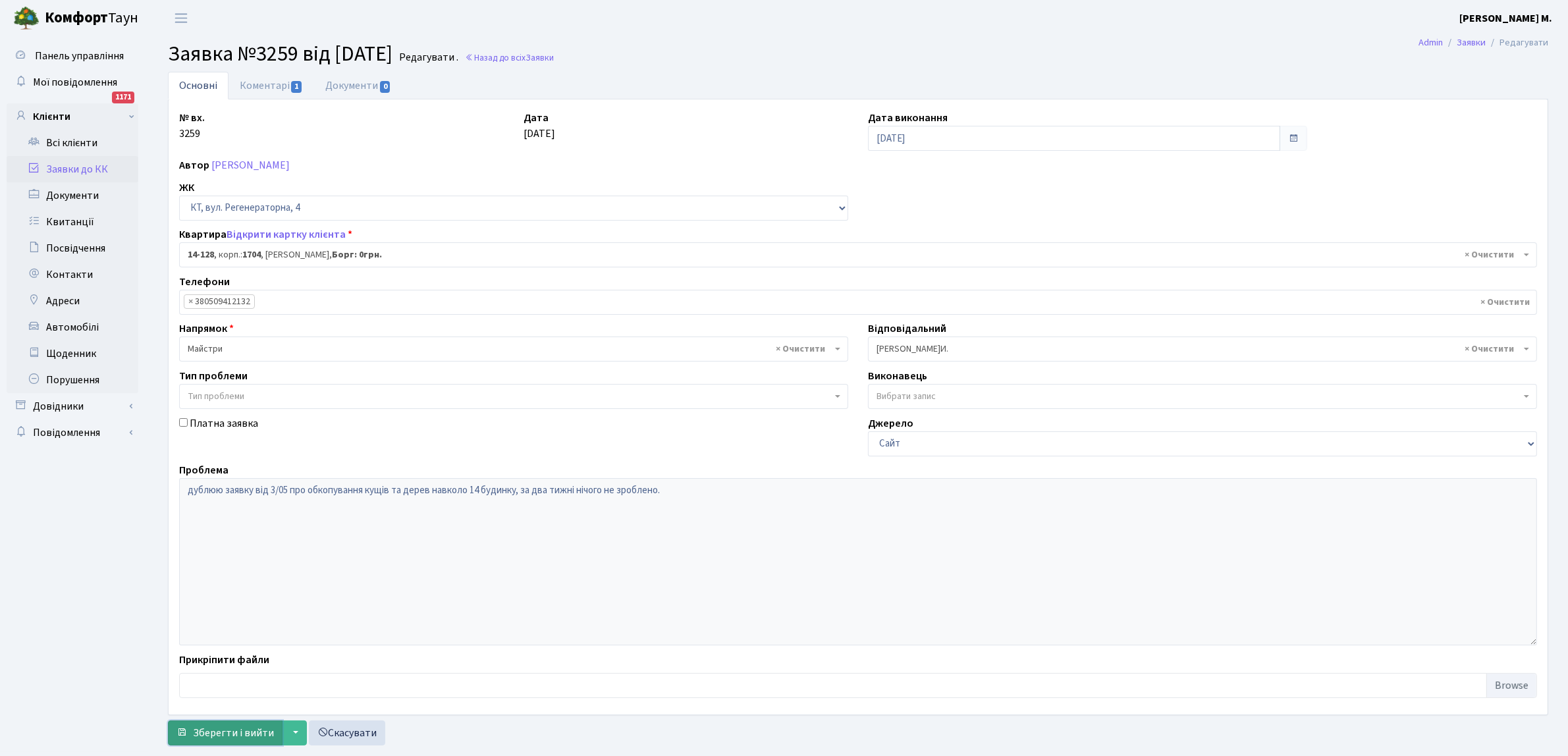
click at [229, 731] on span "Зберегти і вийти" at bounding box center [233, 733] width 81 height 15
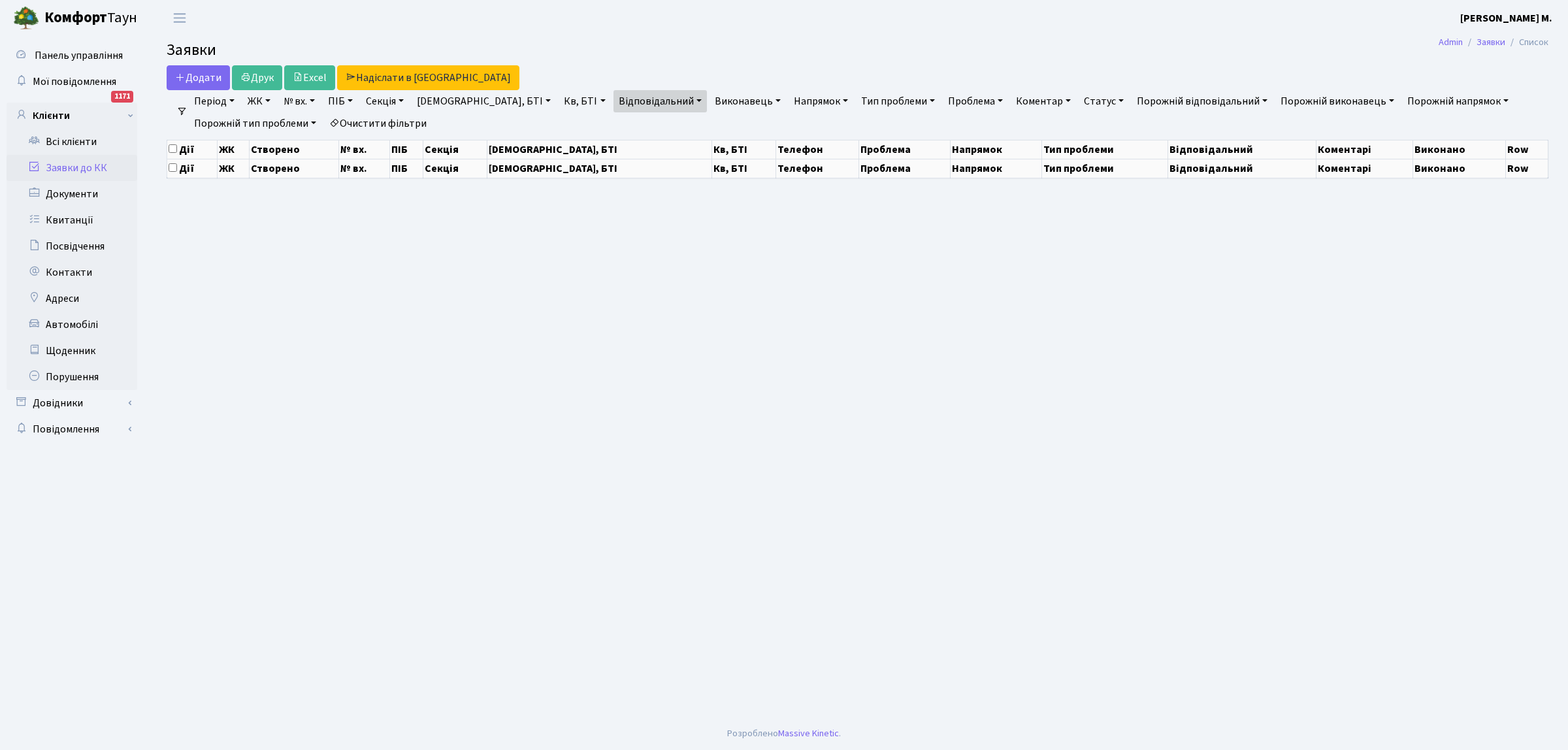
select select "50"
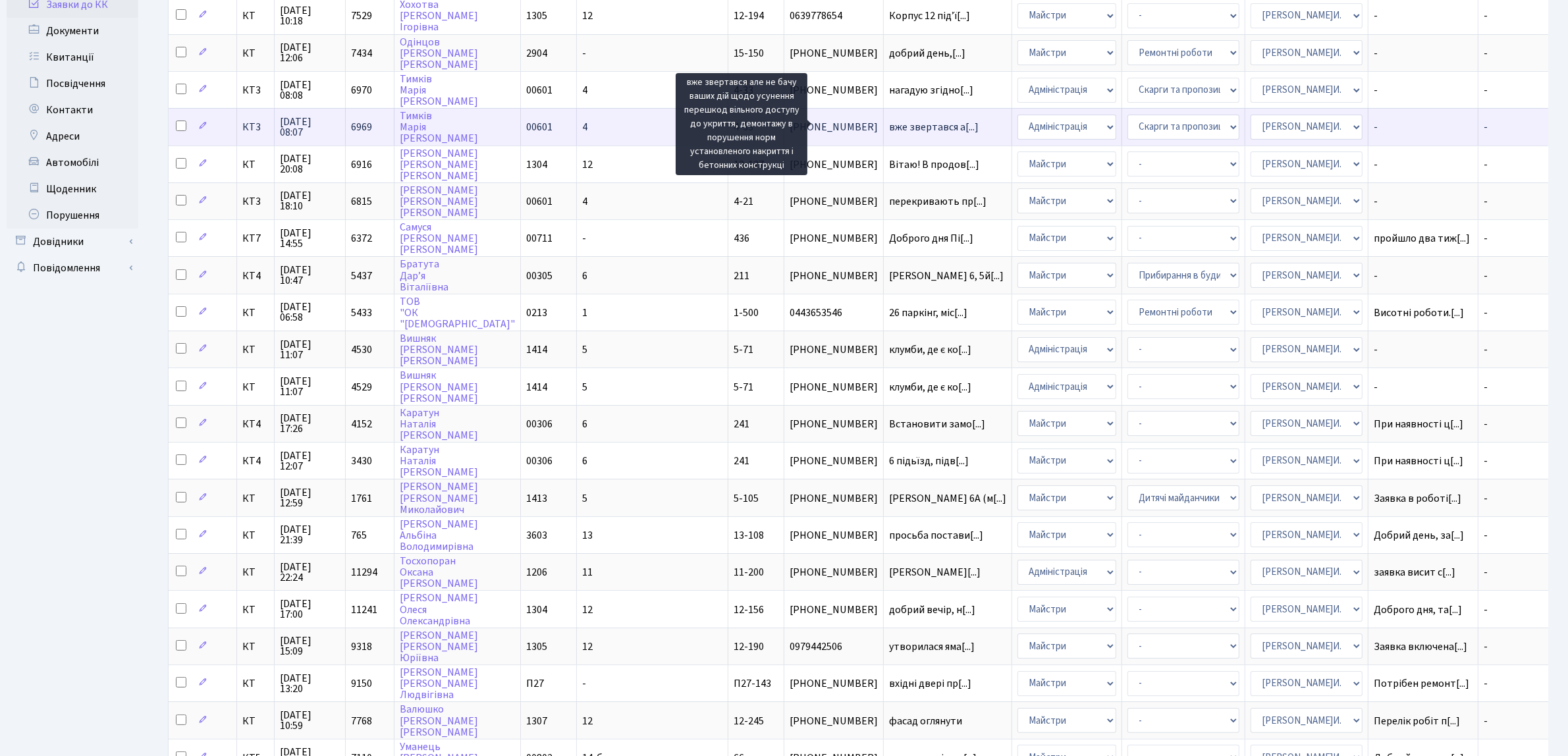
scroll to position [83, 0]
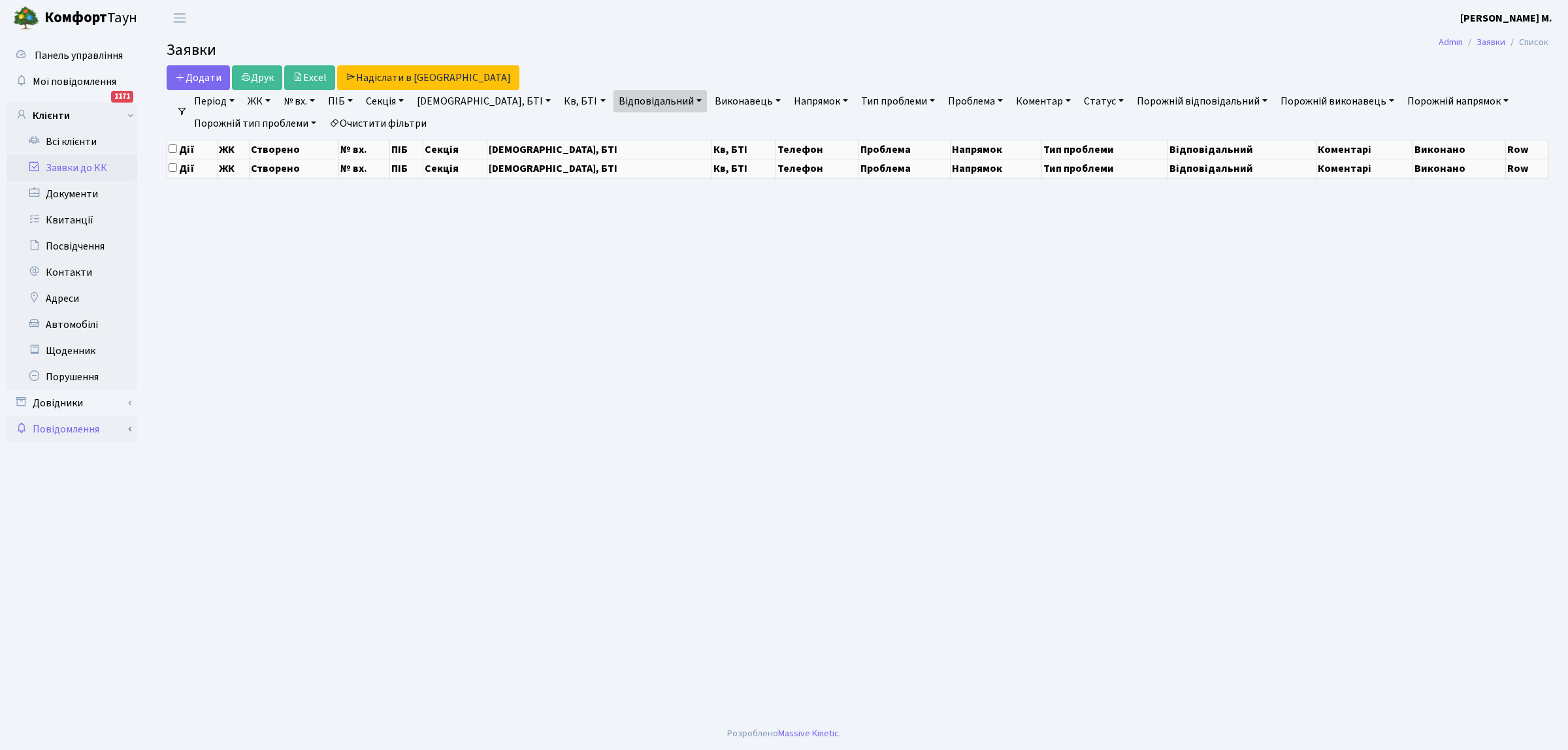
select select "50"
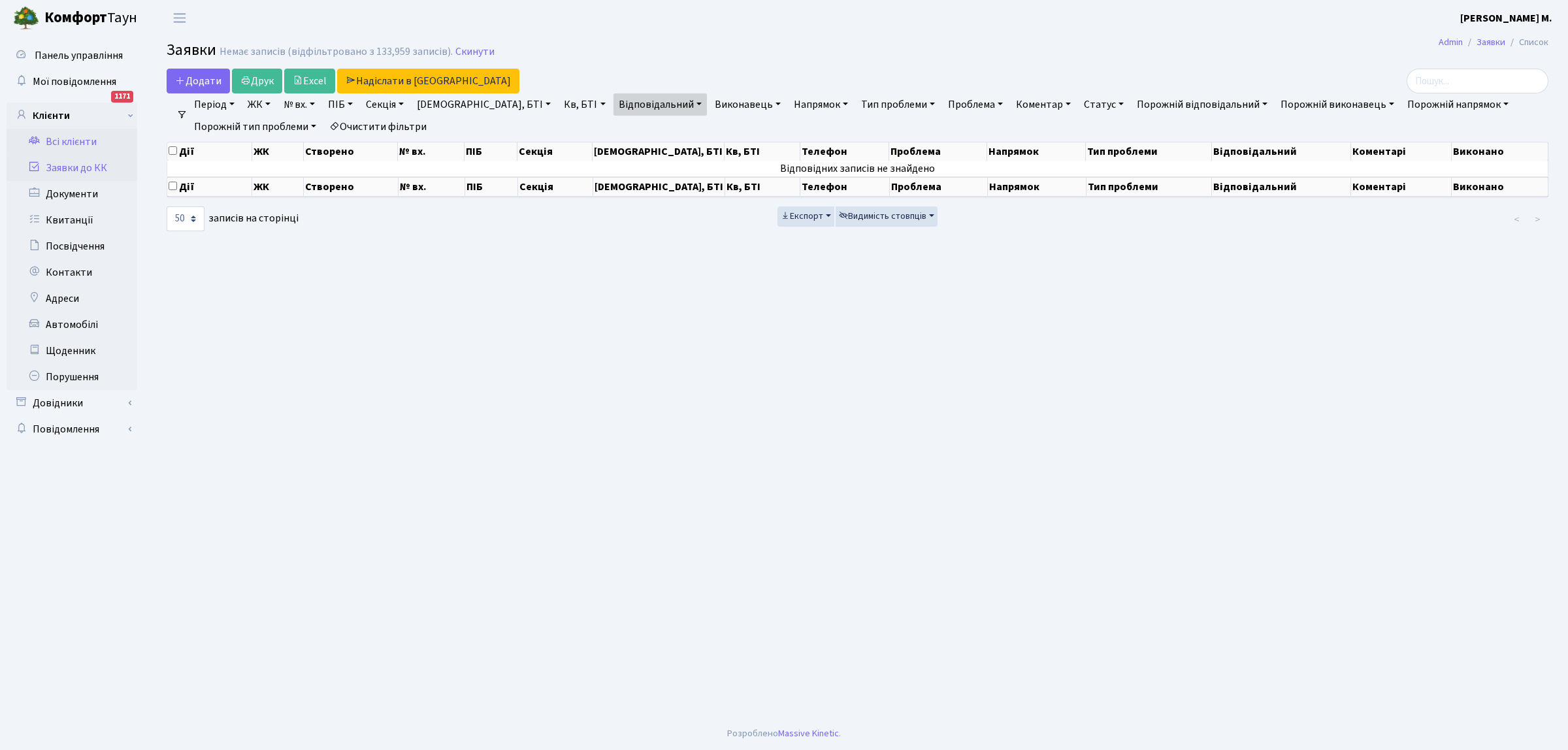
click at [101, 139] on link "Всі клієнти" at bounding box center [71, 142] width 131 height 26
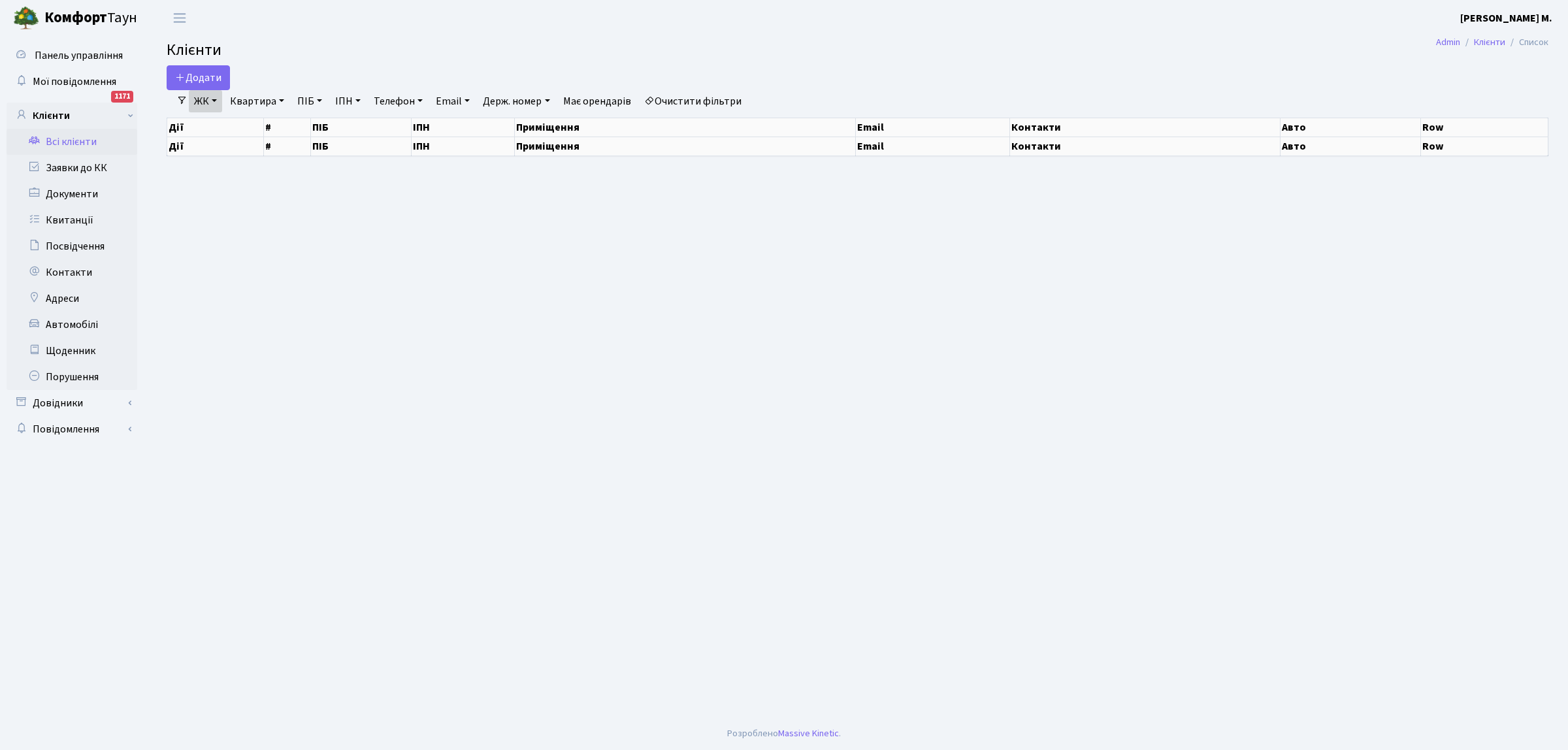
select select "25"
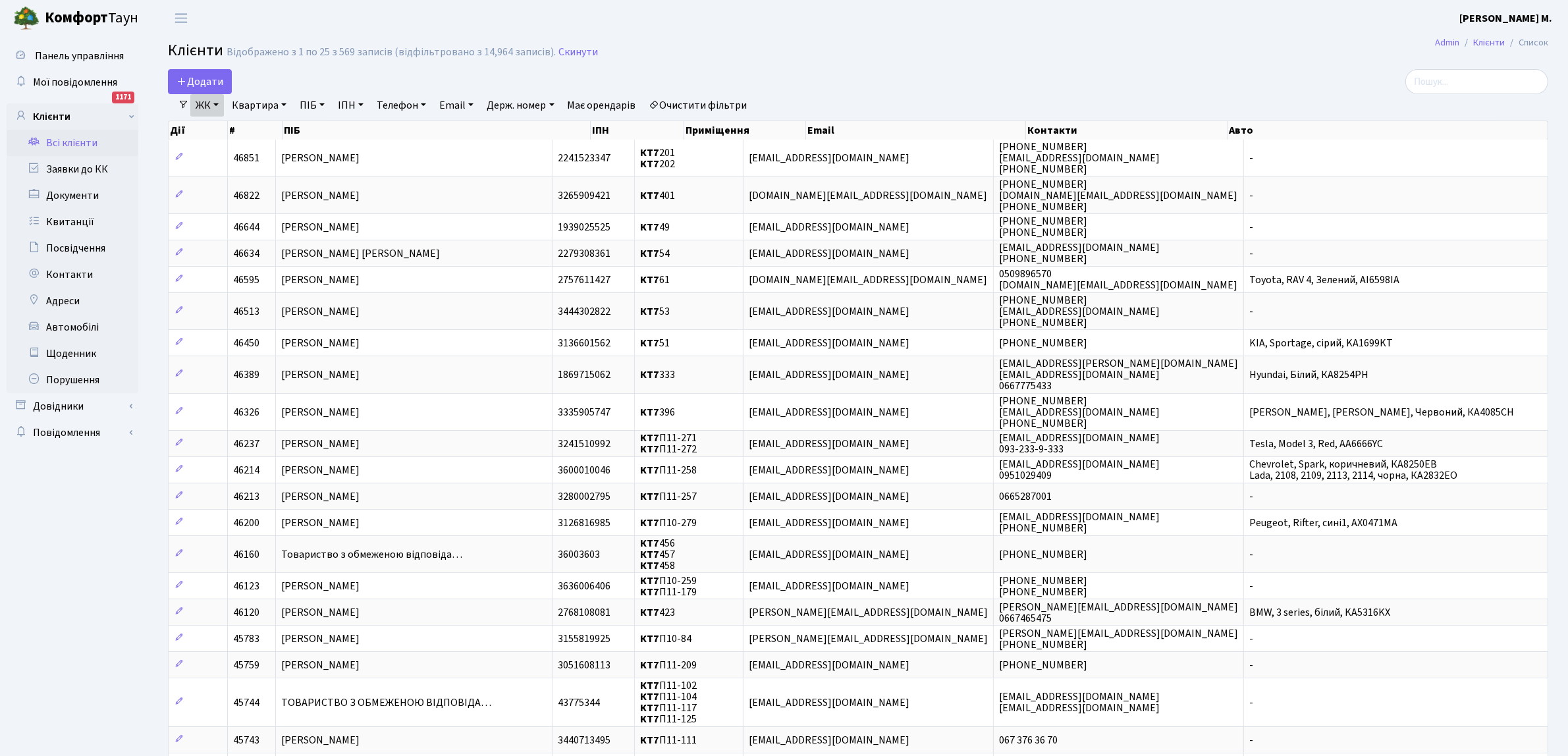
click at [216, 104] on link "ЖК" at bounding box center [207, 105] width 34 height 22
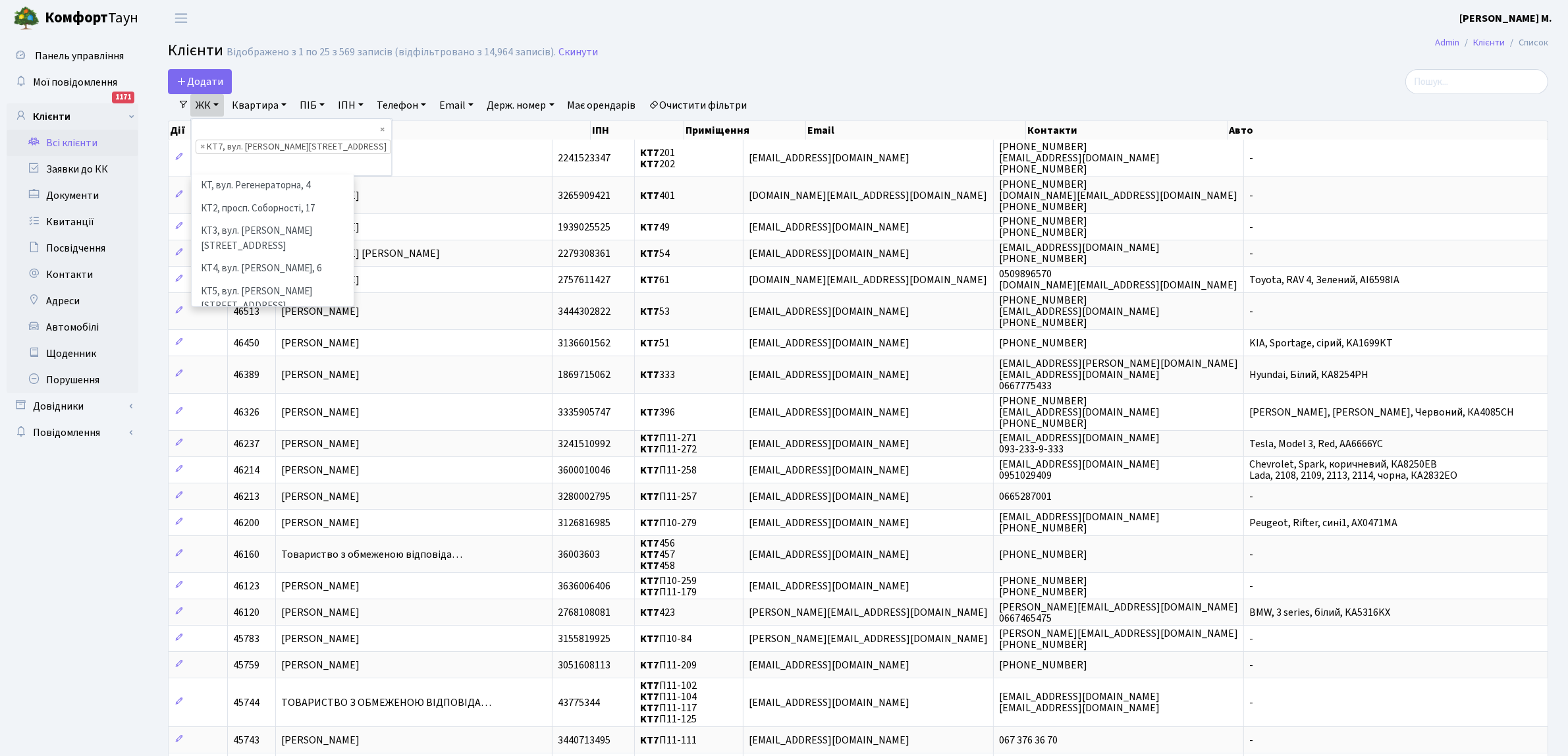
scroll to position [27, 0]
click at [291, 291] on li "КТ6, вул. Ю. Липи, 6-А" at bounding box center [272, 302] width 159 height 23
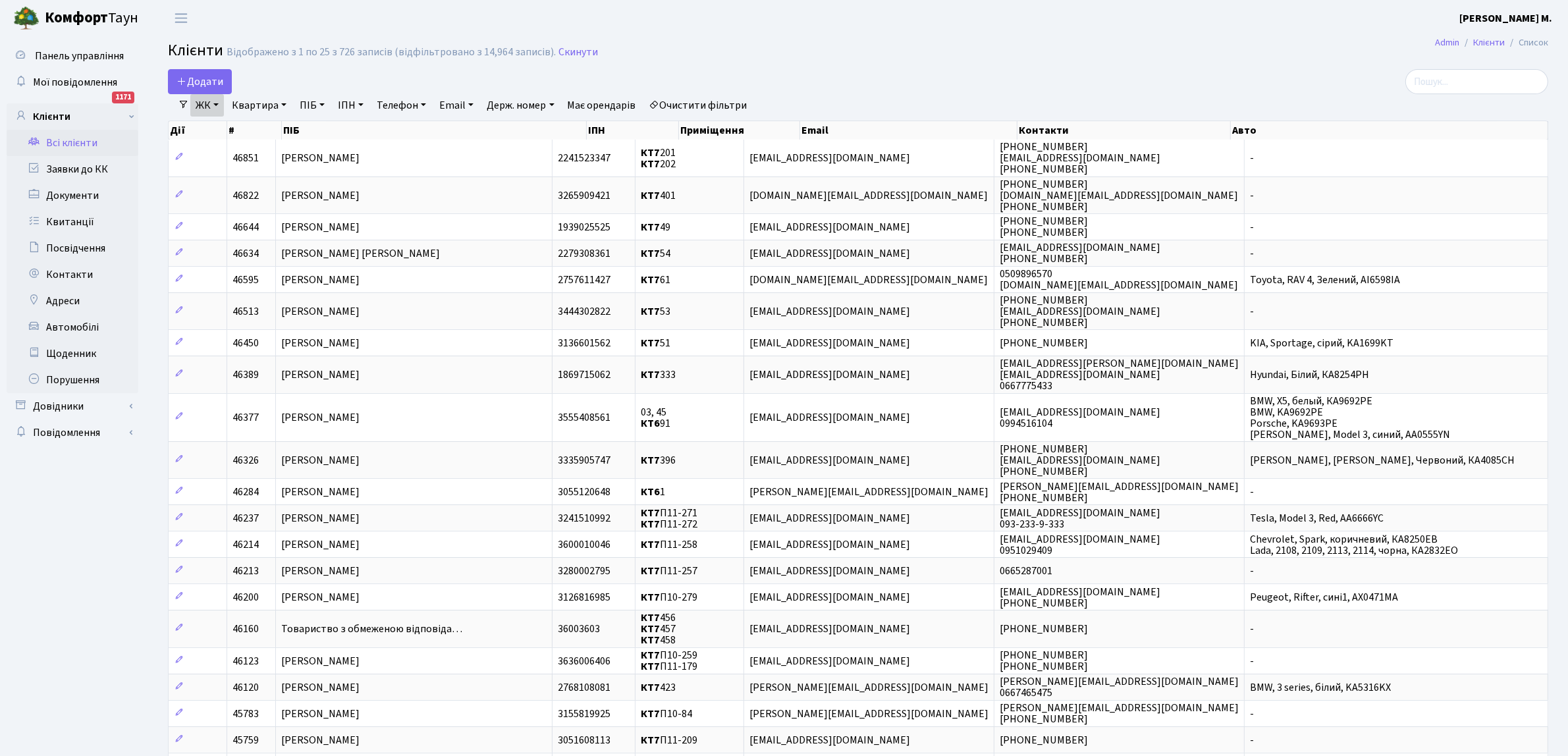
click at [284, 104] on link "Квартира" at bounding box center [259, 105] width 65 height 22
type input "69"
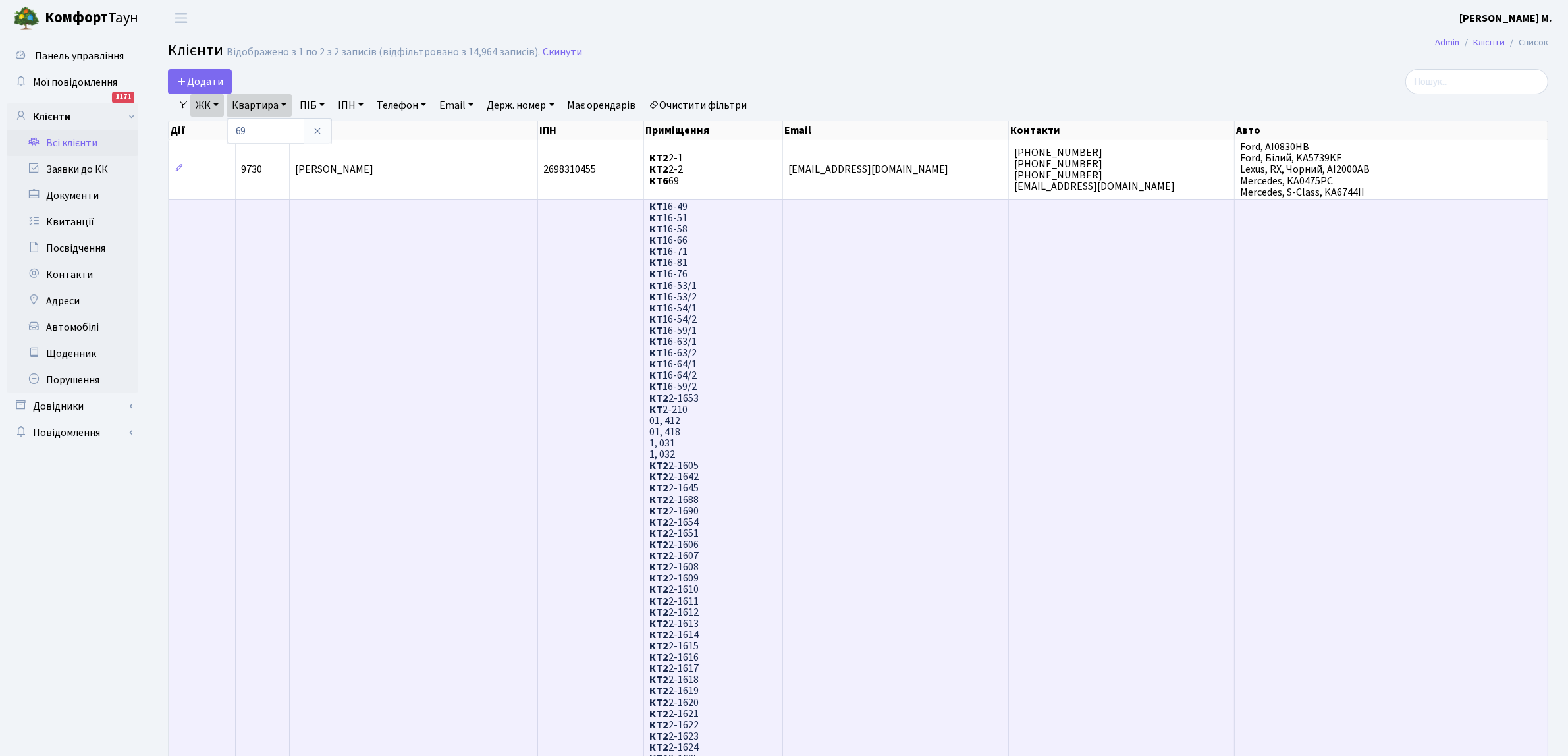
drag, startPoint x: 0, startPoint y: 451, endPoint x: 915, endPoint y: 235, distance: 940.1
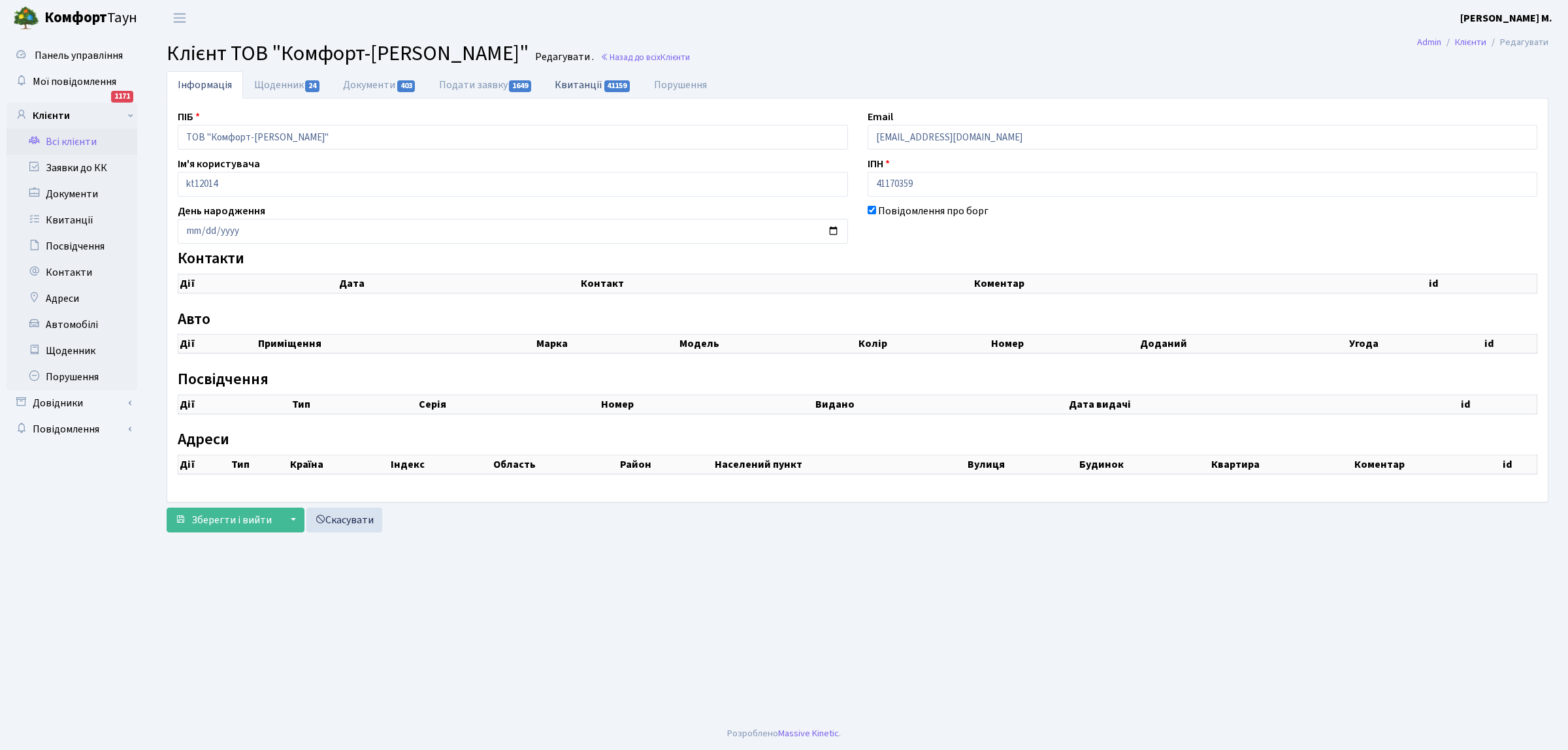
checkbox input "true"
select select "25"
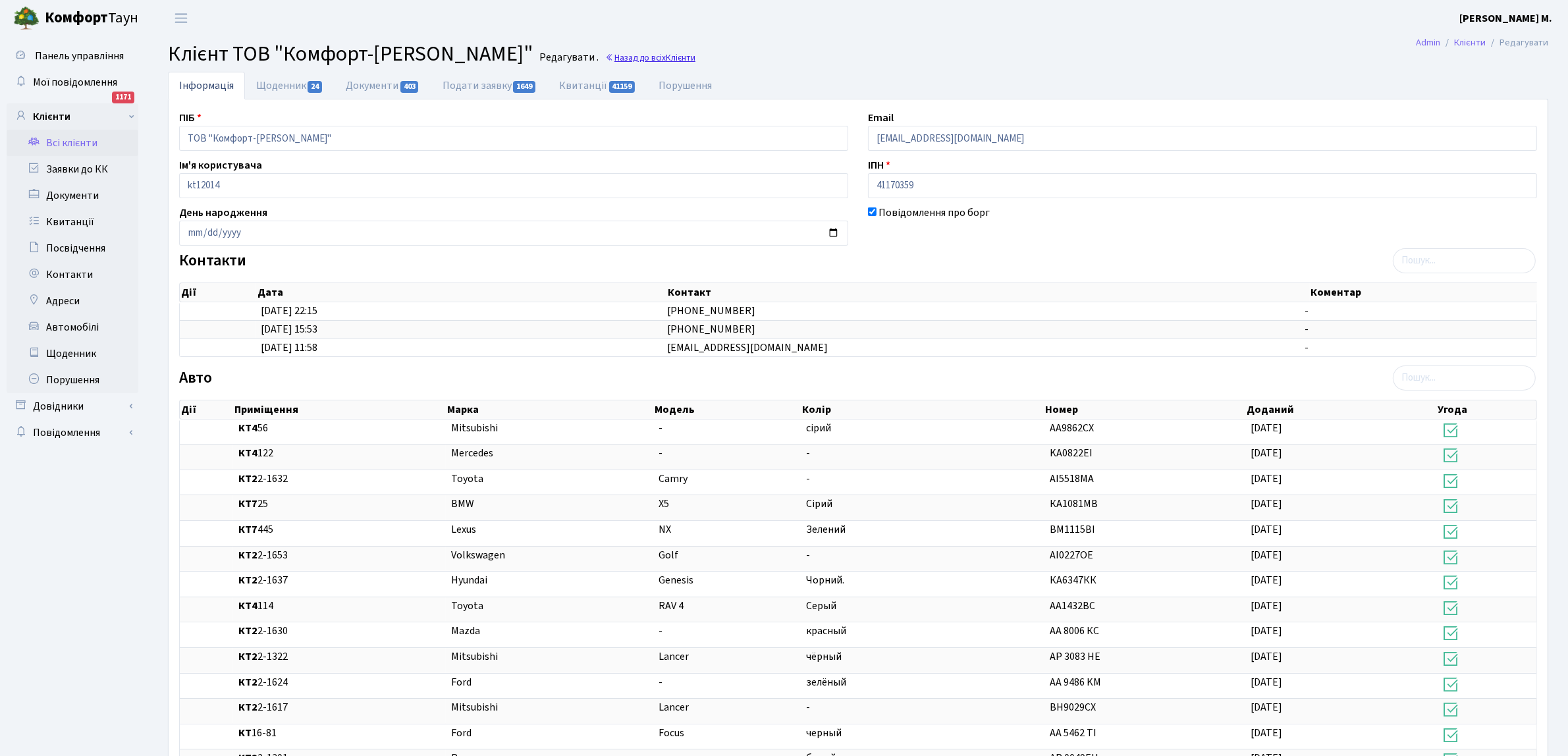
click at [666, 58] on span "Клієнти" at bounding box center [681, 57] width 29 height 12
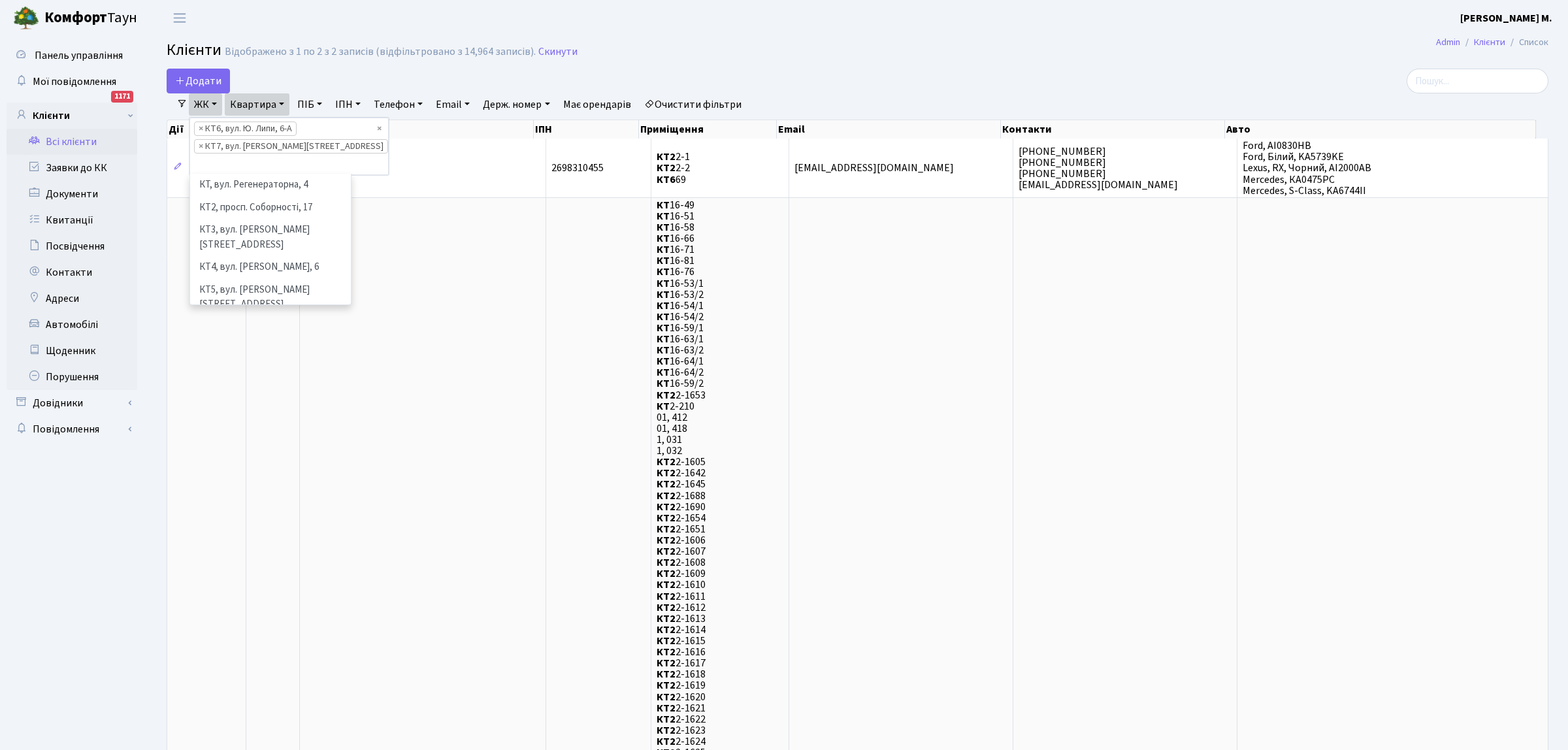
select select "25"
